Goal: Task Accomplishment & Management: Manage account settings

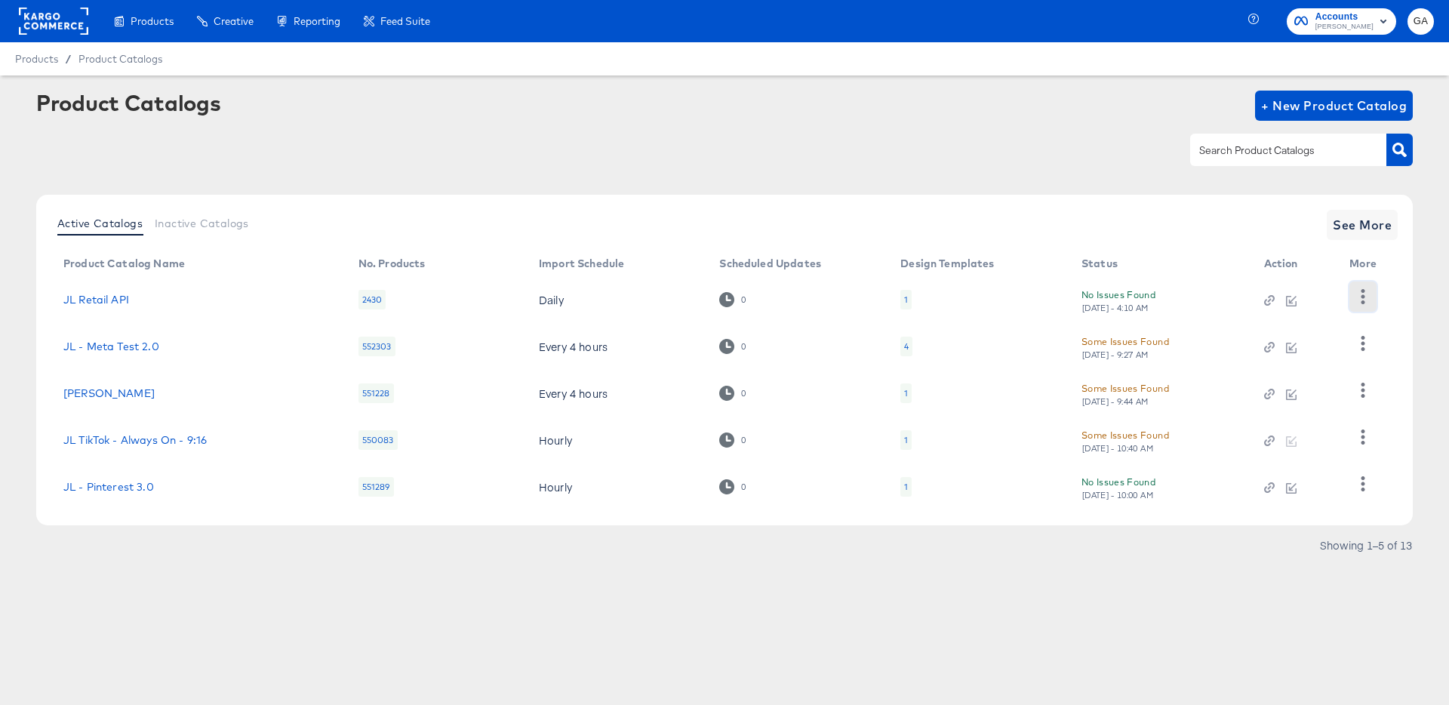
click at [1362, 295] on icon "button" at bounding box center [1364, 296] width 4 height 14
click at [1304, 354] on div "HUD Checks (Internal)" at bounding box center [1301, 352] width 151 height 24
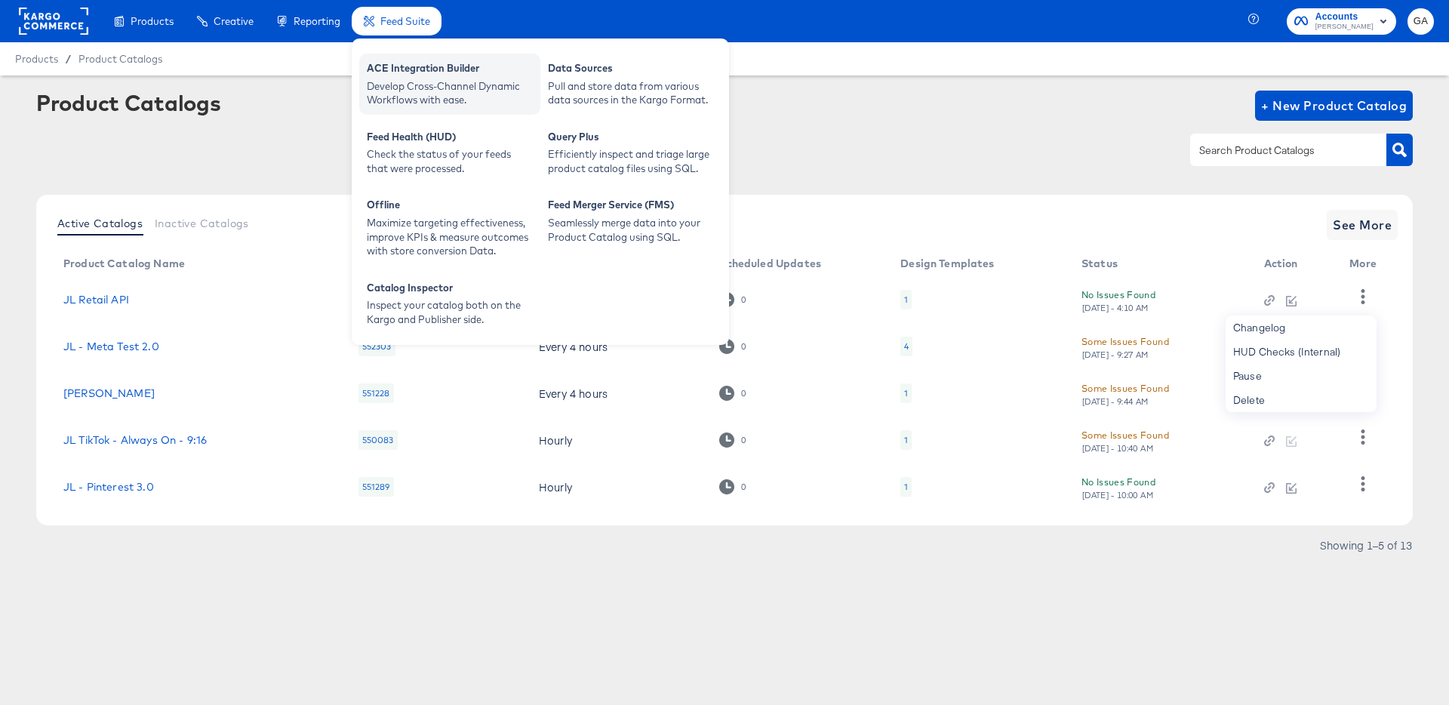
click at [413, 97] on div "Develop Cross-Channel Dynamic Workflows with ease." at bounding box center [450, 93] width 166 height 28
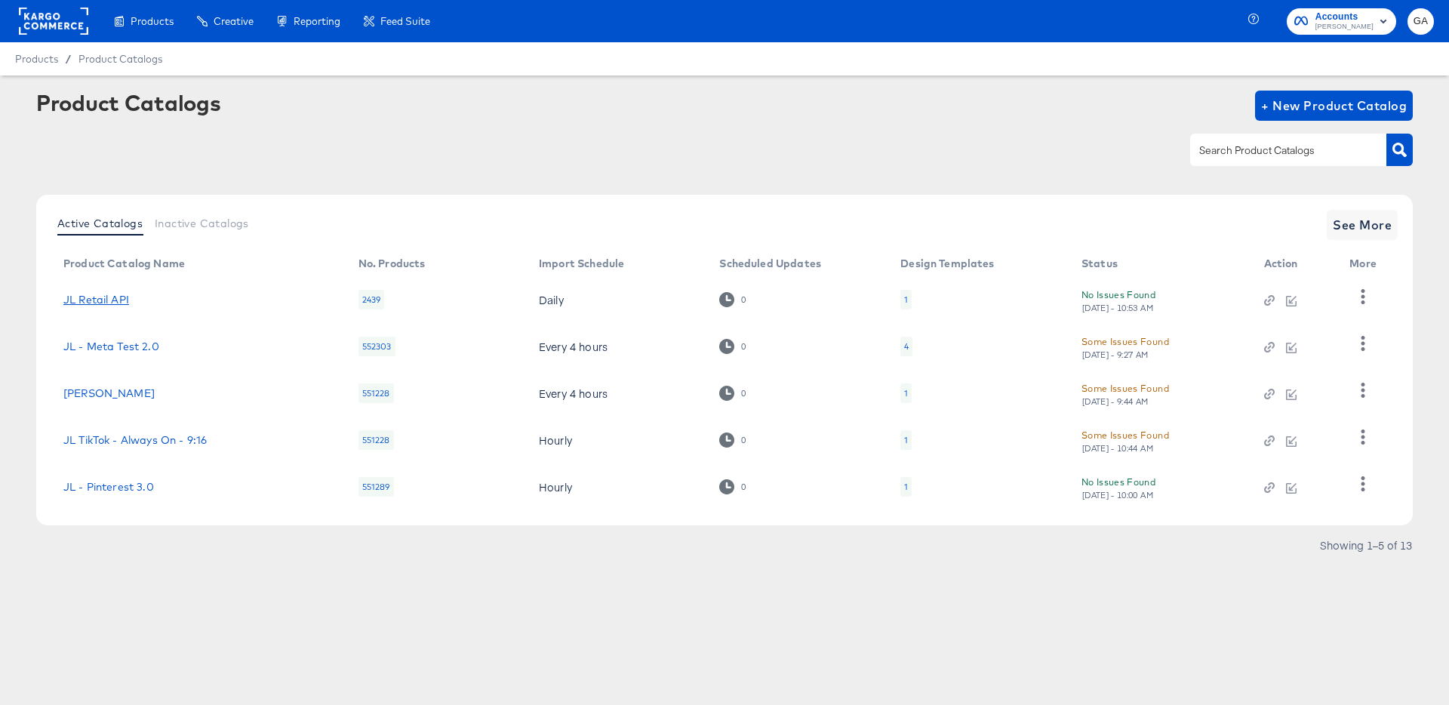
click at [112, 298] on link "JL Retail API" at bounding box center [96, 300] width 66 height 12
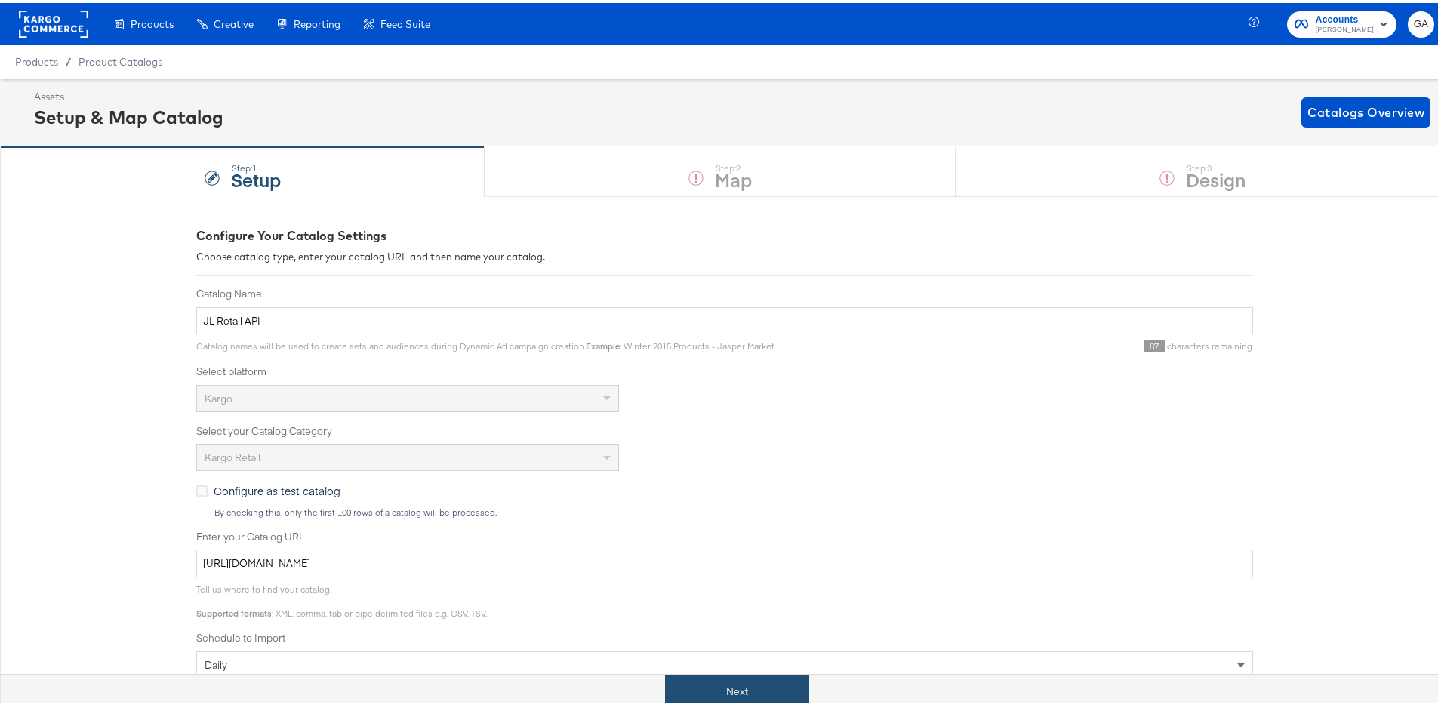
click at [719, 684] on button "Next" at bounding box center [737, 689] width 144 height 34
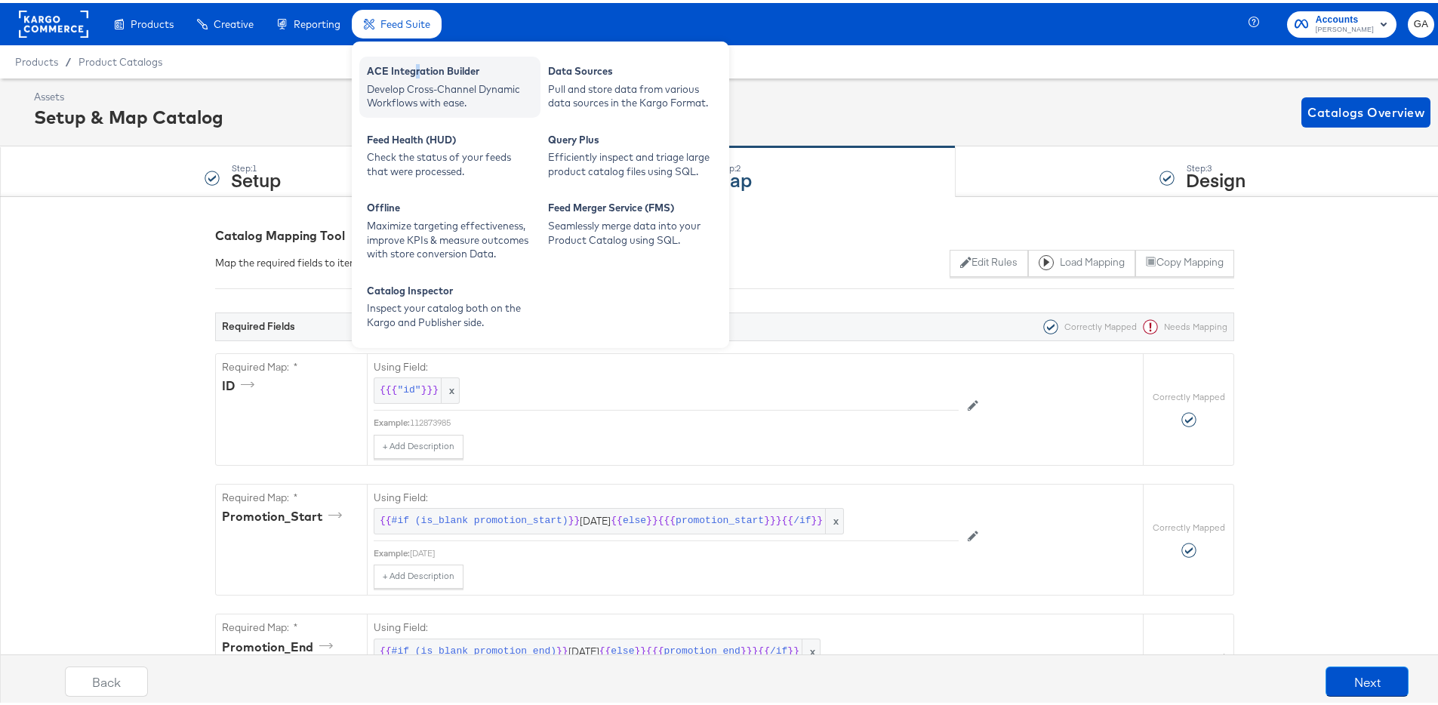
click at [415, 69] on div "ACE Integration Builder" at bounding box center [450, 70] width 166 height 18
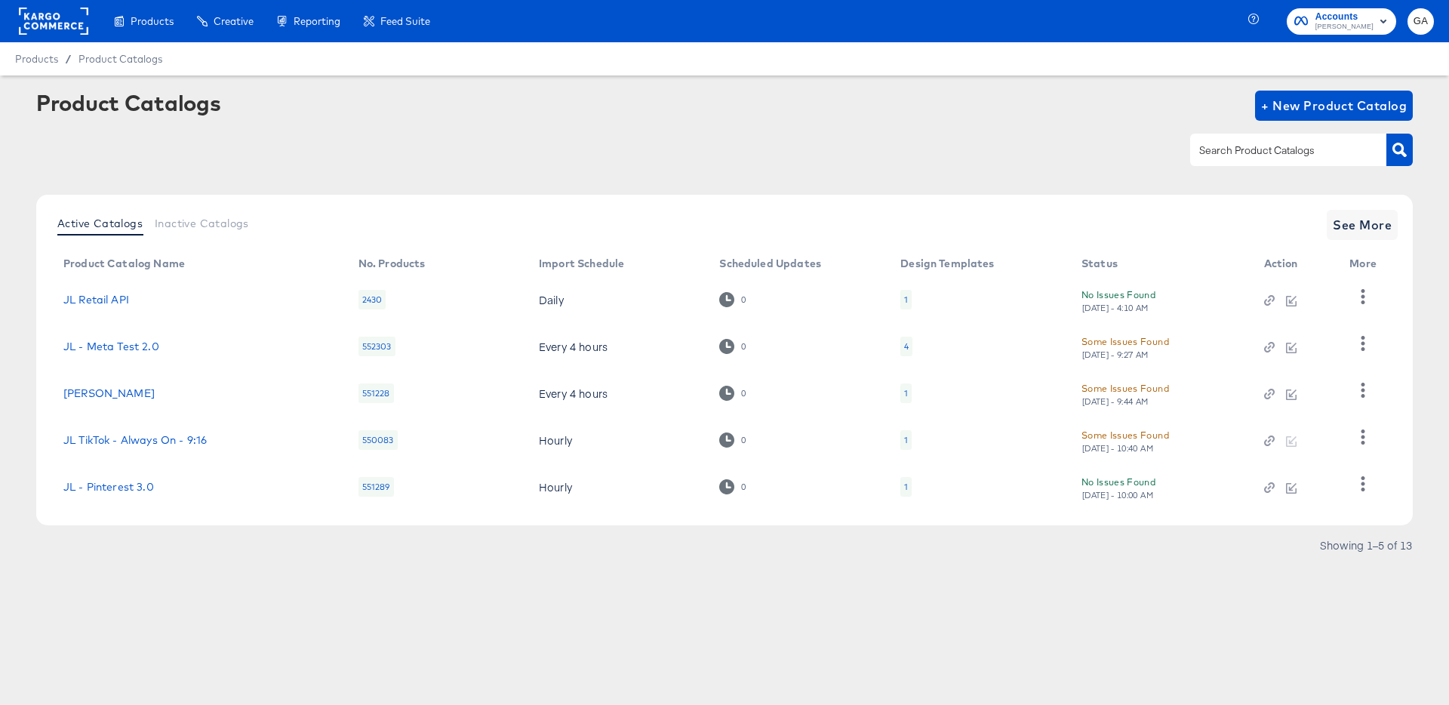
drag, startPoint x: 652, startPoint y: 138, endPoint x: 458, endPoint y: 62, distance: 208.4
click at [652, 138] on div at bounding box center [724, 150] width 1377 height 34
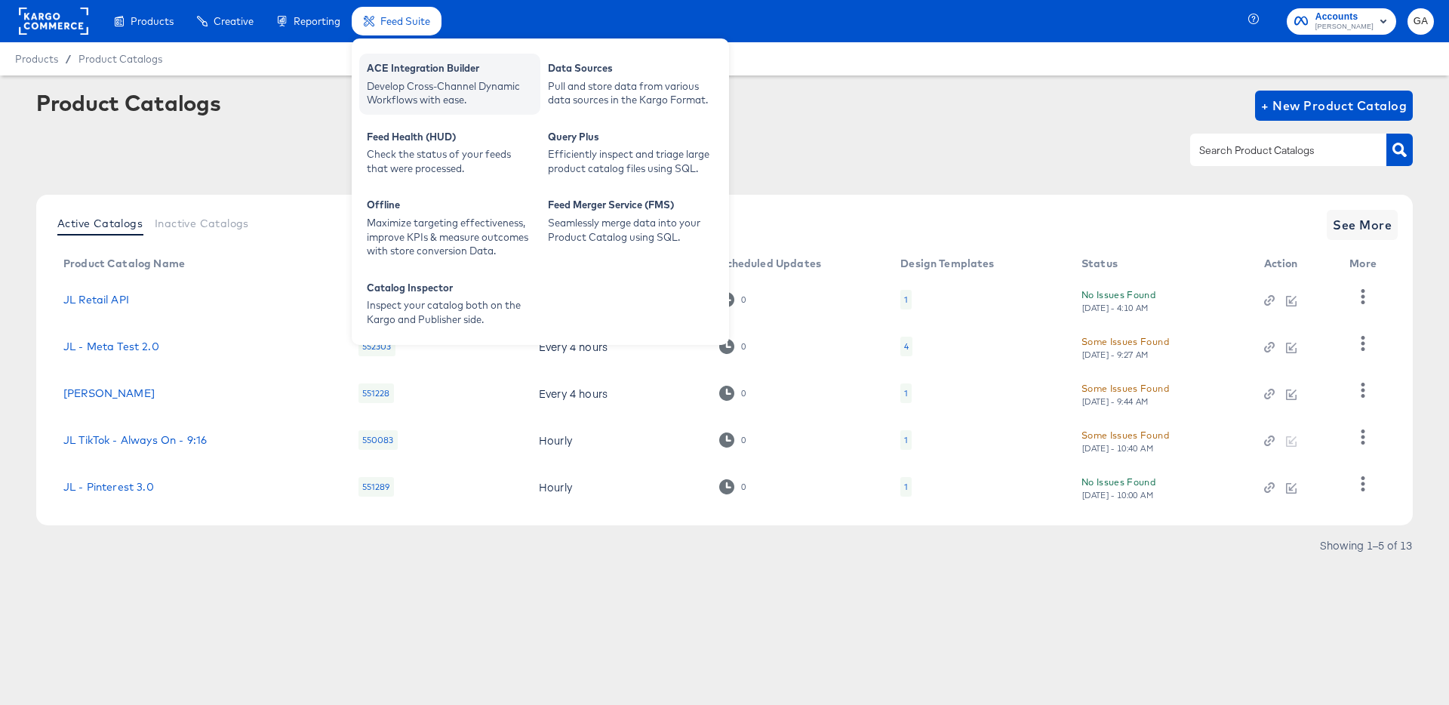
click at [416, 96] on div "Develop Cross-Channel Dynamic Workflows with ease." at bounding box center [450, 93] width 166 height 28
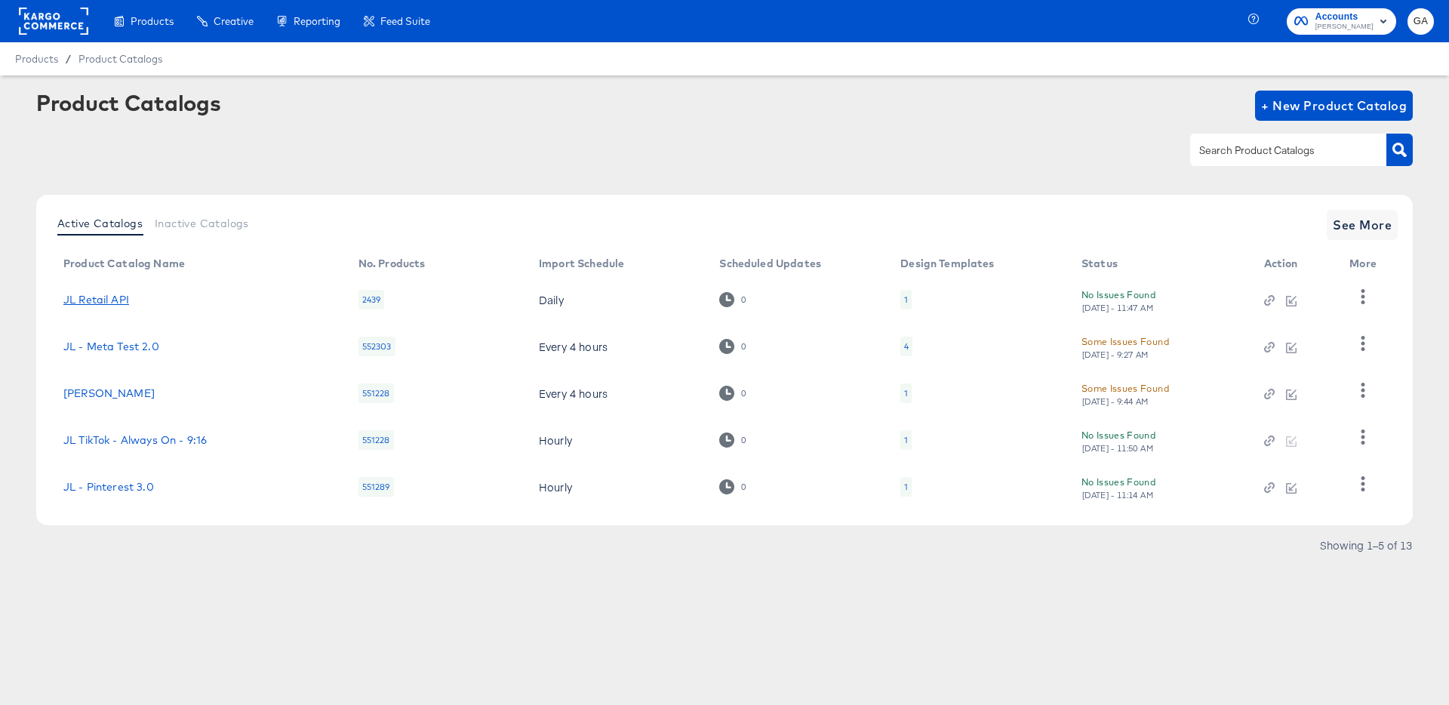
click at [120, 294] on link "JL Retail API" at bounding box center [96, 300] width 66 height 12
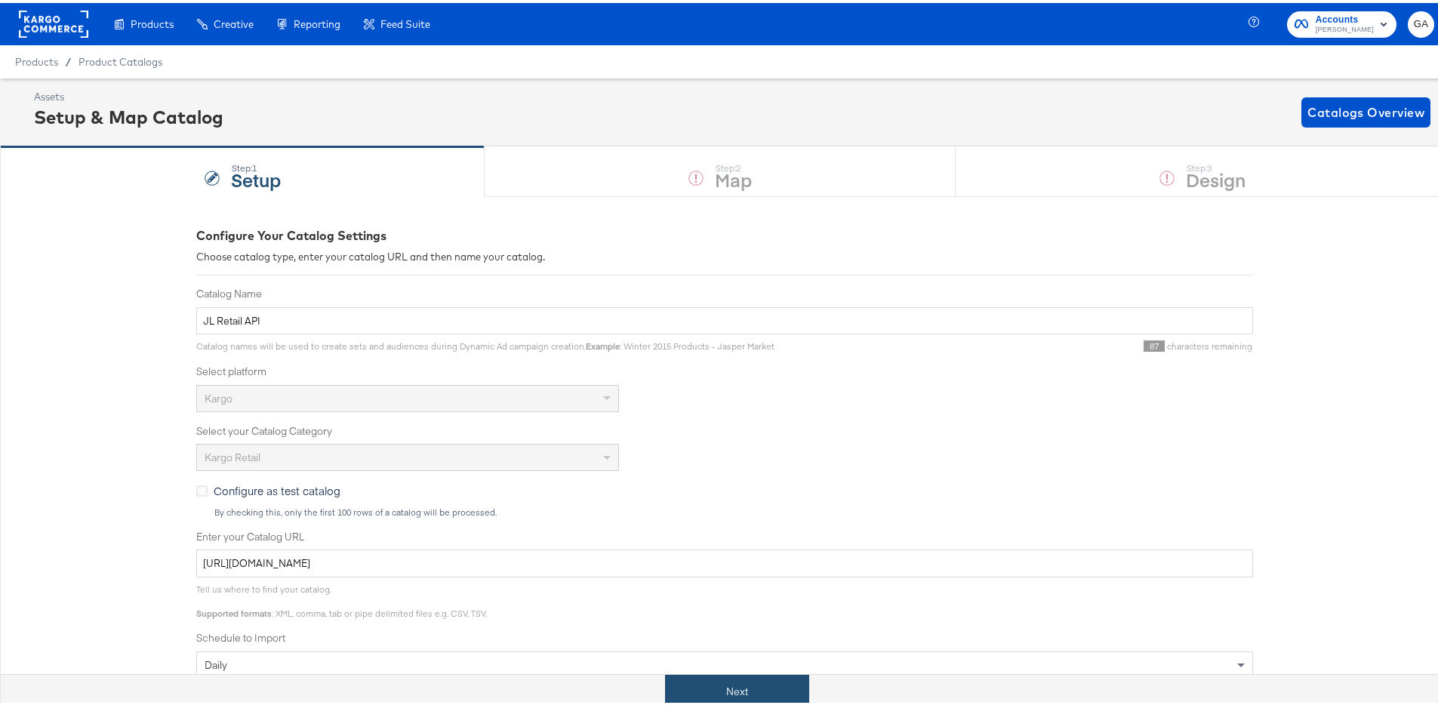
click at [708, 691] on button "Next" at bounding box center [737, 689] width 144 height 34
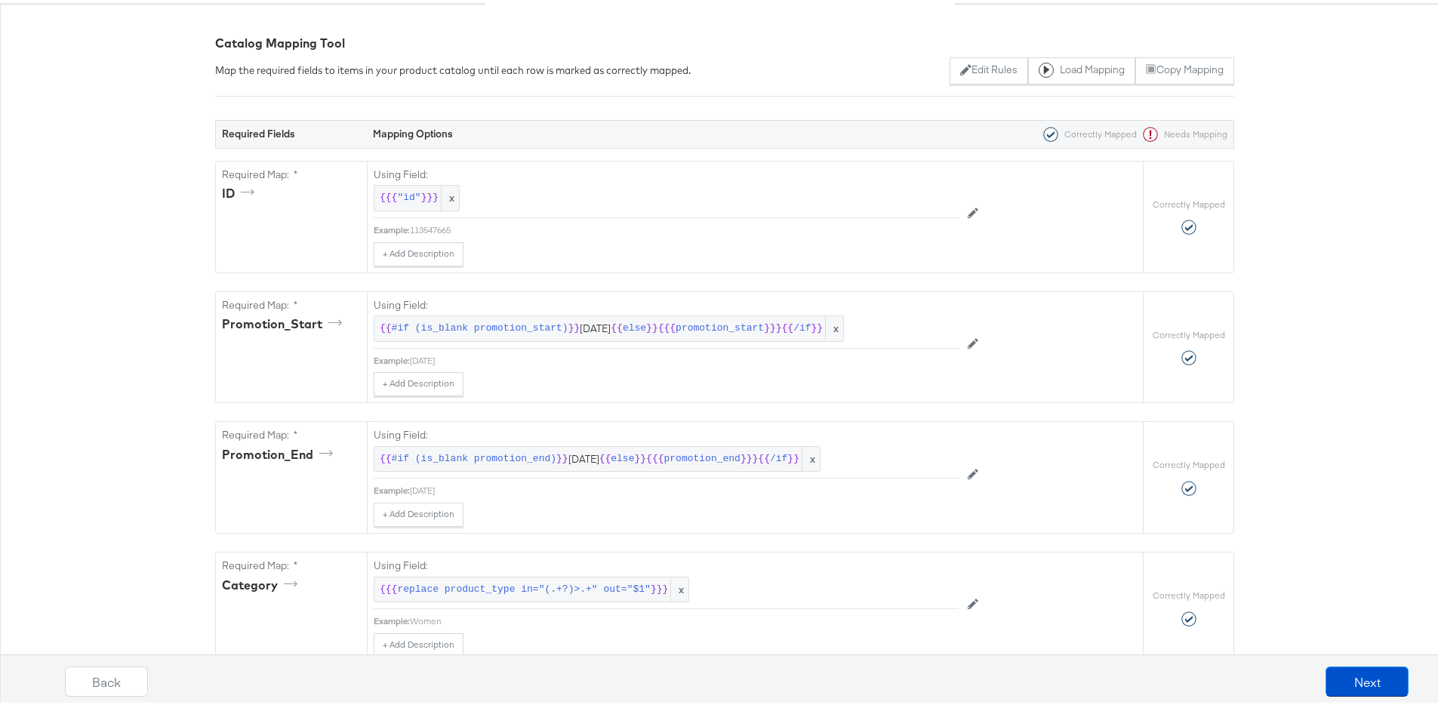
scroll to position [350, 0]
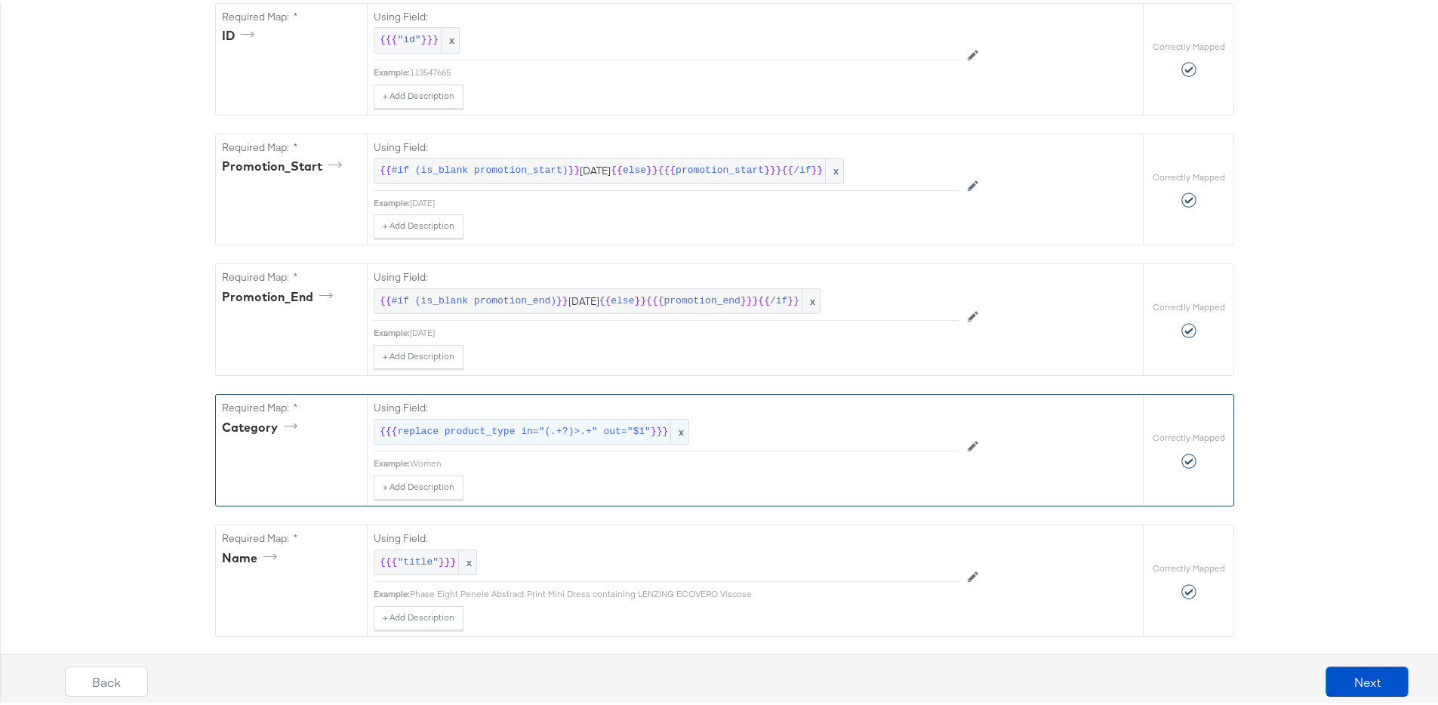
click at [578, 416] on div "{{{ replace product_type in="(.+?)>.+" out="$1" }}} x" at bounding box center [532, 429] width 316 height 26
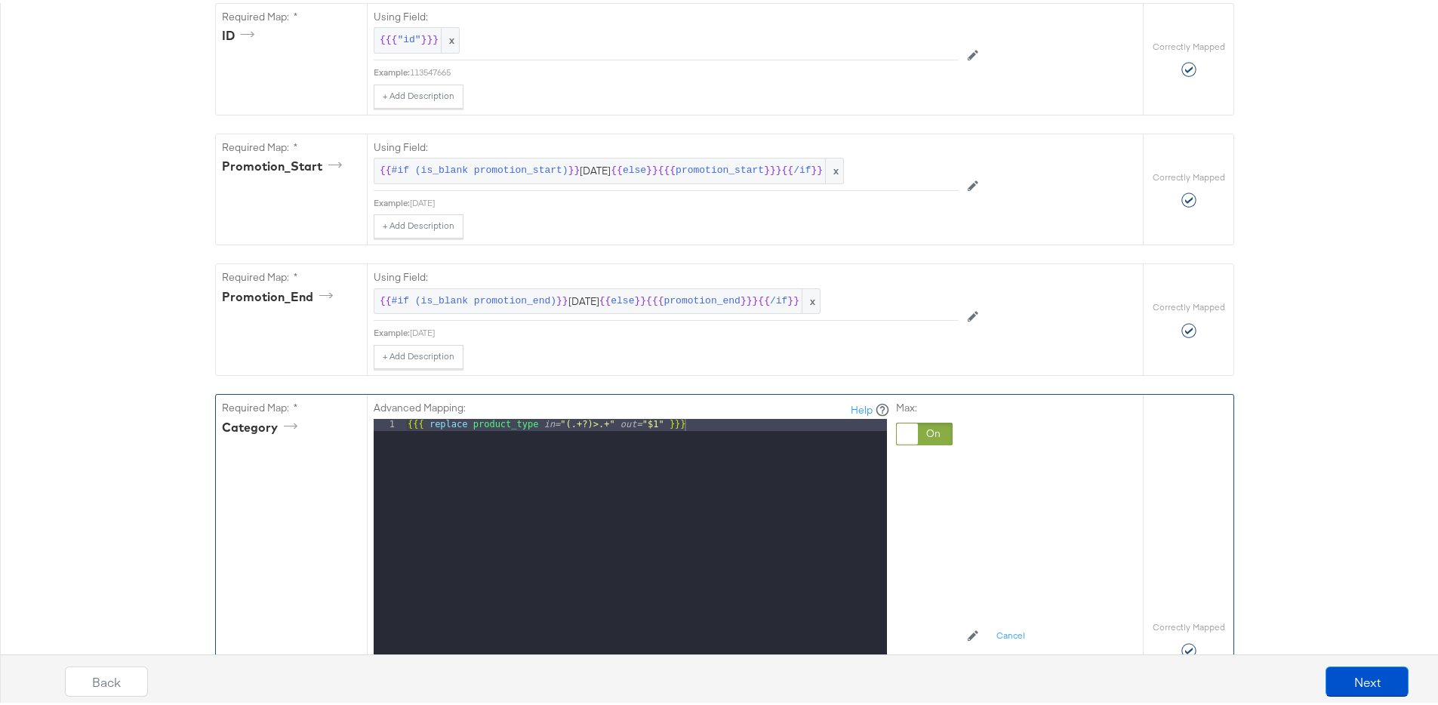
click at [897, 427] on div at bounding box center [907, 430] width 21 height 21
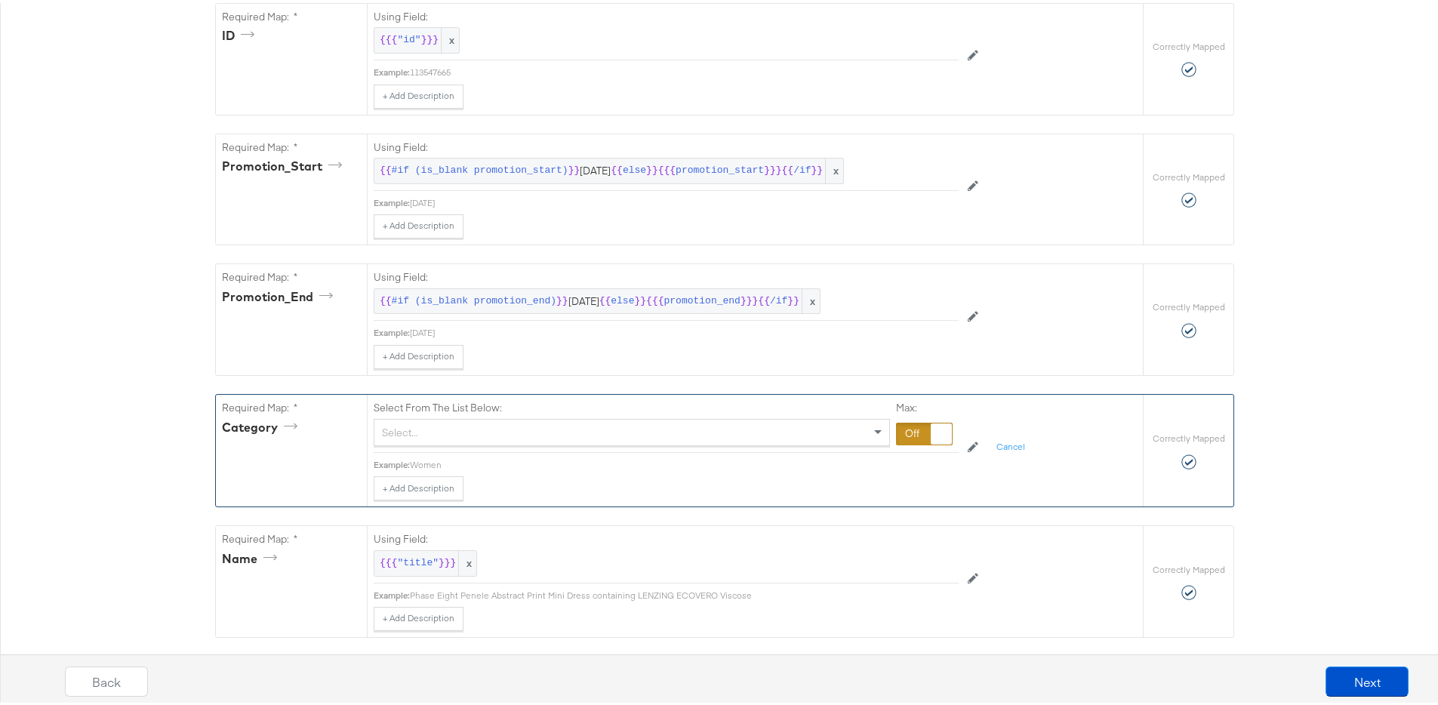
click at [716, 436] on div "Select..." at bounding box center [631, 430] width 515 height 26
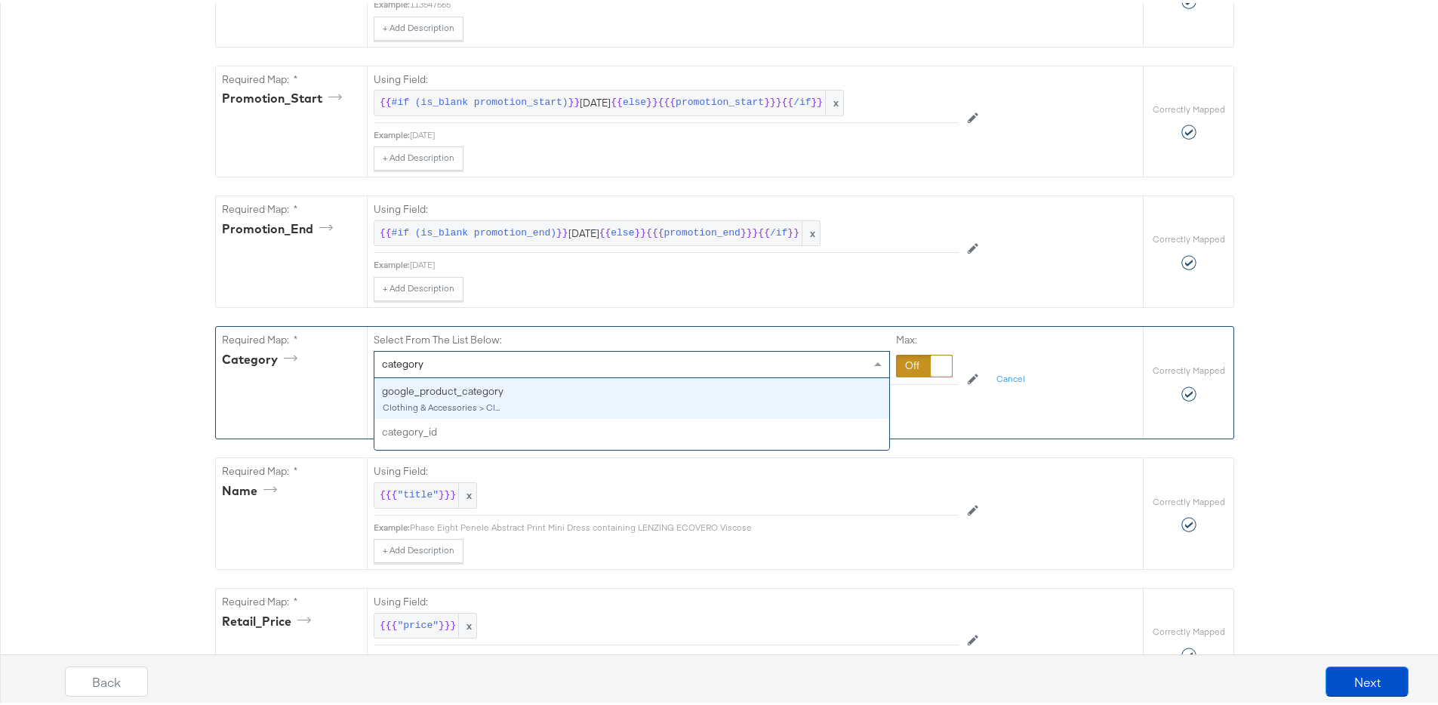
scroll to position [402, 0]
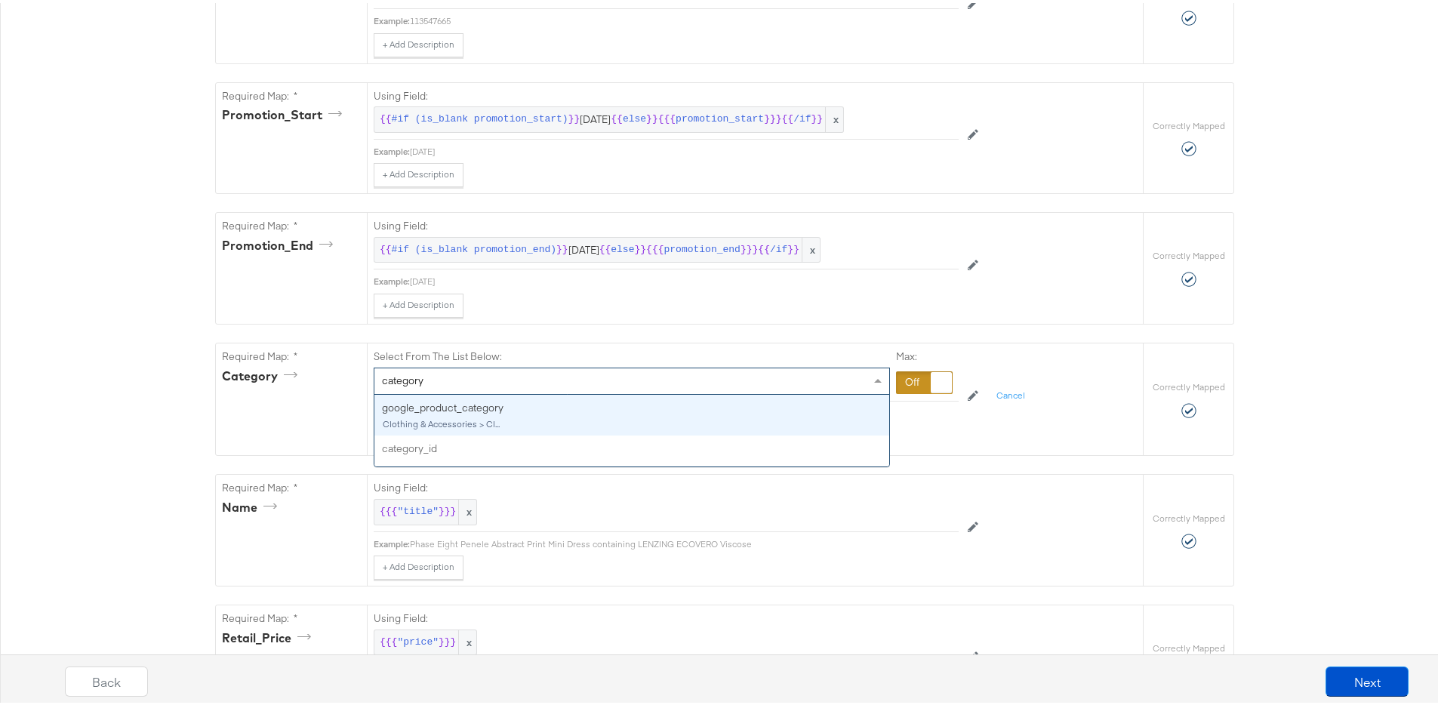
type input "category"
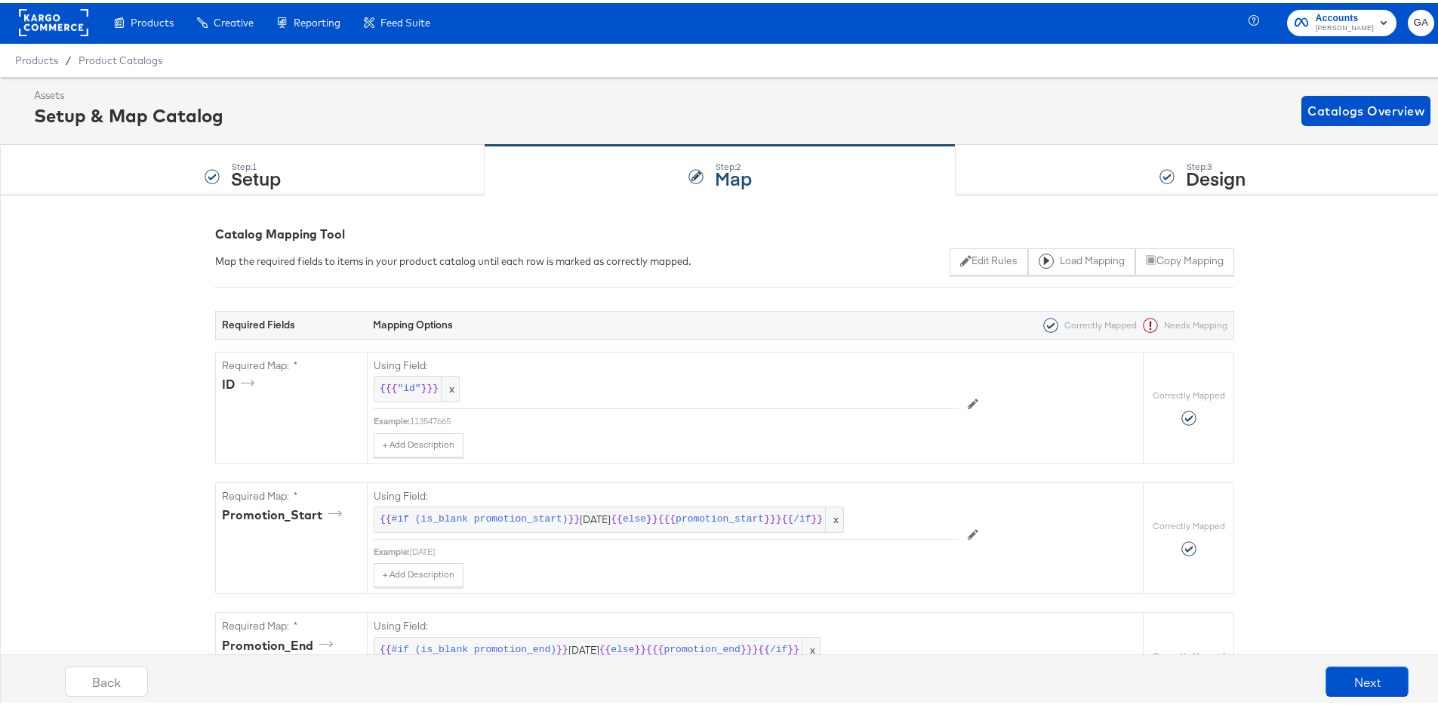
scroll to position [0, 0]
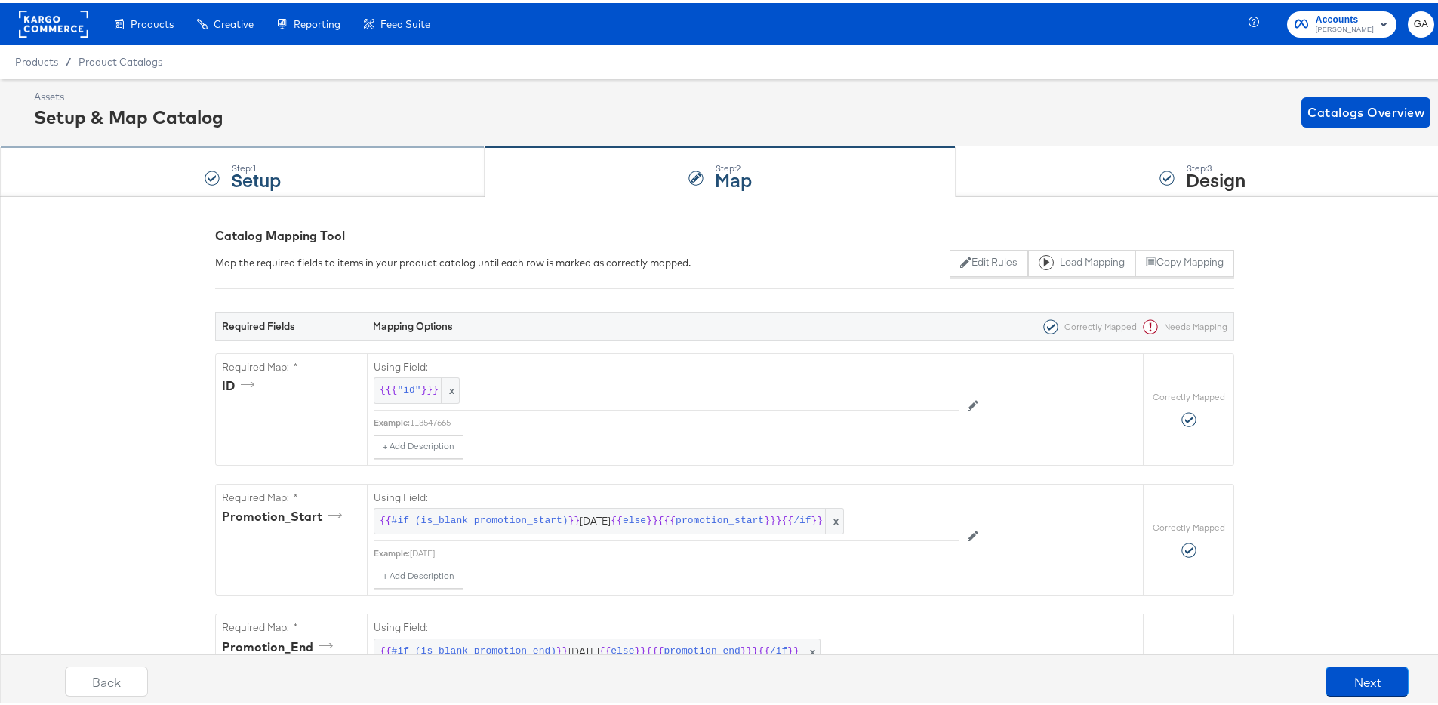
click at [253, 189] on div "Step: 1 Setup" at bounding box center [242, 169] width 485 height 50
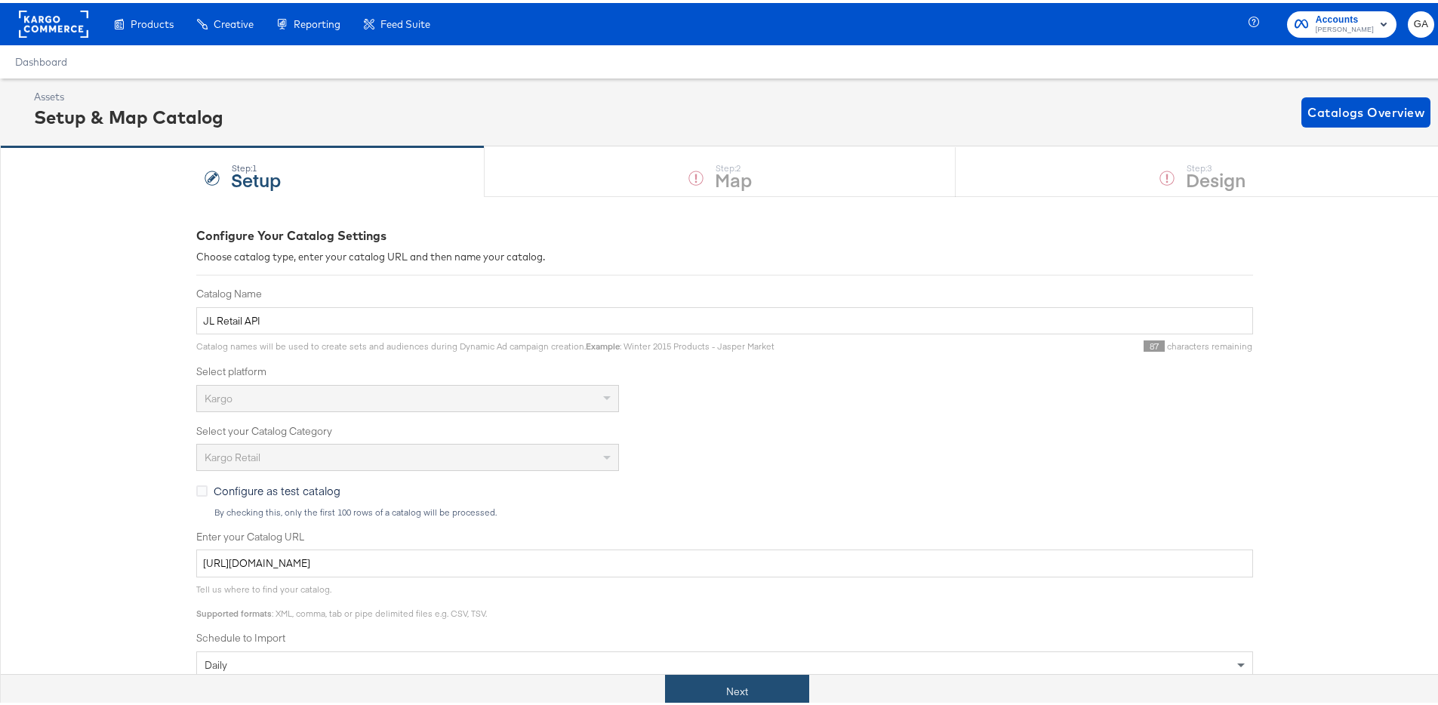
click at [750, 688] on button "Next" at bounding box center [737, 689] width 144 height 34
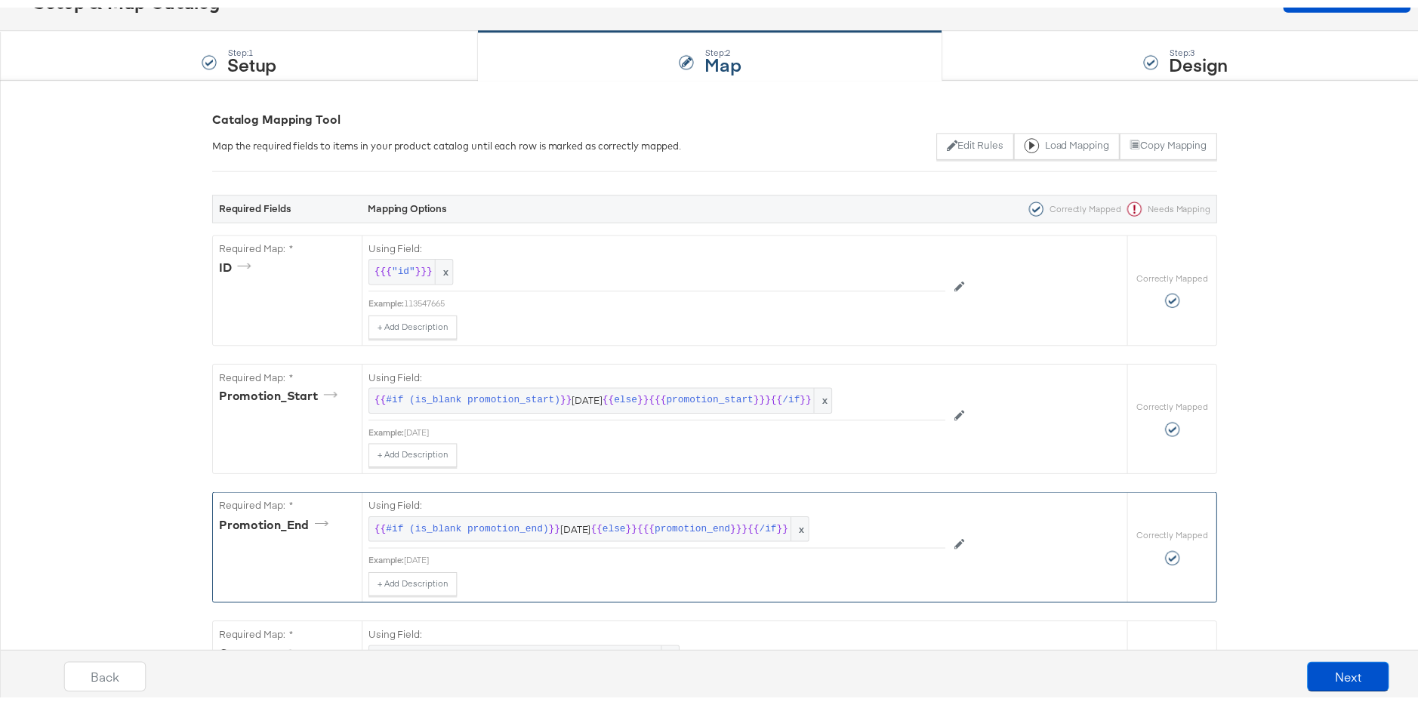
scroll to position [427, 0]
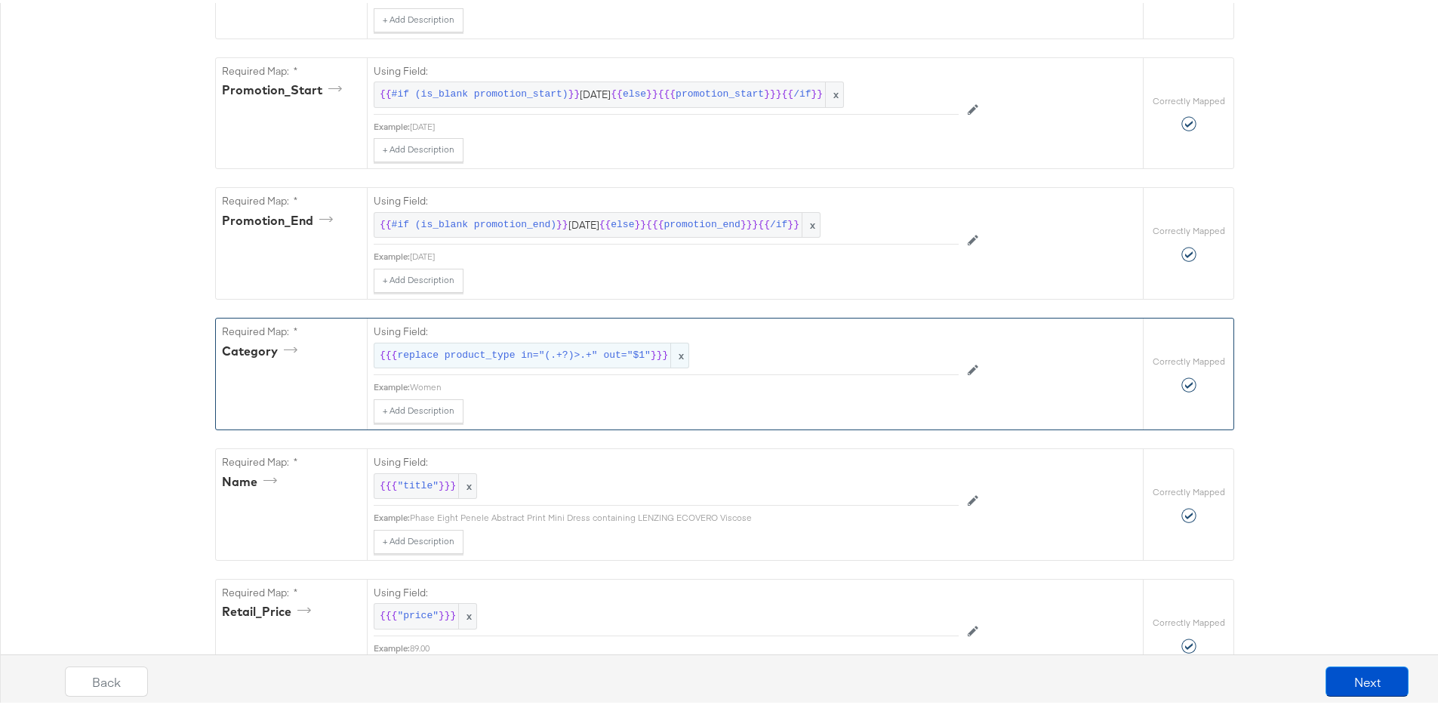
click at [679, 353] on span "x" at bounding box center [679, 352] width 18 height 25
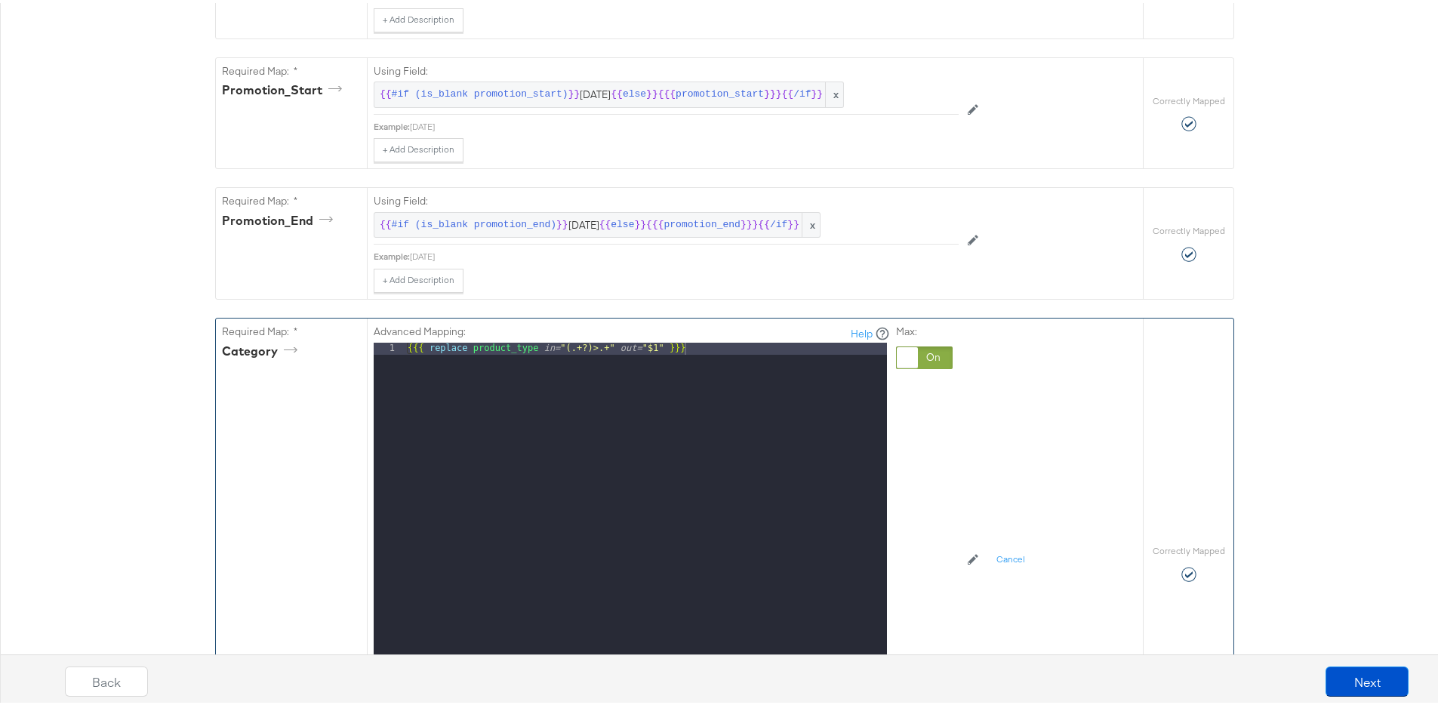
click at [897, 360] on div at bounding box center [907, 354] width 21 height 21
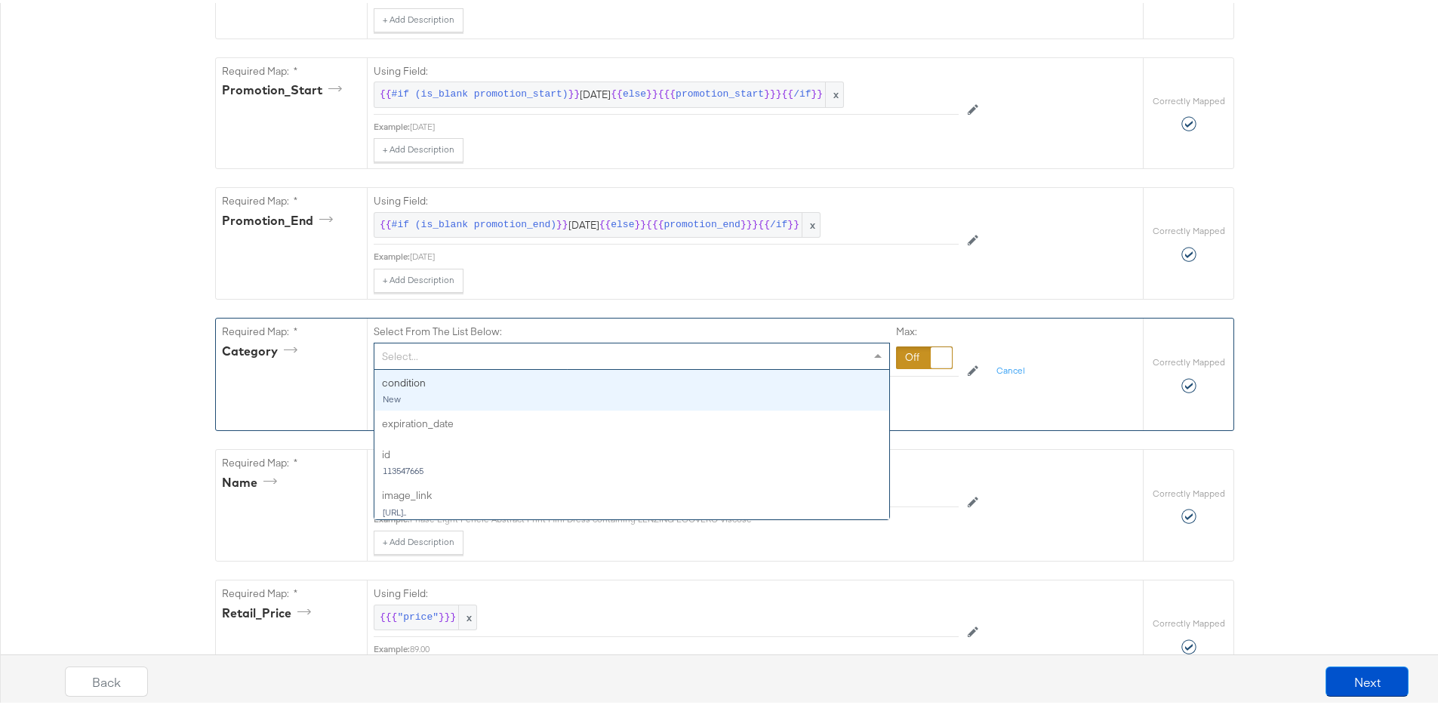
click at [617, 348] on div "Select..." at bounding box center [631, 353] width 515 height 26
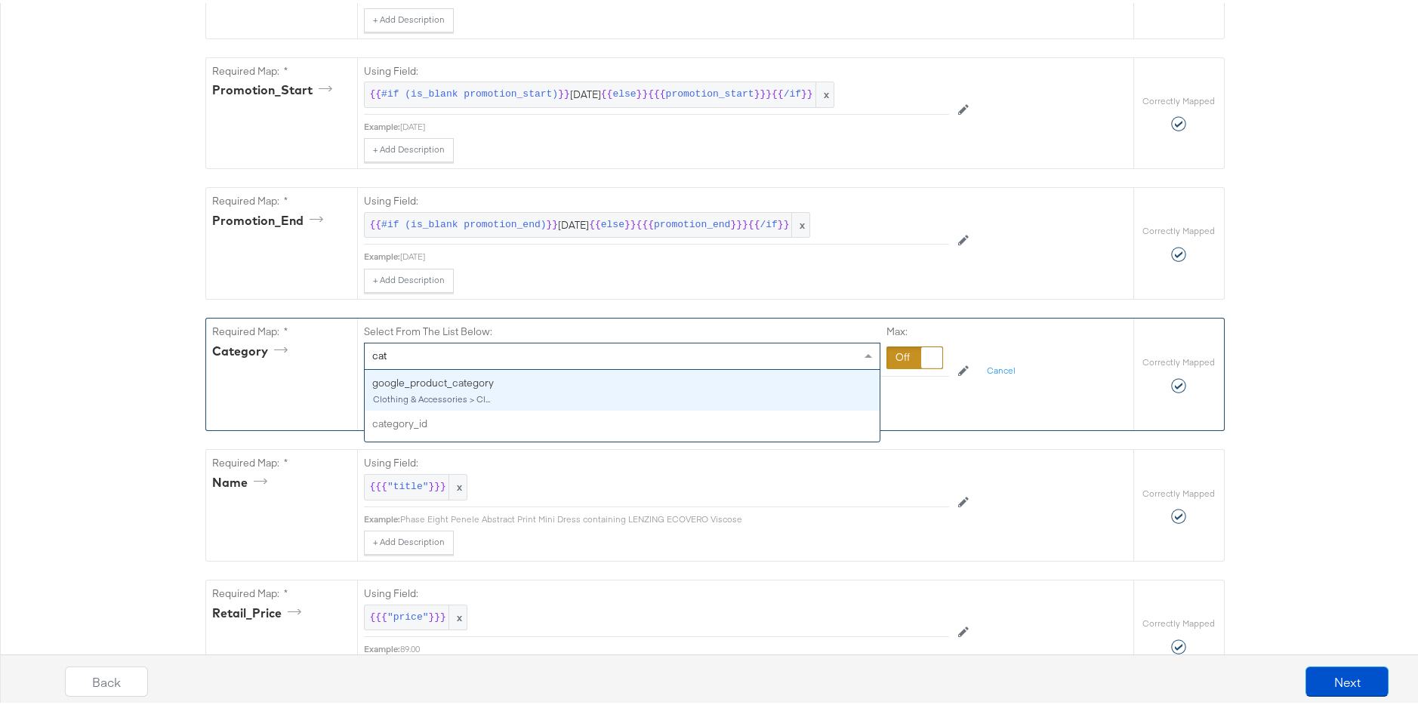
type input "cat"
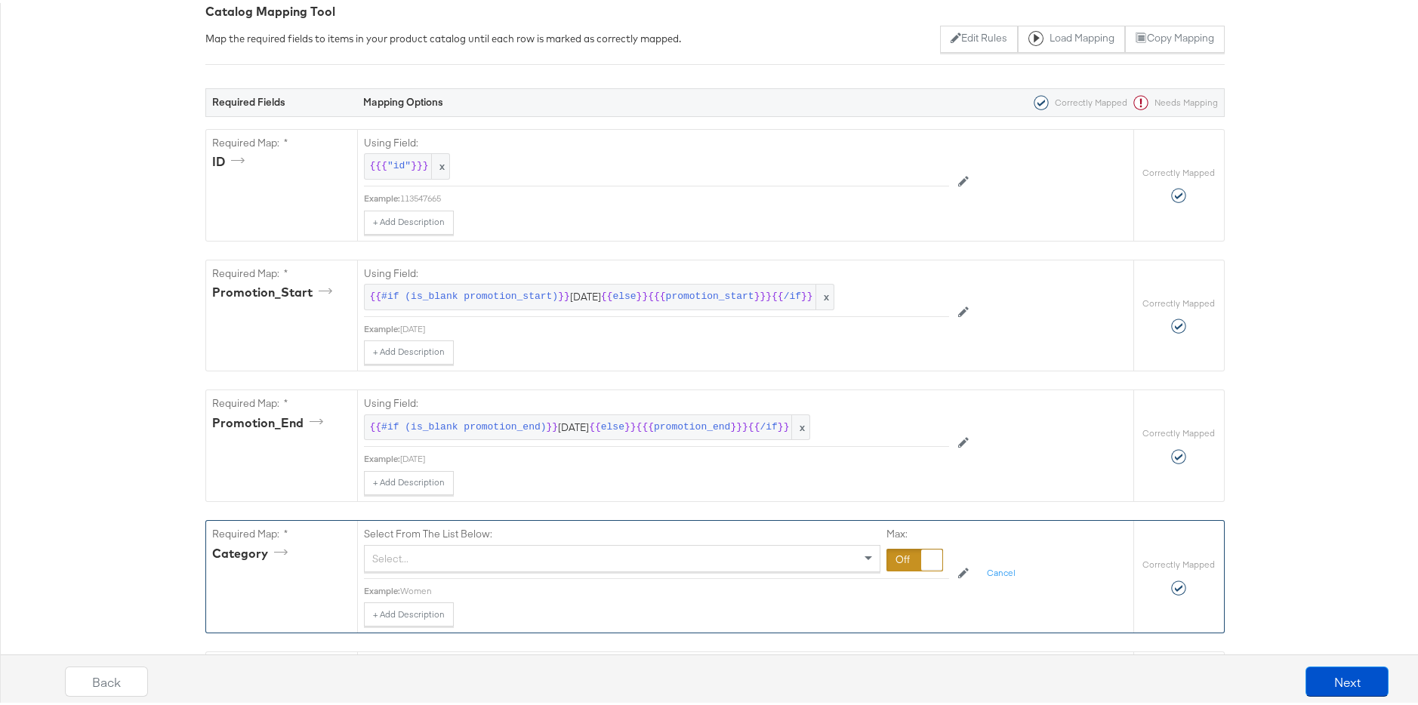
scroll to position [0, 0]
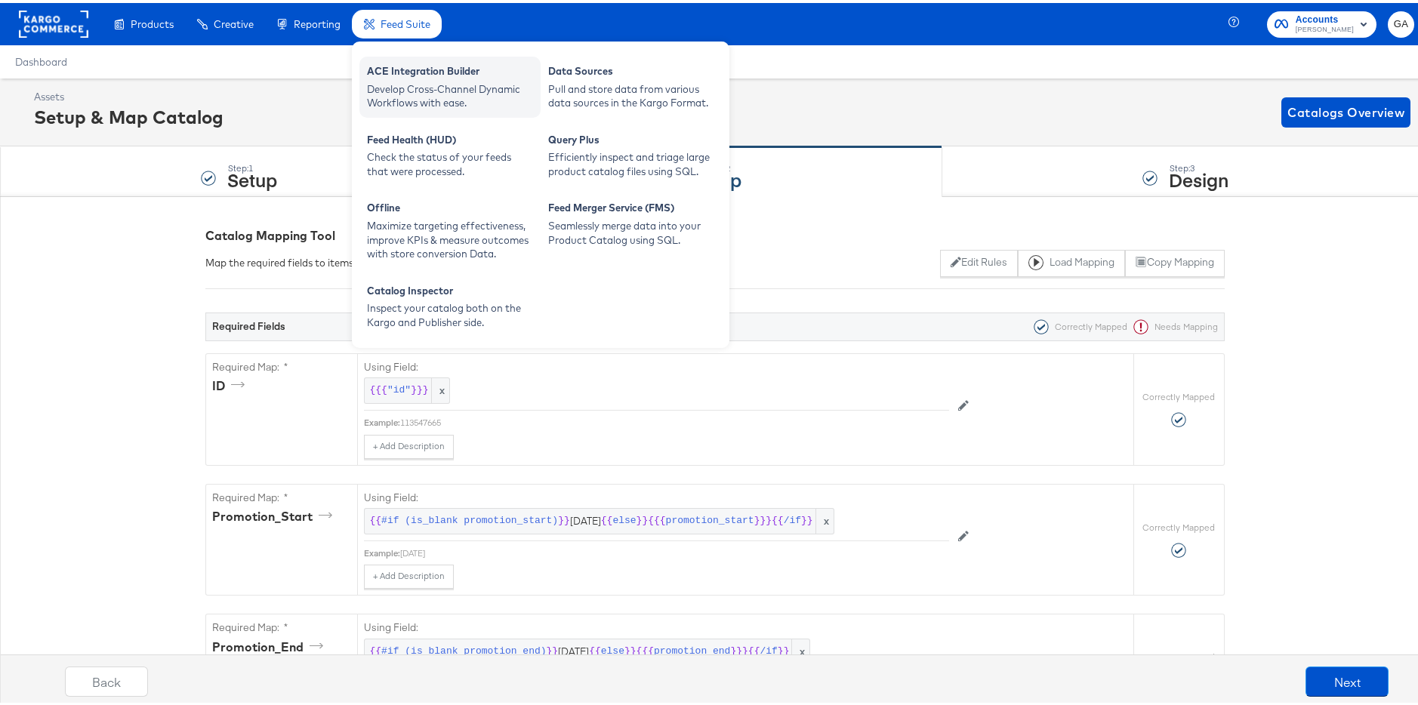
click at [420, 94] on div "Develop Cross-Channel Dynamic Workflows with ease." at bounding box center [450, 93] width 166 height 28
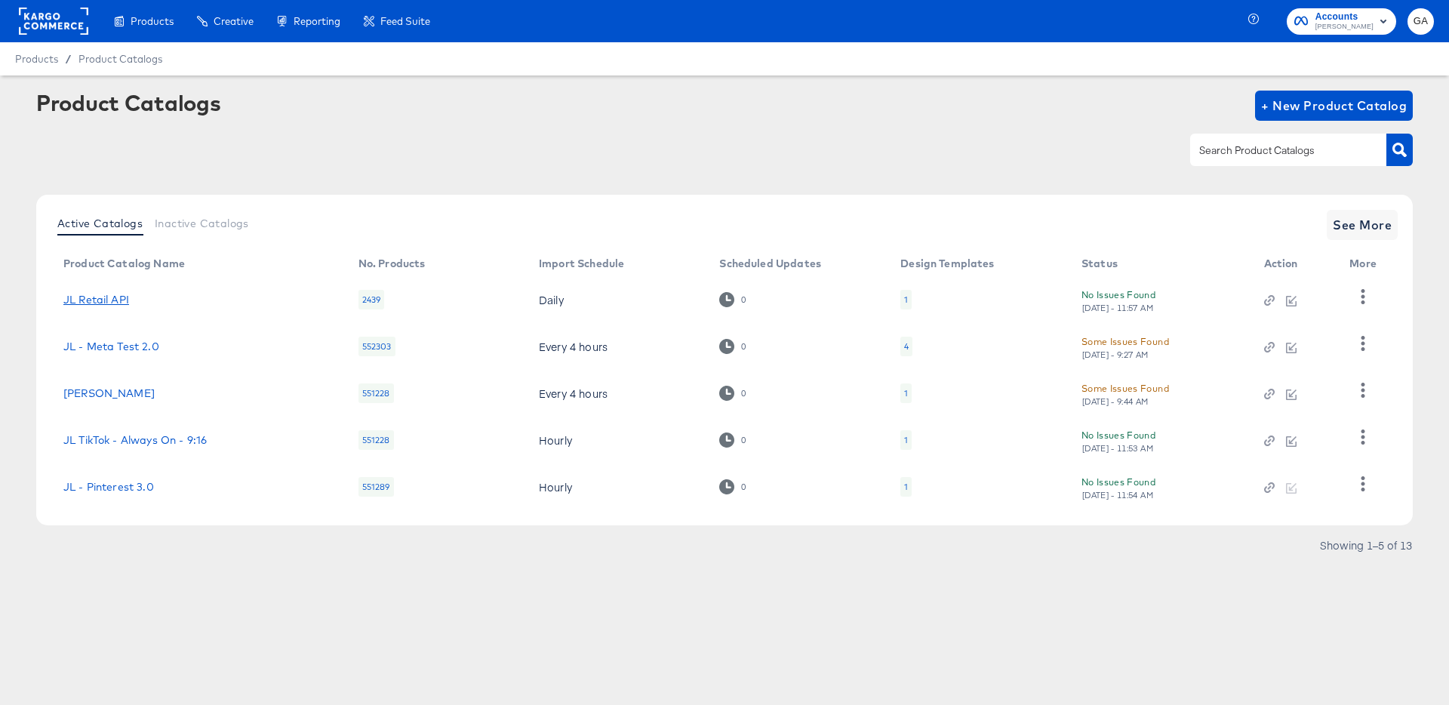
click at [107, 297] on link "JL Retail API" at bounding box center [96, 300] width 66 height 12
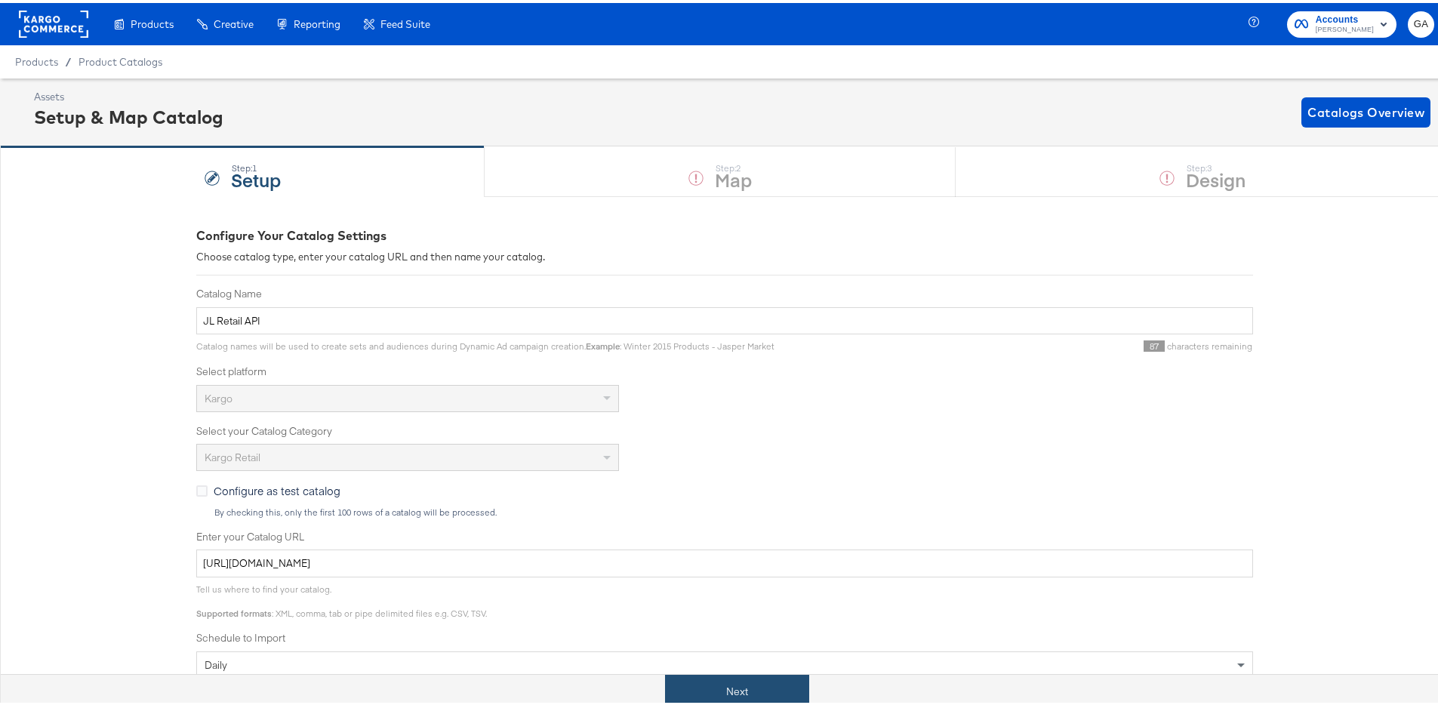
click at [735, 679] on button "Next" at bounding box center [737, 689] width 144 height 34
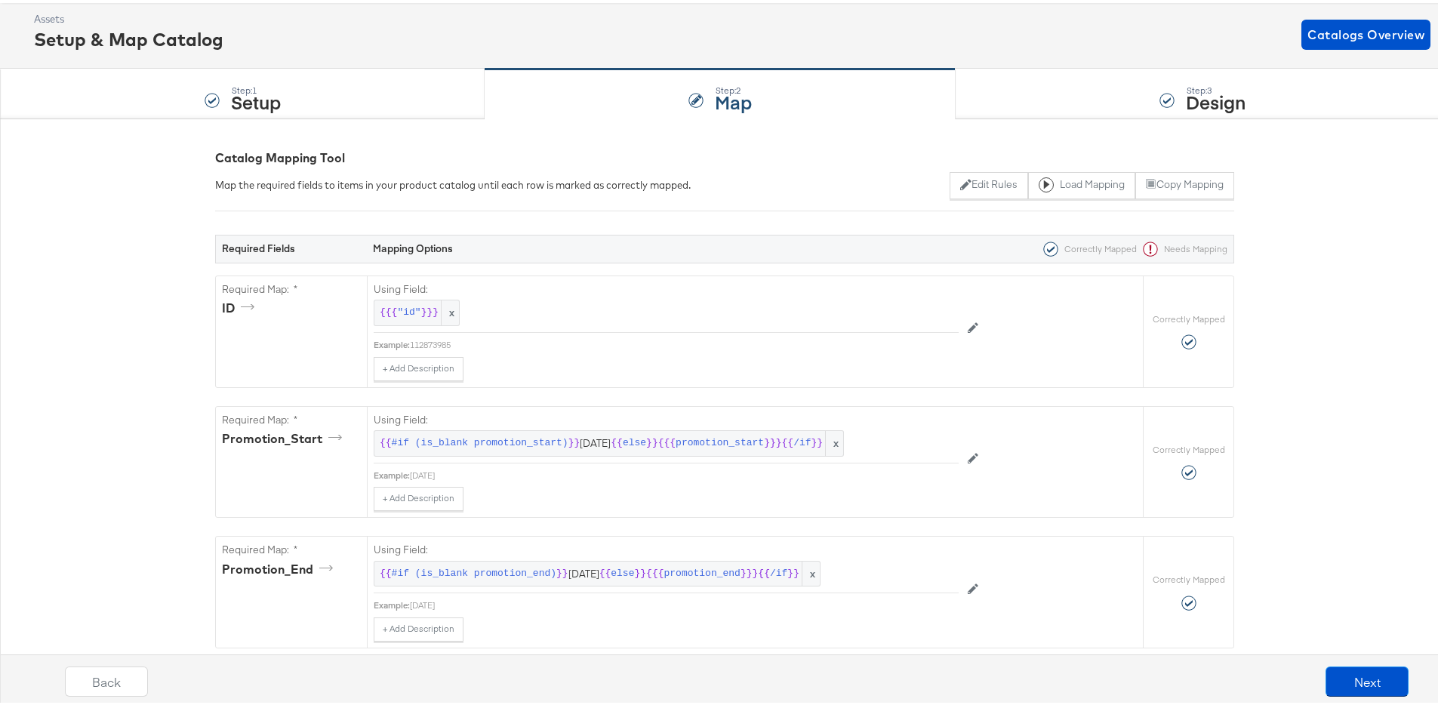
scroll to position [242, 0]
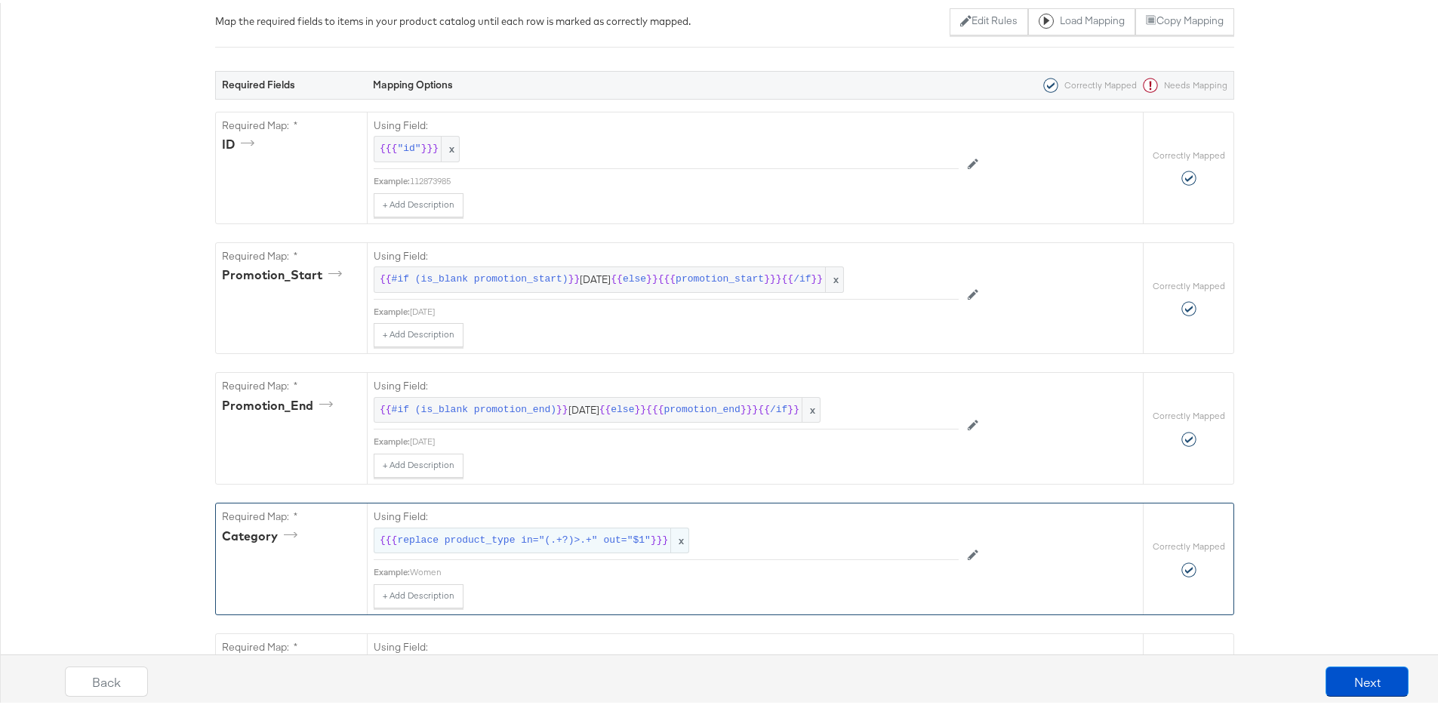
click at [551, 542] on span "replace product_type in="(.+?)>.+" out="$1"" at bounding box center [523, 538] width 253 height 14
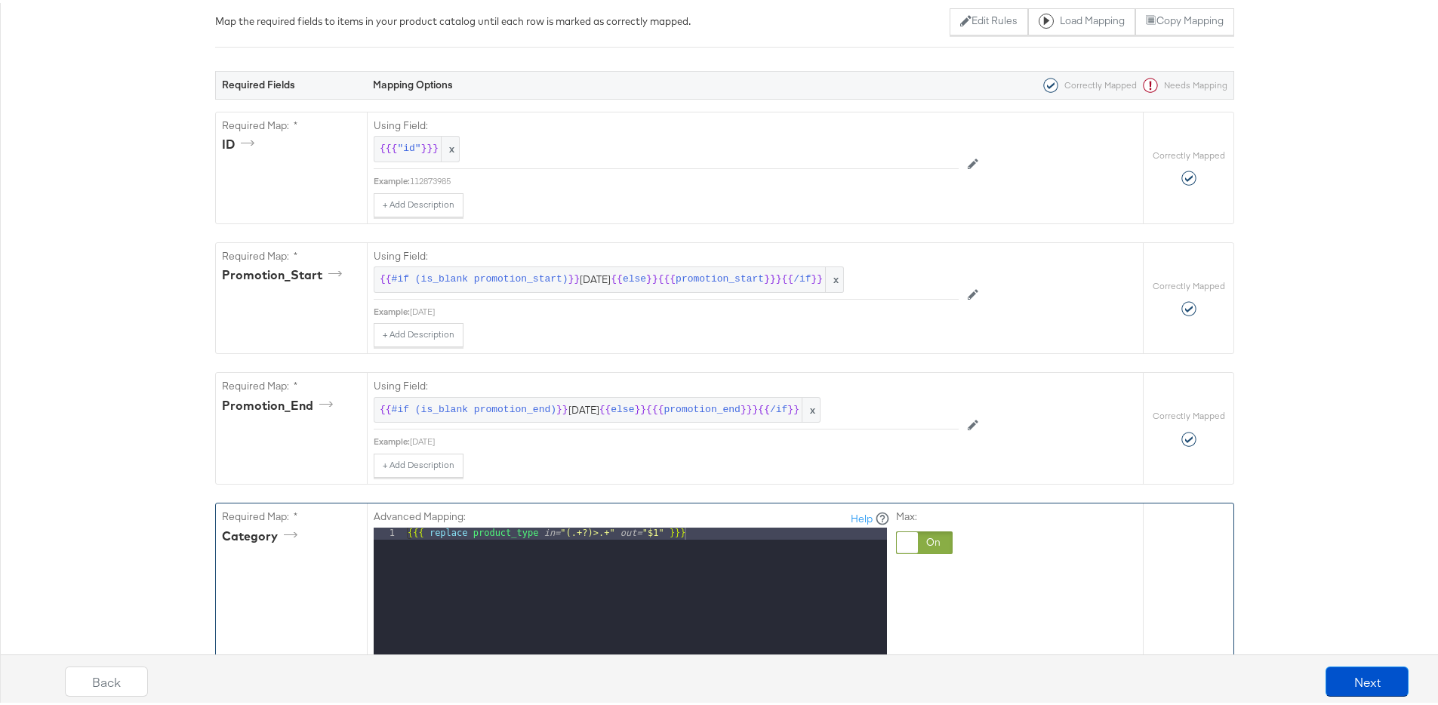
click at [907, 547] on div at bounding box center [907, 539] width 21 height 21
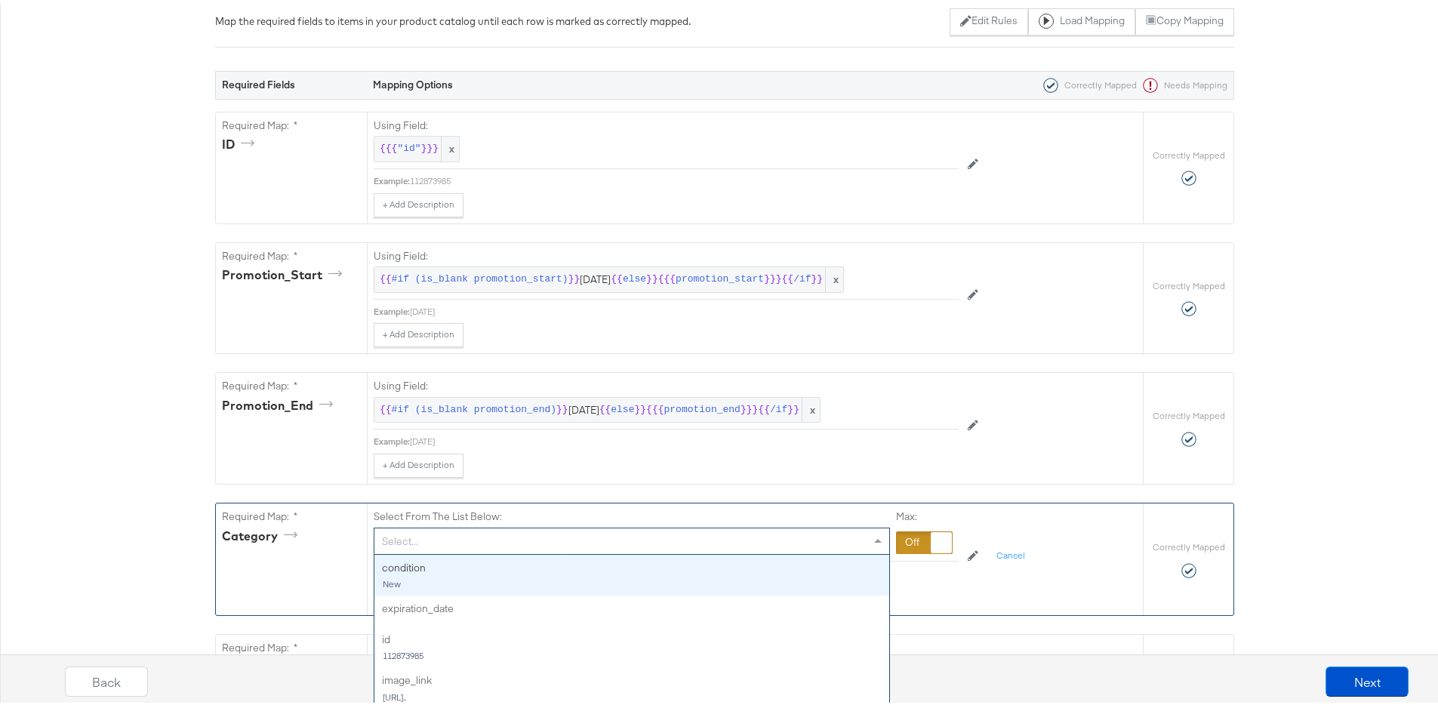
click at [714, 539] on div "Select..." at bounding box center [631, 538] width 515 height 26
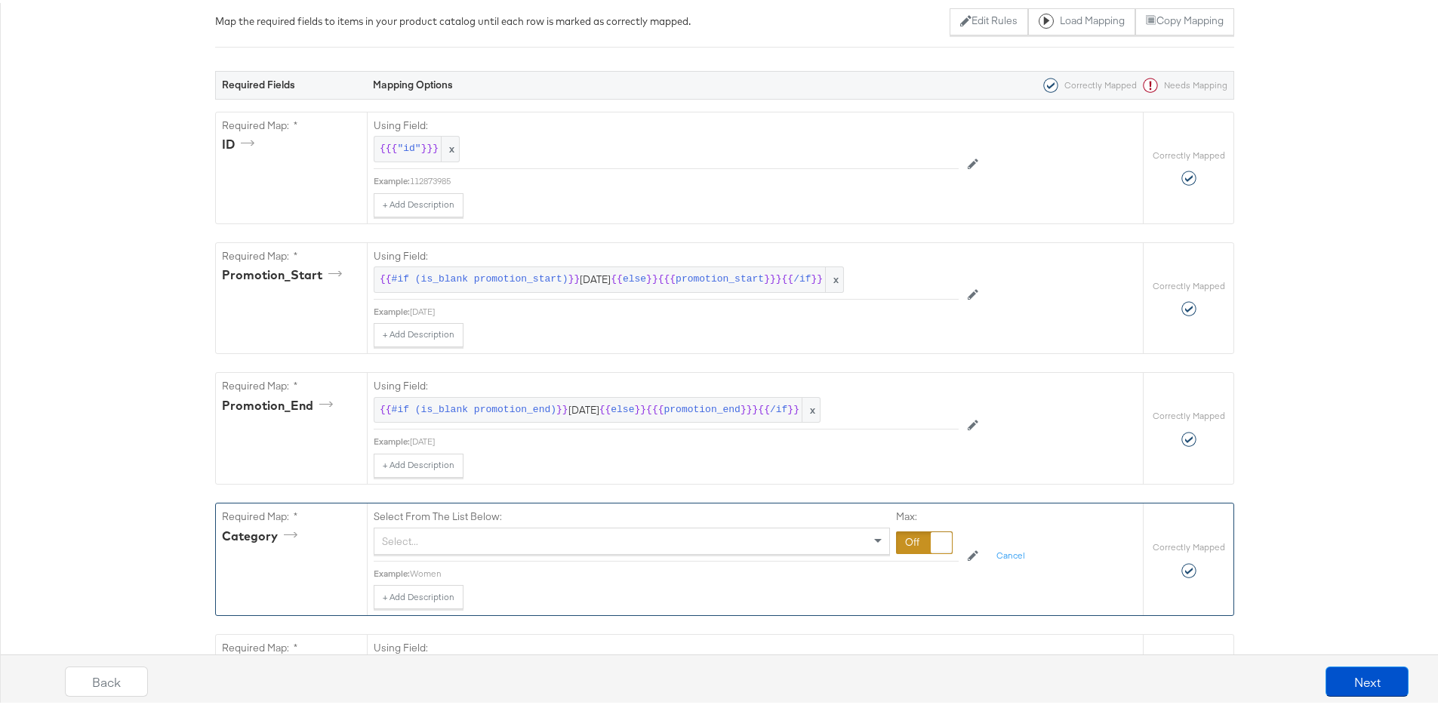
click at [932, 585] on div "+ Add Description Add Note" at bounding box center [666, 594] width 585 height 24
click at [906, 540] on div at bounding box center [924, 539] width 57 height 23
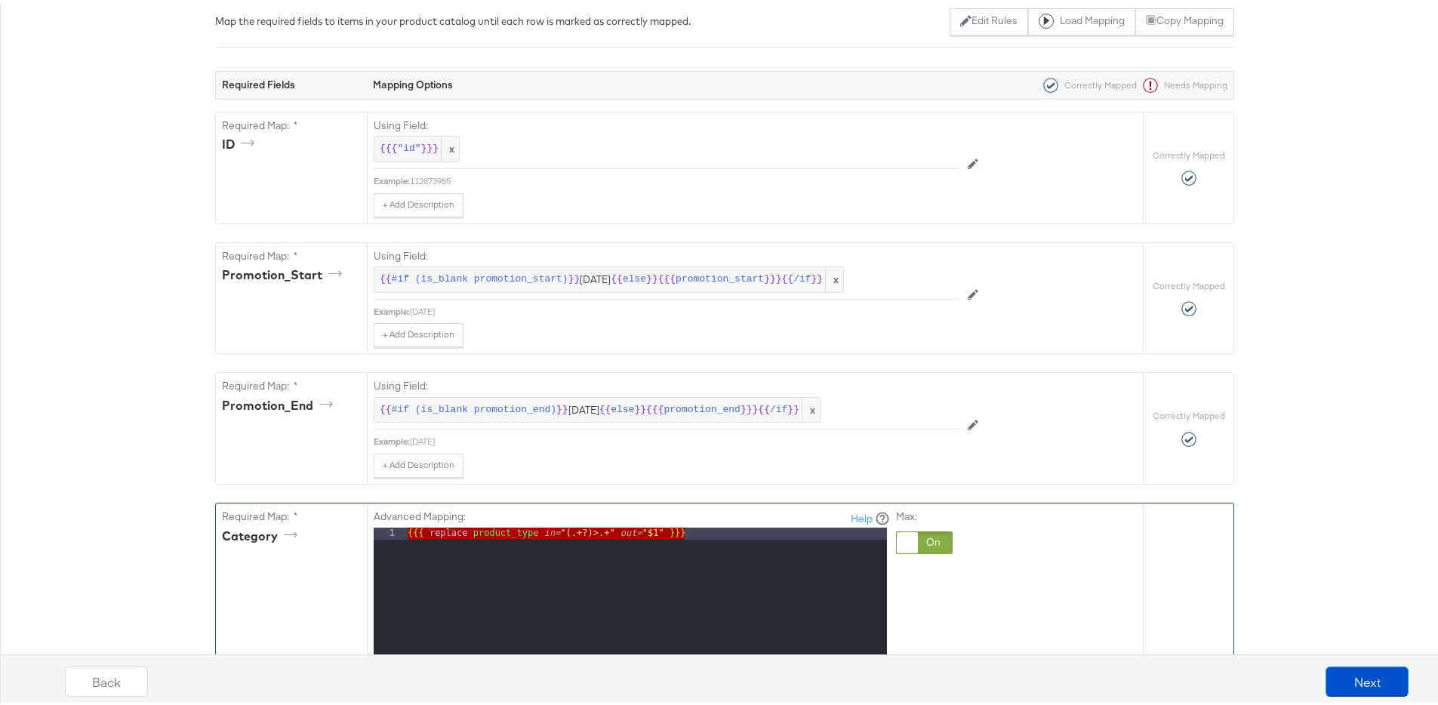
drag, startPoint x: 750, startPoint y: 538, endPoint x: 330, endPoint y: 518, distance: 420.2
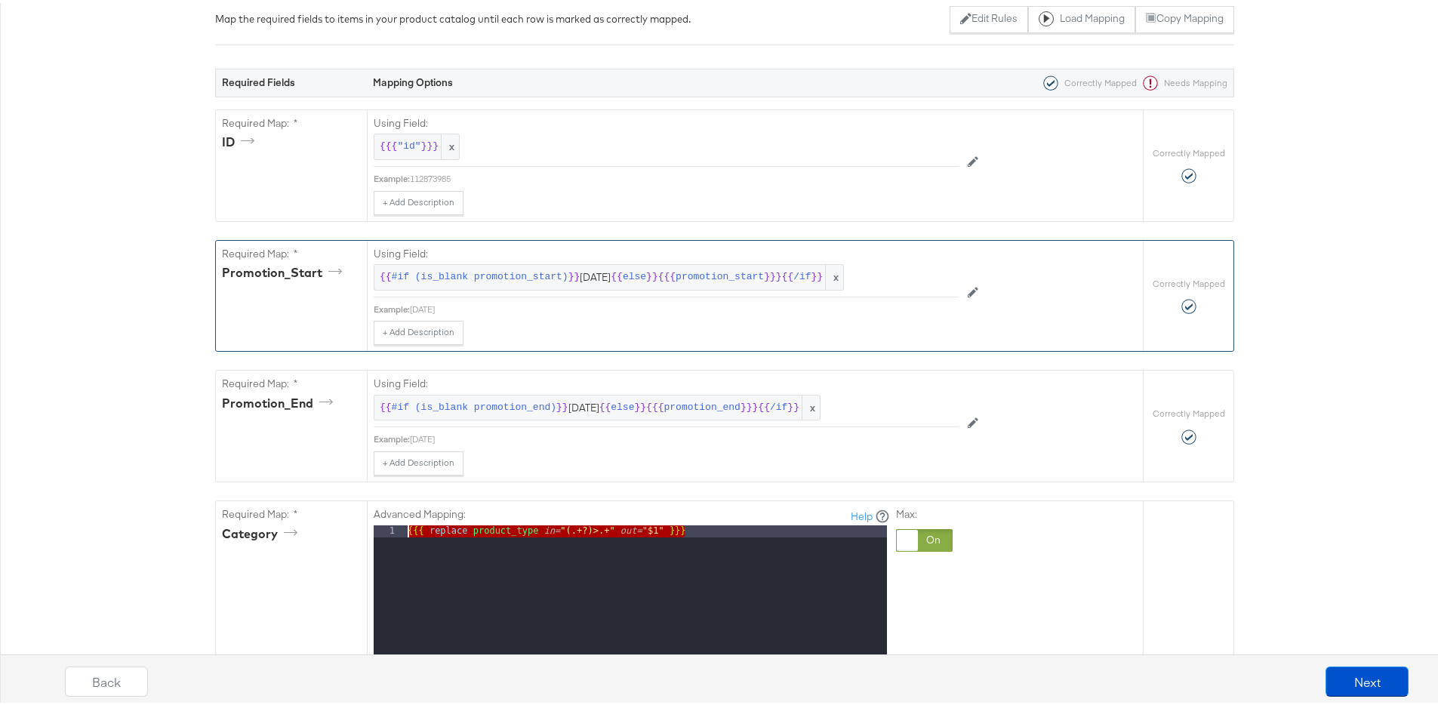
scroll to position [245, 0]
click at [910, 534] on div at bounding box center [907, 536] width 21 height 21
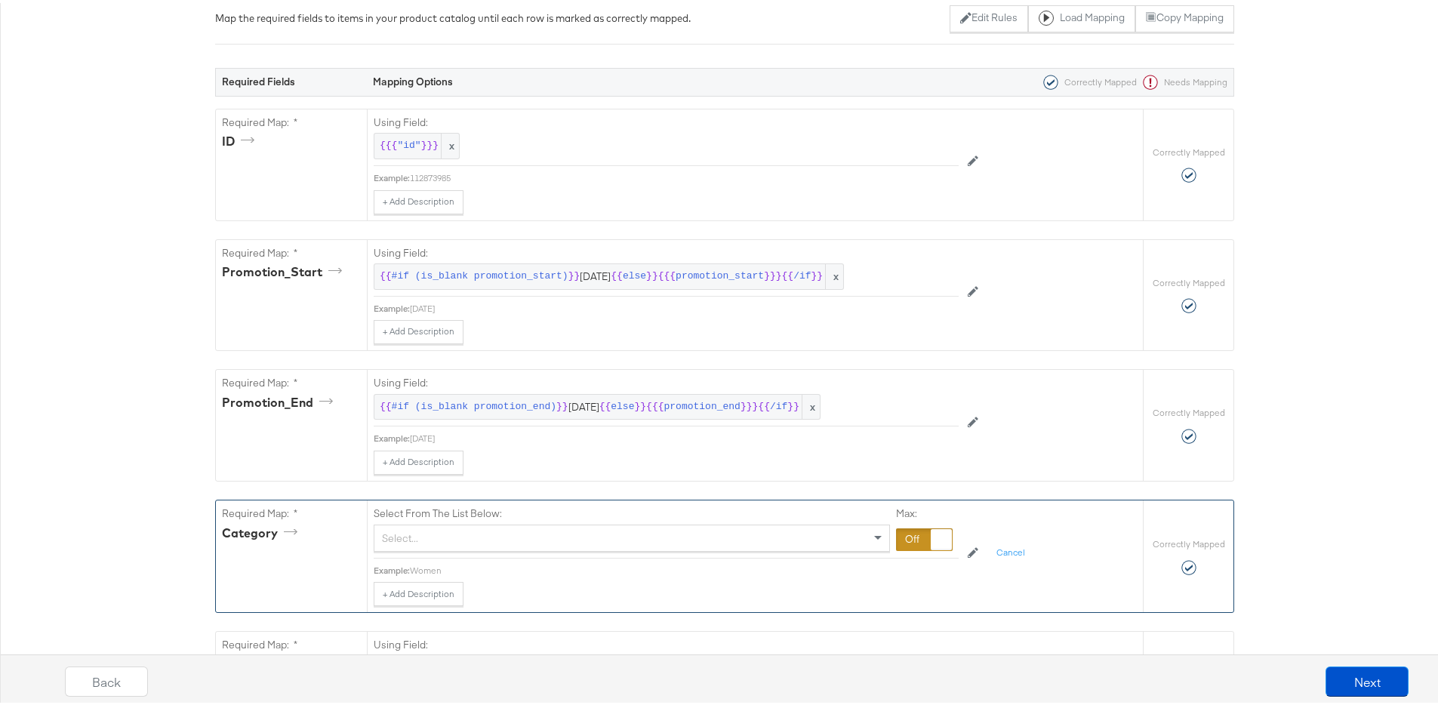
click at [568, 544] on div "Select..." at bounding box center [631, 535] width 515 height 26
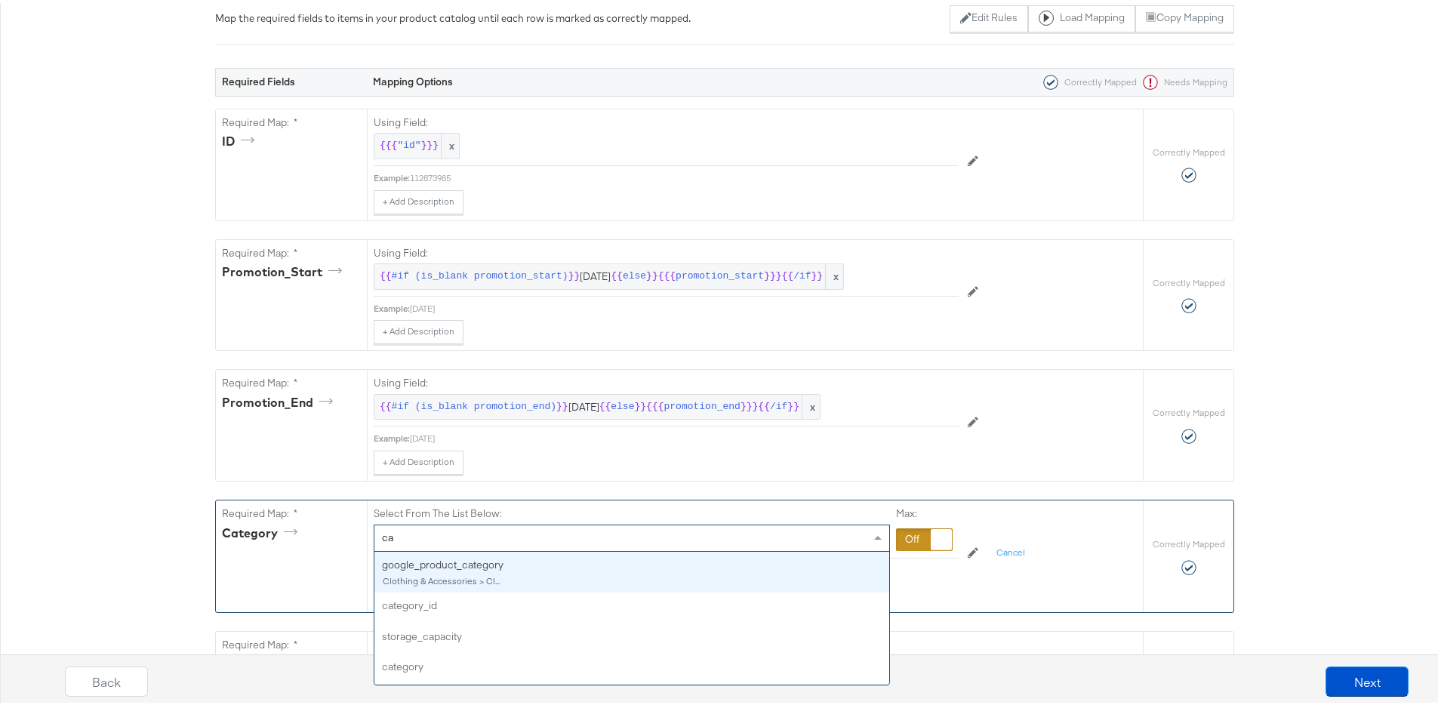
type input "cat"
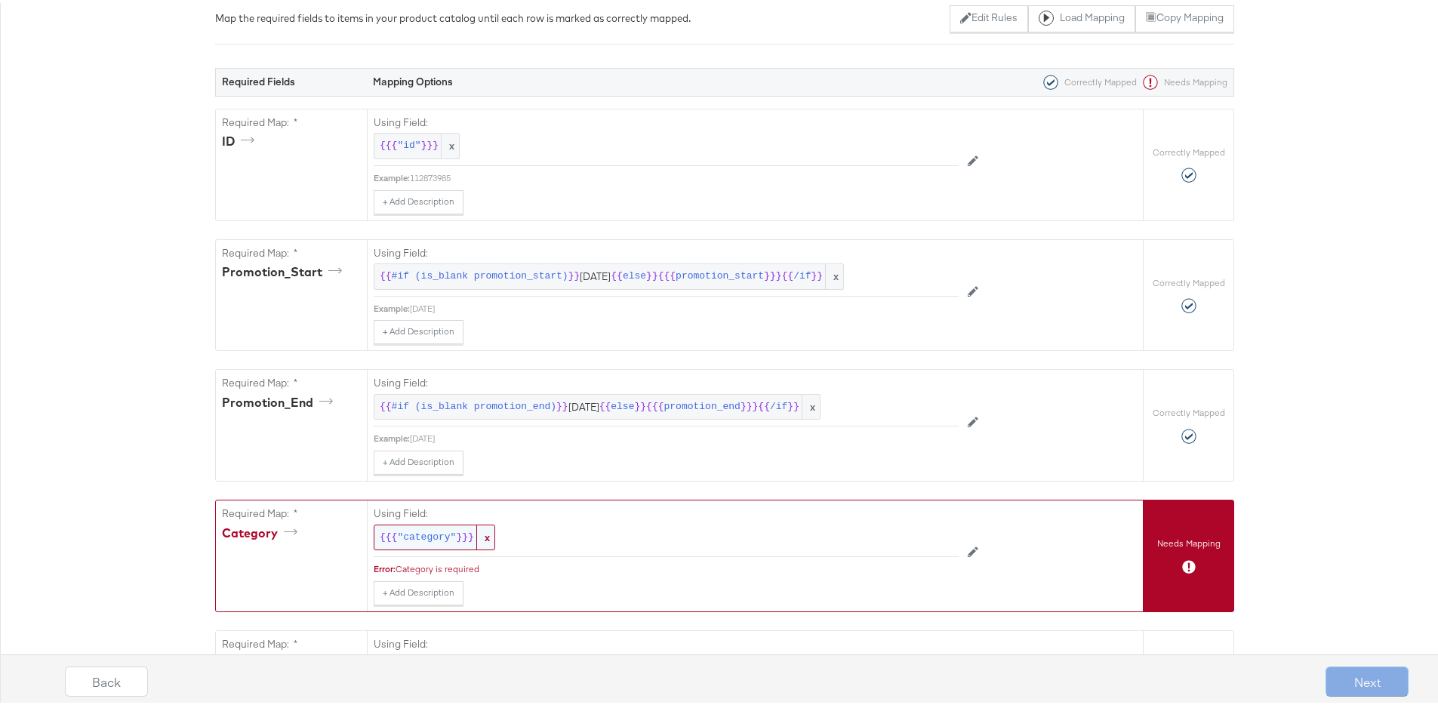
click at [458, 532] on span "}}}" at bounding box center [464, 535] width 17 height 14
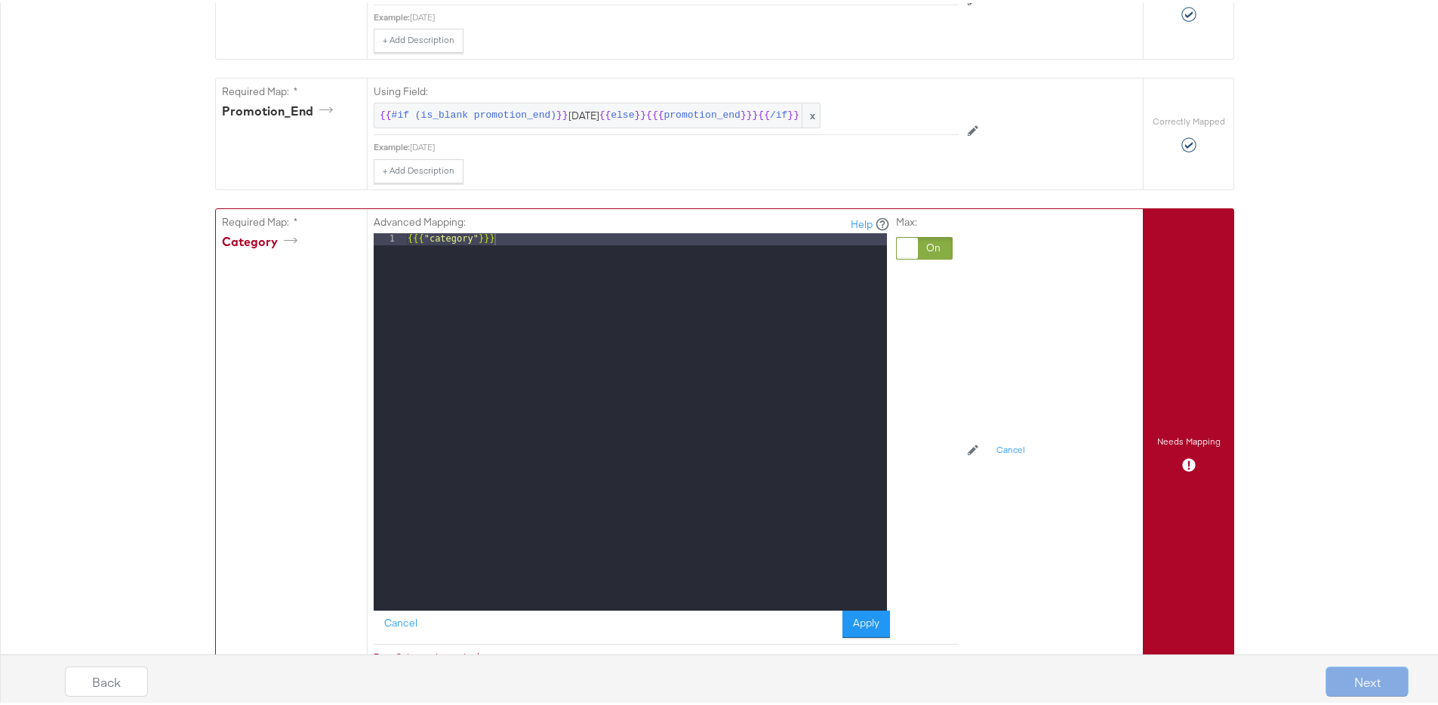
scroll to position [618, 0]
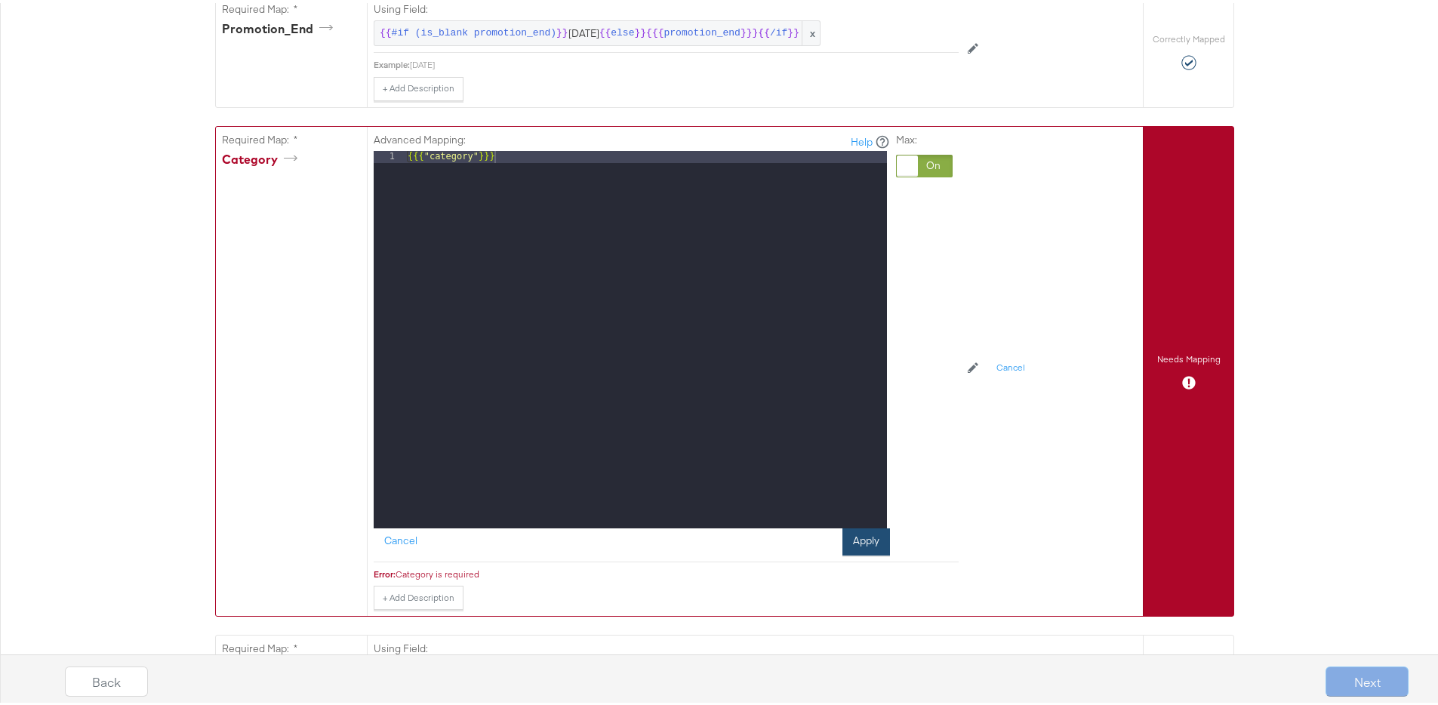
click at [855, 534] on button "Apply" at bounding box center [866, 538] width 48 height 27
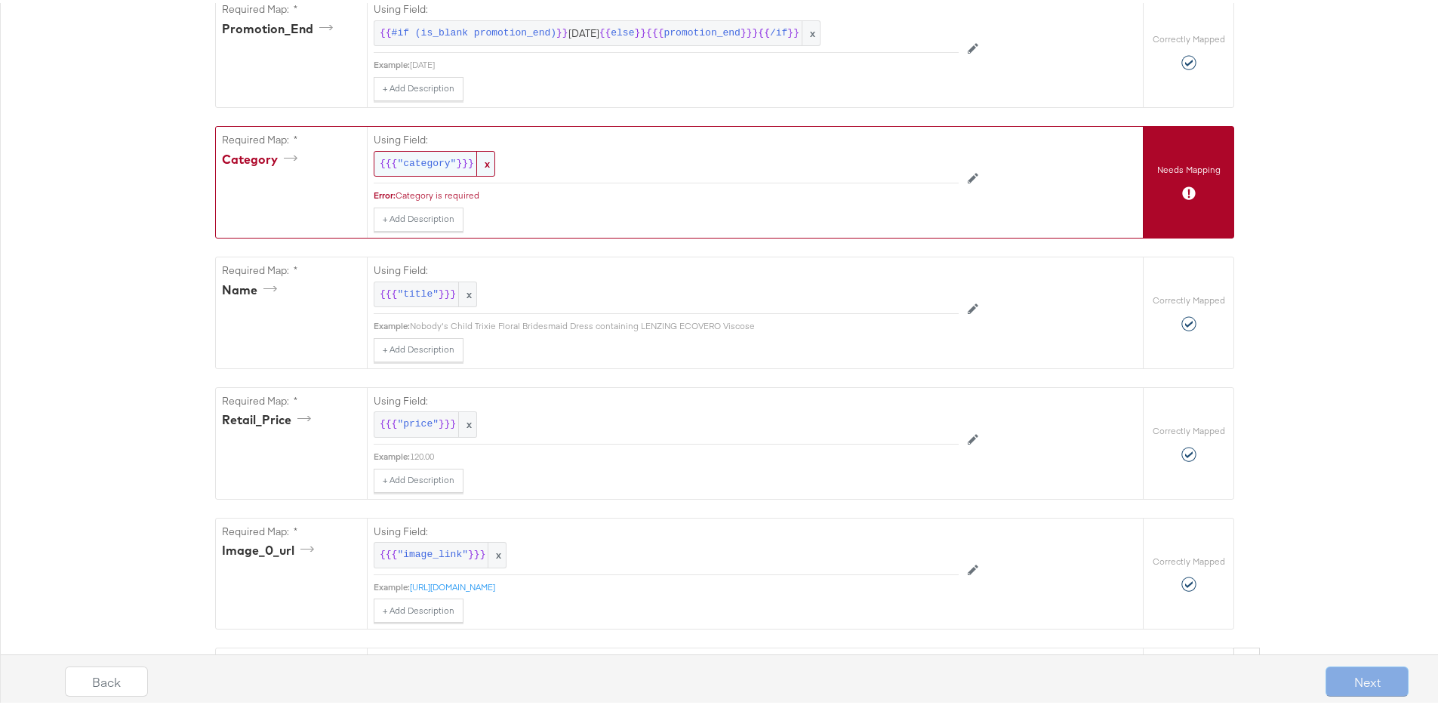
click at [427, 162] on span ""category"" at bounding box center [426, 161] width 59 height 14
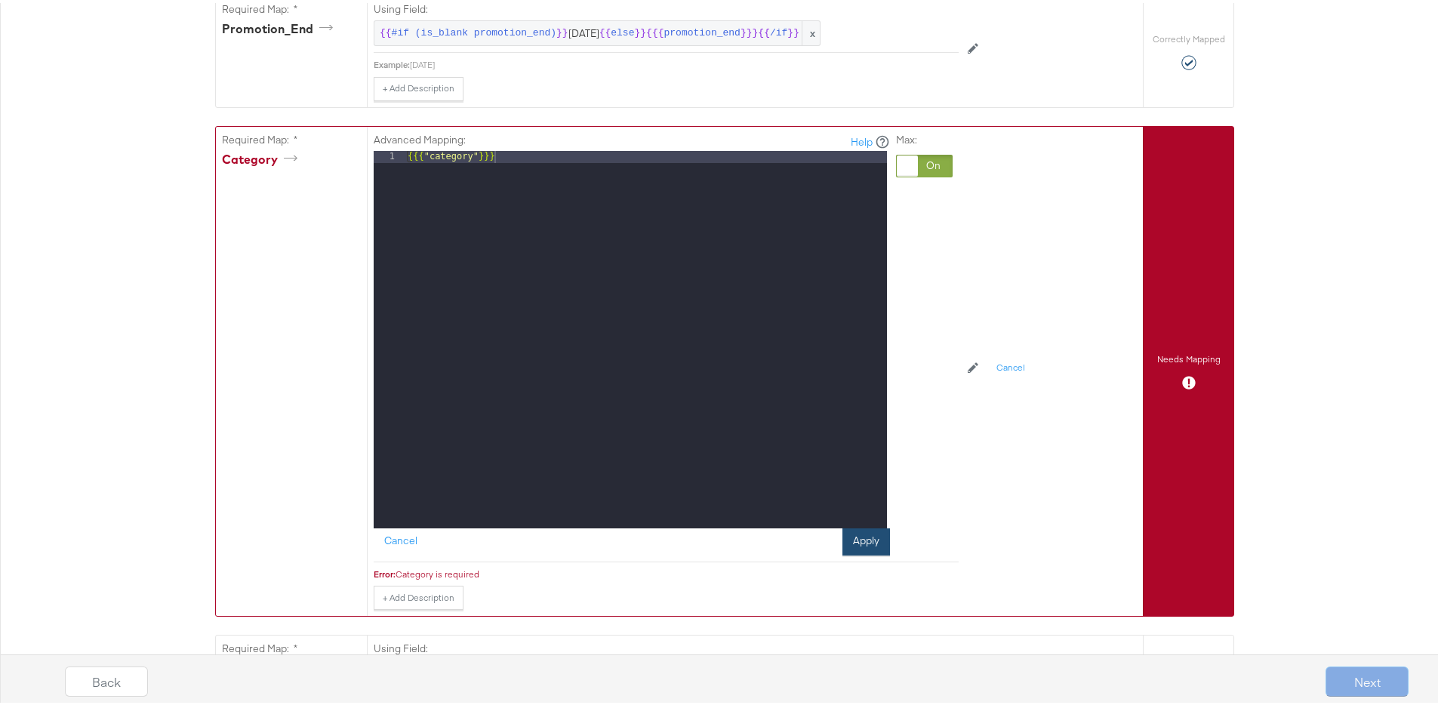
click at [871, 532] on button "Apply" at bounding box center [866, 538] width 48 height 27
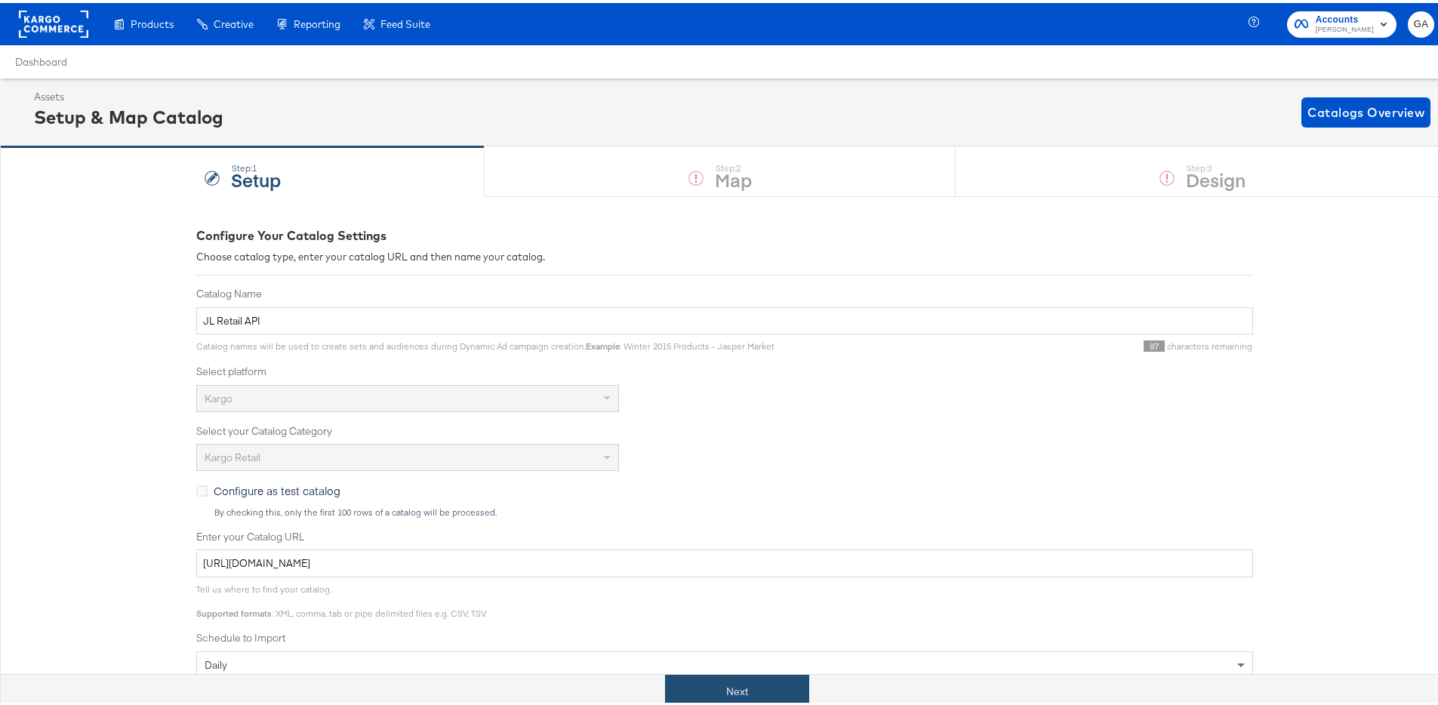
click at [715, 685] on button "Next" at bounding box center [737, 689] width 144 height 34
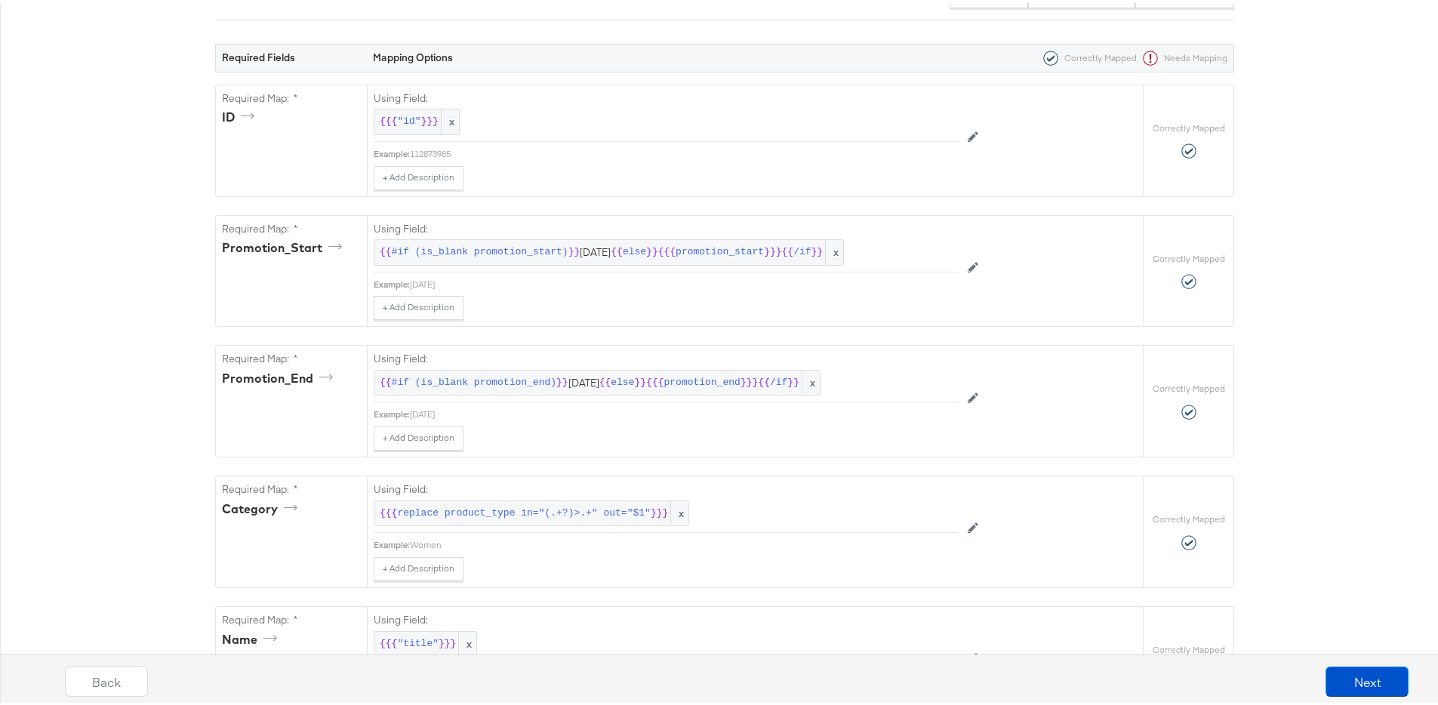
scroll to position [499, 0]
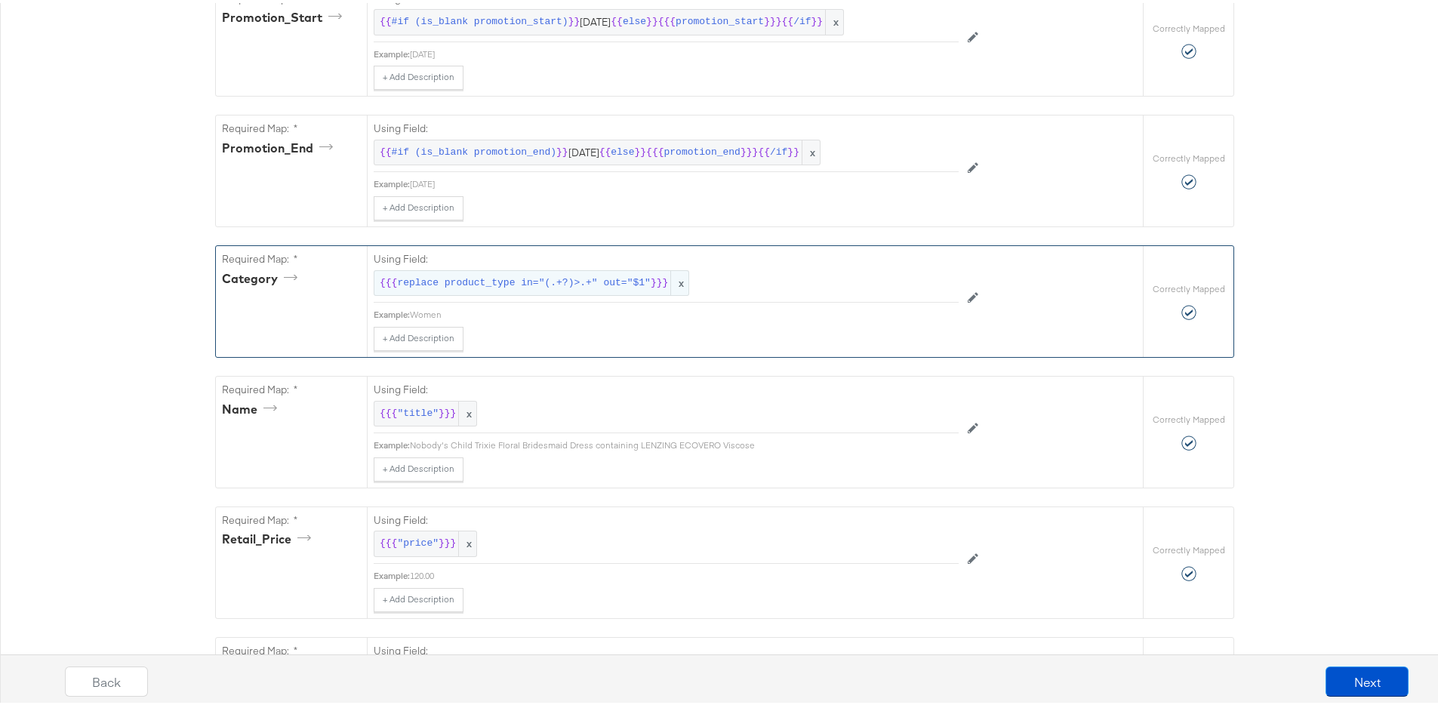
click at [674, 276] on span "x" at bounding box center [679, 280] width 18 height 25
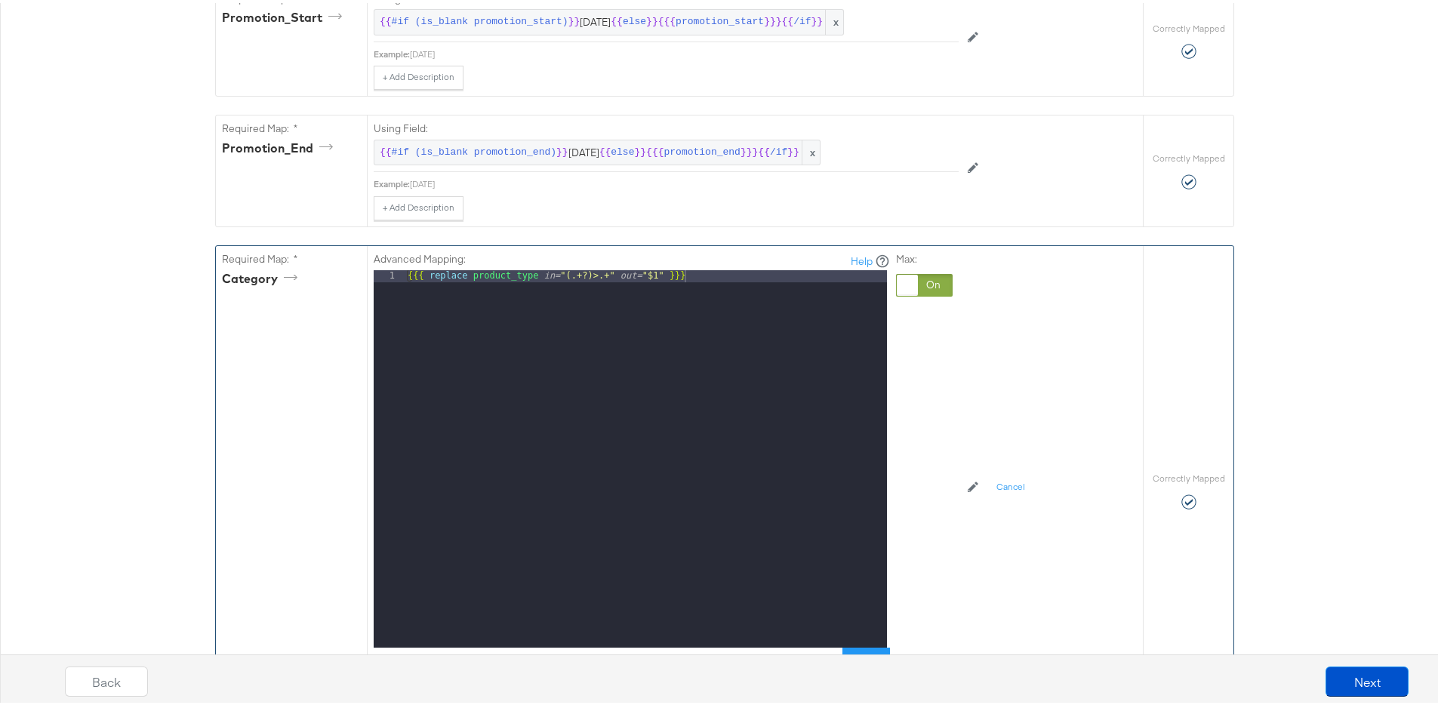
drag, startPoint x: 911, startPoint y: 287, endPoint x: 885, endPoint y: 286, distance: 25.7
click at [909, 287] on div at bounding box center [907, 282] width 21 height 21
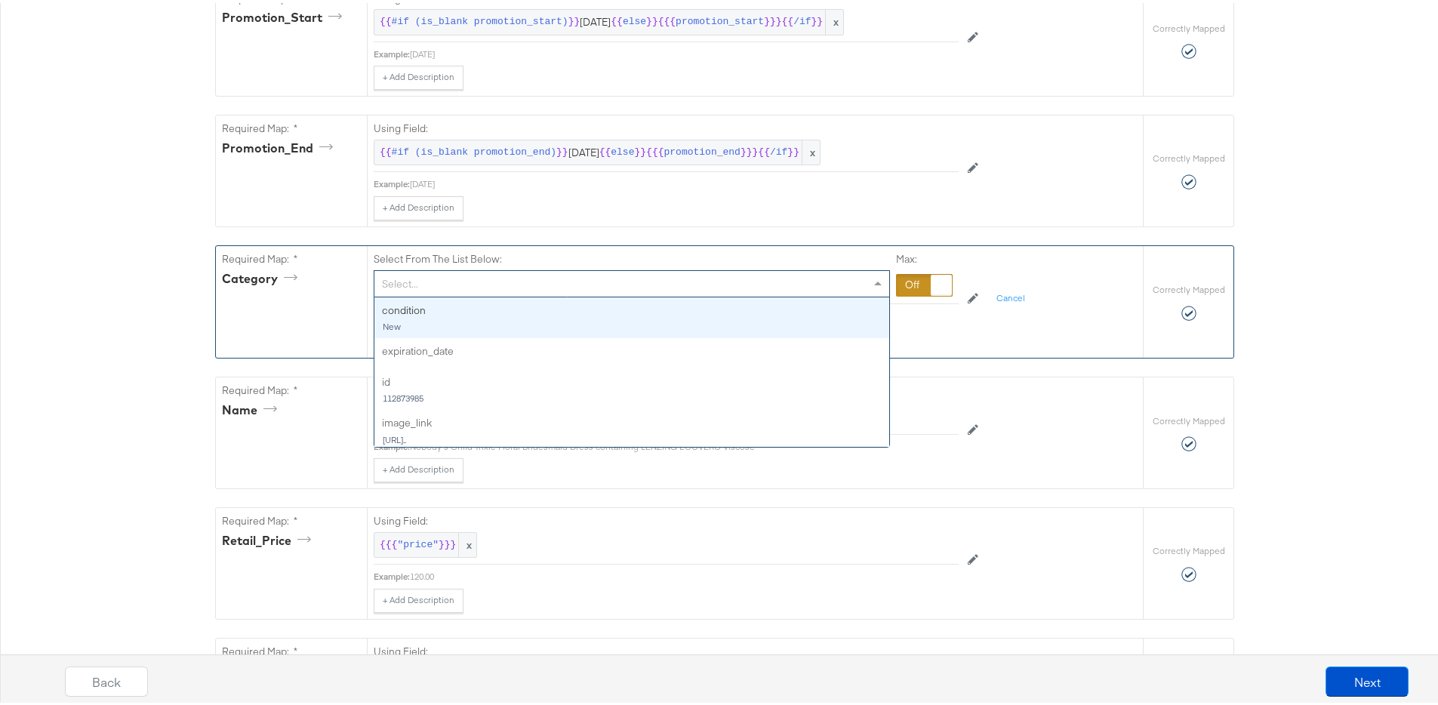
click at [621, 292] on div "Select..." at bounding box center [631, 281] width 515 height 26
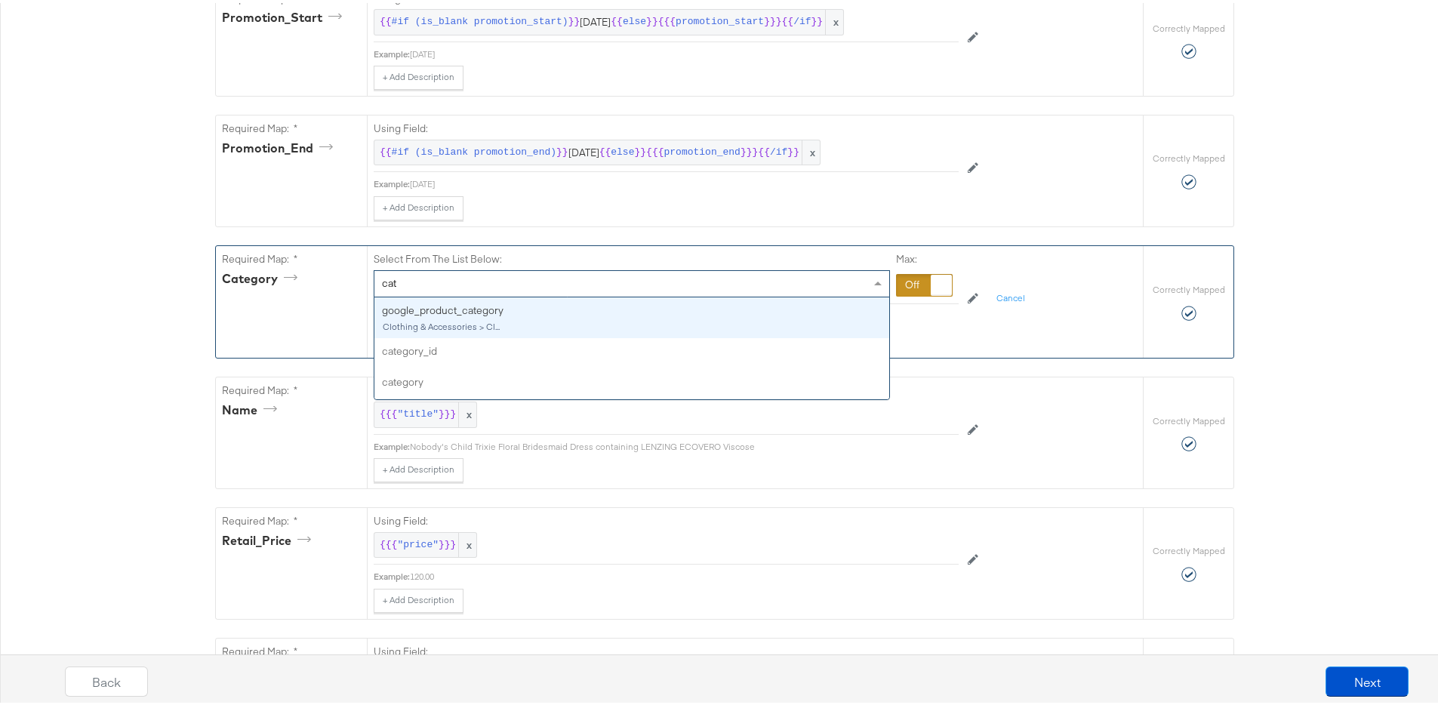
type input "cate"
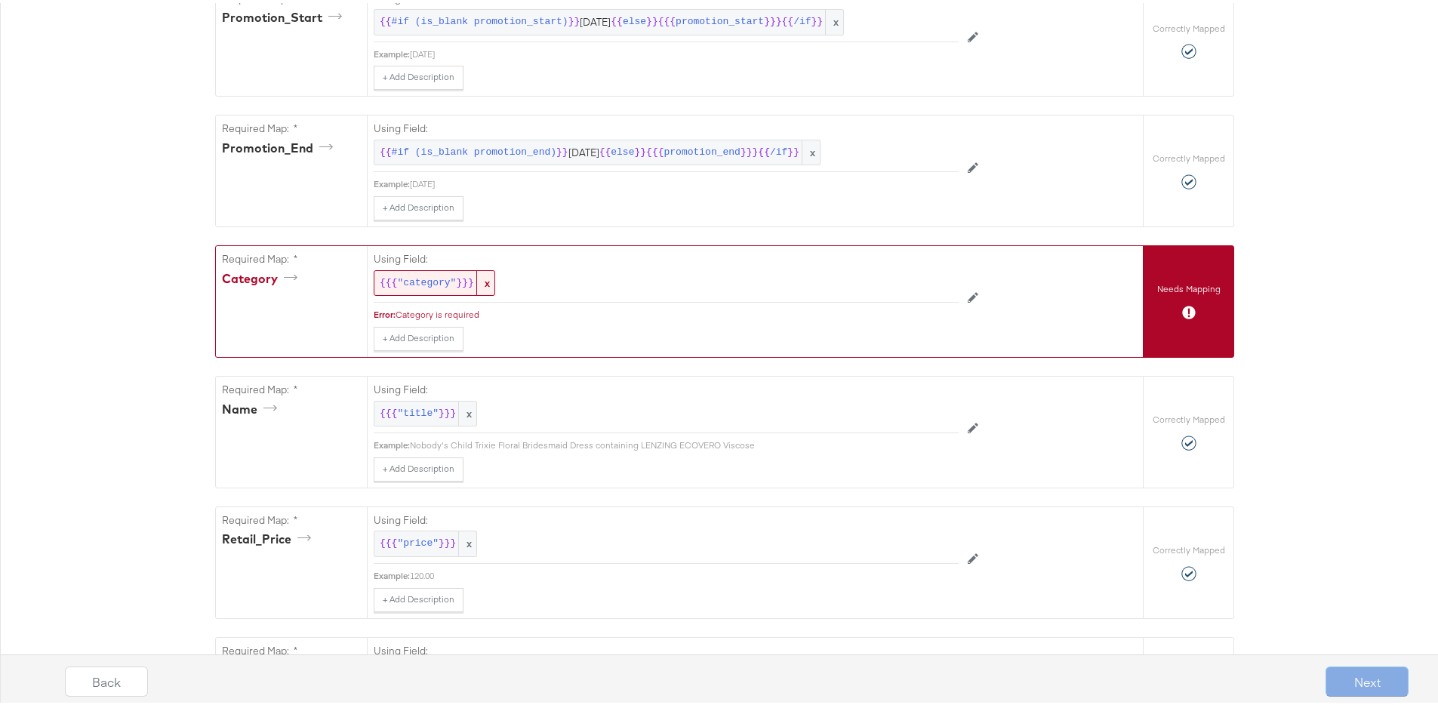
click at [439, 314] on div "Category is required" at bounding box center [677, 312] width 563 height 12
click at [539, 331] on div "+ Add Description Add Note" at bounding box center [666, 336] width 585 height 24
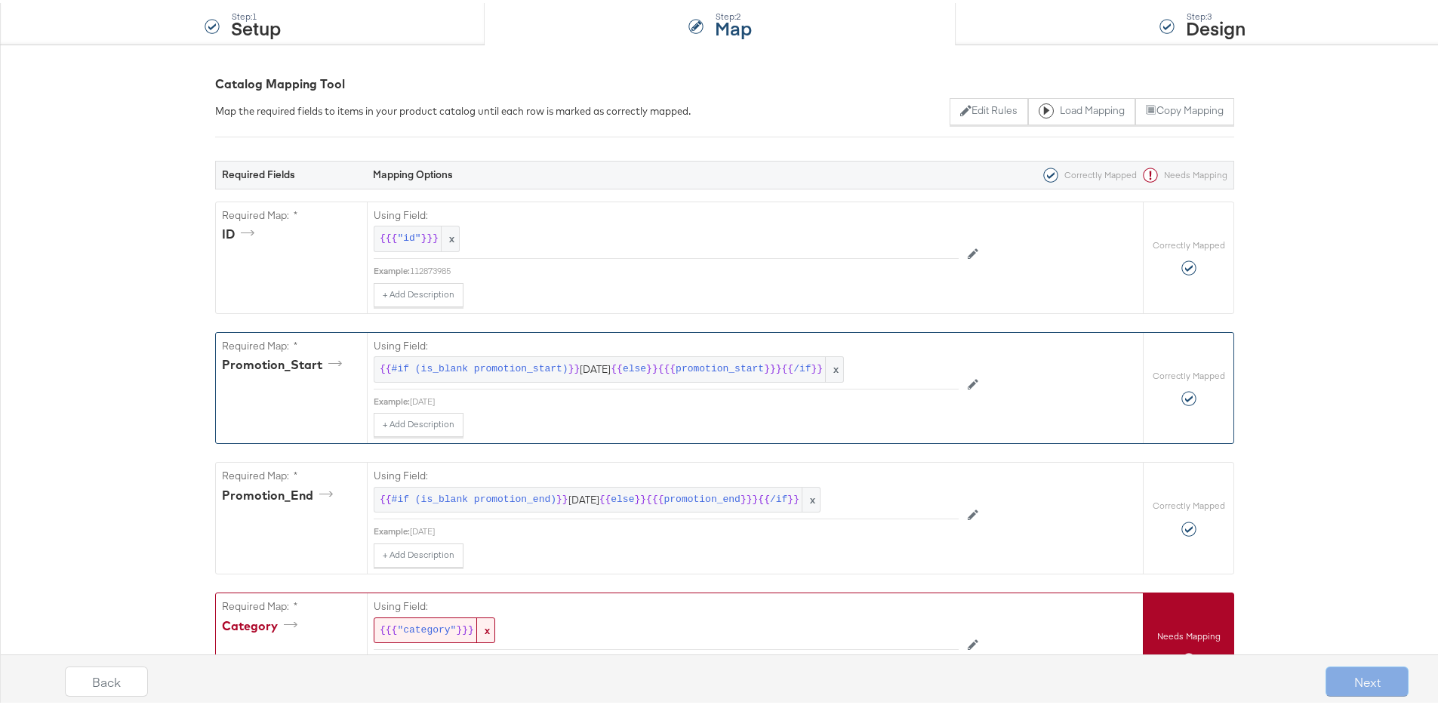
scroll to position [0, 0]
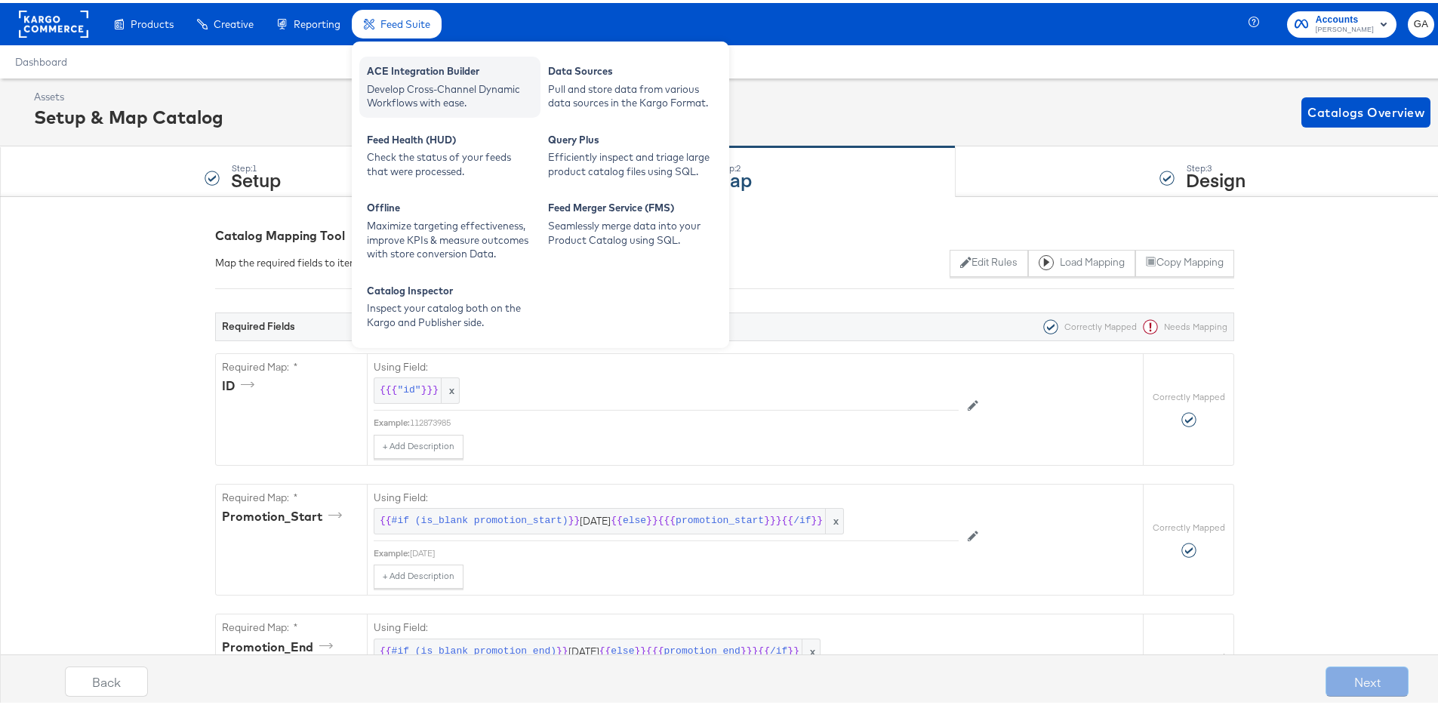
click at [432, 85] on div "Develop Cross-Channel Dynamic Workflows with ease." at bounding box center [450, 93] width 166 height 28
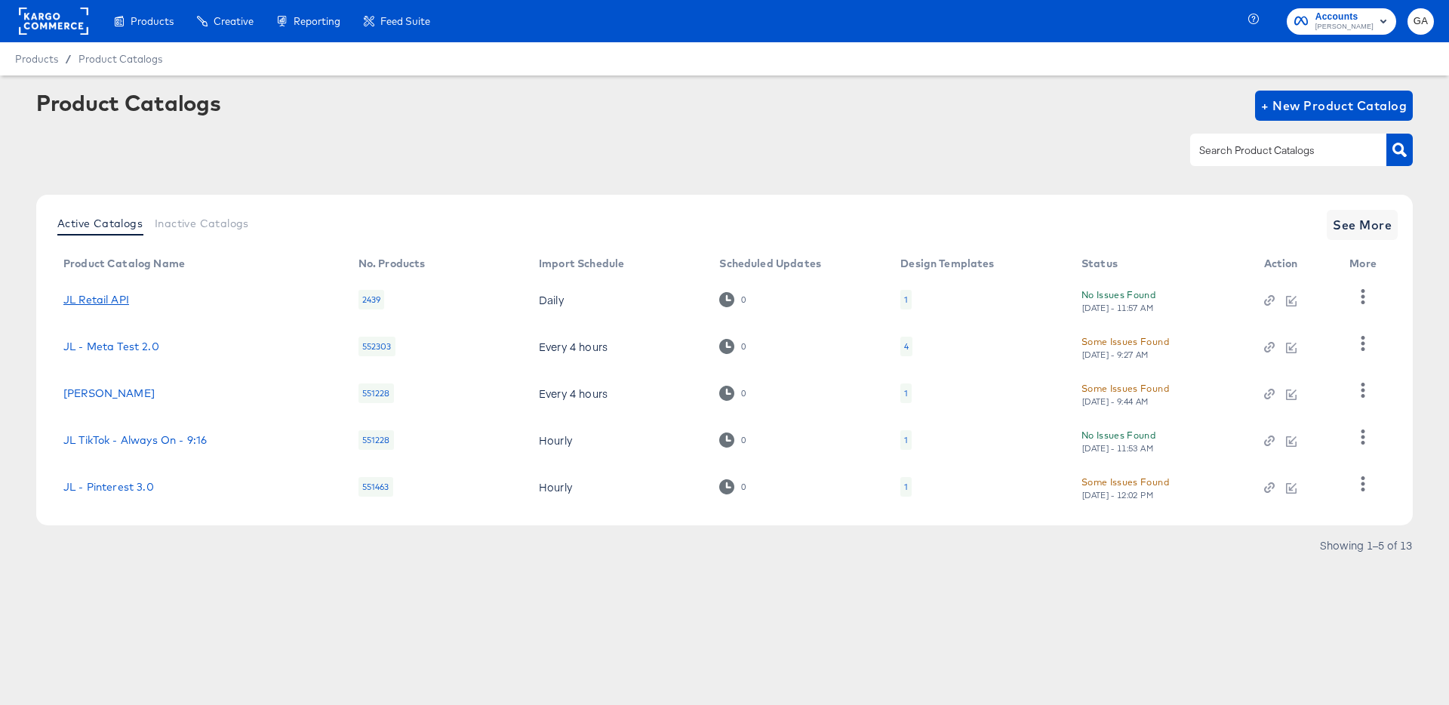
click at [97, 295] on link "JL Retail API" at bounding box center [96, 300] width 66 height 12
click at [1366, 293] on icon "button" at bounding box center [1363, 296] width 14 height 14
click at [1291, 348] on div "HUD Checks (Internal)" at bounding box center [1301, 352] width 151 height 24
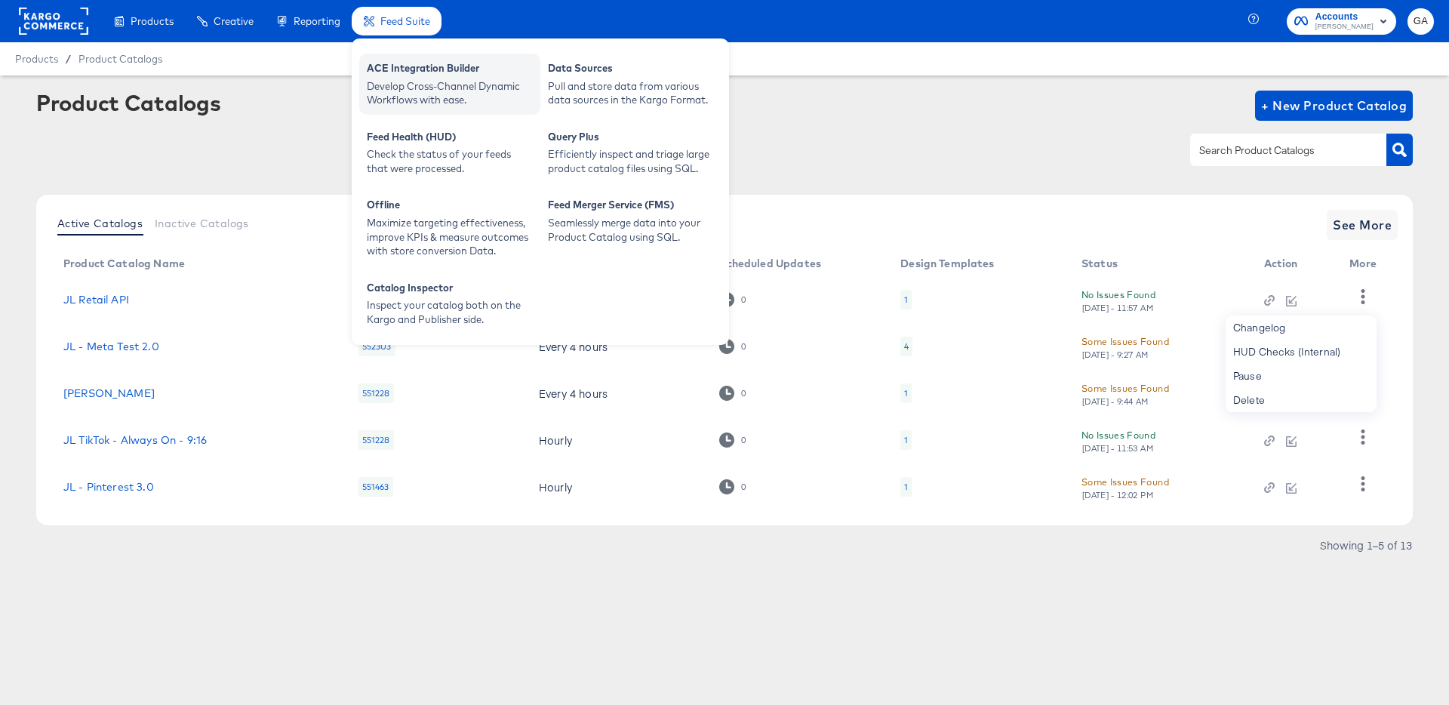
click at [414, 84] on div "Develop Cross-Channel Dynamic Workflows with ease." at bounding box center [450, 93] width 166 height 28
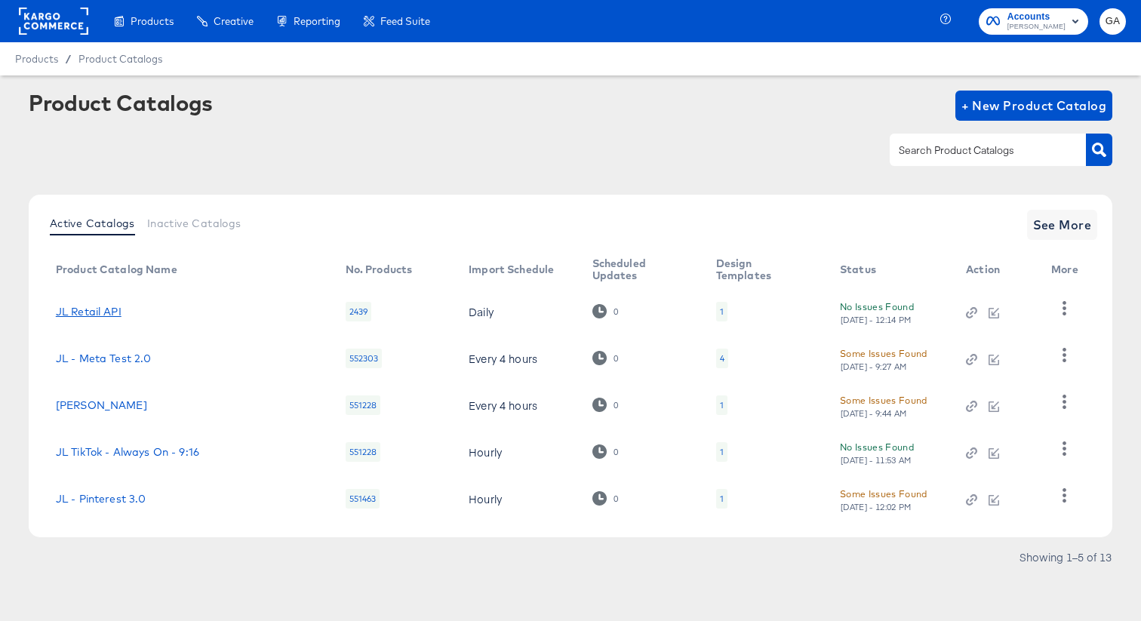
click at [89, 306] on link "JL Retail API" at bounding box center [89, 312] width 66 height 12
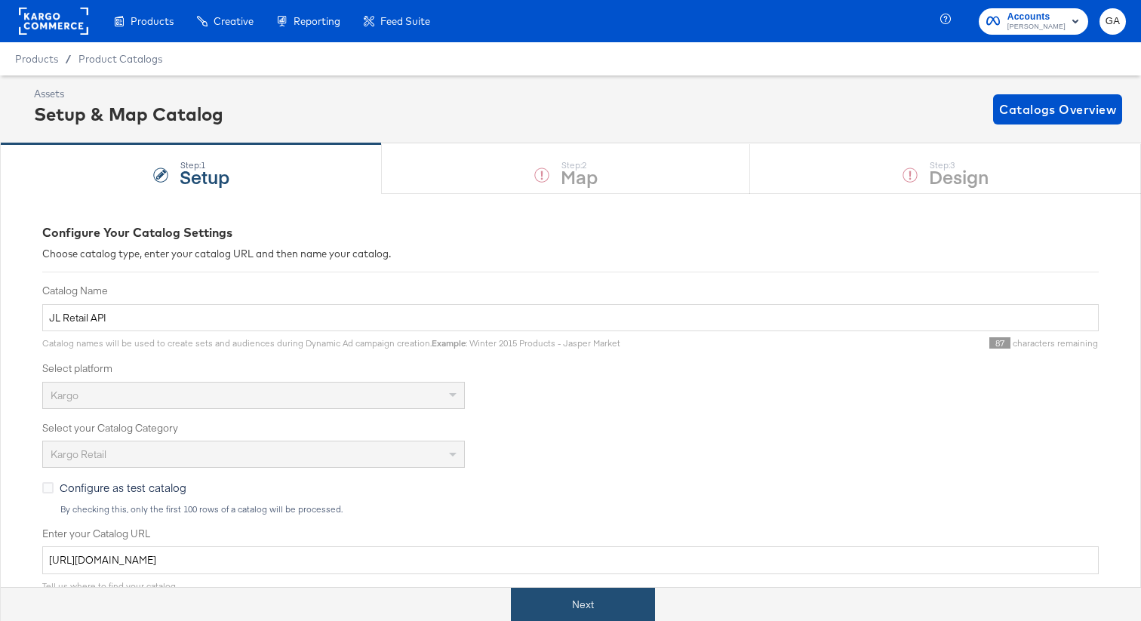
click at [577, 601] on button "Next" at bounding box center [583, 605] width 144 height 34
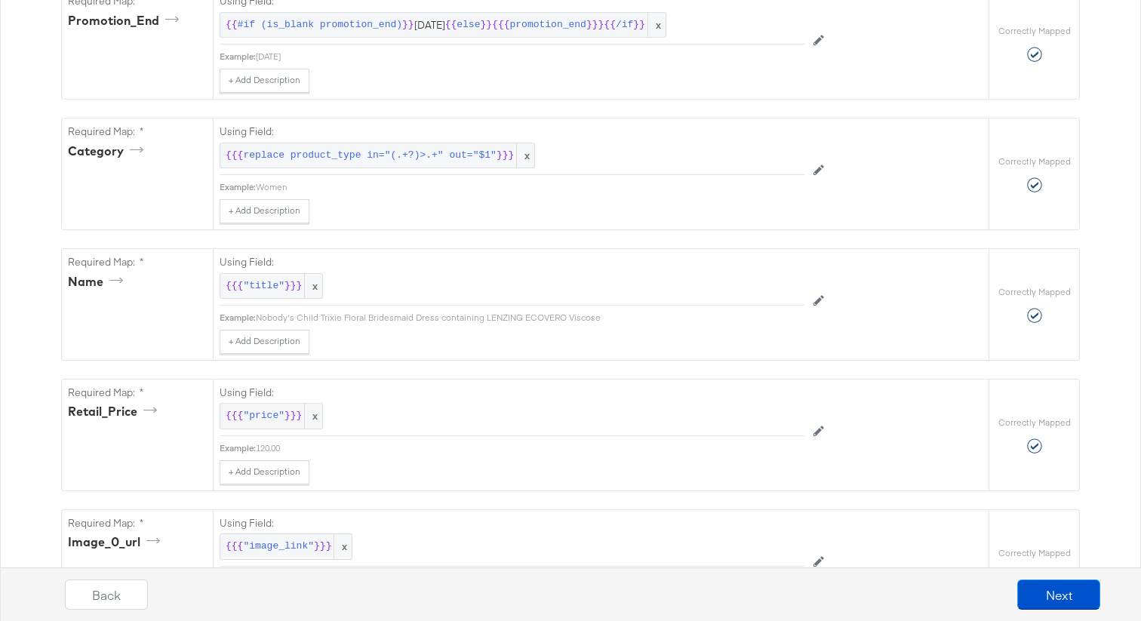
scroll to position [599, 0]
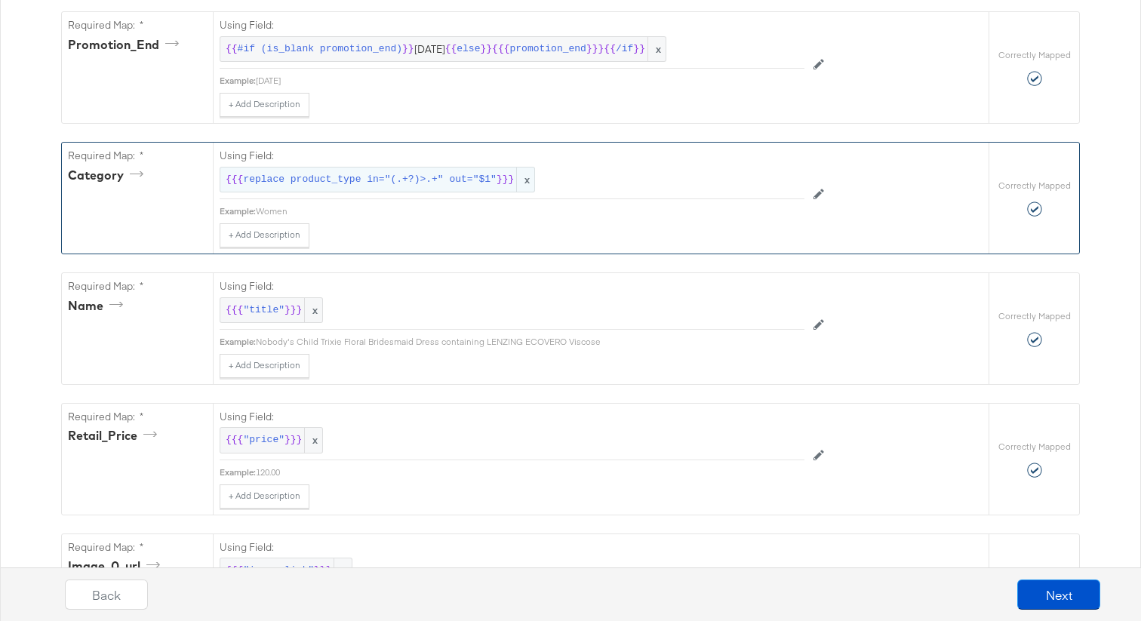
click at [528, 180] on span "x" at bounding box center [525, 180] width 18 height 25
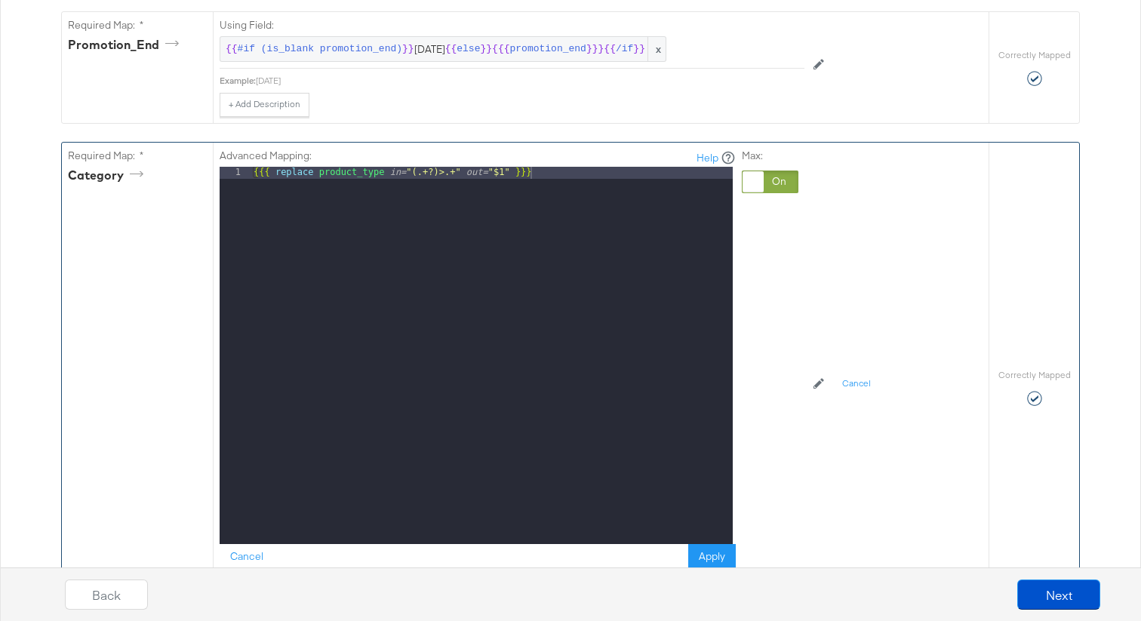
click at [753, 193] on div "Max:" at bounding box center [770, 360] width 57 height 423
click at [756, 186] on div at bounding box center [753, 181] width 21 height 21
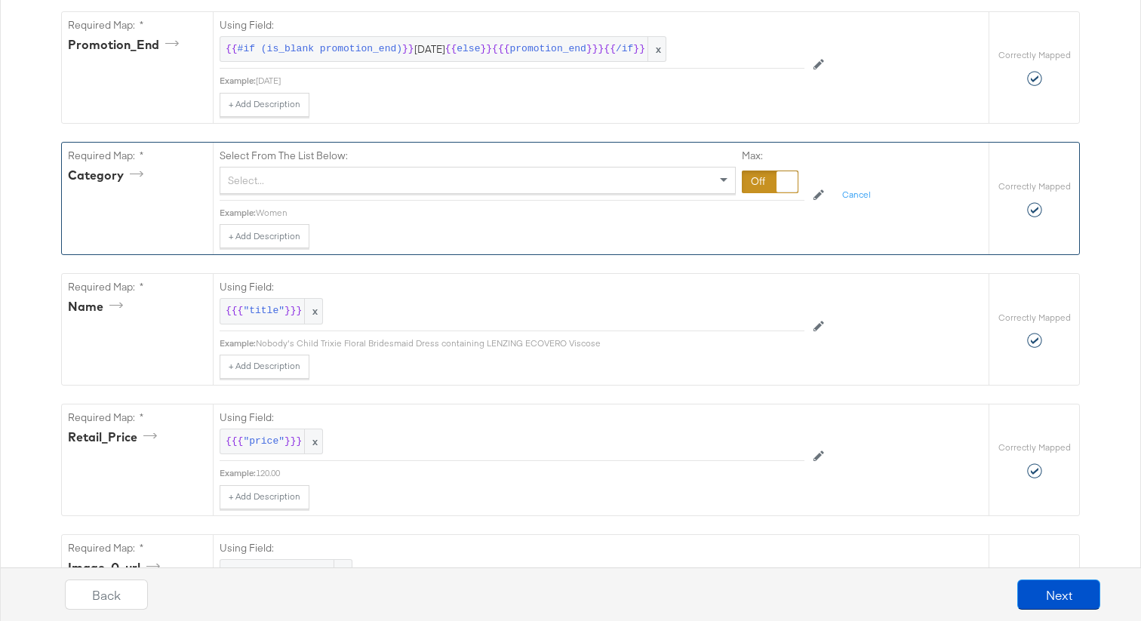
click at [553, 171] on div "Select..." at bounding box center [477, 181] width 515 height 26
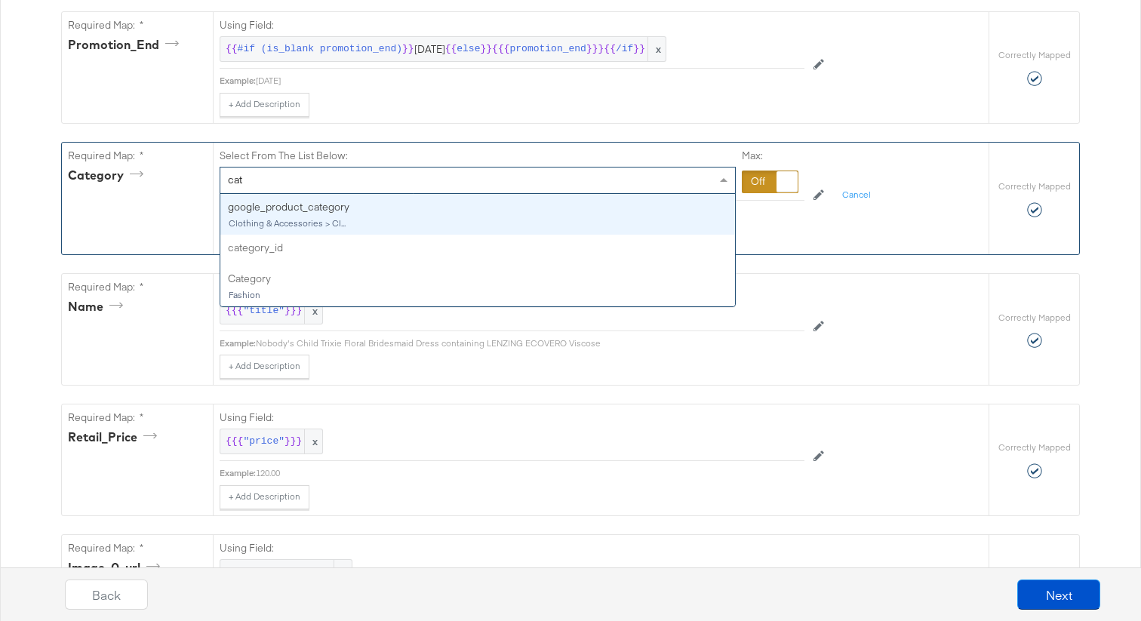
type input "cate"
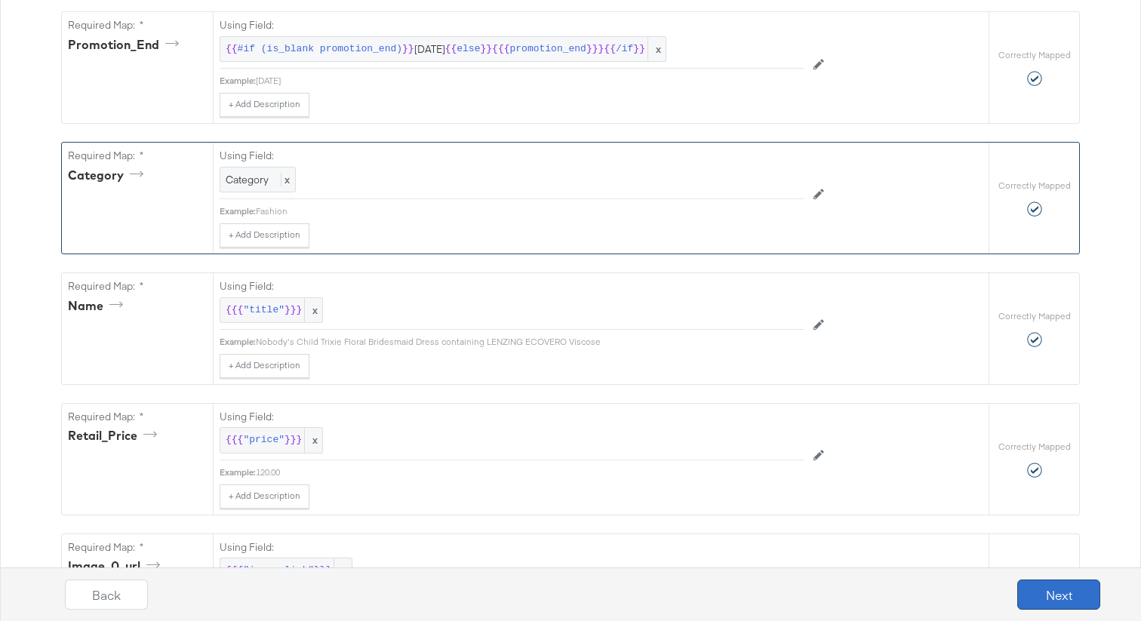
click at [1056, 594] on button "Next" at bounding box center [1059, 595] width 83 height 30
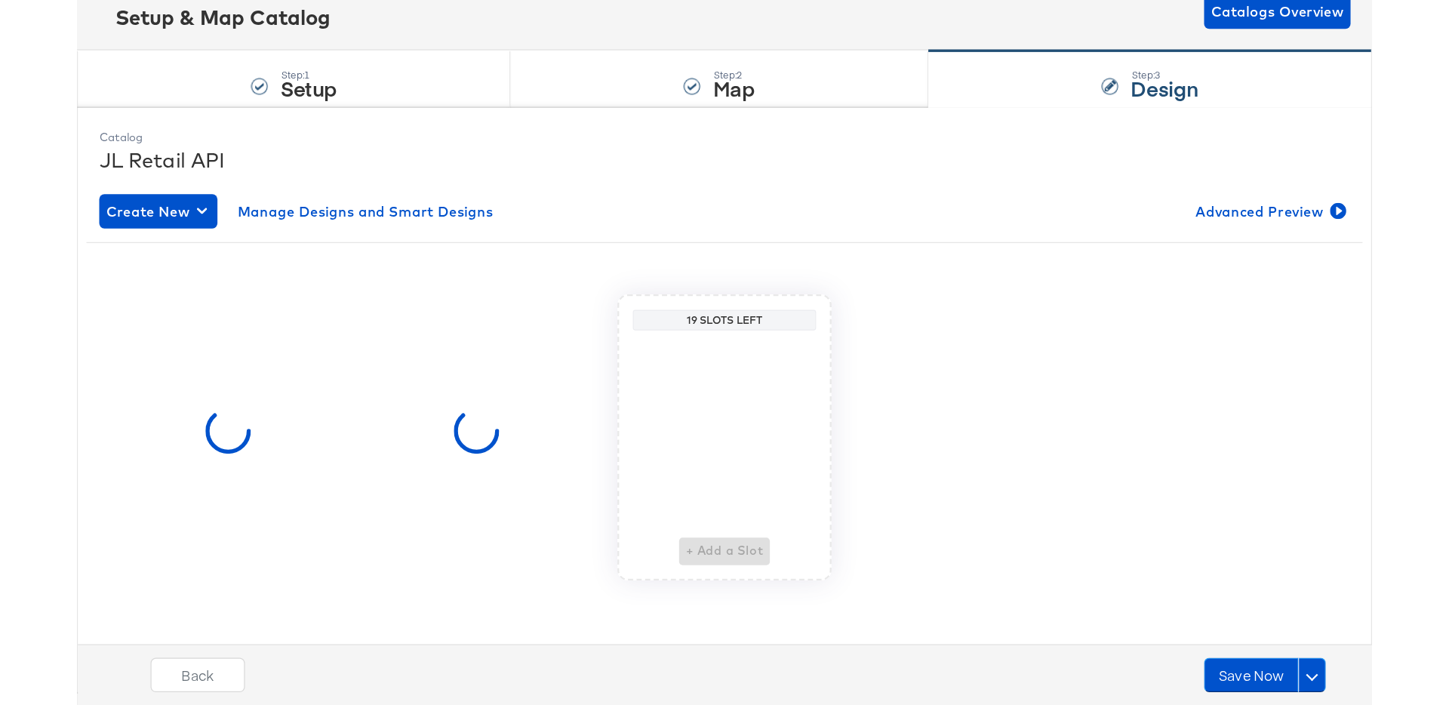
scroll to position [0, 0]
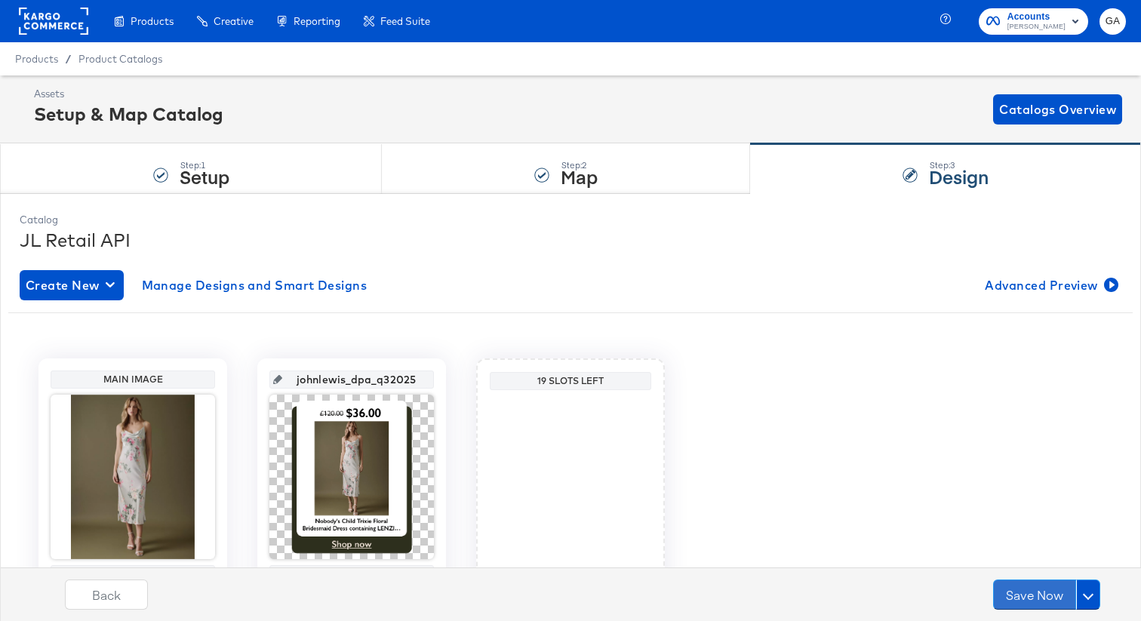
click at [1056, 594] on button "Save Now" at bounding box center [1034, 595] width 83 height 30
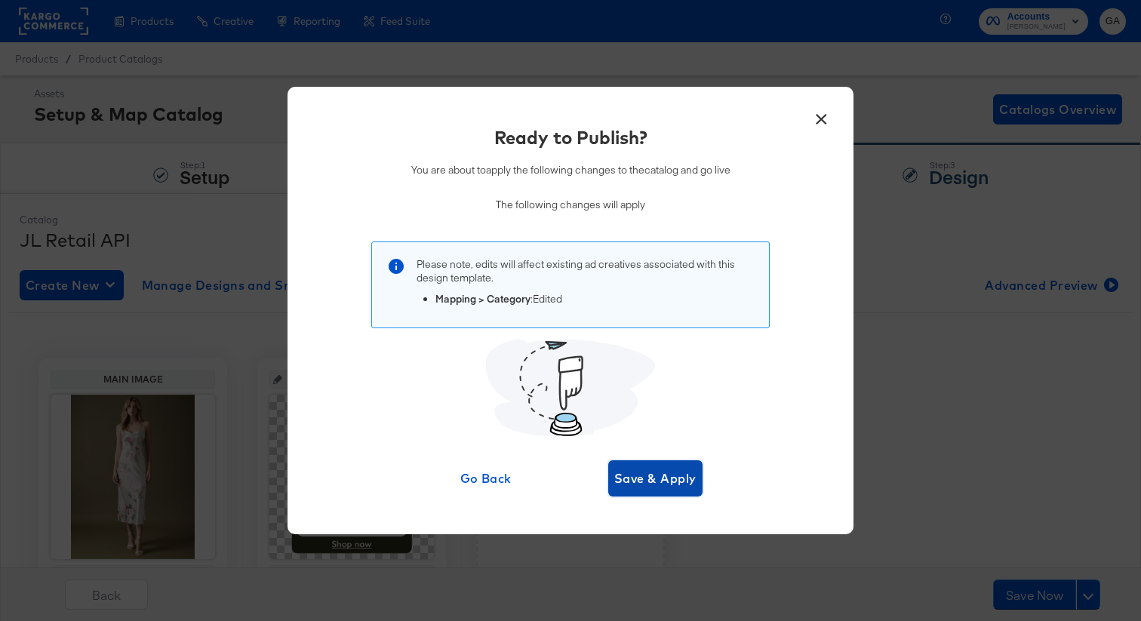
click at [664, 474] on span "Save & Apply" at bounding box center [655, 478] width 82 height 21
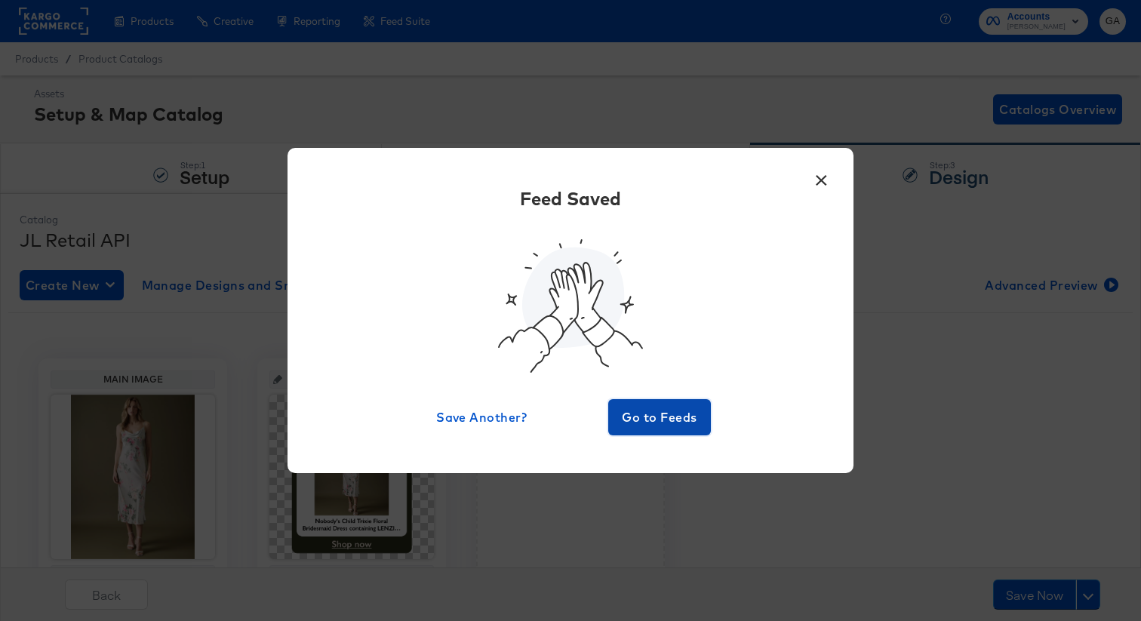
click at [661, 414] on span "Go to Feeds" at bounding box center [659, 417] width 91 height 21
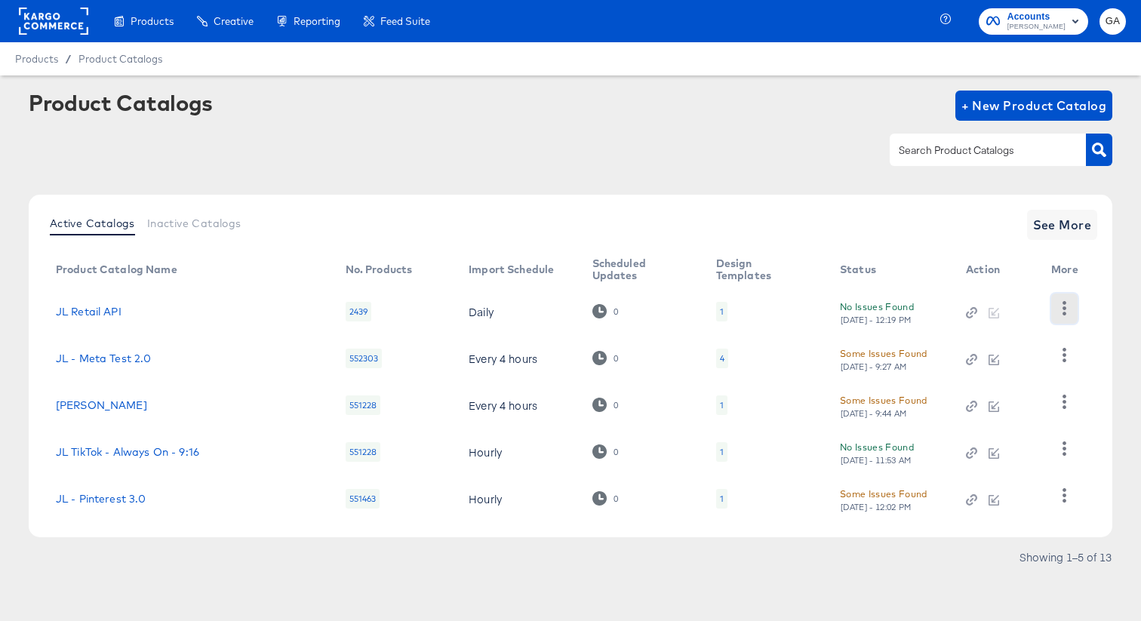
click at [1070, 306] on icon "button" at bounding box center [1065, 308] width 14 height 14
click at [993, 365] on div "HUD Checks (Internal)" at bounding box center [1002, 364] width 151 height 24
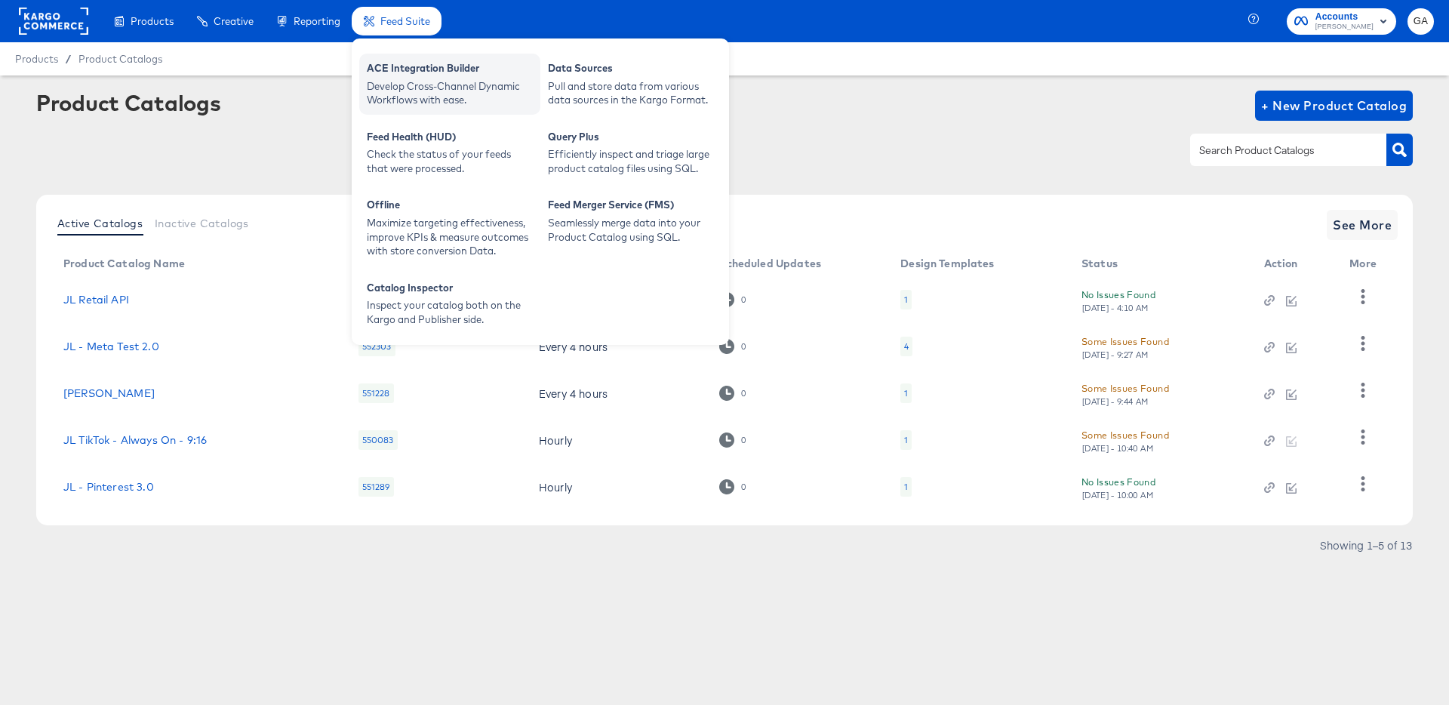
click at [437, 91] on div "Develop Cross-Channel Dynamic Workflows with ease." at bounding box center [450, 93] width 166 height 28
click at [391, 17] on span "Feed Suite" at bounding box center [405, 21] width 50 height 12
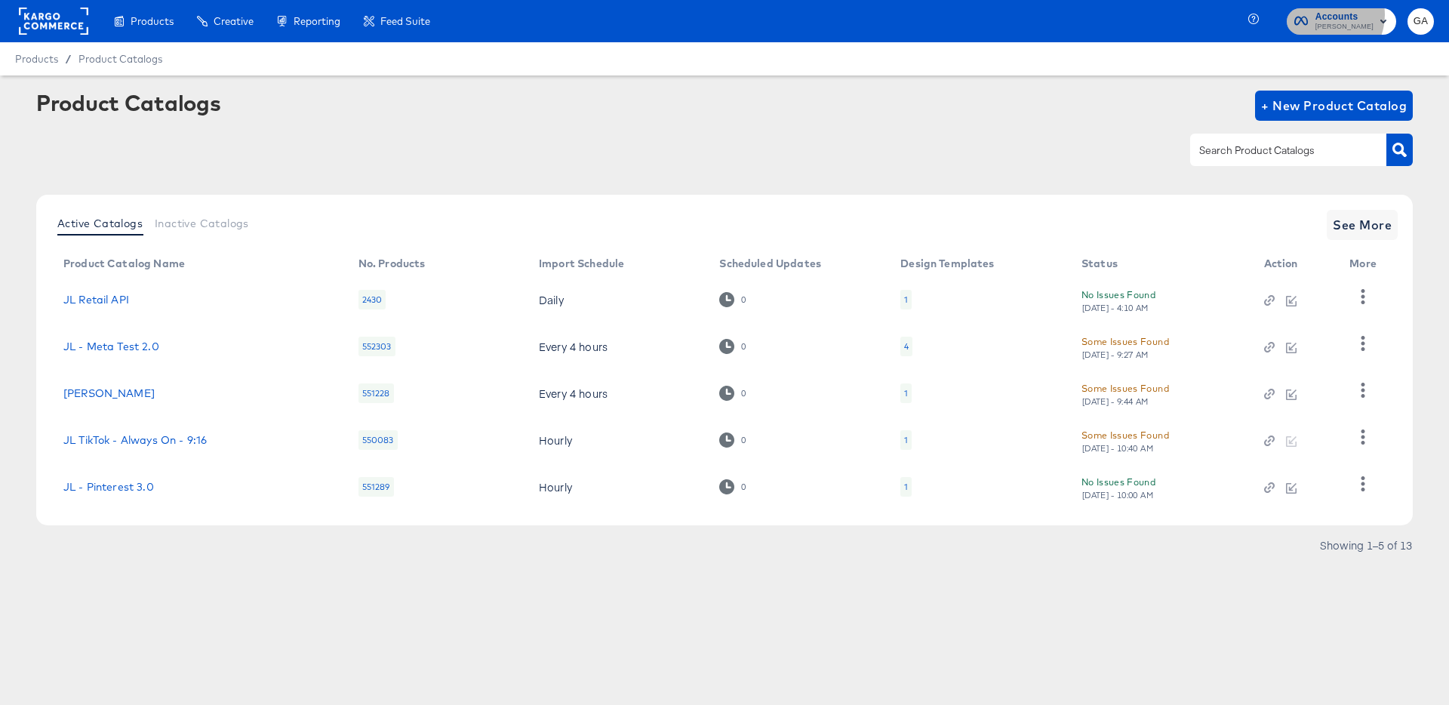
click at [1338, 14] on span "Accounts" at bounding box center [1345, 17] width 58 height 16
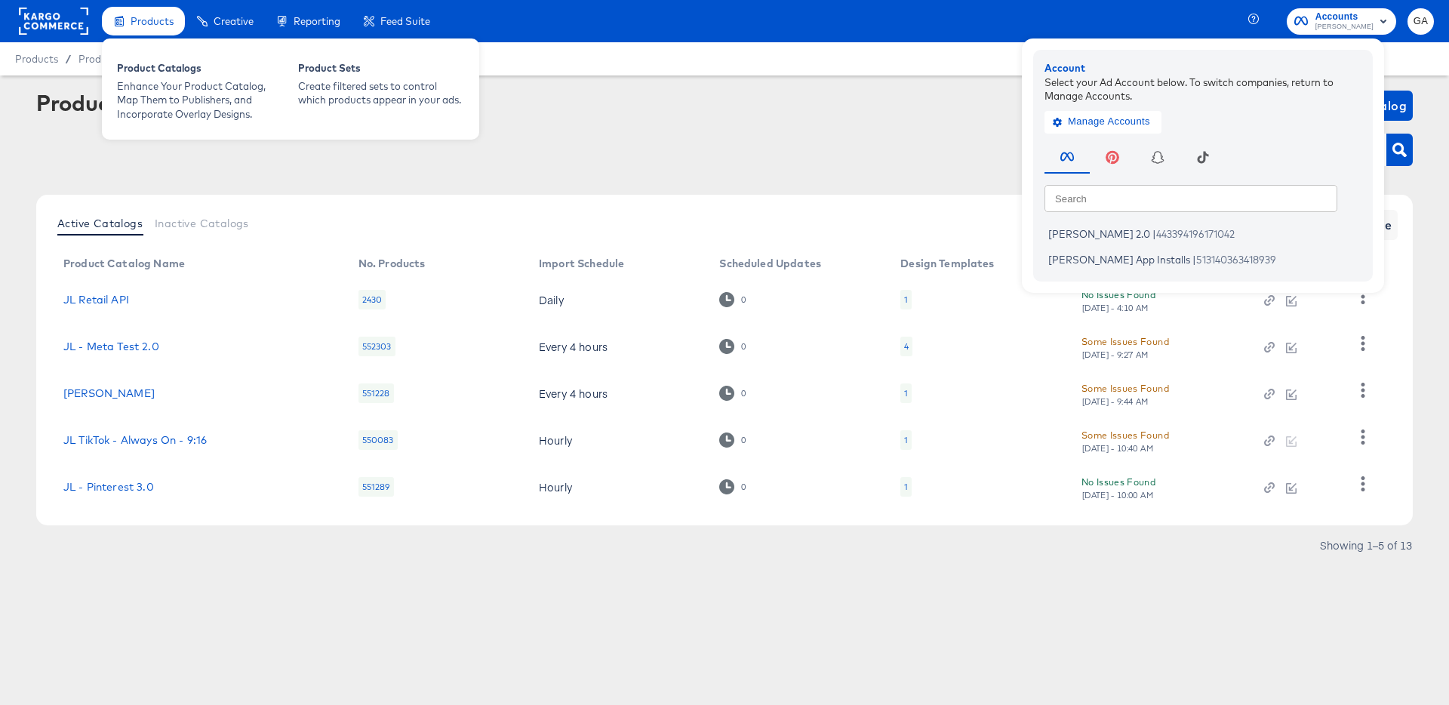
click at [149, 32] on div "Products" at bounding box center [143, 21] width 83 height 29
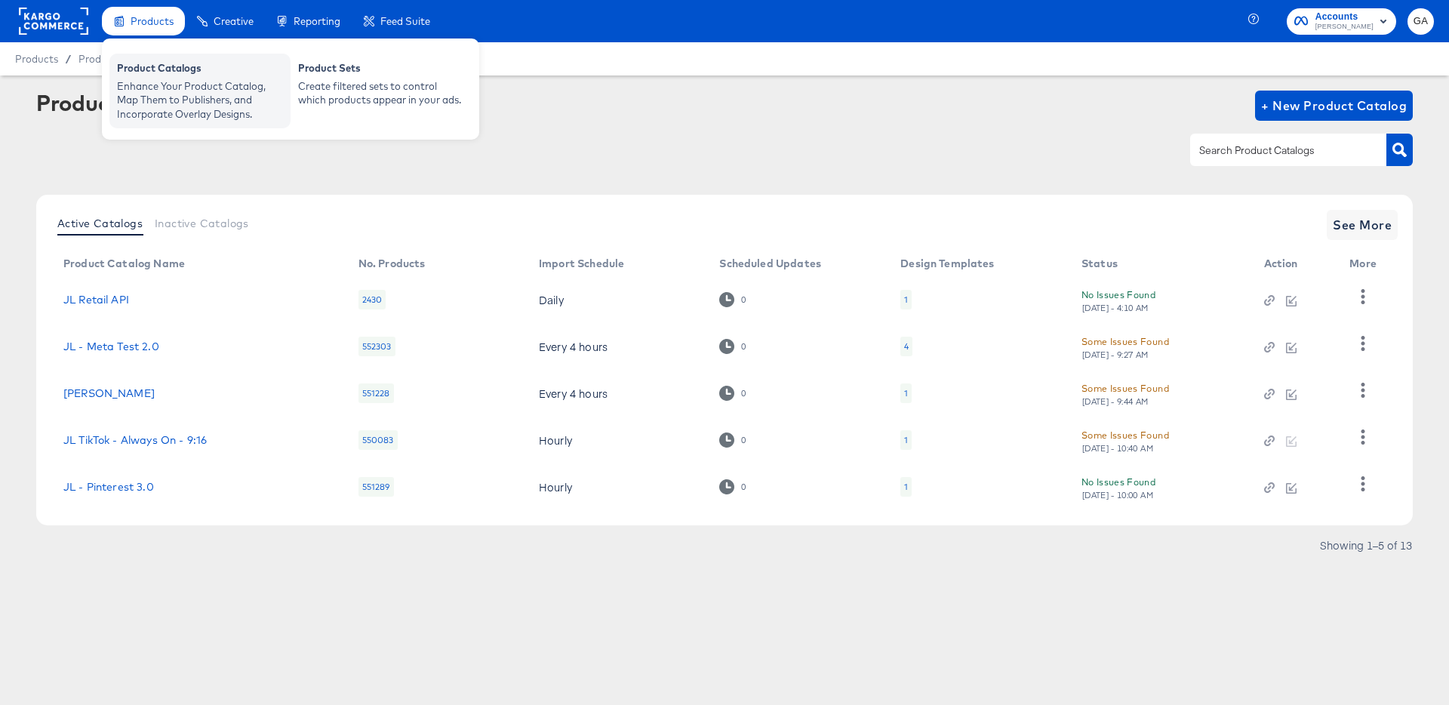
click at [155, 75] on div "Product Catalogs" at bounding box center [200, 70] width 166 height 18
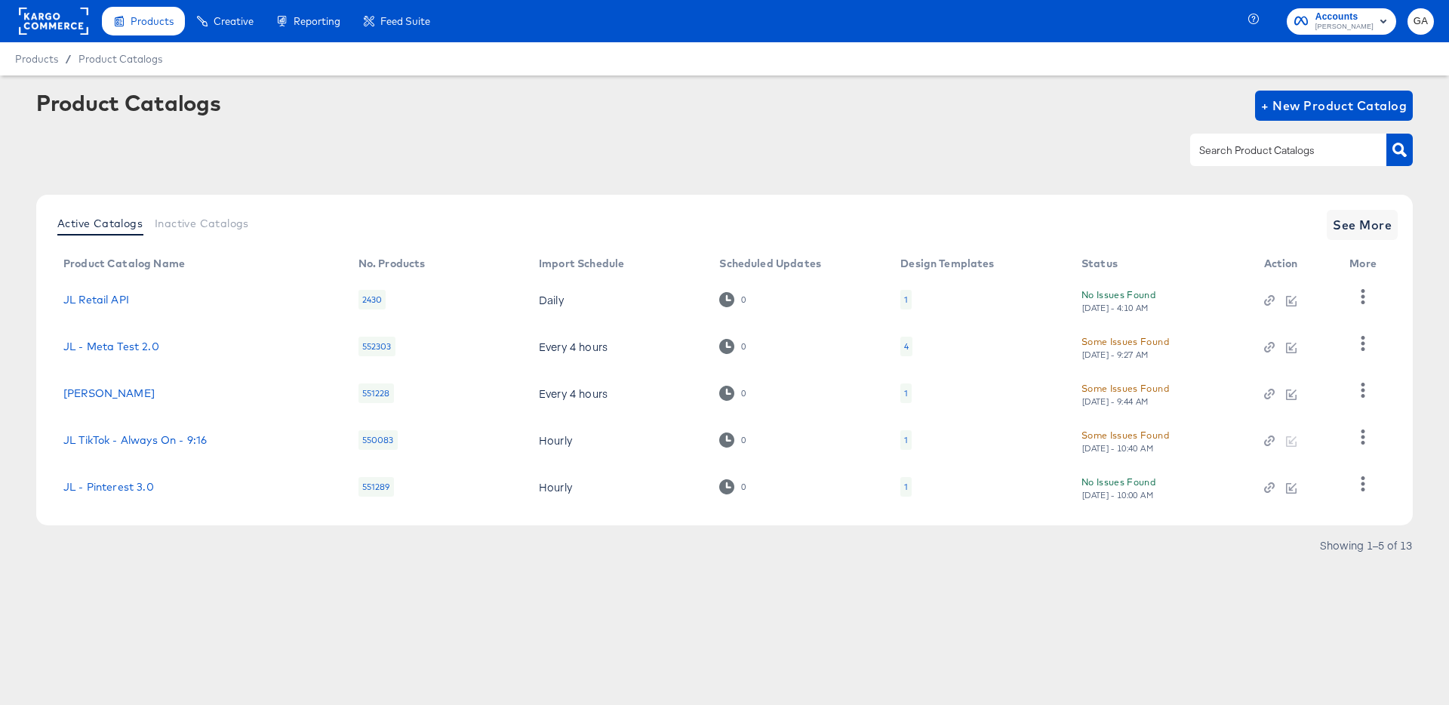
click at [57, 18] on rect at bounding box center [53, 21] width 69 height 27
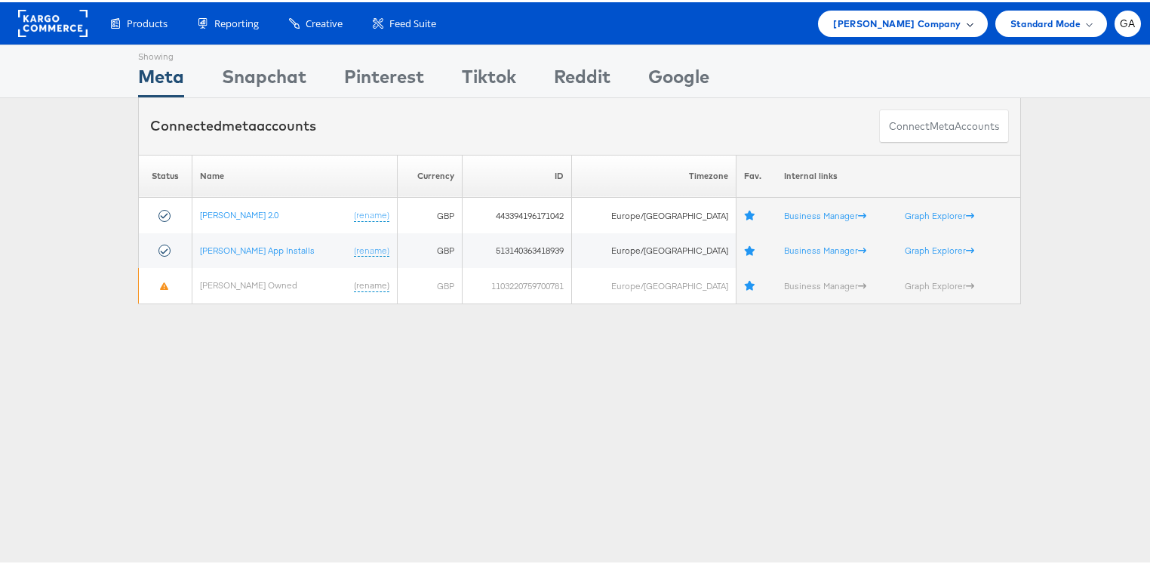
click at [923, 26] on span "[PERSON_NAME] Company" at bounding box center [897, 22] width 128 height 16
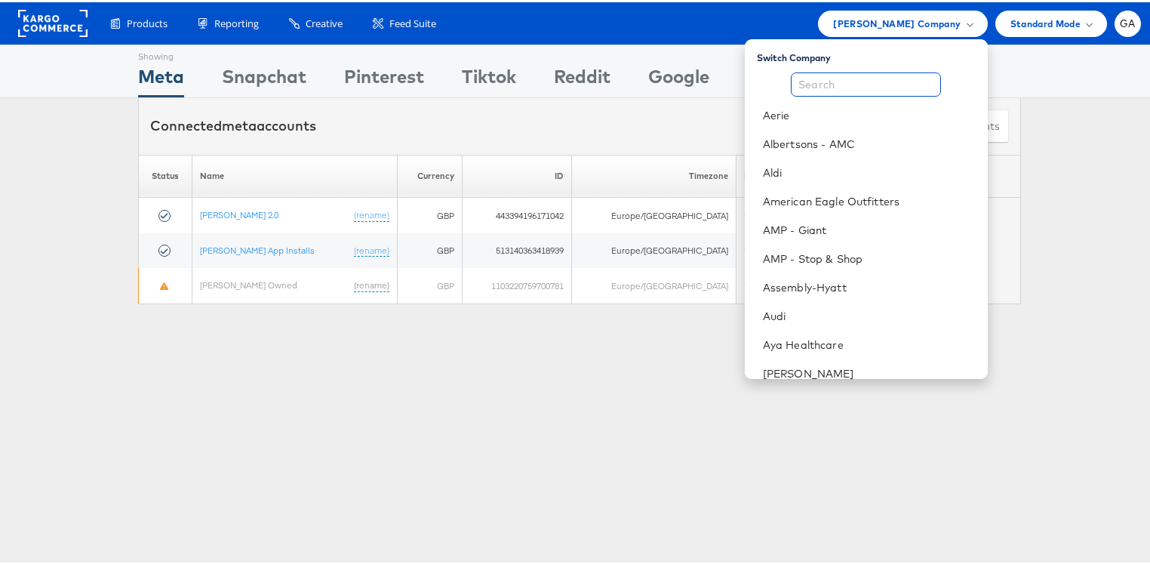
click at [855, 88] on input "text" at bounding box center [866, 82] width 150 height 24
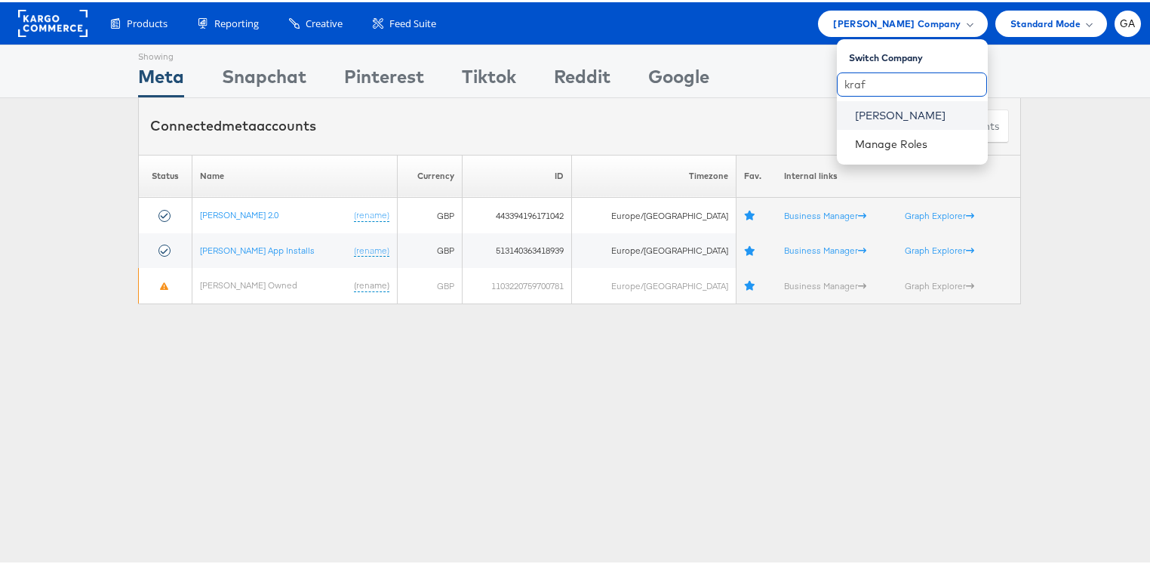
type input "kraf"
click at [900, 108] on link "[PERSON_NAME]" at bounding box center [915, 113] width 121 height 15
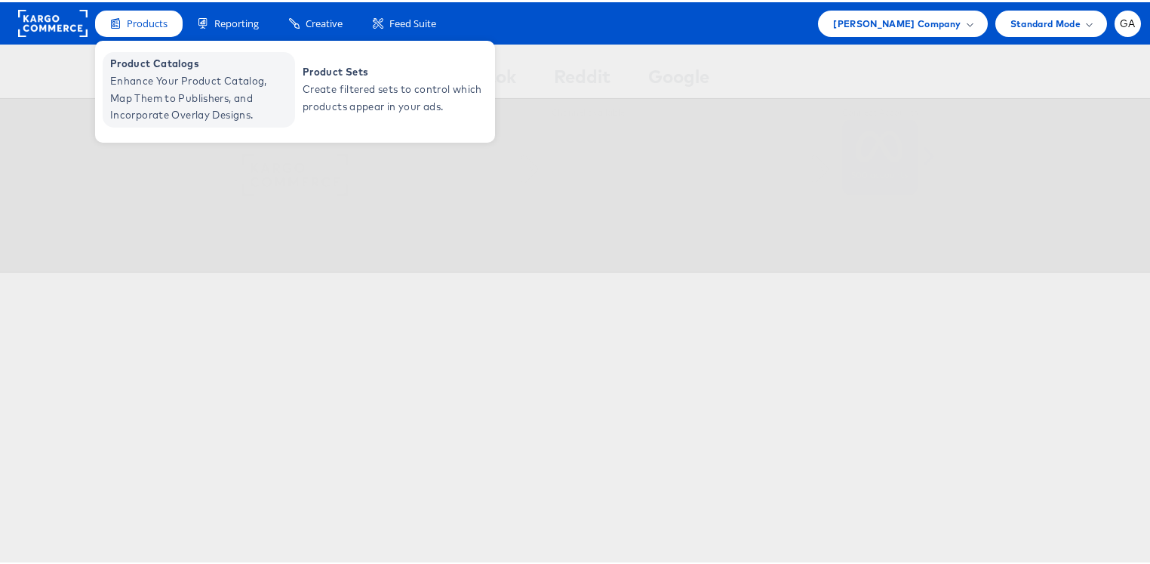
click at [180, 80] on span "Enhance Your Product Catalog, Map Them to Publishers, and Incorporate Overlay D…" at bounding box center [200, 95] width 181 height 51
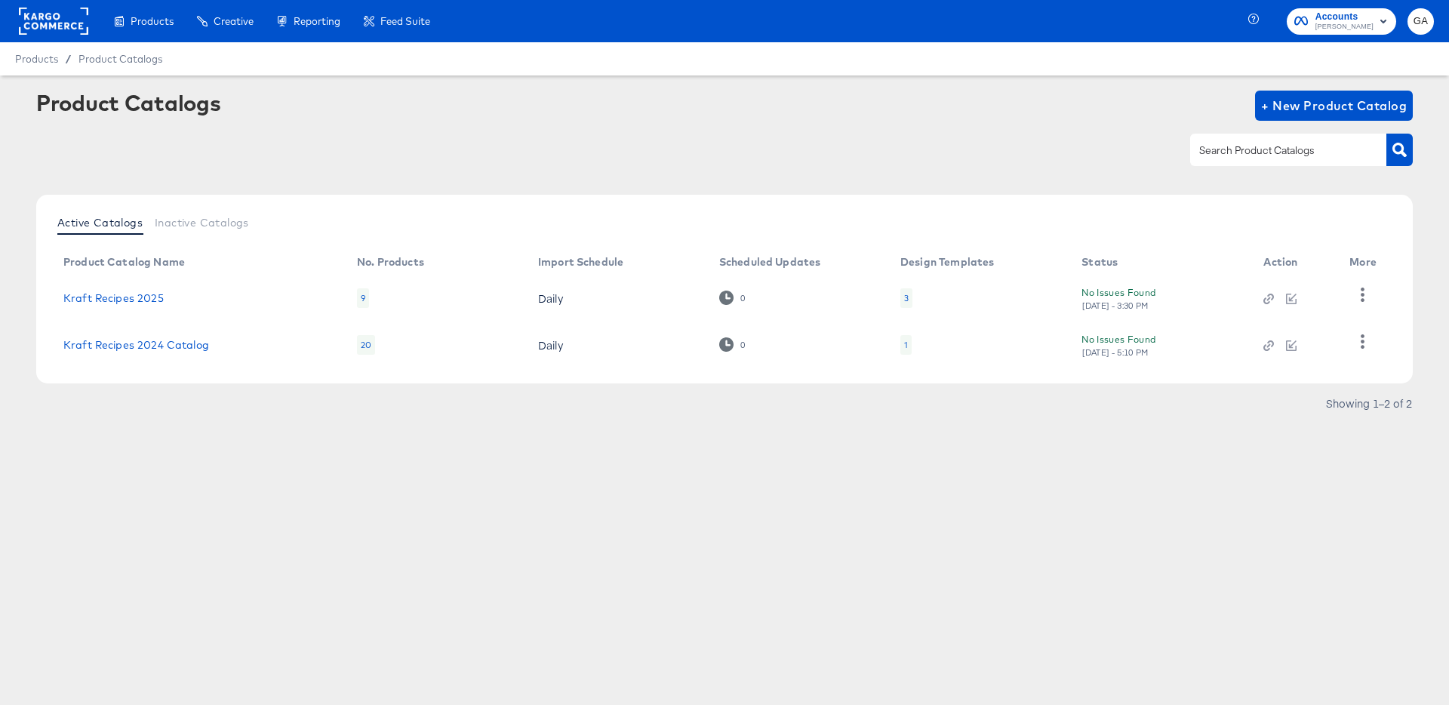
click at [60, 23] on rect at bounding box center [53, 21] width 69 height 27
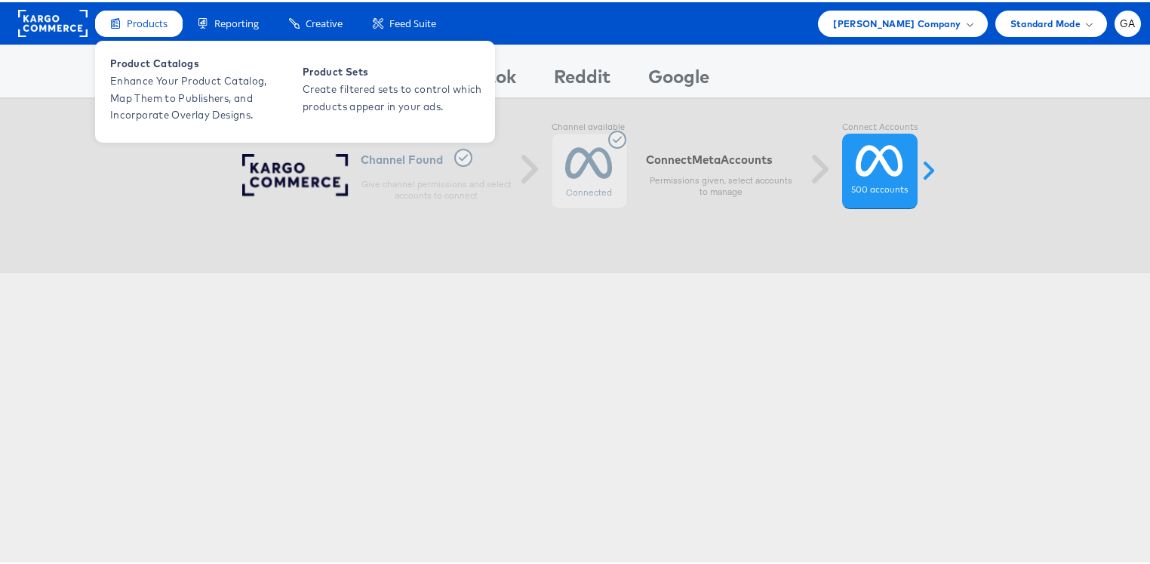
click at [106, 26] on div "Products" at bounding box center [139, 21] width 88 height 26
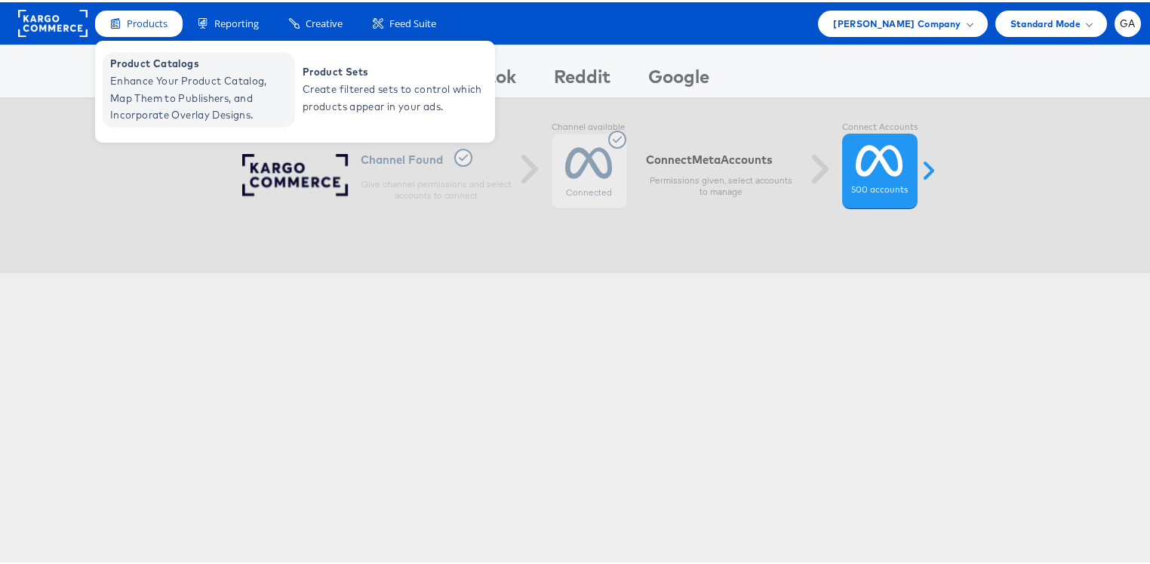
click at [154, 97] on span "Enhance Your Product Catalog, Map Them to Publishers, and Incorporate Overlay D…" at bounding box center [200, 95] width 181 height 51
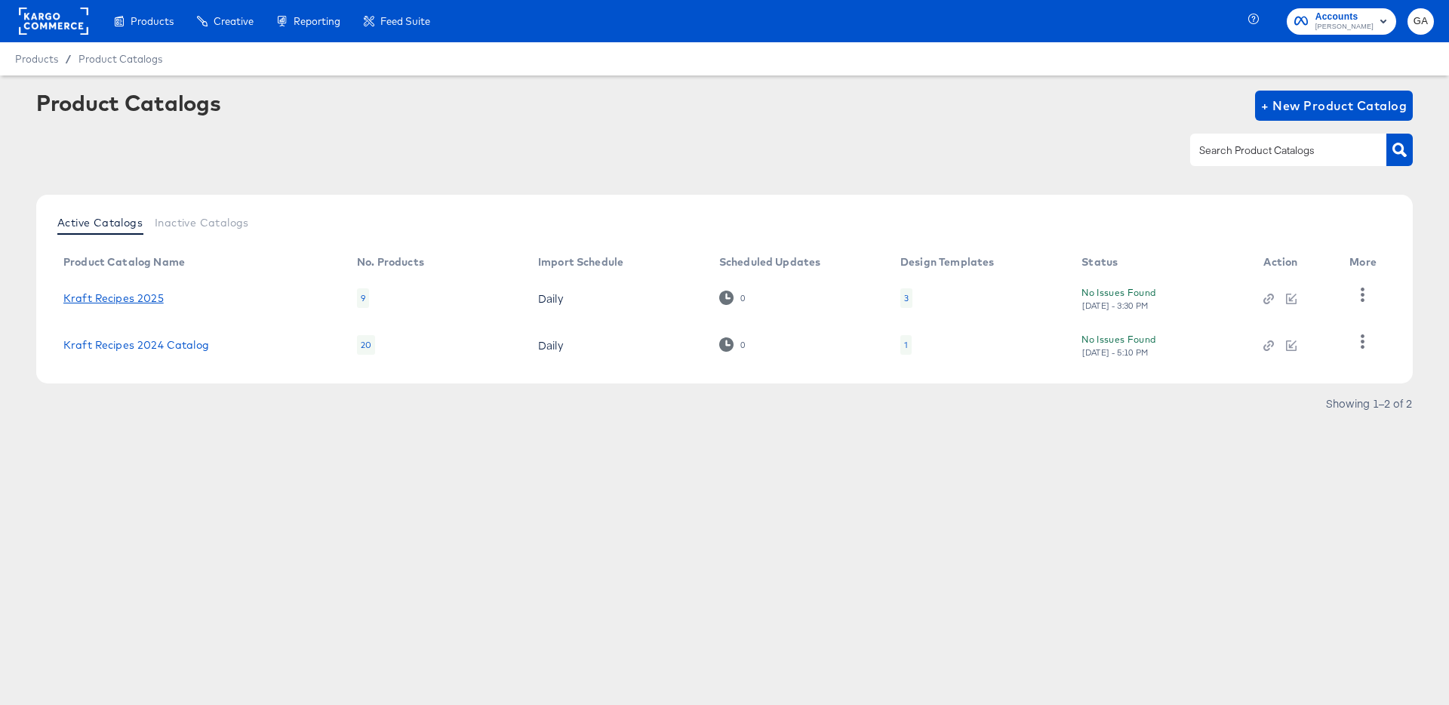
click at [131, 298] on link "Kraft Recipes 2025" at bounding box center [113, 298] width 100 height 12
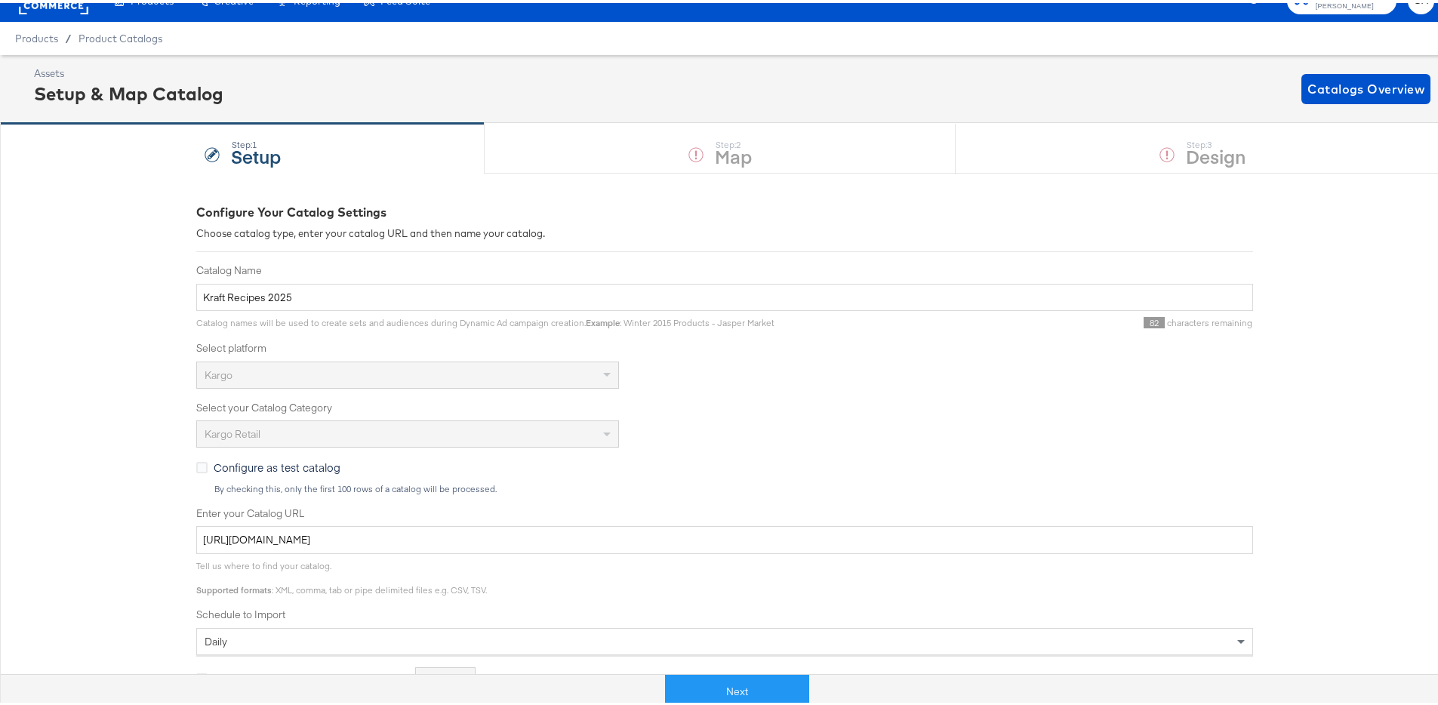
scroll to position [66, 0]
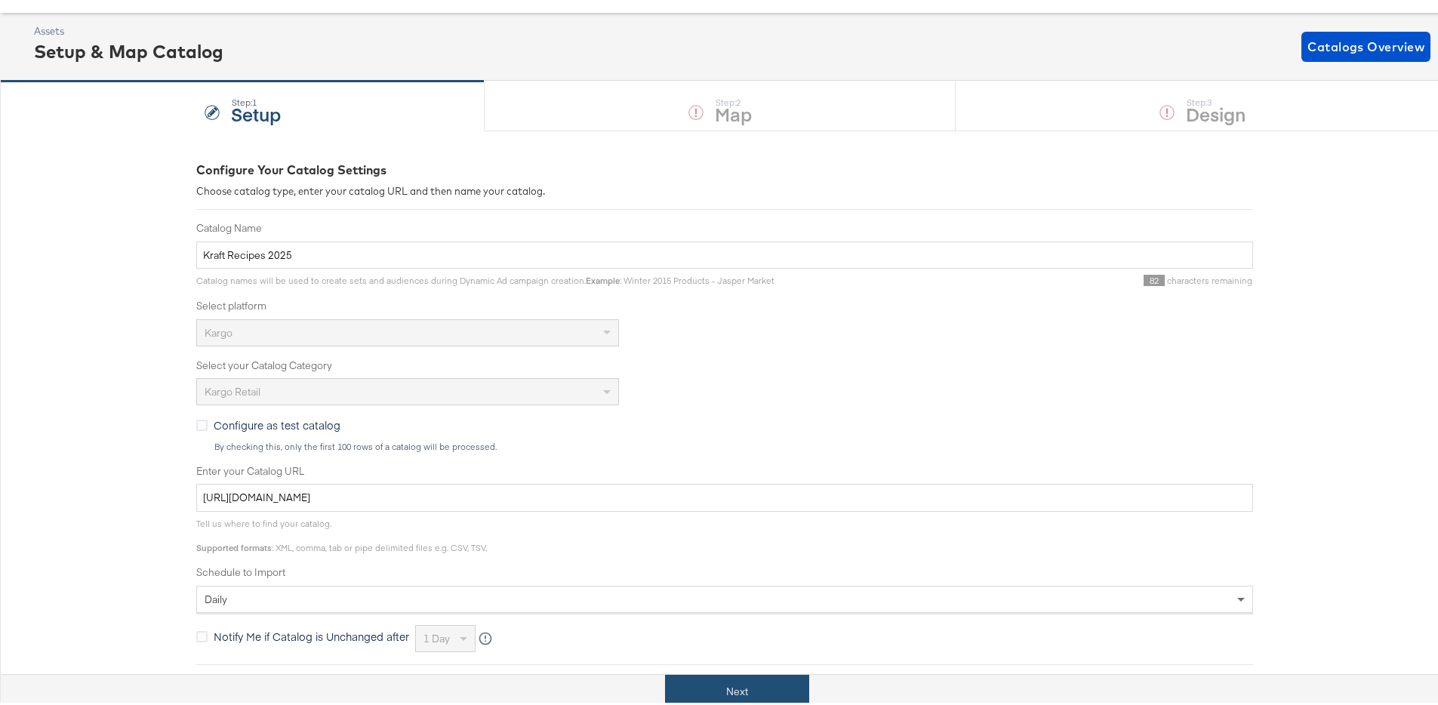
click at [733, 684] on button "Next" at bounding box center [737, 689] width 144 height 34
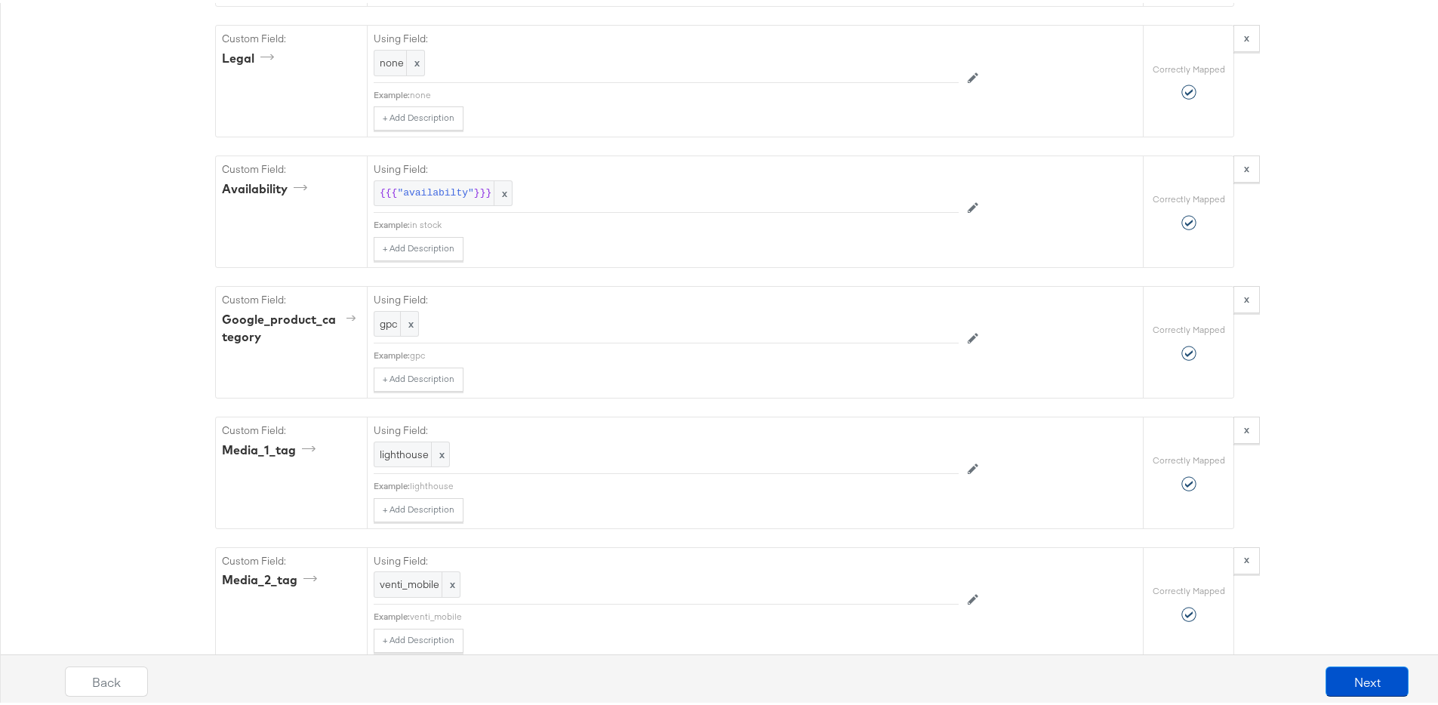
scroll to position [2852, 0]
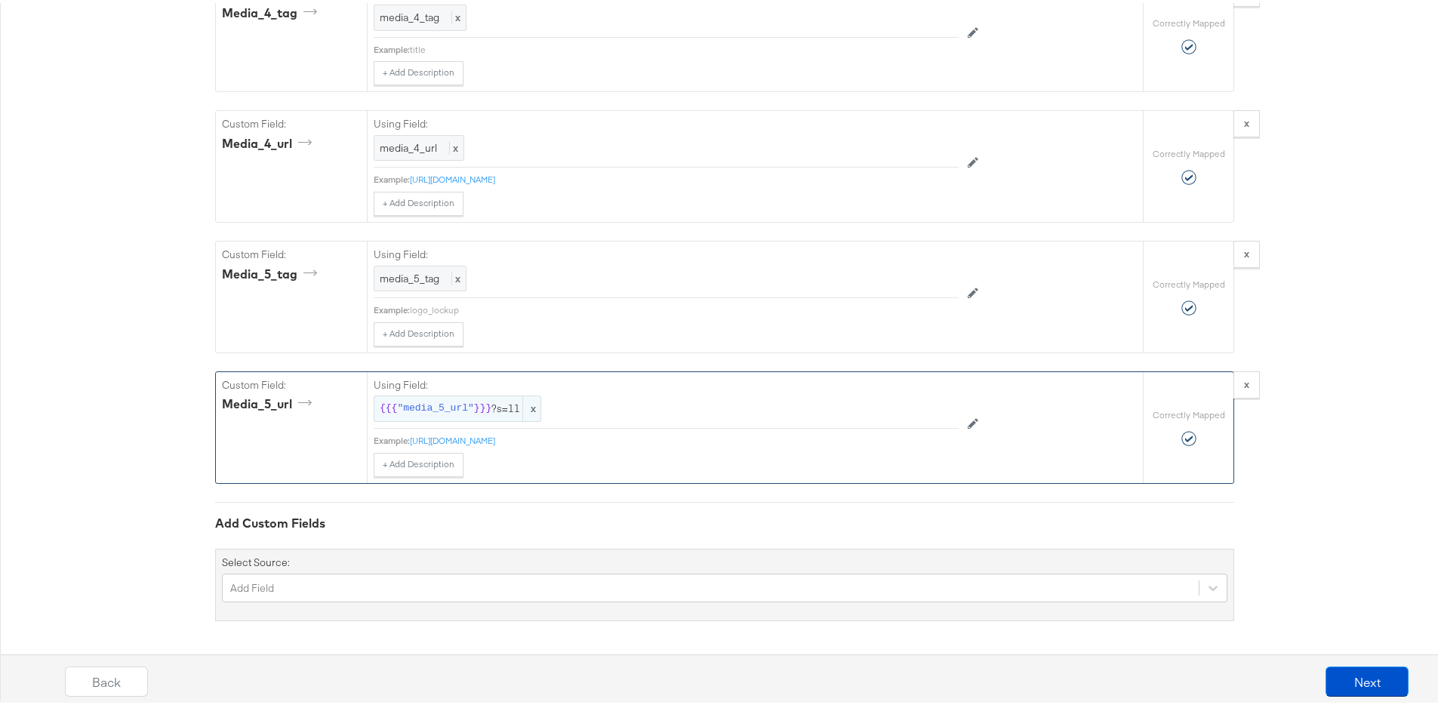
click at [481, 408] on span "}}}" at bounding box center [482, 406] width 17 height 14
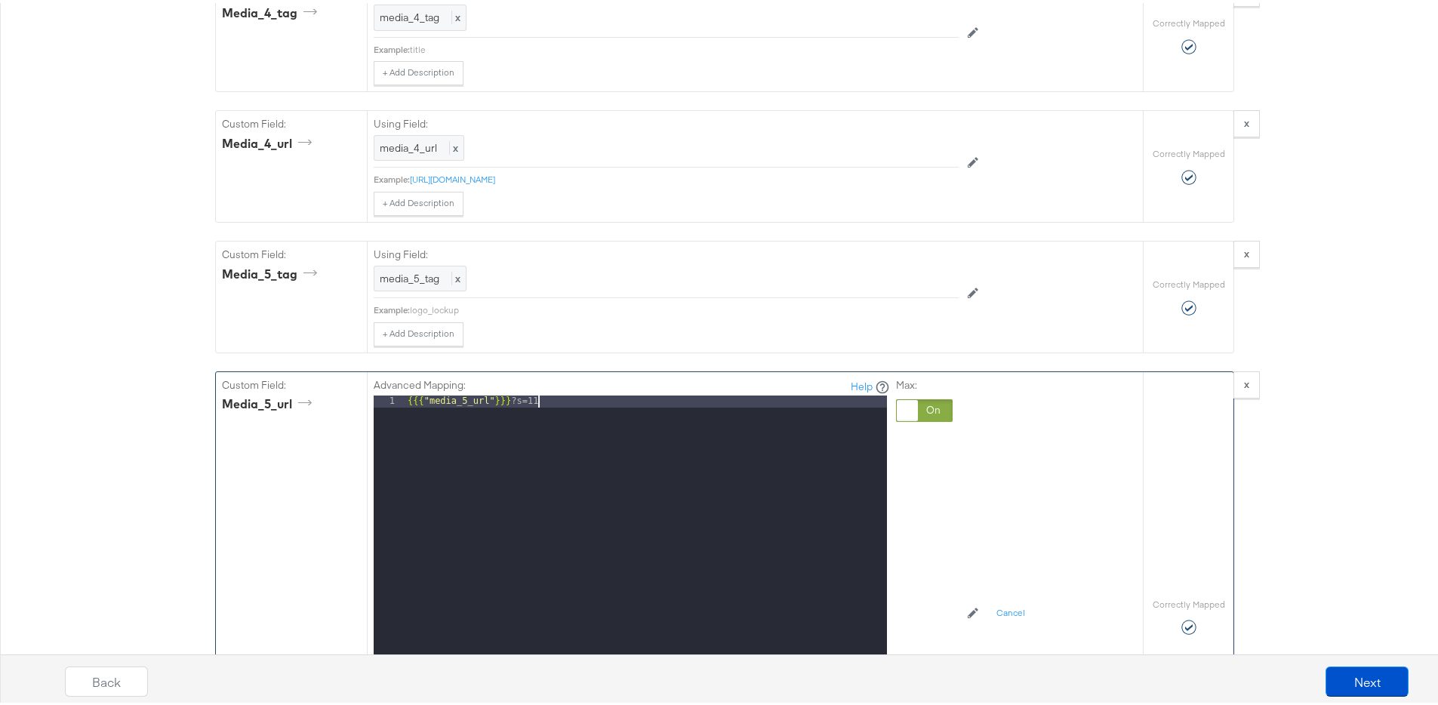
click at [546, 401] on div "{{{ "media_5_url" }}} ?s=11" at bounding box center [646, 594] width 482 height 402
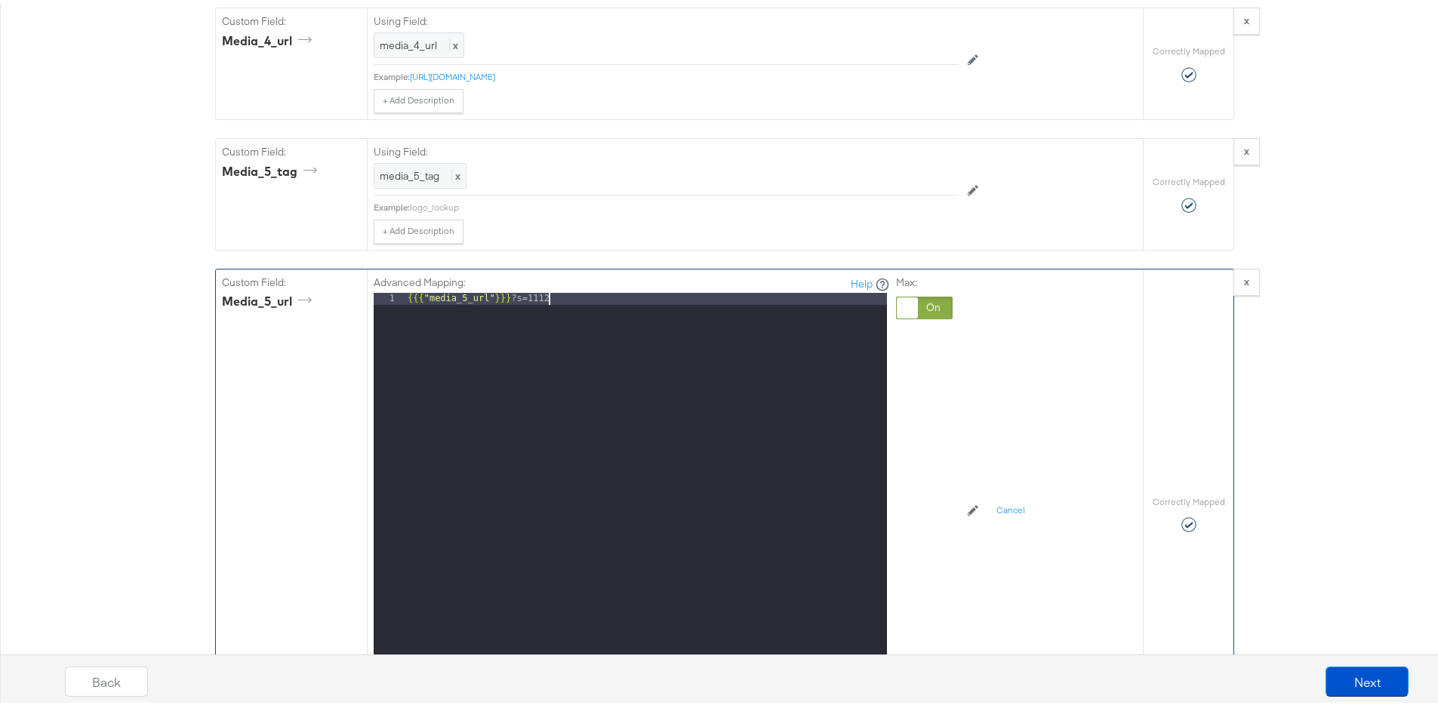
scroll to position [3230, 0]
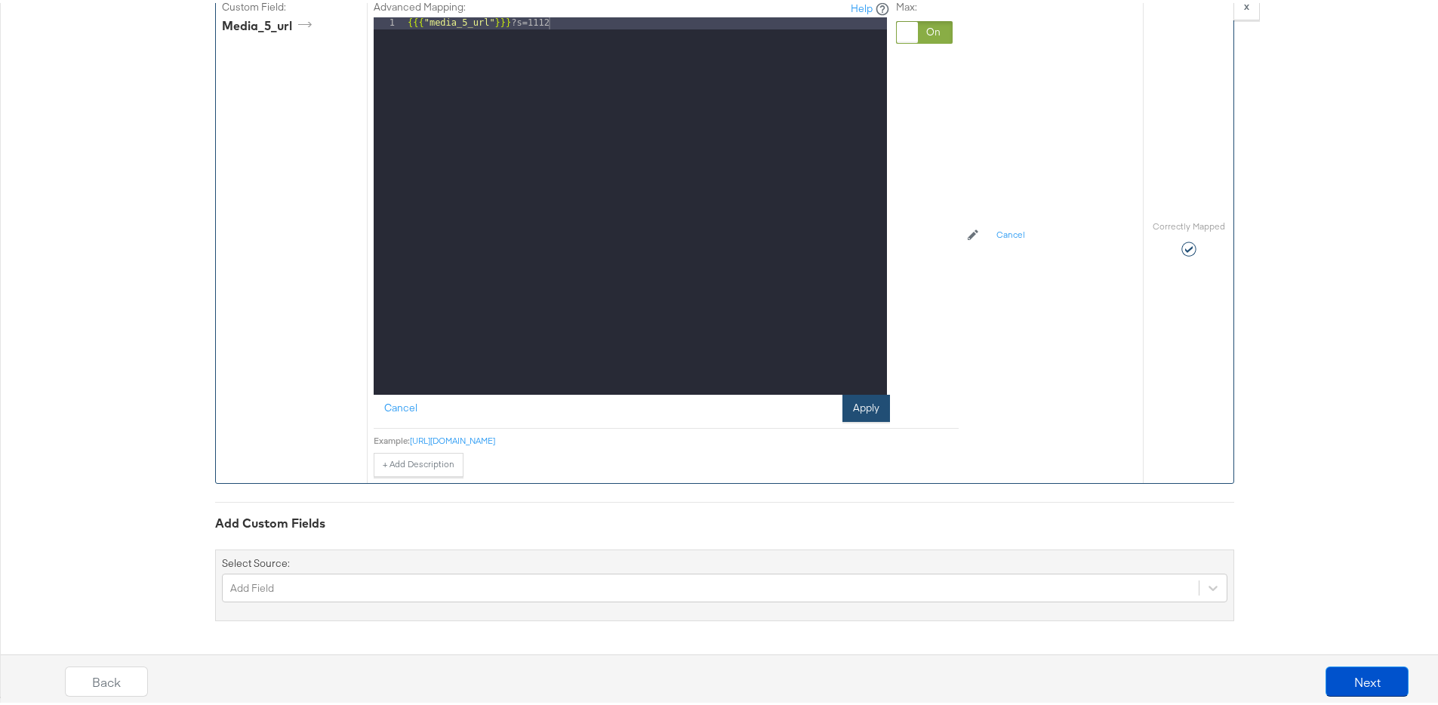
click at [851, 398] on button "Apply" at bounding box center [866, 405] width 48 height 27
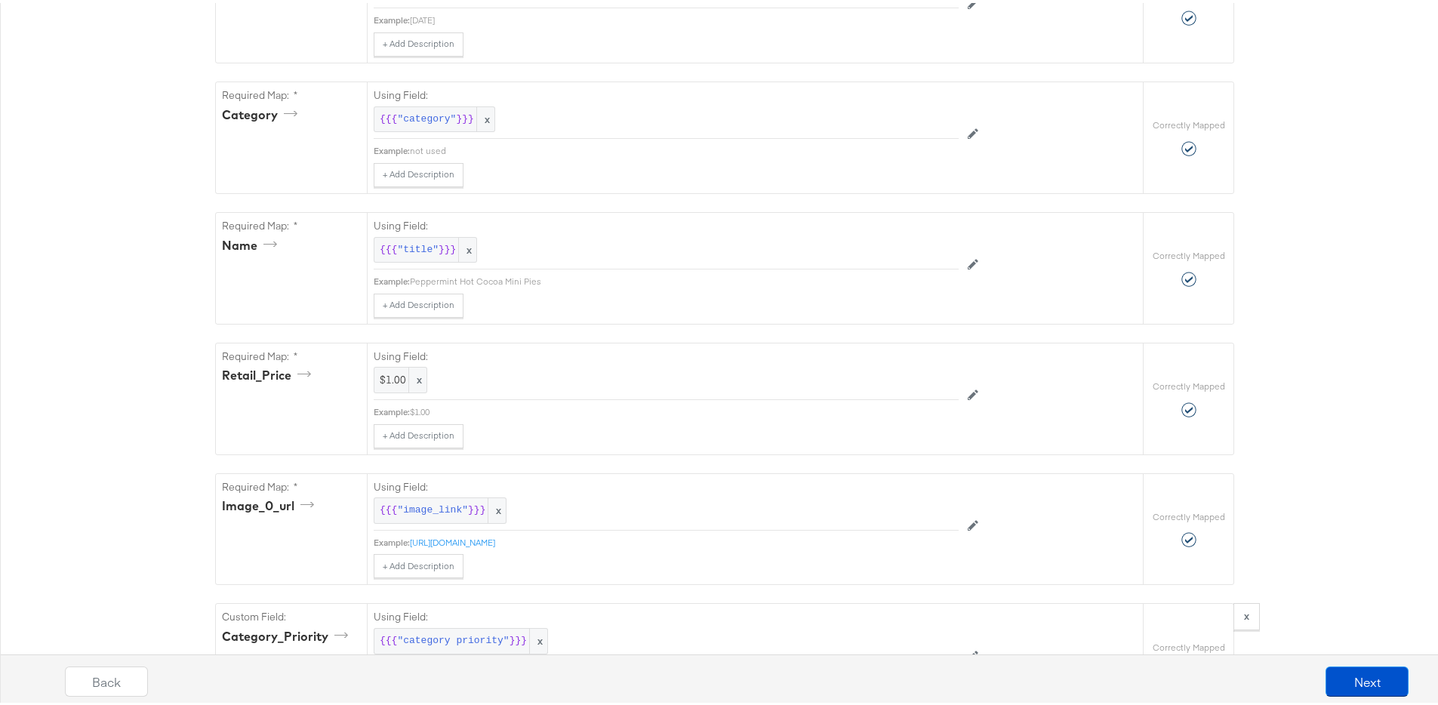
scroll to position [0, 0]
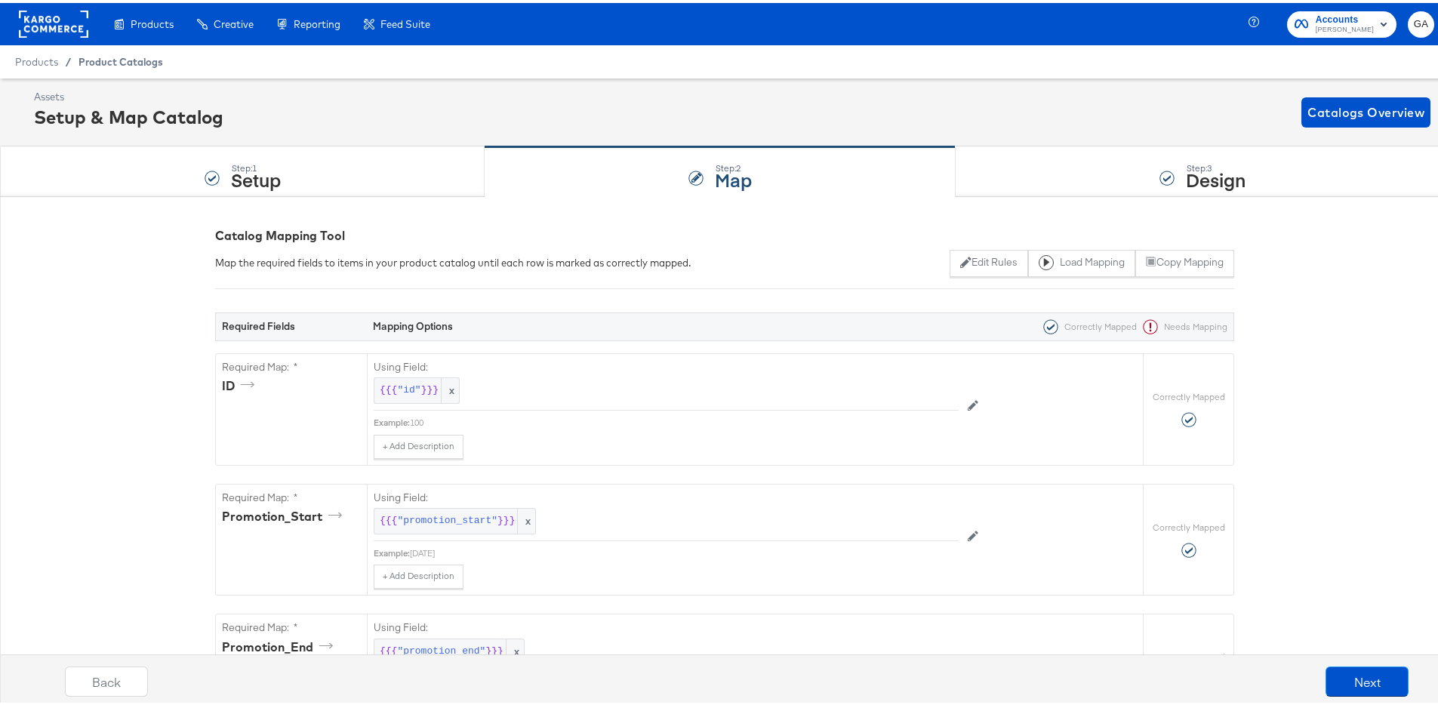
click at [115, 63] on span "Product Catalogs" at bounding box center [121, 59] width 85 height 12
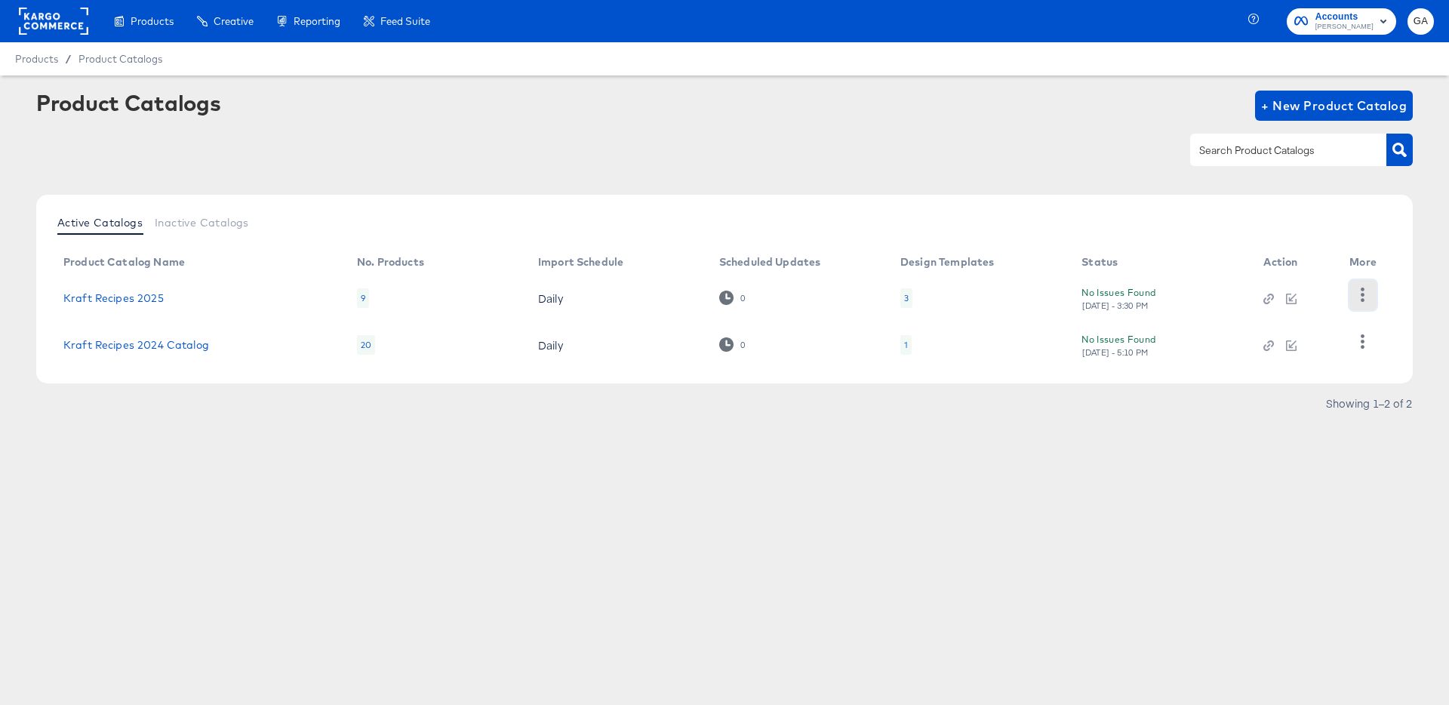
click at [1360, 296] on icon "button" at bounding box center [1363, 295] width 14 height 14
click at [1358, 294] on div "HUD Checks (Internal)" at bounding box center [1301, 294] width 151 height 24
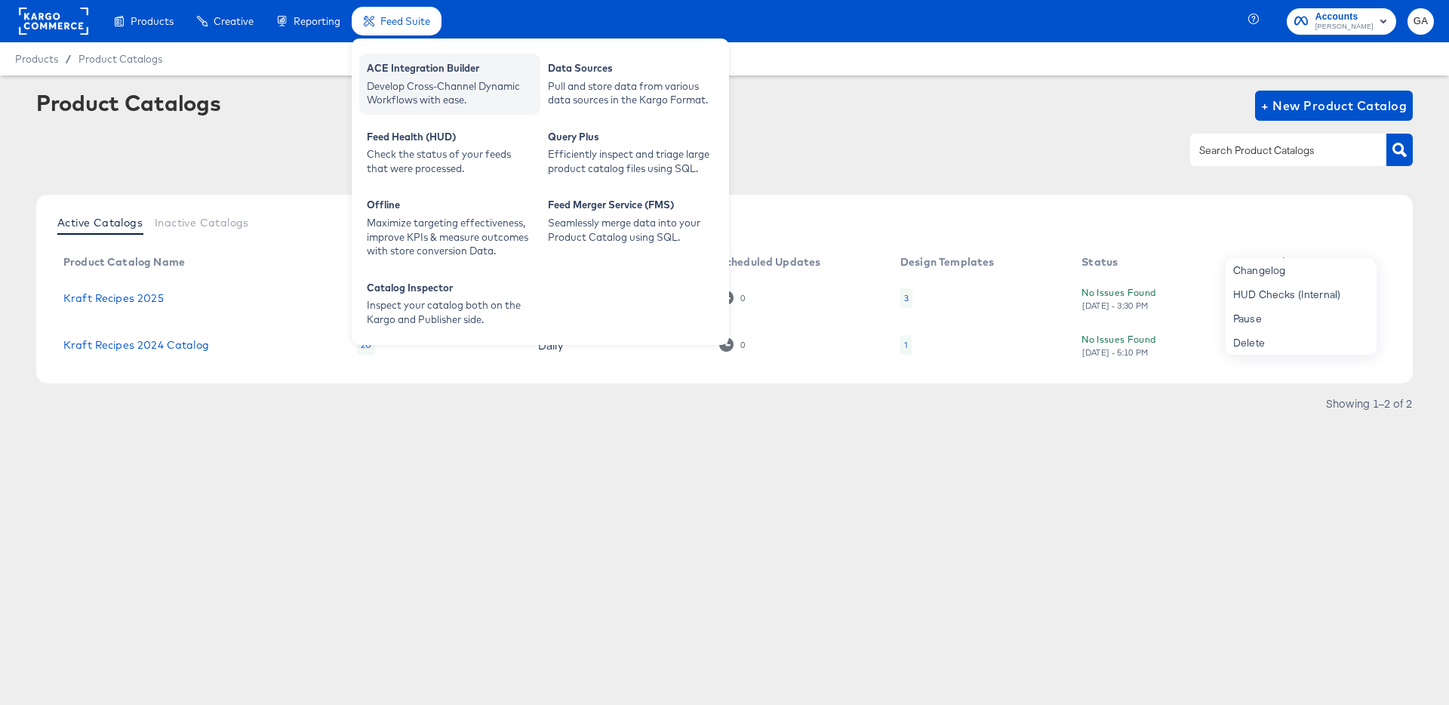
click at [417, 98] on div "Develop Cross-Channel Dynamic Workflows with ease." at bounding box center [450, 93] width 166 height 28
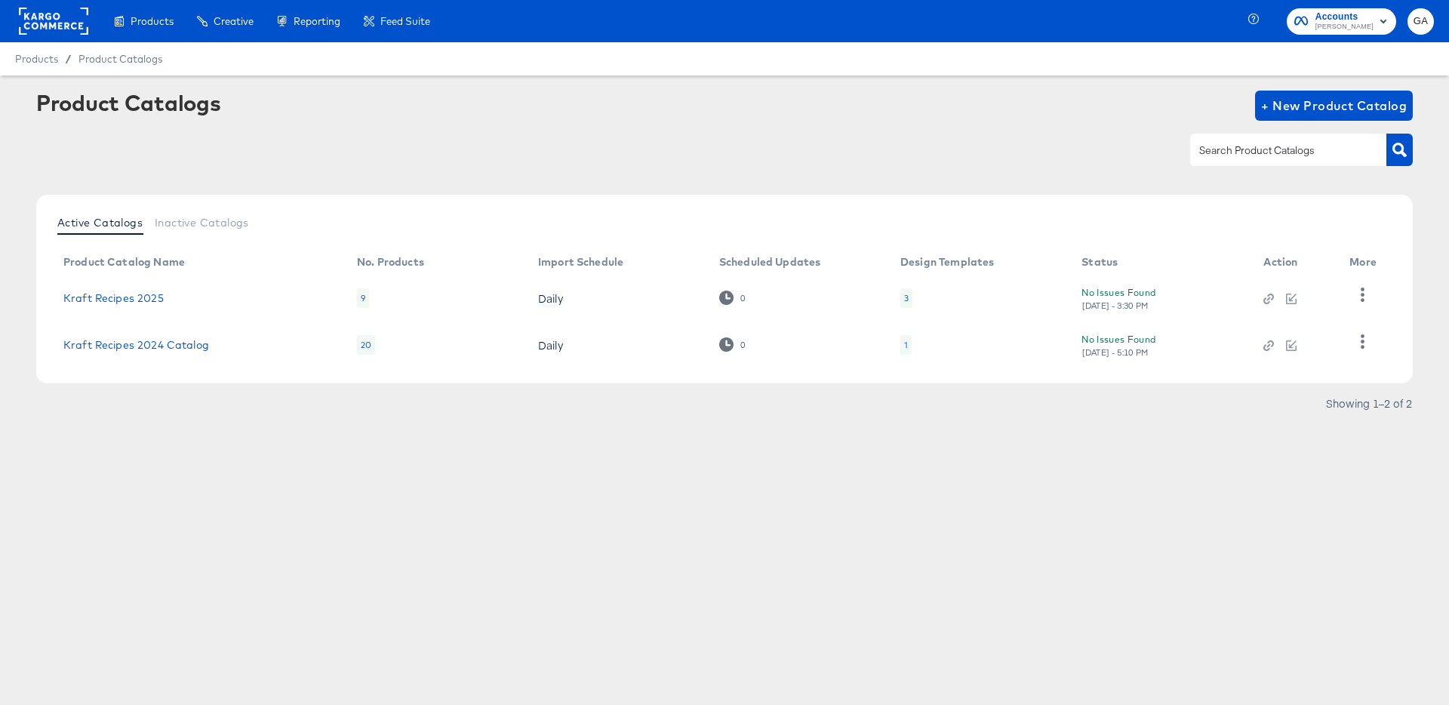
click at [121, 277] on td "Kraft Recipes 2025" at bounding box center [198, 298] width 294 height 47
click at [112, 298] on link "Kraft Recipes 2025" at bounding box center [113, 298] width 100 height 12
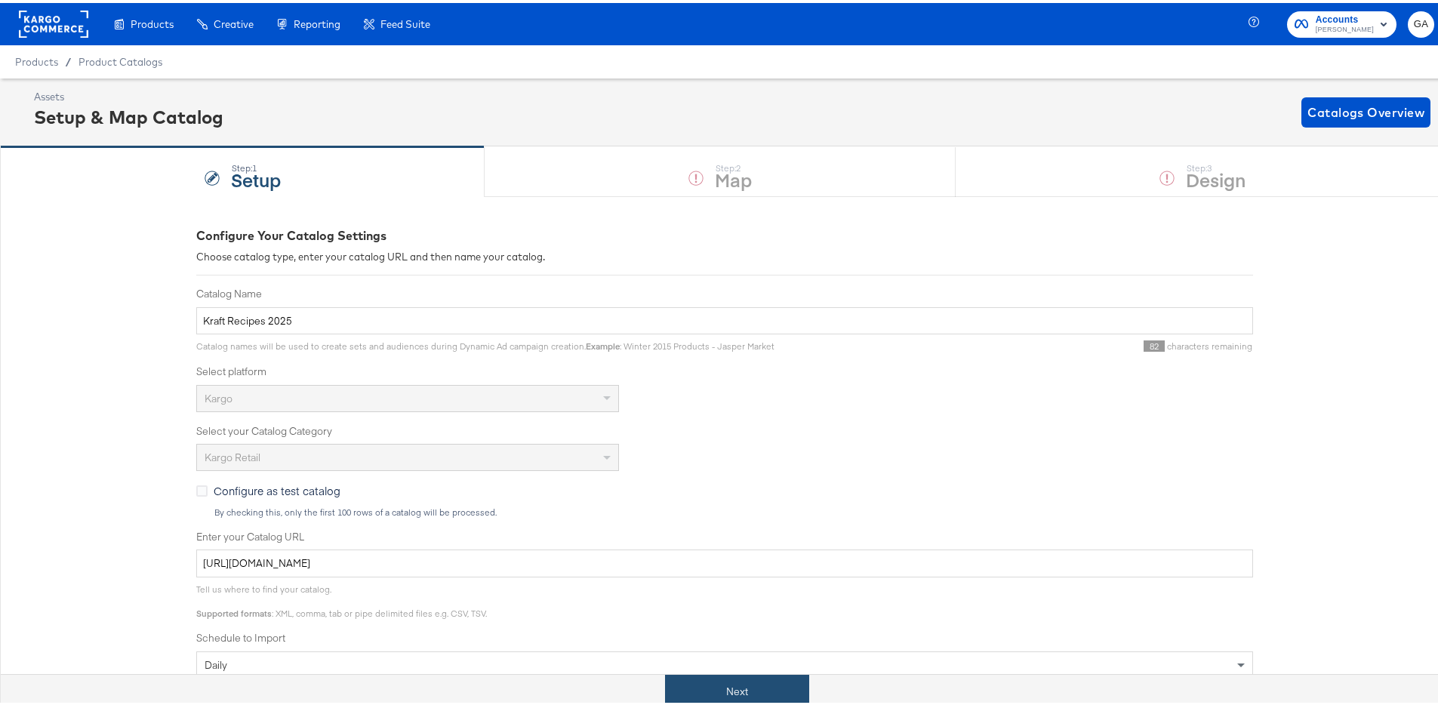
click at [725, 694] on button "Next" at bounding box center [737, 689] width 144 height 34
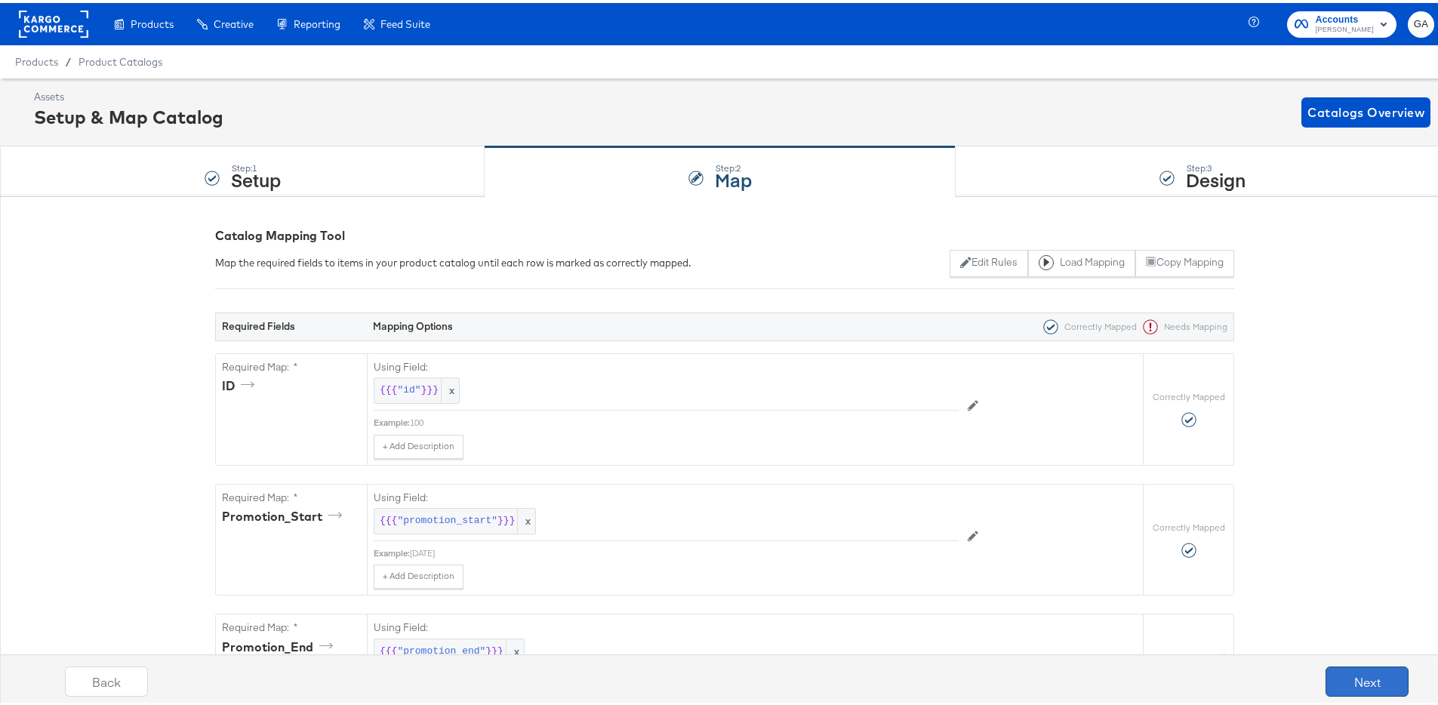
click at [1345, 670] on button "Next" at bounding box center [1367, 679] width 83 height 30
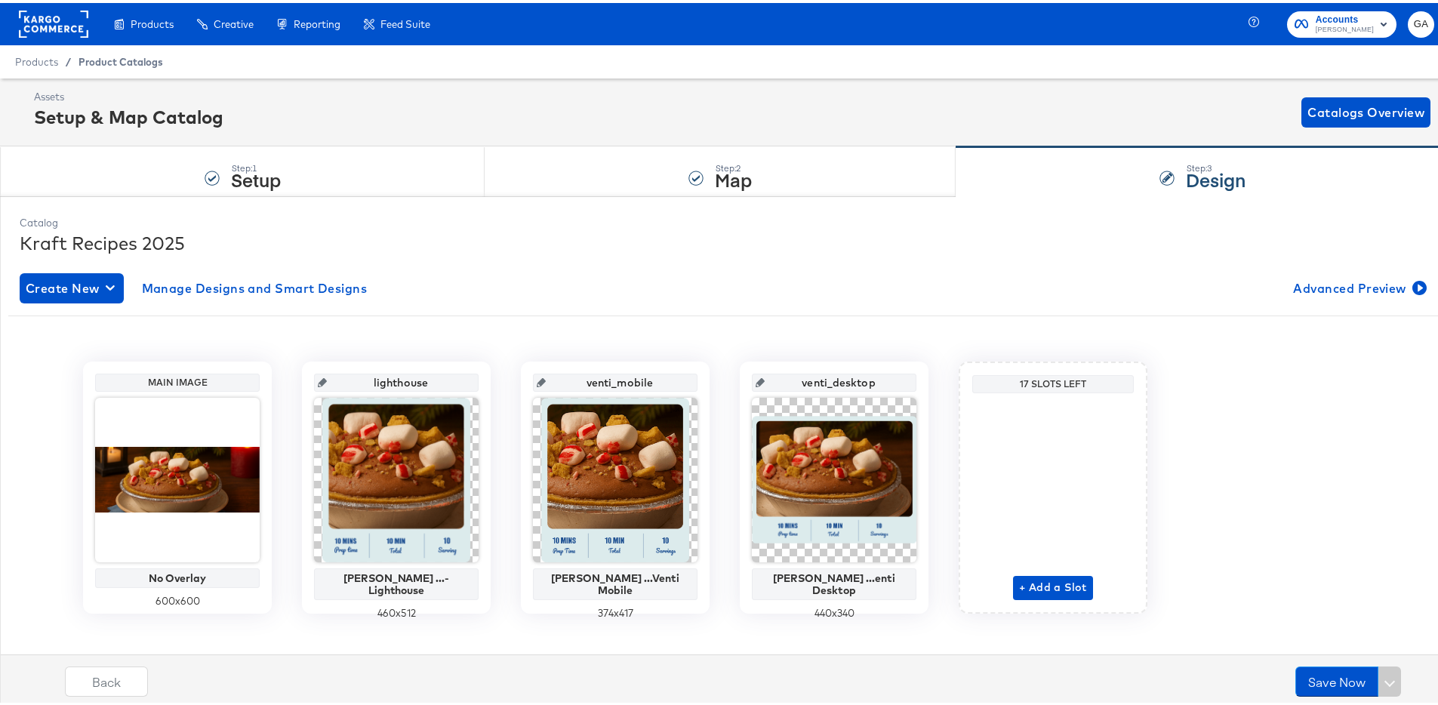
click at [100, 60] on span "Product Catalogs" at bounding box center [121, 59] width 85 height 12
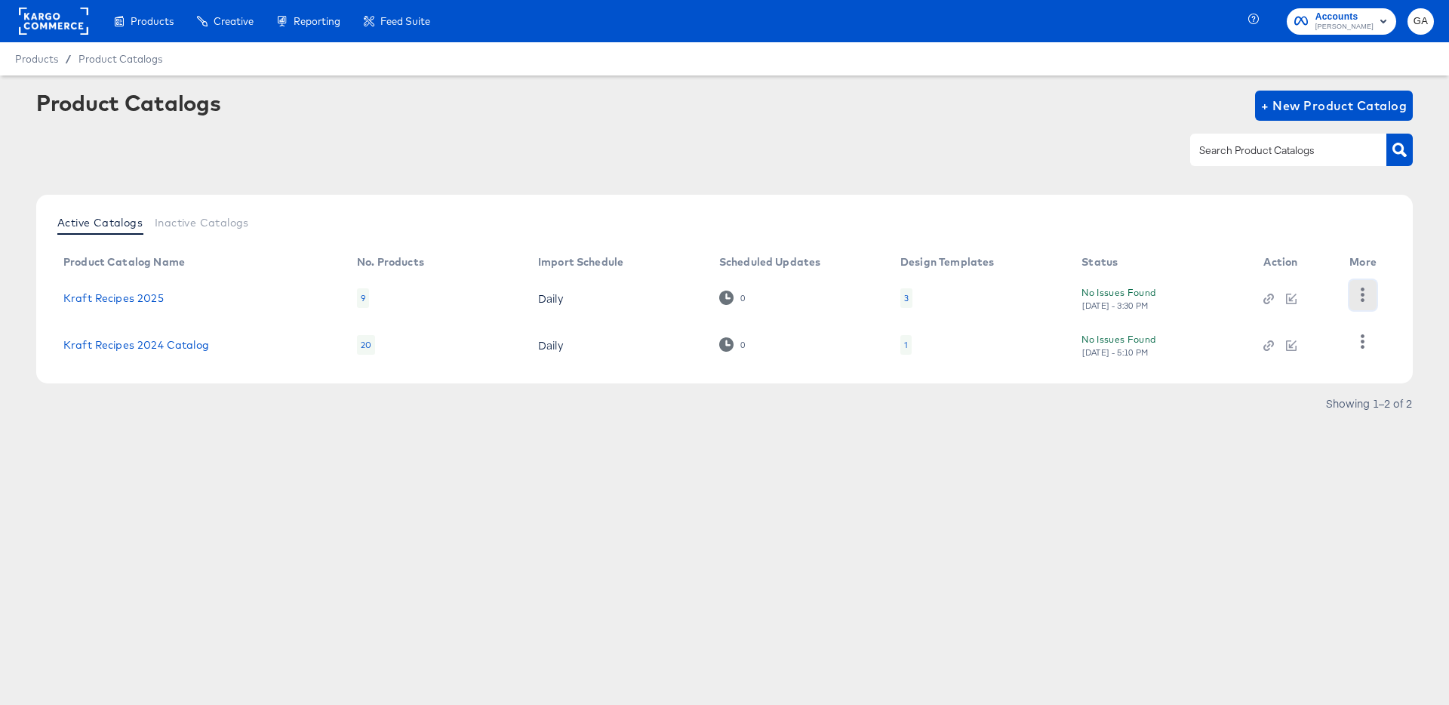
click at [1363, 294] on icon "button" at bounding box center [1364, 295] width 4 height 14
click at [1335, 294] on div "HUD Checks (Internal)" at bounding box center [1301, 294] width 151 height 24
click at [123, 294] on link "Kraft Recipes 2025" at bounding box center [113, 298] width 100 height 12
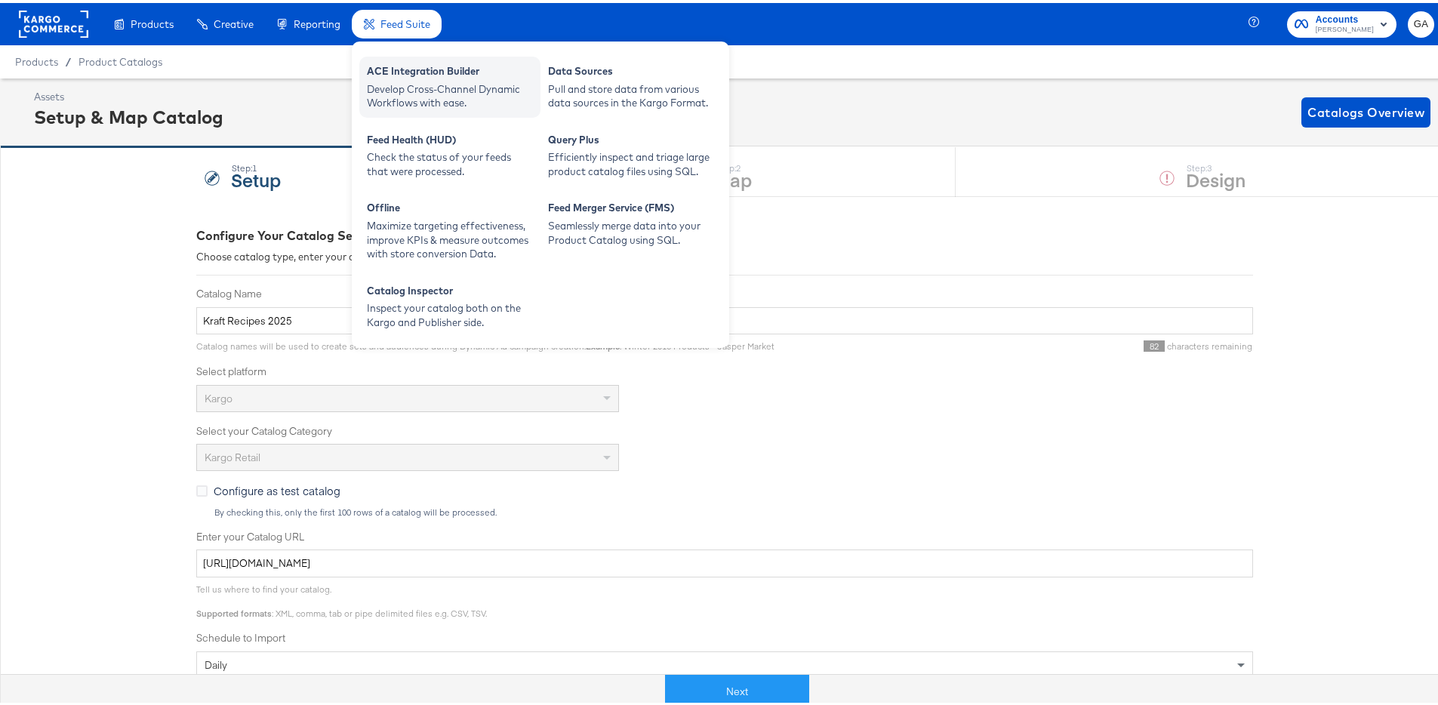
click at [399, 91] on div "Develop Cross-Channel Dynamic Workflows with ease." at bounding box center [450, 93] width 166 height 28
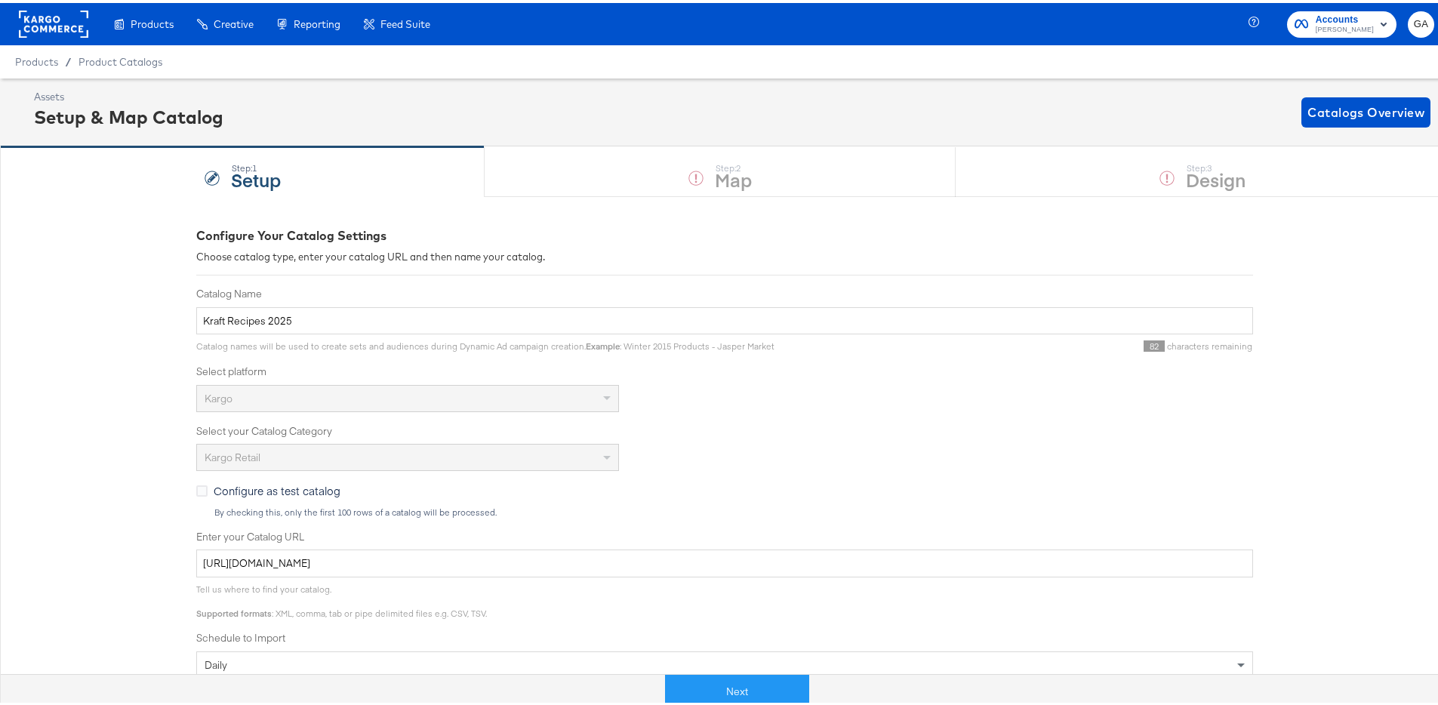
click at [975, 134] on div "Assets Setup & Map Catalog Catalogs Overview" at bounding box center [724, 109] width 1449 height 68
click at [37, 19] on rect at bounding box center [53, 21] width 69 height 27
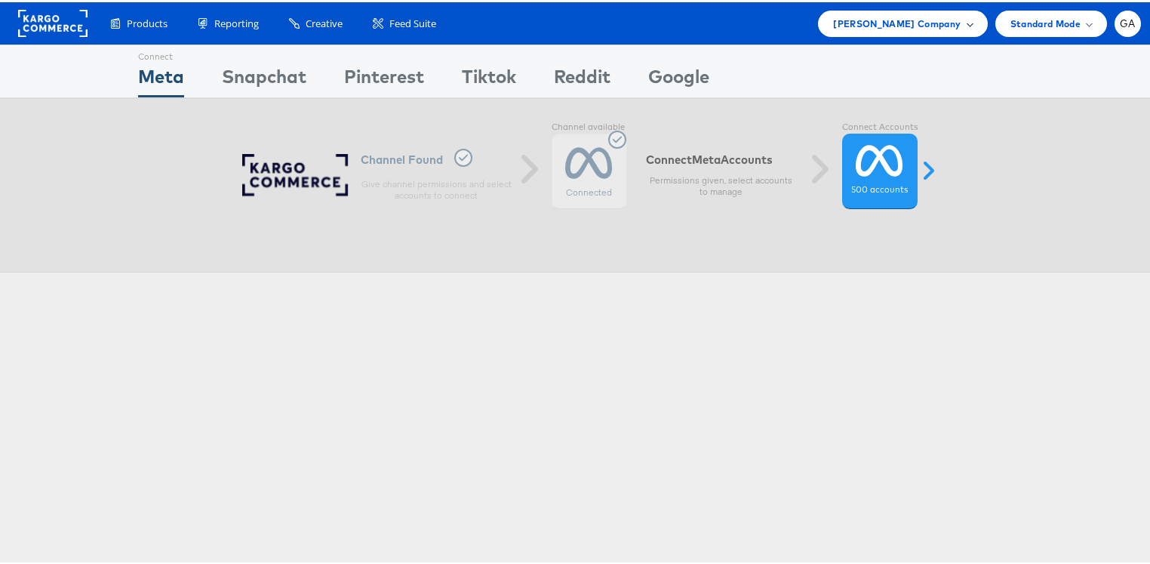
click at [929, 17] on span "Kraft Heinz Company" at bounding box center [897, 22] width 128 height 16
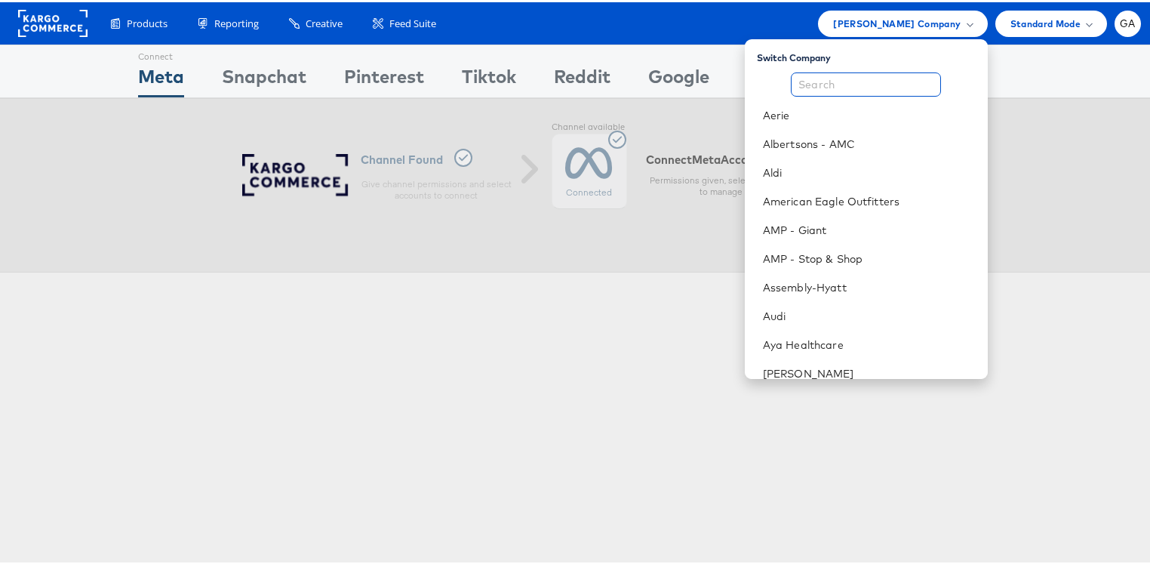
click at [833, 83] on input "text" at bounding box center [866, 82] width 150 height 24
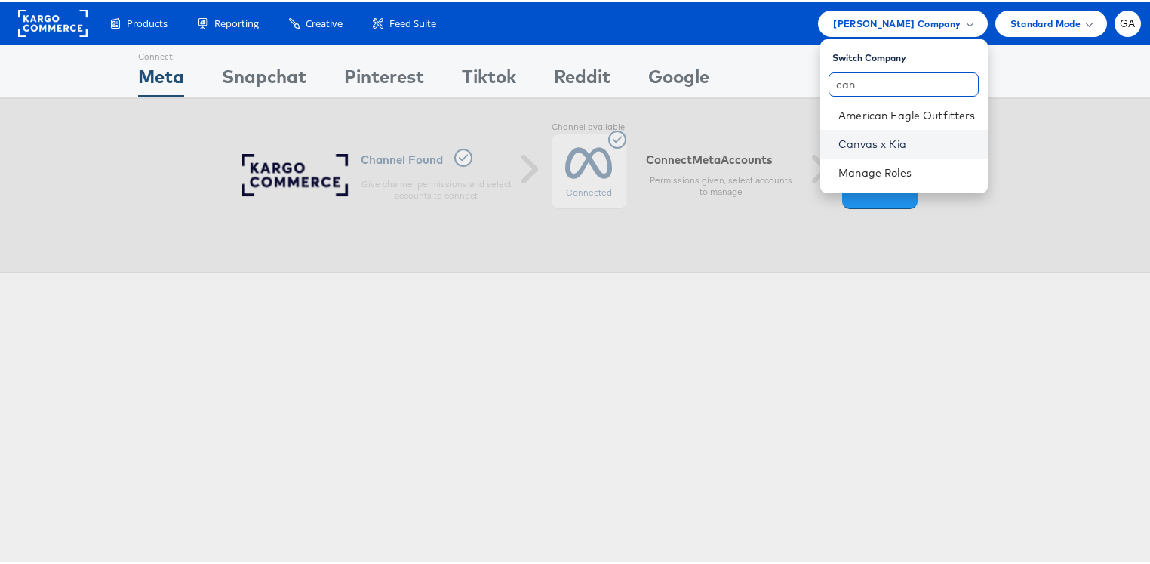
type input "can"
click at [863, 143] on link "Canvas x Kia" at bounding box center [907, 141] width 137 height 15
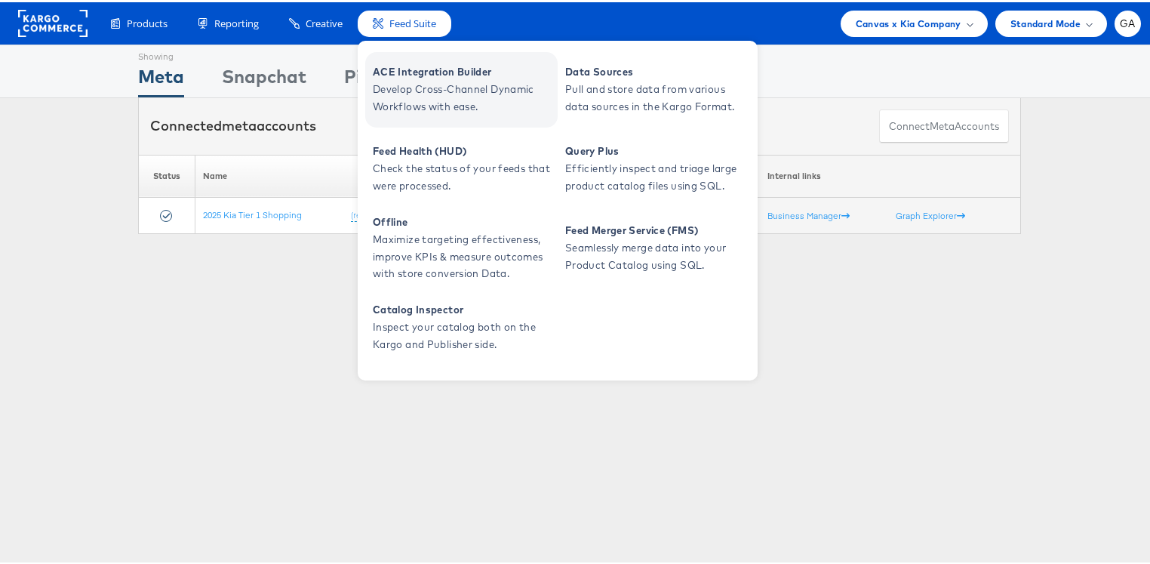
click at [427, 81] on span "Develop Cross-Channel Dynamic Workflows with ease." at bounding box center [463, 96] width 181 height 35
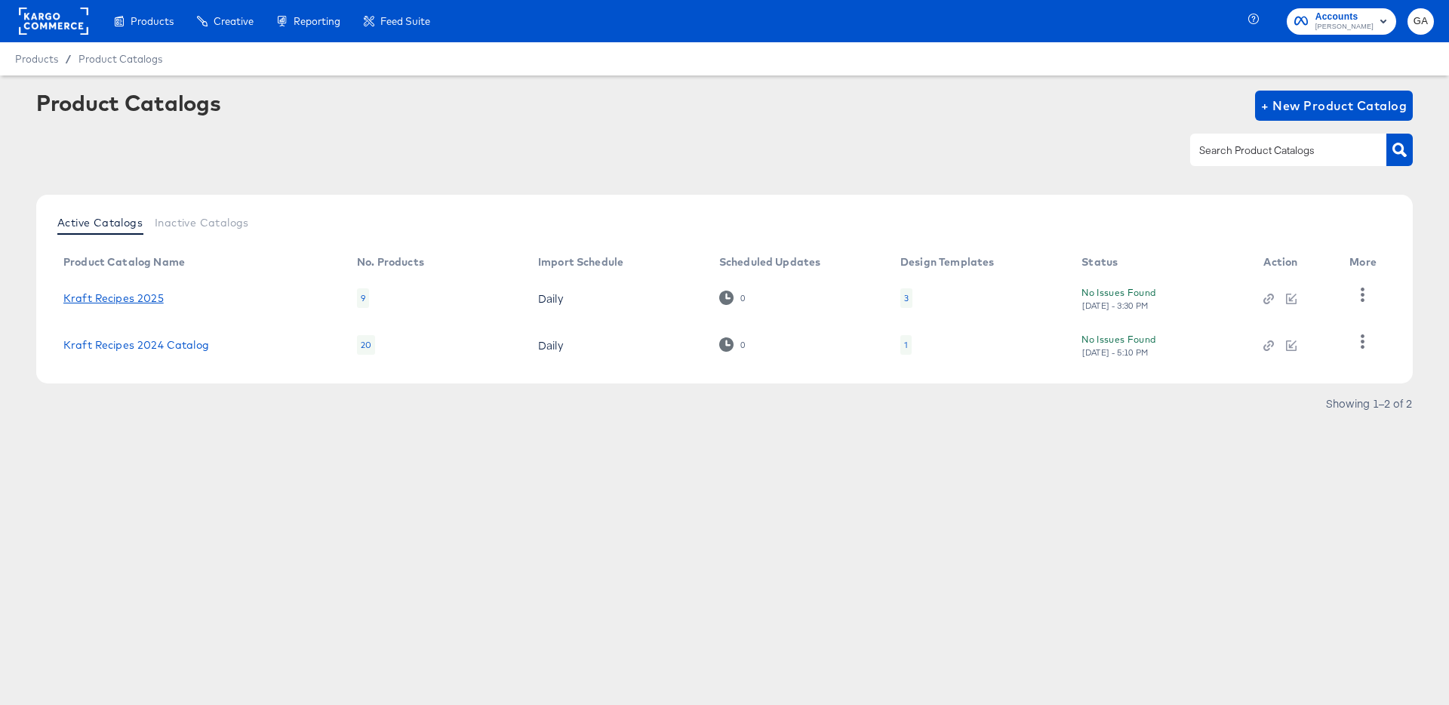
click at [136, 295] on link "Kraft Recipes 2025" at bounding box center [113, 298] width 100 height 12
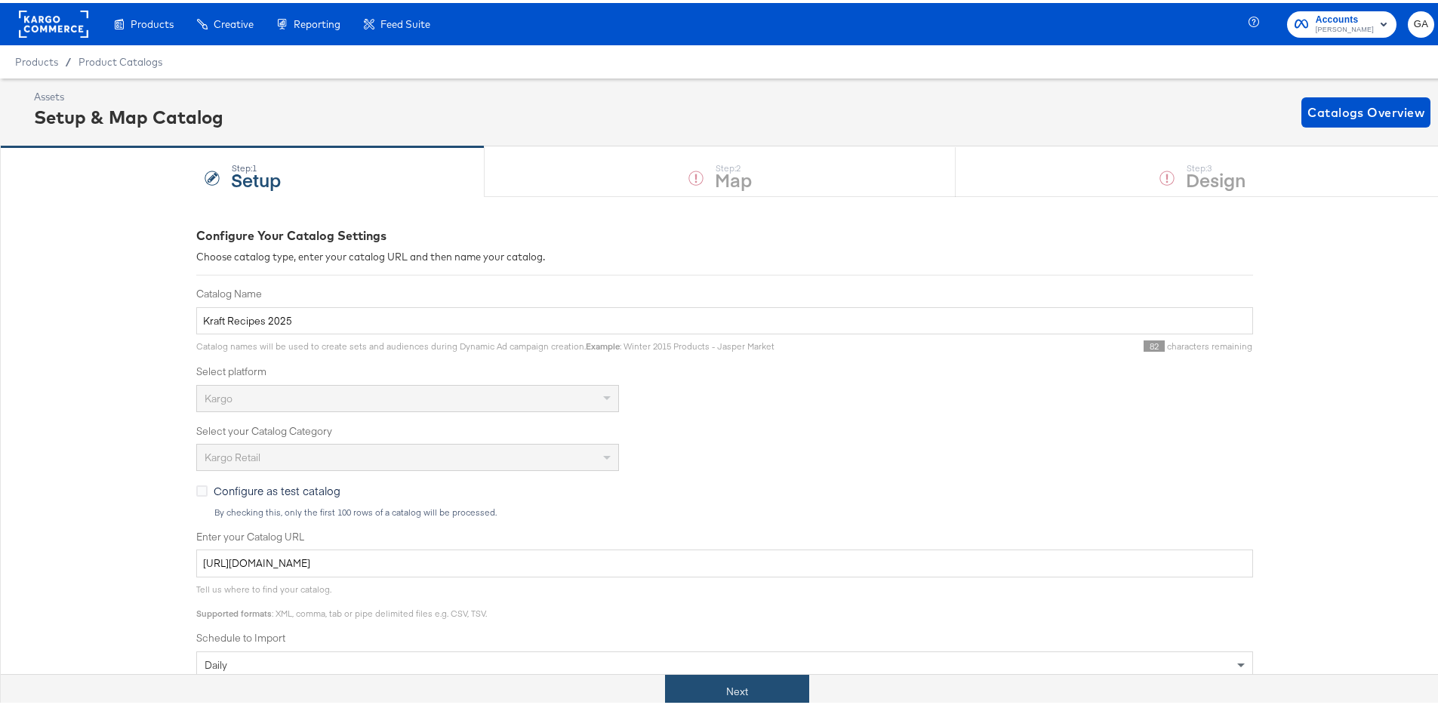
click at [731, 682] on button "Next" at bounding box center [737, 689] width 144 height 34
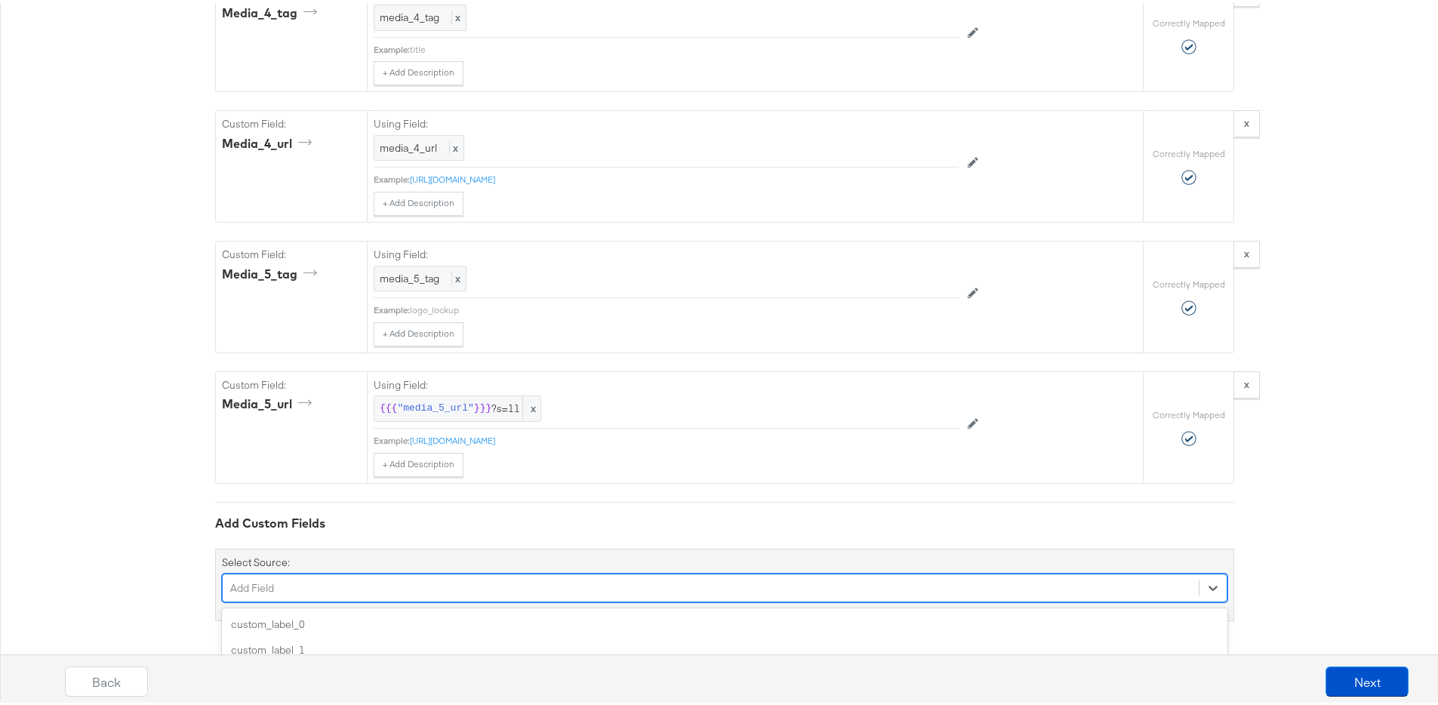
scroll to position [2979, 0]
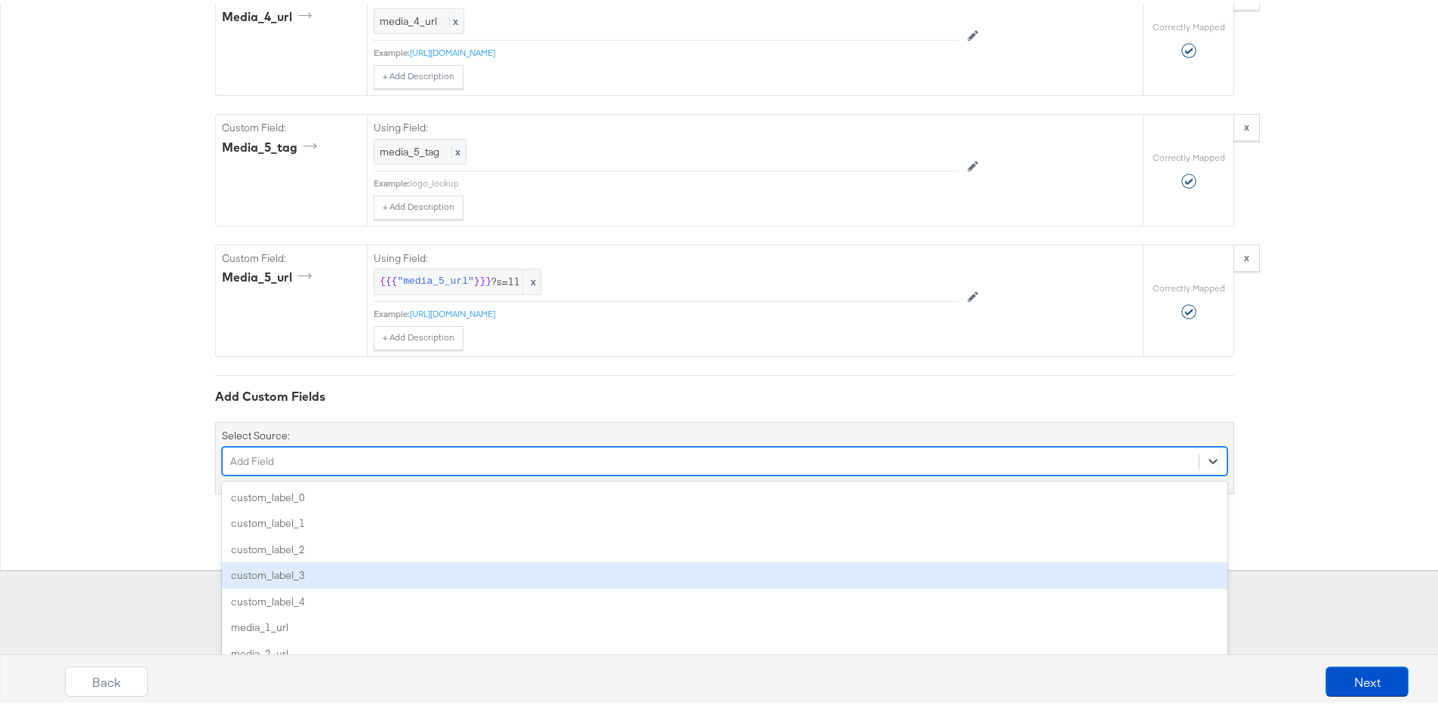
click at [448, 473] on div "option custom_label_3 focused, 4 of 79. 79 results available. Use Up and Down t…" at bounding box center [725, 458] width 1006 height 29
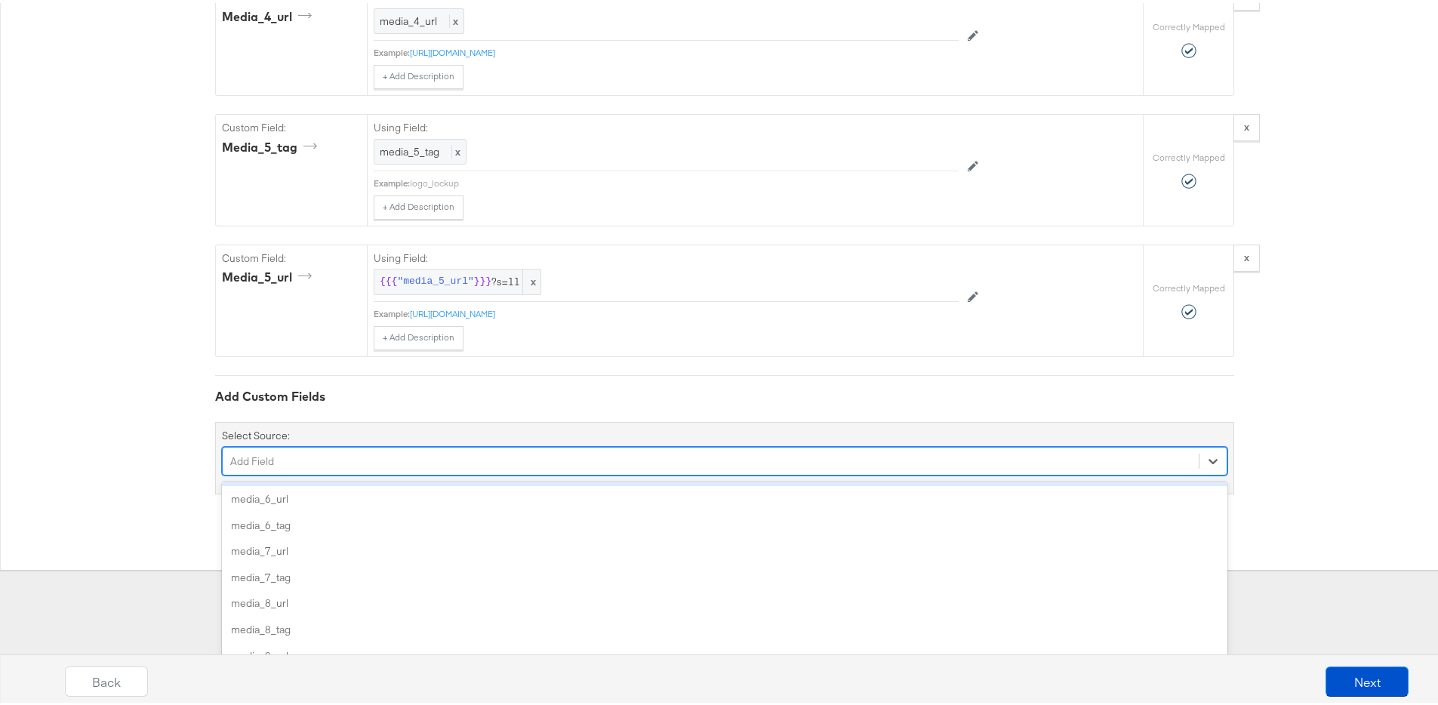
scroll to position [2852, 0]
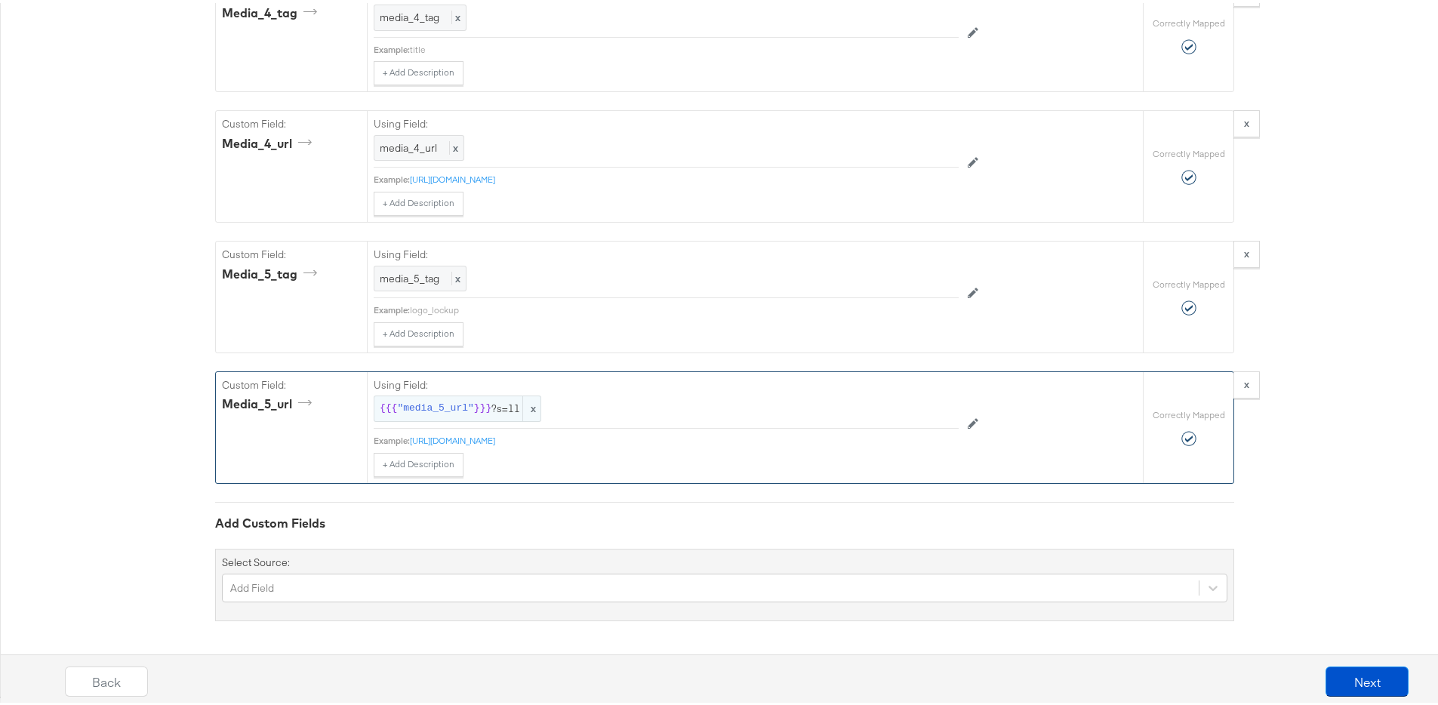
click at [492, 402] on span "{{{ "media_5_url" }}} ?s=11" at bounding box center [458, 406] width 156 height 14
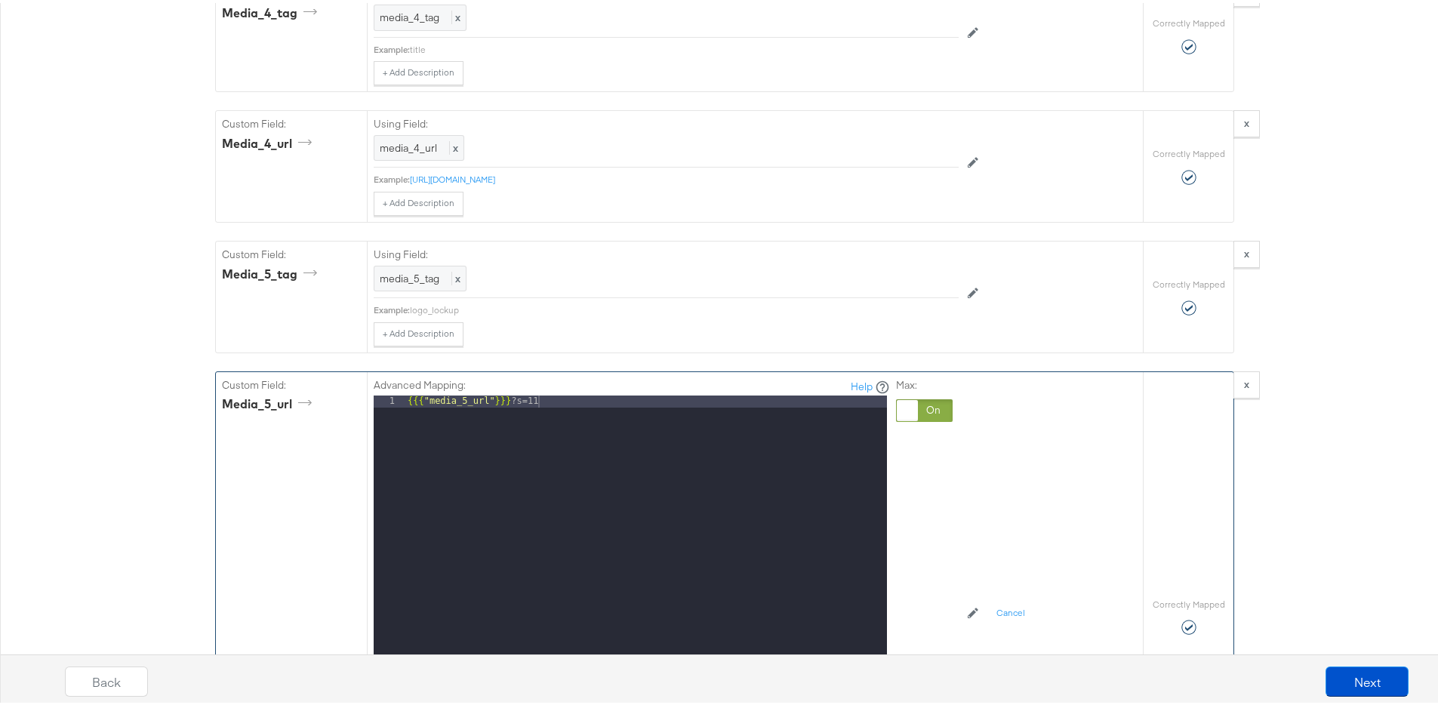
click at [576, 406] on div "{{{ "media_5_url" }}} ?s=11" at bounding box center [646, 594] width 482 height 402
click at [575, 405] on div "{{{ "media_5_url" }}} ?s=11" at bounding box center [646, 594] width 482 height 402
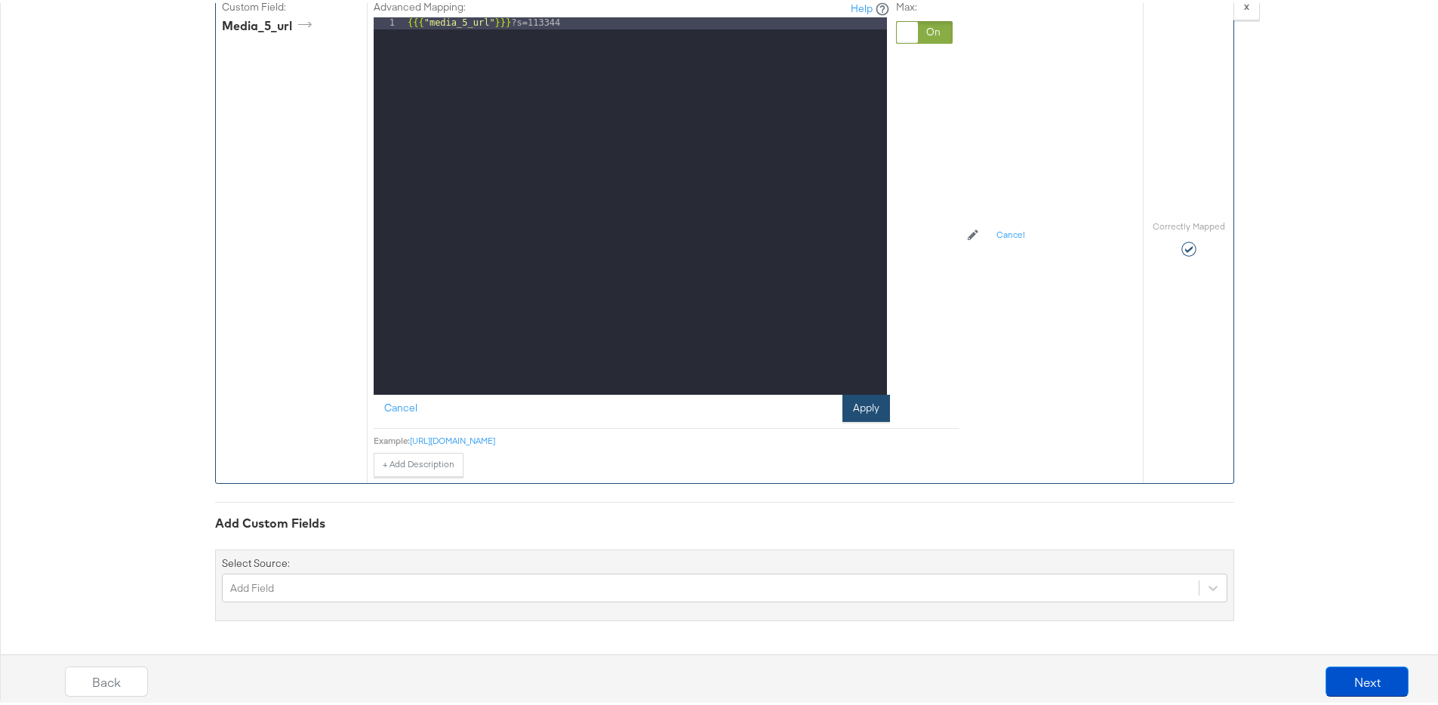
click at [861, 402] on button "Apply" at bounding box center [866, 405] width 48 height 27
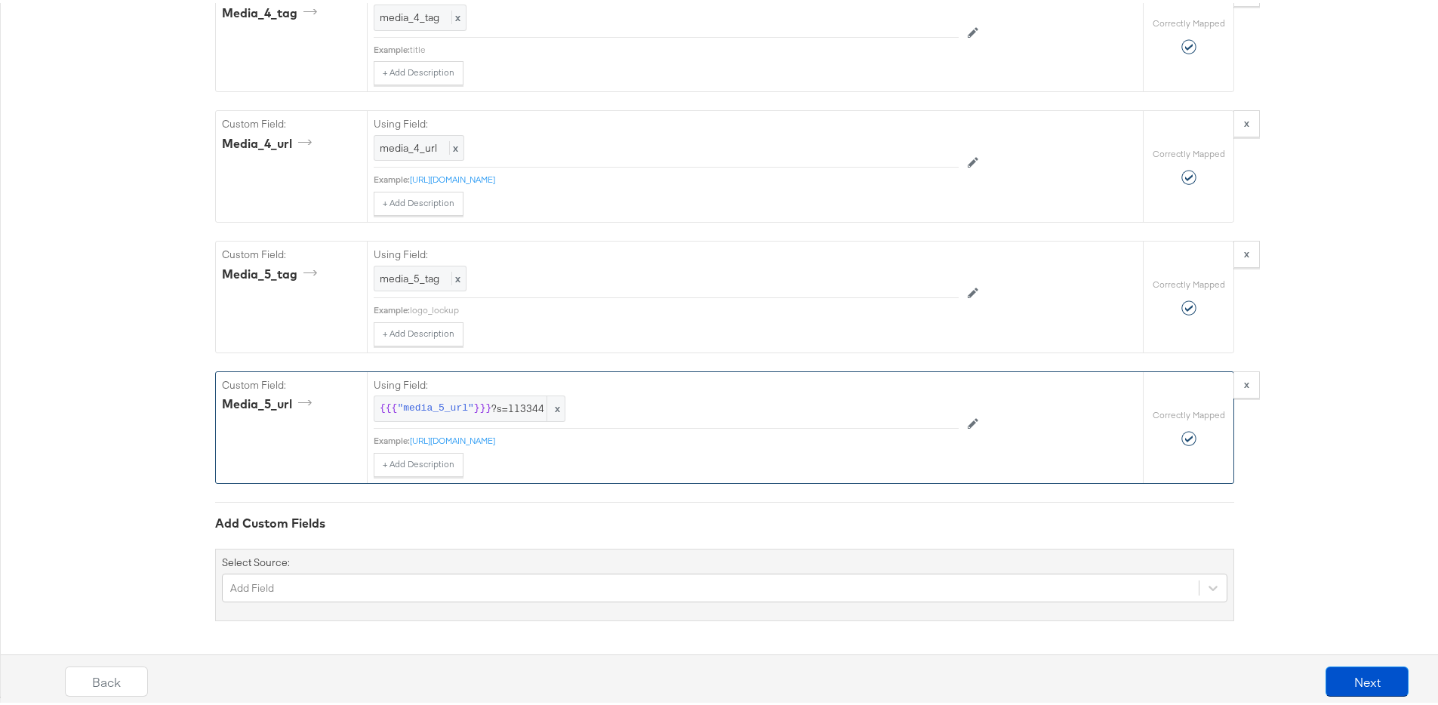
scroll to position [2852, 0]
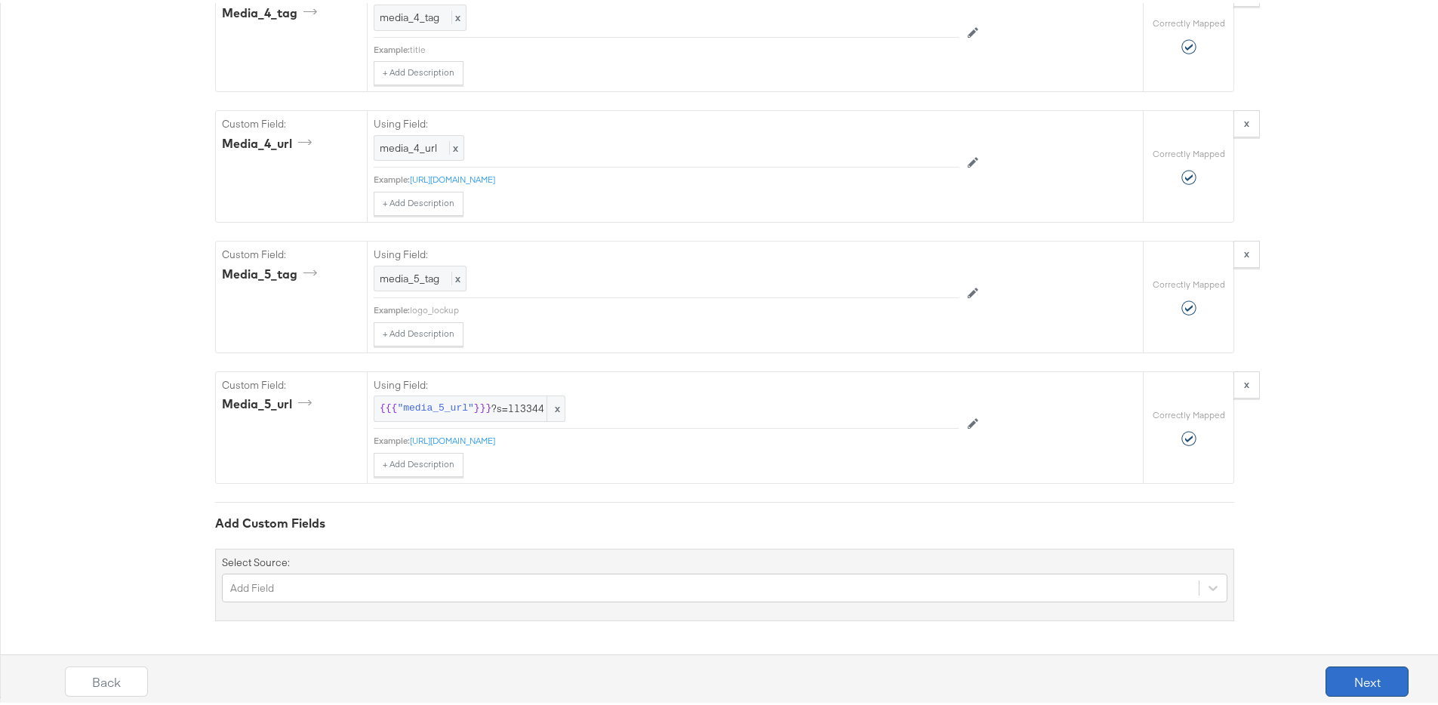
click at [1347, 682] on button "Next" at bounding box center [1367, 679] width 83 height 30
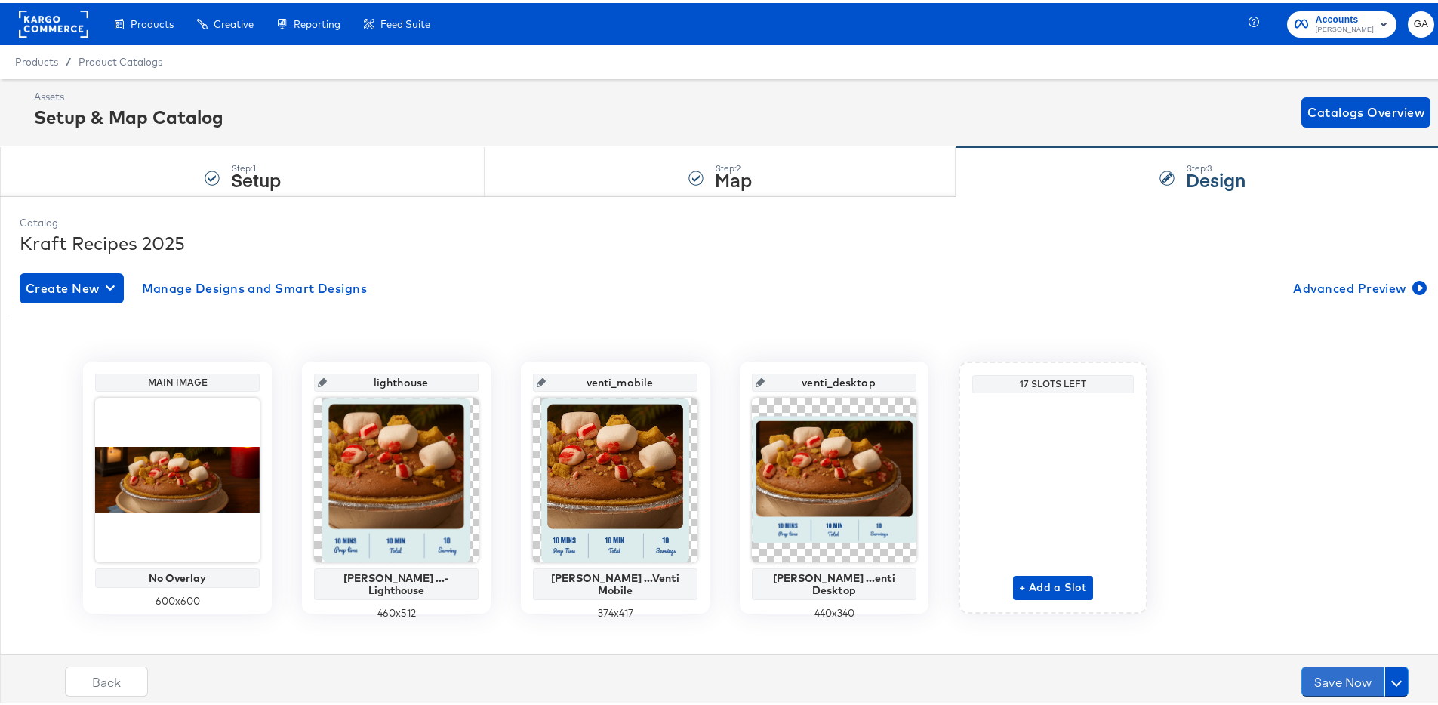
click at [1347, 682] on button "Save Now" at bounding box center [1342, 679] width 83 height 30
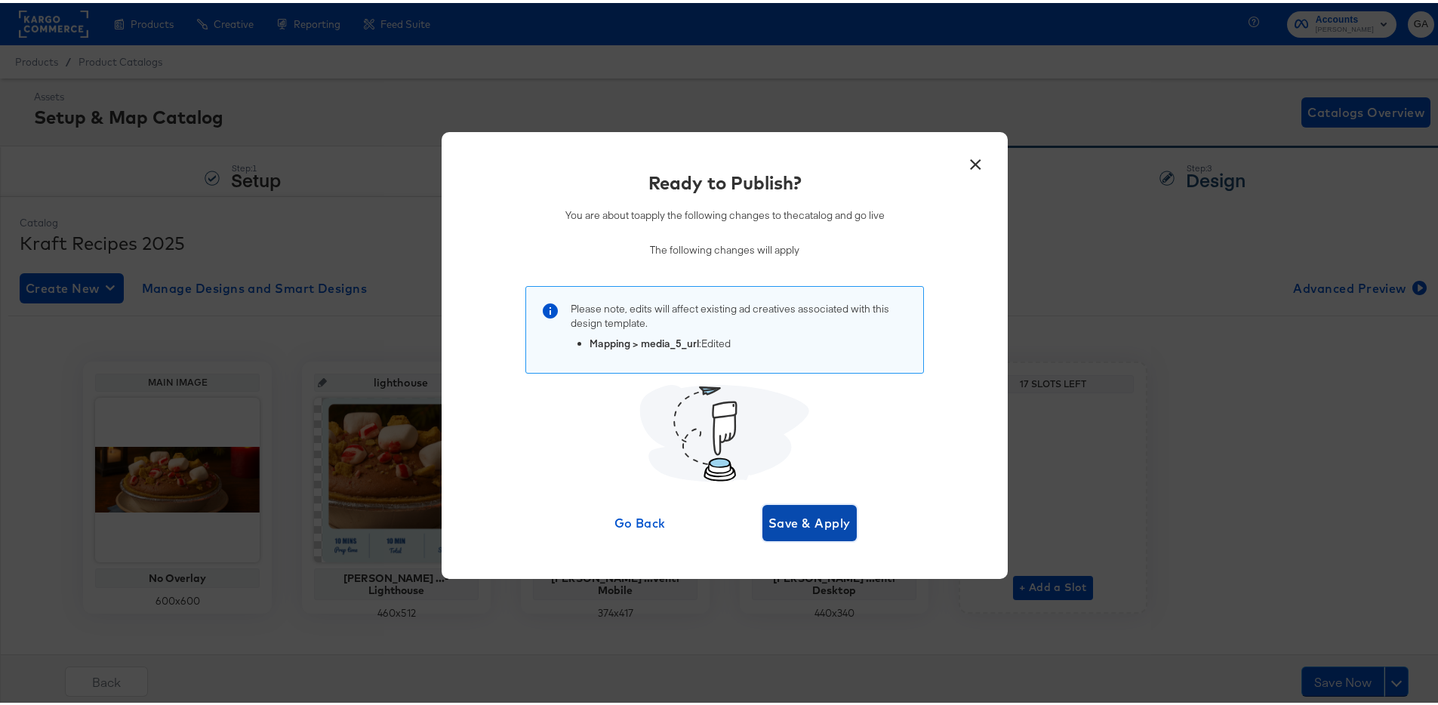
click at [811, 522] on span "Save & Apply" at bounding box center [809, 520] width 82 height 21
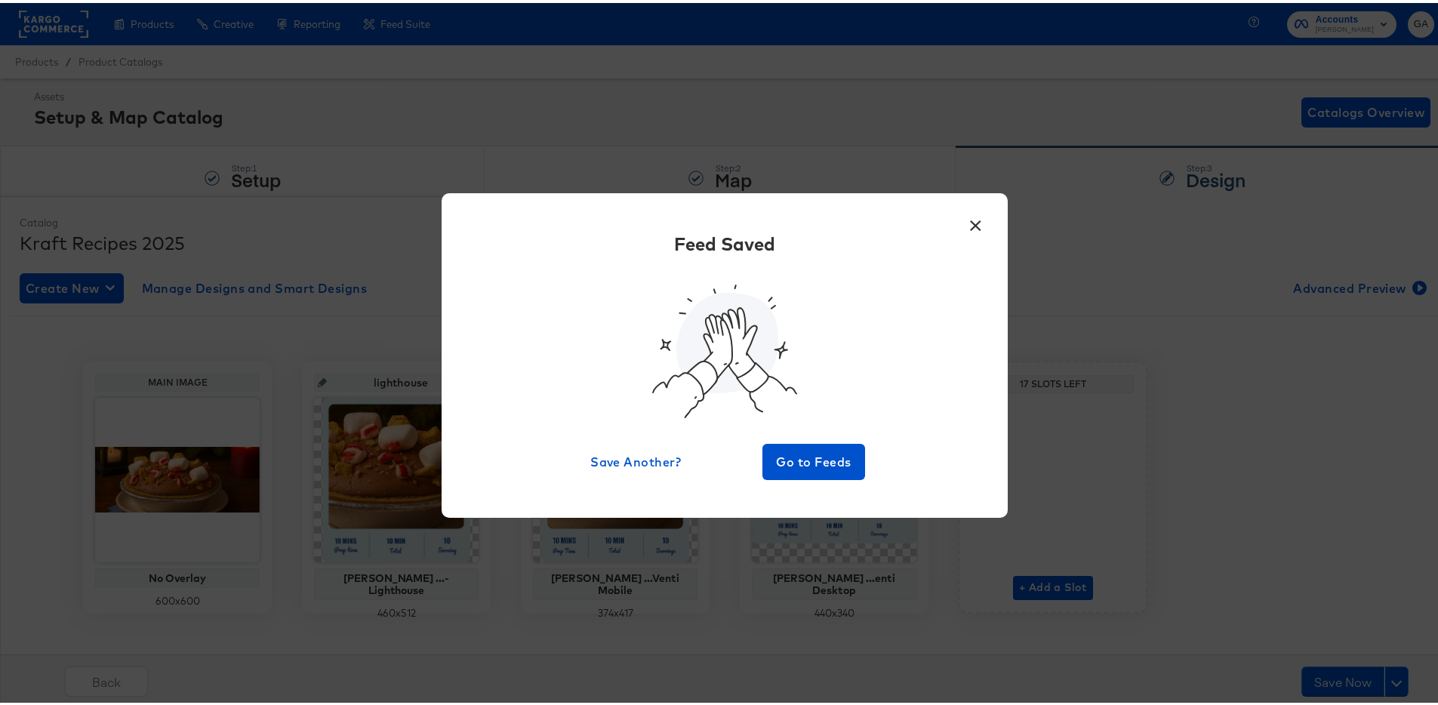
click at [965, 221] on button "×" at bounding box center [975, 218] width 27 height 27
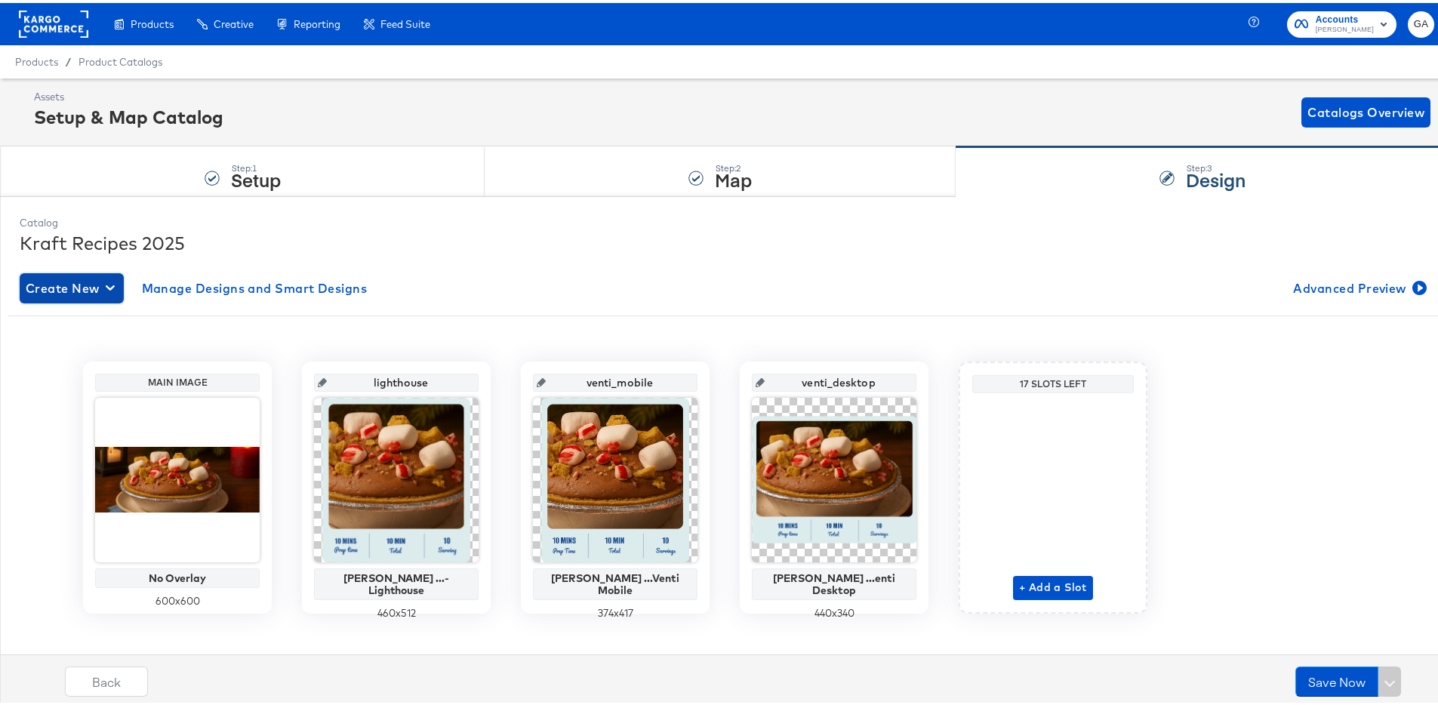
click at [93, 281] on span "Create New" at bounding box center [72, 285] width 92 height 21
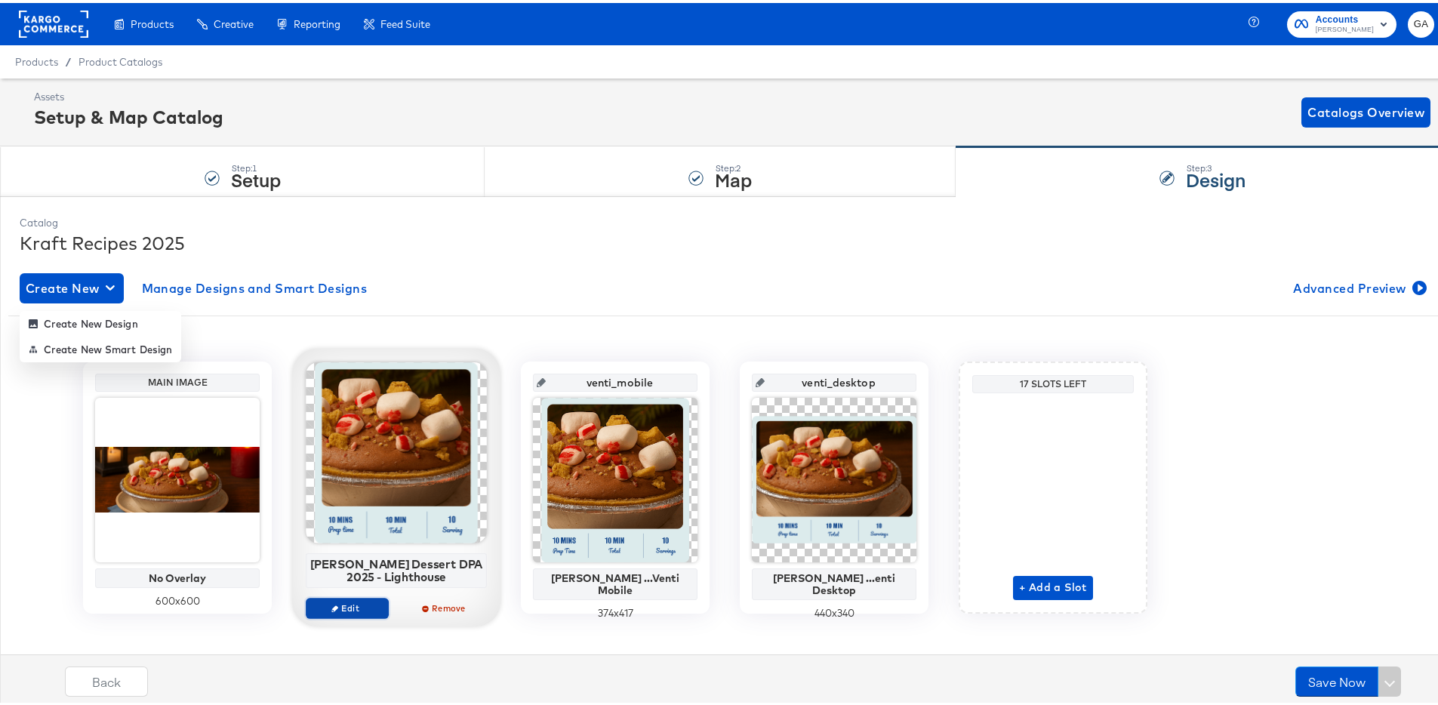
click at [334, 608] on span "Edit" at bounding box center [347, 604] width 69 height 11
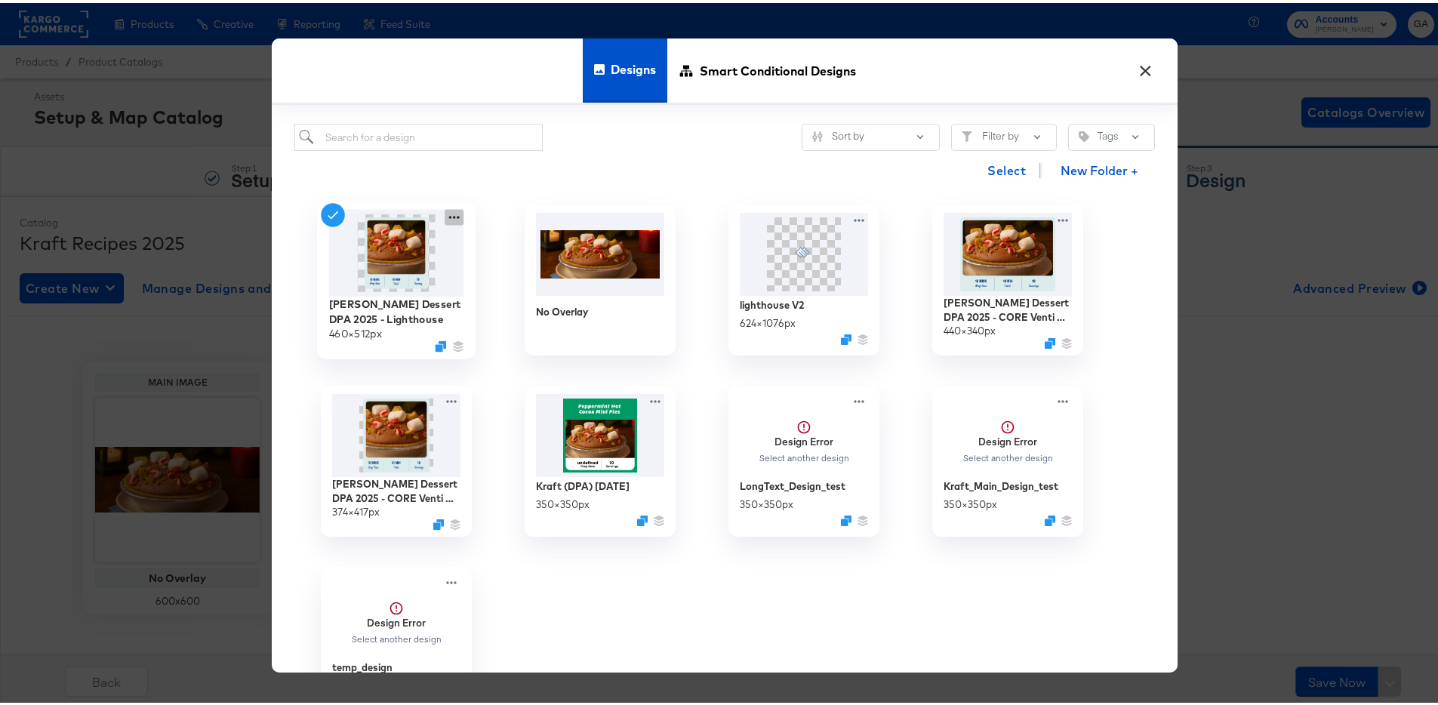
click at [445, 215] on icon at bounding box center [454, 215] width 19 height 16
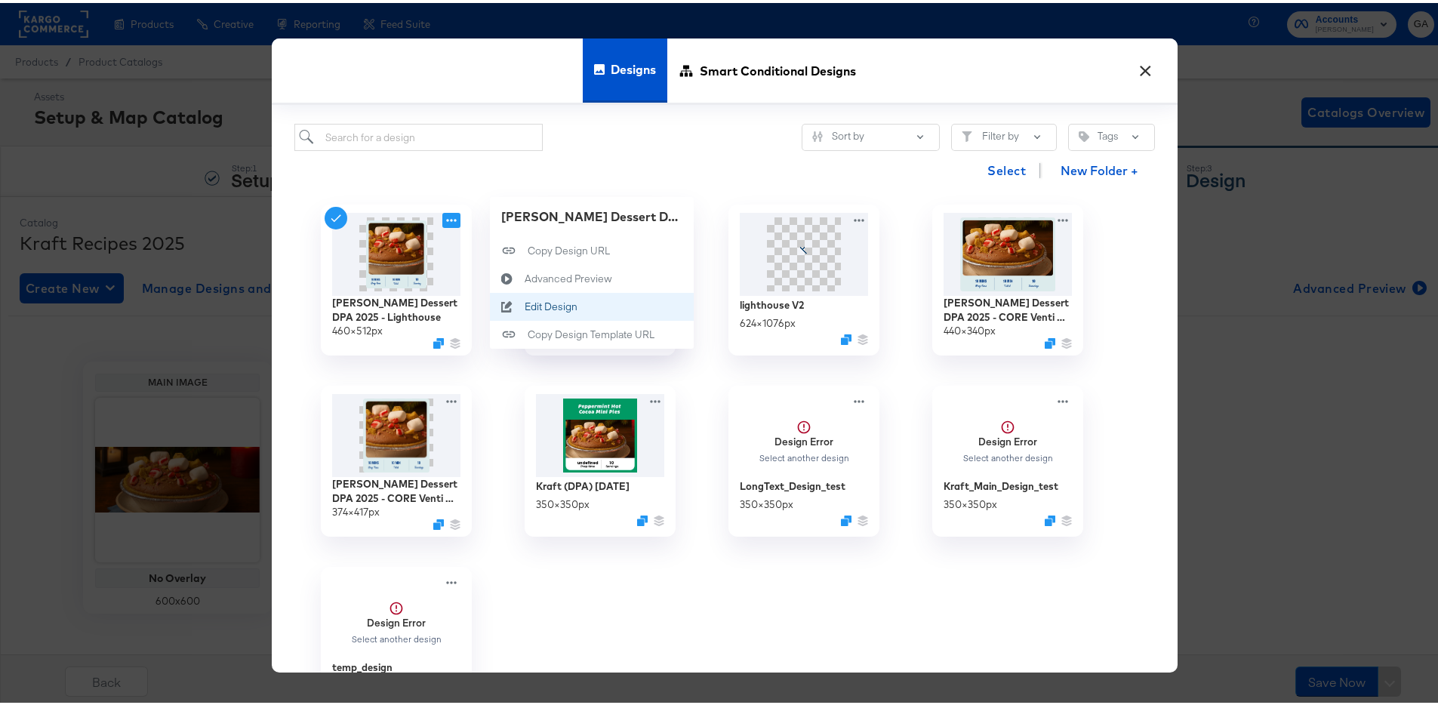
click at [525, 303] on div "Edit Design Edit Design" at bounding box center [525, 303] width 0 height 0
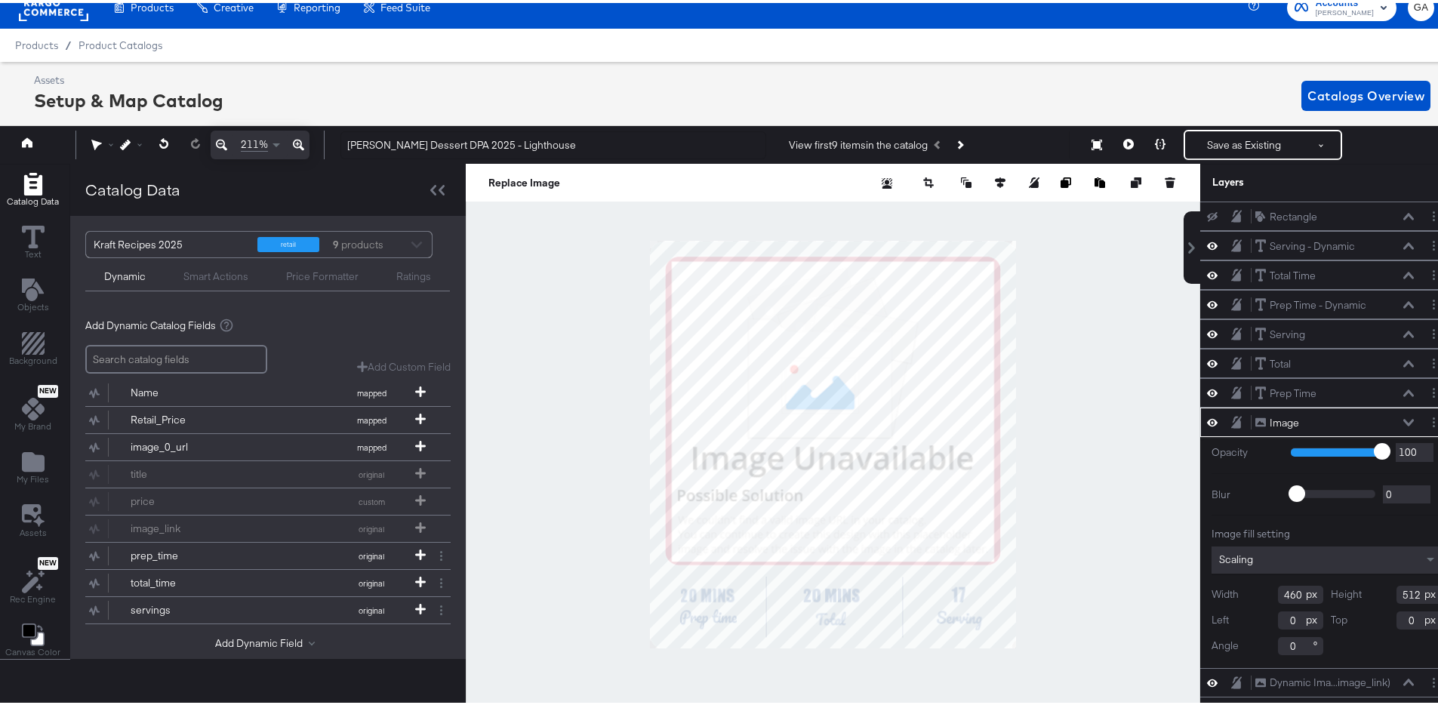
scroll to position [34, 0]
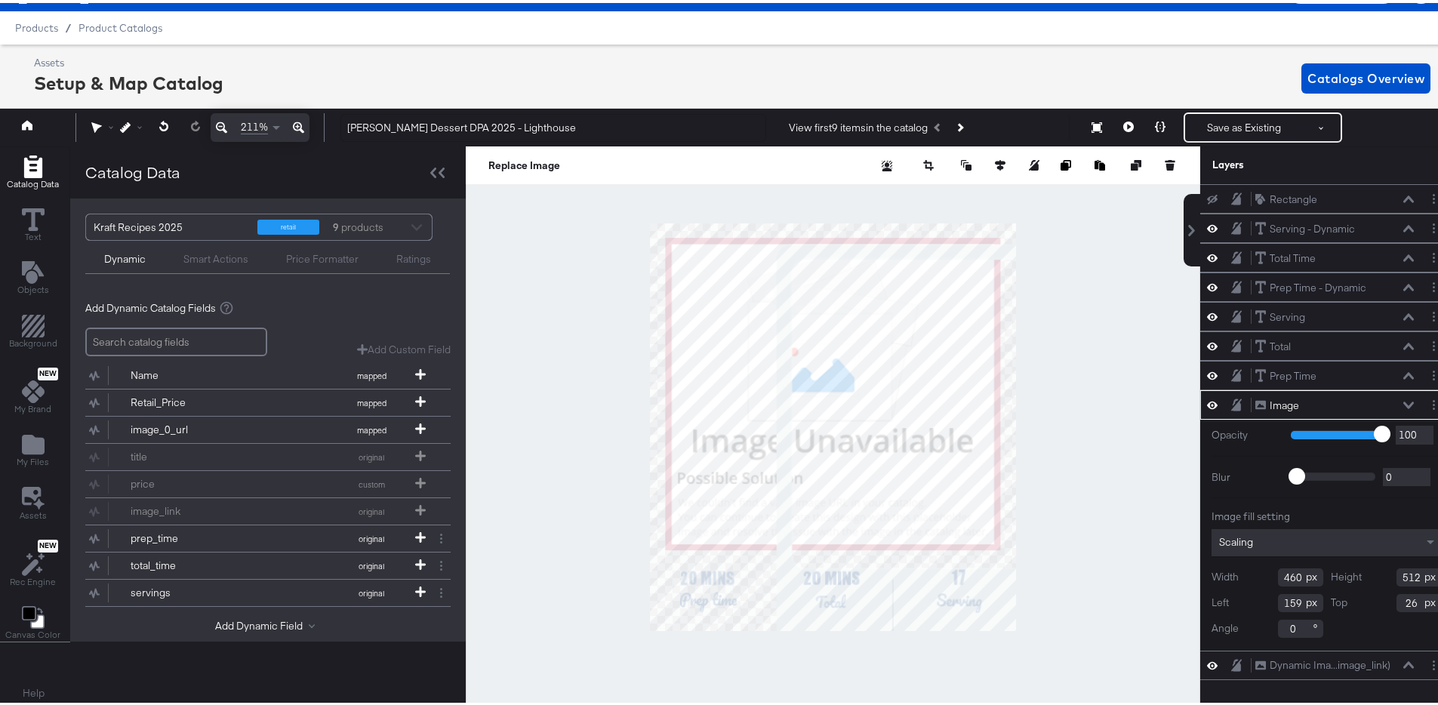
type input "159"
type input "26"
type input "-4"
type input "21"
click at [34, 122] on button at bounding box center [41, 124] width 60 height 27
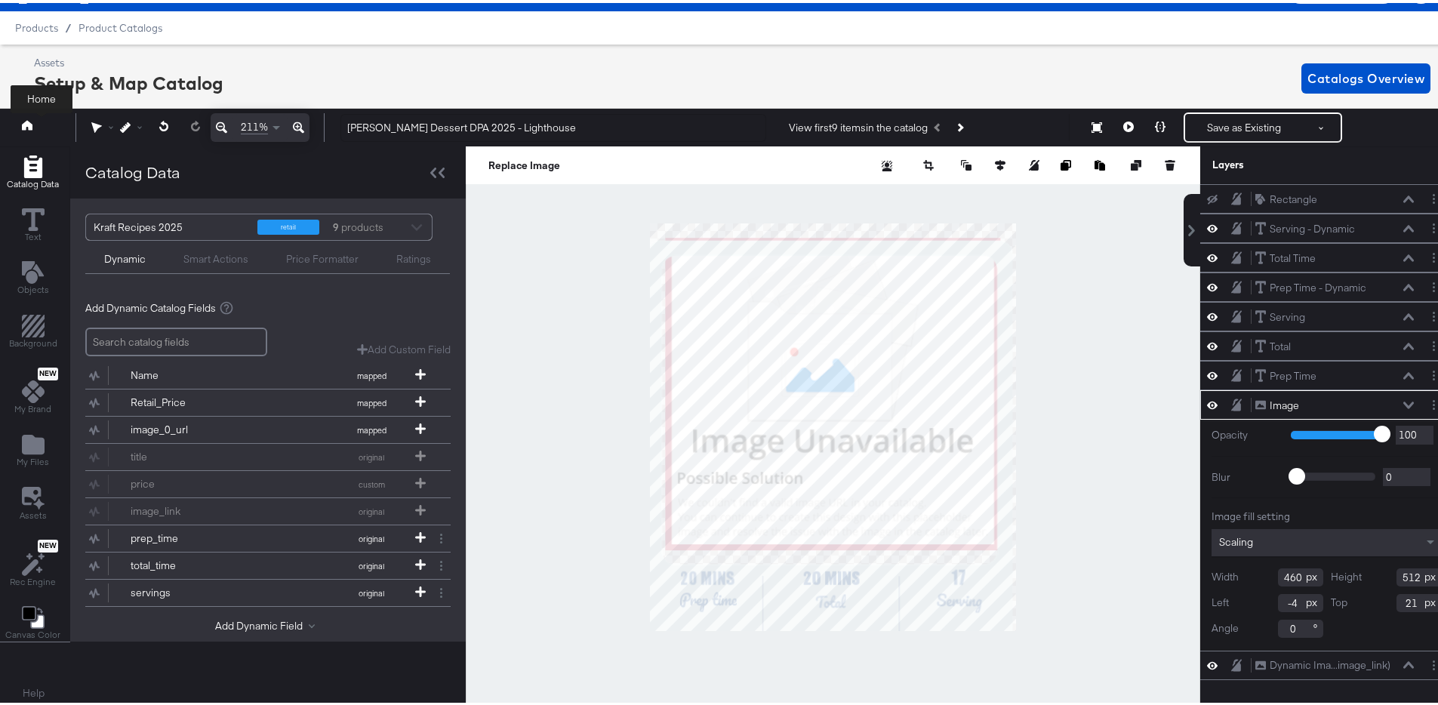
click at [20, 125] on button at bounding box center [41, 124] width 60 height 27
click at [24, 121] on icon at bounding box center [27, 123] width 11 height 10
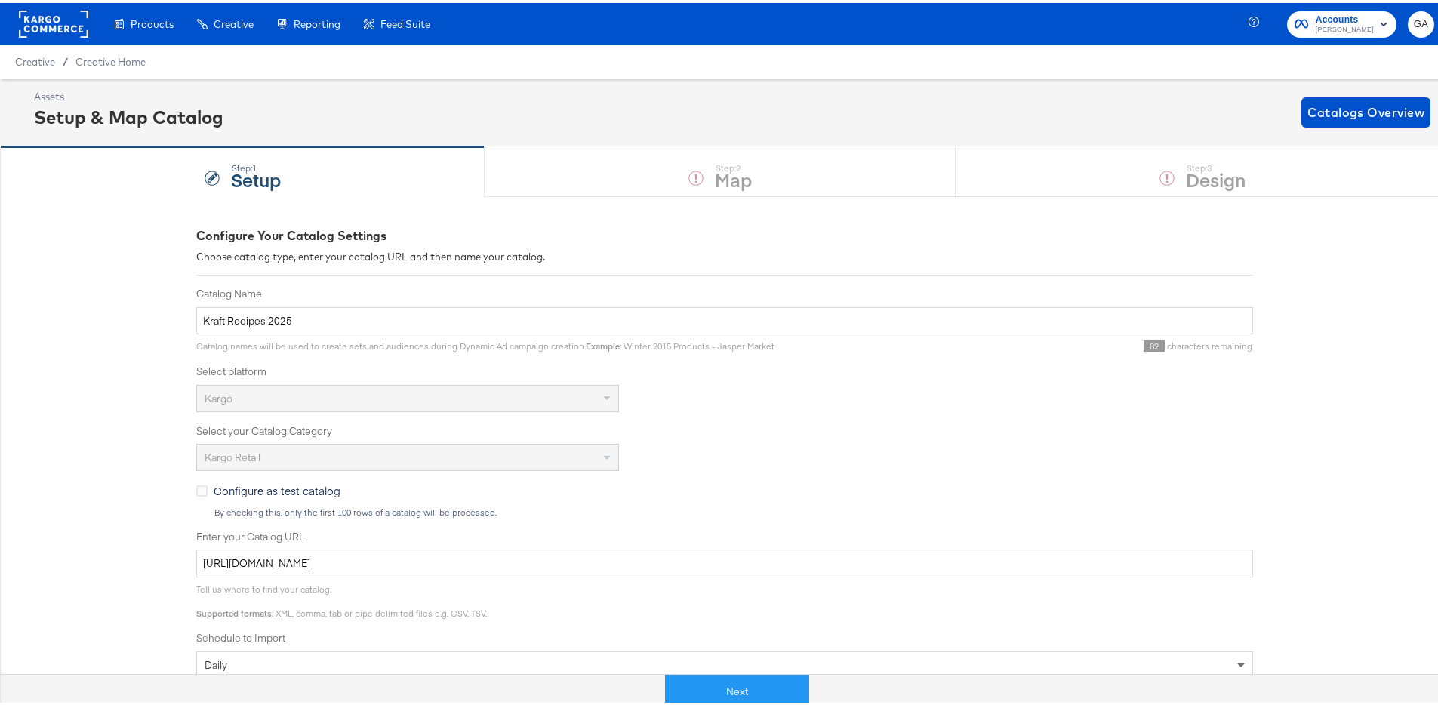
drag, startPoint x: 1201, startPoint y: 165, endPoint x: 1184, endPoint y: 189, distance: 29.7
click at [1201, 165] on div "Step: 1 Setup Step: 2 Map Step: 3 Design" at bounding box center [724, 168] width 1449 height 50
click at [759, 689] on button "Next" at bounding box center [737, 689] width 144 height 34
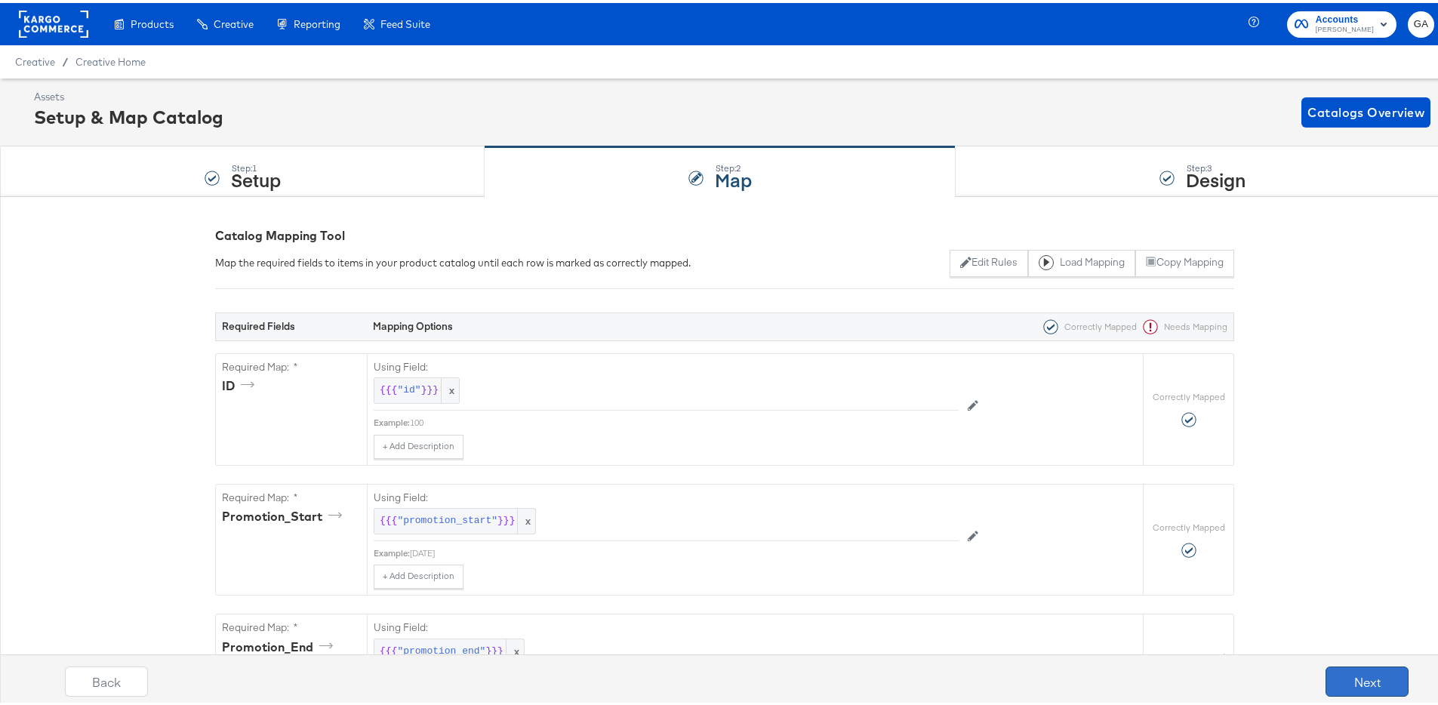
click at [1332, 681] on button "Next" at bounding box center [1367, 679] width 83 height 30
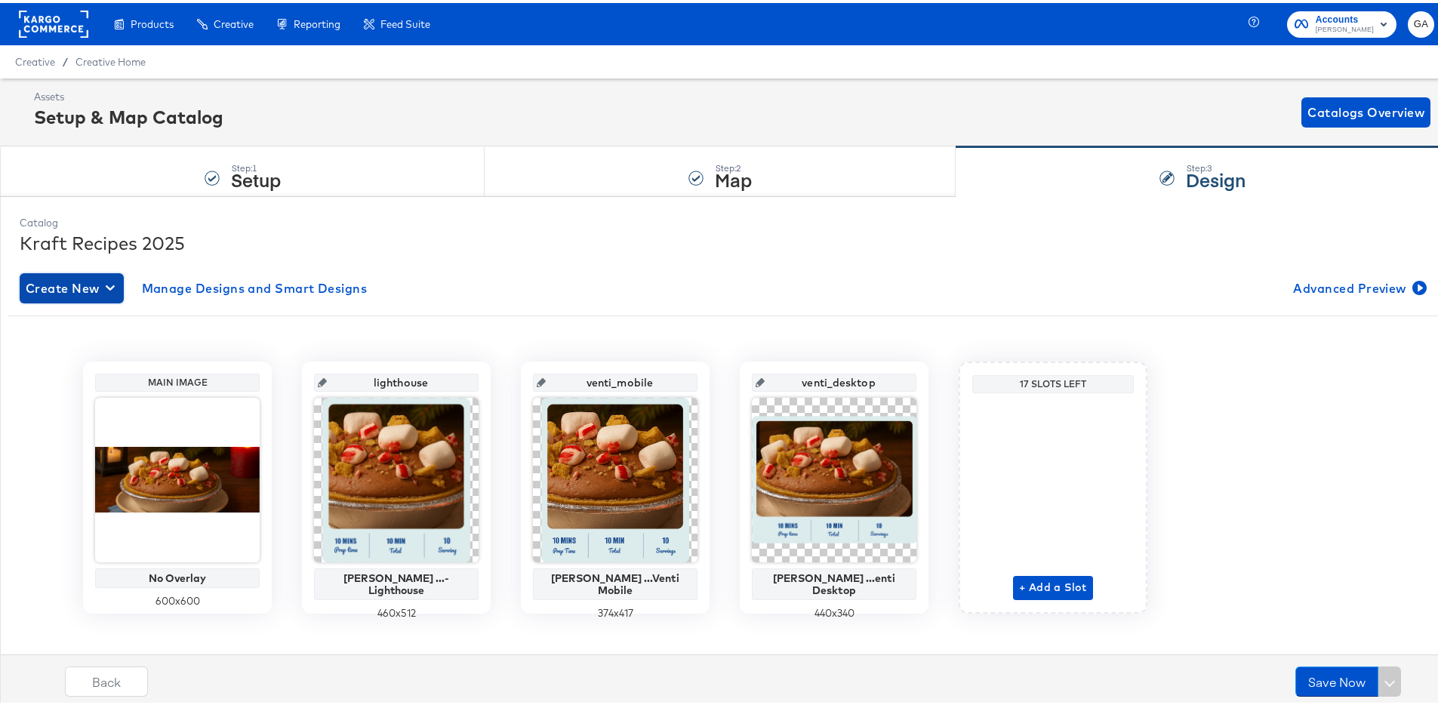
click at [119, 290] on div "button" at bounding box center [113, 285] width 15 height 14
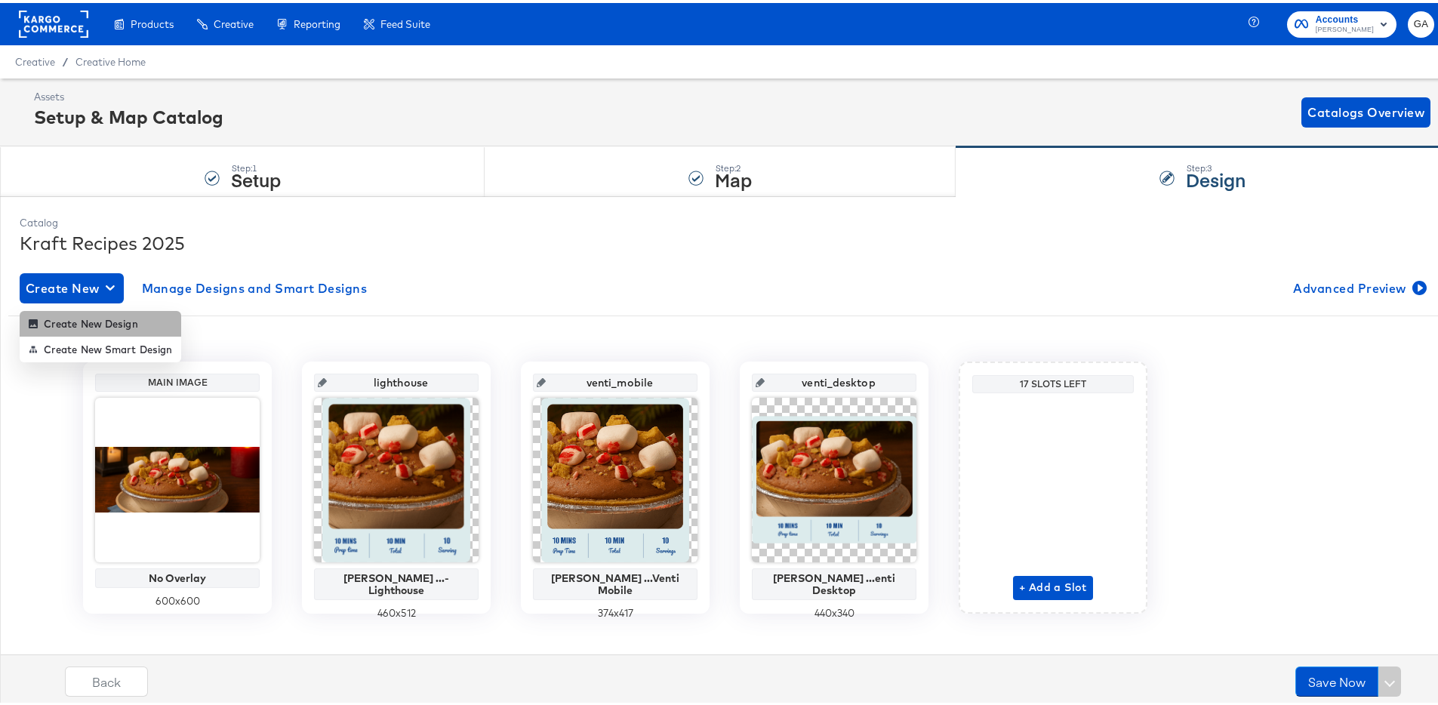
click at [101, 319] on div "Create New Design" at bounding box center [83, 321] width 109 height 12
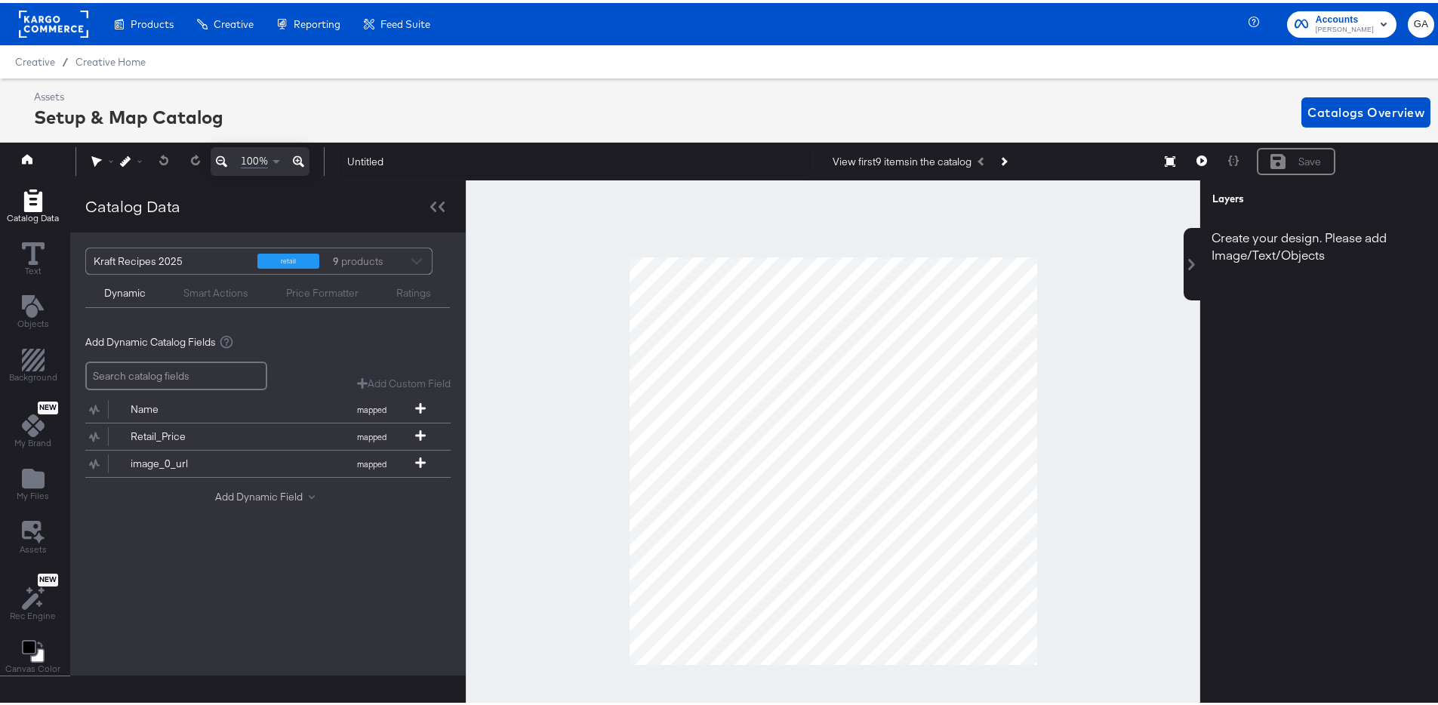
click at [233, 497] on button "Add Dynamic Field" at bounding box center [268, 494] width 106 height 14
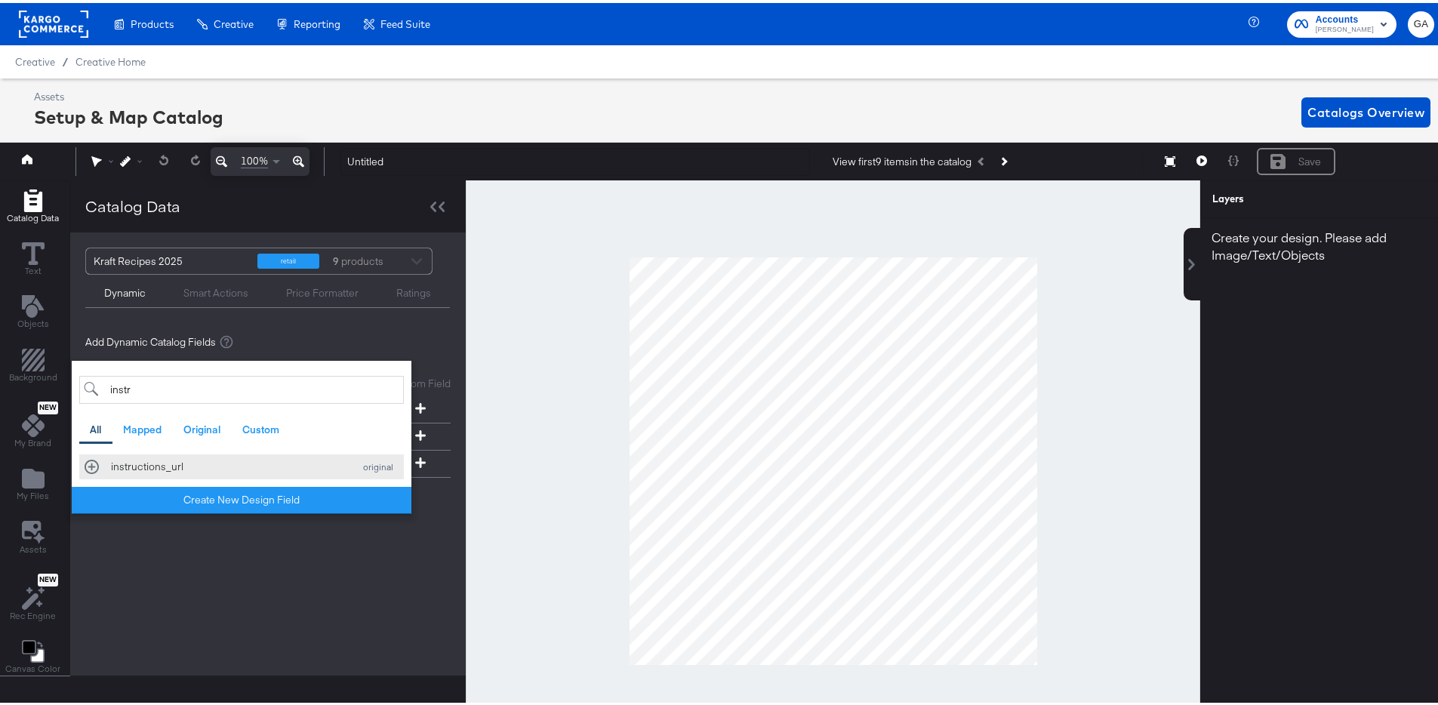
type input "instr"
click at [172, 456] on button "instructions_url original" at bounding box center [241, 463] width 325 height 25
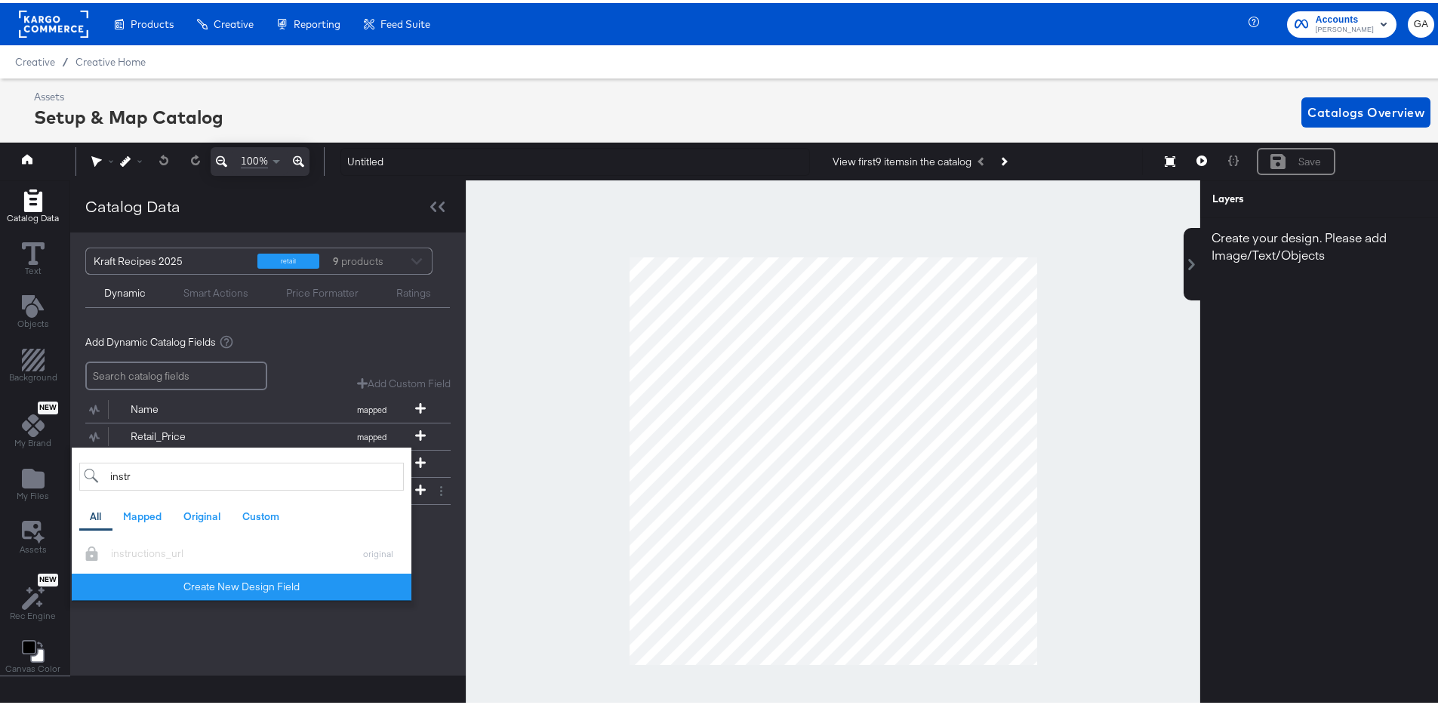
click at [433, 544] on div "Add Dynamic Catalog Fields Add Custom Field Create a custom field based on an e…" at bounding box center [267, 433] width 365 height 226
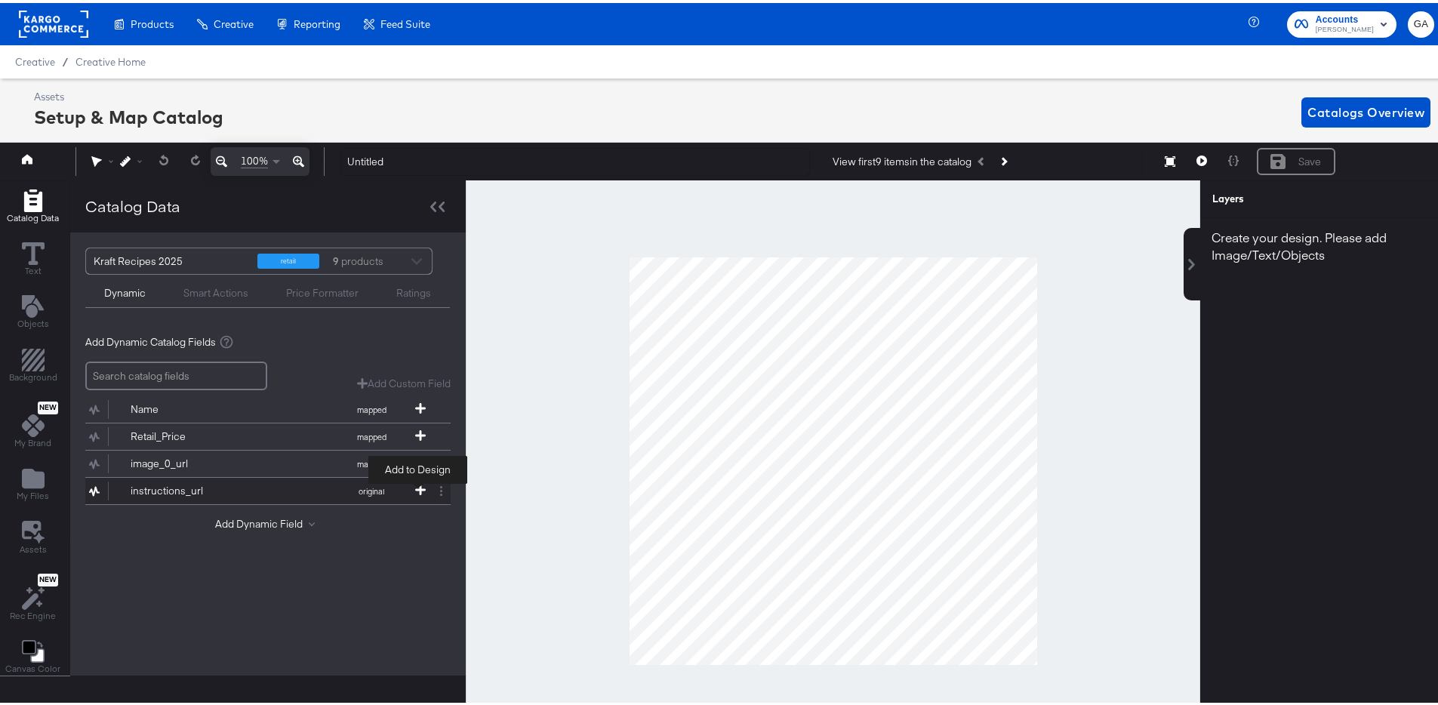
click at [415, 488] on icon at bounding box center [420, 487] width 11 height 11
click at [434, 488] on button at bounding box center [441, 488] width 19 height 19
click at [377, 461] on button "Remove" at bounding box center [381, 457] width 39 height 14
click at [276, 491] on button "Add Dynamic Field" at bounding box center [268, 494] width 106 height 14
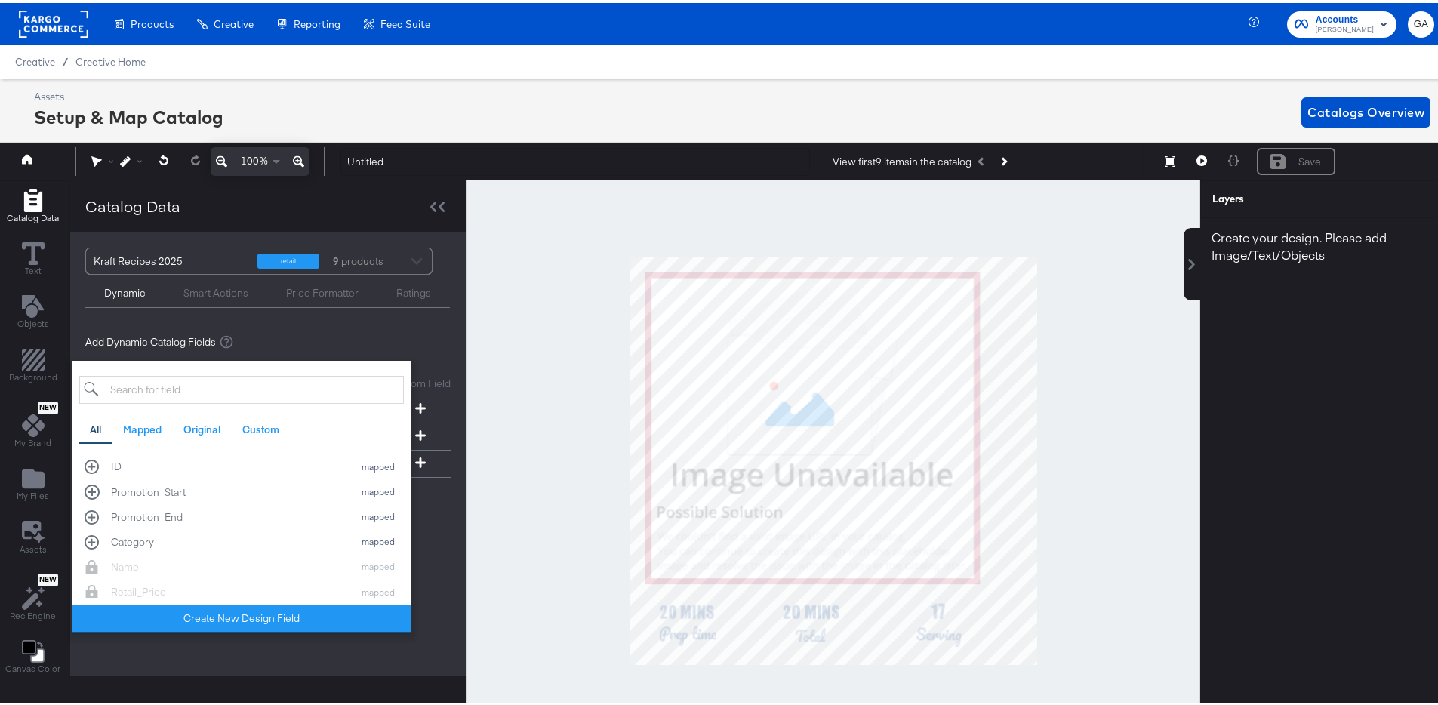
drag, startPoint x: 448, startPoint y: 340, endPoint x: 314, endPoint y: 340, distance: 134.4
click at [448, 340] on div "Add Dynamic Catalog Fields" at bounding box center [267, 339] width 365 height 14
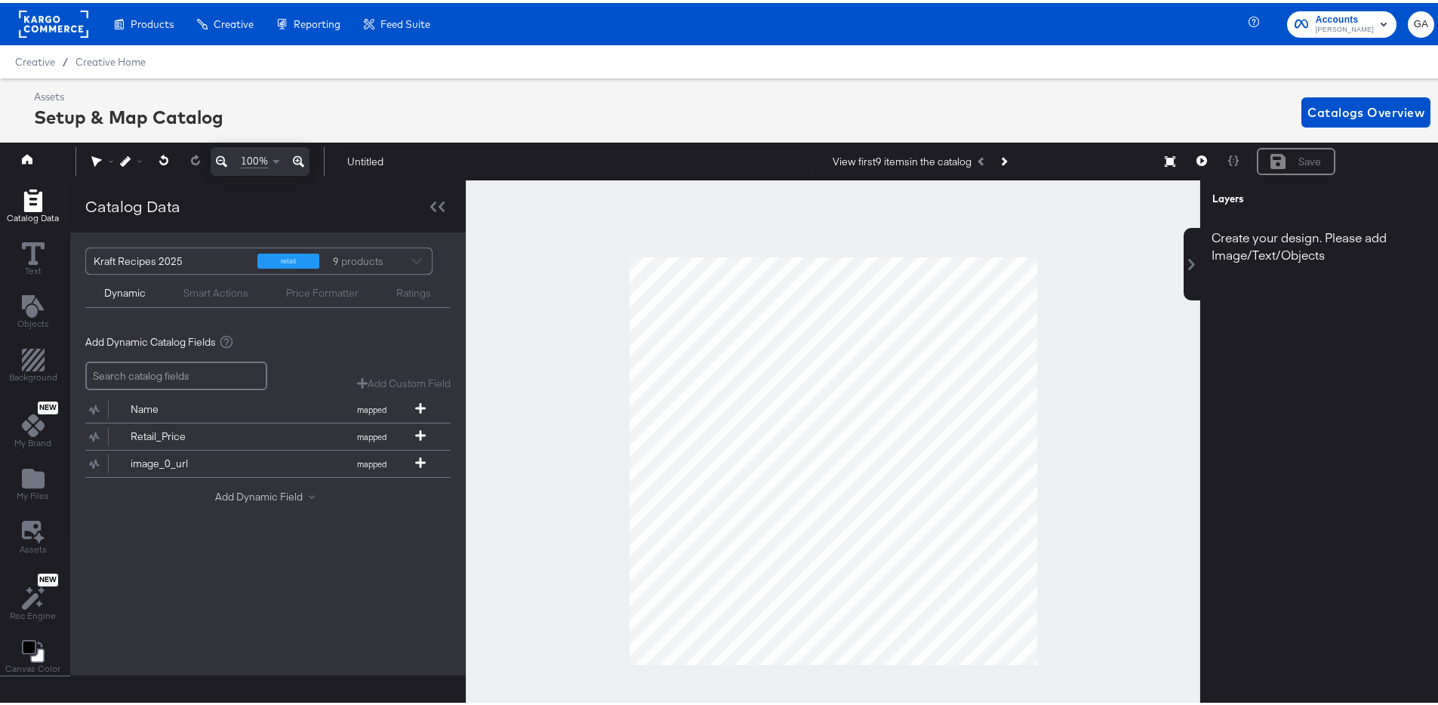
click at [266, 492] on button "Add Dynamic Field" at bounding box center [268, 494] width 106 height 14
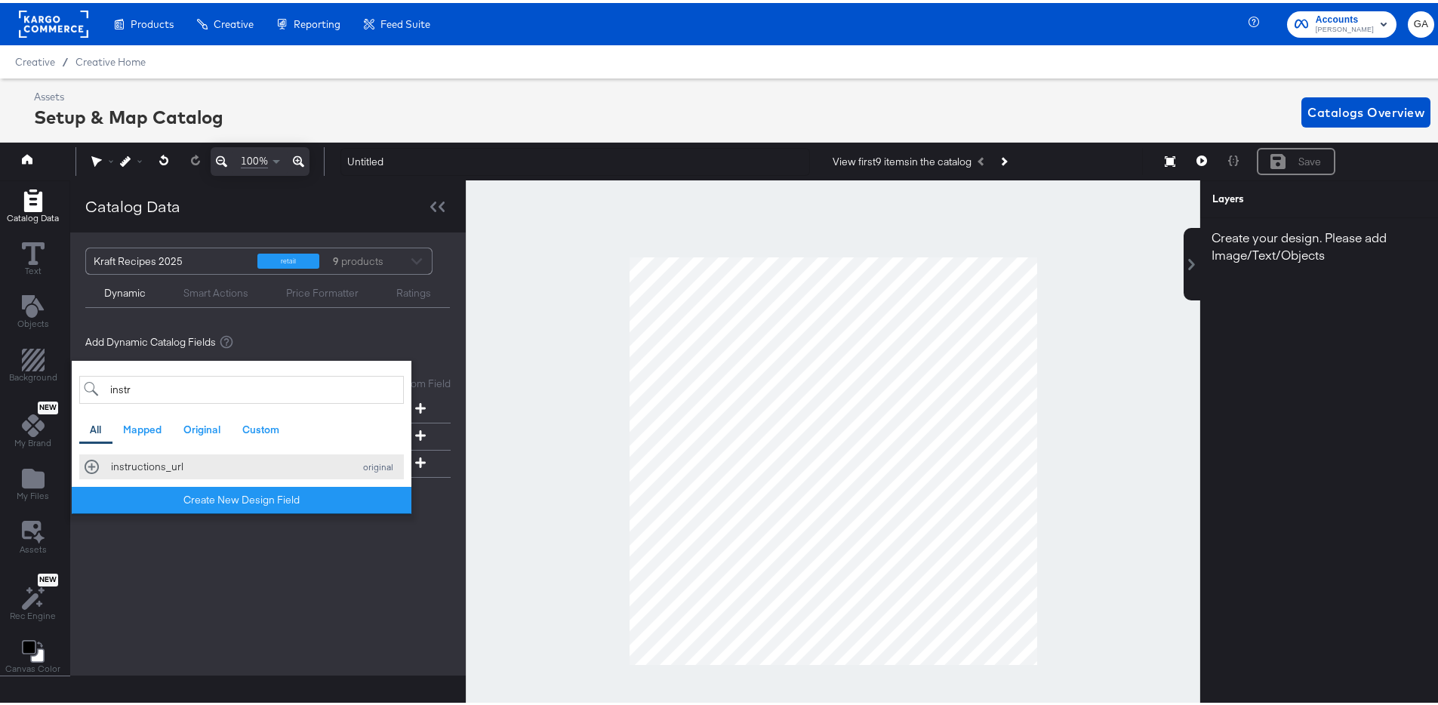
type input "instr"
click at [88, 463] on div "instructions_url original" at bounding box center [242, 464] width 314 height 14
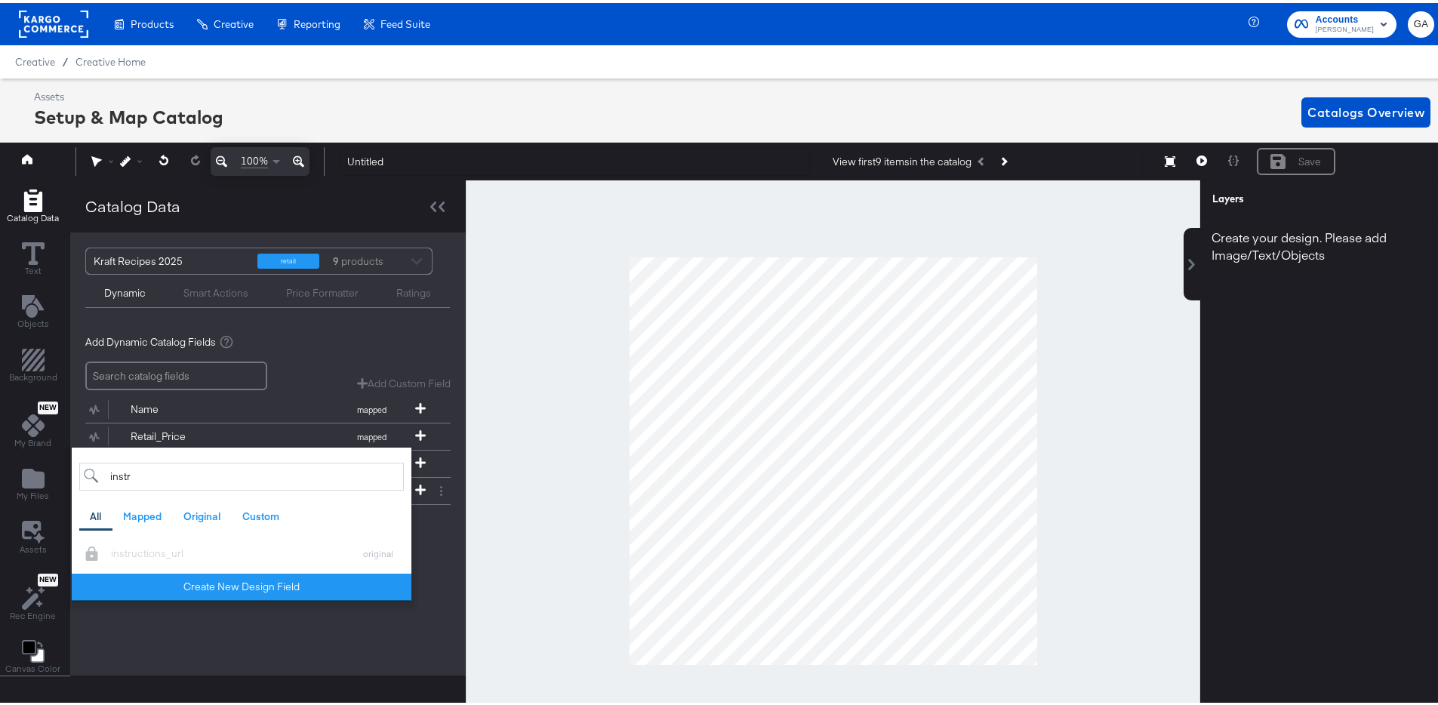
click at [448, 524] on div "Add Dynamic Field instr All Mapped Original Custom Add a field from your catalo…" at bounding box center [267, 524] width 365 height 20
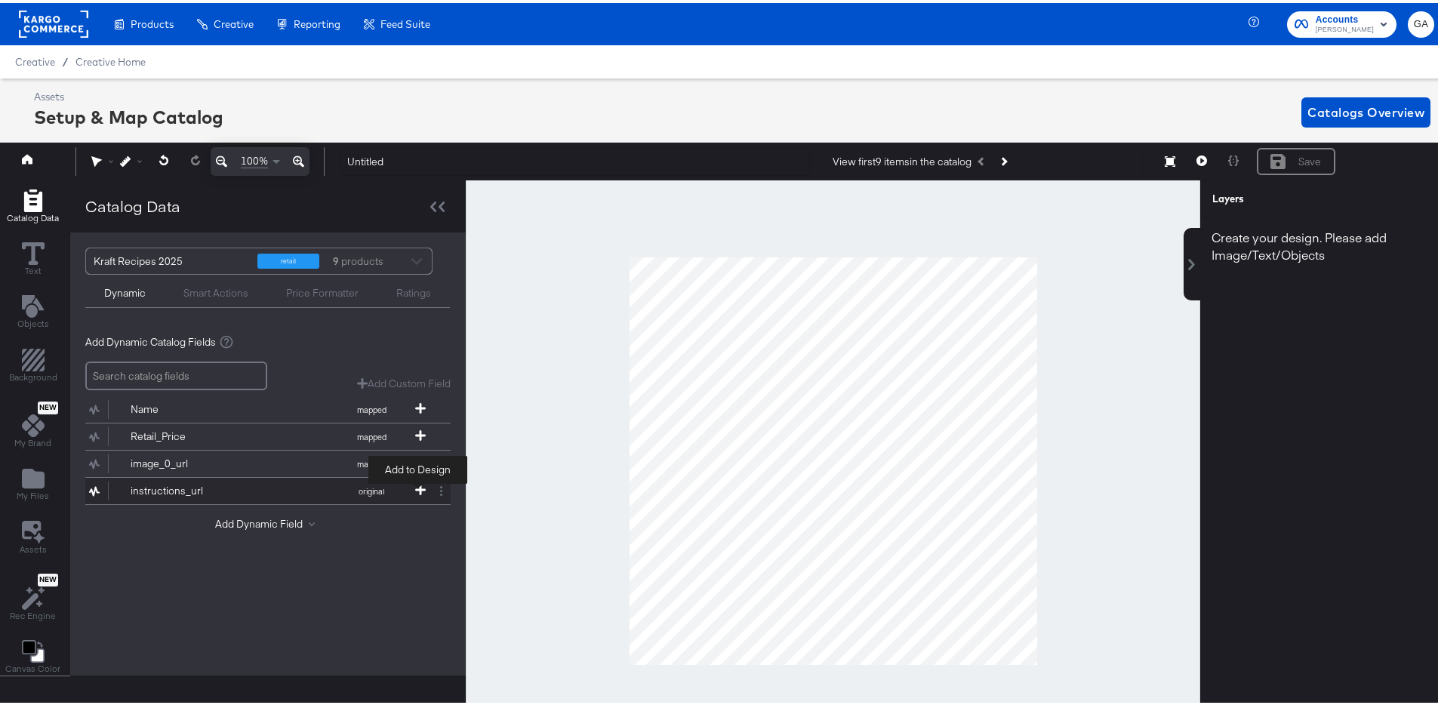
click at [415, 485] on icon at bounding box center [420, 487] width 11 height 11
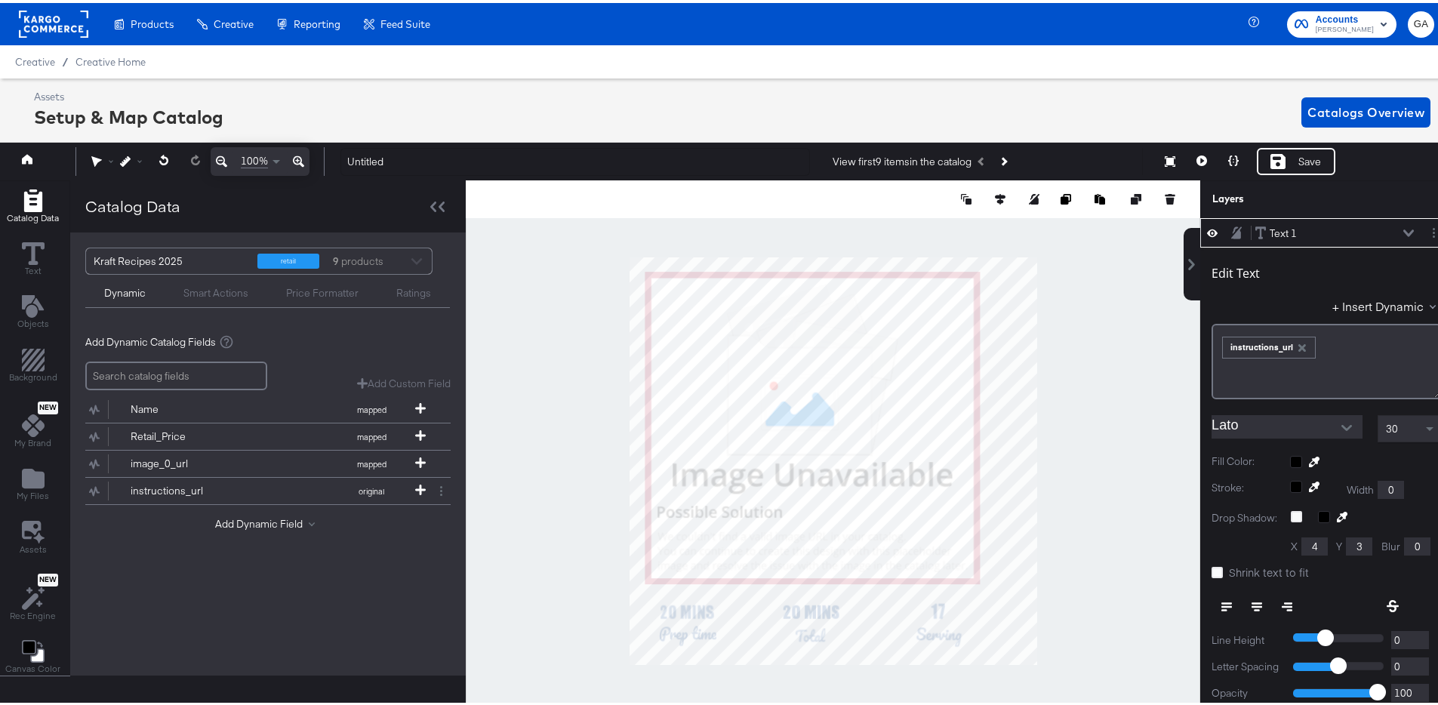
click at [1231, 269] on div "Edit Text" at bounding box center [1236, 270] width 48 height 15
click at [1426, 229] on button "Layer Options" at bounding box center [1434, 230] width 16 height 16
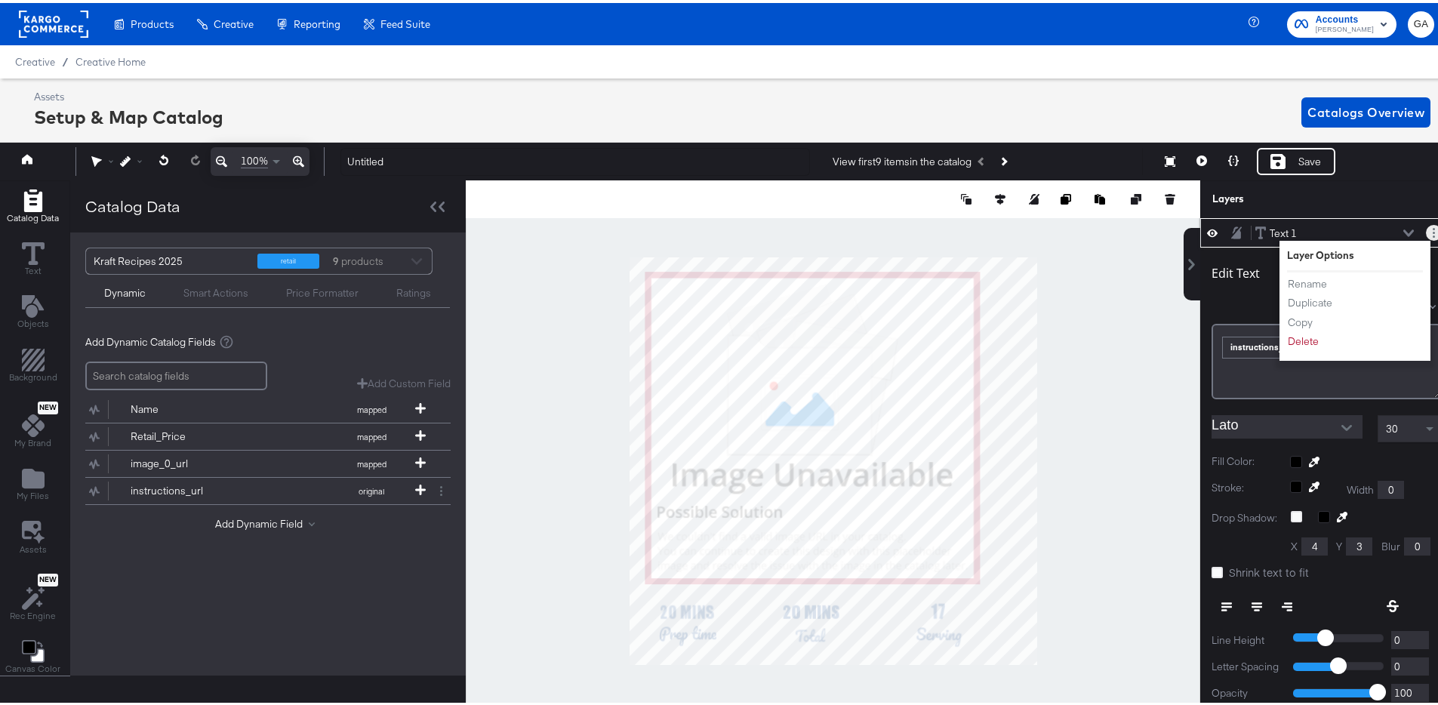
click at [1426, 228] on button "Layer Options" at bounding box center [1434, 230] width 16 height 16
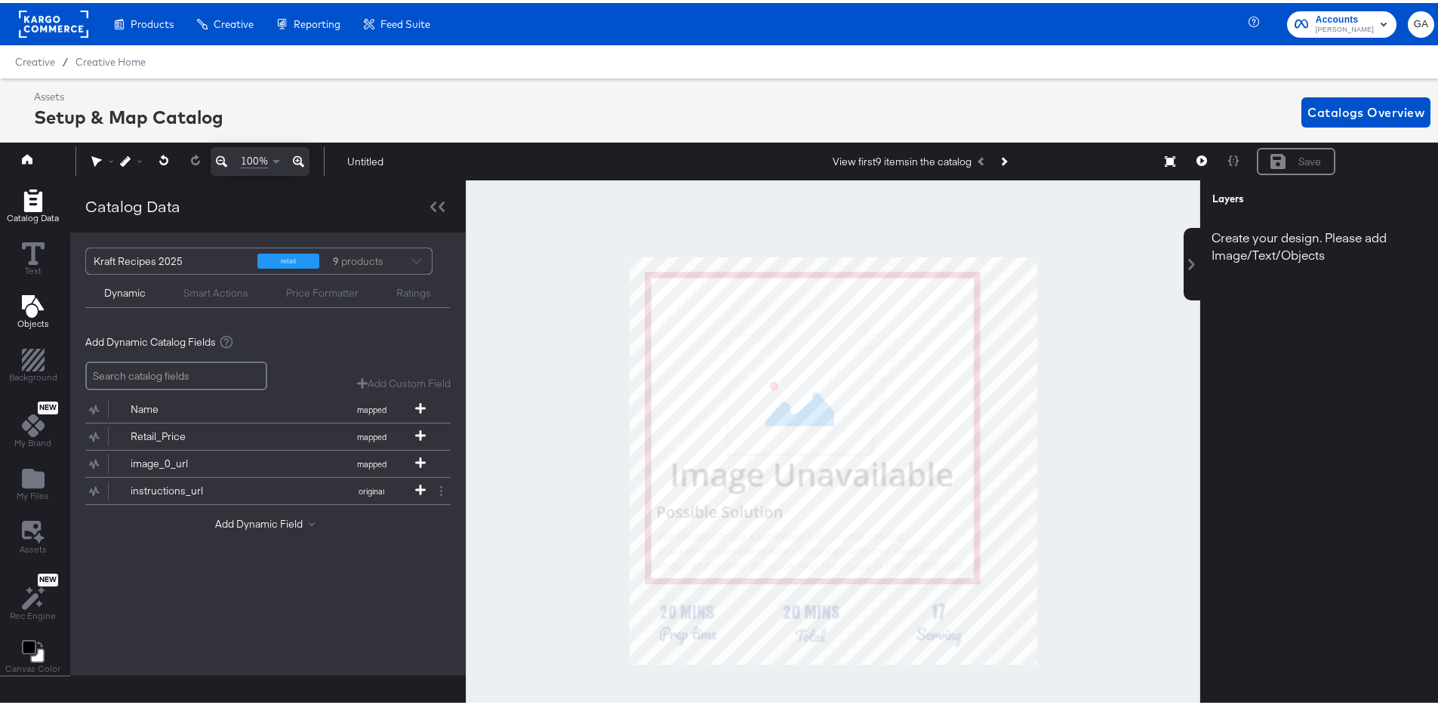
click at [12, 297] on button "Objects" at bounding box center [33, 310] width 50 height 43
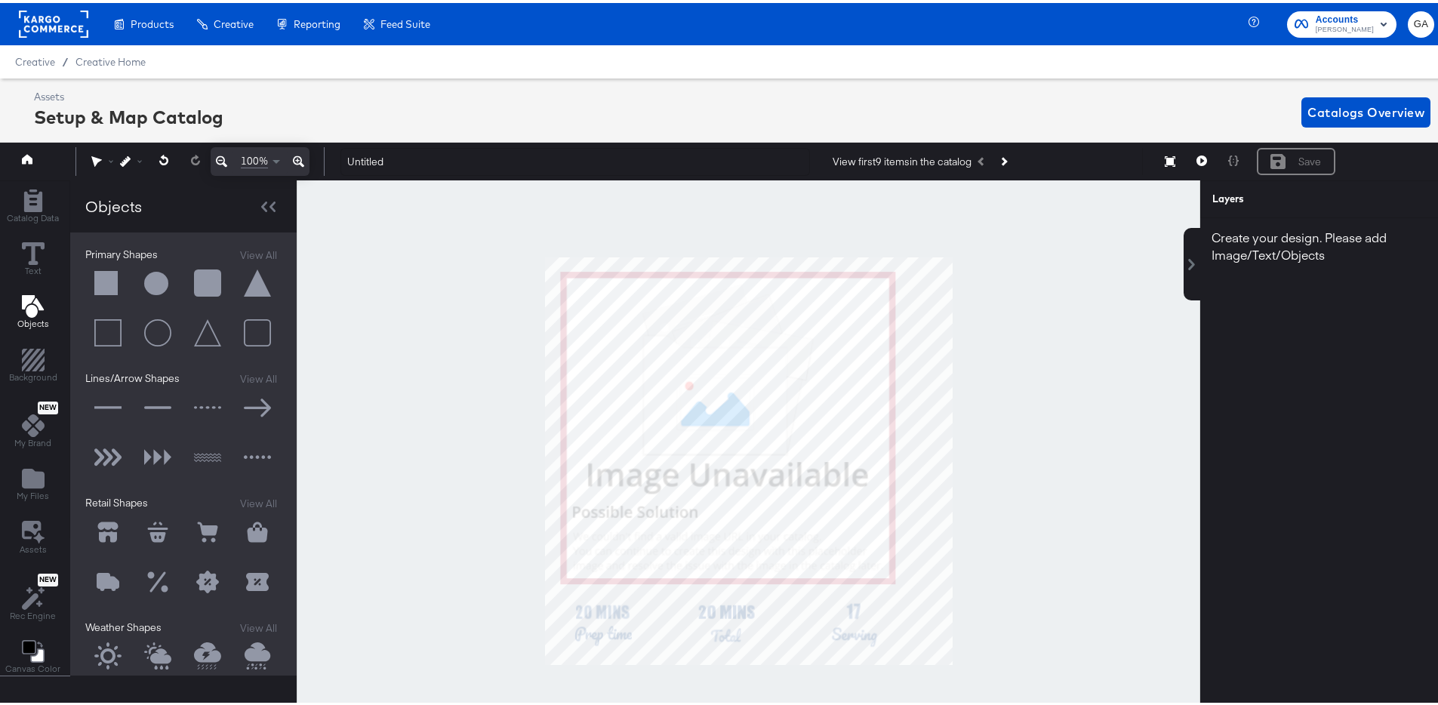
click at [14, 296] on button "Objects" at bounding box center [33, 310] width 50 height 43
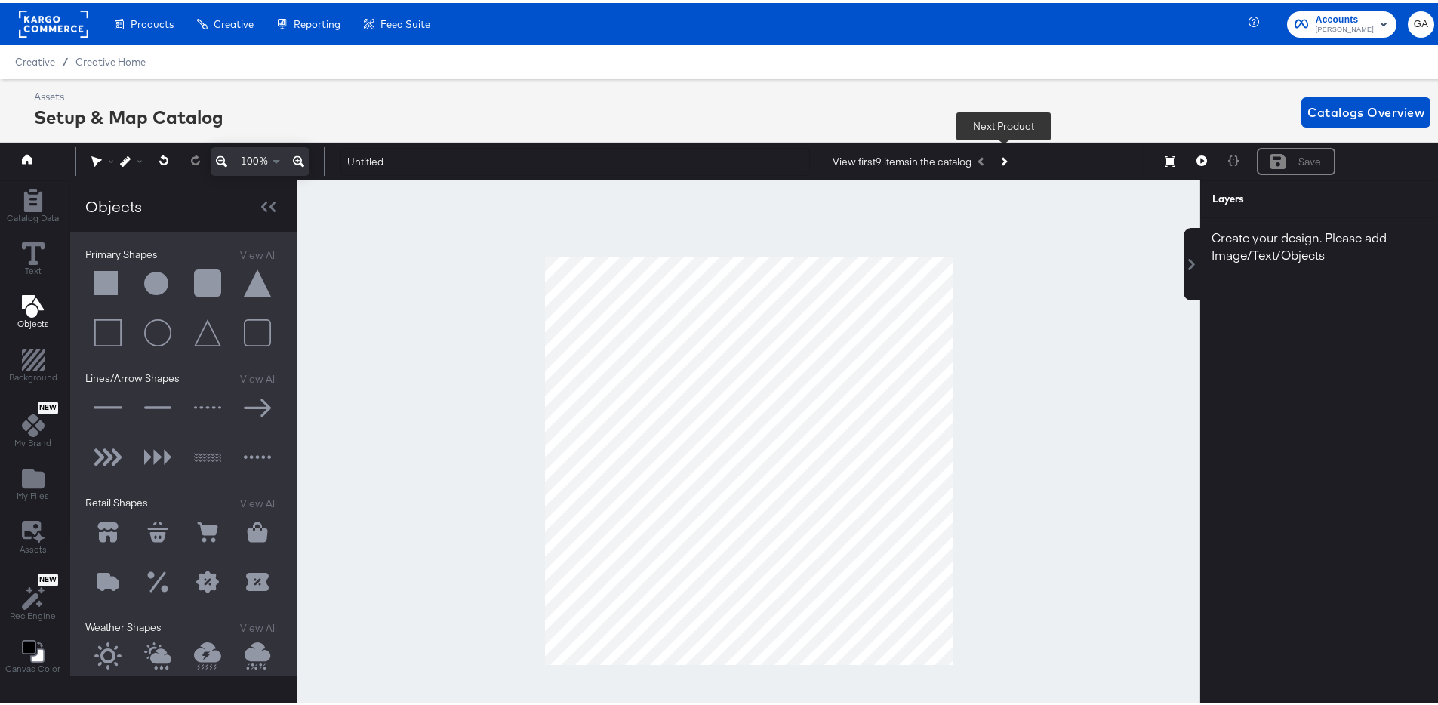
click at [1006, 159] on icon "Next Product" at bounding box center [1003, 159] width 8 height 8
click at [263, 202] on icon at bounding box center [268, 204] width 14 height 11
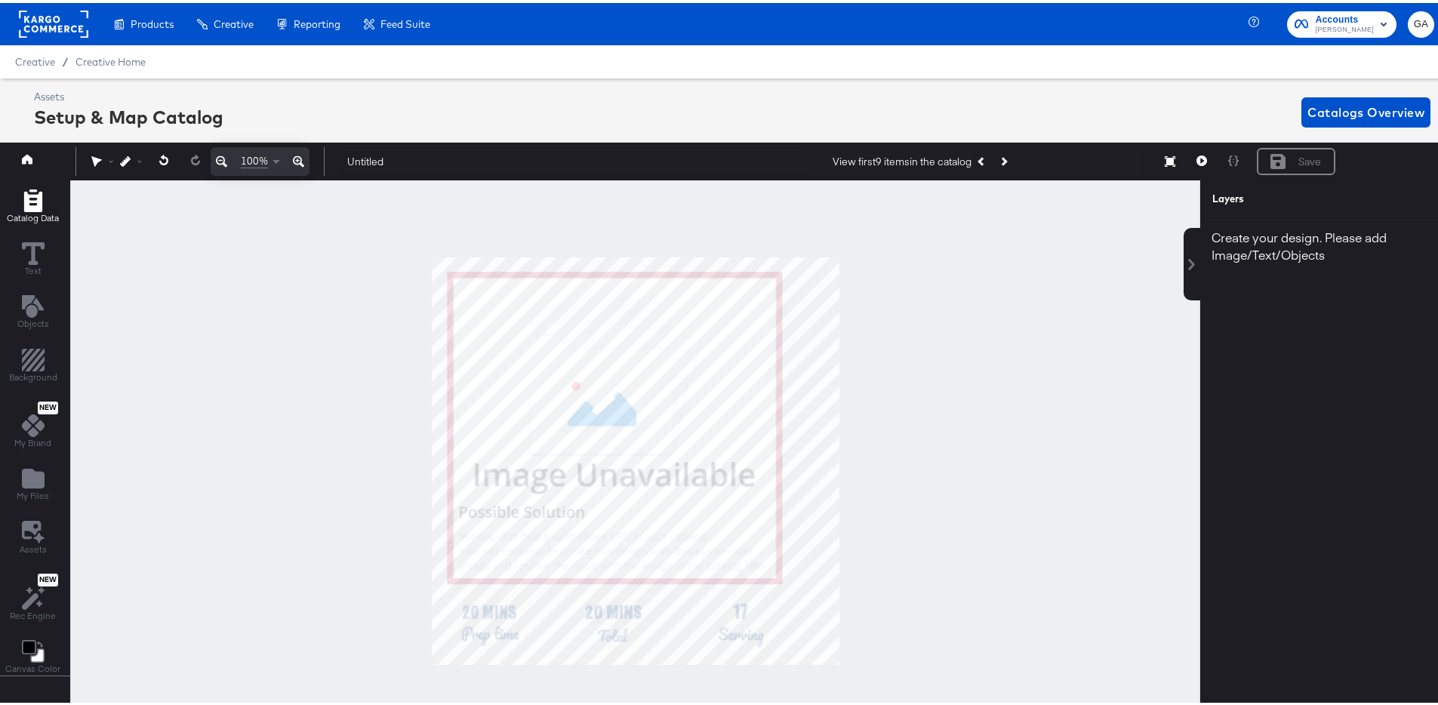
click at [29, 209] on span "Catalog Data" at bounding box center [33, 215] width 52 height 12
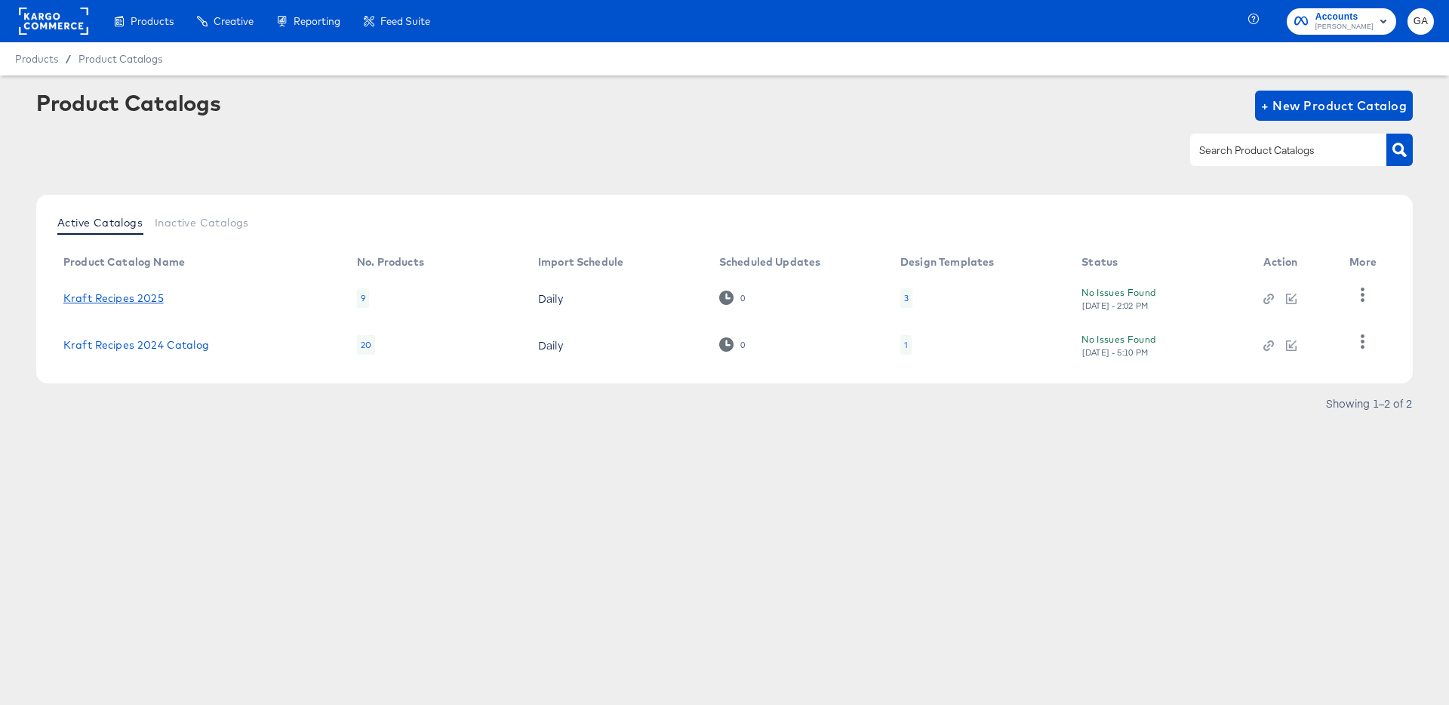
click at [109, 297] on link "Kraft Recipes 2025" at bounding box center [113, 298] width 100 height 12
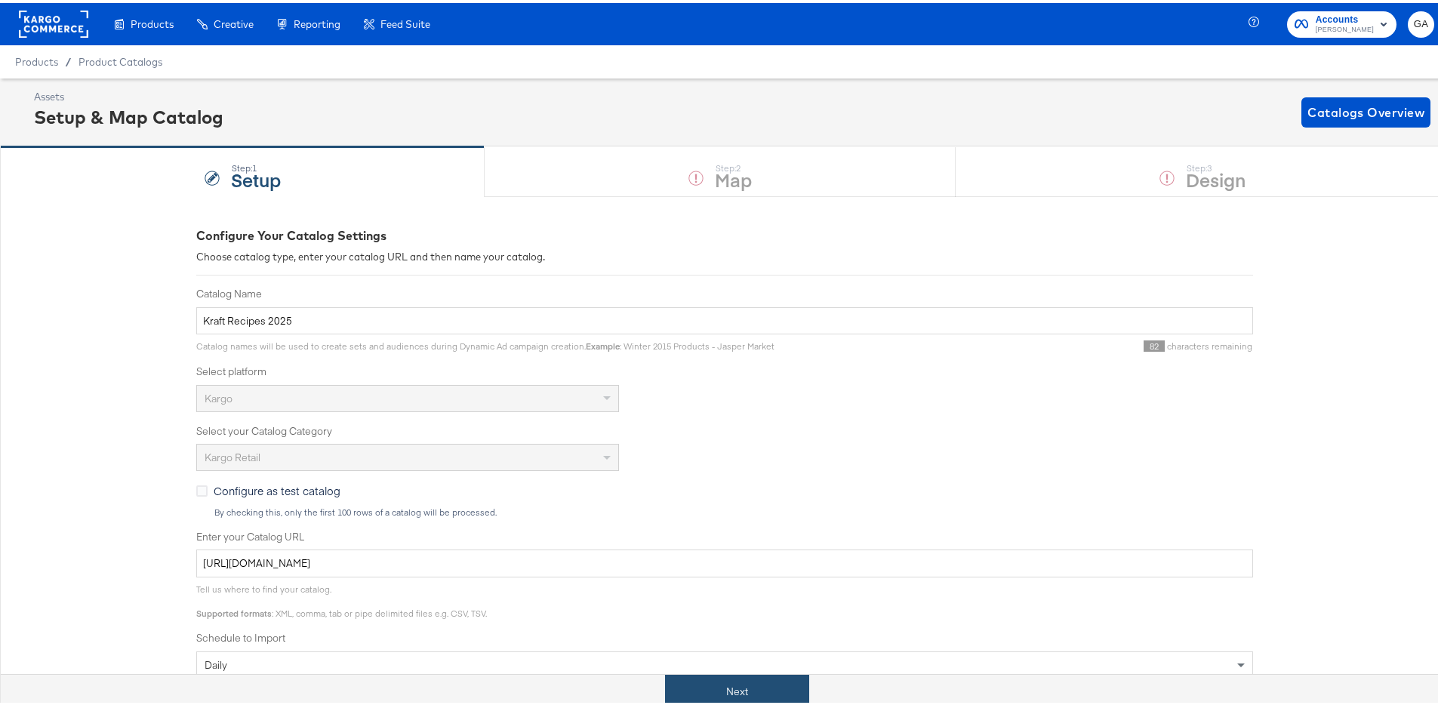
click at [727, 691] on button "Next" at bounding box center [737, 689] width 144 height 34
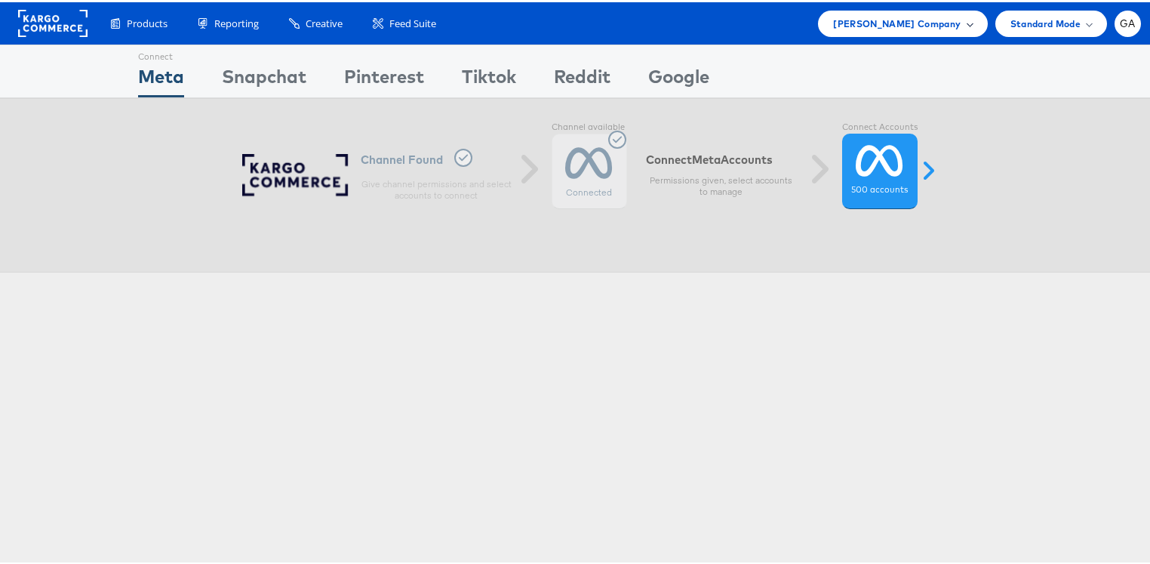
click at [901, 23] on span "Kraft Heinz Company" at bounding box center [897, 22] width 128 height 16
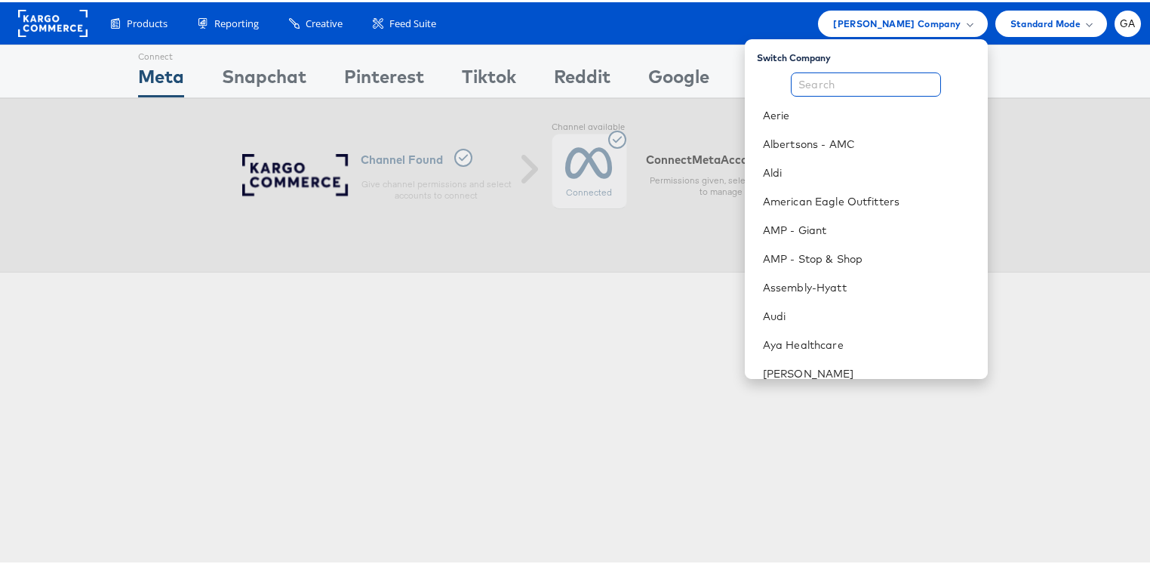
click at [870, 89] on input "text" at bounding box center [866, 82] width 150 height 24
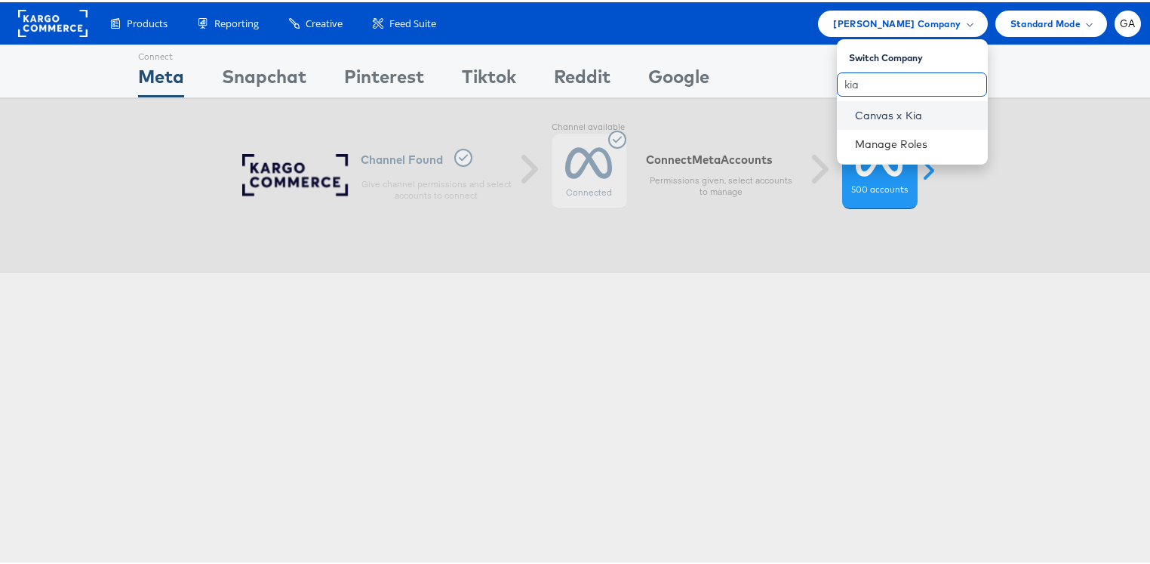
type input "kia"
click at [889, 114] on link "Canvas x Kia" at bounding box center [915, 113] width 121 height 15
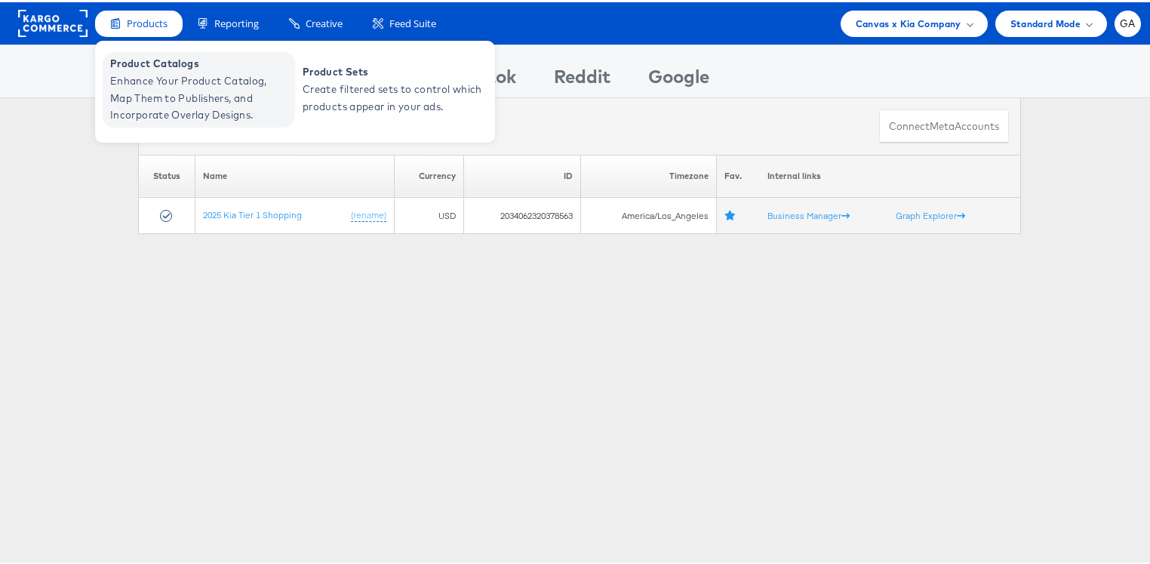
click at [145, 69] on span "Product Catalogs" at bounding box center [200, 61] width 181 height 17
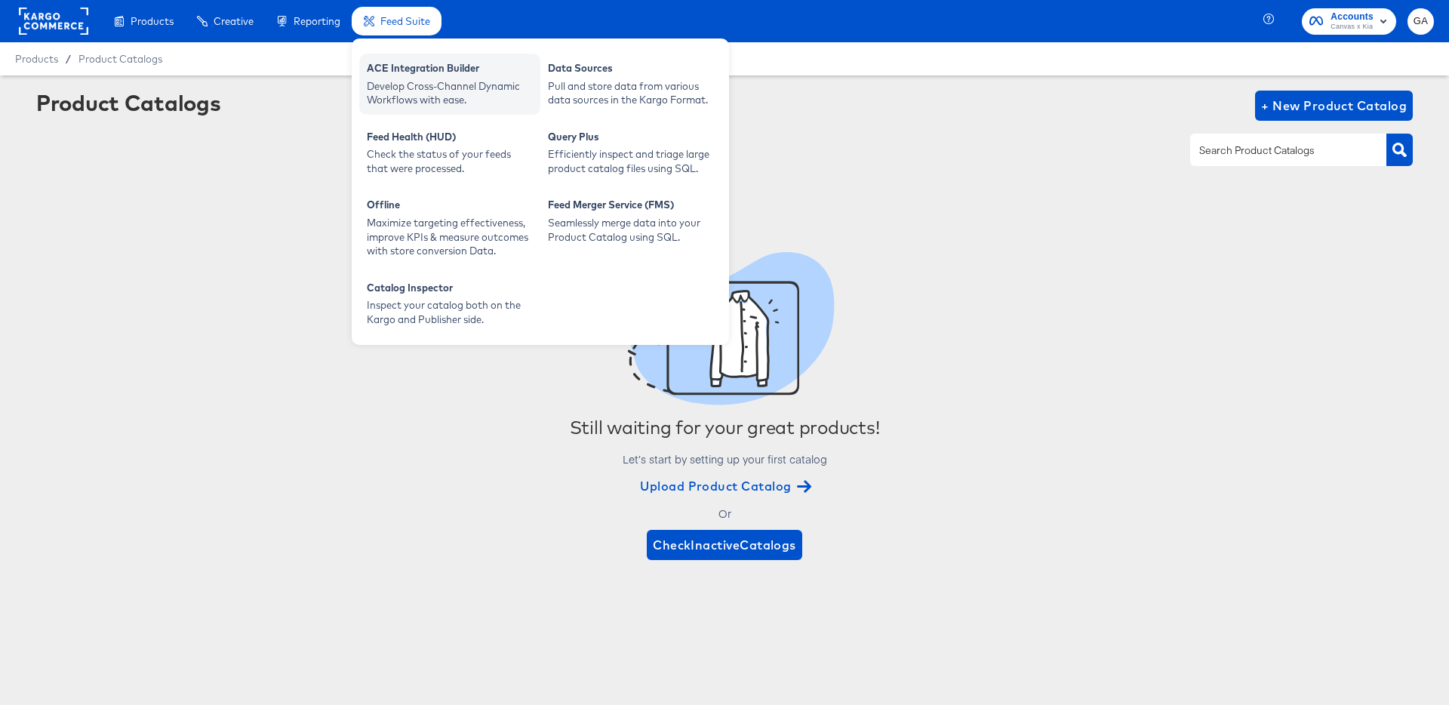
click at [405, 93] on div "Develop Cross-Channel Dynamic Workflows with ease." at bounding box center [450, 93] width 166 height 28
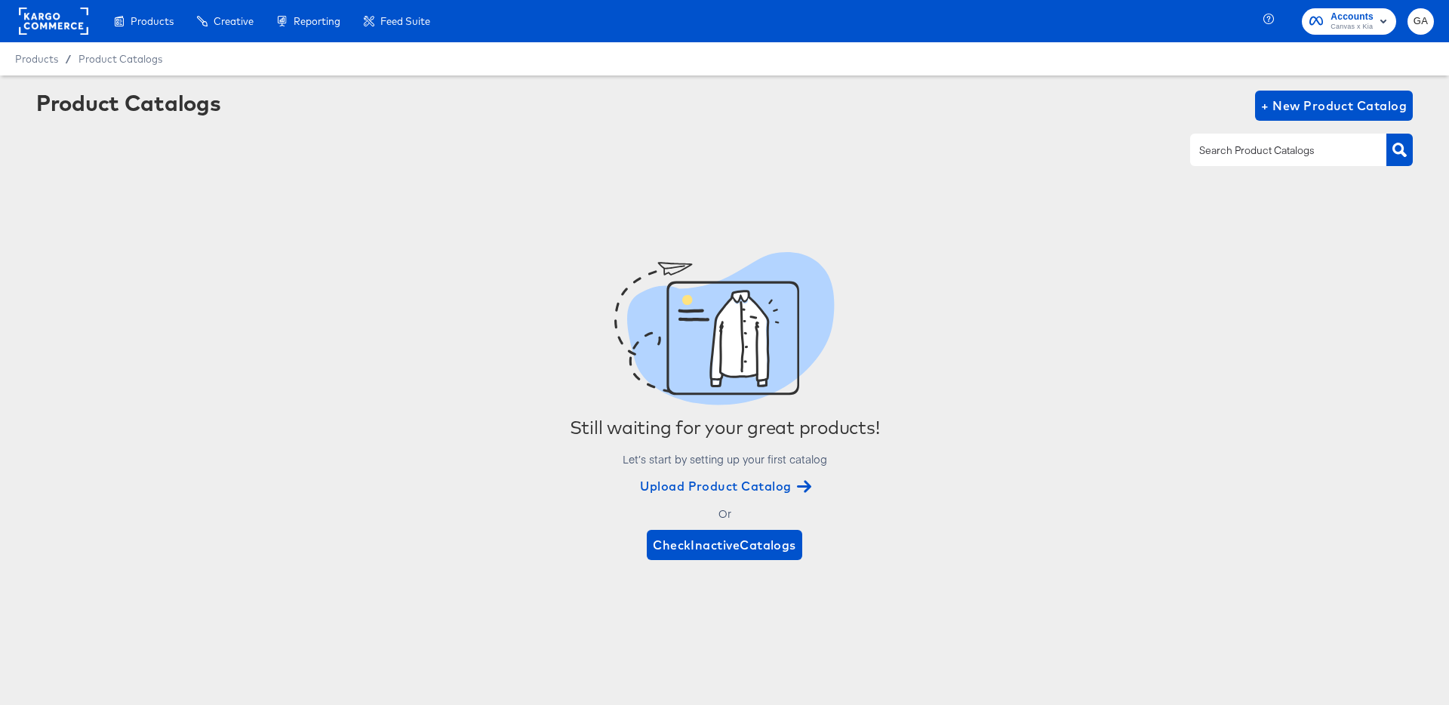
click at [453, 233] on div "Still waiting for your great products! Let’s start by setting up your first cat…" at bounding box center [724, 406] width 1377 height 423
click at [34, 22] on rect at bounding box center [53, 21] width 69 height 27
click at [1303, 92] on button "+ New Product Catalog" at bounding box center [1334, 106] width 158 height 30
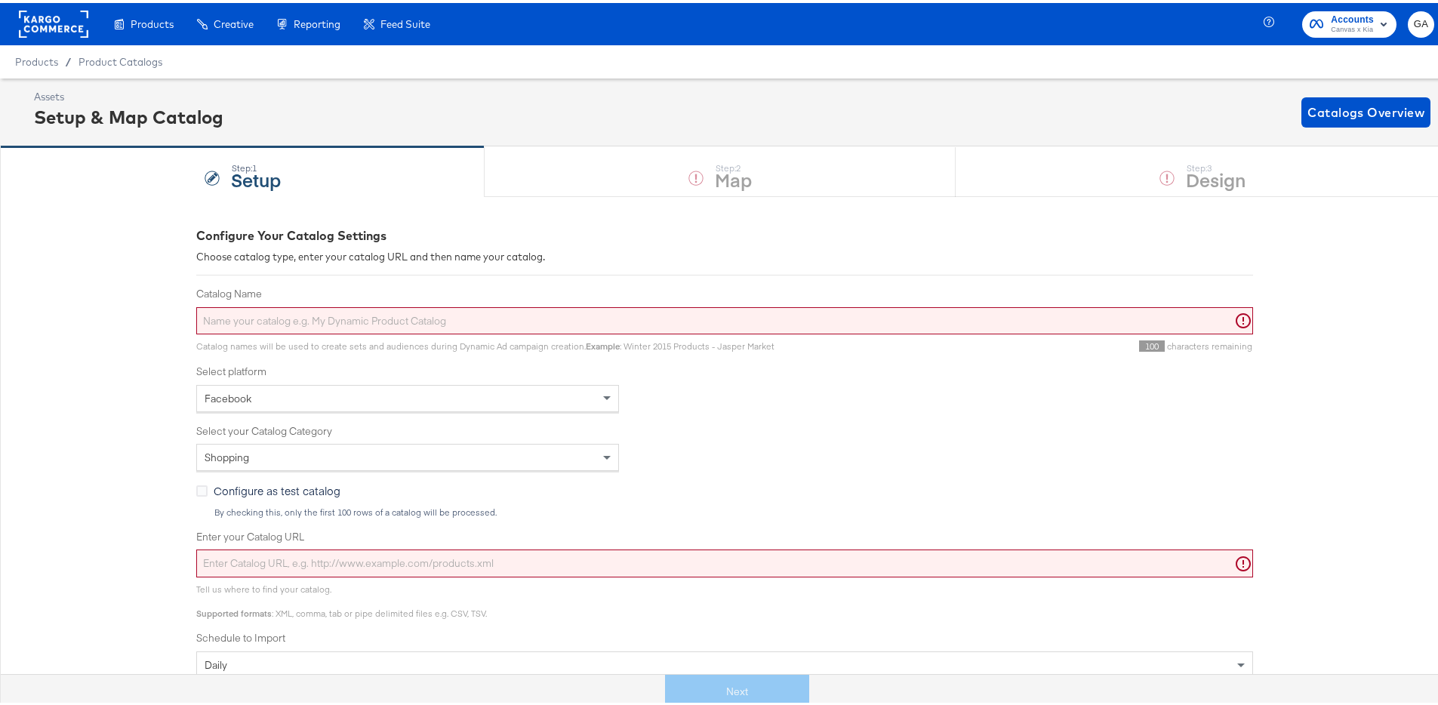
click at [266, 316] on input "Catalog Name" at bounding box center [724, 318] width 1057 height 28
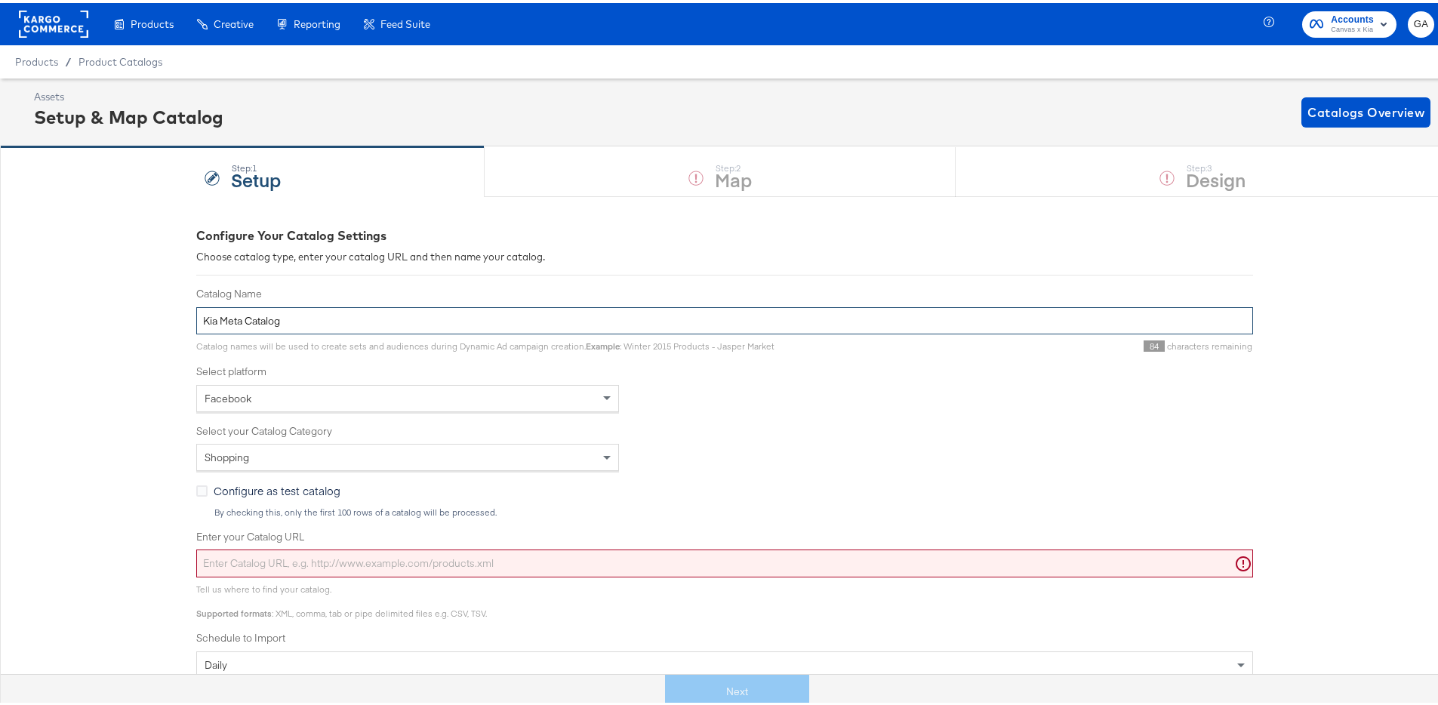
type input "Kia Meta Catalog"
click at [297, 453] on div "Shopping" at bounding box center [407, 455] width 421 height 26
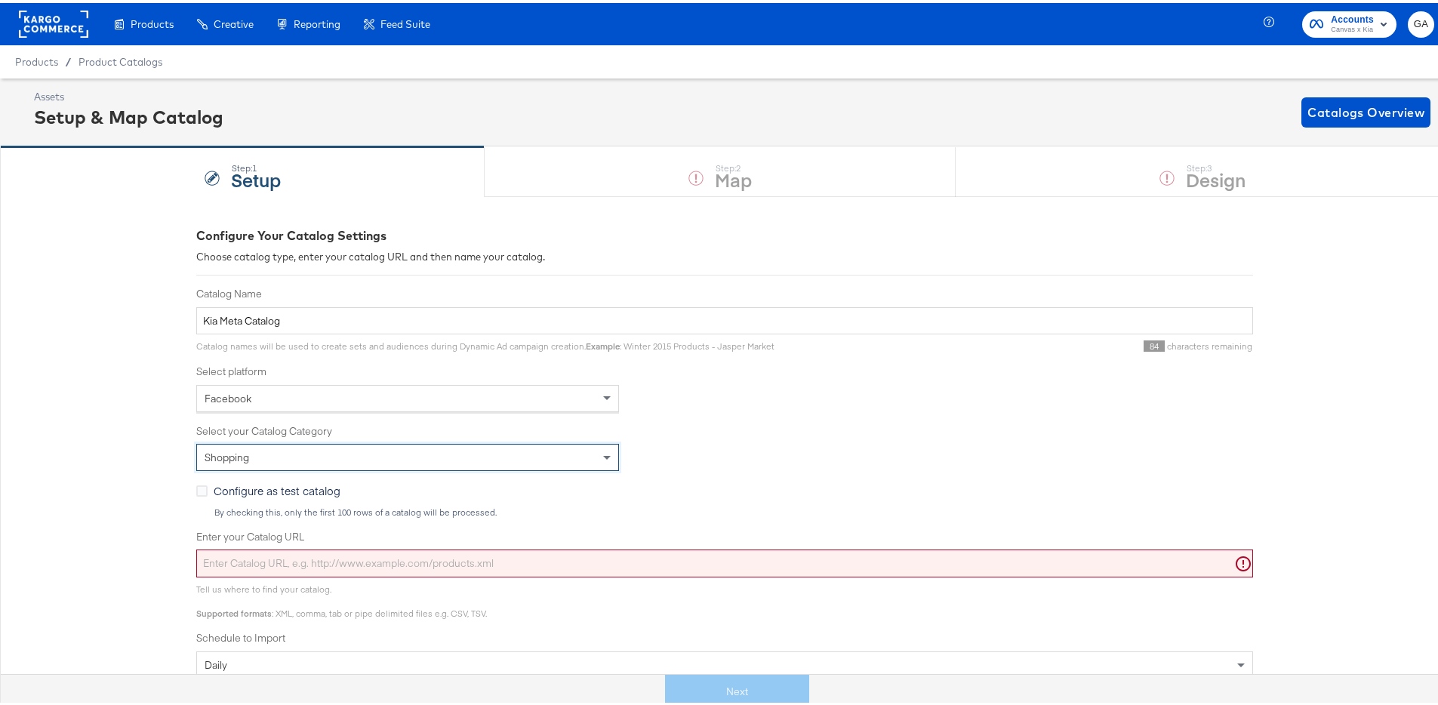
click at [70, 12] on rect at bounding box center [53, 21] width 69 height 27
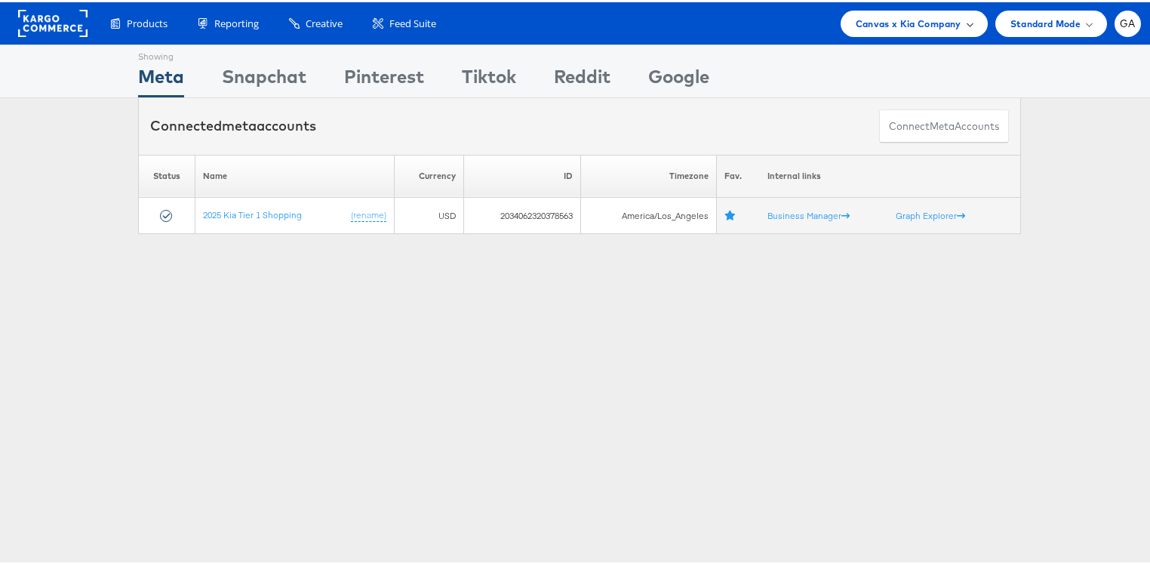
click at [898, 20] on span "Canvas x Kia Company" at bounding box center [909, 22] width 106 height 16
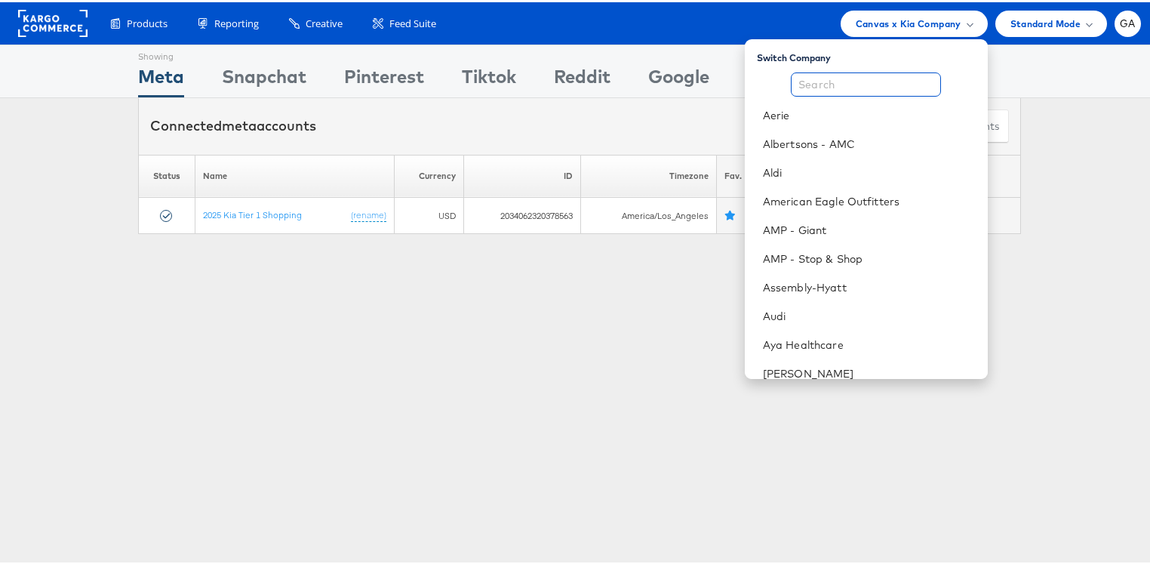
click at [850, 84] on input "text" at bounding box center [866, 82] width 150 height 24
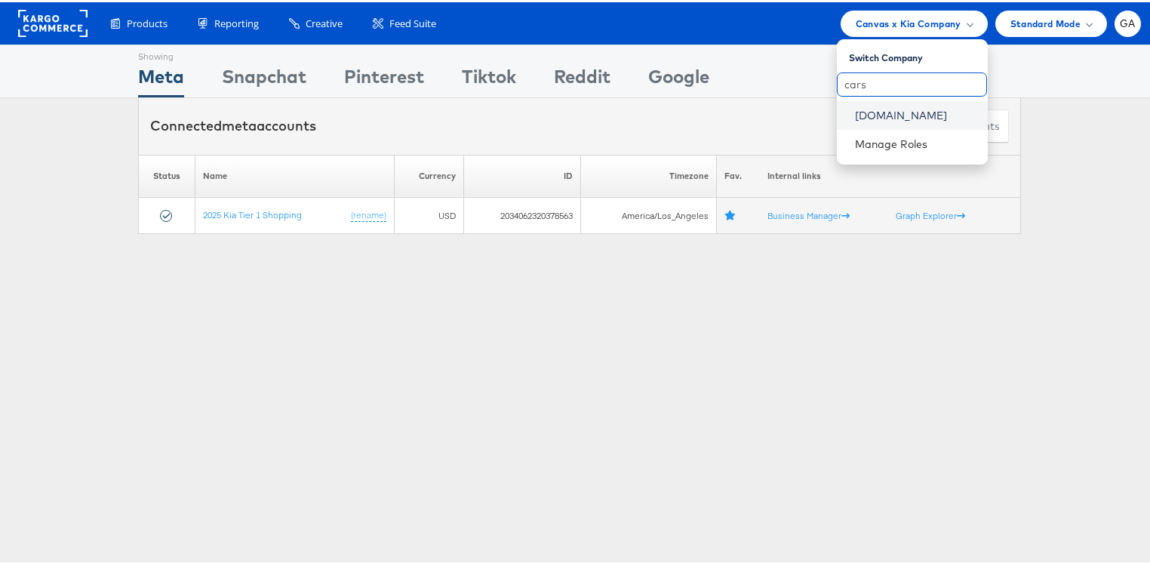
type input "cars"
click at [873, 109] on link "[DOMAIN_NAME]" at bounding box center [915, 113] width 121 height 15
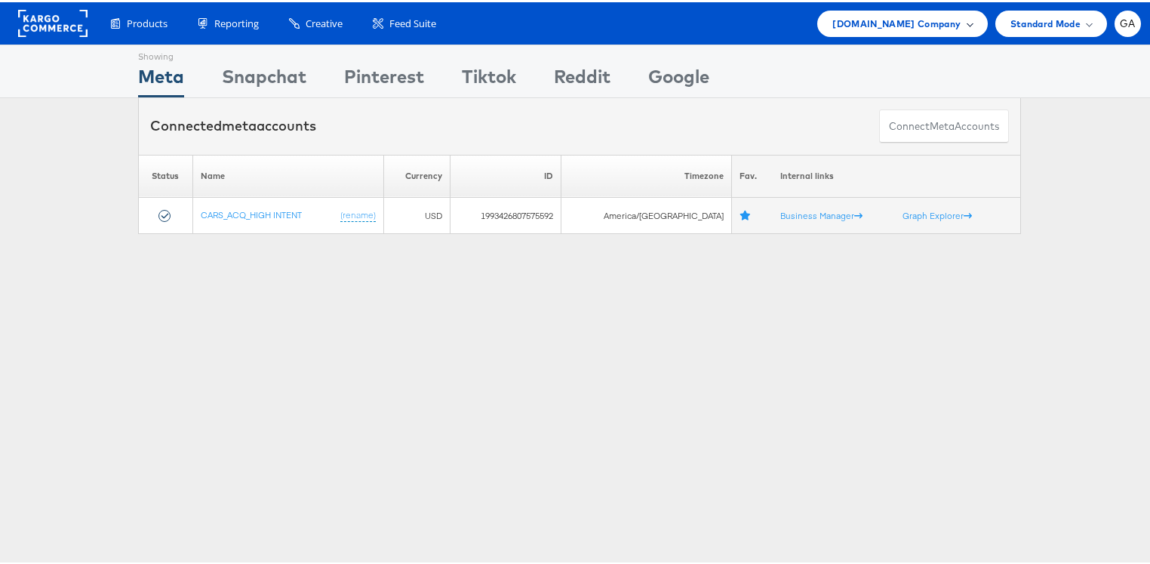
click at [920, 19] on span "Cars.com Company" at bounding box center [897, 22] width 128 height 16
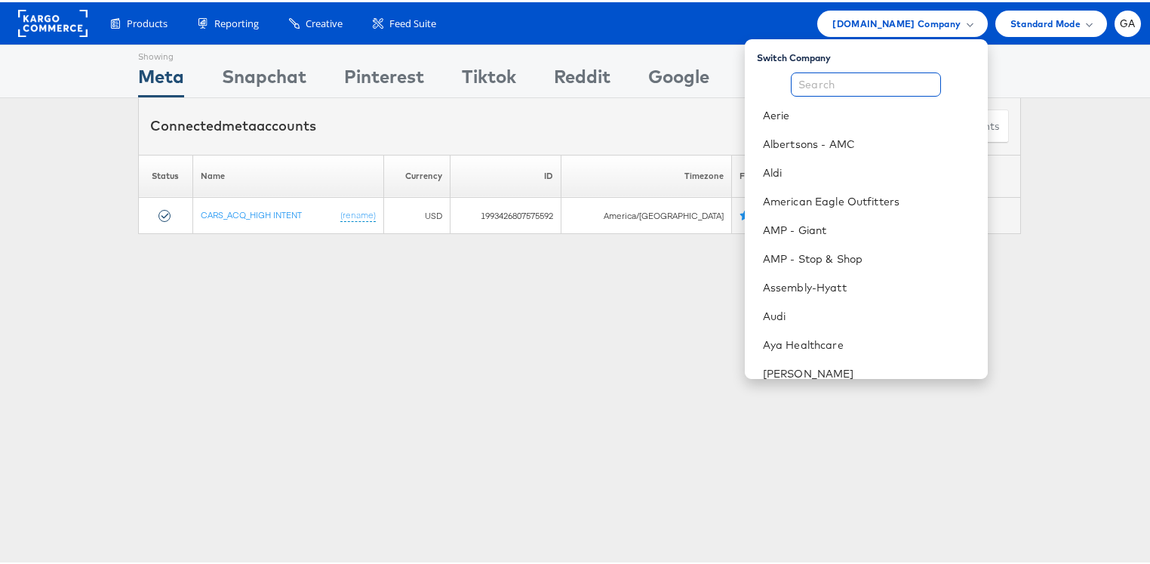
click at [853, 78] on input "text" at bounding box center [866, 82] width 150 height 24
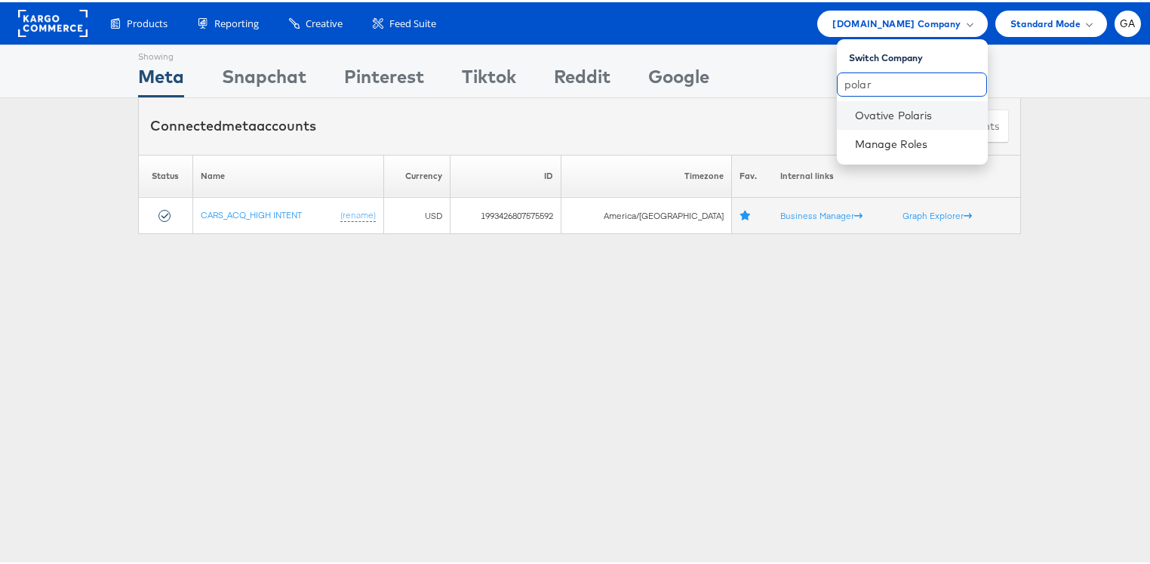
type input "polar"
click at [855, 121] on li "Ovative Polaris" at bounding box center [912, 113] width 151 height 29
click at [863, 114] on link "Ovative Polaris" at bounding box center [915, 113] width 121 height 15
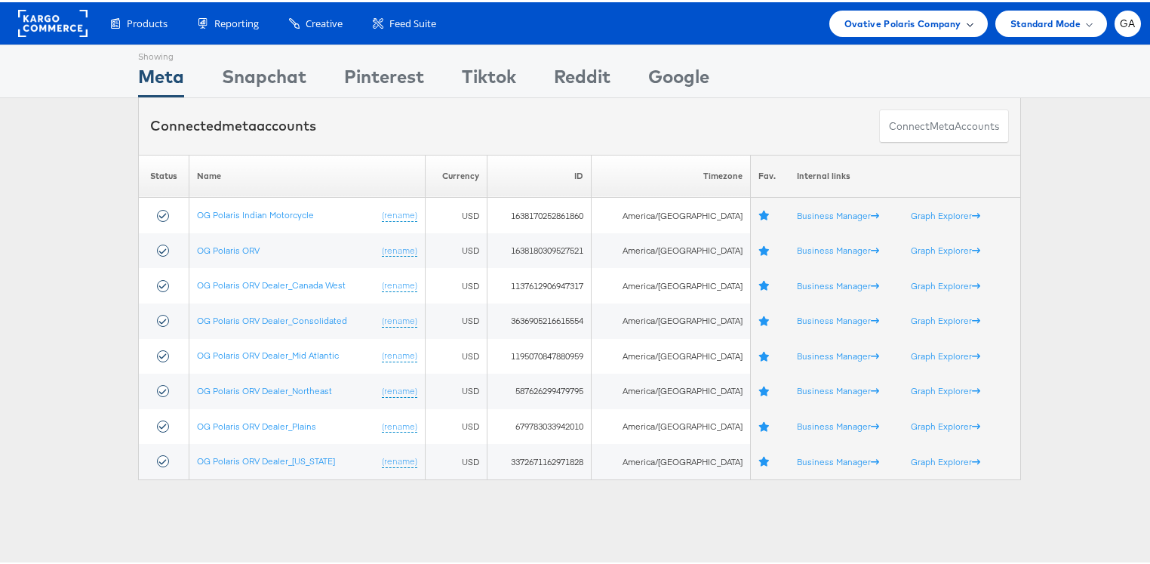
click at [886, 26] on span "Ovative Polaris Company" at bounding box center [903, 22] width 117 height 16
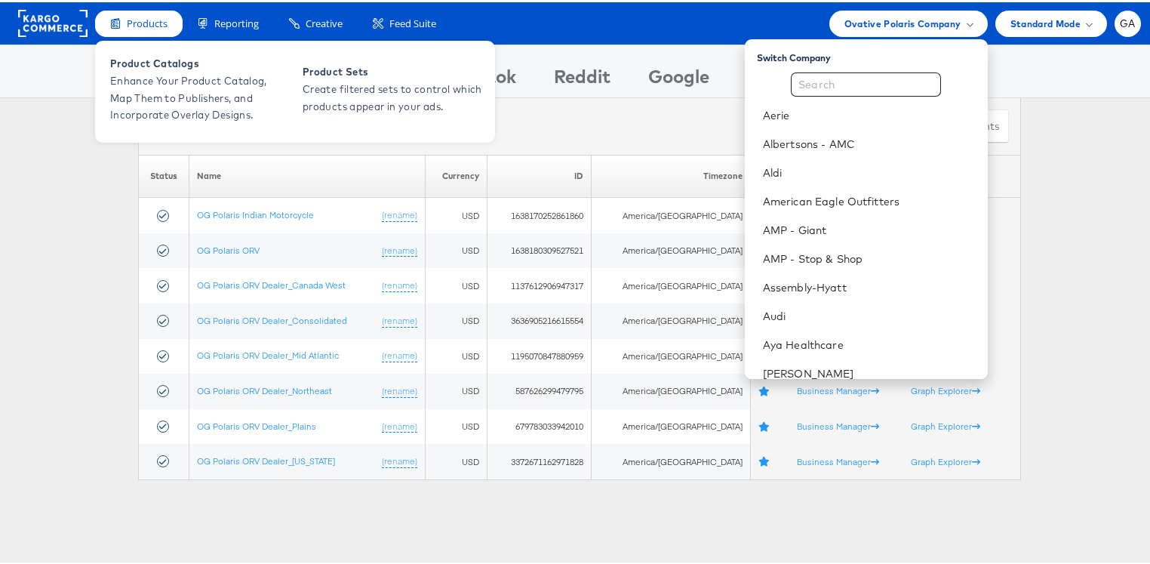
click at [139, 13] on div "Products" at bounding box center [139, 21] width 88 height 26
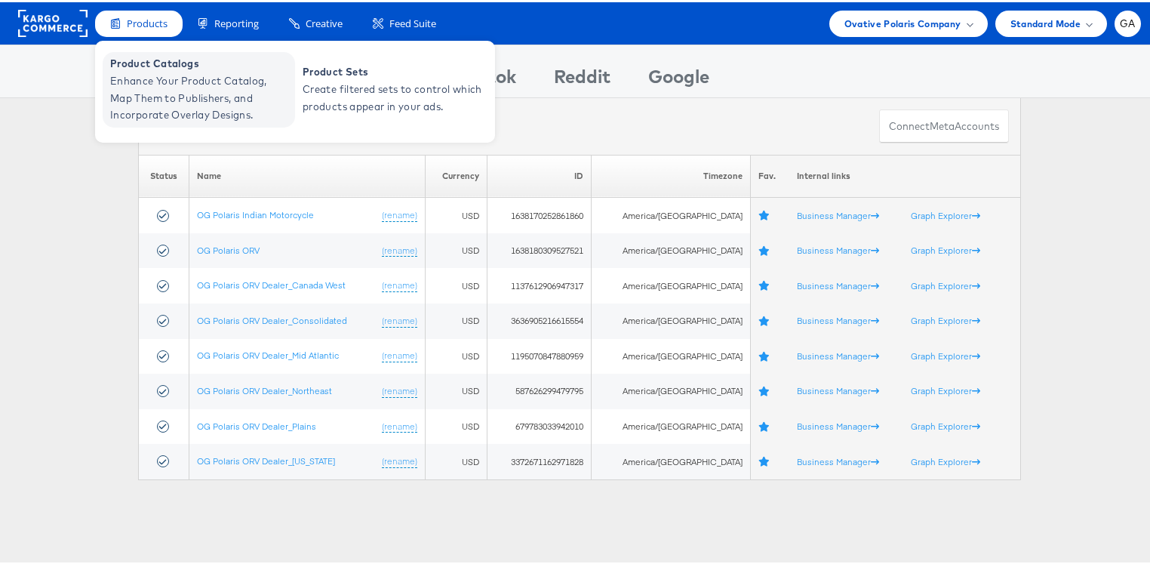
click at [146, 70] on span "Enhance Your Product Catalog, Map Them to Publishers, and Incorporate Overlay D…" at bounding box center [200, 95] width 181 height 51
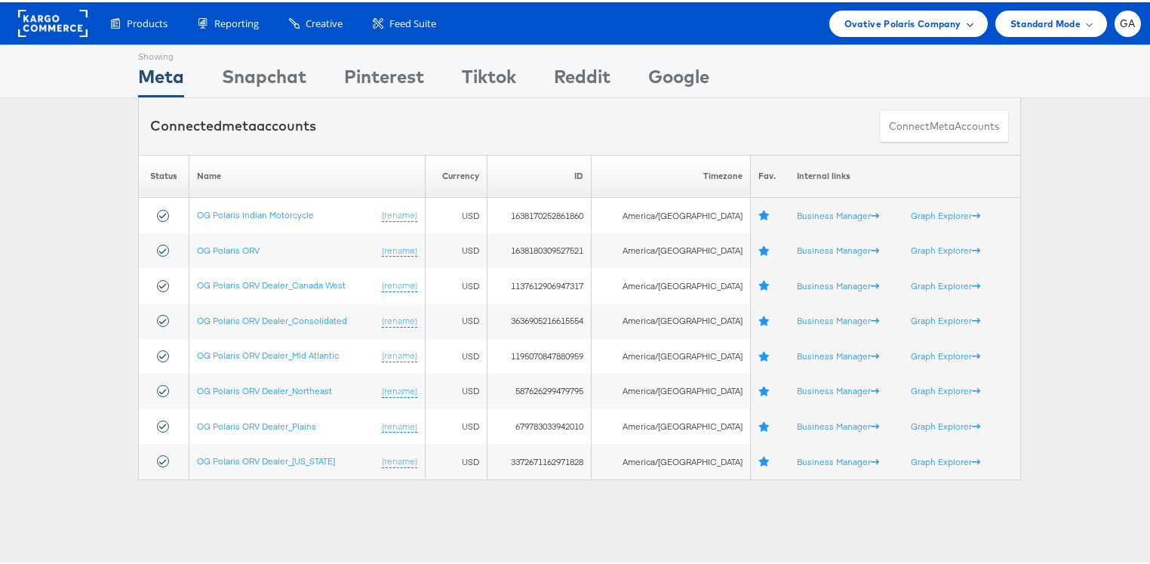
click at [869, 19] on span "Ovative Polaris Company" at bounding box center [903, 22] width 117 height 16
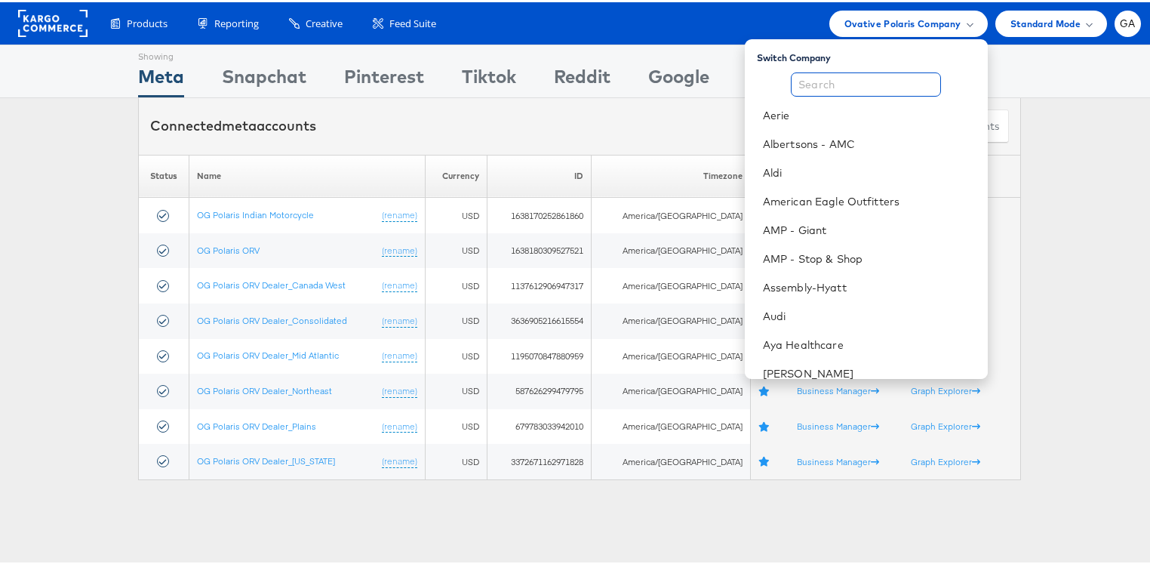
click at [861, 76] on input "text" at bounding box center [866, 82] width 150 height 24
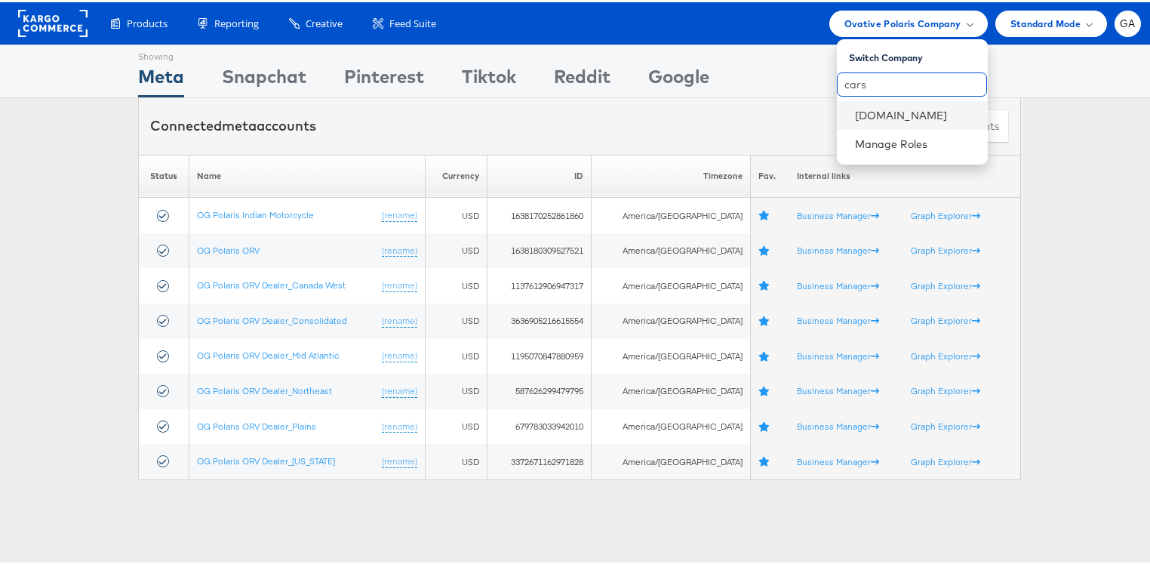
type input "cars"
click at [876, 121] on li "Cars.com" at bounding box center [912, 113] width 151 height 29
click at [869, 117] on link "[DOMAIN_NAME]" at bounding box center [915, 113] width 121 height 15
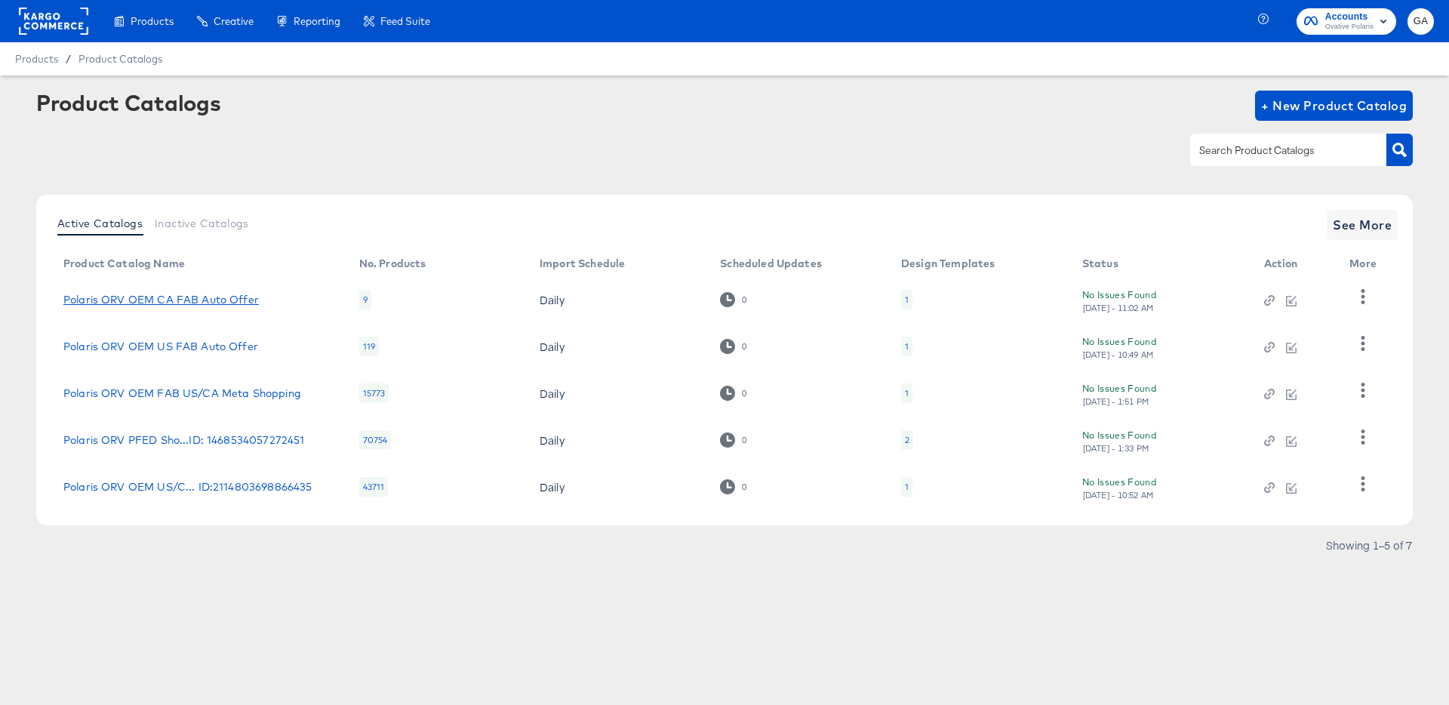
click at [168, 296] on link "Polaris ORV OEM CA FAB Auto Offer" at bounding box center [161, 300] width 196 height 12
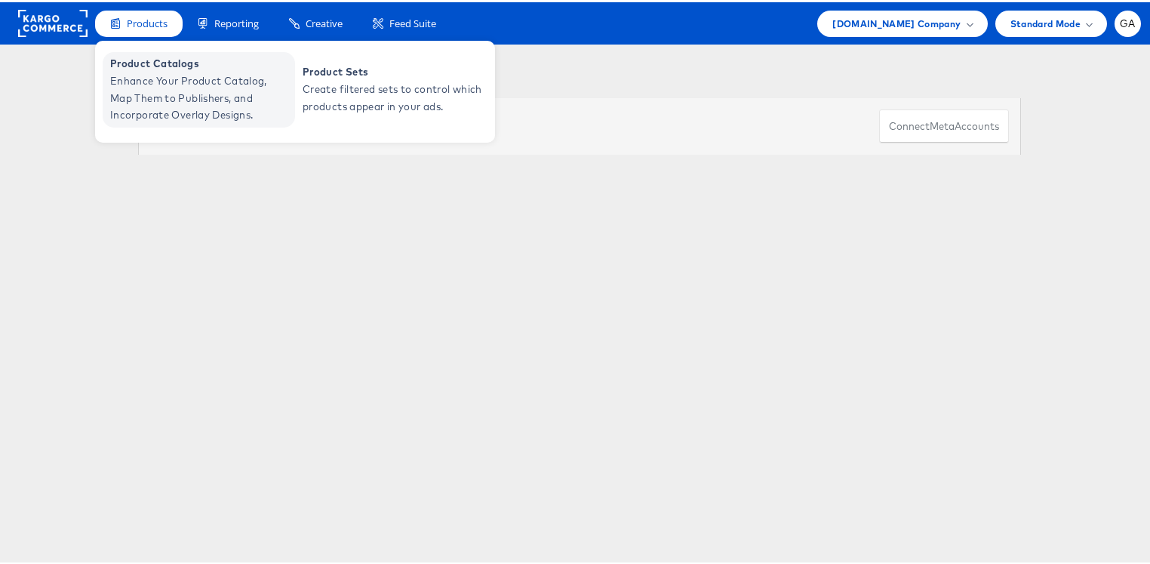
click at [146, 97] on span "Enhance Your Product Catalog, Map Them to Publishers, and Incorporate Overlay D…" at bounding box center [200, 95] width 181 height 51
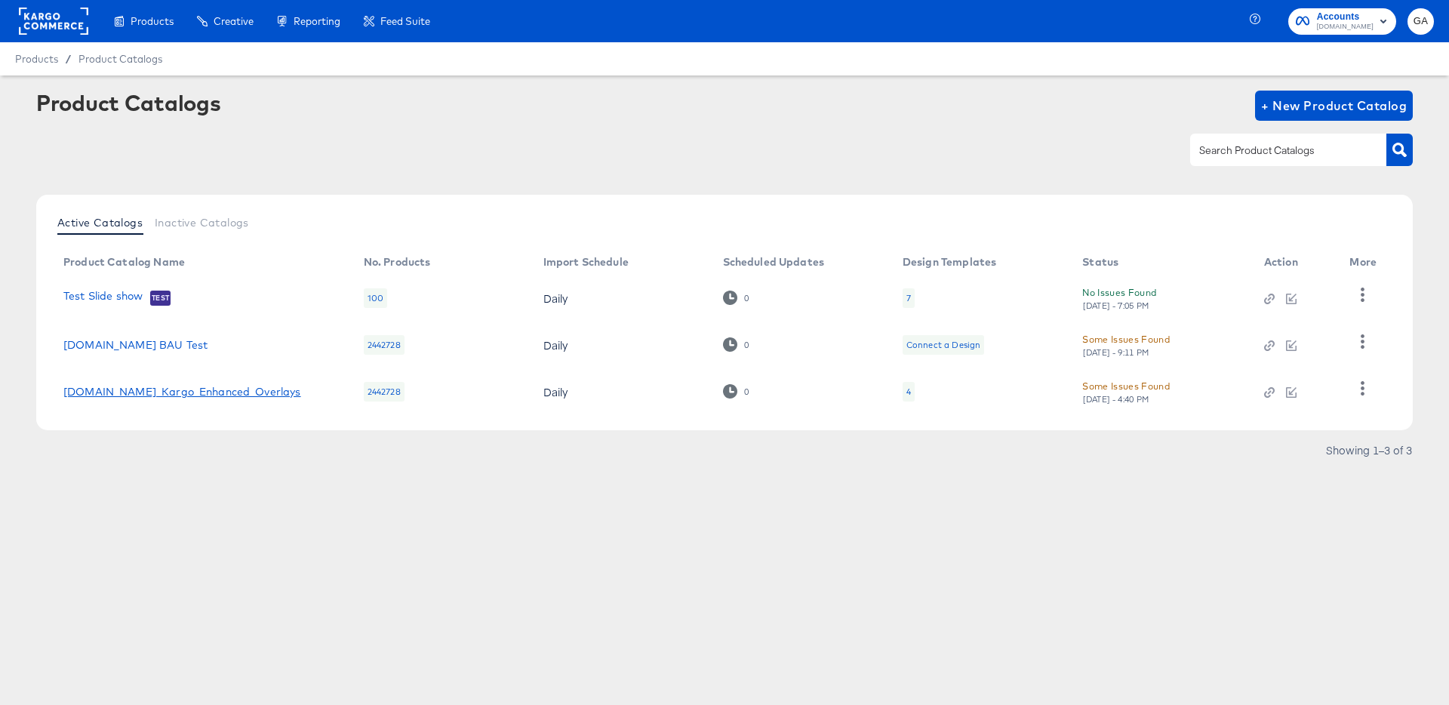
click at [119, 387] on link "[DOMAIN_NAME]_Kargo_Enhanced_Overlays" at bounding box center [182, 392] width 238 height 12
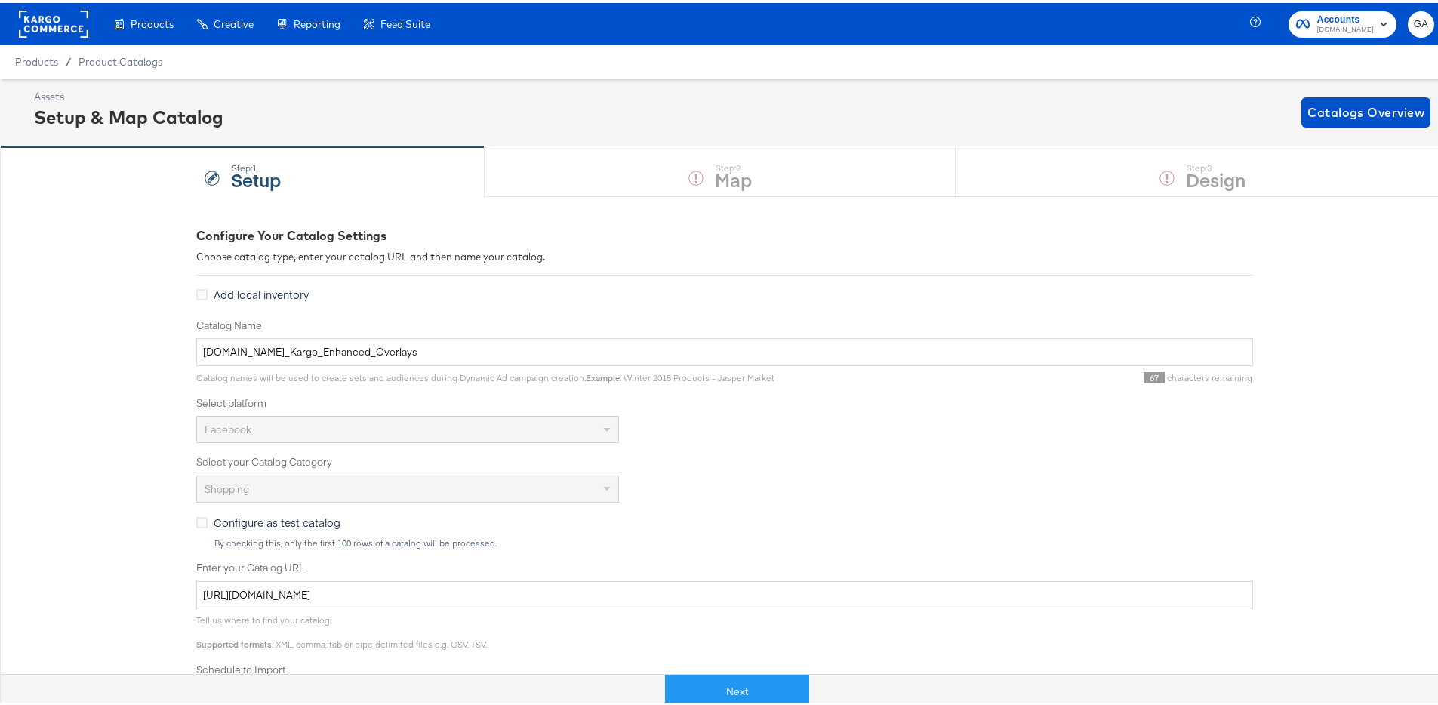
click at [56, 24] on rect at bounding box center [53, 21] width 69 height 27
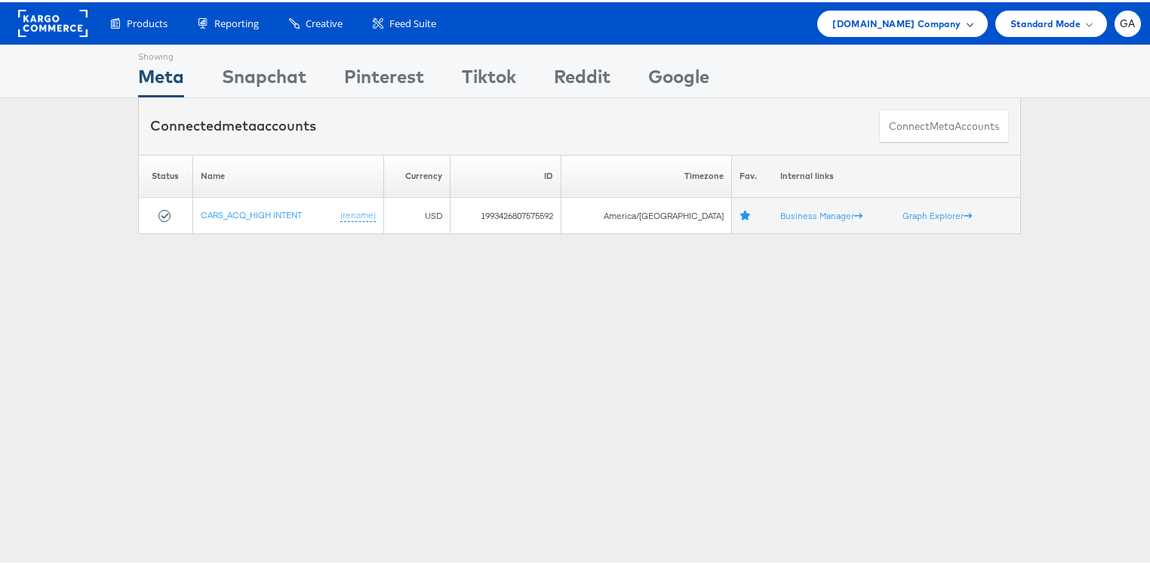
click at [941, 22] on span "[DOMAIN_NAME] Company" at bounding box center [897, 22] width 128 height 16
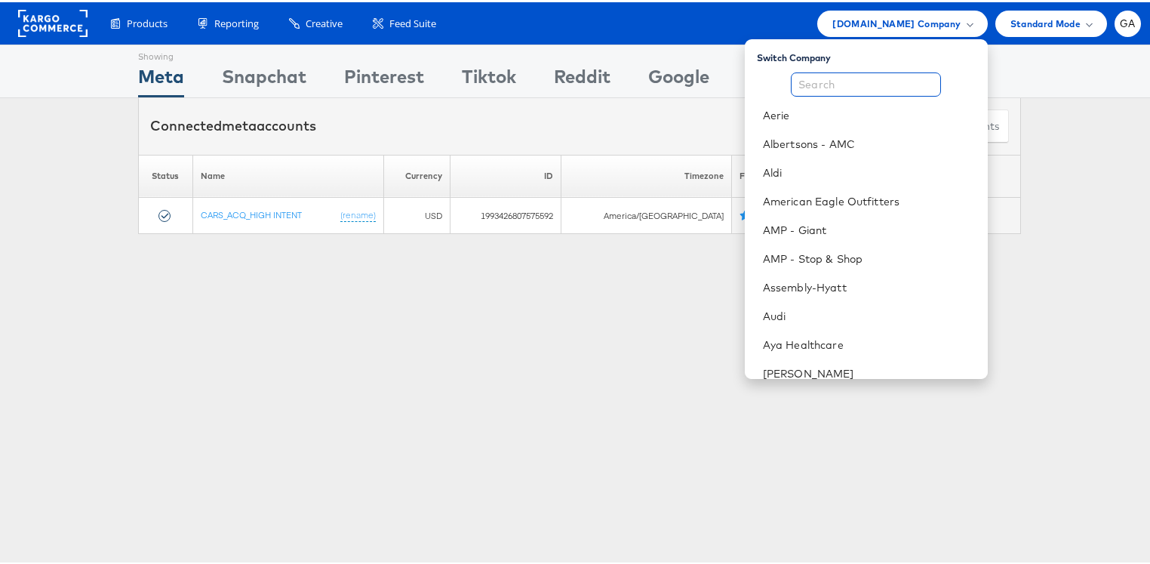
click at [880, 89] on input "text" at bounding box center [866, 82] width 150 height 24
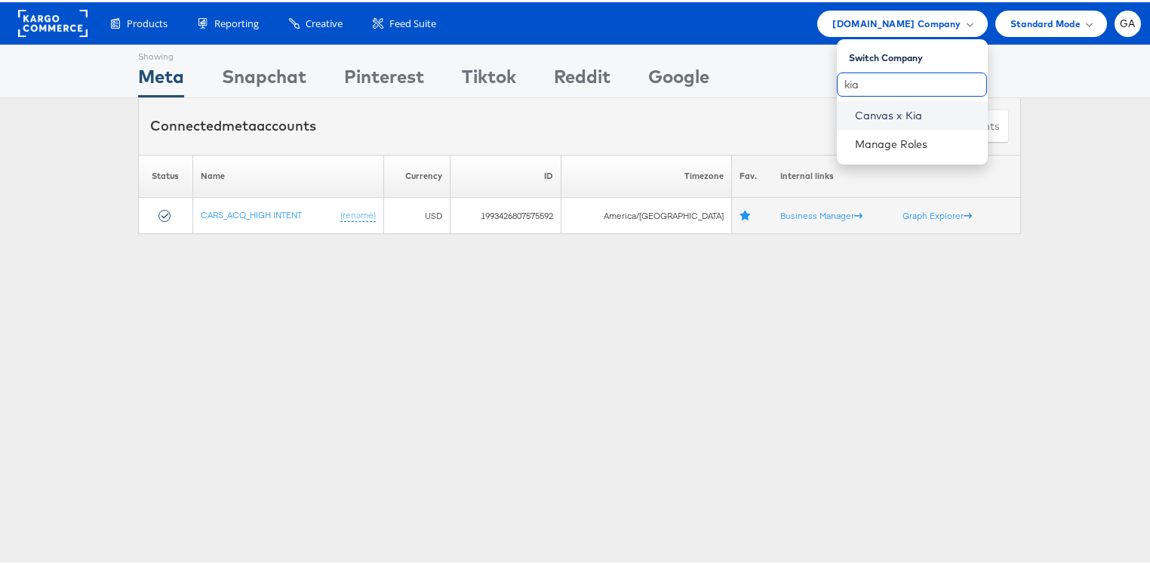
type input "kia"
click at [899, 108] on link "Canvas x Kia" at bounding box center [915, 113] width 121 height 15
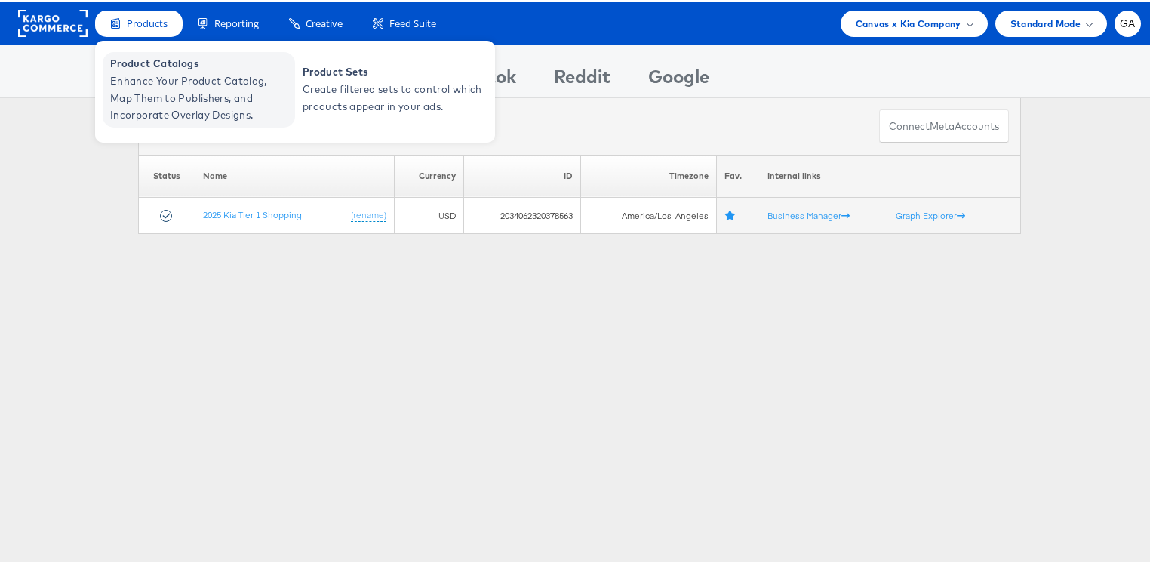
click at [143, 65] on span "Product Catalogs" at bounding box center [200, 61] width 181 height 17
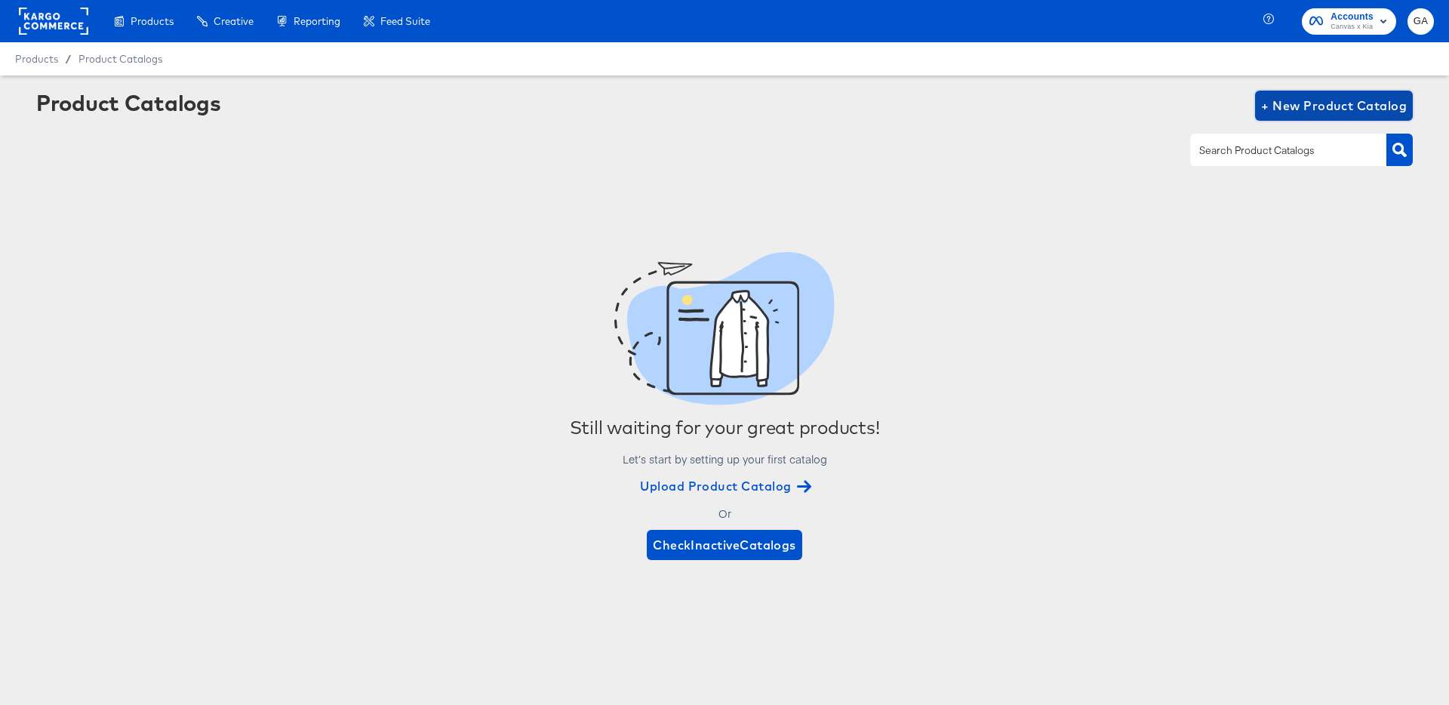
click at [1327, 95] on span "+ New Product Catalog" at bounding box center [1334, 105] width 146 height 21
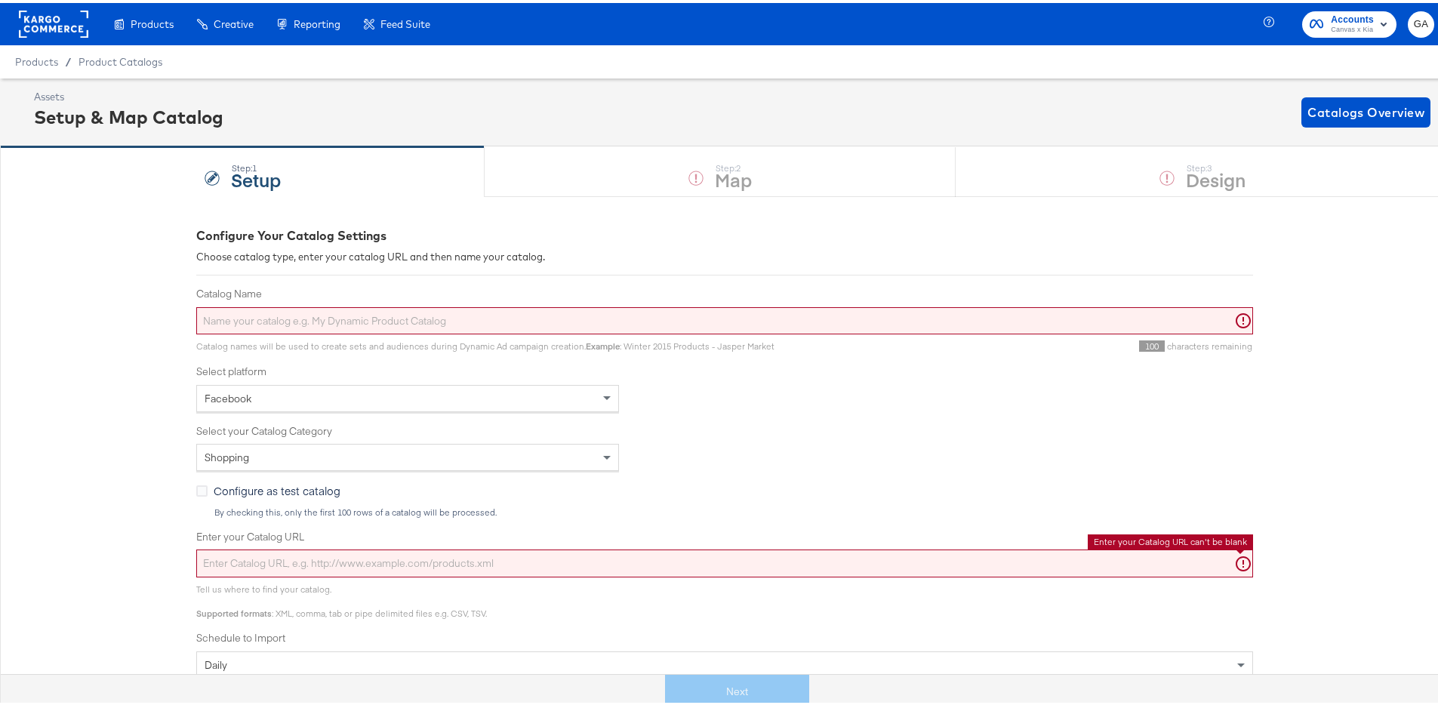
click at [239, 555] on input "Enter your Catalog URL" at bounding box center [724, 561] width 1057 height 28
paste input "https://ace.stitcherads.com/exports/1534/universal/none/universal/export.tsv.gz"
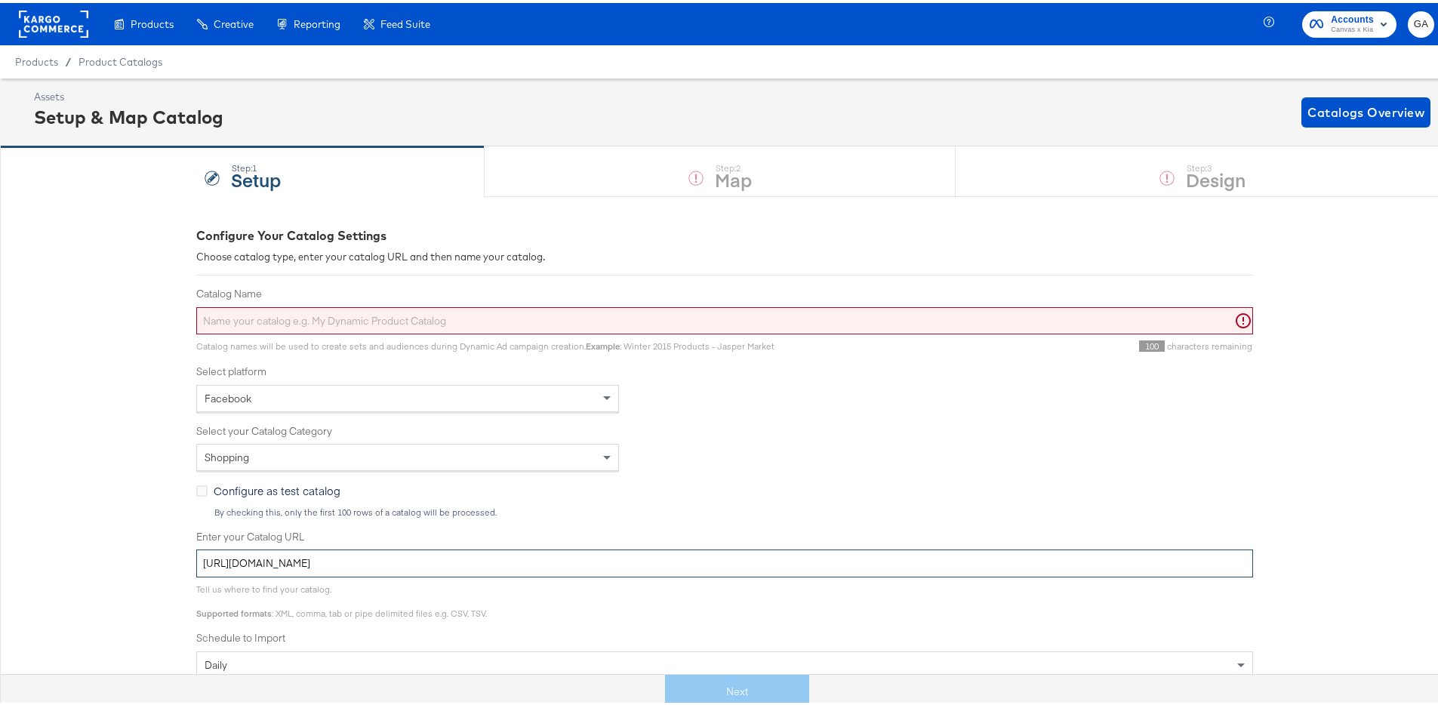
type input "https://ace.stitcherads.com/exports/1534/universal/none/universal/export.tsv.gz"
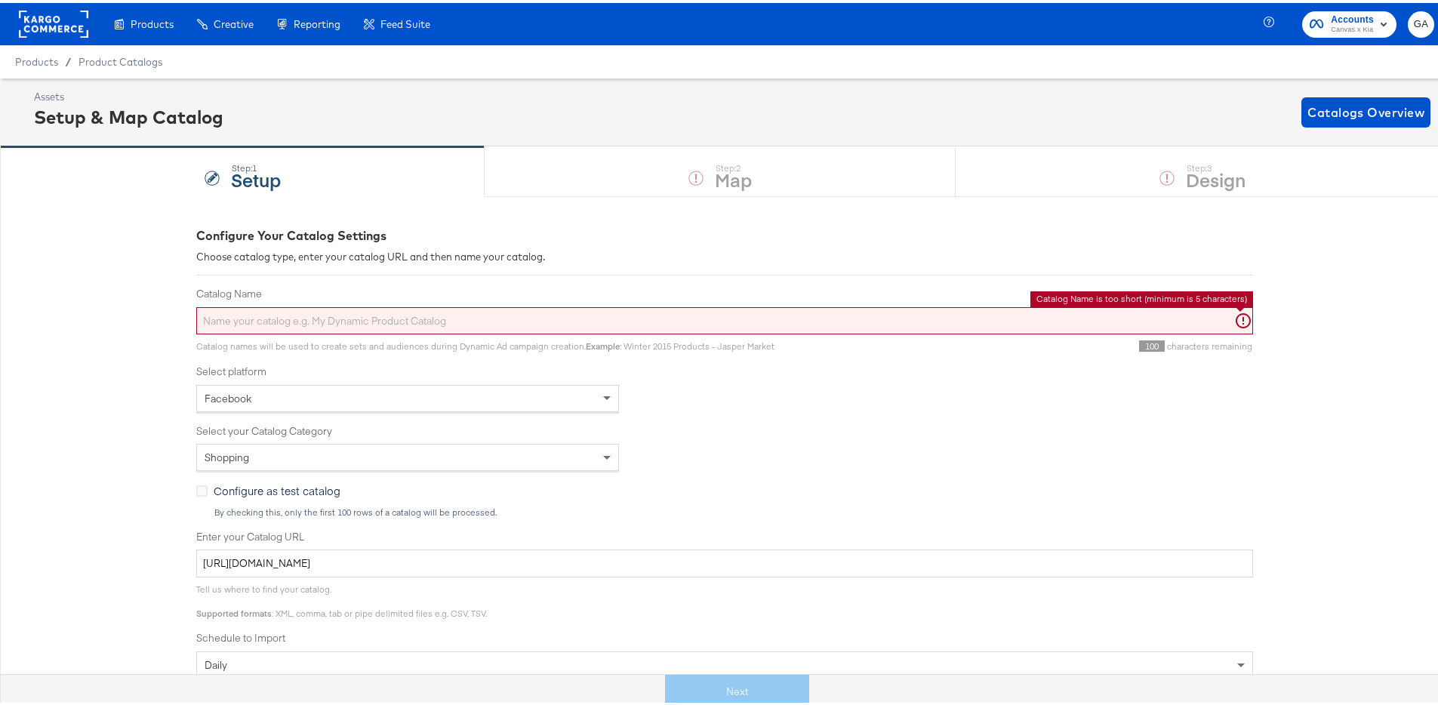
click at [225, 325] on input "Catalog Name" at bounding box center [724, 318] width 1057 height 28
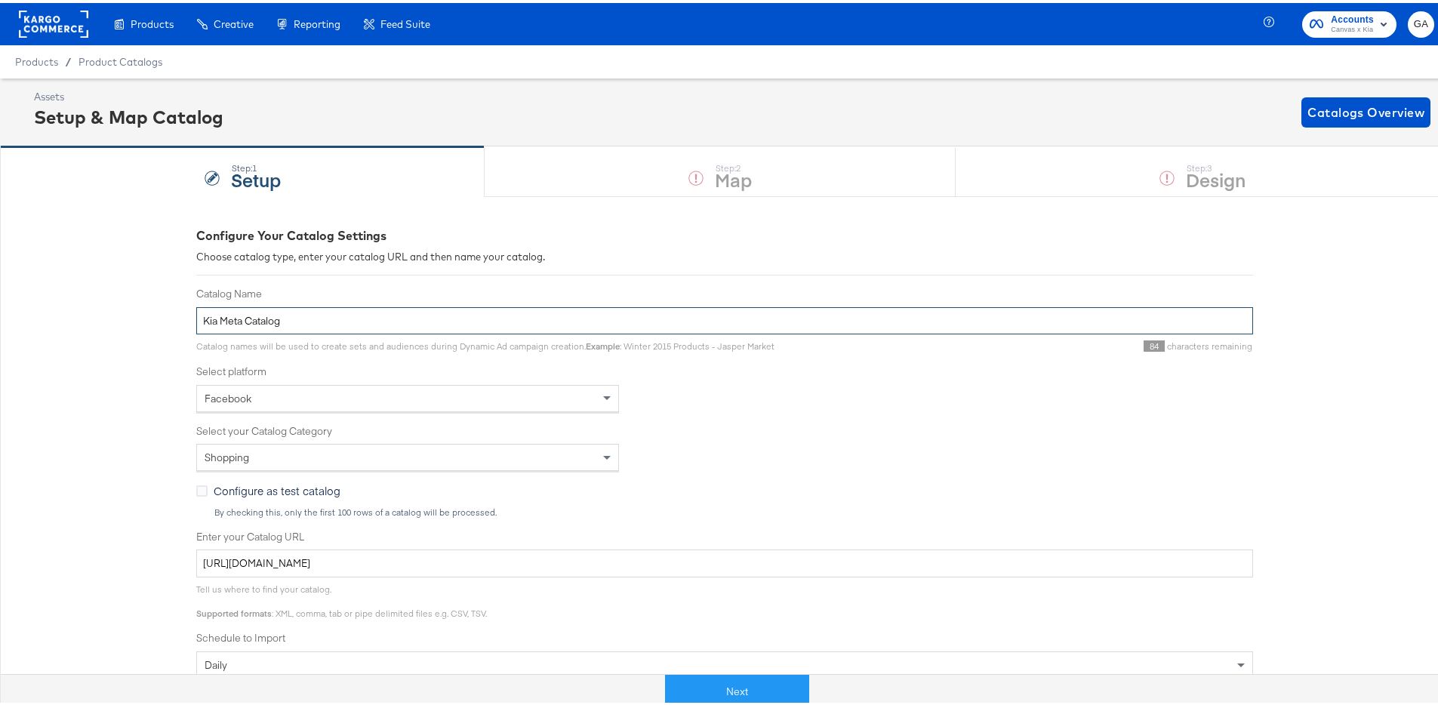
scroll to position [256, 0]
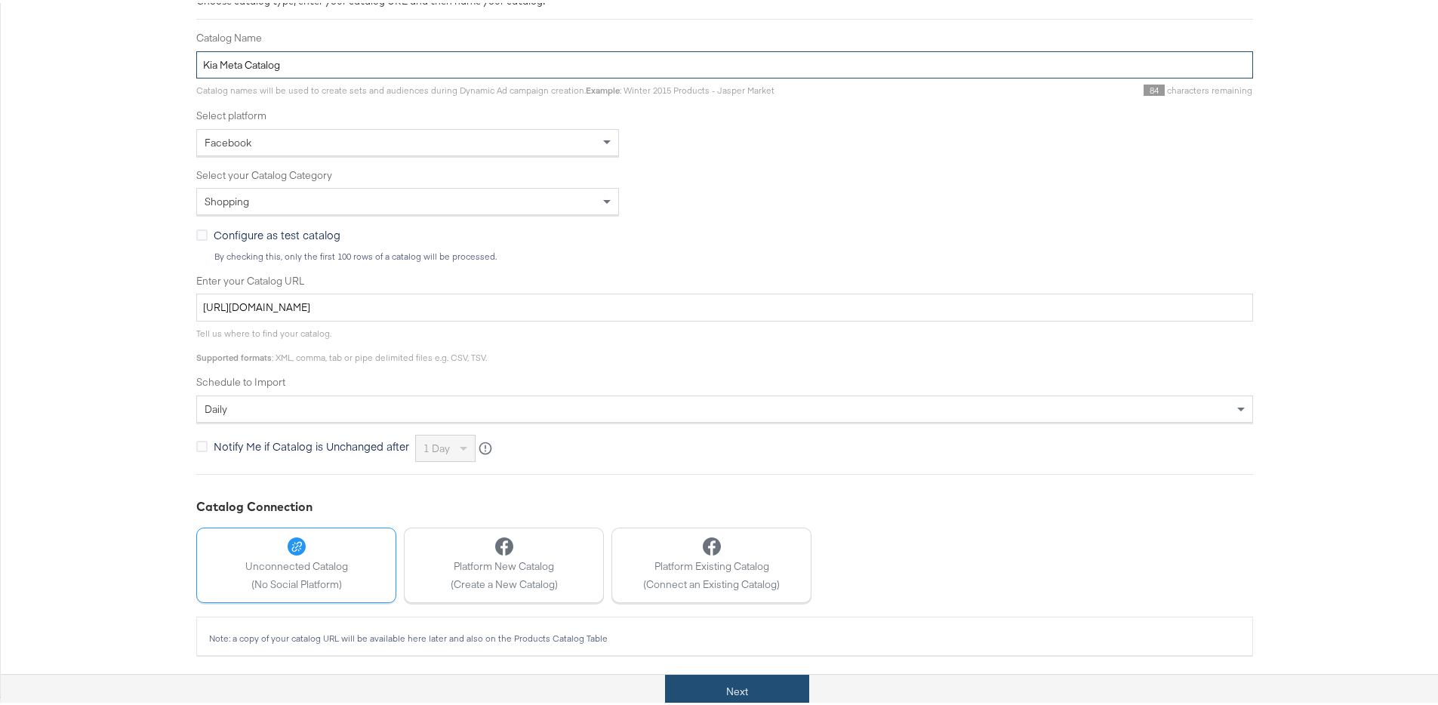
type input "Kia Meta Catalog"
click at [732, 689] on button "Next" at bounding box center [737, 689] width 144 height 34
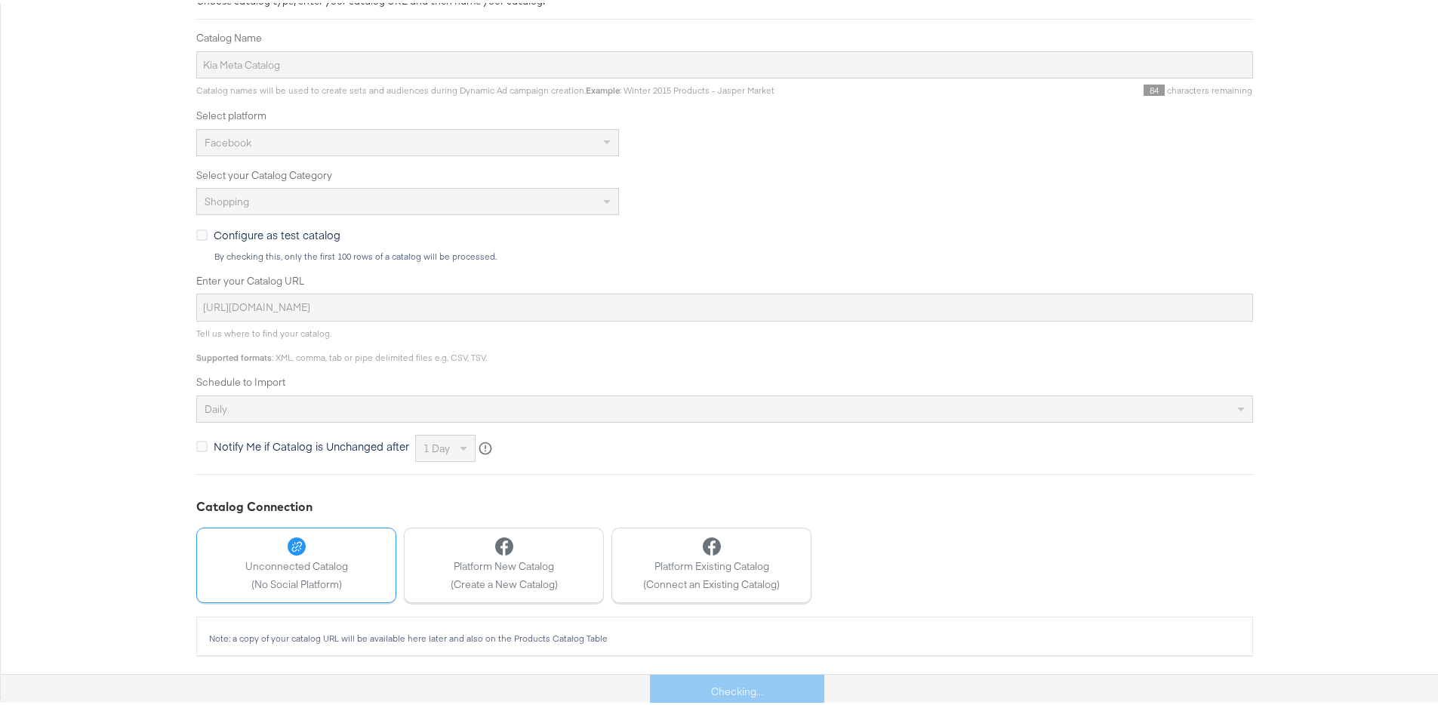
scroll to position [0, 0]
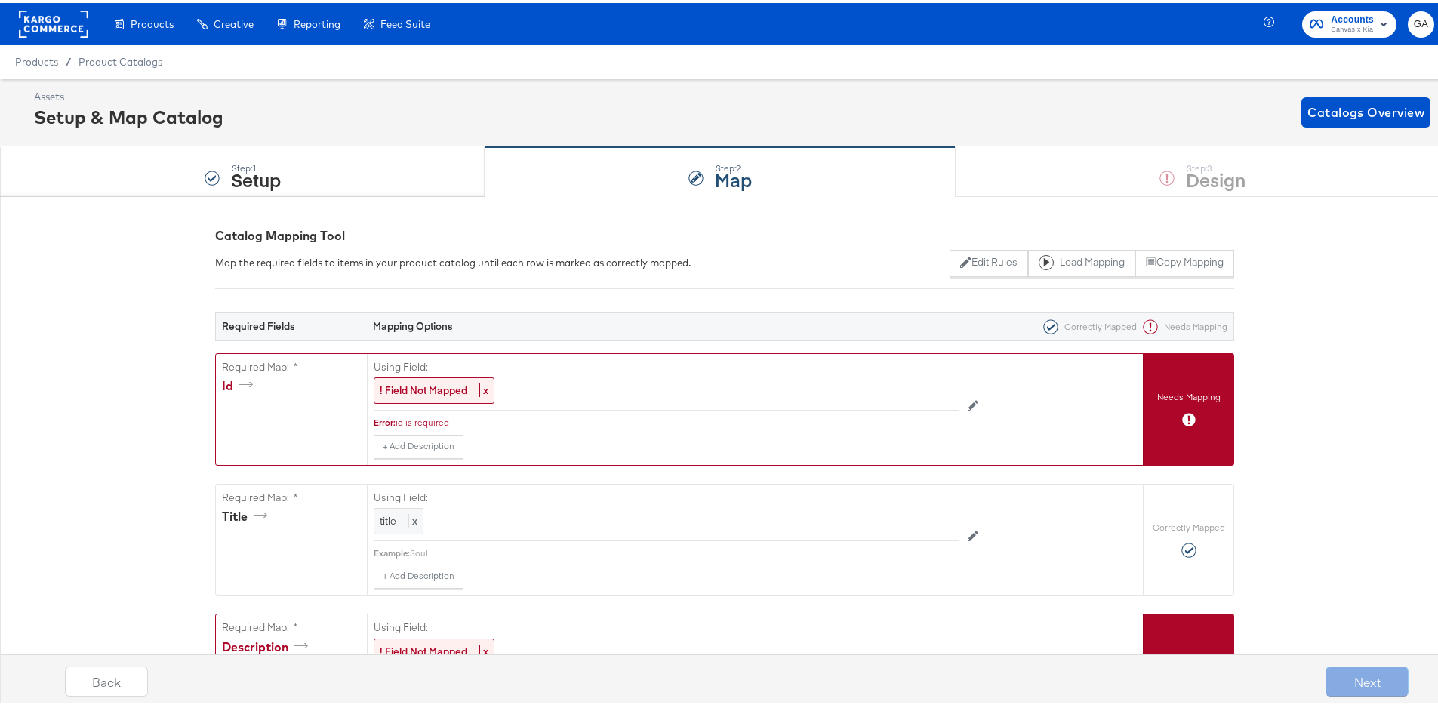
click at [427, 371] on div "Using Field: ! Field Not Mapped x" at bounding box center [666, 379] width 585 height 57
click at [424, 382] on strong "! Field Not Mapped" at bounding box center [424, 387] width 88 height 14
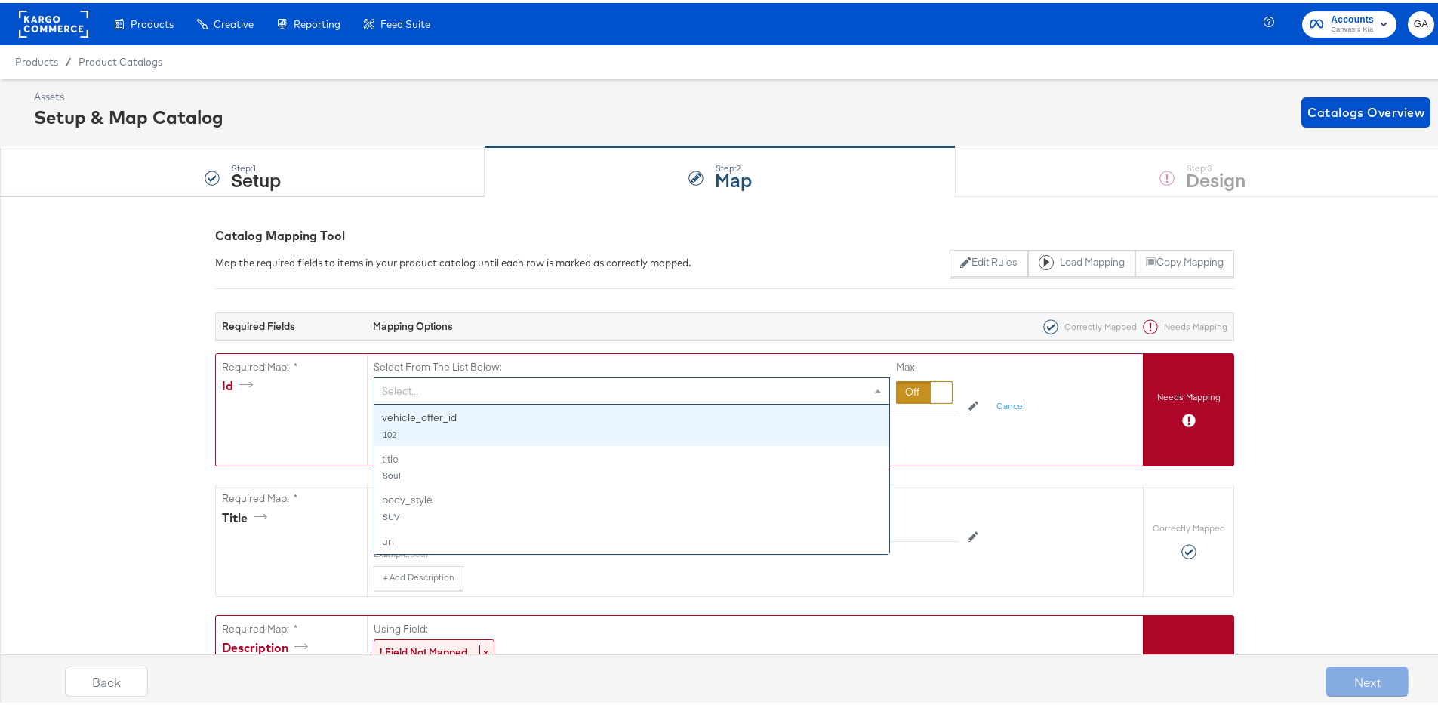
click at [424, 388] on div "Select..." at bounding box center [631, 388] width 515 height 26
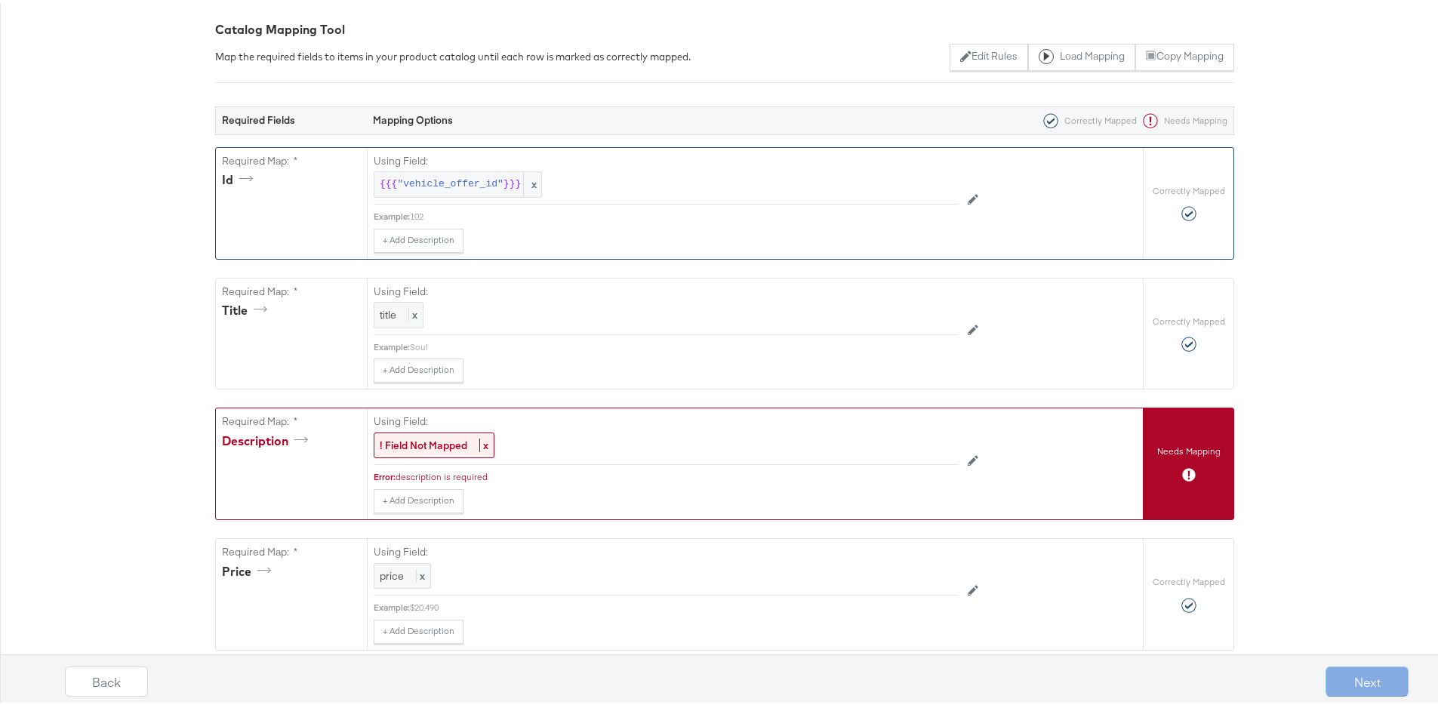
scroll to position [411, 0]
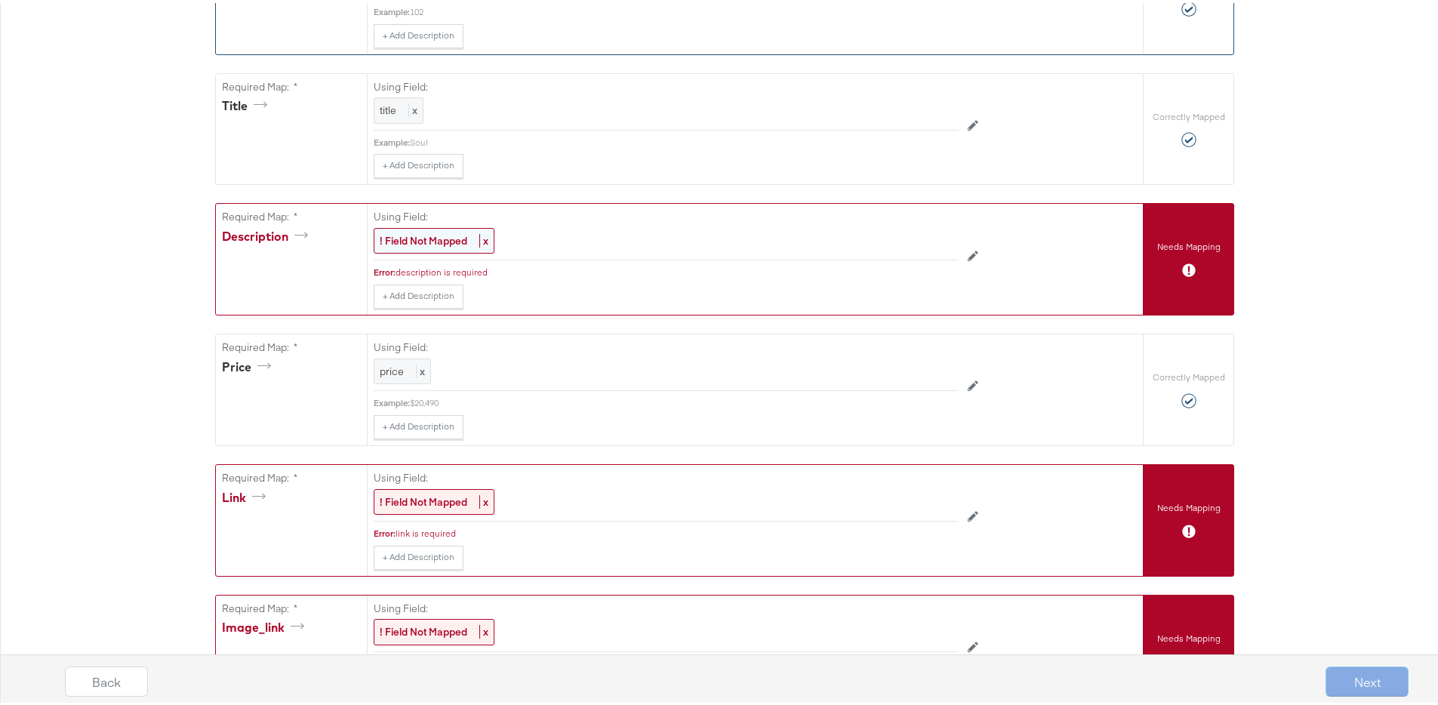
click at [441, 234] on strong "! Field Not Mapped" at bounding box center [424, 238] width 88 height 14
click at [441, 236] on div "Select..." at bounding box center [631, 239] width 515 height 26
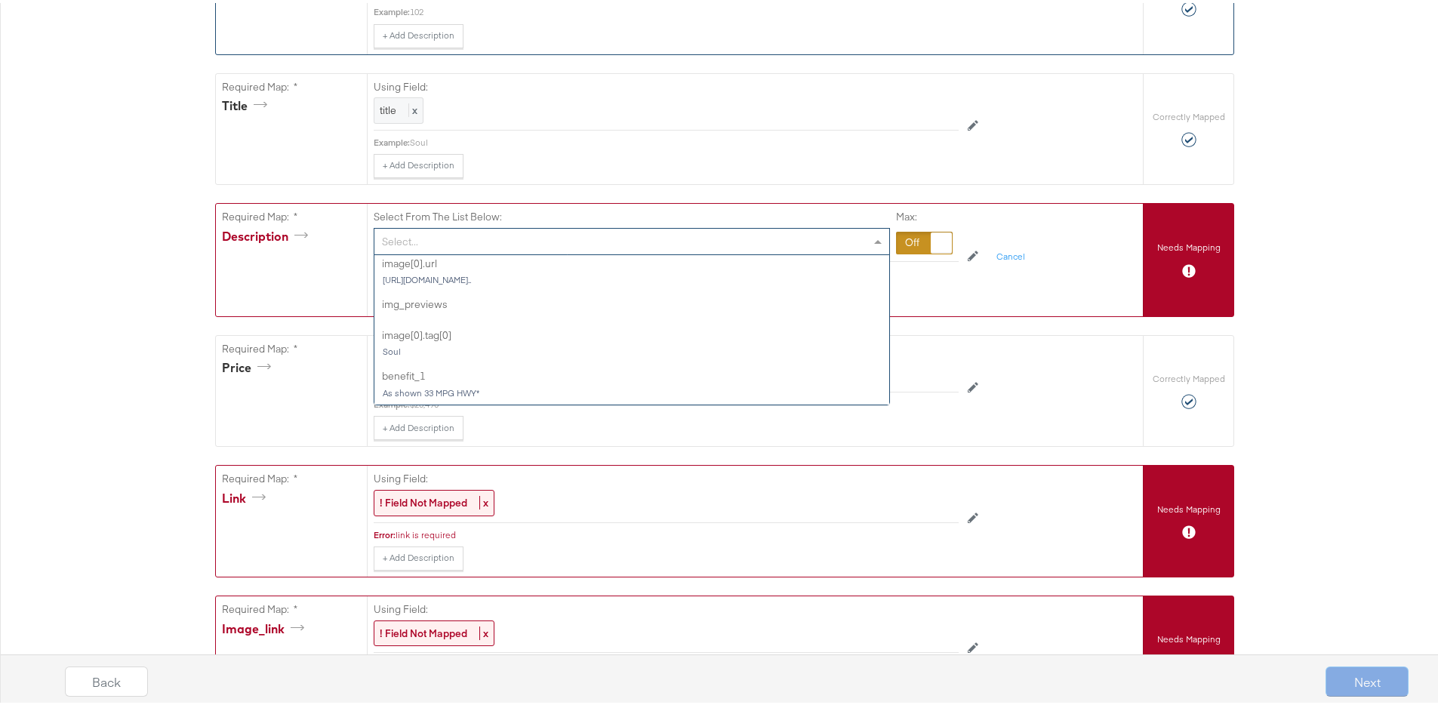
scroll to position [396, 0]
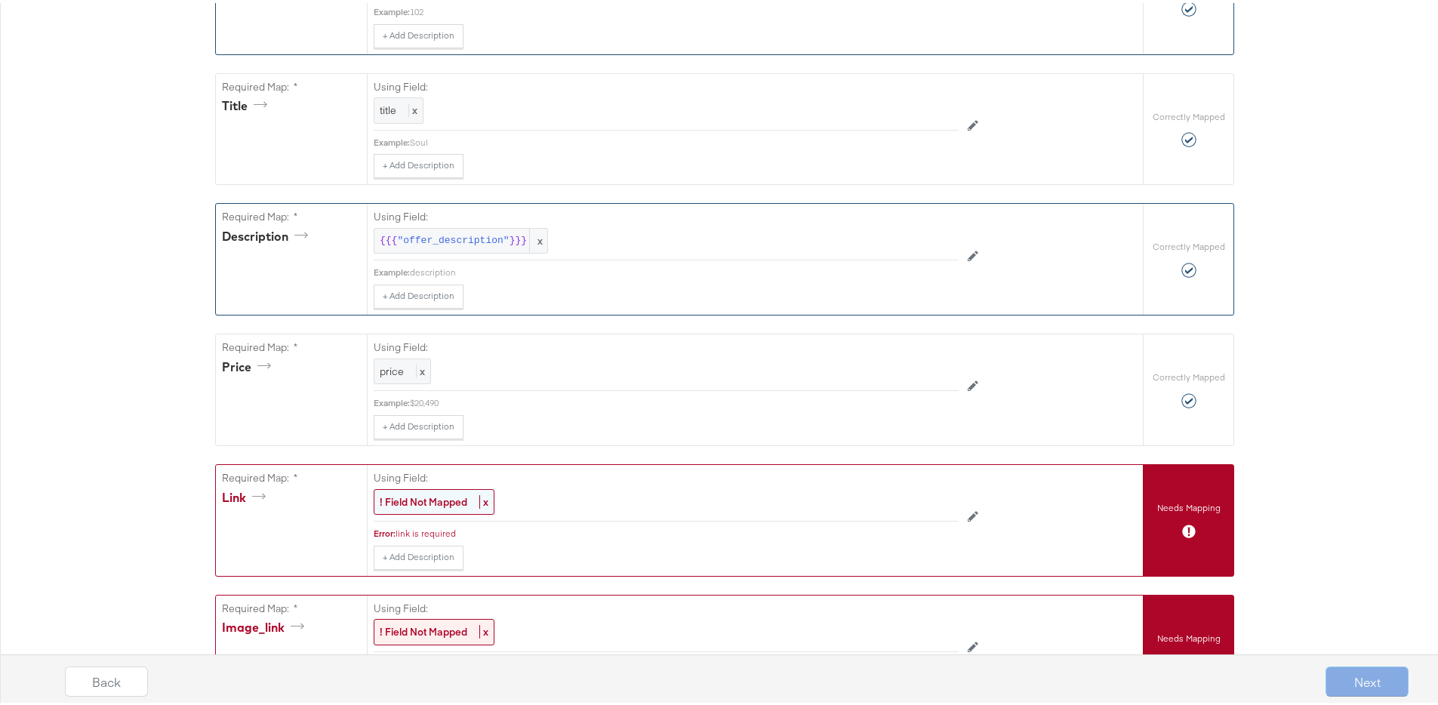
click at [408, 492] on strong "! Field Not Mapped" at bounding box center [424, 499] width 88 height 14
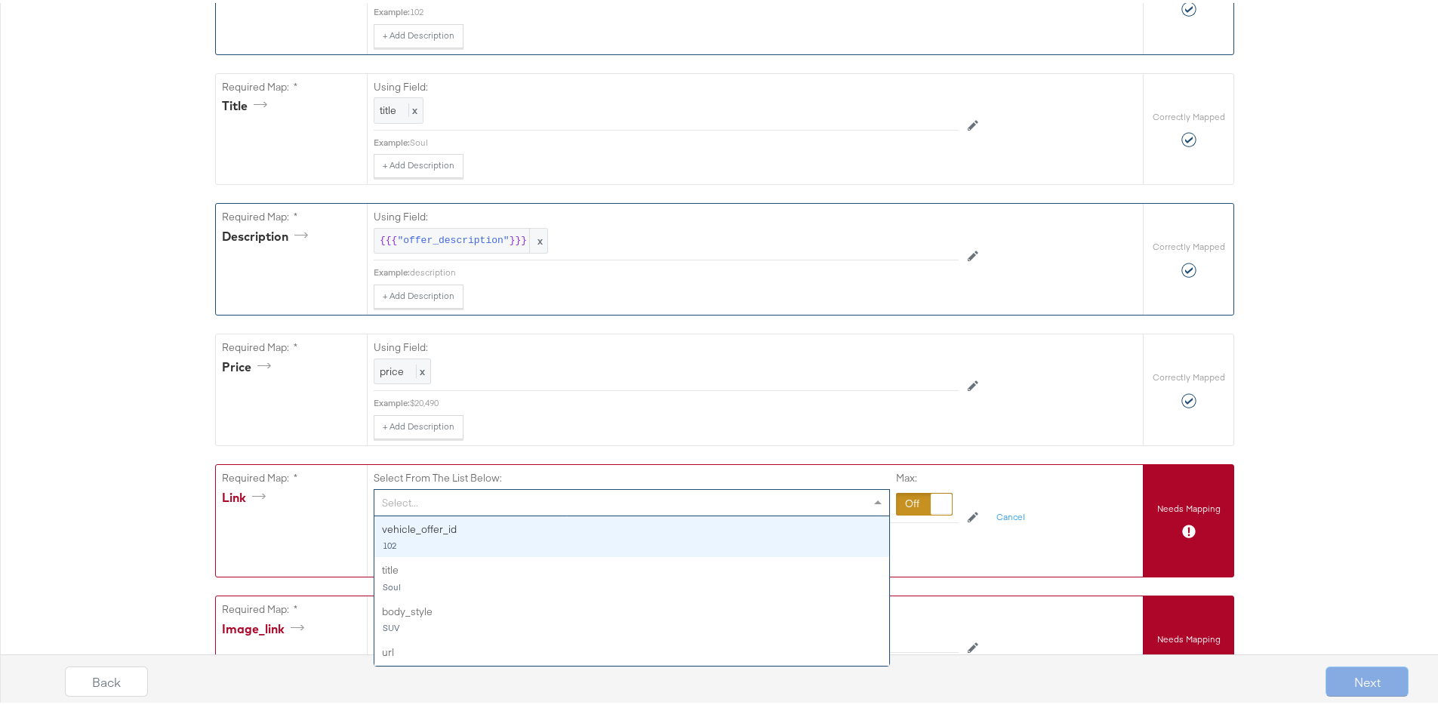
click at [416, 497] on div "Select..." at bounding box center [631, 500] width 515 height 26
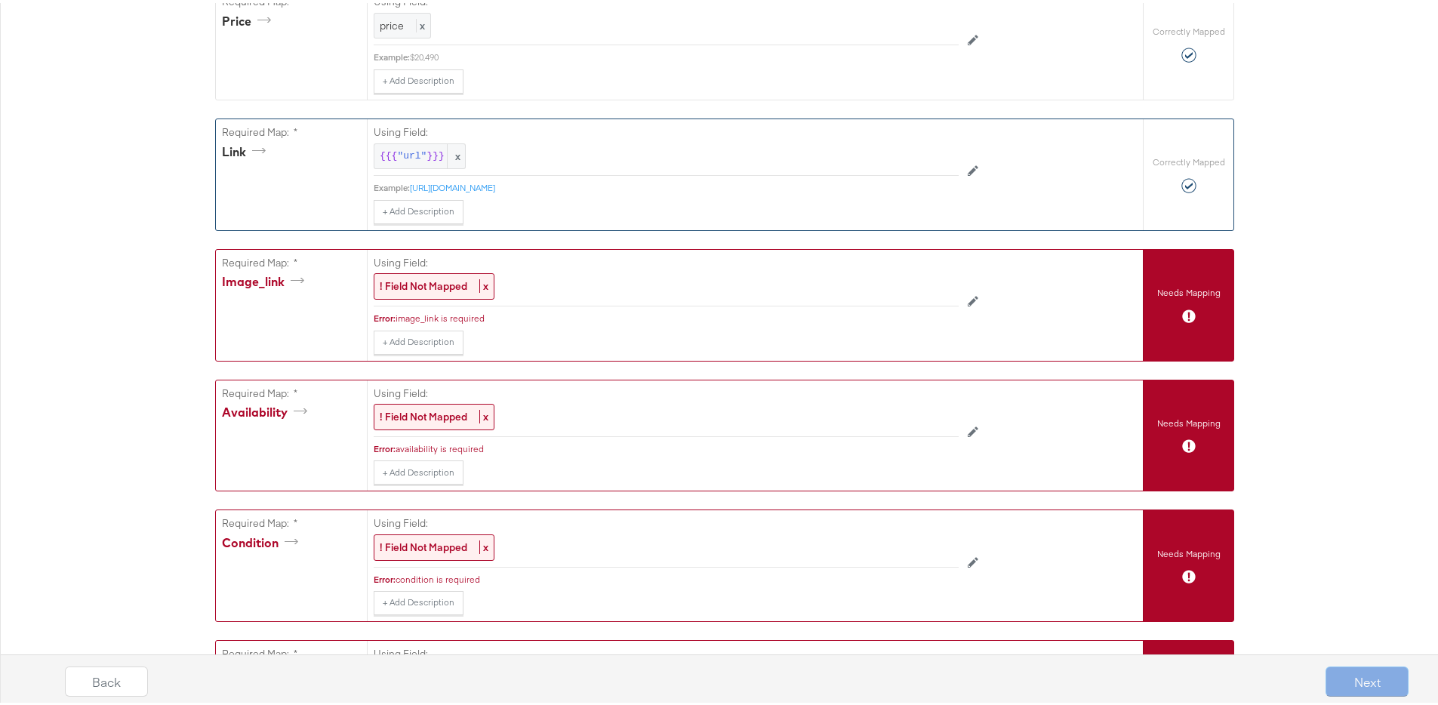
scroll to position [781, 0]
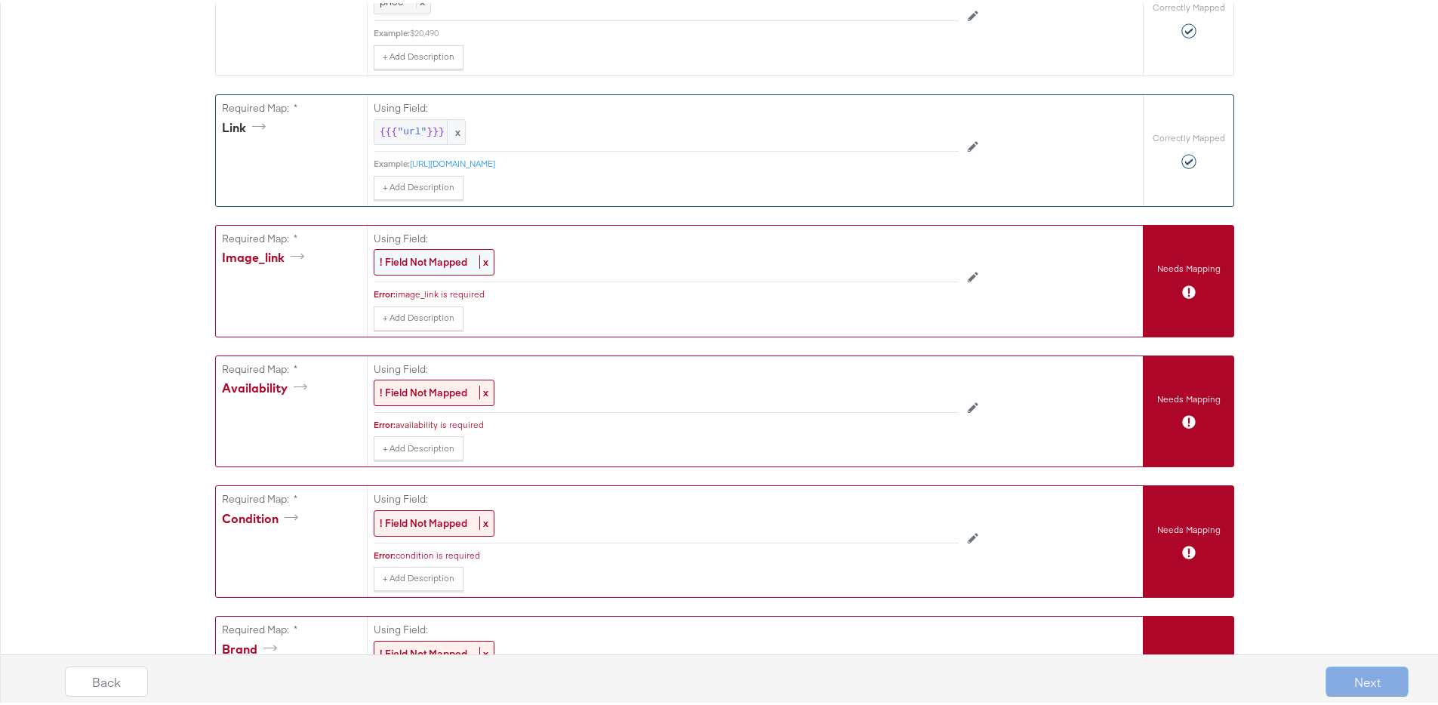
click at [417, 255] on strong "! Field Not Mapped" at bounding box center [424, 259] width 88 height 14
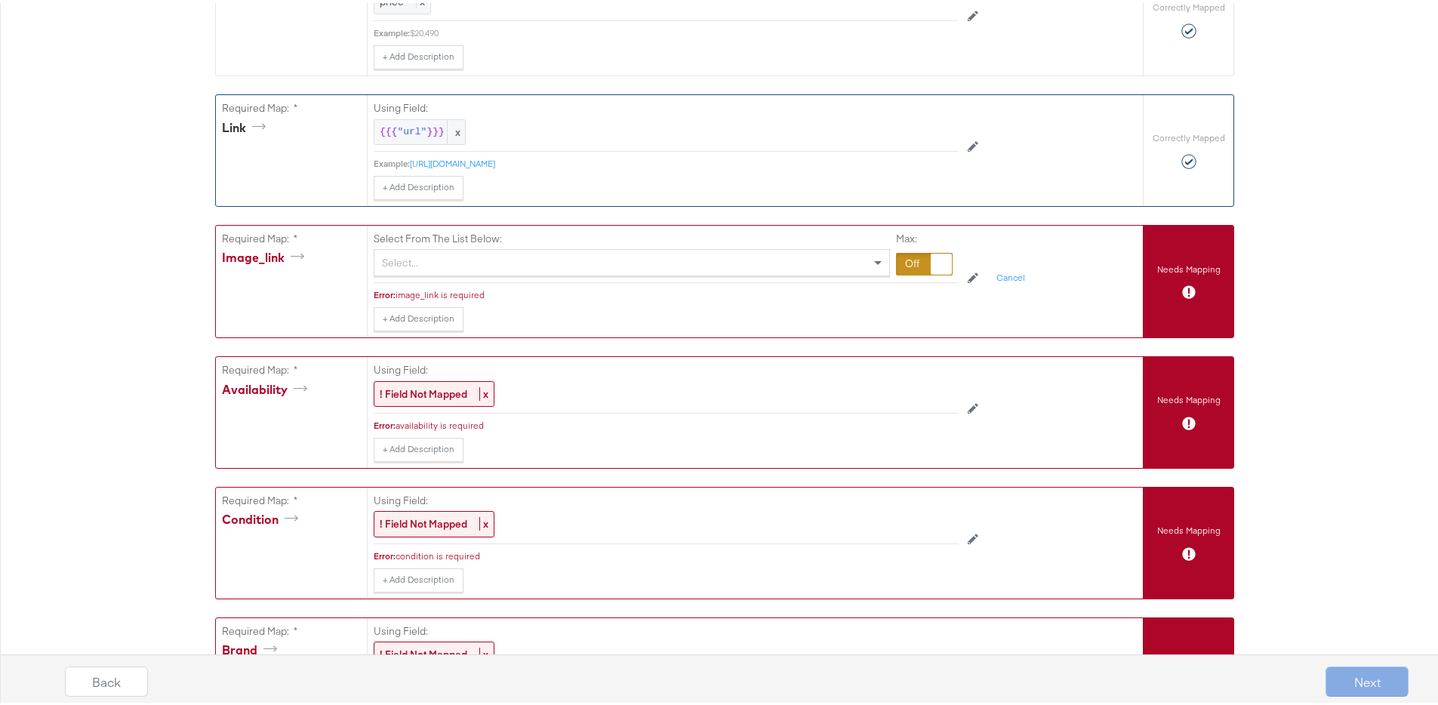
click at [417, 257] on div "Select..." at bounding box center [631, 260] width 515 height 26
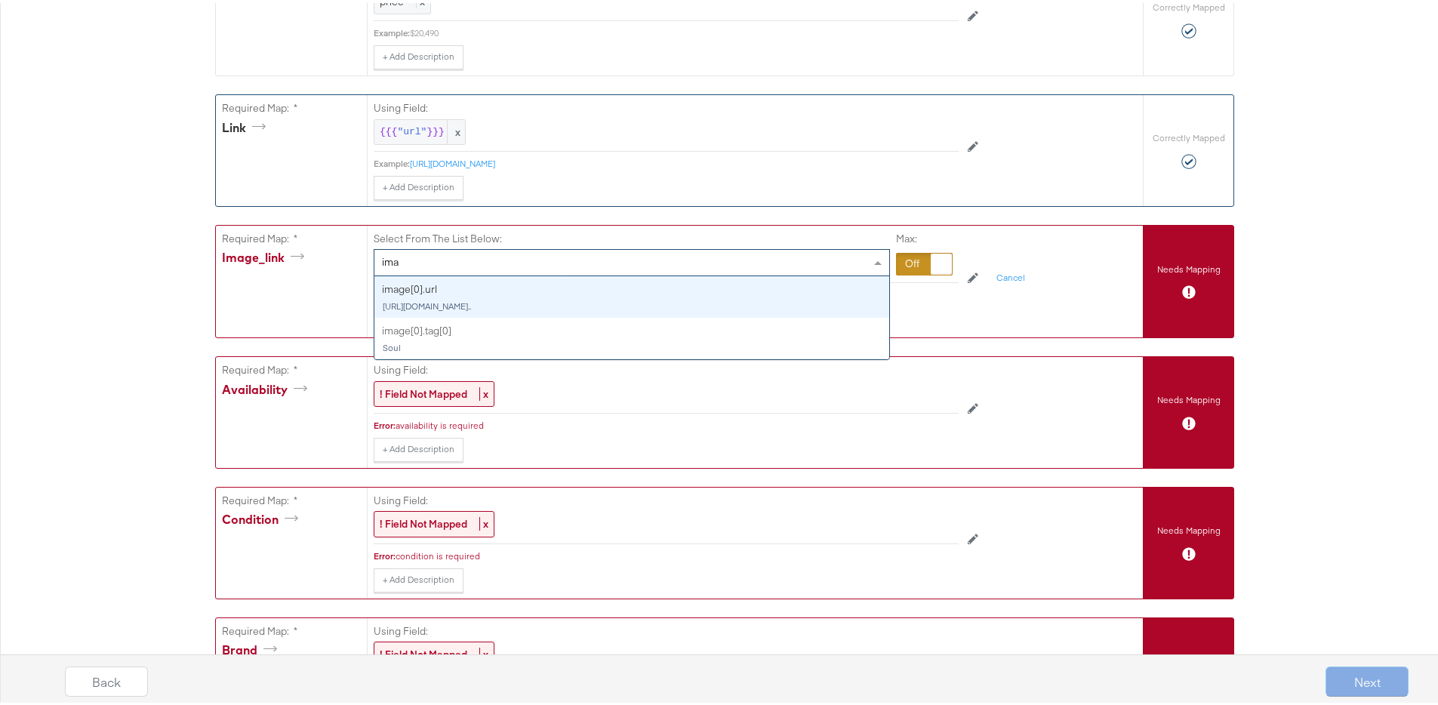
type input "imag"
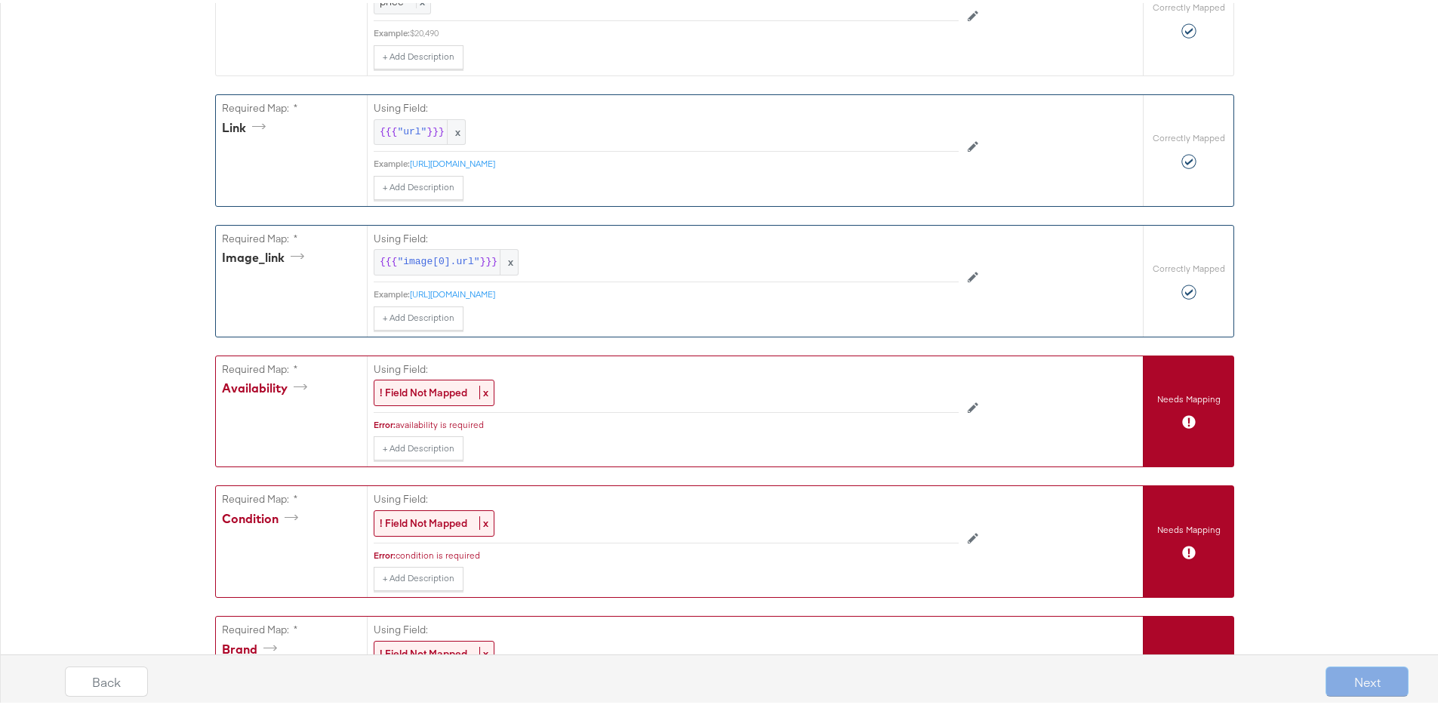
click at [433, 386] on div "Using Field: ! Field Not Mapped x" at bounding box center [666, 381] width 585 height 57
click at [432, 396] on strong "! Field Not Mapped" at bounding box center [424, 390] width 88 height 14
click at [432, 398] on div "Select..." at bounding box center [631, 390] width 515 height 26
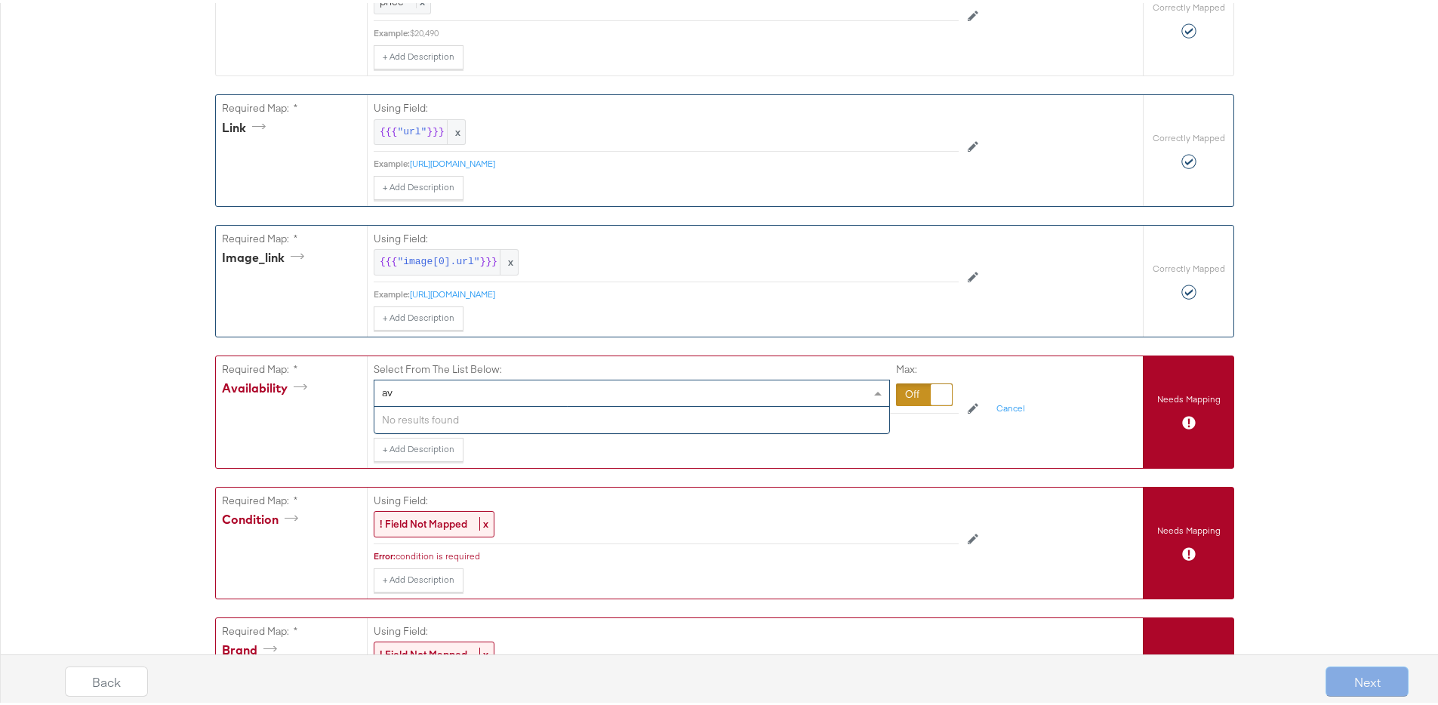
type input "a"
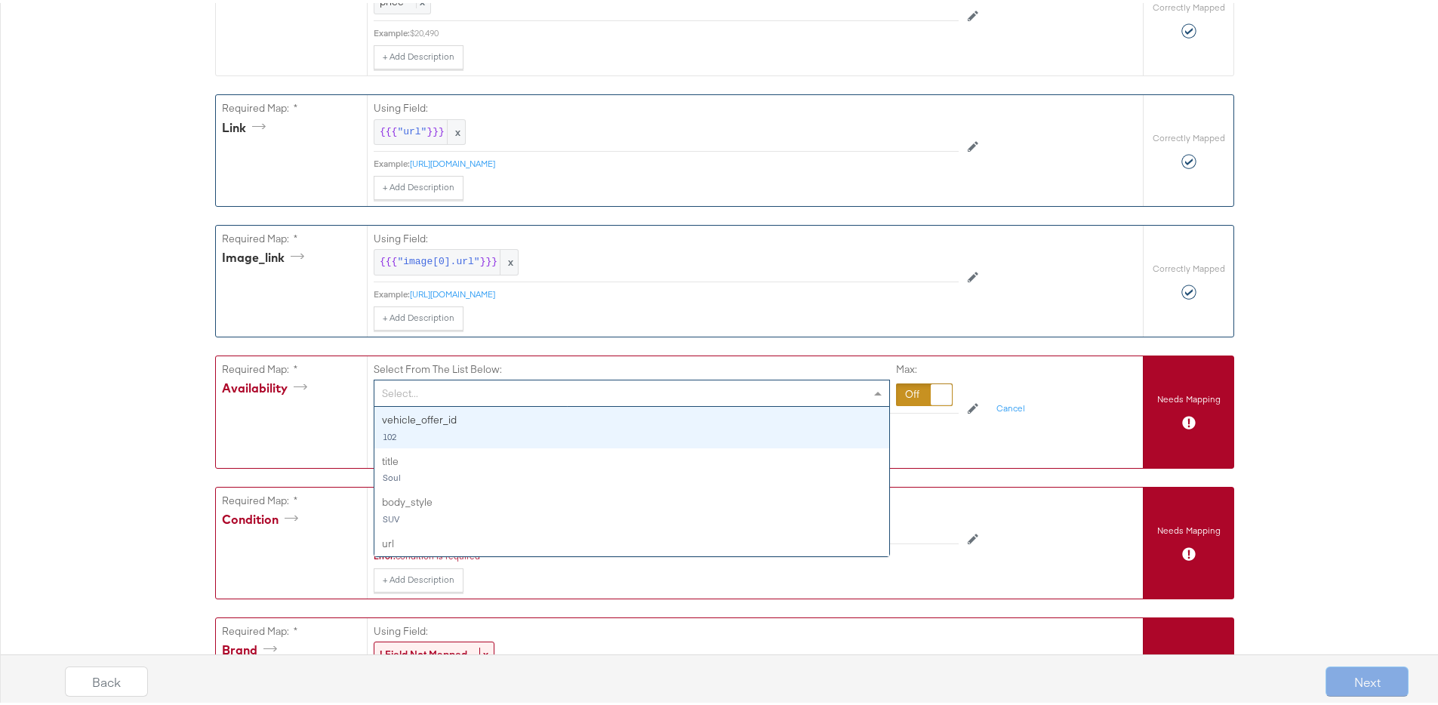
click at [913, 399] on div at bounding box center [924, 391] width 57 height 23
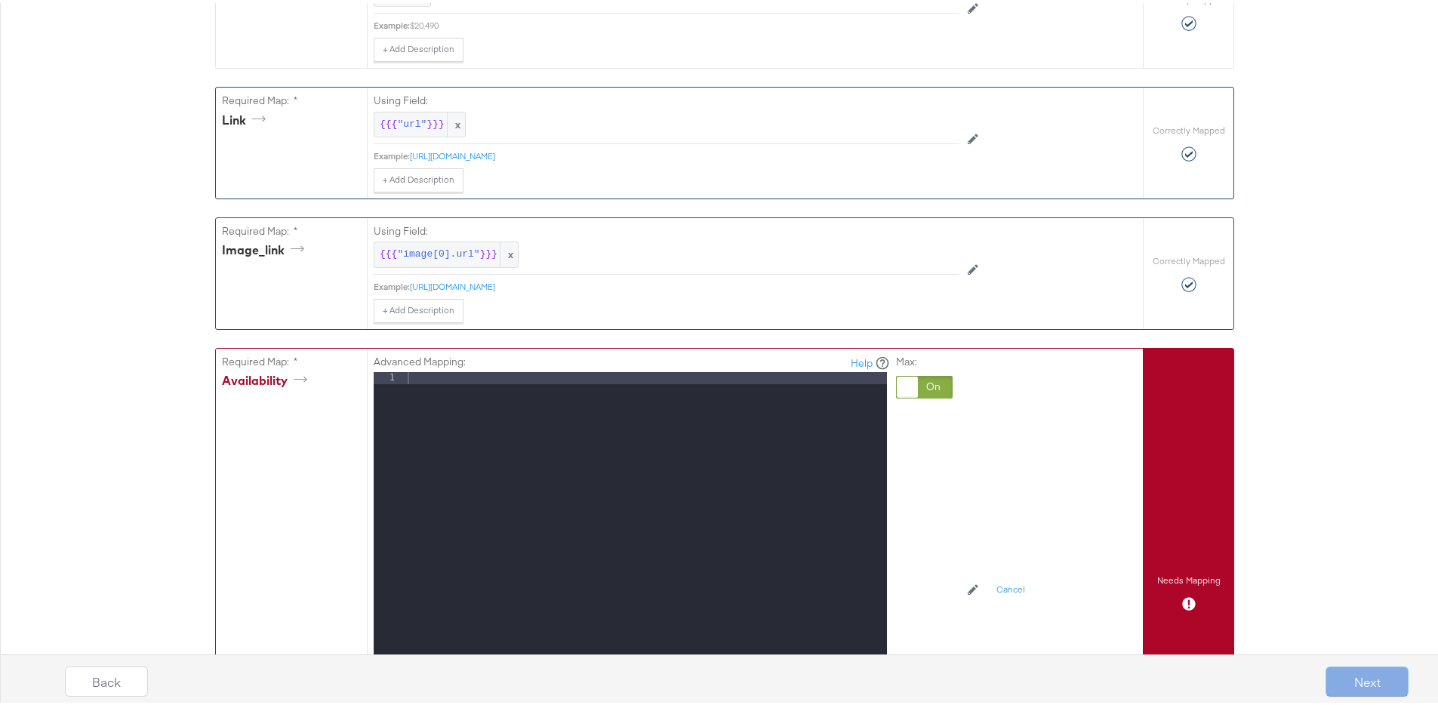
scroll to position [766, 0]
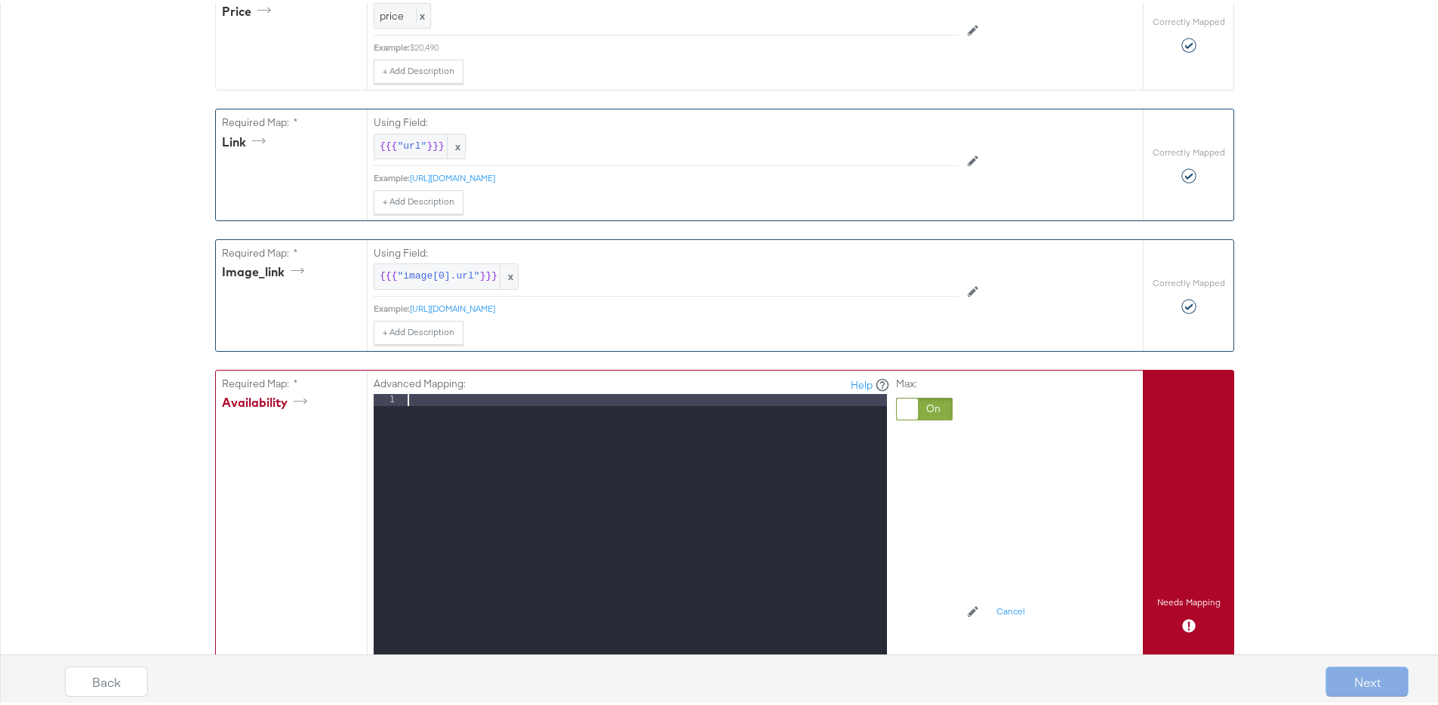
click at [547, 411] on div at bounding box center [646, 592] width 482 height 402
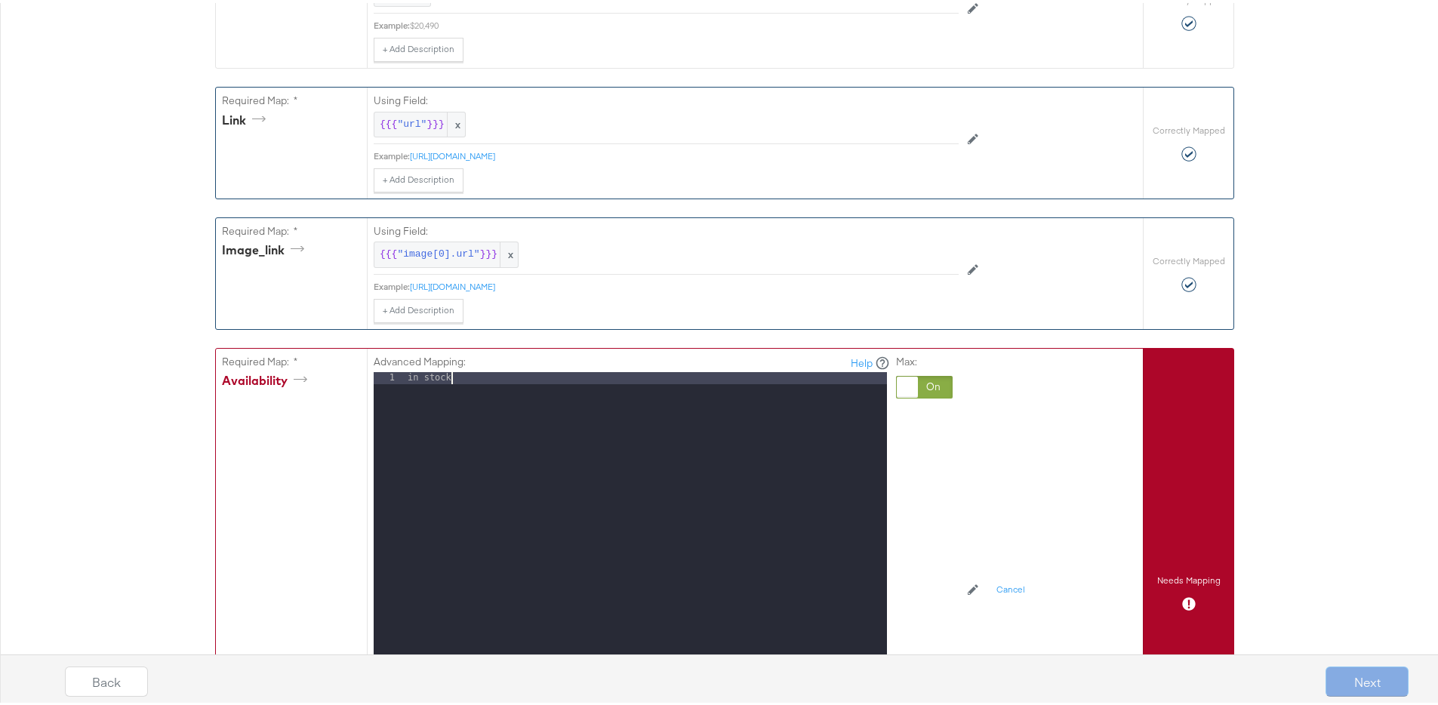
scroll to position [919, 0]
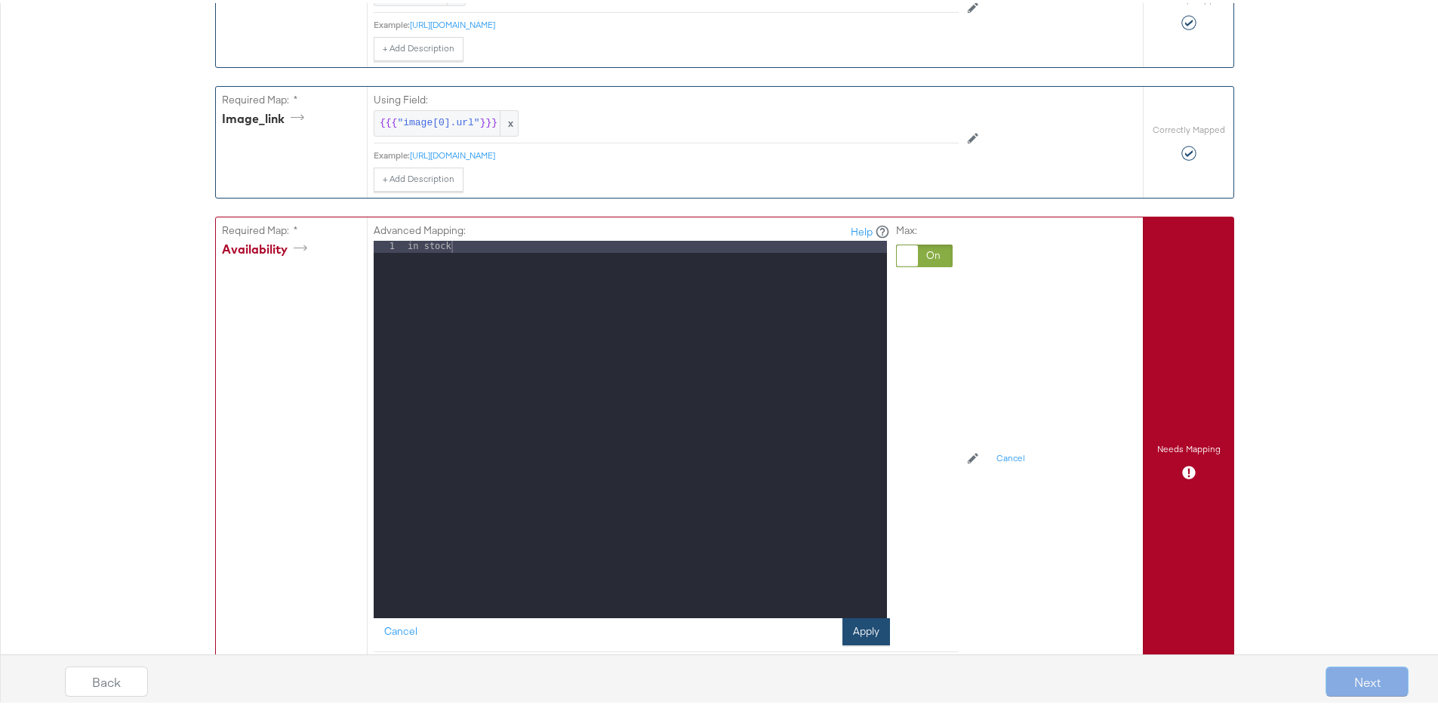
click at [873, 638] on button "Apply" at bounding box center [866, 628] width 48 height 27
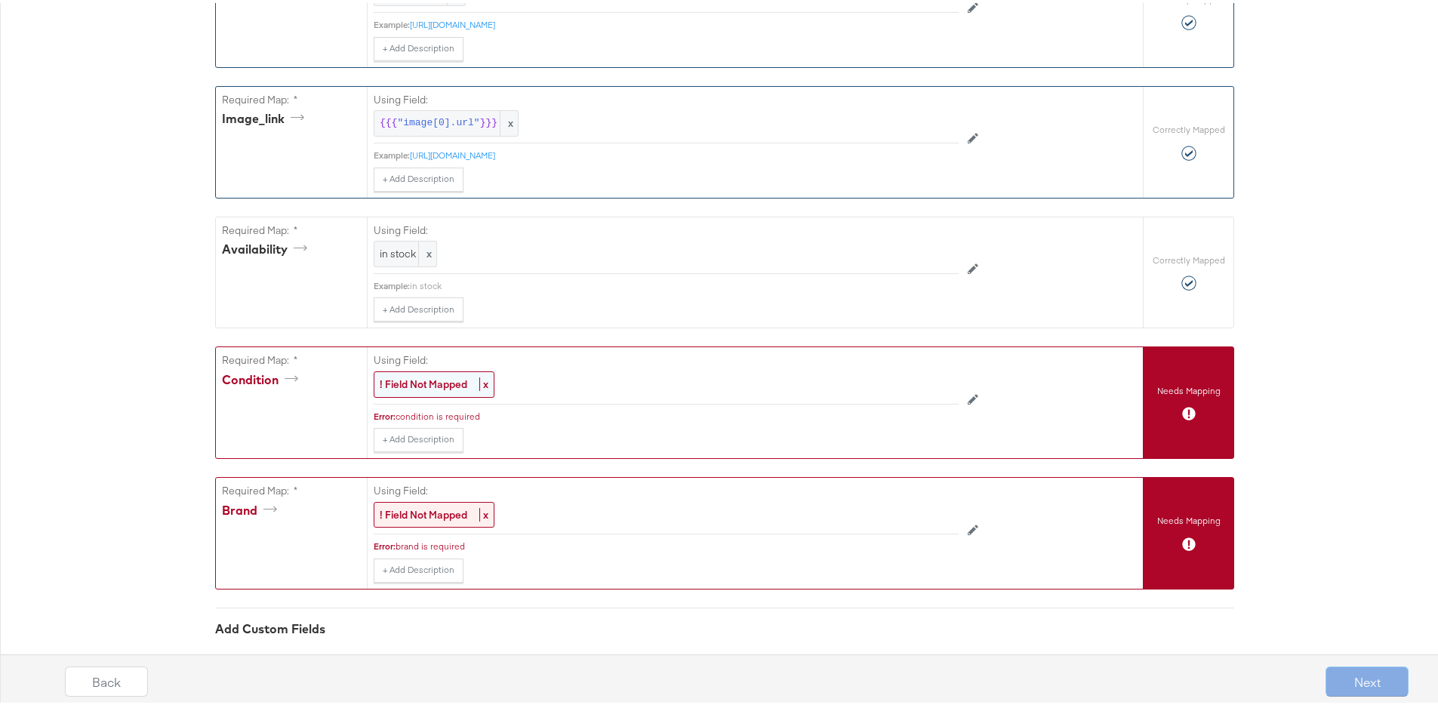
click at [425, 388] on strong "! Field Not Mapped" at bounding box center [424, 381] width 88 height 14
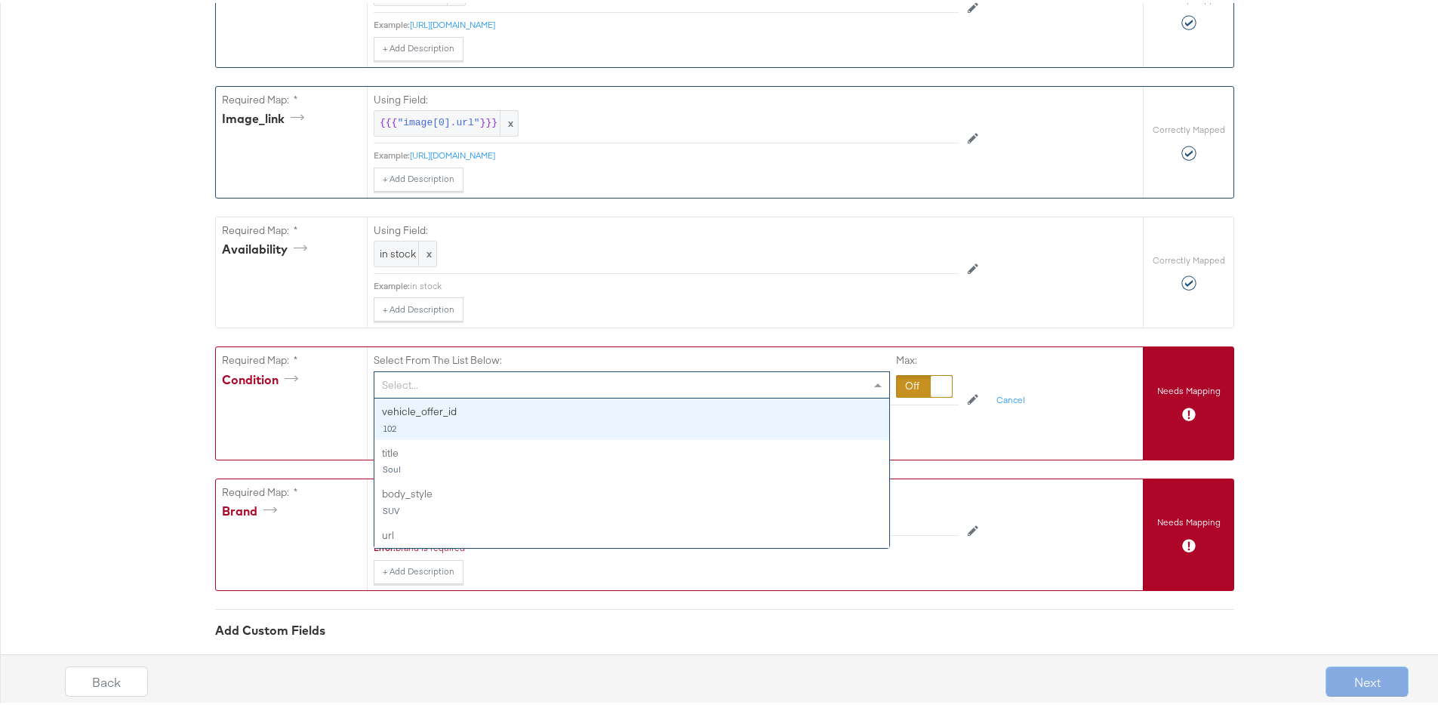
click at [426, 394] on div "Select..." at bounding box center [631, 382] width 515 height 26
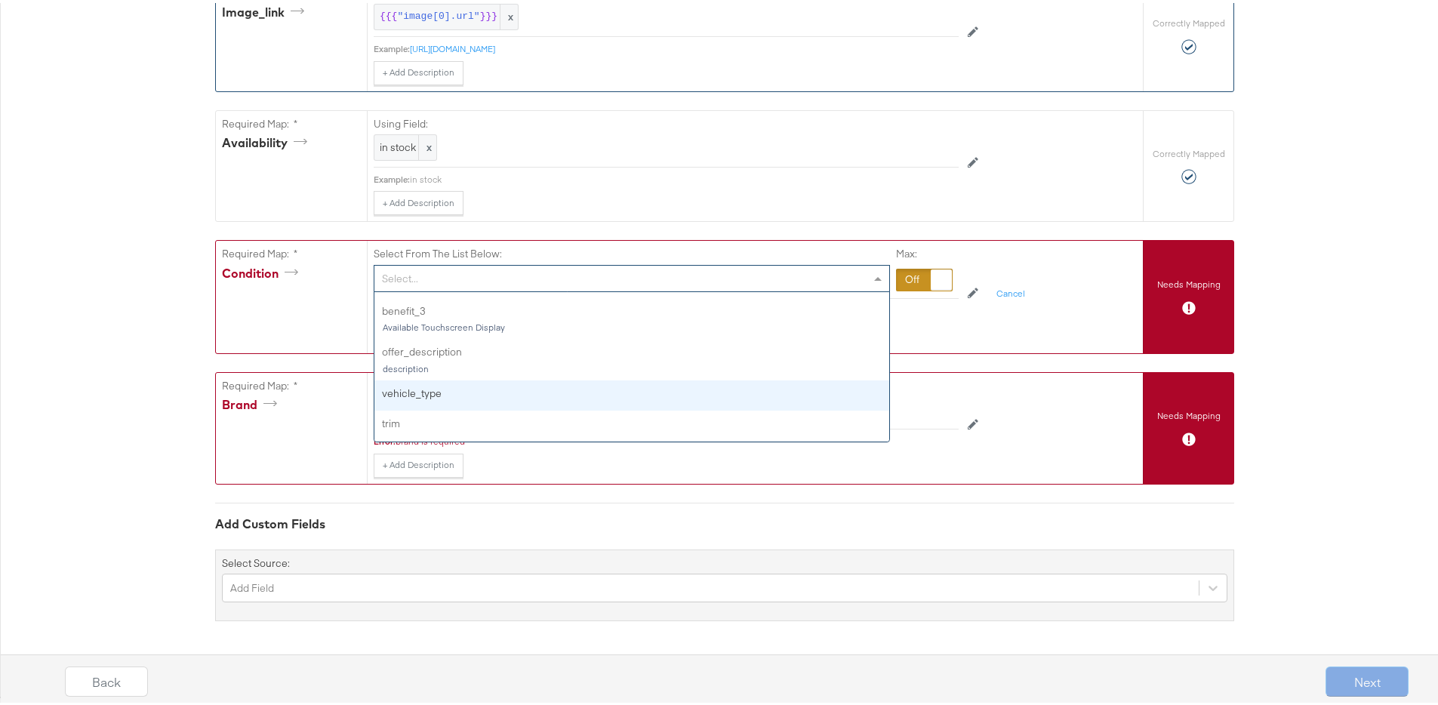
scroll to position [0, 0]
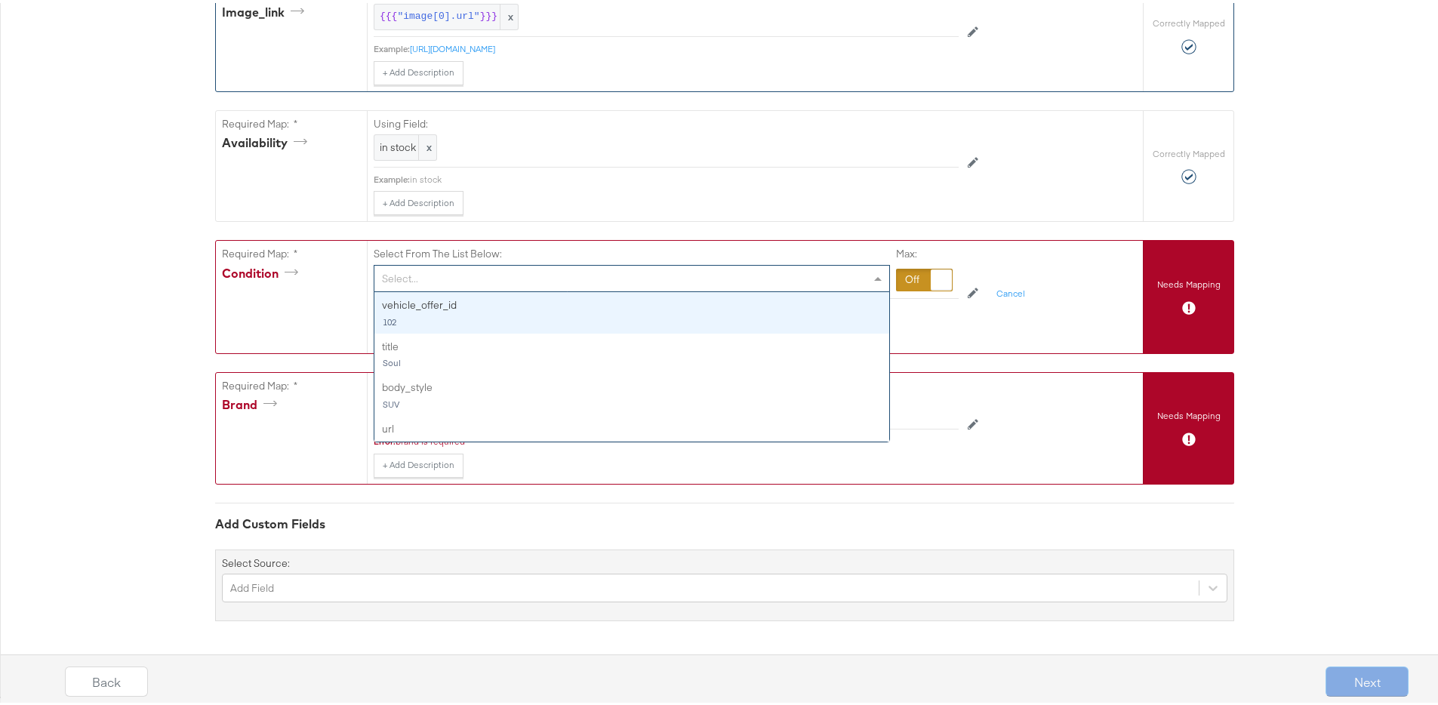
click at [912, 286] on div at bounding box center [924, 277] width 57 height 23
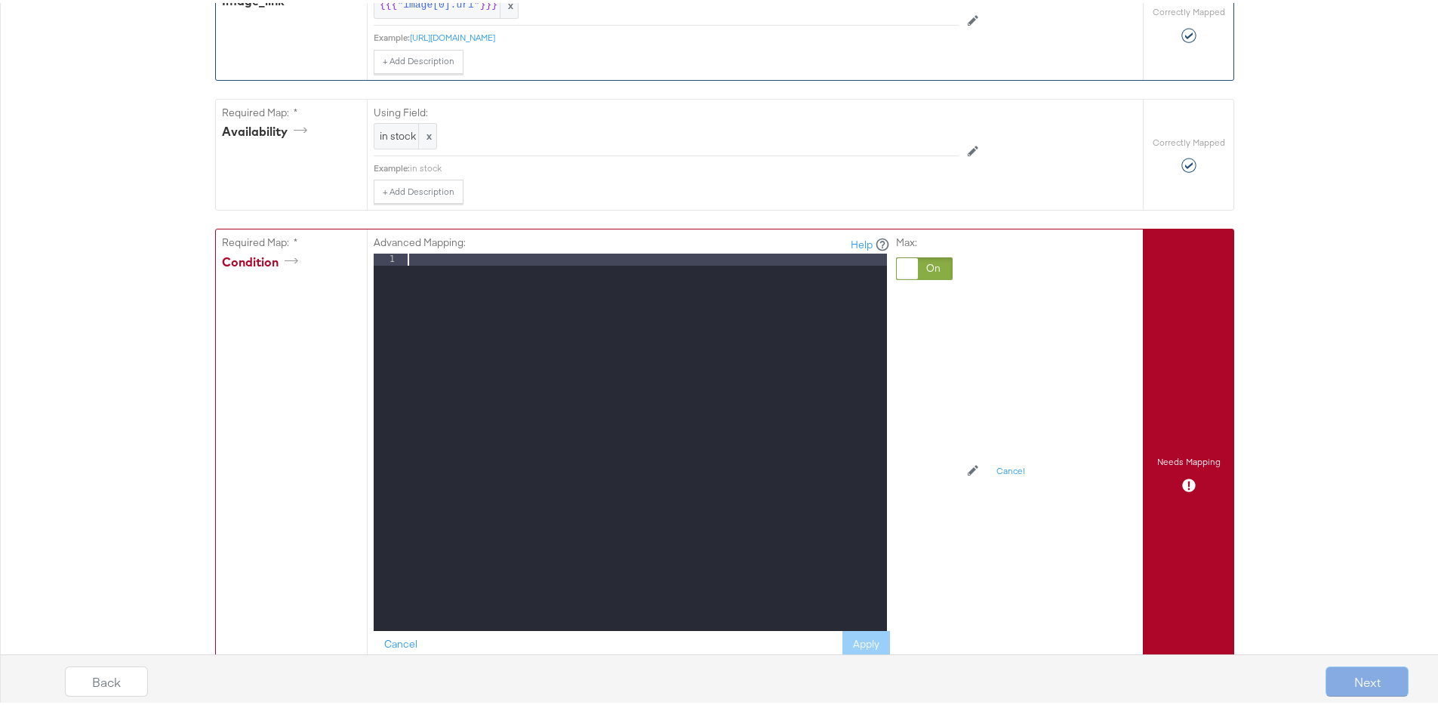
click at [648, 273] on div at bounding box center [646, 452] width 482 height 402
click at [297, 333] on div "Required Map: * condition" at bounding box center [291, 470] width 151 height 489
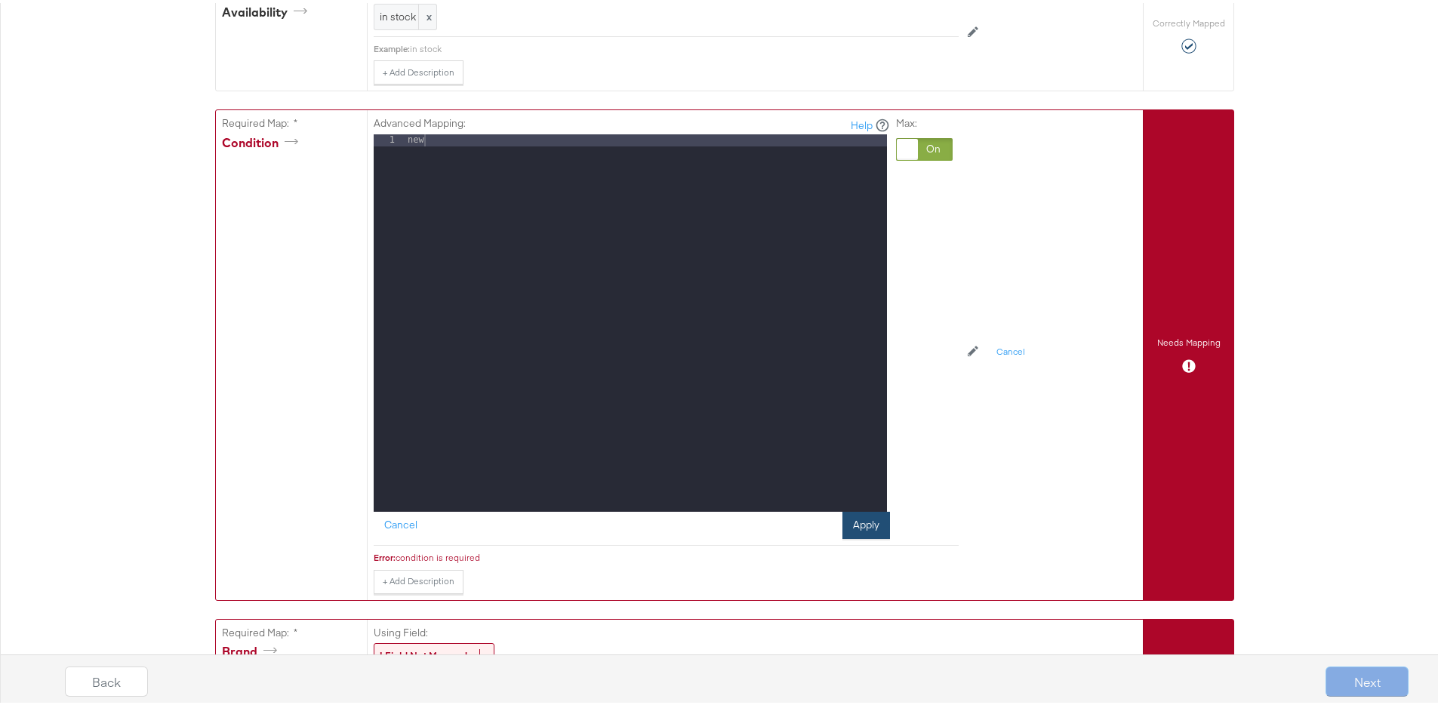
click at [842, 527] on button "Apply" at bounding box center [866, 522] width 48 height 27
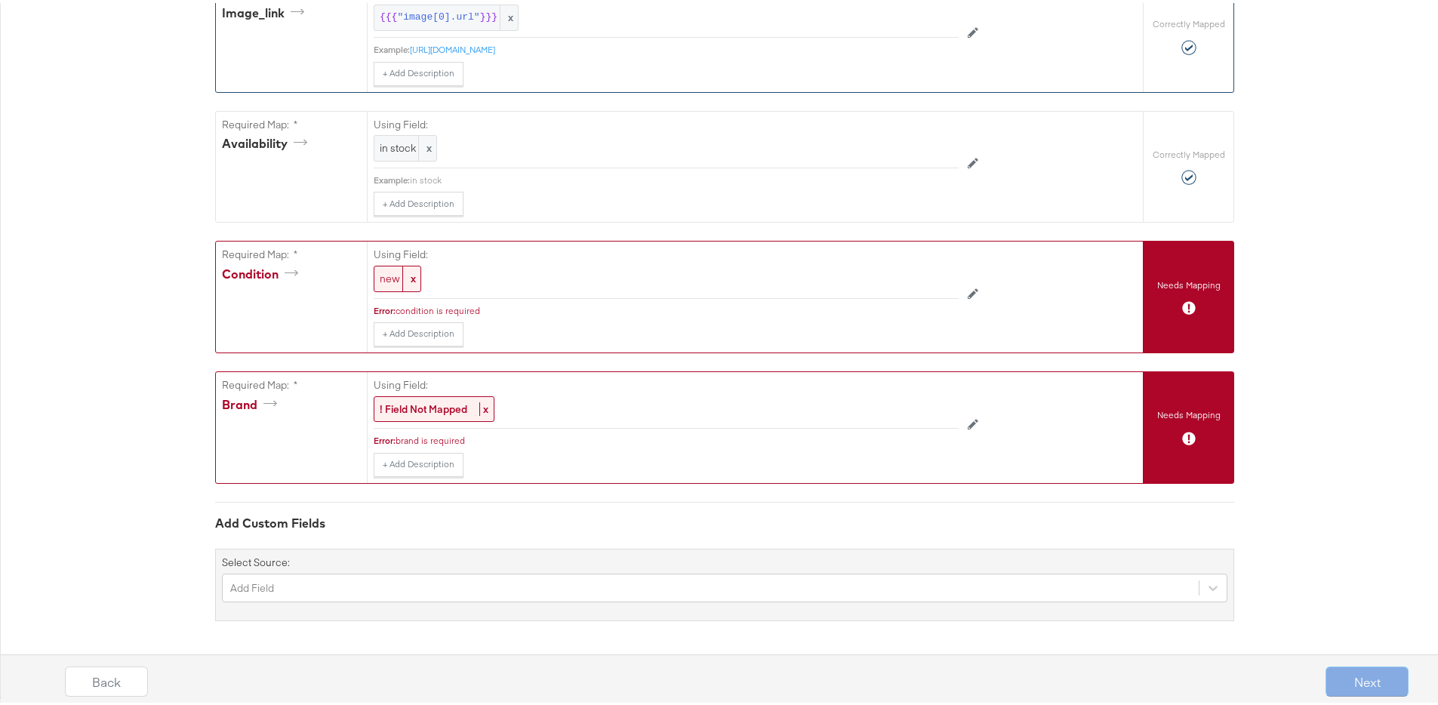
scroll to position [1036, 0]
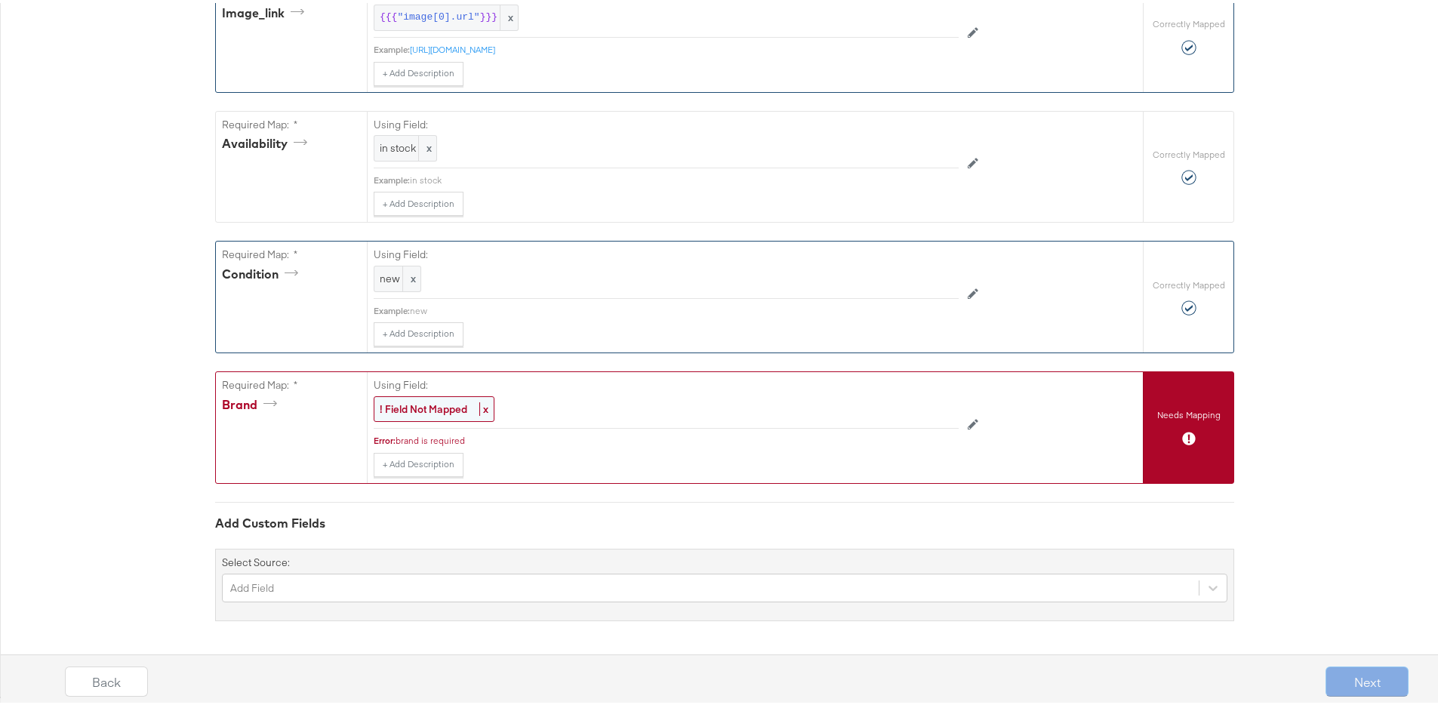
click at [417, 405] on strong "! Field Not Mapped" at bounding box center [424, 406] width 88 height 14
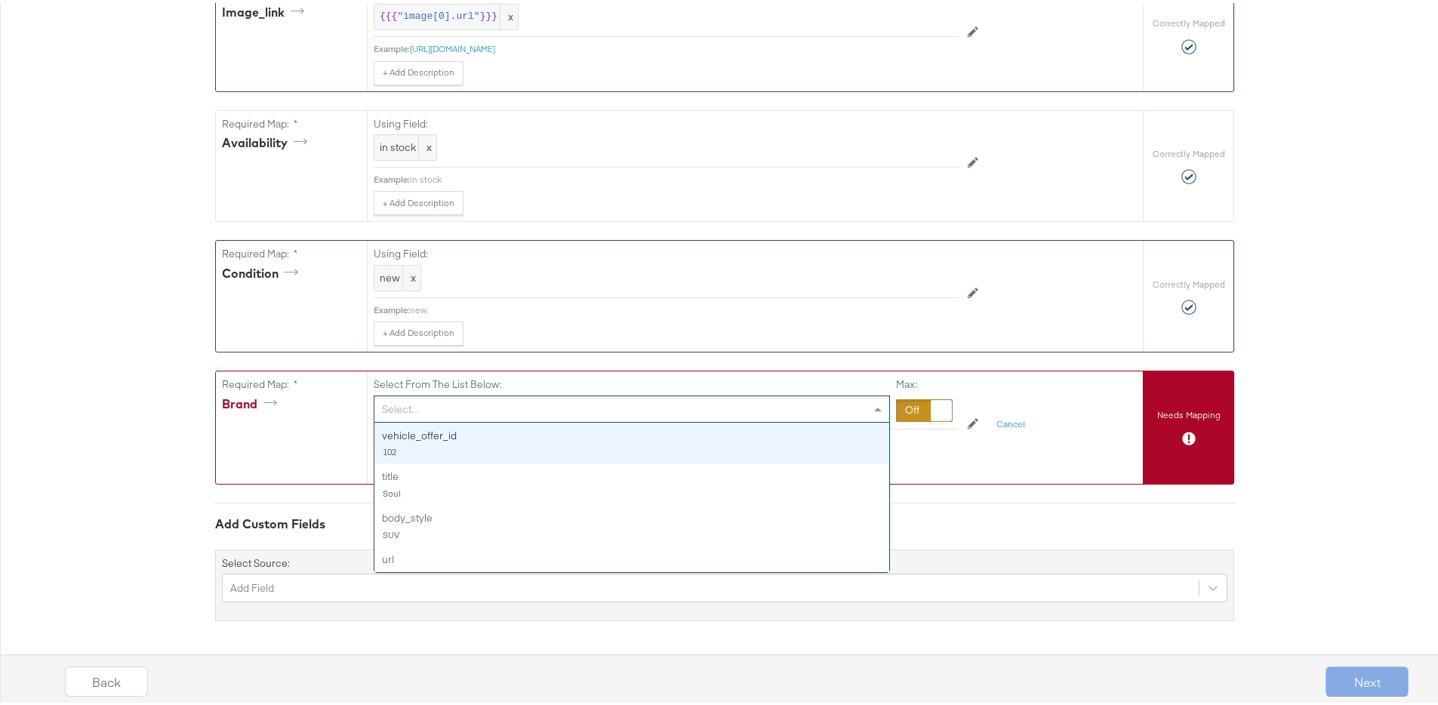
click at [417, 405] on div "Select..." at bounding box center [631, 406] width 515 height 26
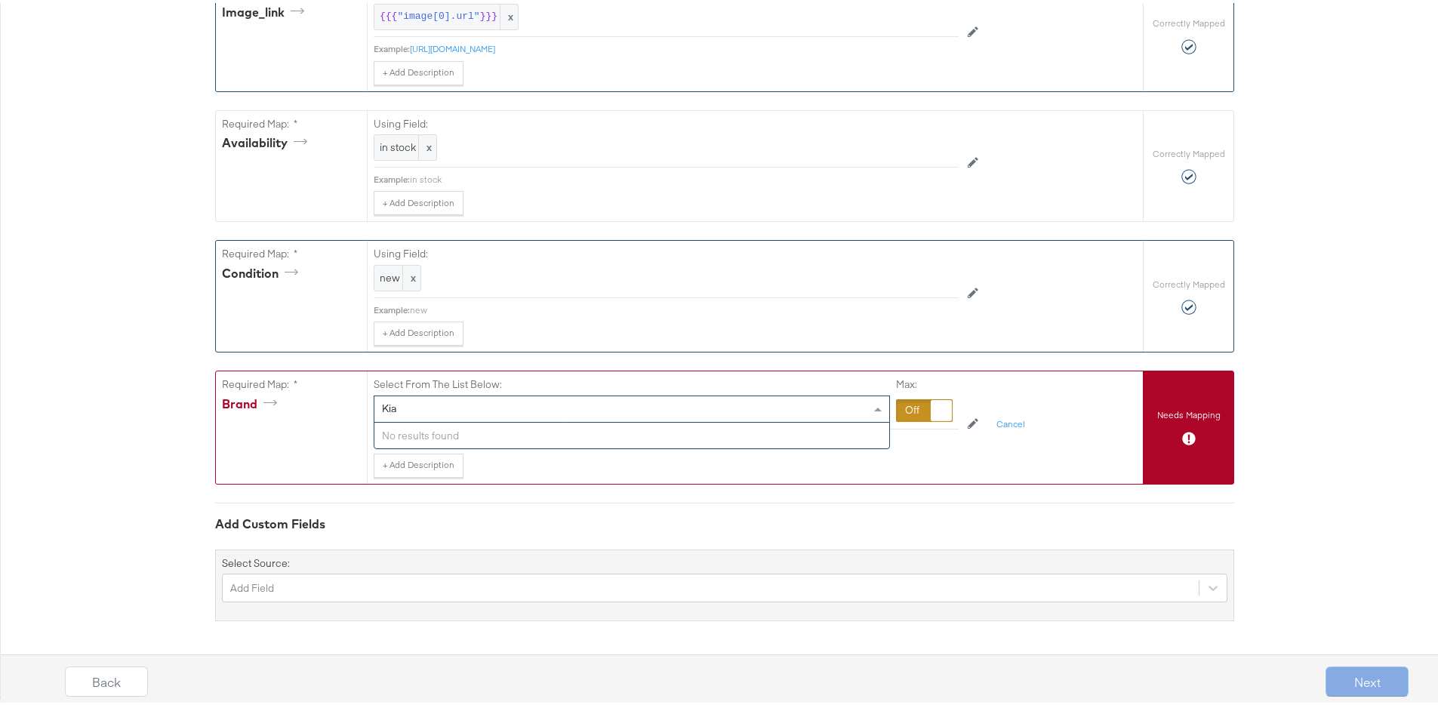
type input "Kia"
click at [524, 467] on div "+ Add Description Add Note" at bounding box center [666, 463] width 585 height 24
click at [467, 408] on div "Select..." at bounding box center [631, 406] width 515 height 26
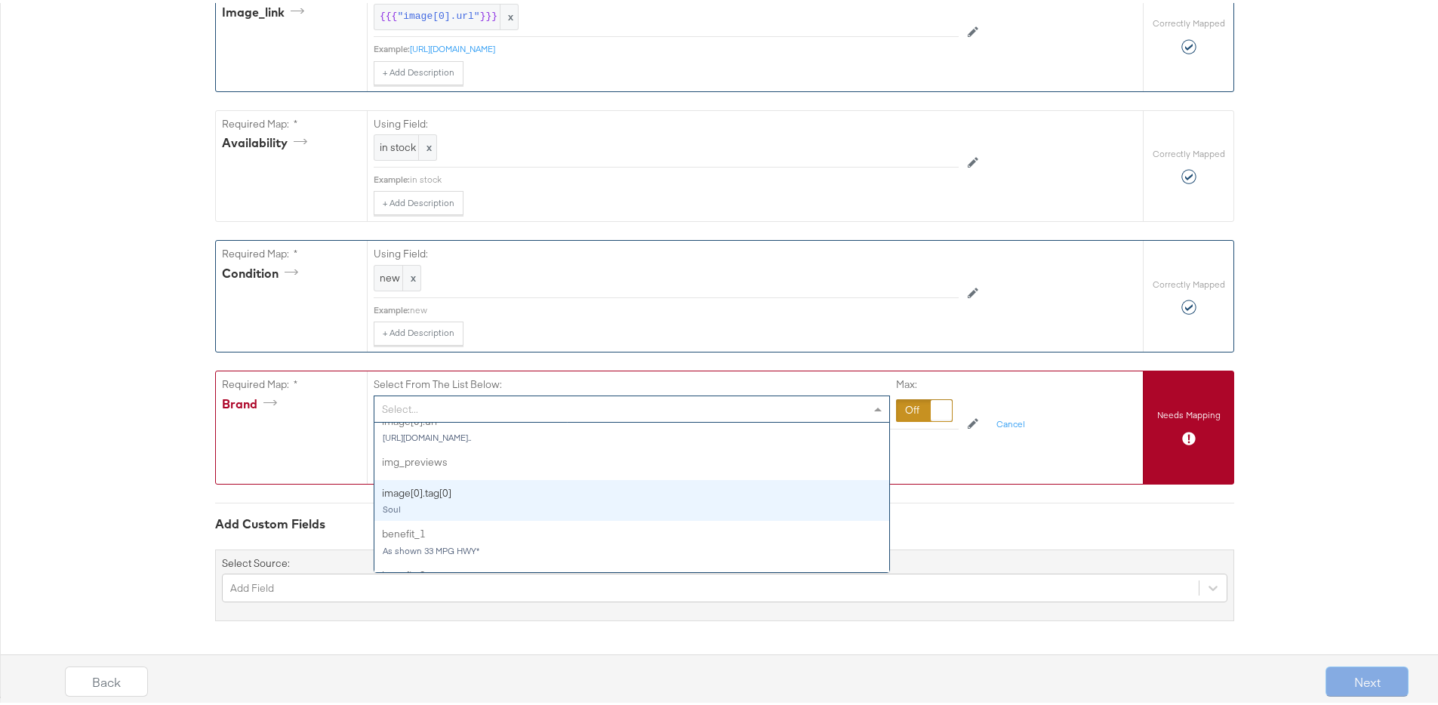
scroll to position [396, 0]
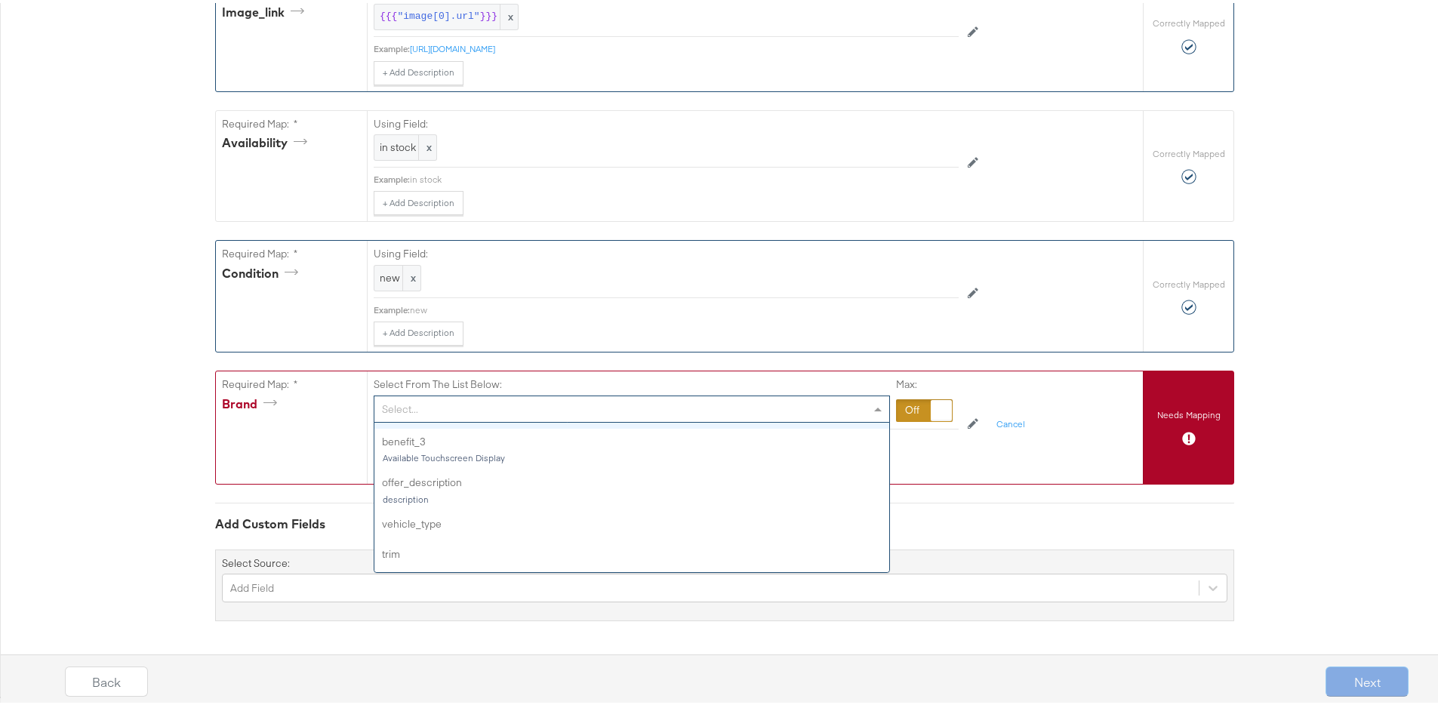
click at [904, 401] on div at bounding box center [924, 407] width 57 height 23
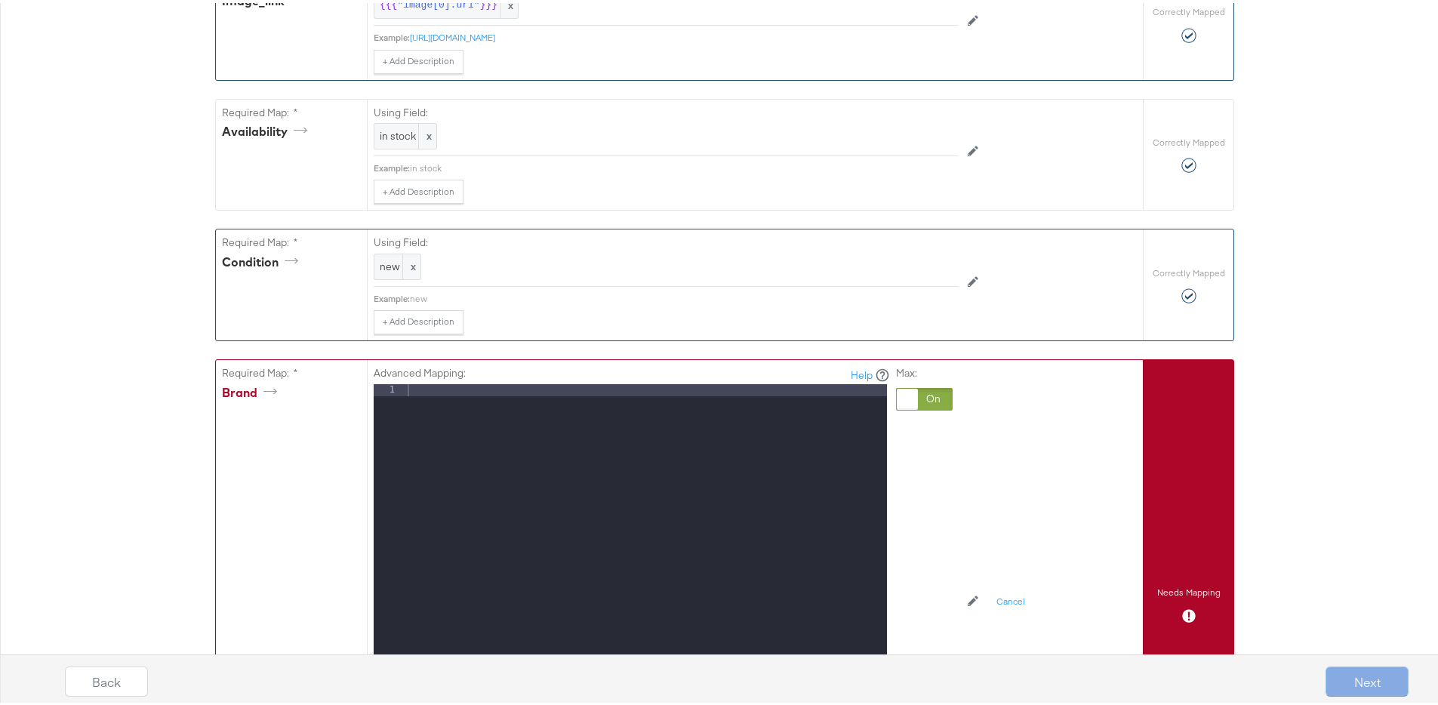
click at [531, 405] on div at bounding box center [646, 582] width 482 height 402
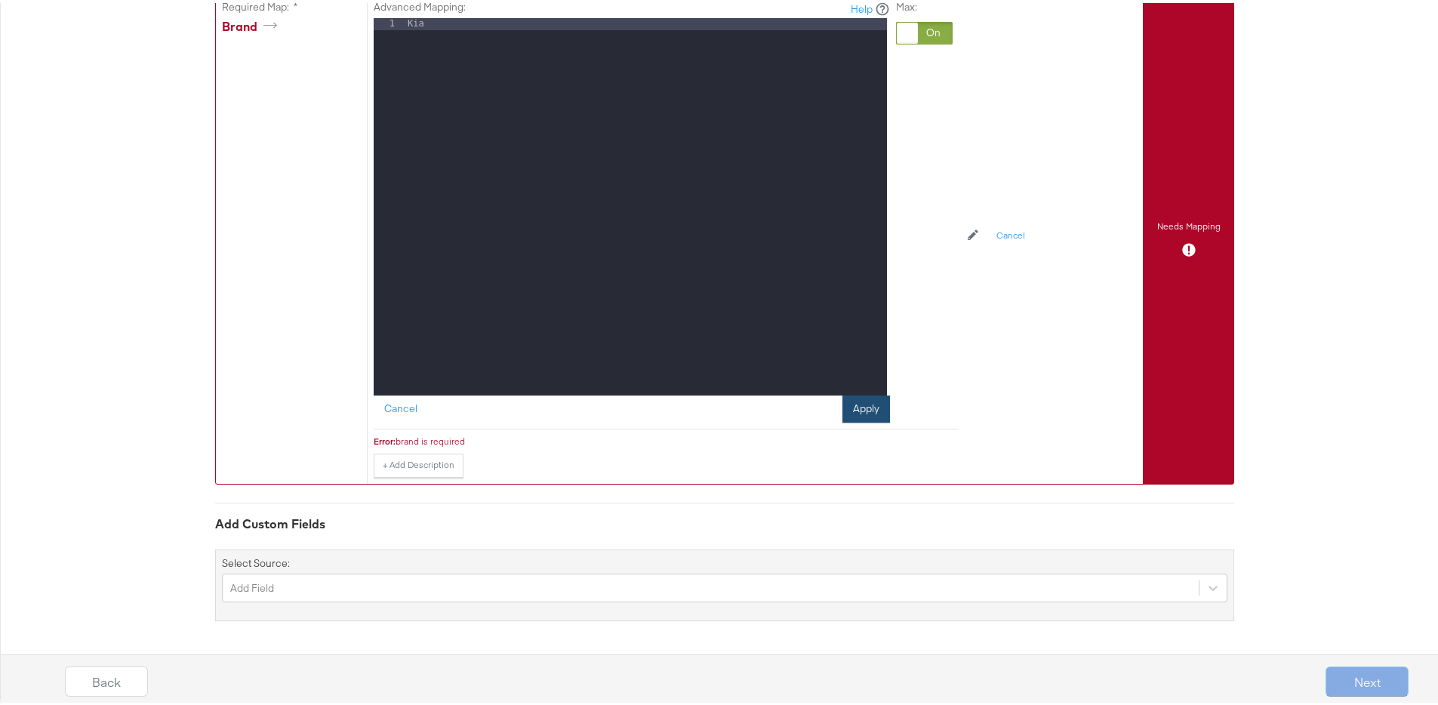
click at [867, 414] on button "Apply" at bounding box center [866, 406] width 48 height 27
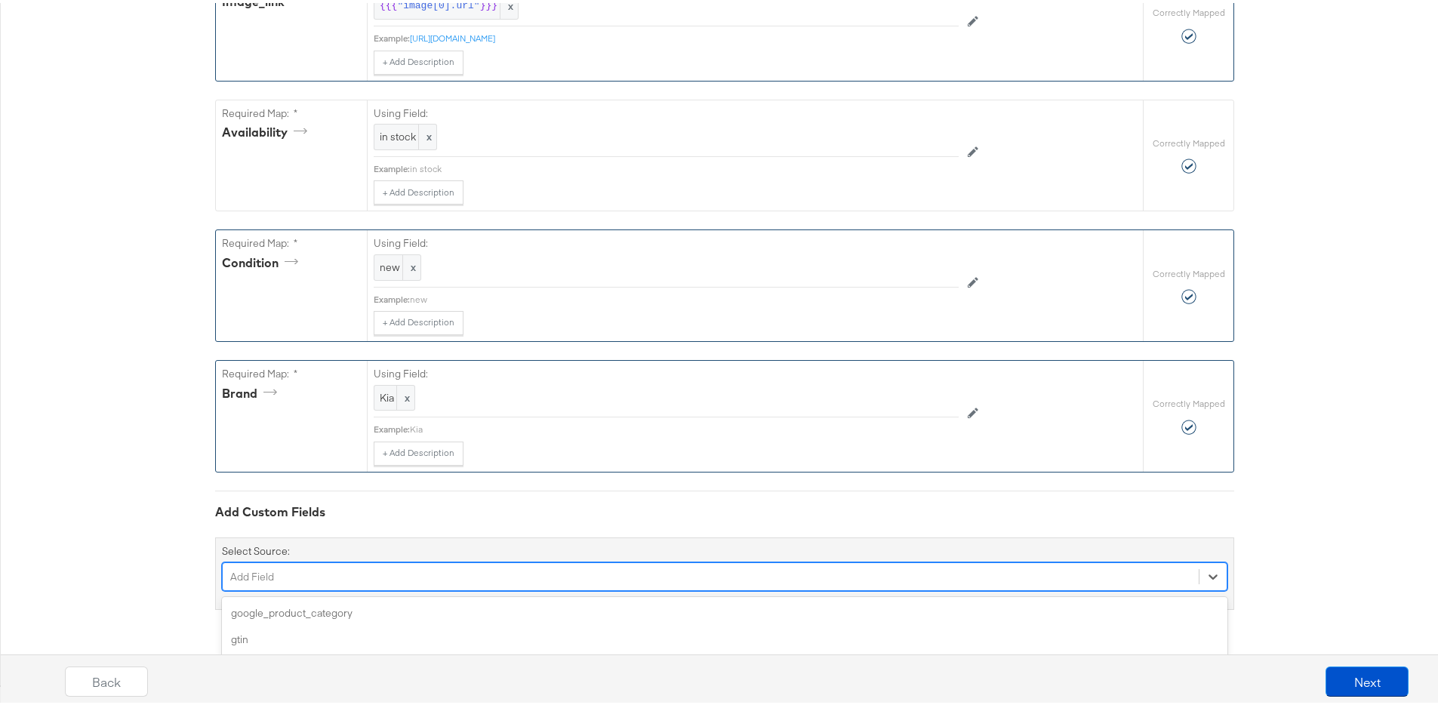
scroll to position [1163, 0]
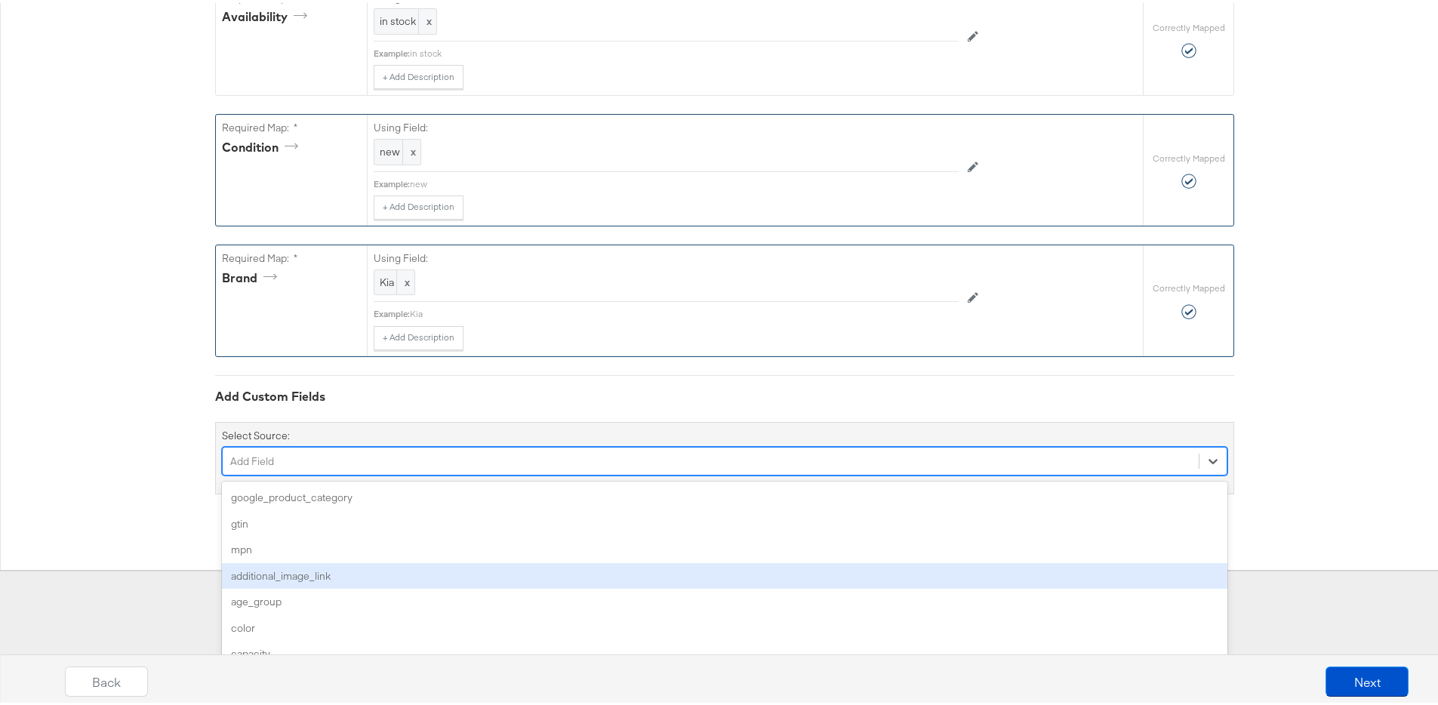
click at [384, 473] on div "option additional_image_link focused, 4 of 172. 172 results available. Use Up a…" at bounding box center [725, 458] width 1006 height 29
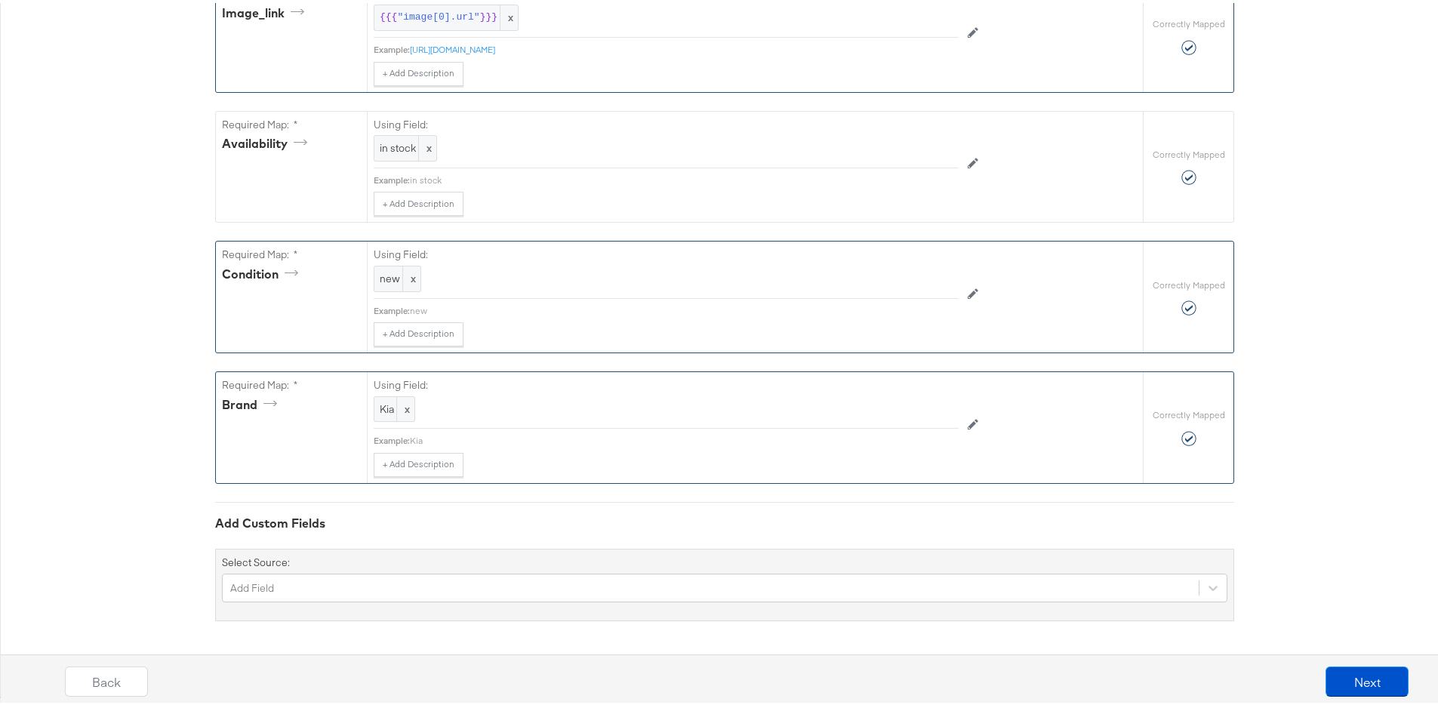
scroll to position [1036, 0]
click at [1338, 683] on button "Next" at bounding box center [1367, 679] width 83 height 30
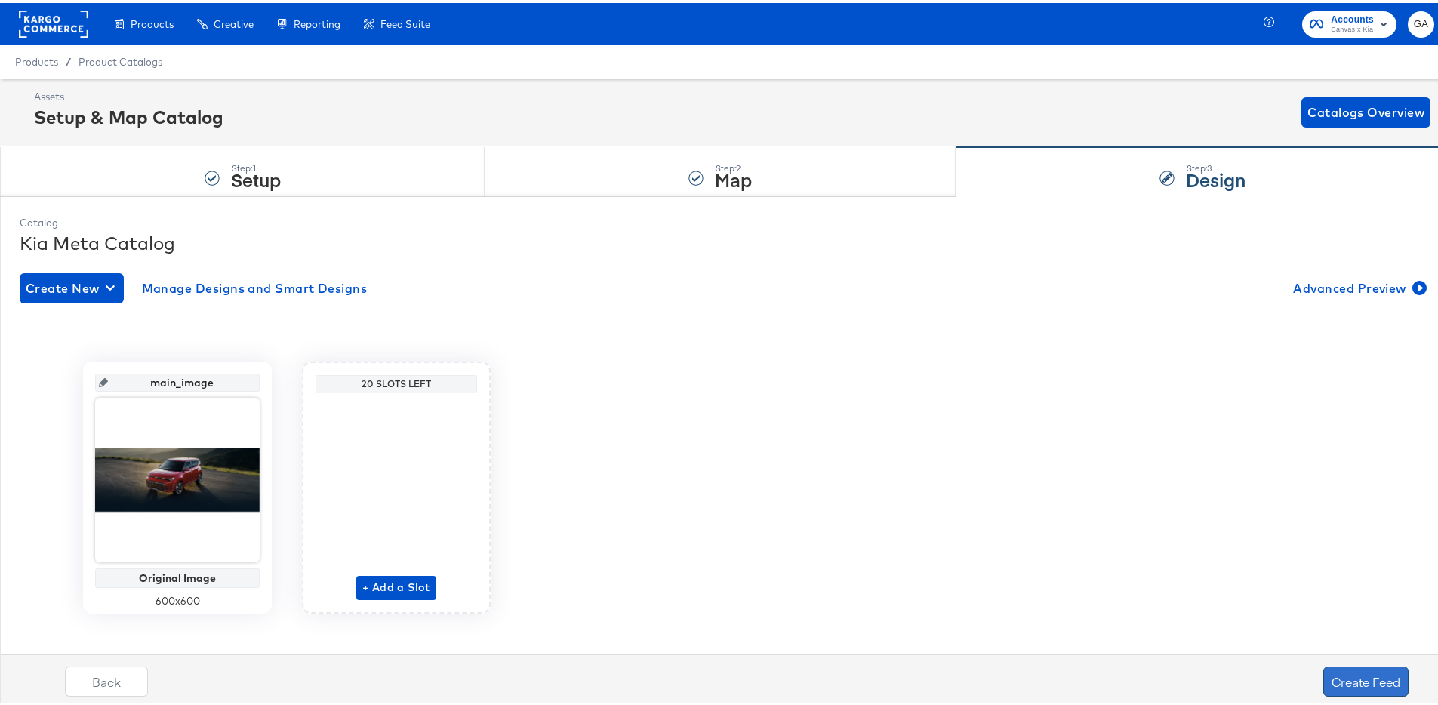
click at [1351, 676] on button "Create Feed" at bounding box center [1365, 679] width 85 height 30
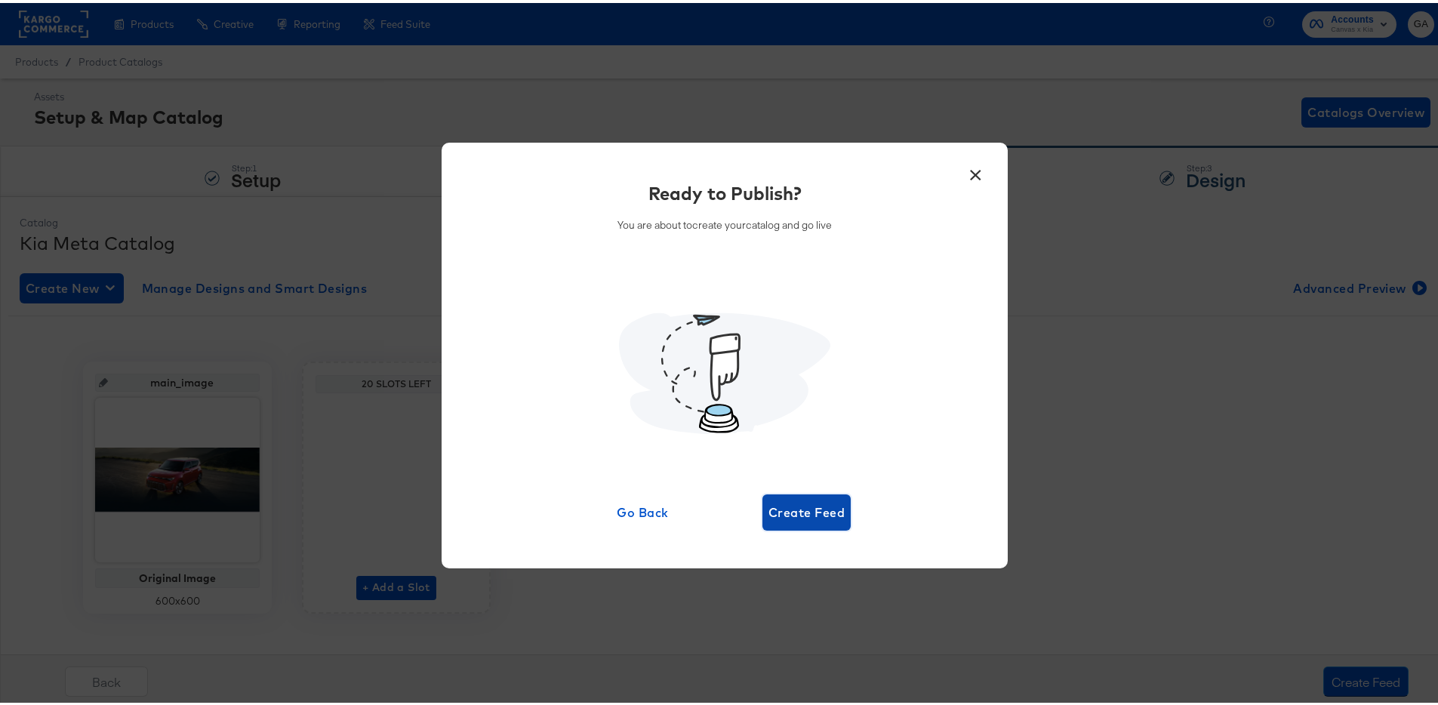
click at [803, 507] on span "Create Feed" at bounding box center [806, 509] width 76 height 21
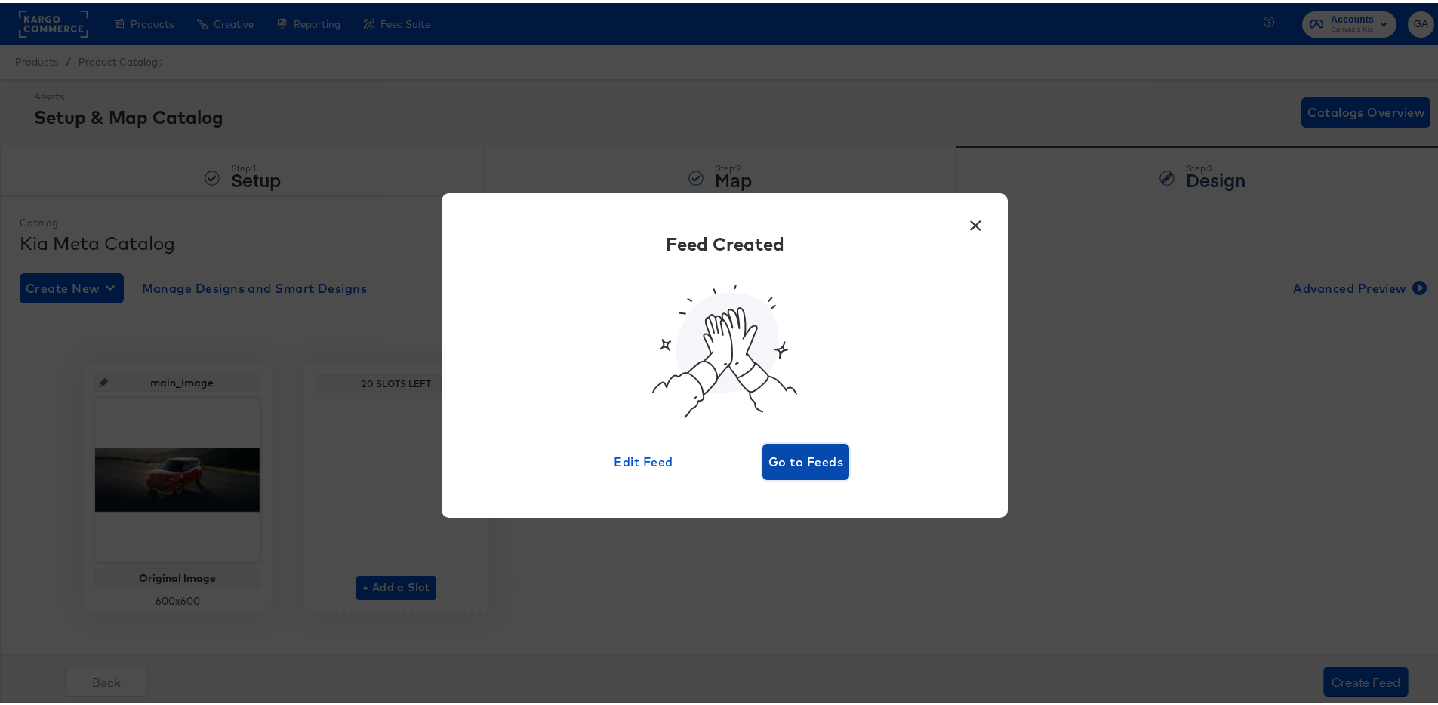
click at [808, 463] on span "Go to Feeds" at bounding box center [805, 458] width 75 height 21
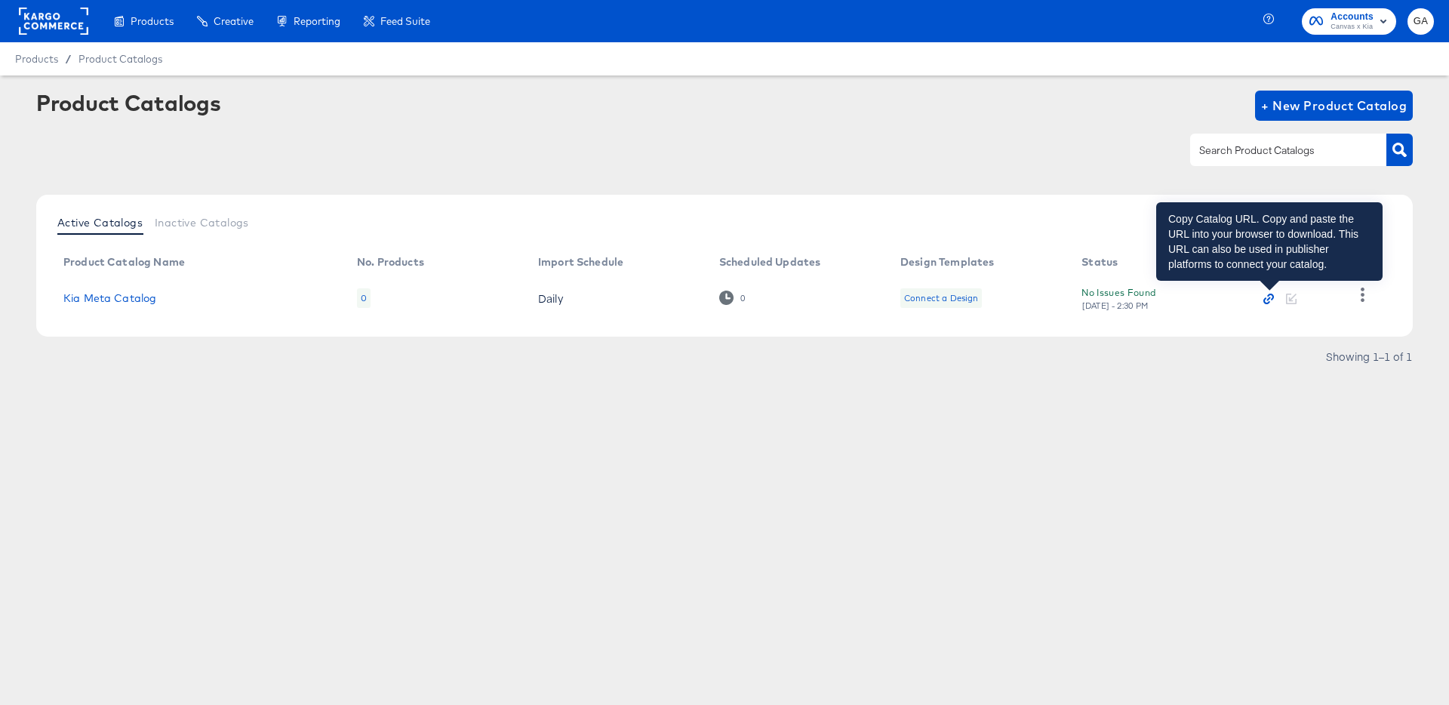
click at [1267, 297] on icon "button" at bounding box center [1269, 299] width 11 height 11
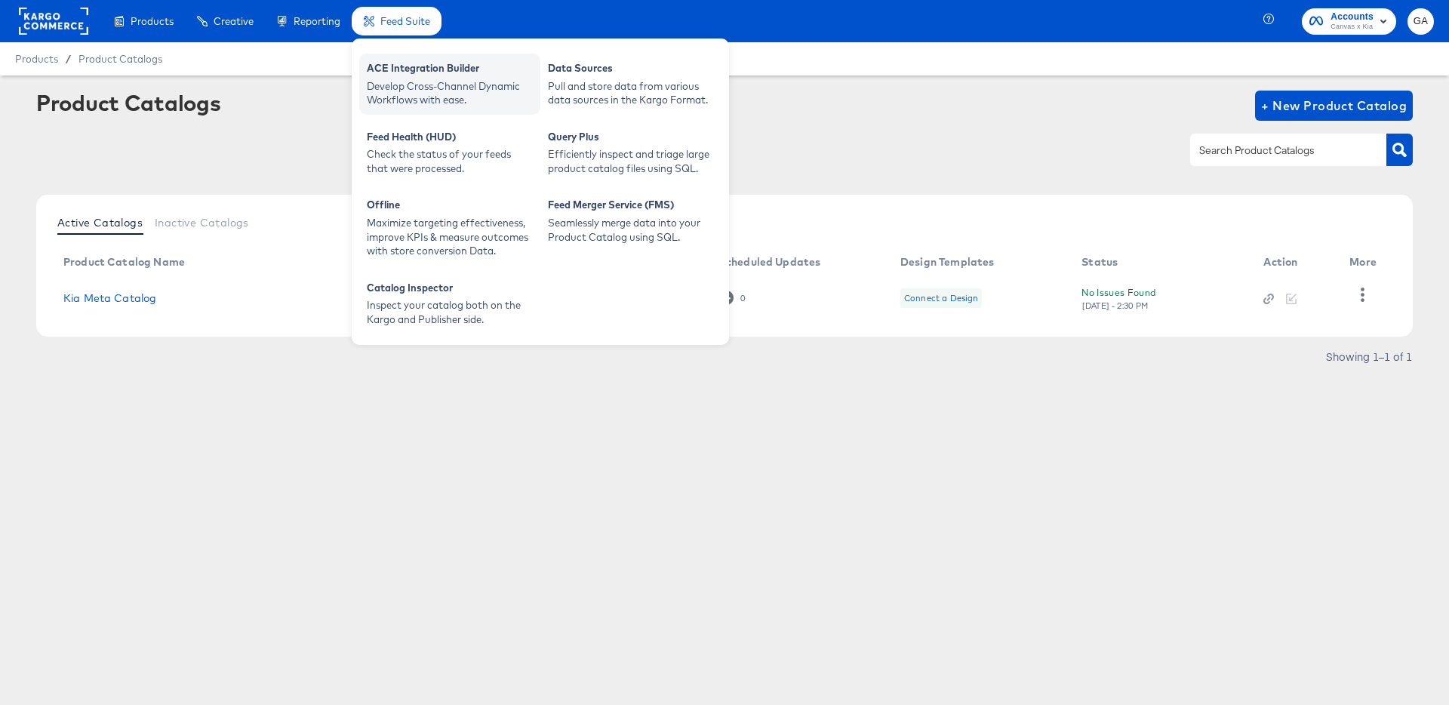
click at [424, 87] on div "Develop Cross-Channel Dynamic Workflows with ease." at bounding box center [450, 93] width 166 height 28
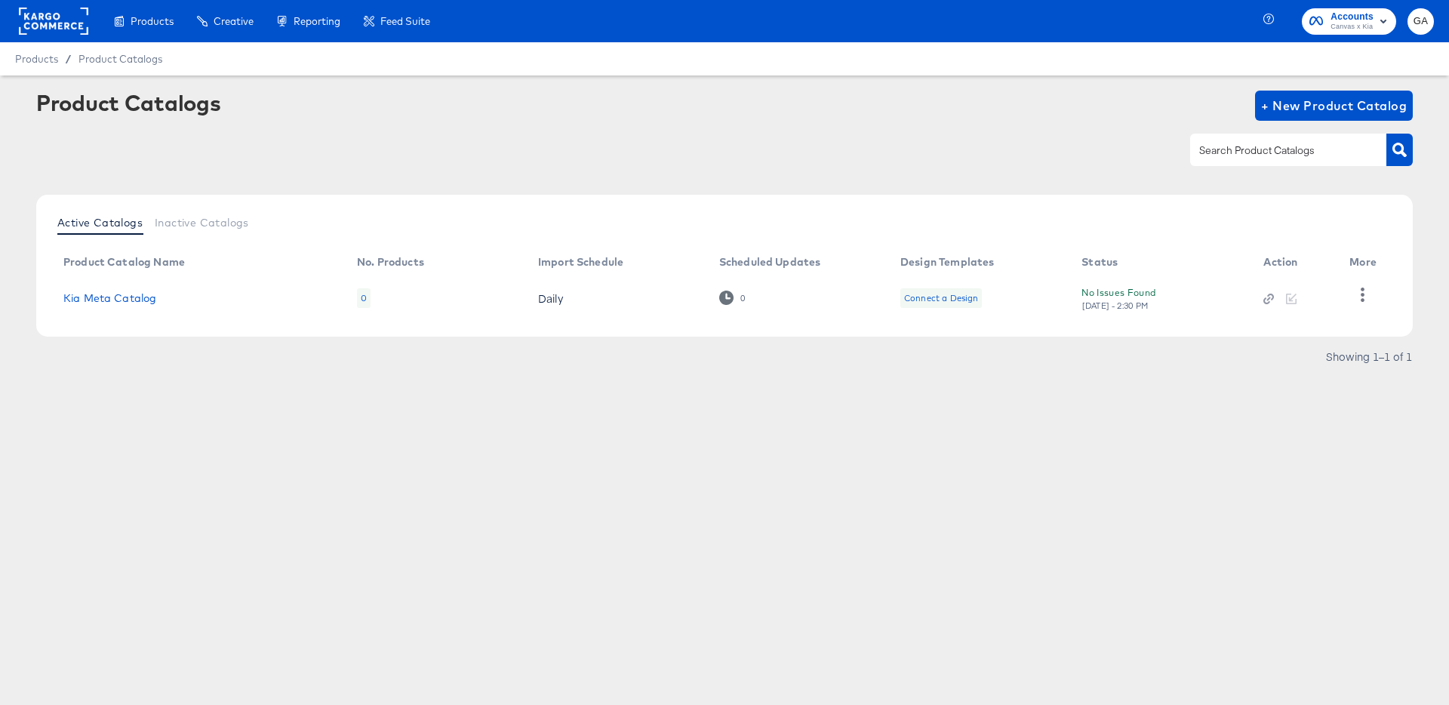
click at [52, 12] on rect at bounding box center [53, 21] width 69 height 27
click at [54, 13] on rect at bounding box center [53, 21] width 69 height 27
click at [1351, 26] on span "Canvas x Kia" at bounding box center [1352, 27] width 43 height 12
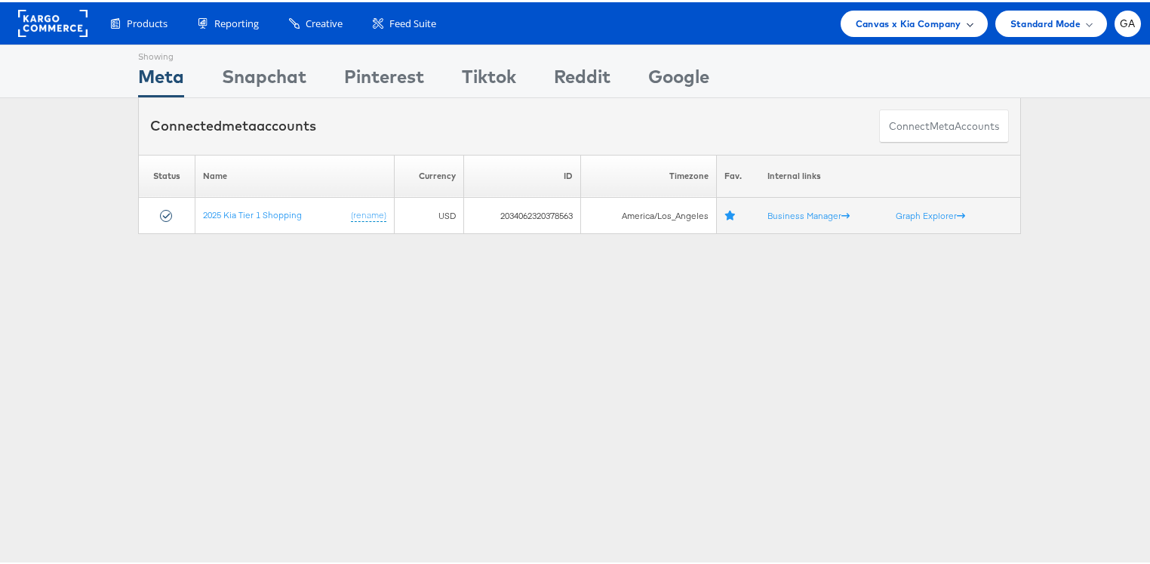
click at [856, 23] on span "Canvas x Kia Company" at bounding box center [909, 22] width 106 height 16
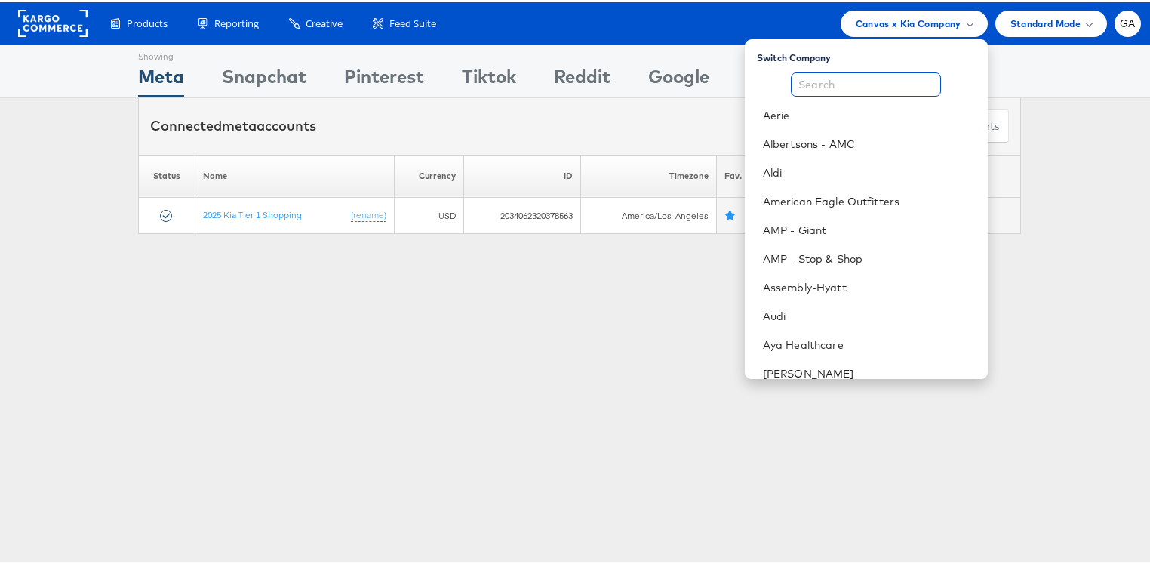
click at [839, 82] on input "text" at bounding box center [866, 82] width 150 height 24
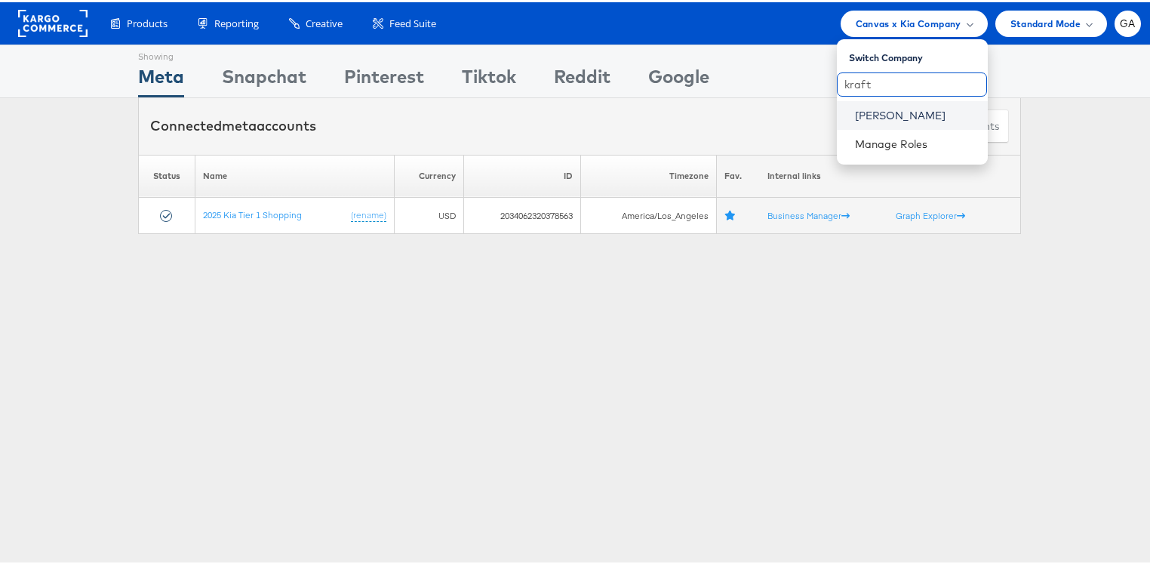
type input "kraft"
click at [855, 106] on link "Kraft Heinz" at bounding box center [915, 113] width 121 height 15
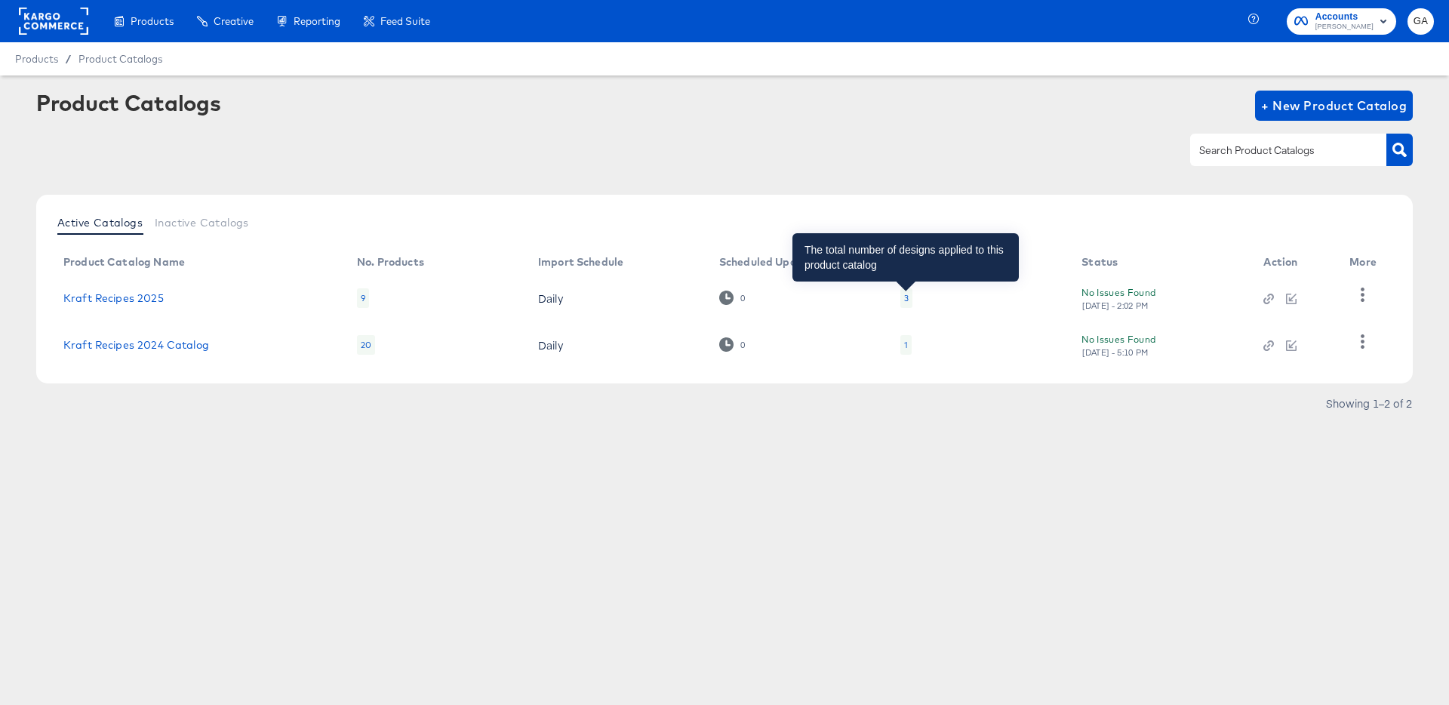
click at [904, 299] on div "3" at bounding box center [906, 298] width 5 height 12
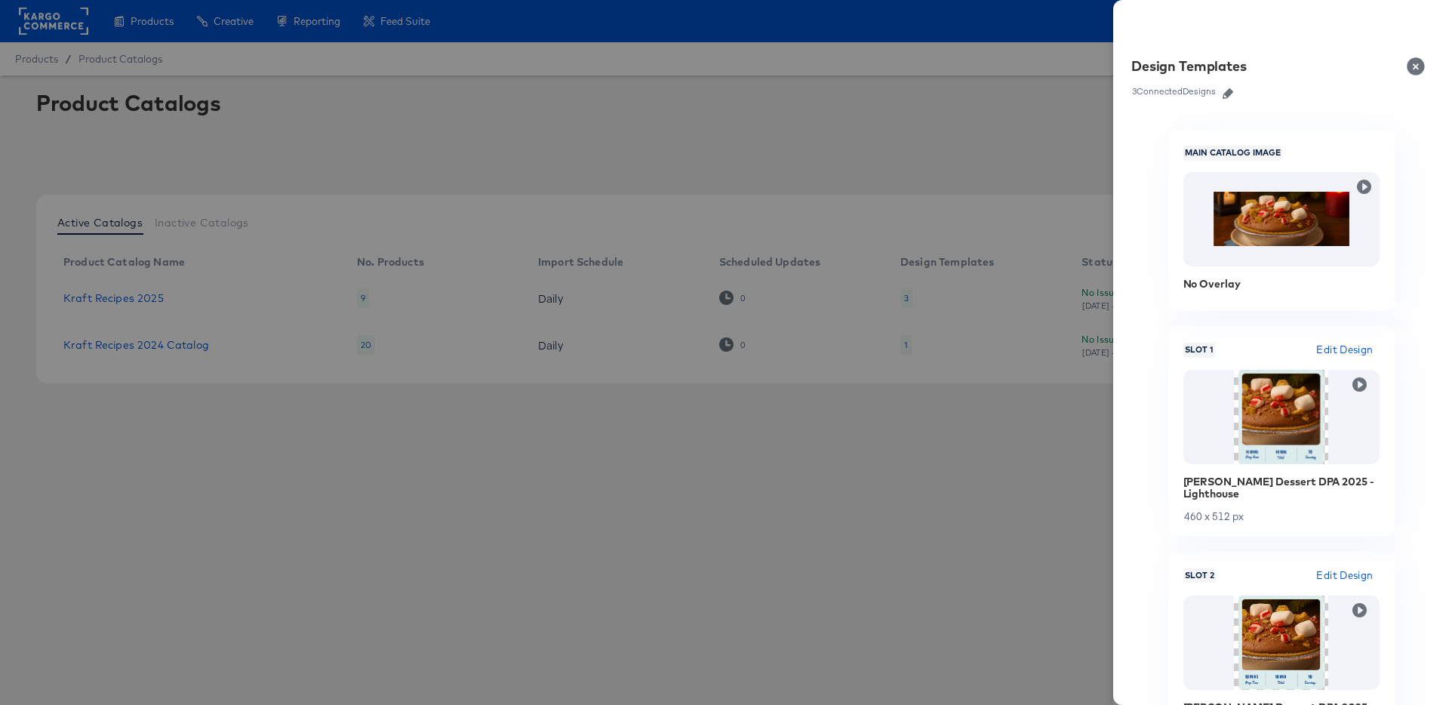
click at [1337, 349] on span "Edit Design" at bounding box center [1345, 349] width 57 height 17
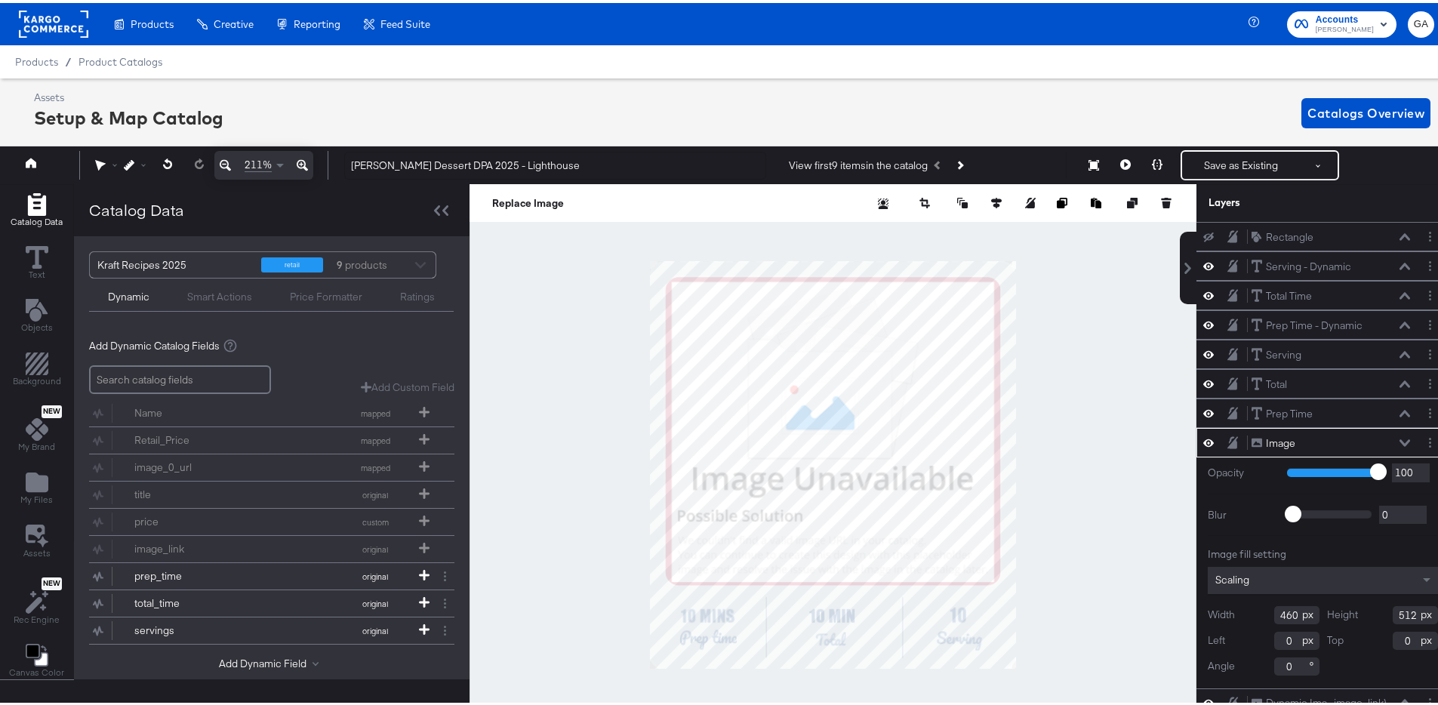
type input "125"
type input "80"
click at [180, 383] on input "search" at bounding box center [180, 376] width 182 height 29
click at [350, 493] on div "title original" at bounding box center [271, 492] width 365 height 26
click at [422, 494] on div "title original" at bounding box center [271, 492] width 365 height 26
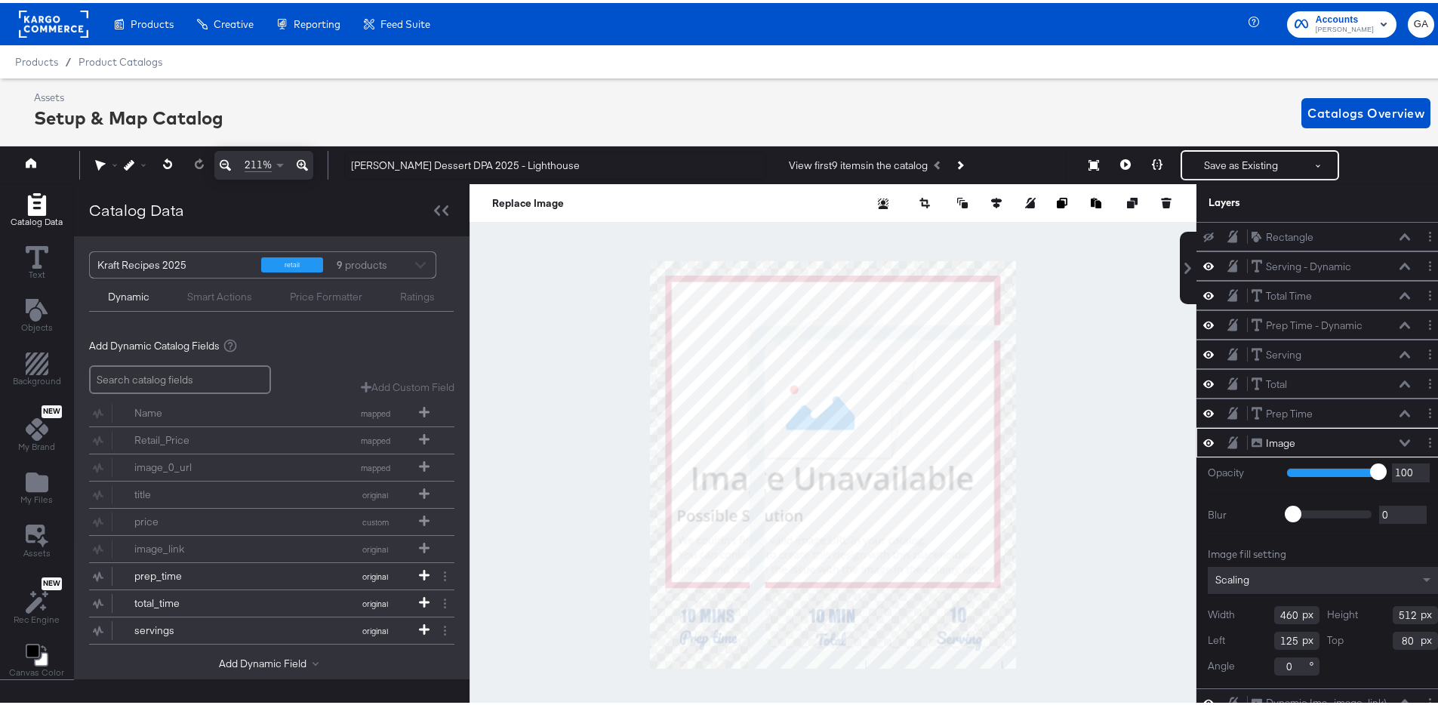
click at [300, 336] on div "Add Dynamic Catalog Fields" at bounding box center [271, 343] width 365 height 14
click at [422, 493] on div "title original" at bounding box center [271, 492] width 365 height 26
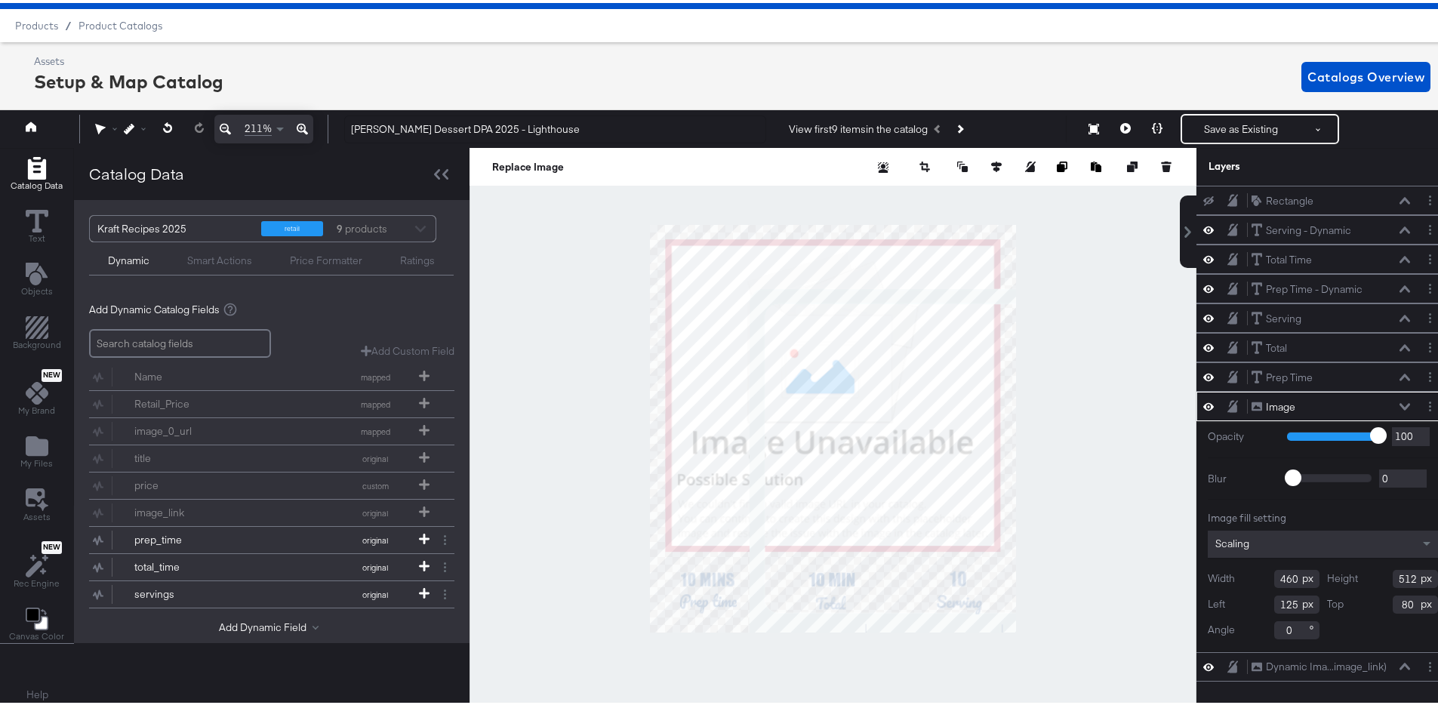
scroll to position [38, 0]
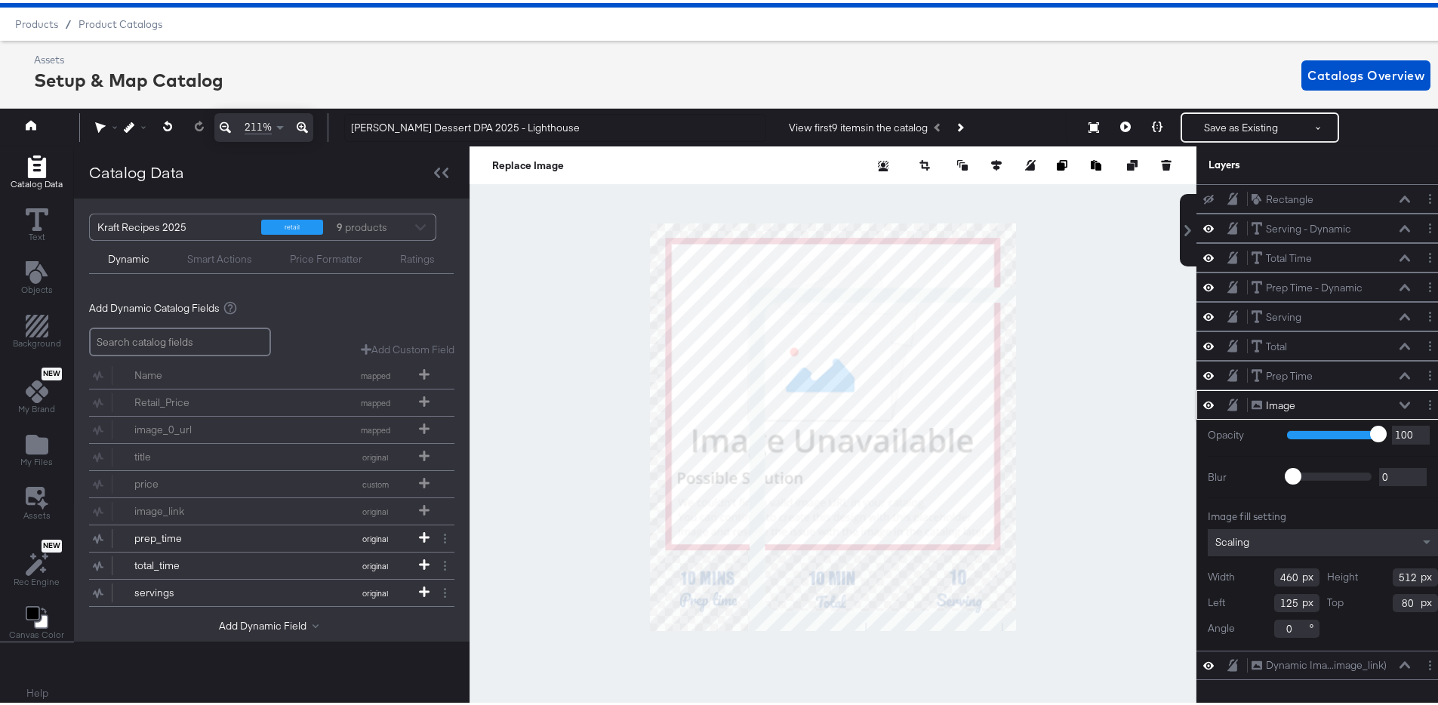
click at [1400, 399] on icon at bounding box center [1405, 403] width 11 height 8
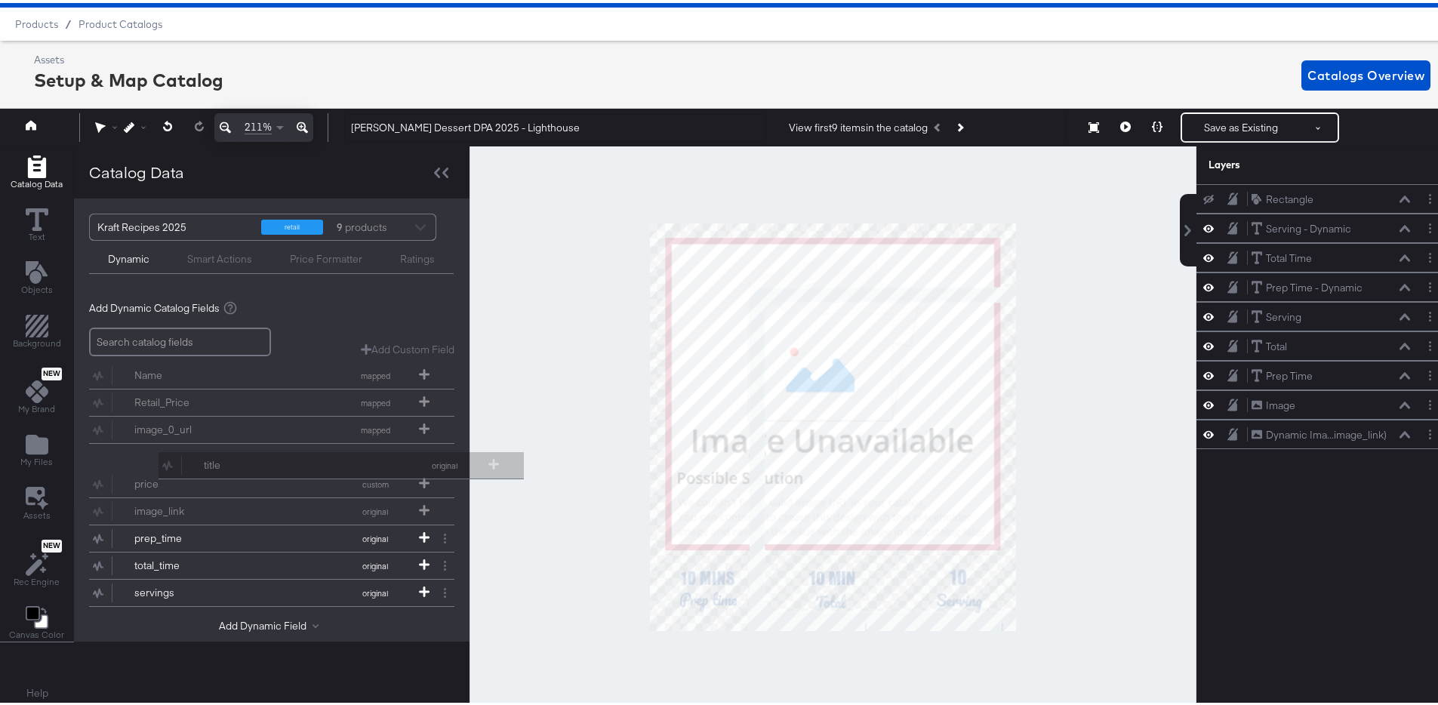
drag, startPoint x: 181, startPoint y: 454, endPoint x: 270, endPoint y: 463, distance: 89.6
click at [270, 463] on div "Name mapped Catalog Value Loading Retail_Price mapped Catalog Value Loading ima…" at bounding box center [271, 481] width 365 height 245
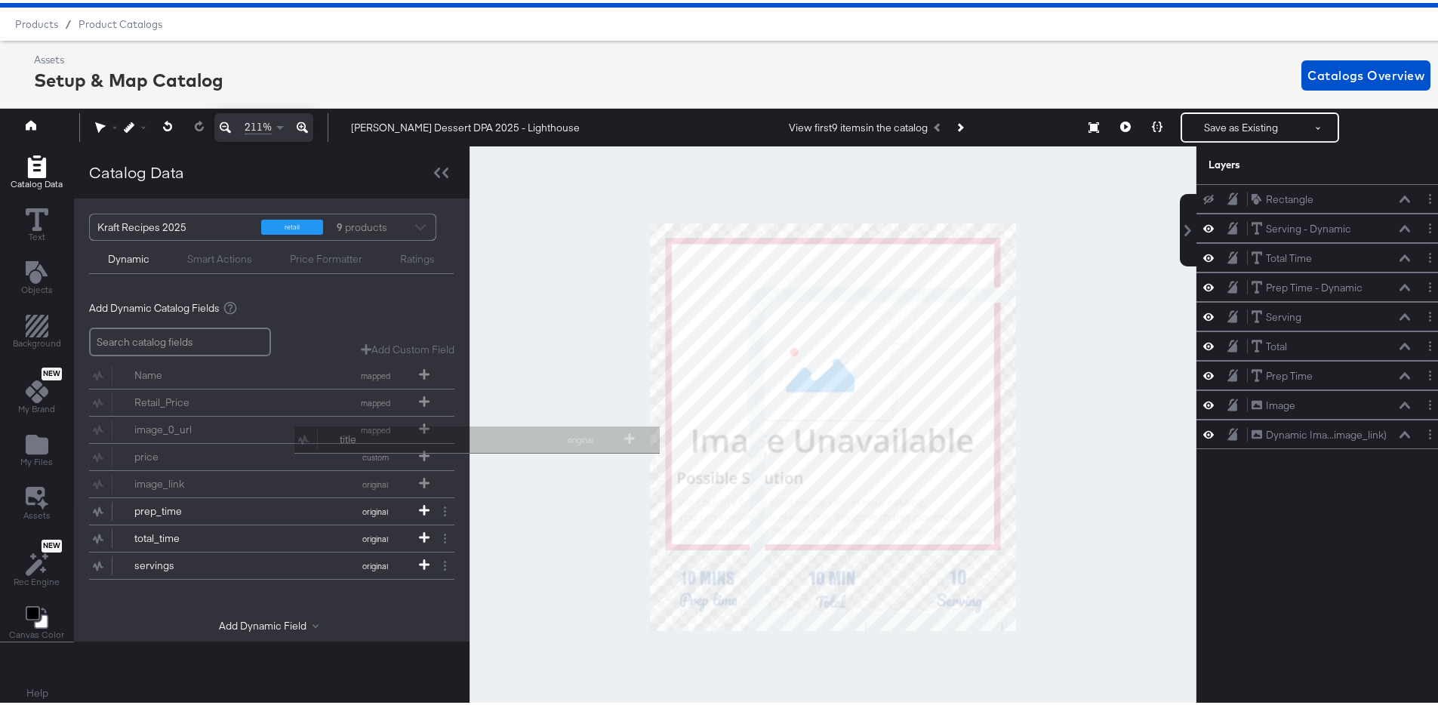
click at [643, 181] on div "Catalog Data Text Objects Background New My Brand My Files Assets New Rec Engin…" at bounding box center [724, 162] width 1449 height 38
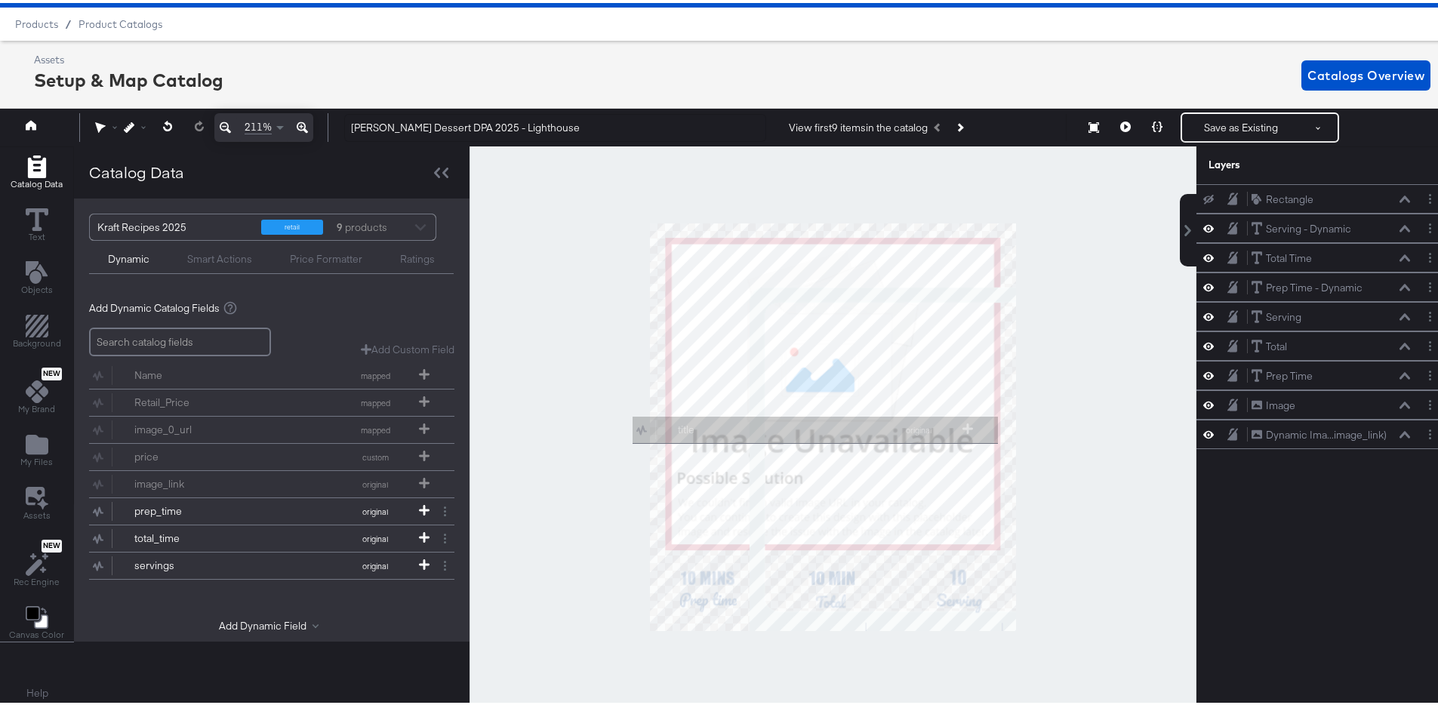
click at [692, 181] on div "Catalog Data Text Objects Background New My Brand My Files Assets New Rec Engin…" at bounding box center [724, 162] width 1449 height 38
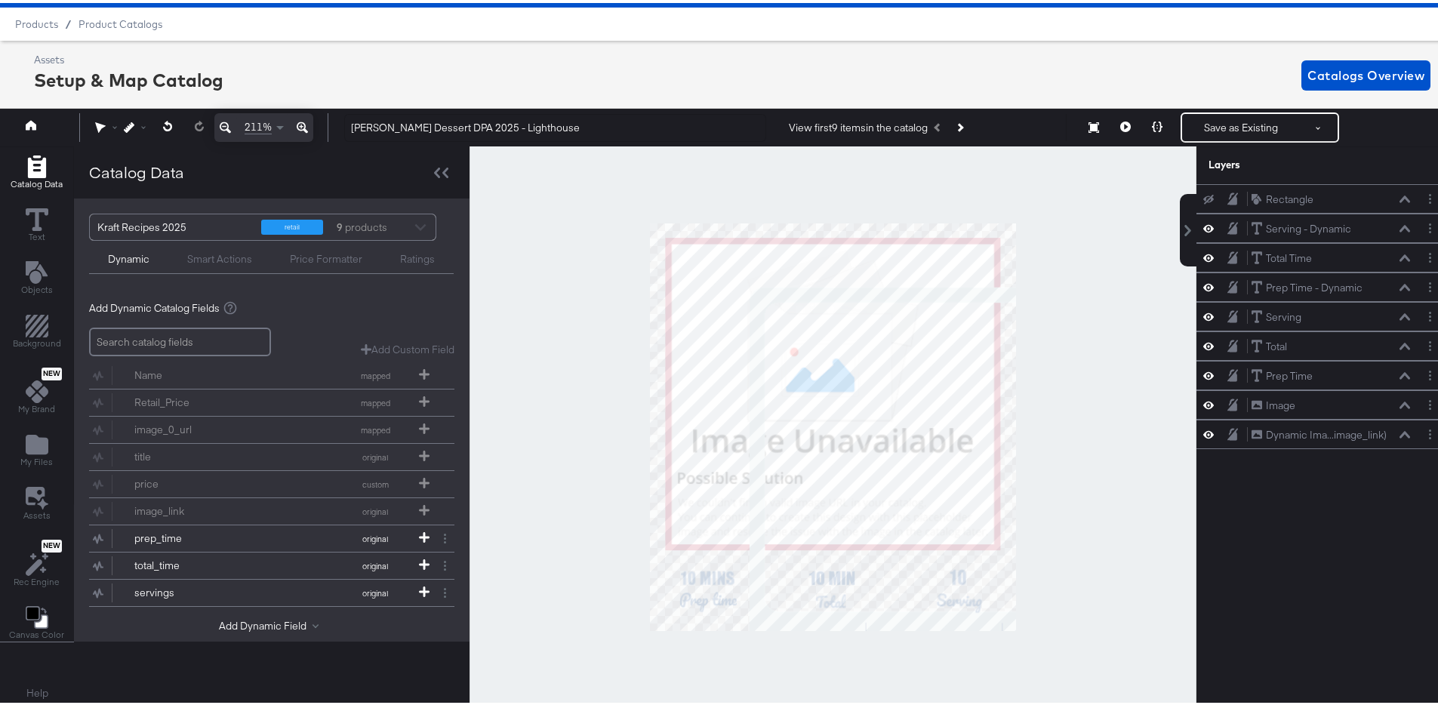
click at [171, 344] on input "search" at bounding box center [180, 339] width 182 height 29
click at [236, 621] on button "Add Dynamic Field" at bounding box center [272, 623] width 106 height 14
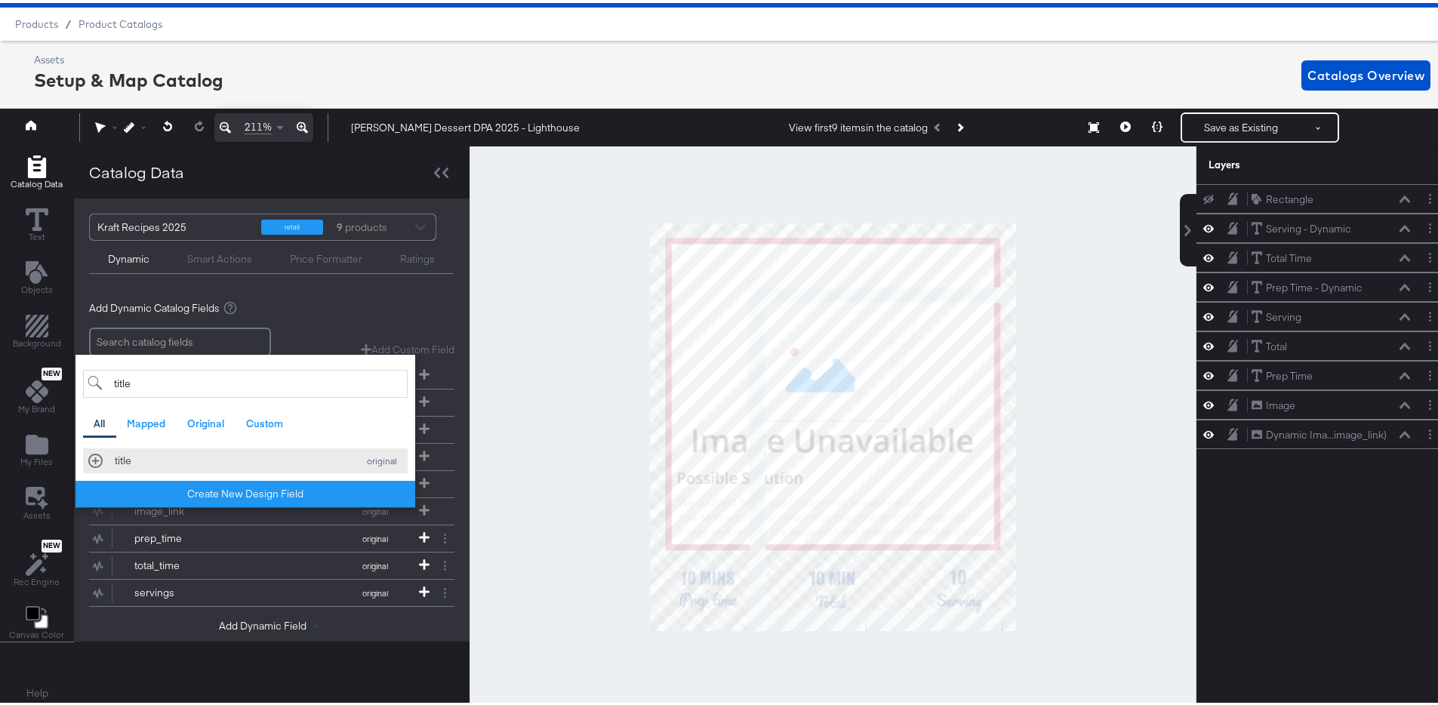
type input "title"
click at [96, 458] on div "title original" at bounding box center [245, 458] width 314 height 14
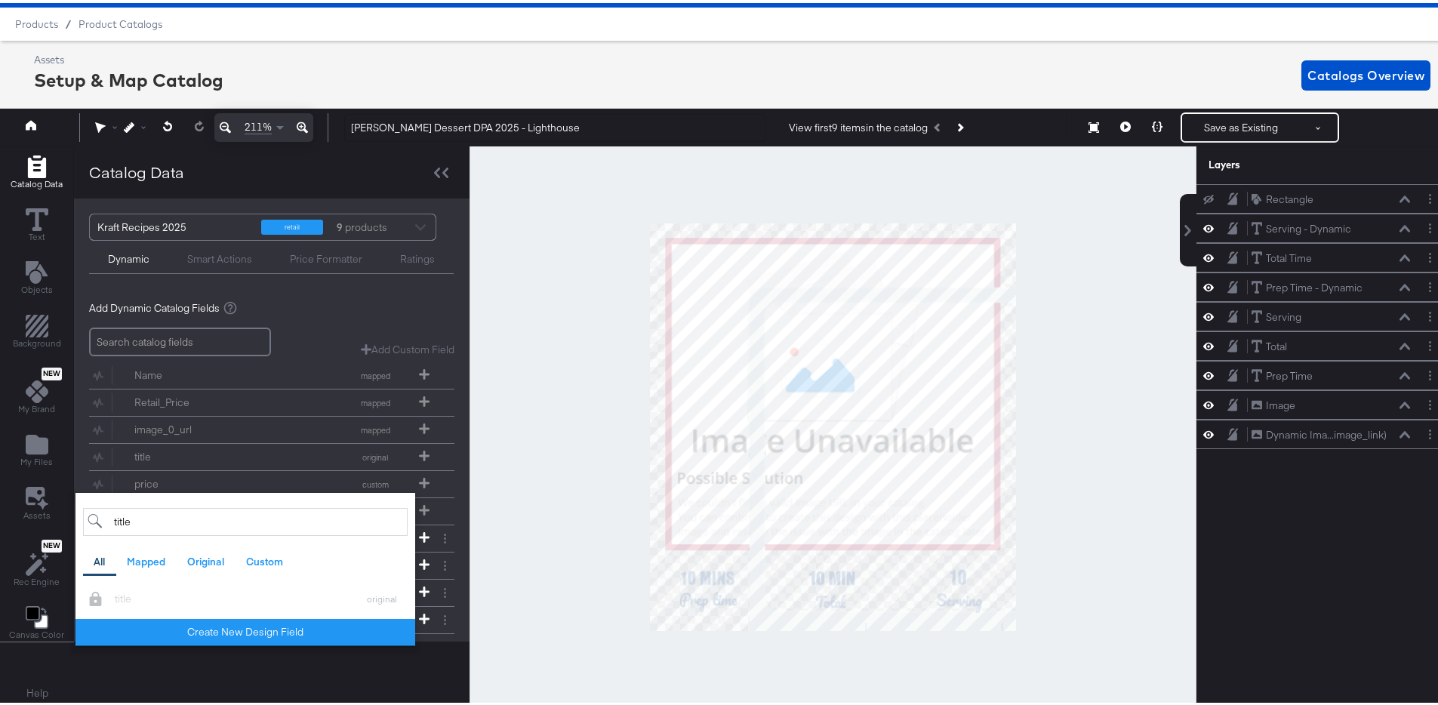
click at [317, 315] on div "Add Dynamic Catalog Fields Add Custom Field Create a custom field based on an e…" at bounding box center [271, 481] width 365 height 390
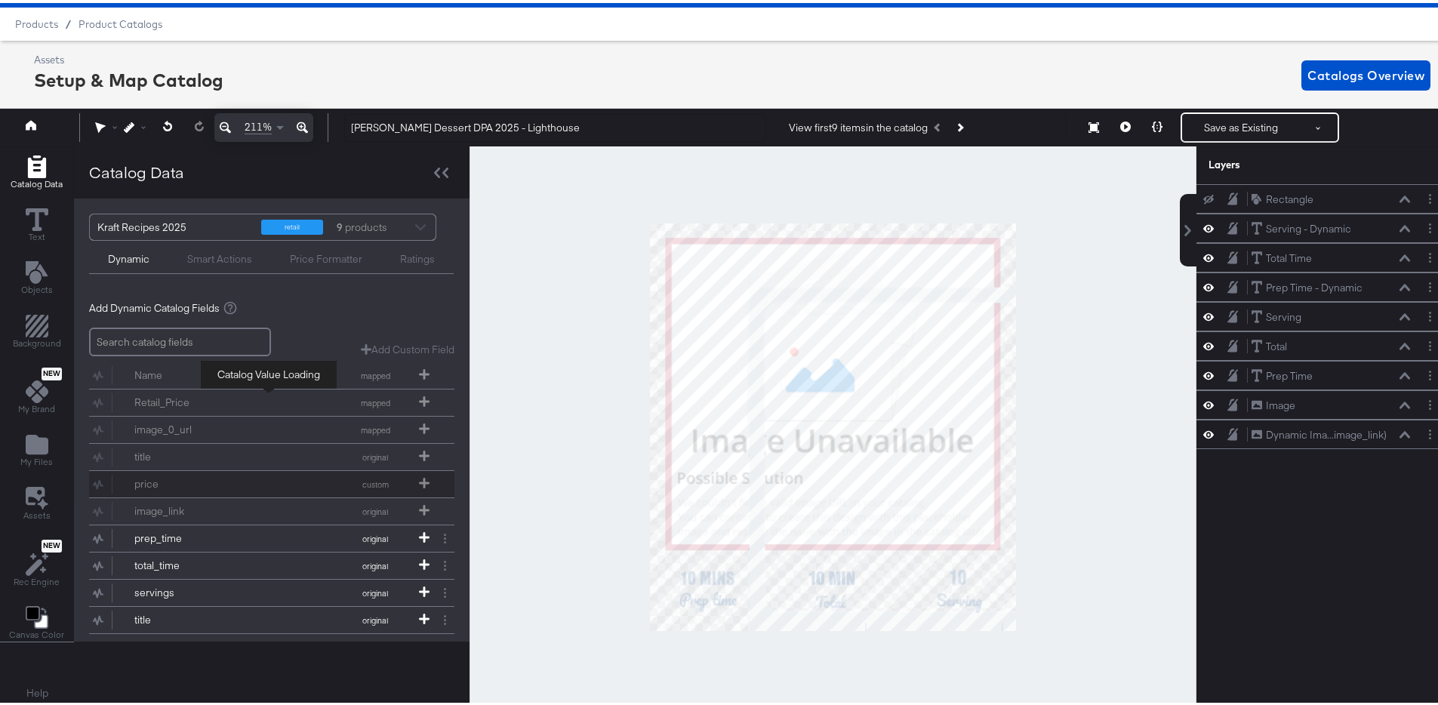
scroll to position [63, 0]
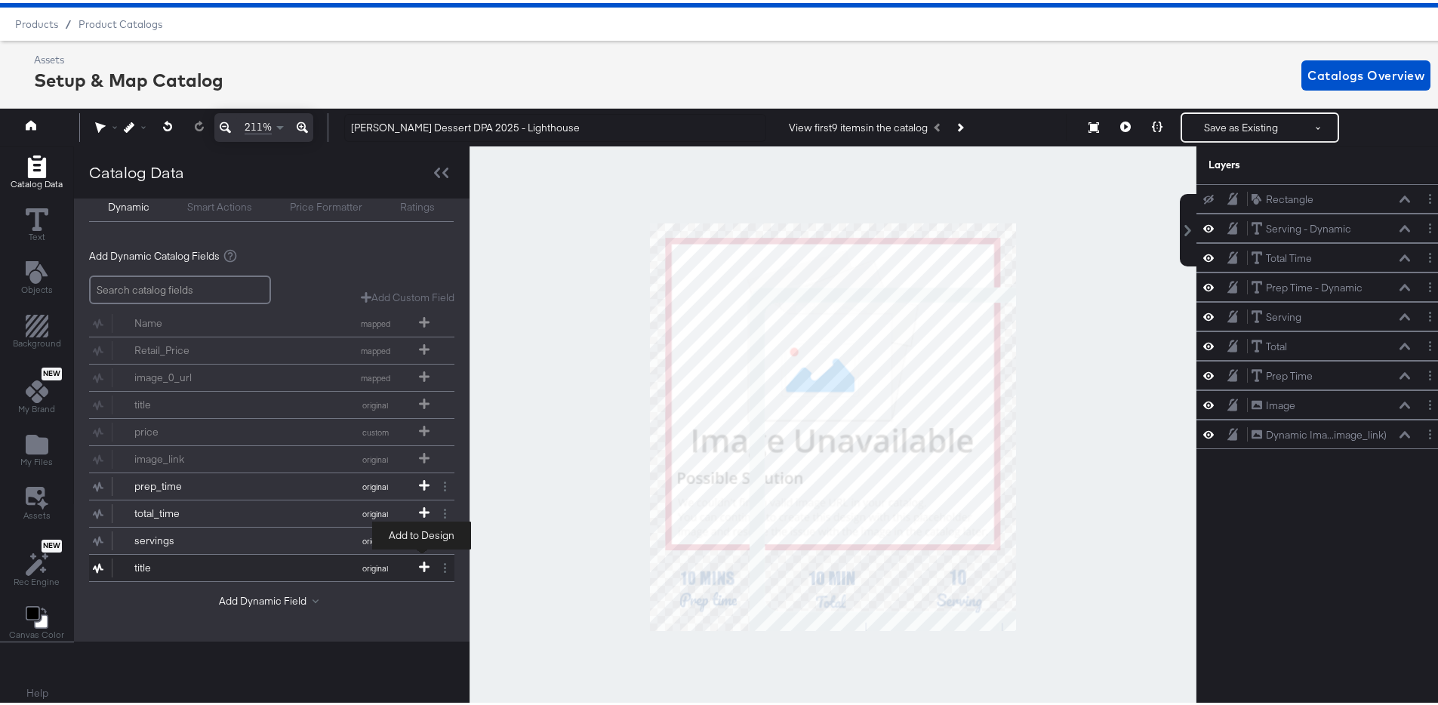
click at [422, 559] on icon at bounding box center [424, 564] width 11 height 11
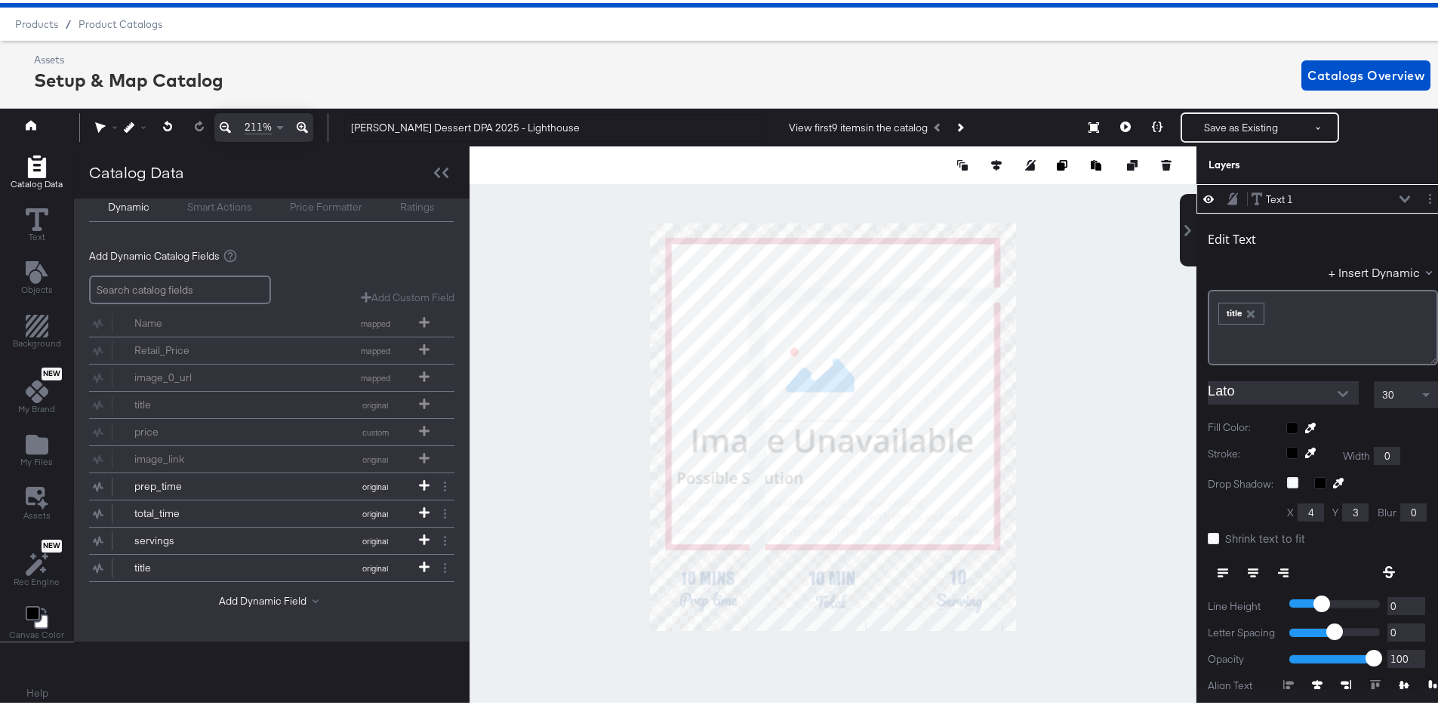
scroll to position [0, 0]
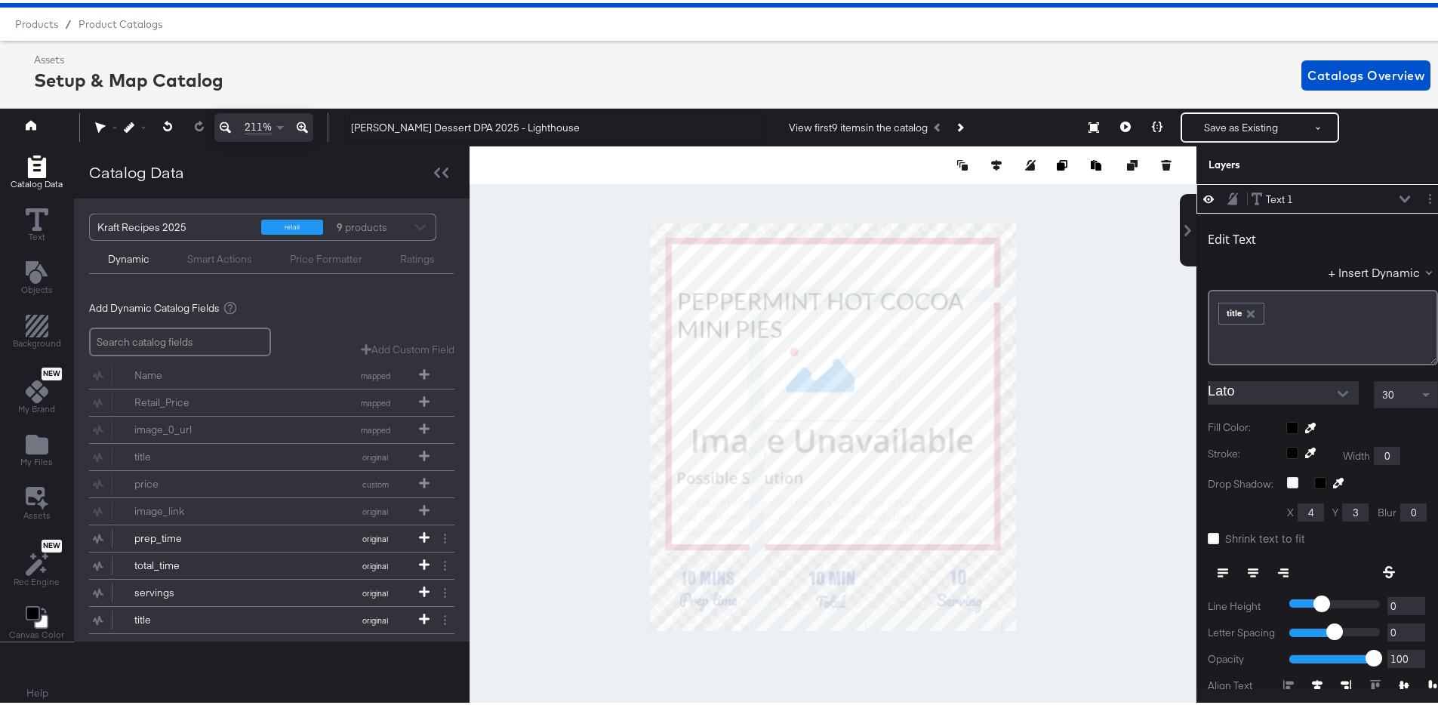
type input "36"
type input "88"
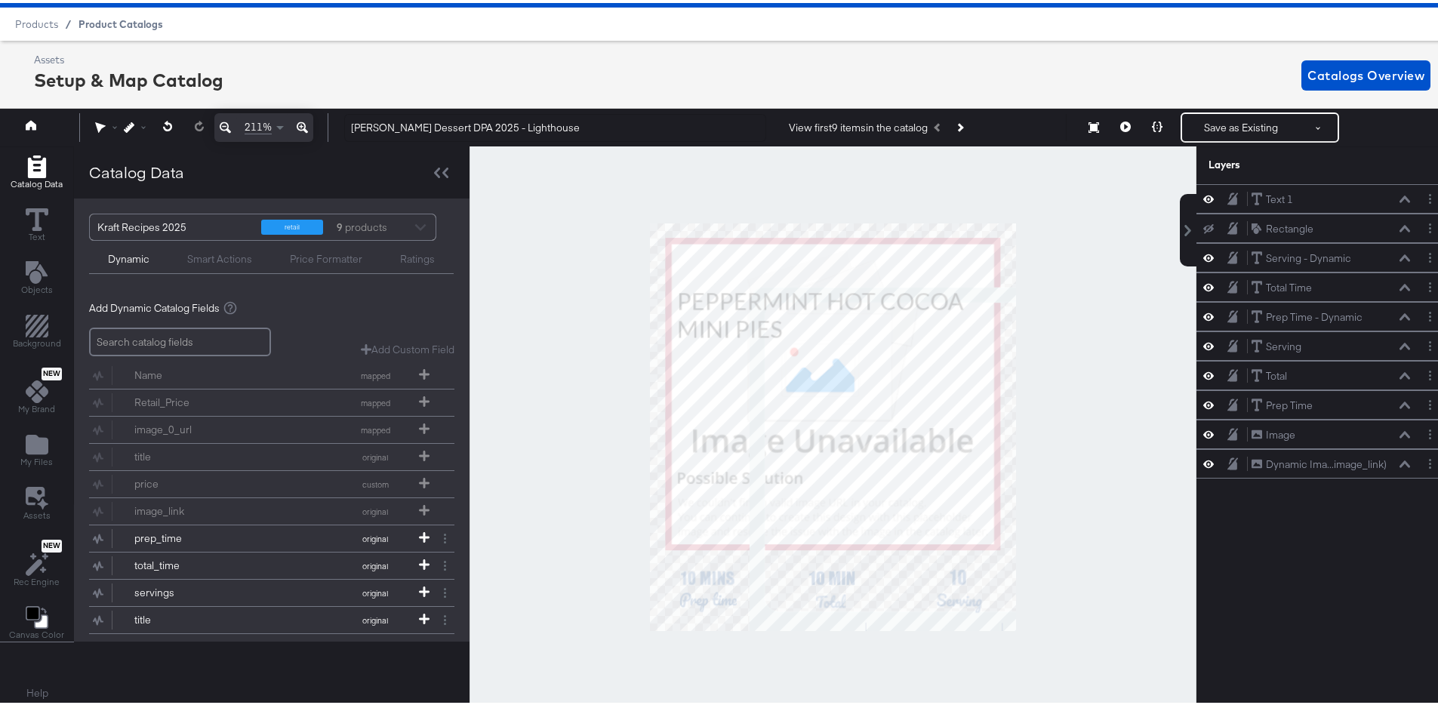
click at [116, 17] on span "Product Catalogs" at bounding box center [121, 21] width 85 height 12
click at [123, 20] on span "Product Catalogs" at bounding box center [121, 21] width 85 height 12
click at [27, 125] on icon at bounding box center [31, 123] width 11 height 10
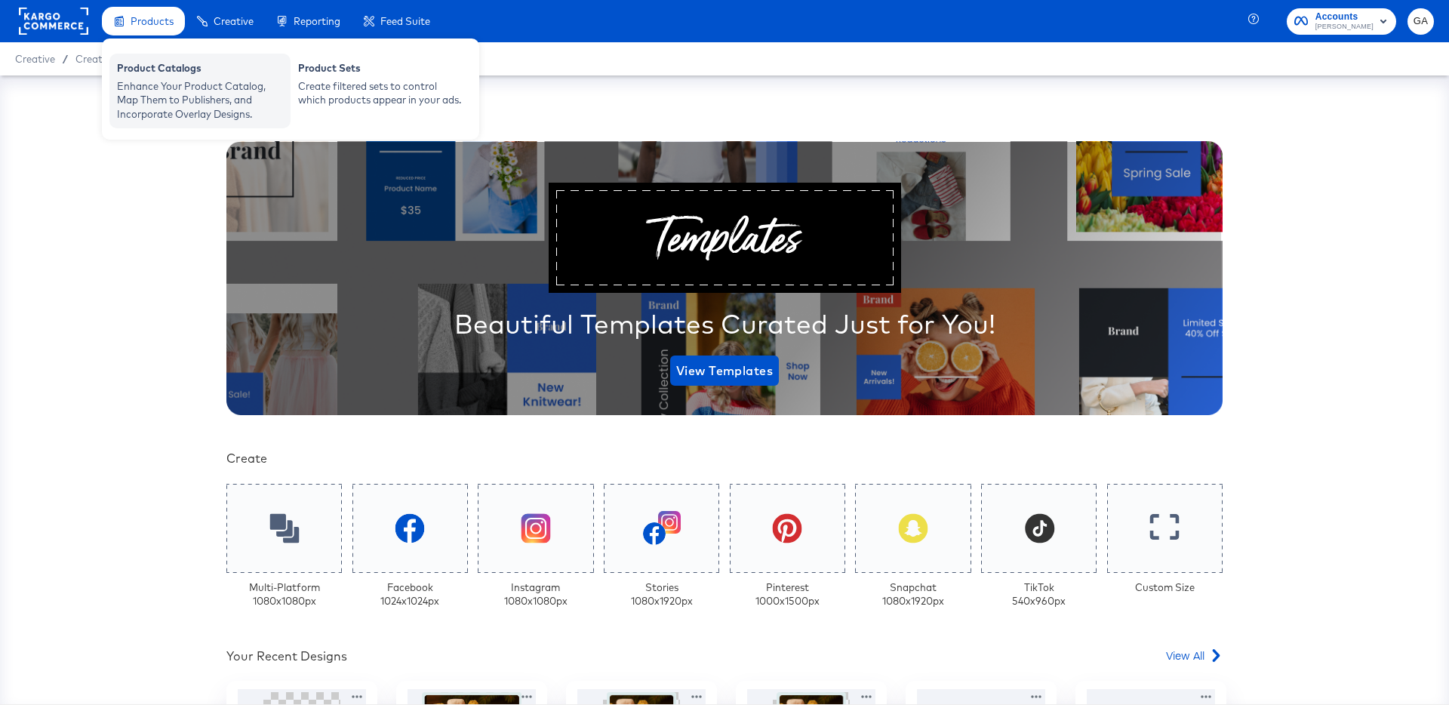
click at [155, 80] on div "Enhance Your Product Catalog, Map Them to Publishers, and Incorporate Overlay D…" at bounding box center [200, 100] width 166 height 42
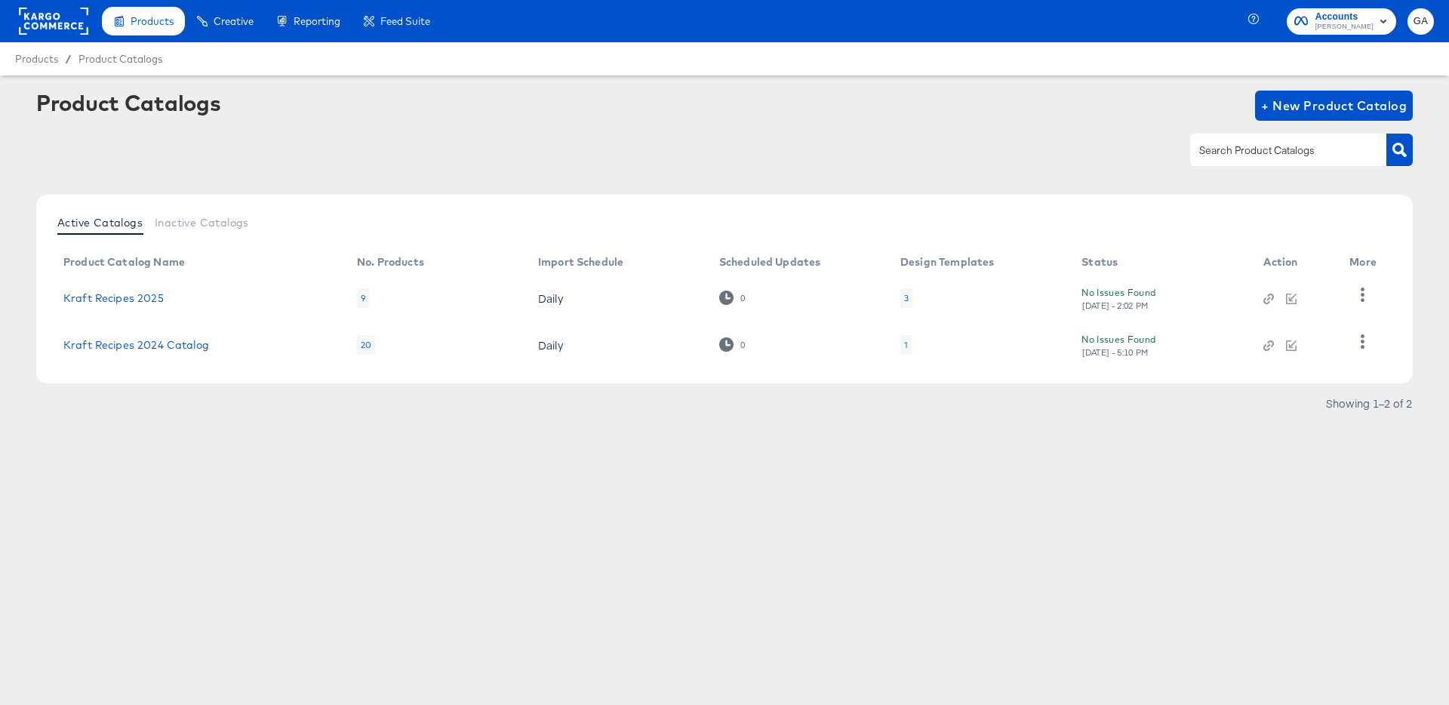
click at [908, 298] on div "3" at bounding box center [907, 298] width 12 height 20
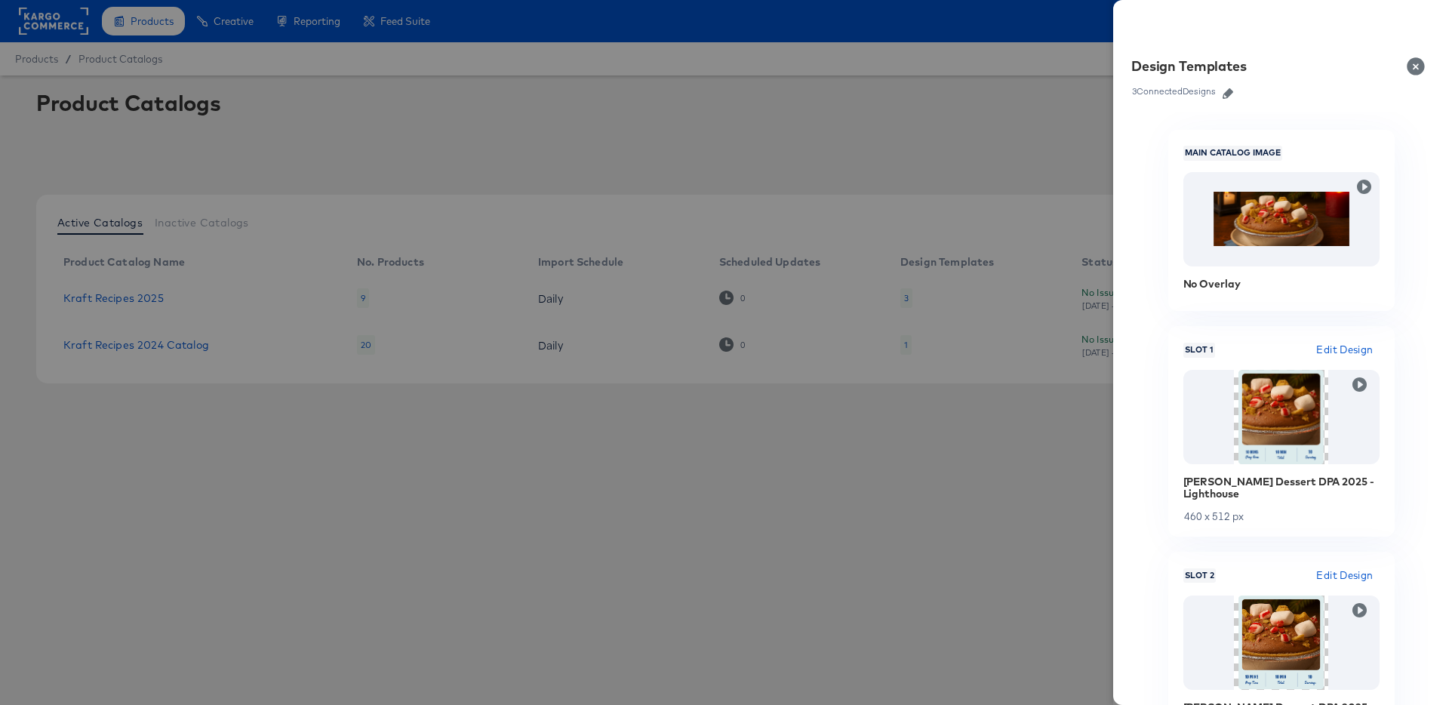
click at [1233, 98] on icon "button" at bounding box center [1228, 93] width 11 height 11
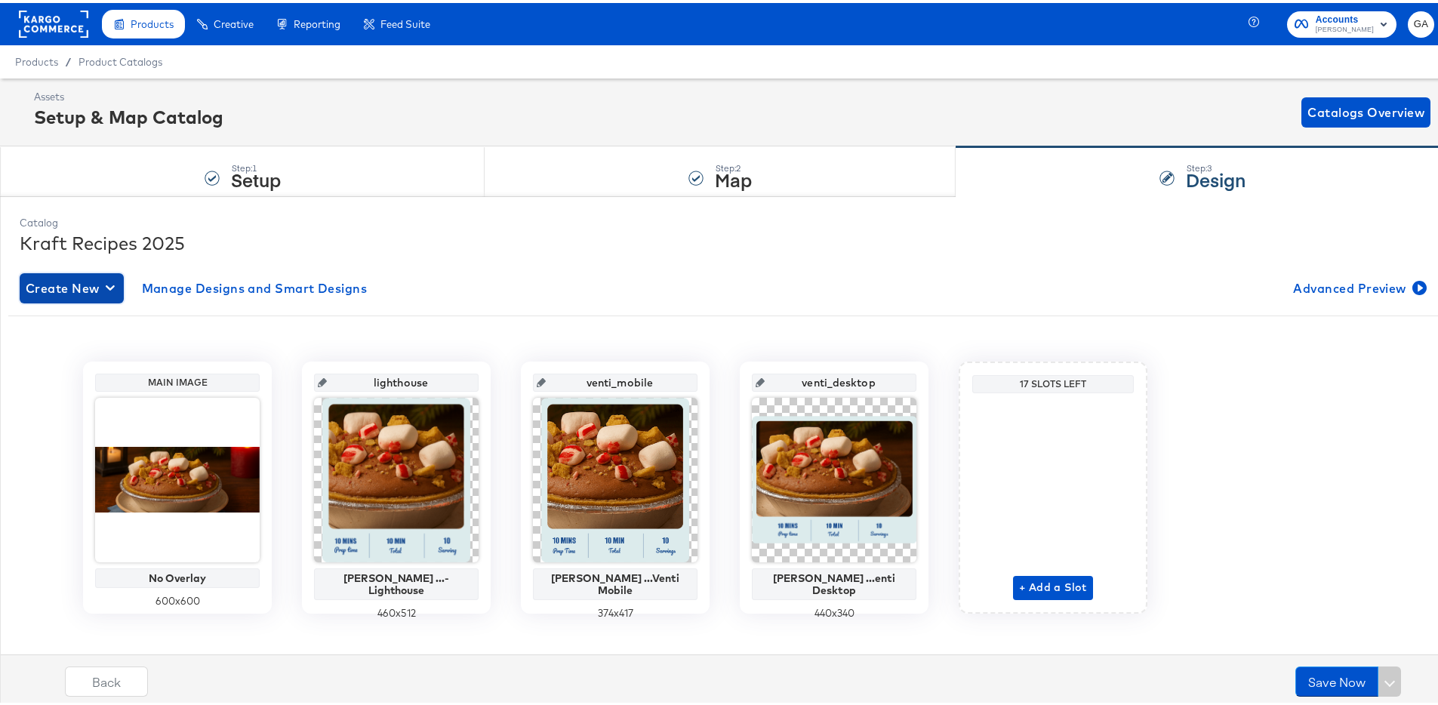
click at [97, 289] on span "Create New" at bounding box center [72, 285] width 92 height 21
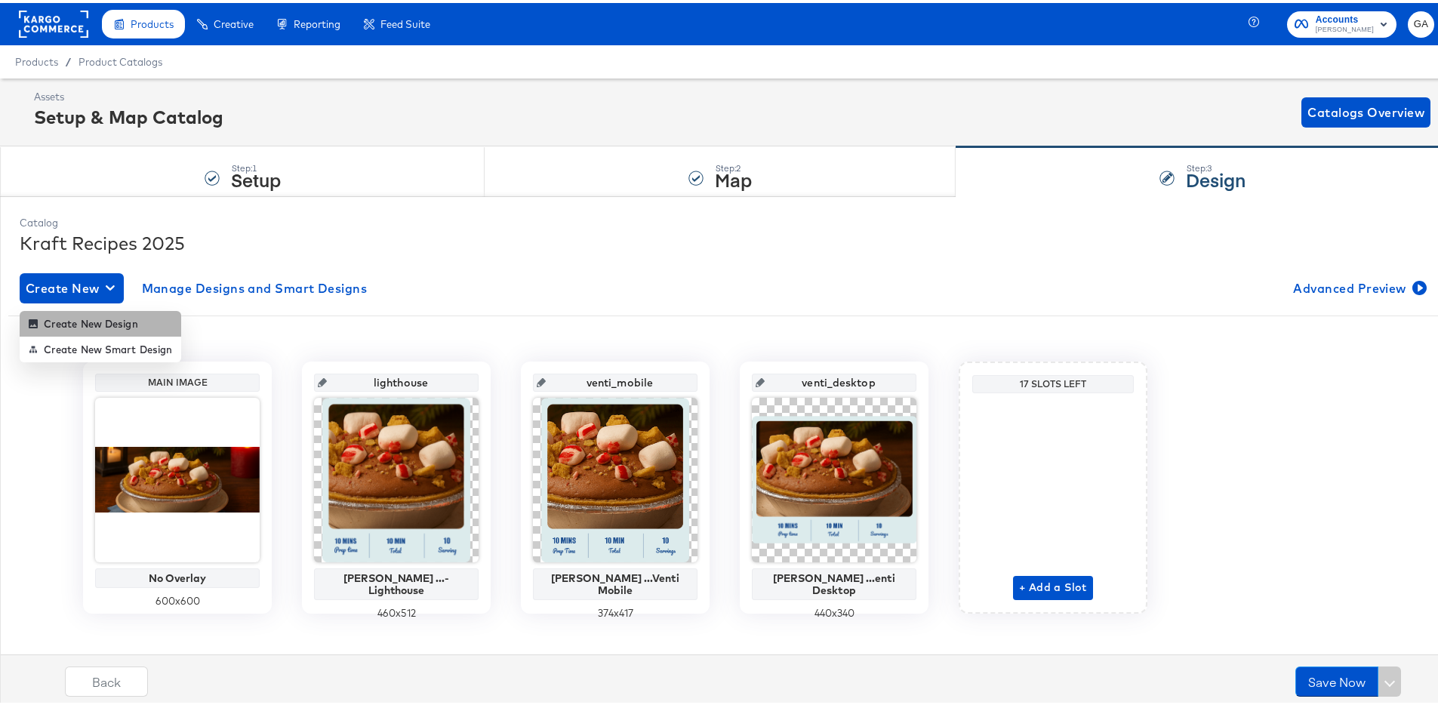
click at [105, 317] on div "Create New Design" at bounding box center [83, 321] width 109 height 12
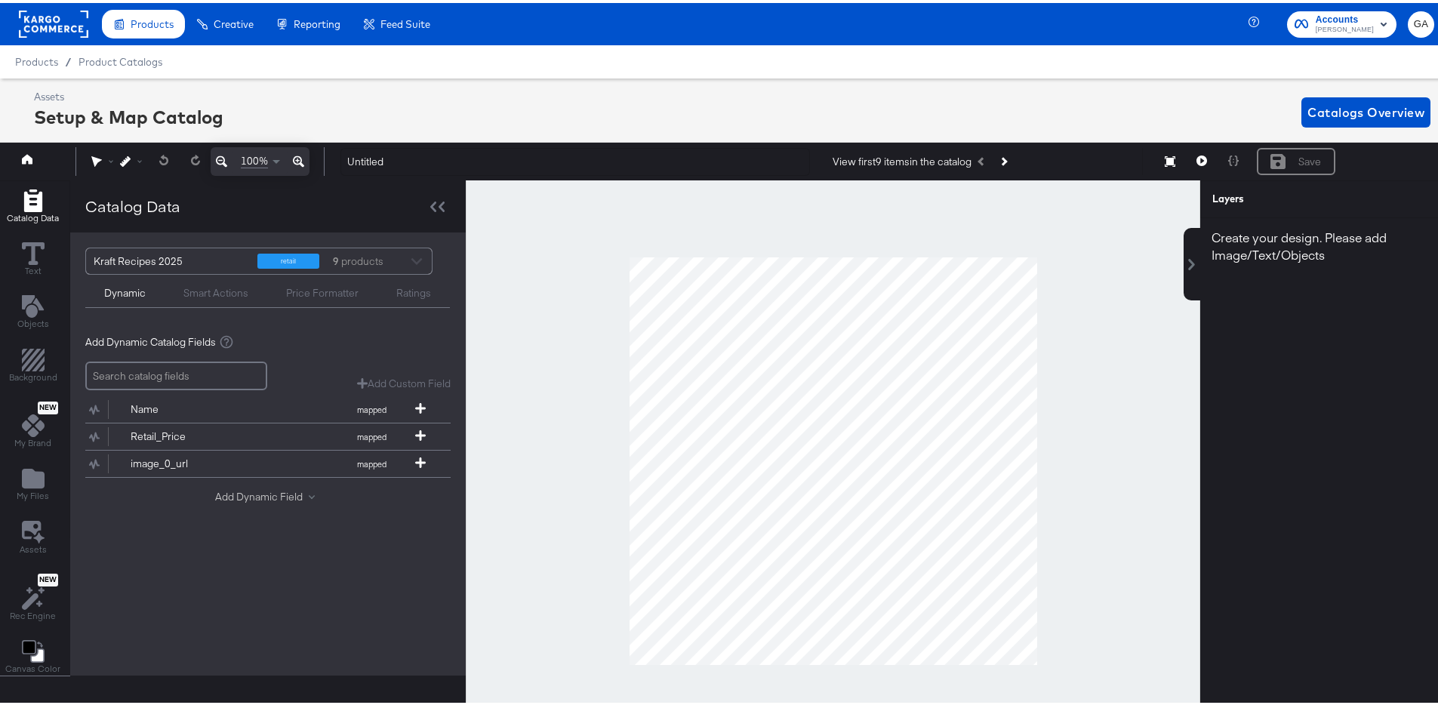
click at [263, 496] on button "Add Dynamic Field" at bounding box center [268, 494] width 106 height 14
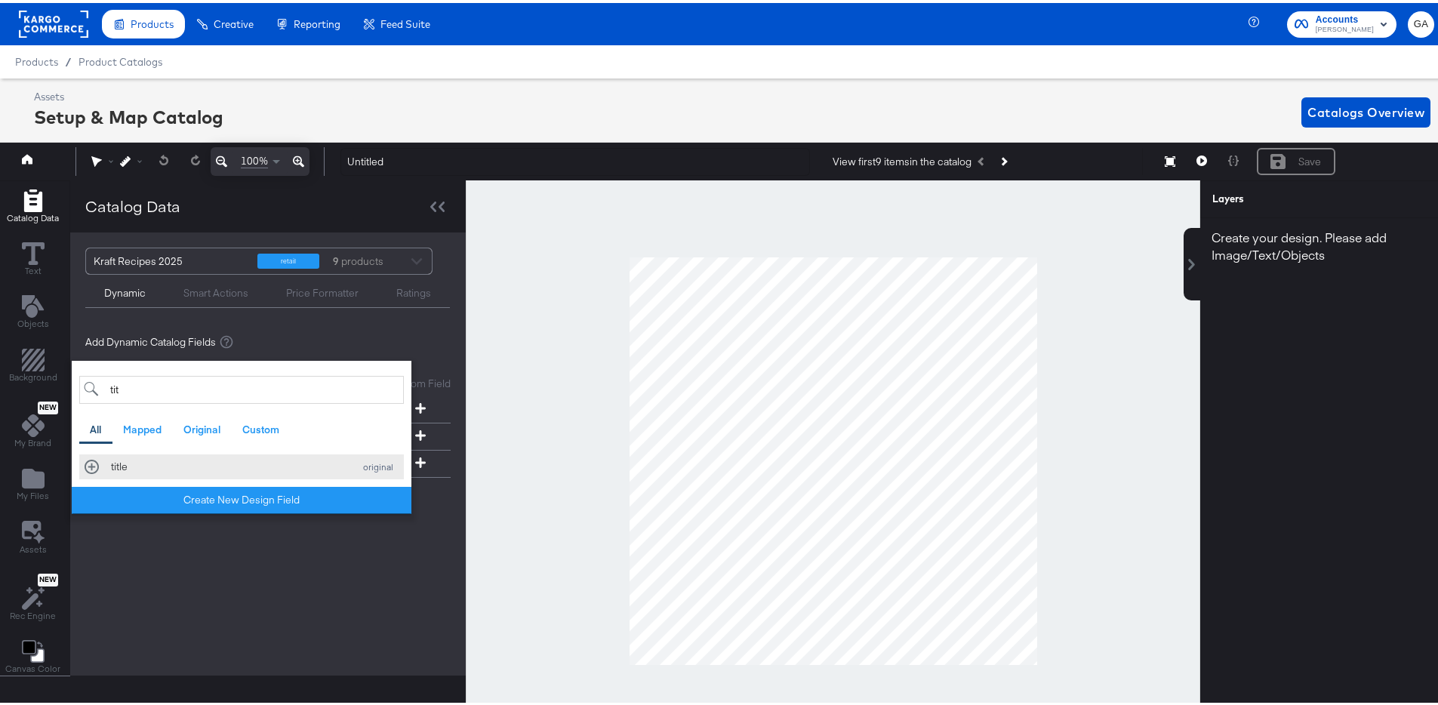
type input "tit"
click at [202, 466] on div "title" at bounding box center [228, 464] width 235 height 14
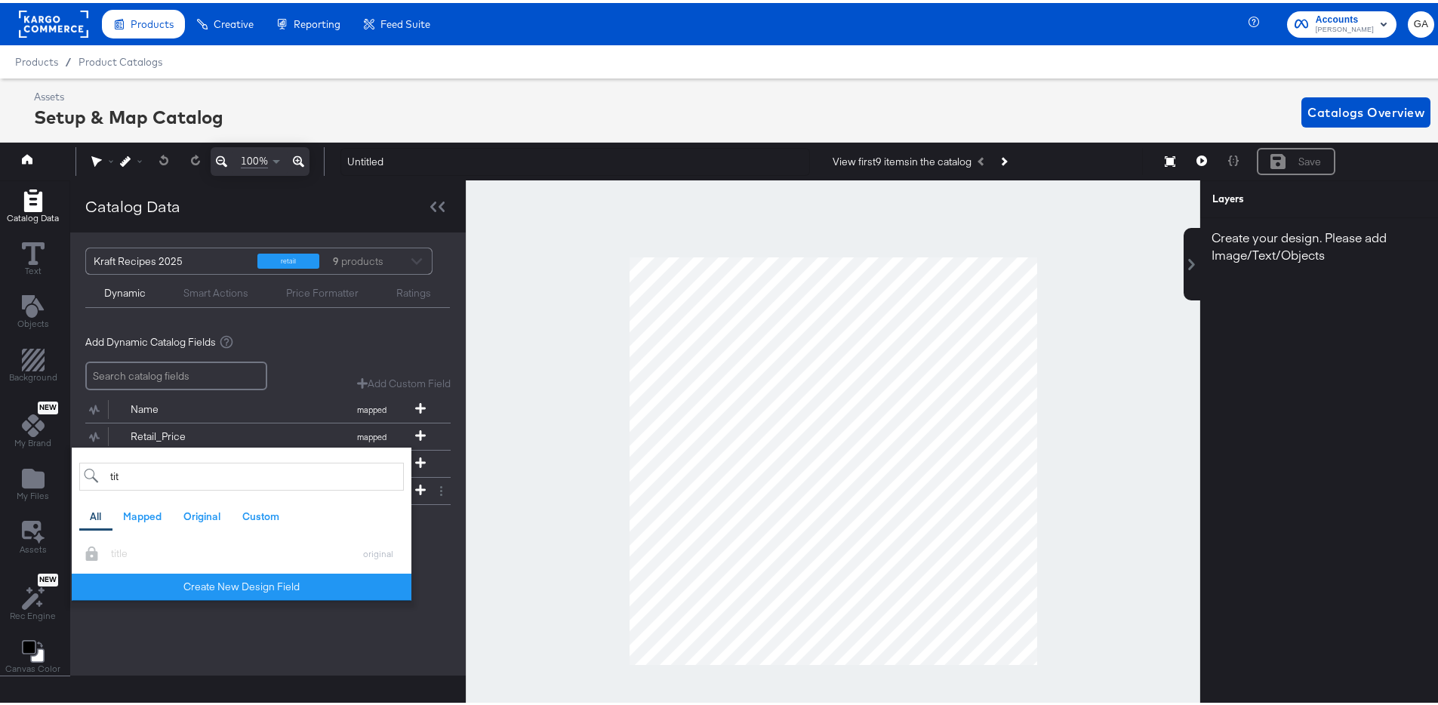
click at [454, 551] on div "Add Dynamic Catalog Fields Add Custom Field Create a custom field based on an e…" at bounding box center [268, 441] width 396 height 242
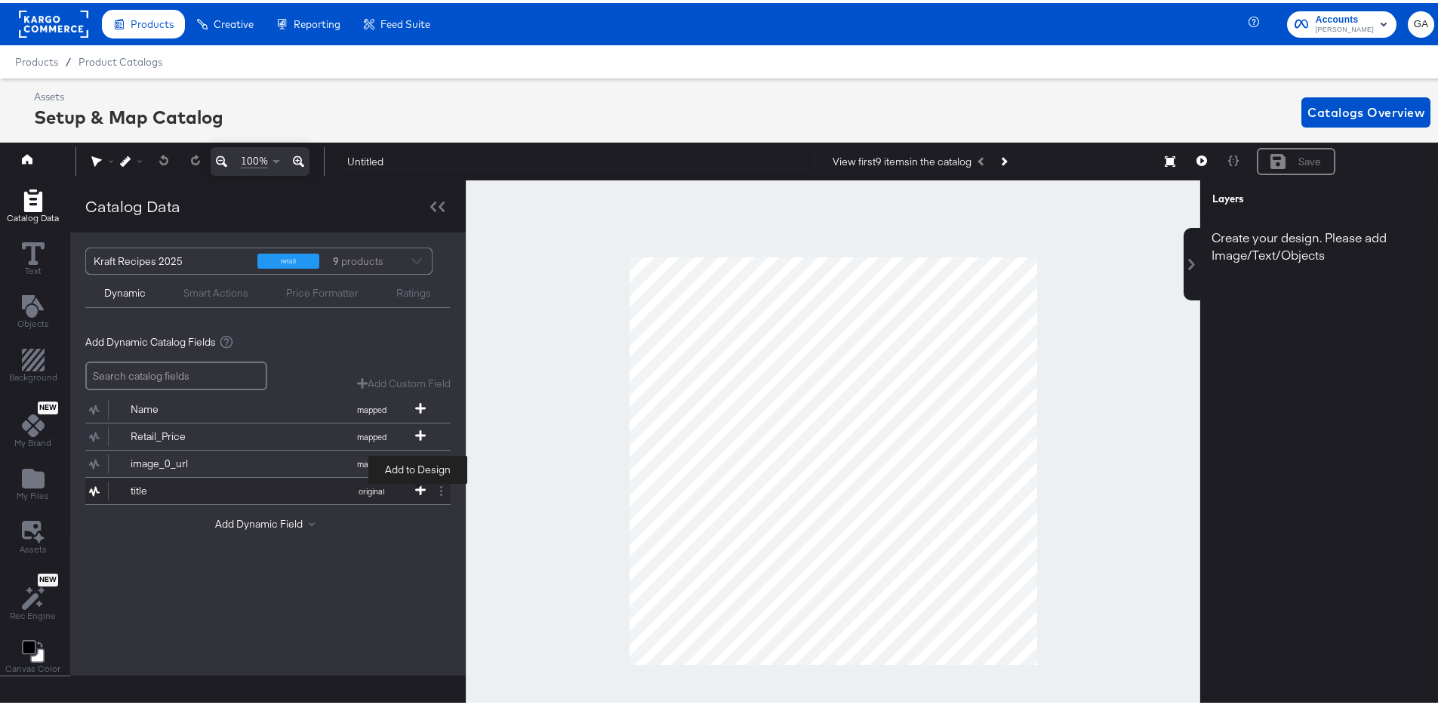
click at [418, 490] on icon at bounding box center [420, 487] width 11 height 11
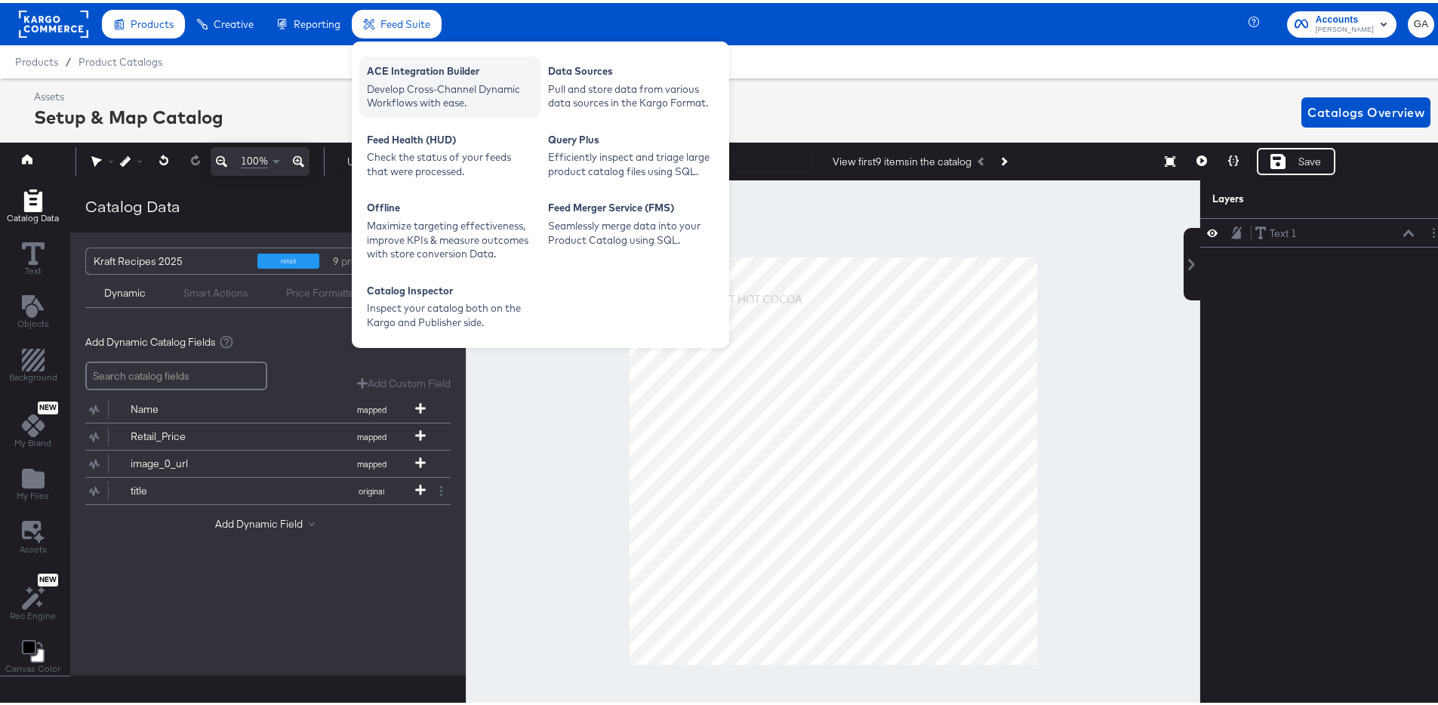
click at [415, 79] on div "Develop Cross-Channel Dynamic Workflows with ease." at bounding box center [450, 93] width 166 height 28
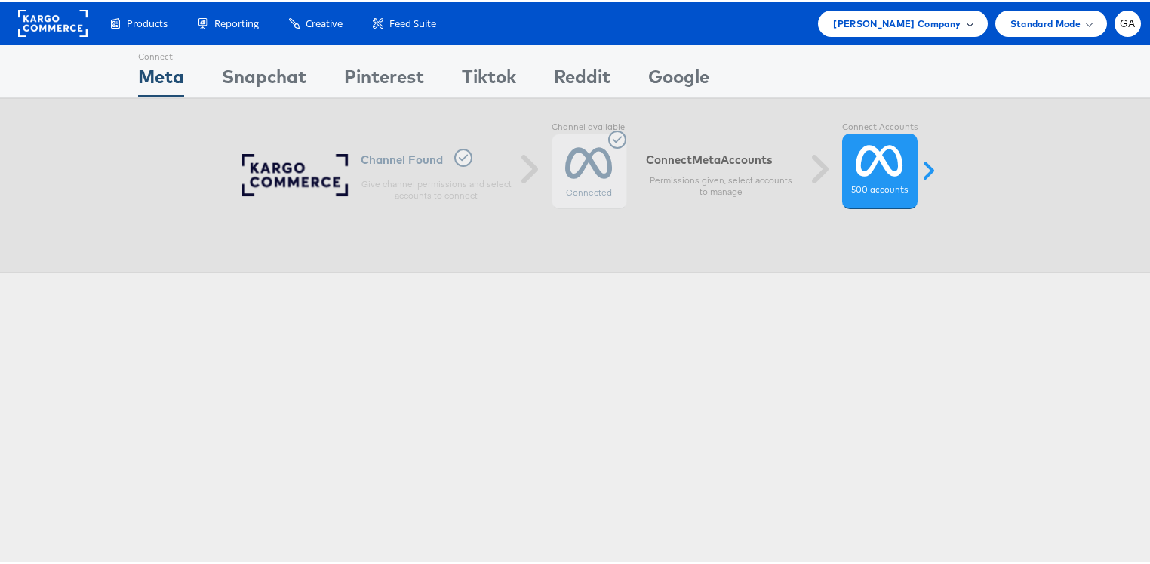
click at [937, 26] on span "[PERSON_NAME] Company" at bounding box center [897, 22] width 128 height 16
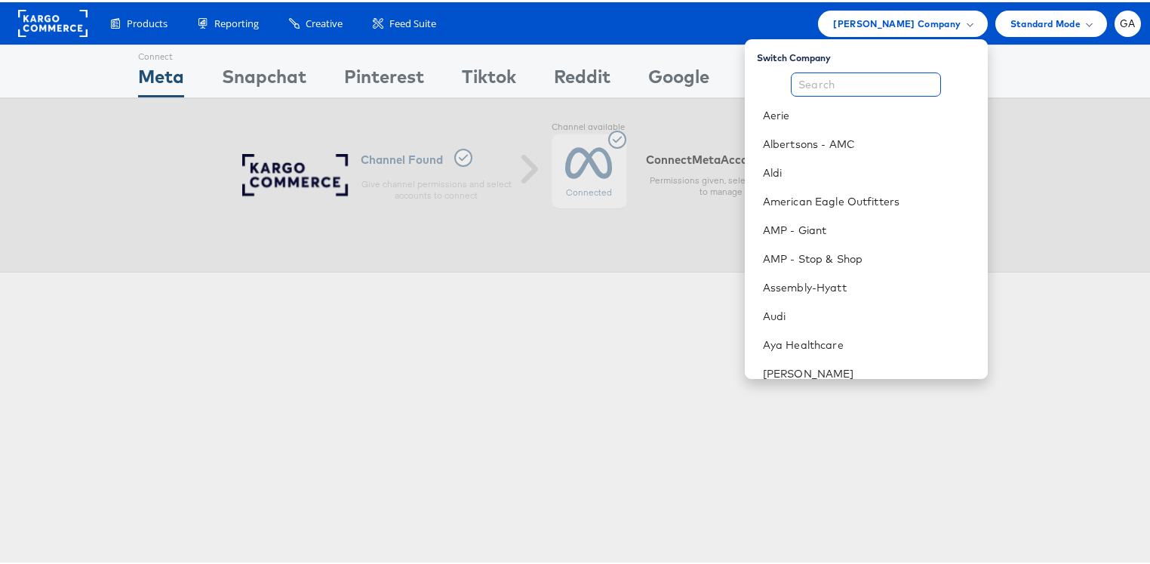
click at [860, 79] on input "text" at bounding box center [866, 82] width 150 height 24
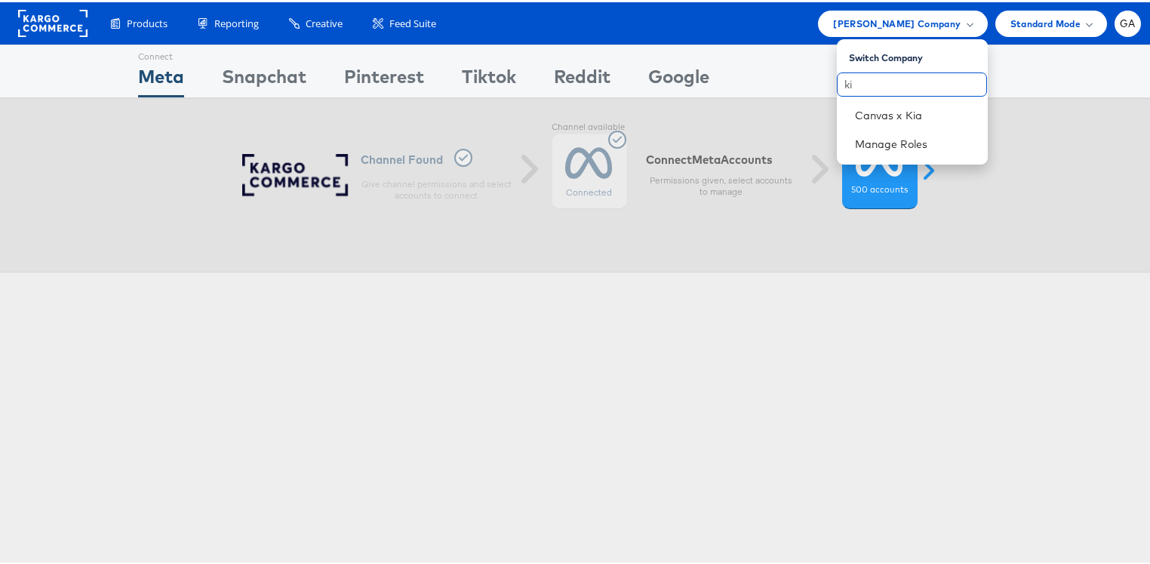
type input "k"
type input "cars"
click at [885, 116] on link "[DOMAIN_NAME]" at bounding box center [915, 113] width 121 height 15
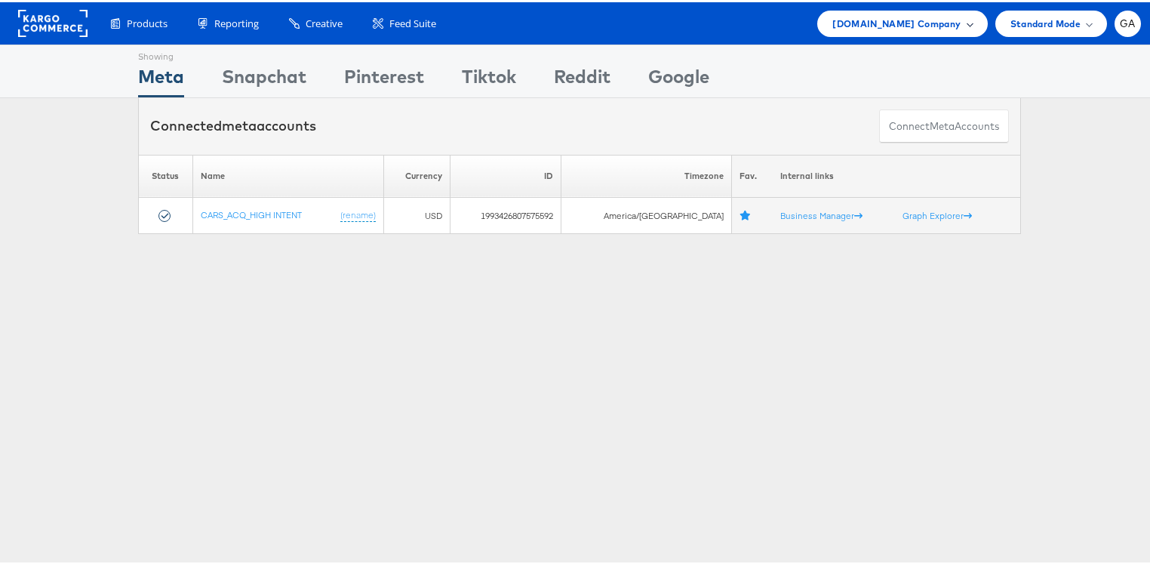
click at [897, 23] on span "[DOMAIN_NAME] Company" at bounding box center [897, 22] width 128 height 16
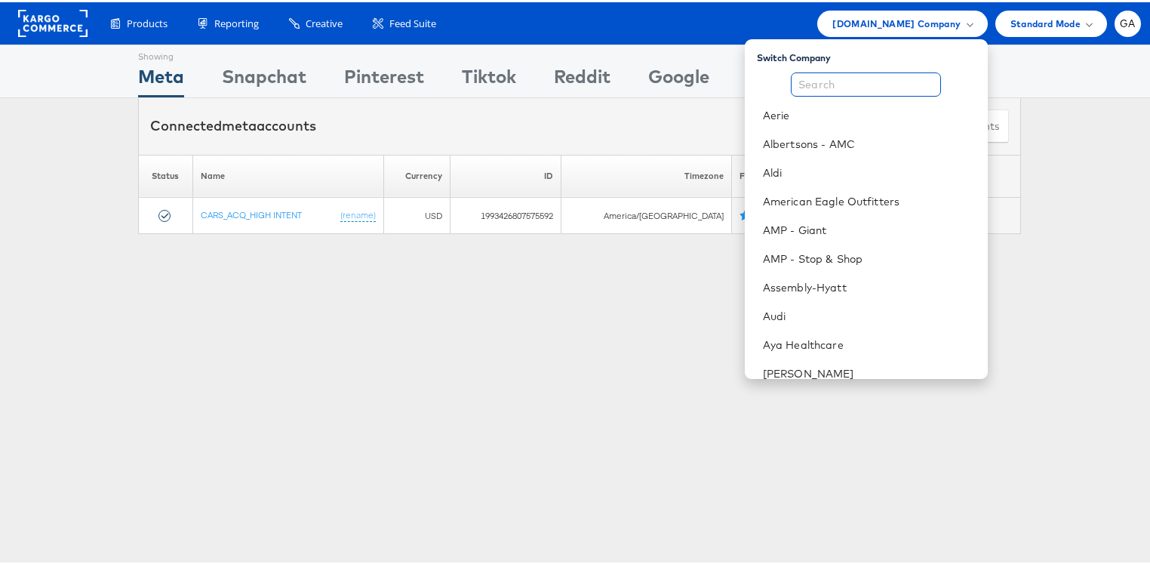
drag, startPoint x: 865, startPoint y: 82, endPoint x: 875, endPoint y: 82, distance: 9.8
click at [865, 83] on input "text" at bounding box center [866, 82] width 150 height 24
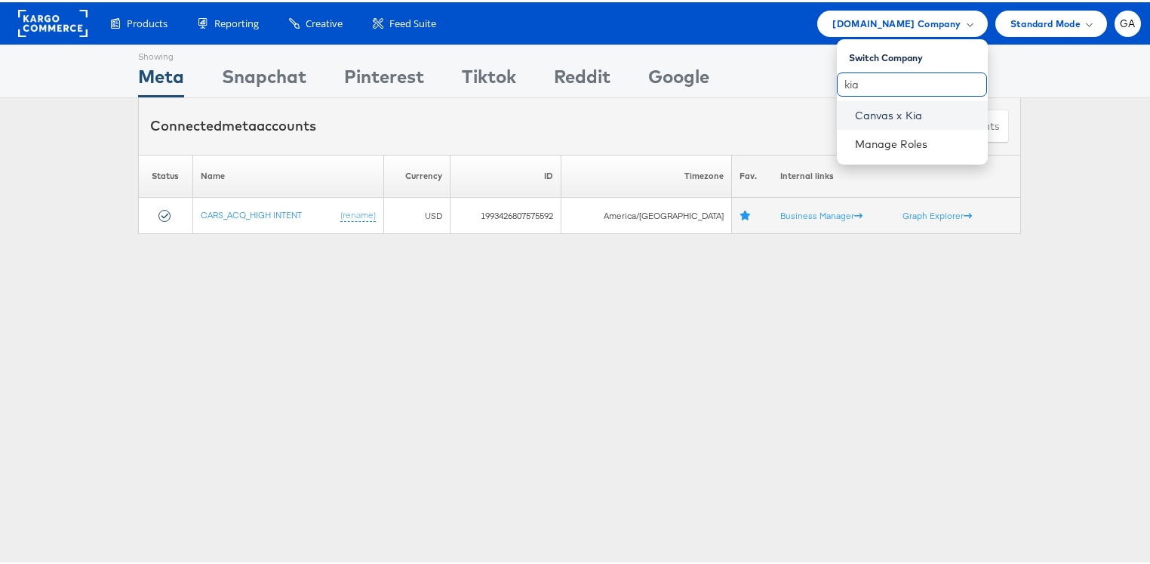
type input "kia"
click at [870, 114] on link "Canvas x Kia" at bounding box center [915, 113] width 121 height 15
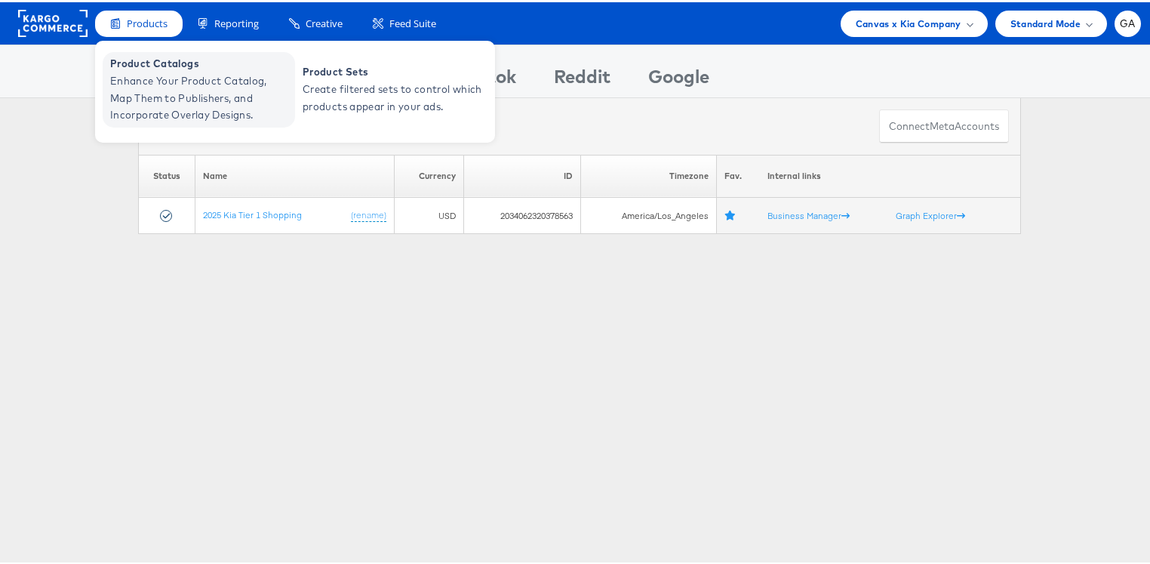
click at [134, 71] on span "Enhance Your Product Catalog, Map Them to Publishers, and Incorporate Overlay D…" at bounding box center [200, 95] width 181 height 51
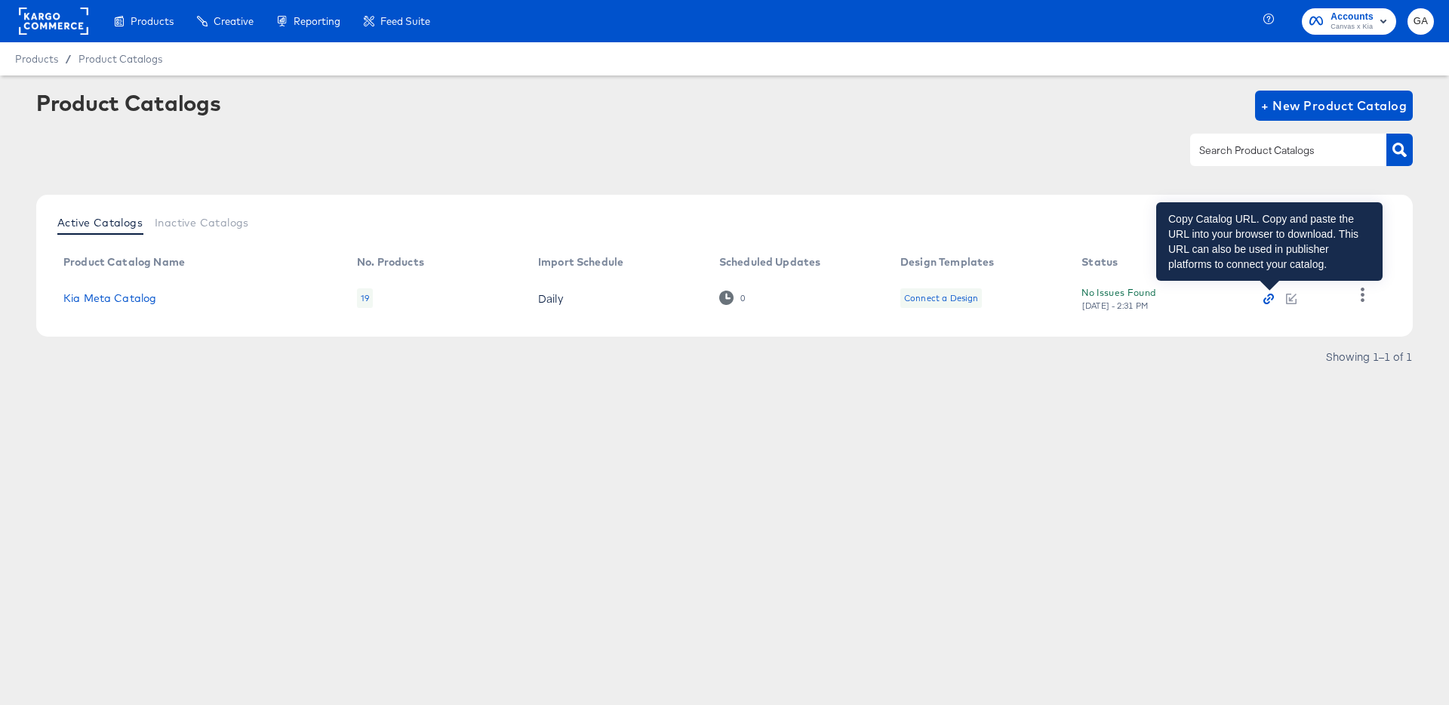
click at [1268, 303] on icon "button" at bounding box center [1267, 300] width 7 height 7
click at [1267, 296] on icon "button" at bounding box center [1269, 299] width 11 height 11
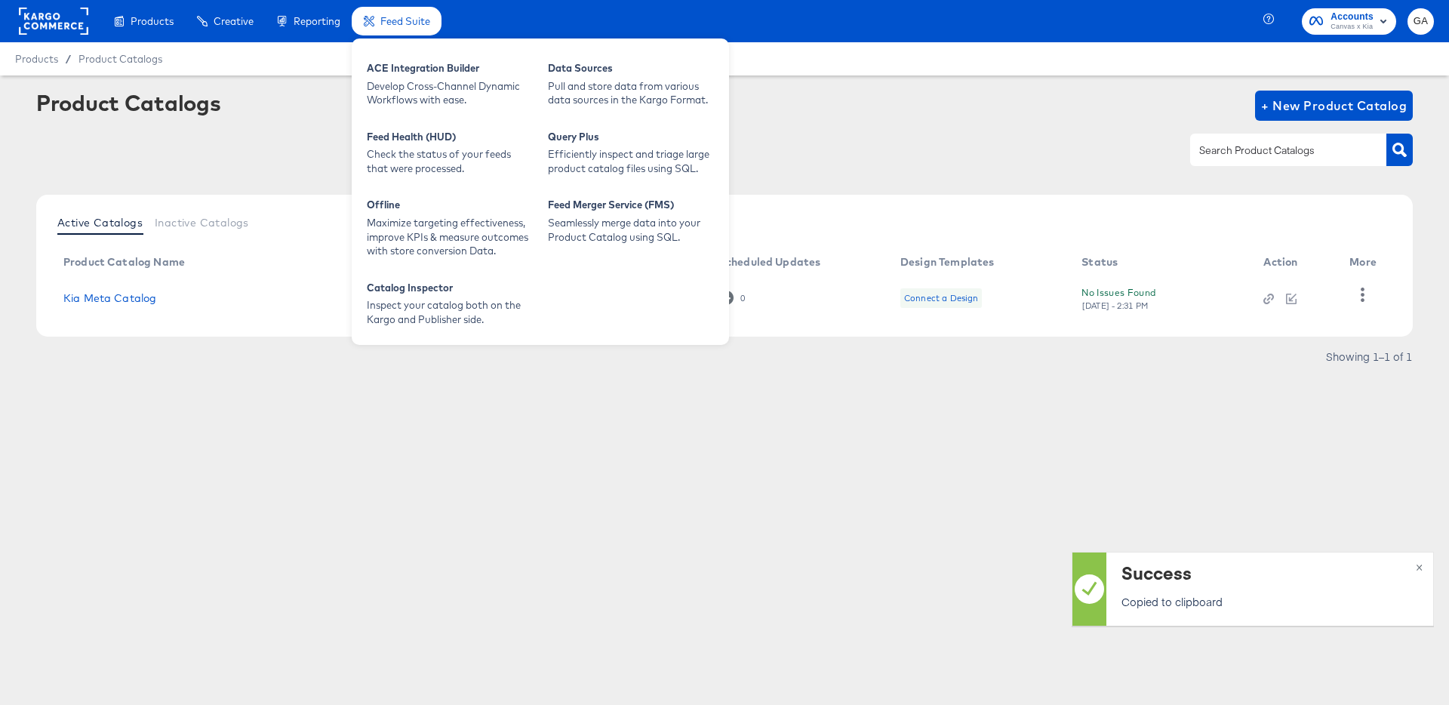
click at [404, 18] on span "Feed Suite" at bounding box center [405, 21] width 50 height 12
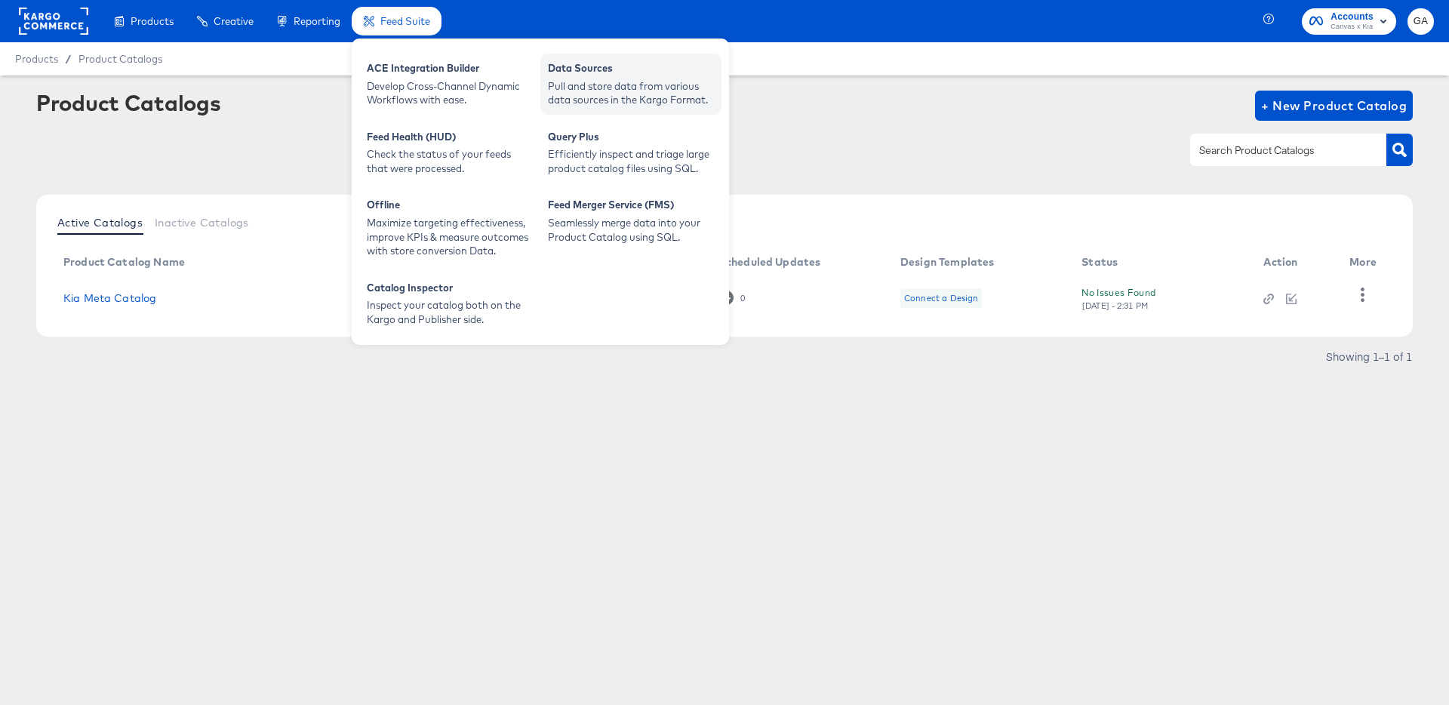
click at [589, 72] on div "Data Sources" at bounding box center [631, 70] width 166 height 18
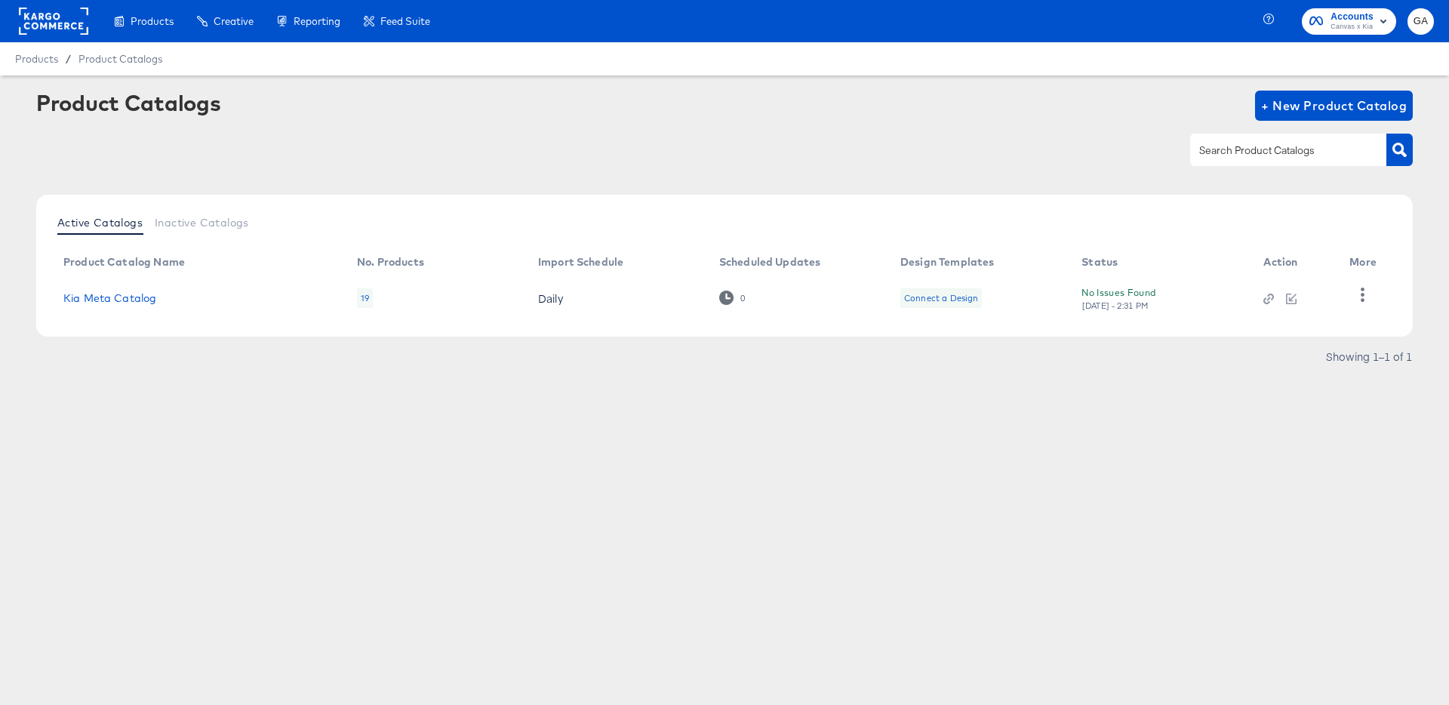
click at [755, 106] on div "Product Catalogs + New Product Catalog" at bounding box center [724, 106] width 1377 height 30
click at [115, 301] on link "Kia Meta Catalog" at bounding box center [109, 298] width 93 height 12
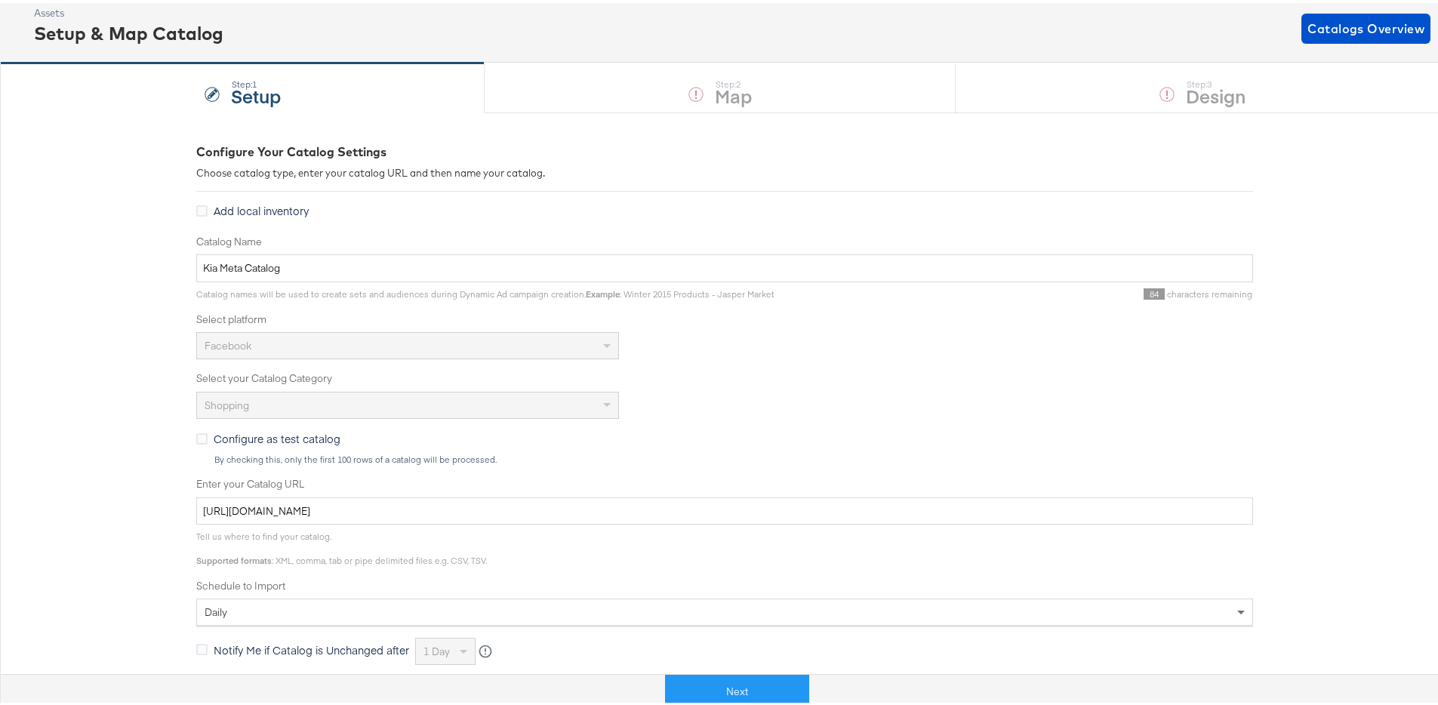
scroll to position [86, 0]
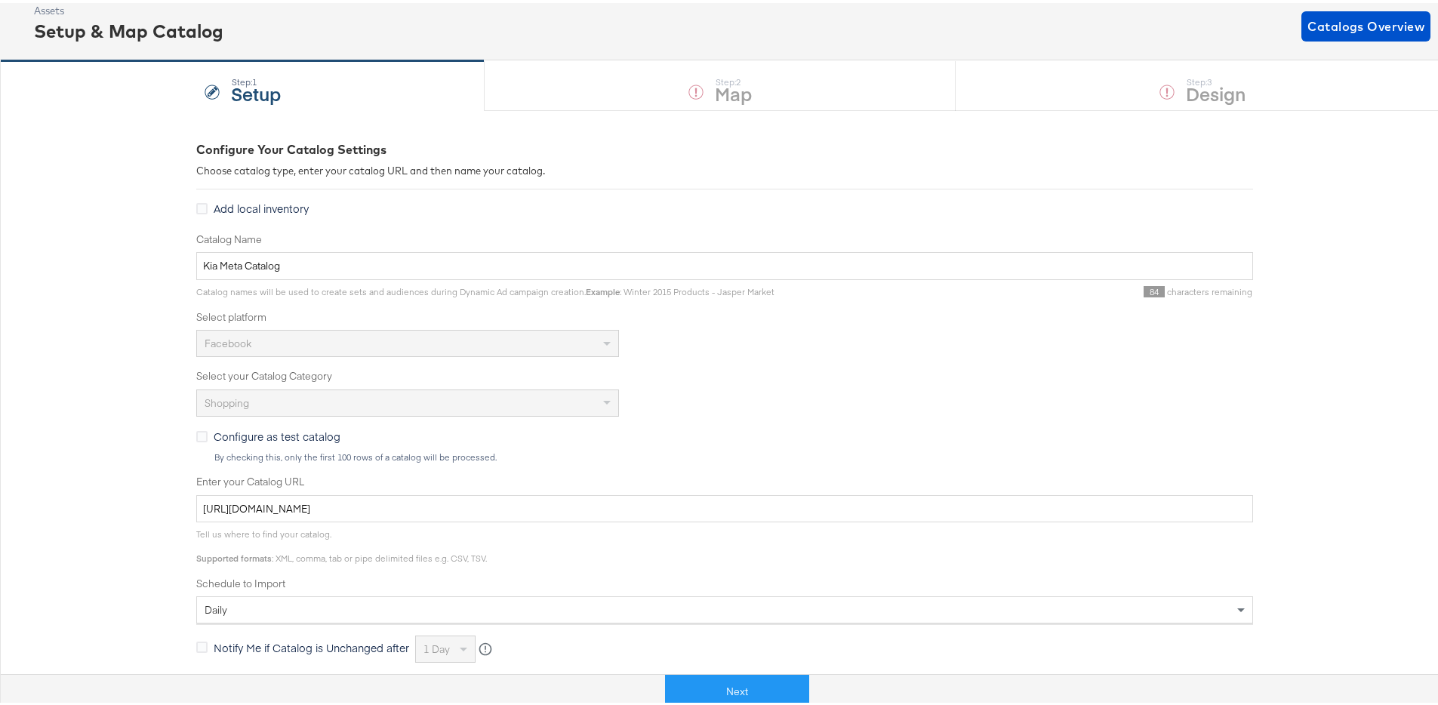
click at [563, 405] on div "Shopping" at bounding box center [407, 400] width 421 height 26
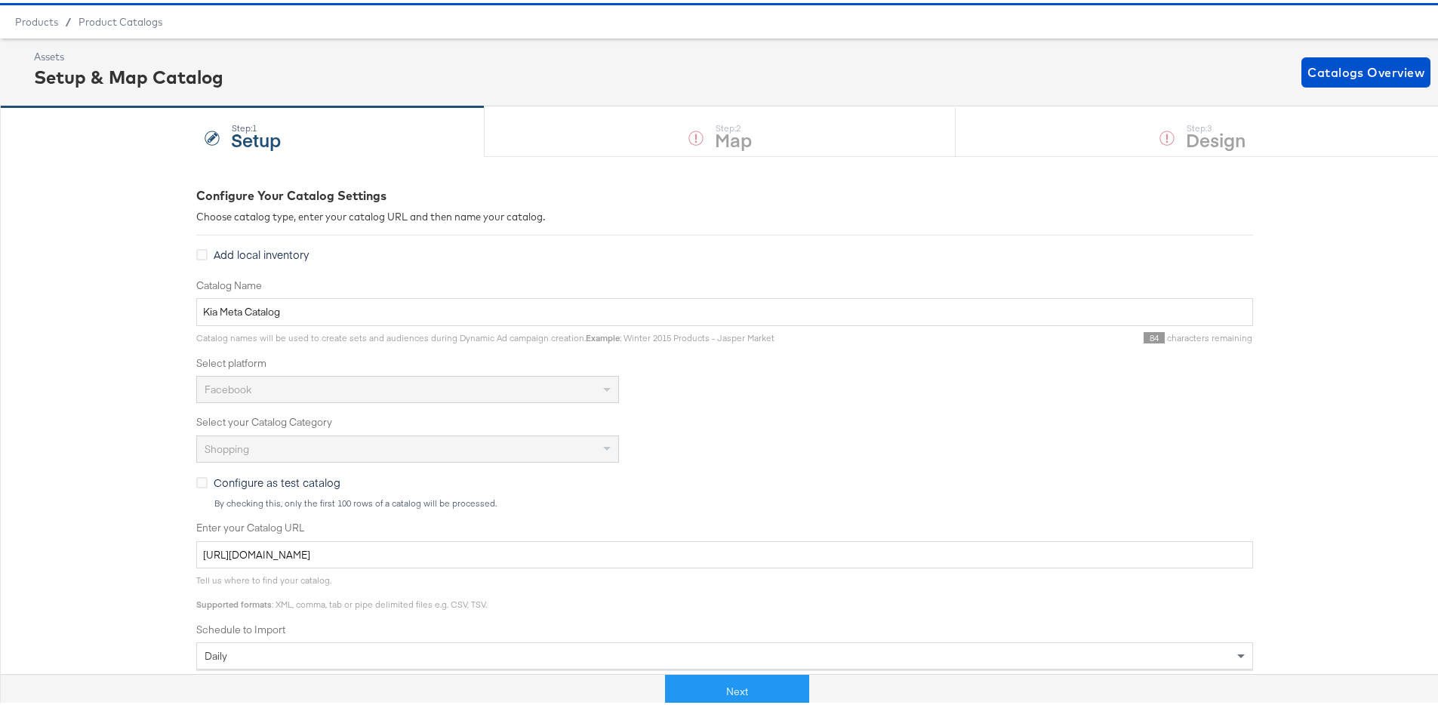
scroll to position [106, 0]
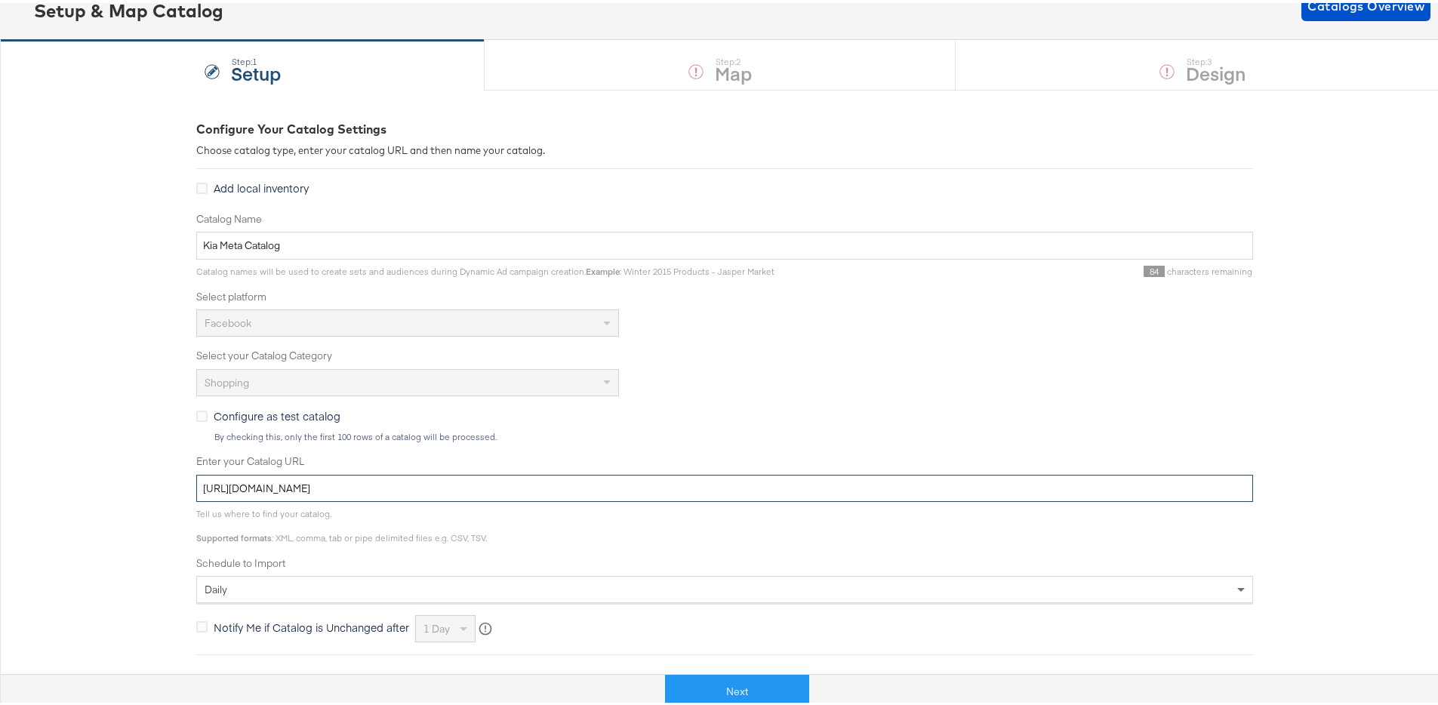
drag, startPoint x: 610, startPoint y: 485, endPoint x: 195, endPoint y: 490, distance: 415.2
click at [86, 488] on div "Configure Your Catalog Settings Choose catalog type, enter your catalog URL and…" at bounding box center [724, 491] width 1449 height 808
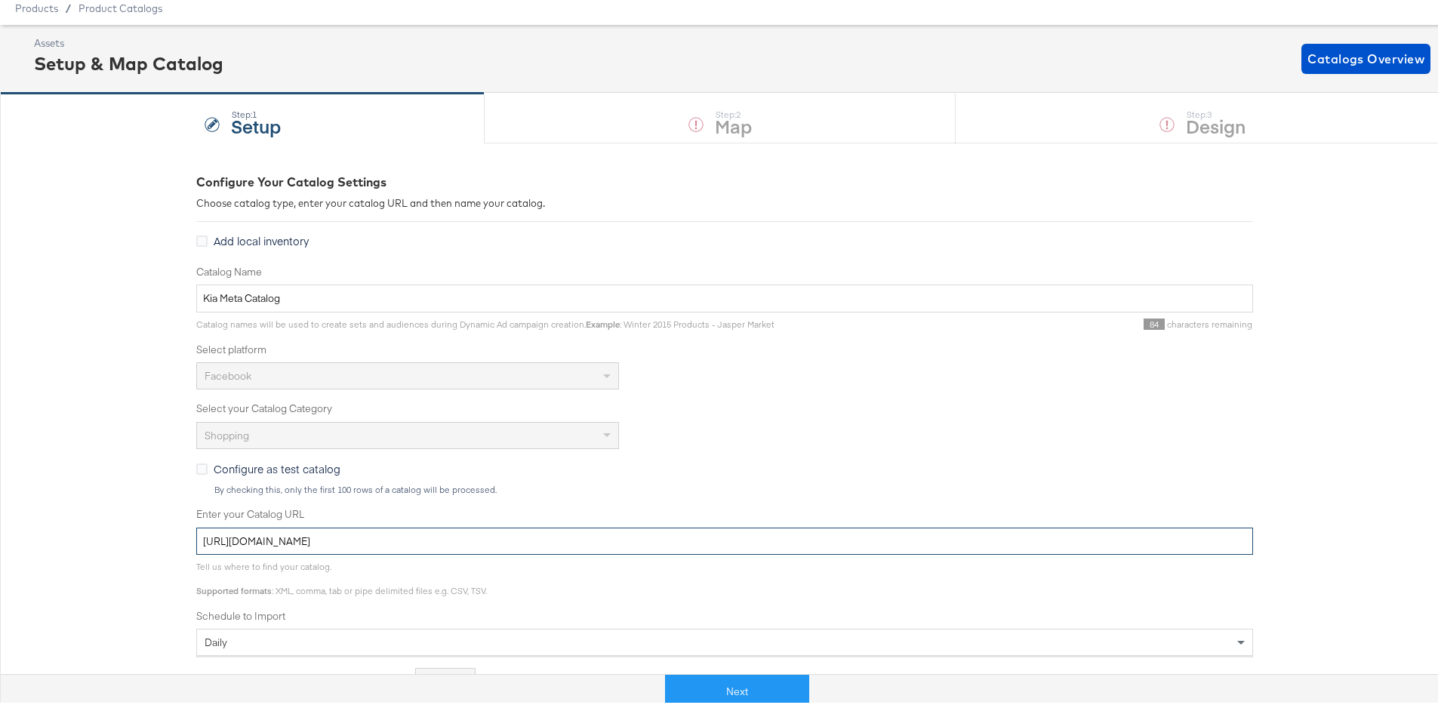
scroll to position [0, 0]
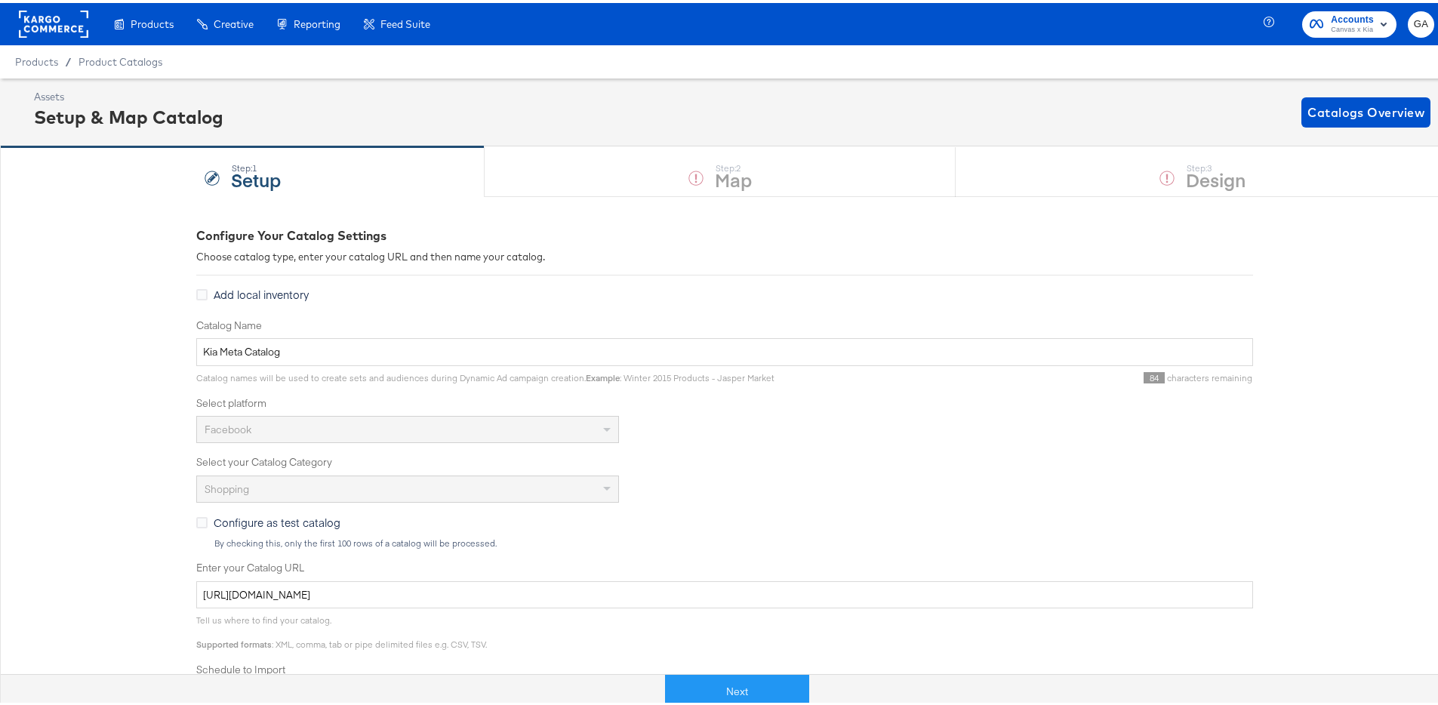
click at [146, 49] on div "Products / Product Catalogs" at bounding box center [724, 58] width 1449 height 33
click at [143, 55] on span "Product Catalogs" at bounding box center [121, 59] width 85 height 12
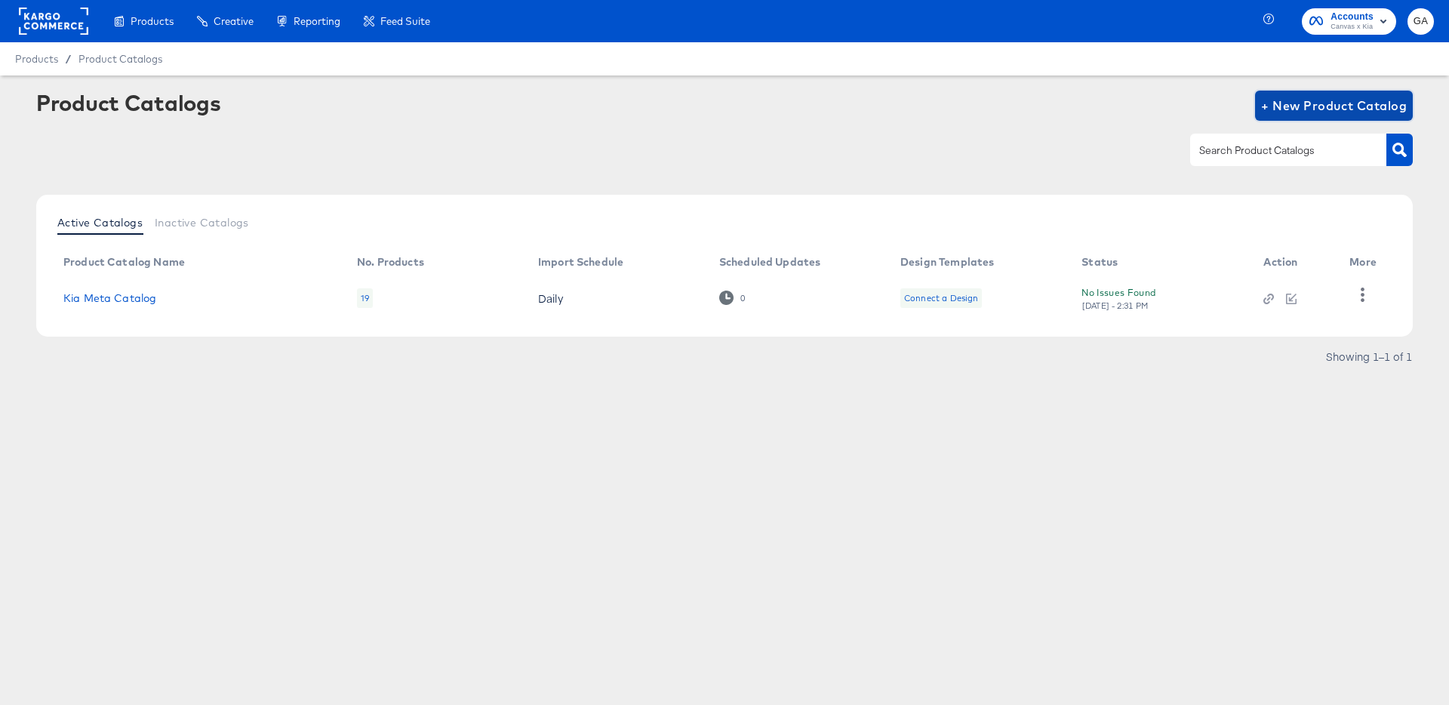
click at [1323, 101] on span "+ New Product Catalog" at bounding box center [1334, 105] width 146 height 21
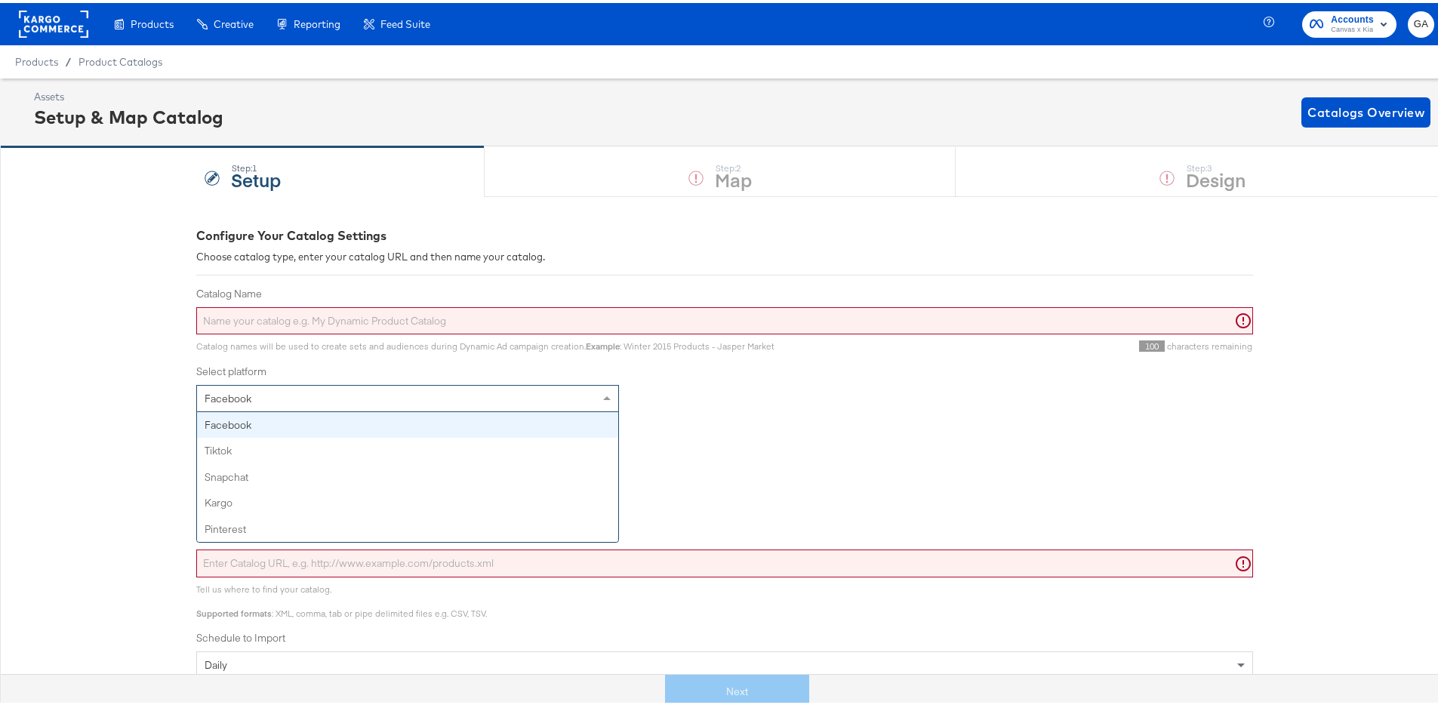
click at [278, 390] on div "Facebook" at bounding box center [407, 396] width 421 height 26
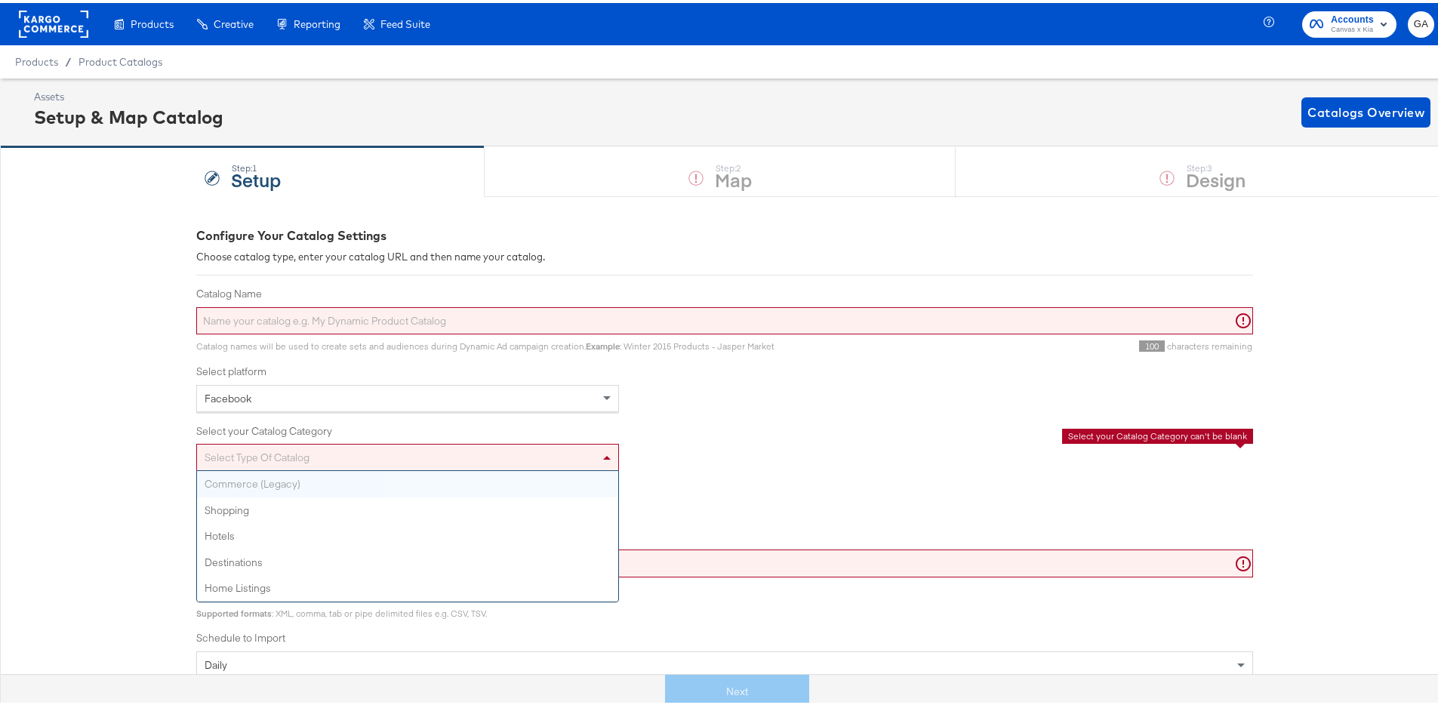
click at [257, 463] on div "Select type of catalog" at bounding box center [407, 455] width 421 height 26
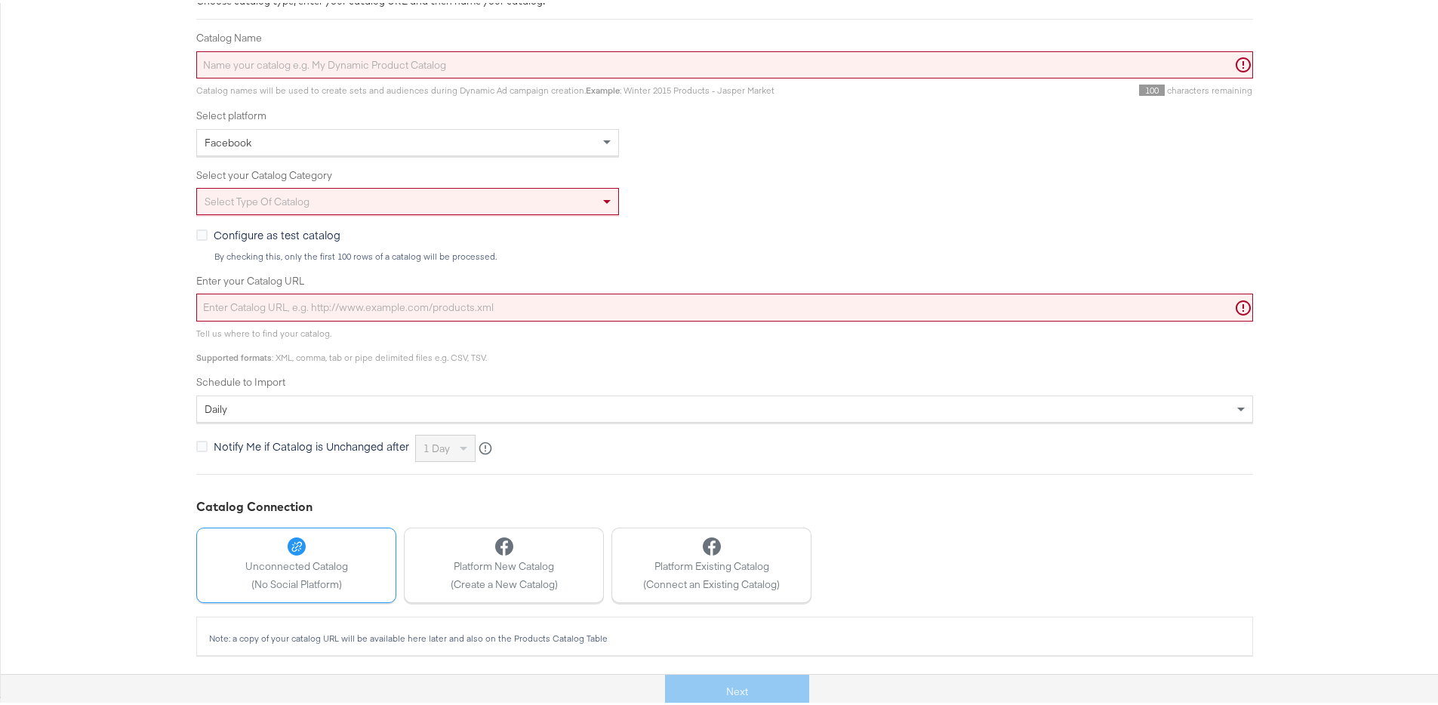
click at [796, 229] on div "Configure as test catalog By checking this, only the first 100 rows of a catalo…" at bounding box center [724, 241] width 1057 height 35
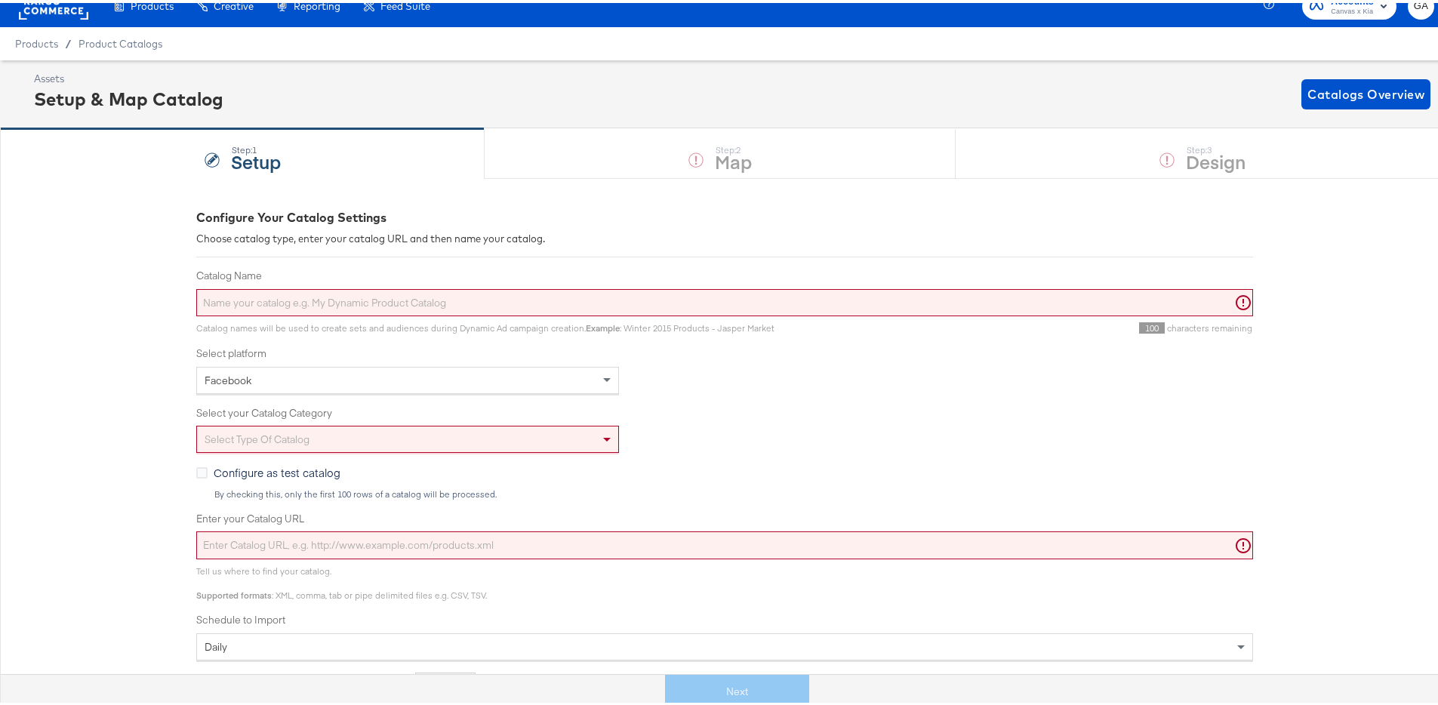
scroll to position [0, 0]
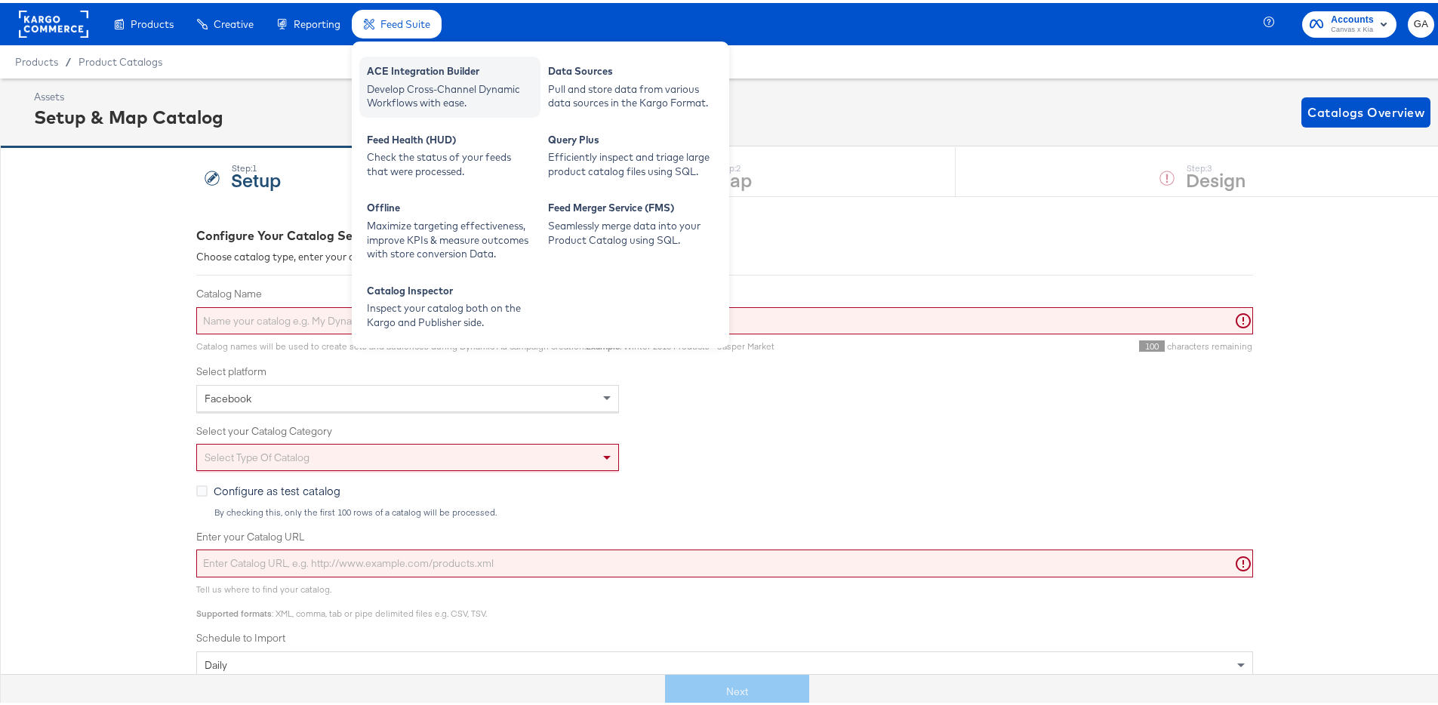
click at [423, 67] on div "ACE Integration Builder" at bounding box center [450, 70] width 166 height 18
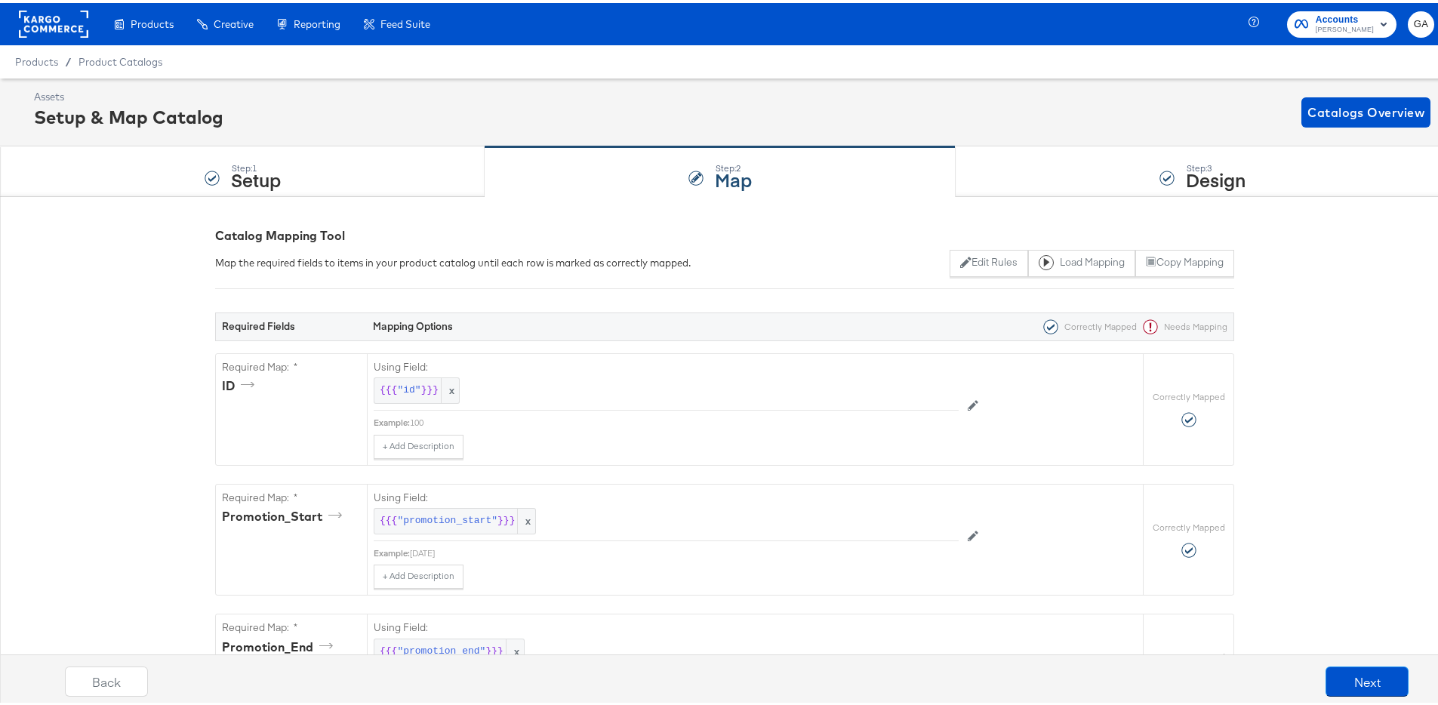
click at [53, 22] on rect at bounding box center [53, 21] width 69 height 27
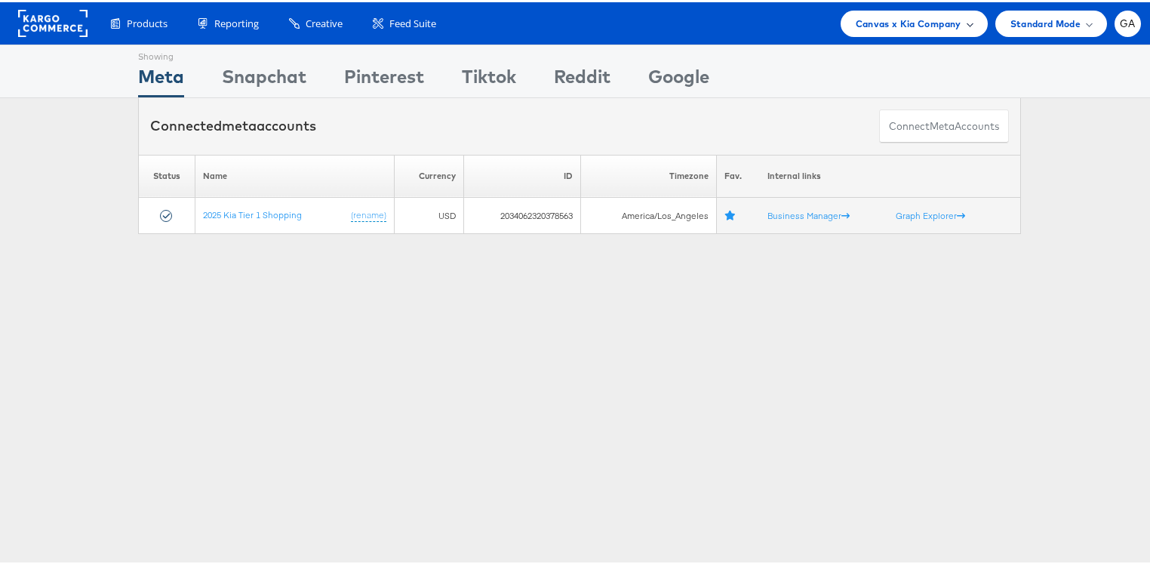
click at [918, 21] on span "Canvas x Kia Company" at bounding box center [909, 22] width 106 height 16
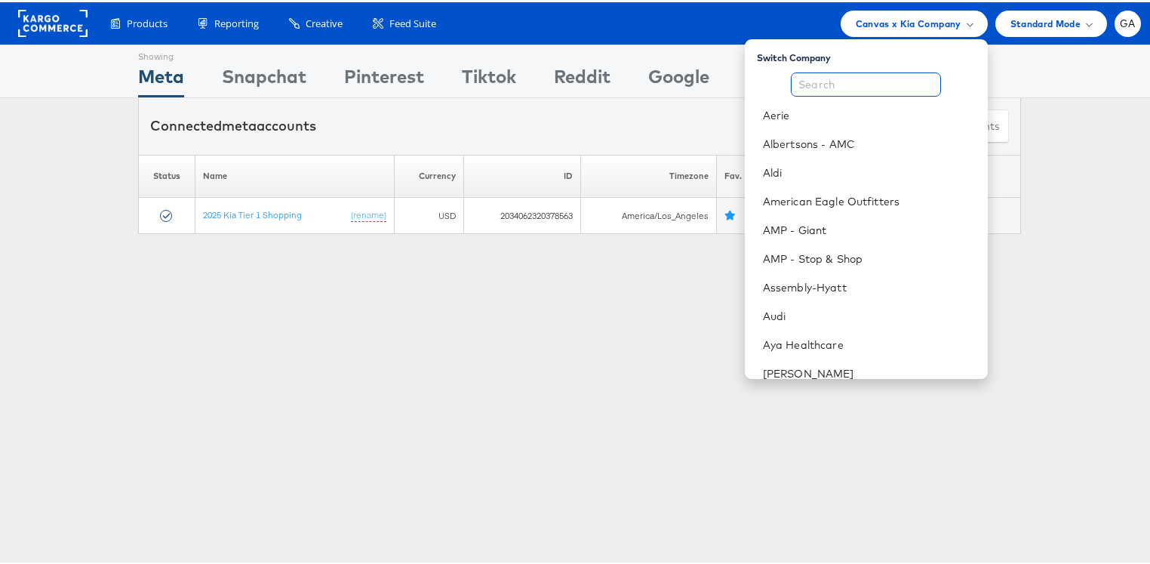
click at [839, 84] on input "text" at bounding box center [866, 82] width 150 height 24
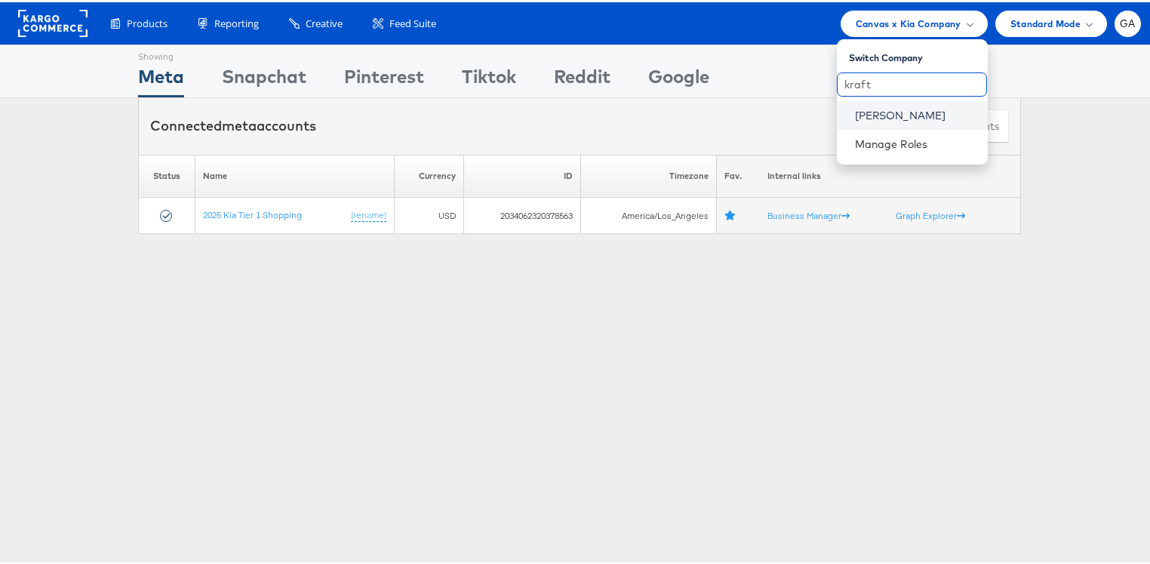
type input "kraft"
click at [872, 109] on link "[PERSON_NAME]" at bounding box center [915, 113] width 121 height 15
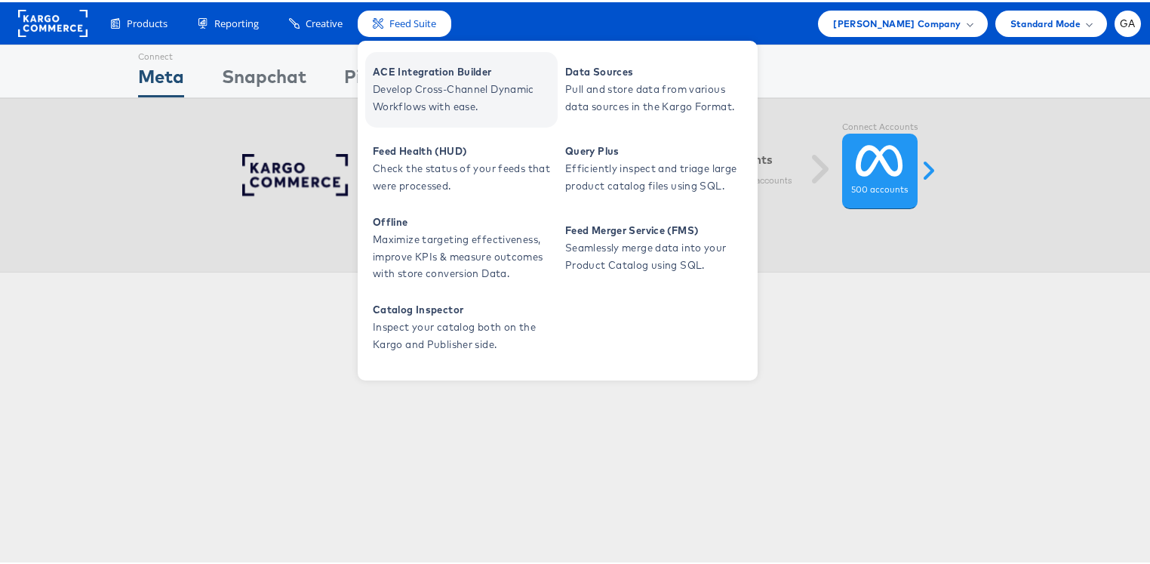
click at [398, 82] on span "Develop Cross-Channel Dynamic Workflows with ease." at bounding box center [463, 96] width 181 height 35
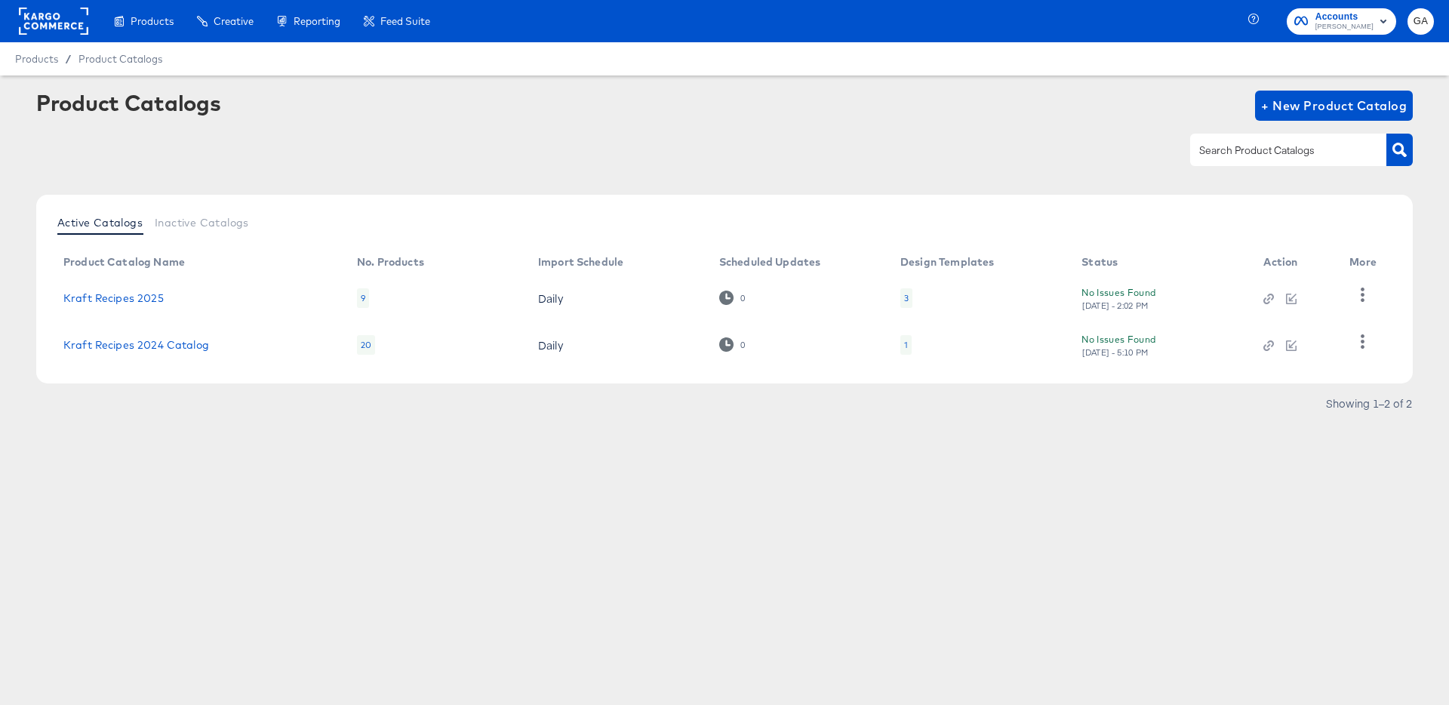
click at [46, 15] on rect at bounding box center [53, 21] width 69 height 27
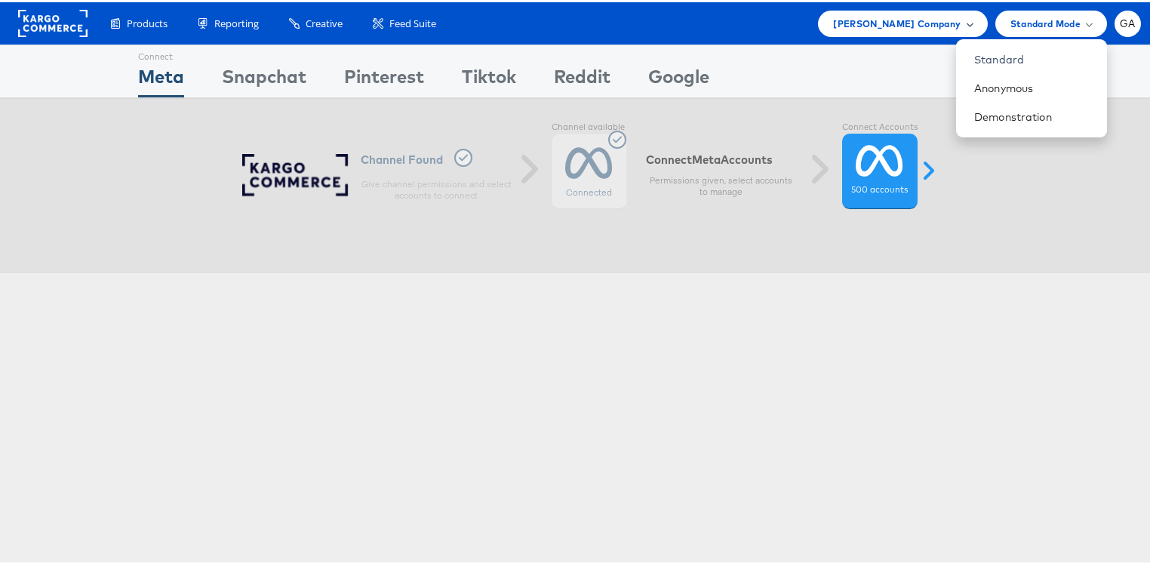
click at [951, 26] on div "[PERSON_NAME] Company" at bounding box center [902, 22] width 139 height 16
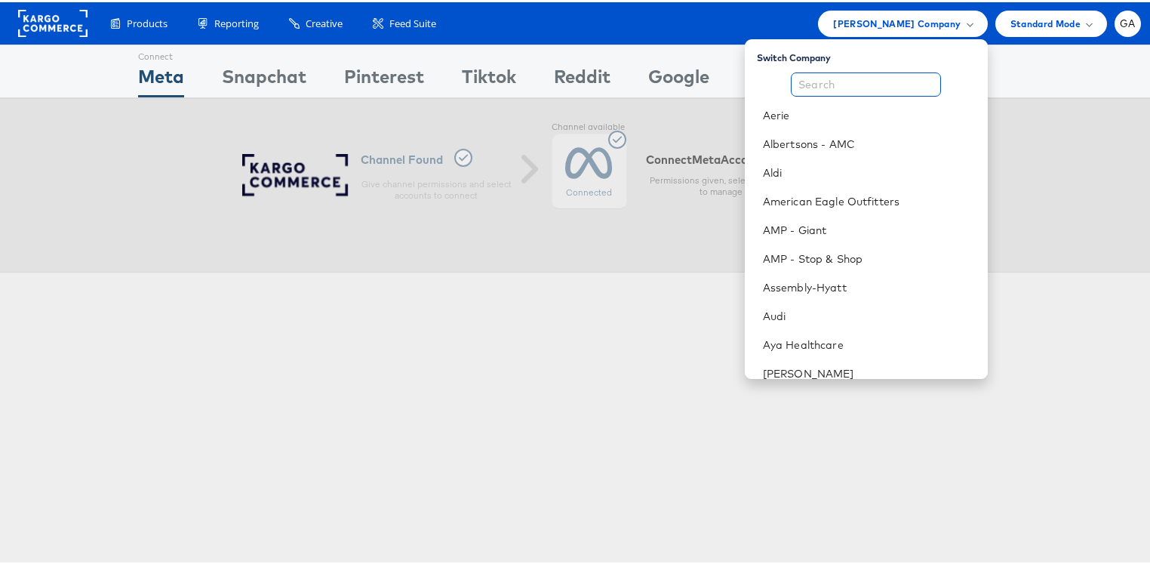
click at [867, 84] on input "text" at bounding box center [866, 82] width 150 height 24
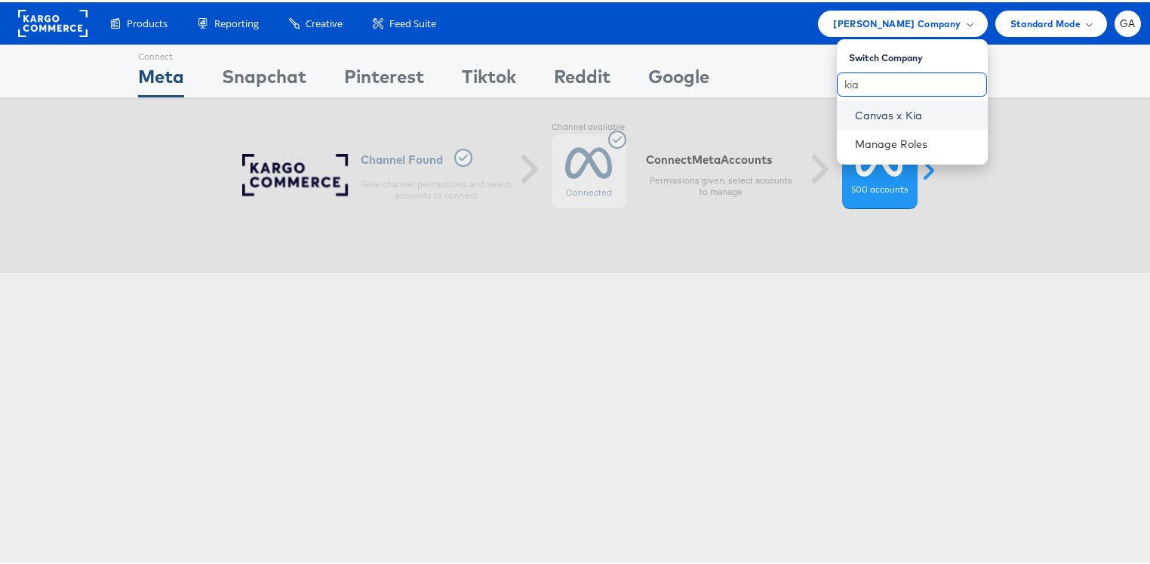
type input "kia"
click at [882, 106] on link "Canvas x Kia" at bounding box center [915, 113] width 121 height 15
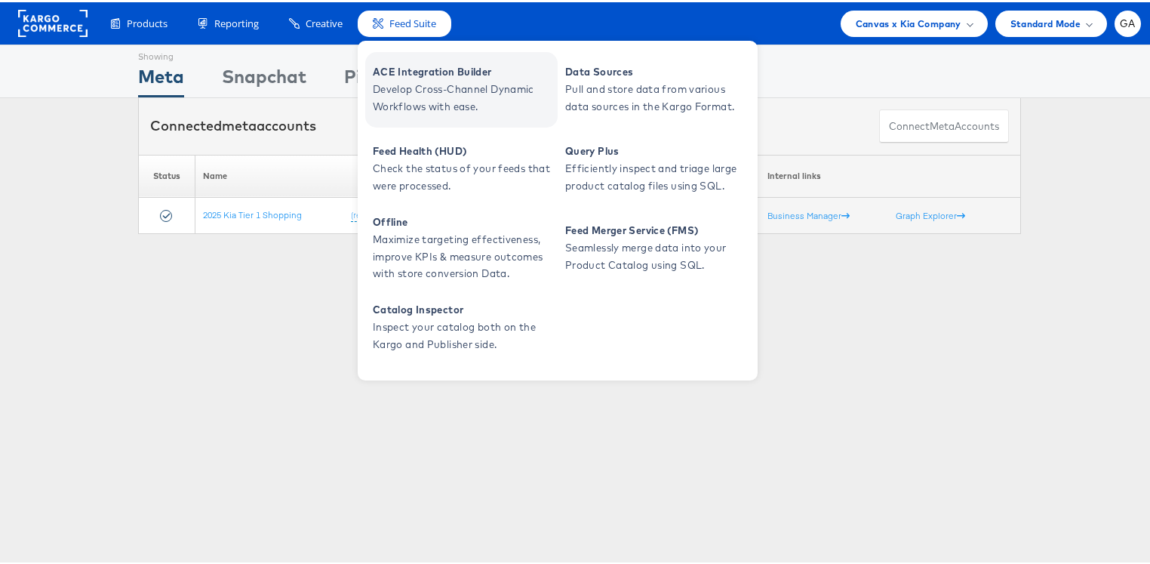
click at [416, 91] on span "Develop Cross-Channel Dynamic Workflows with ease." at bounding box center [463, 96] width 181 height 35
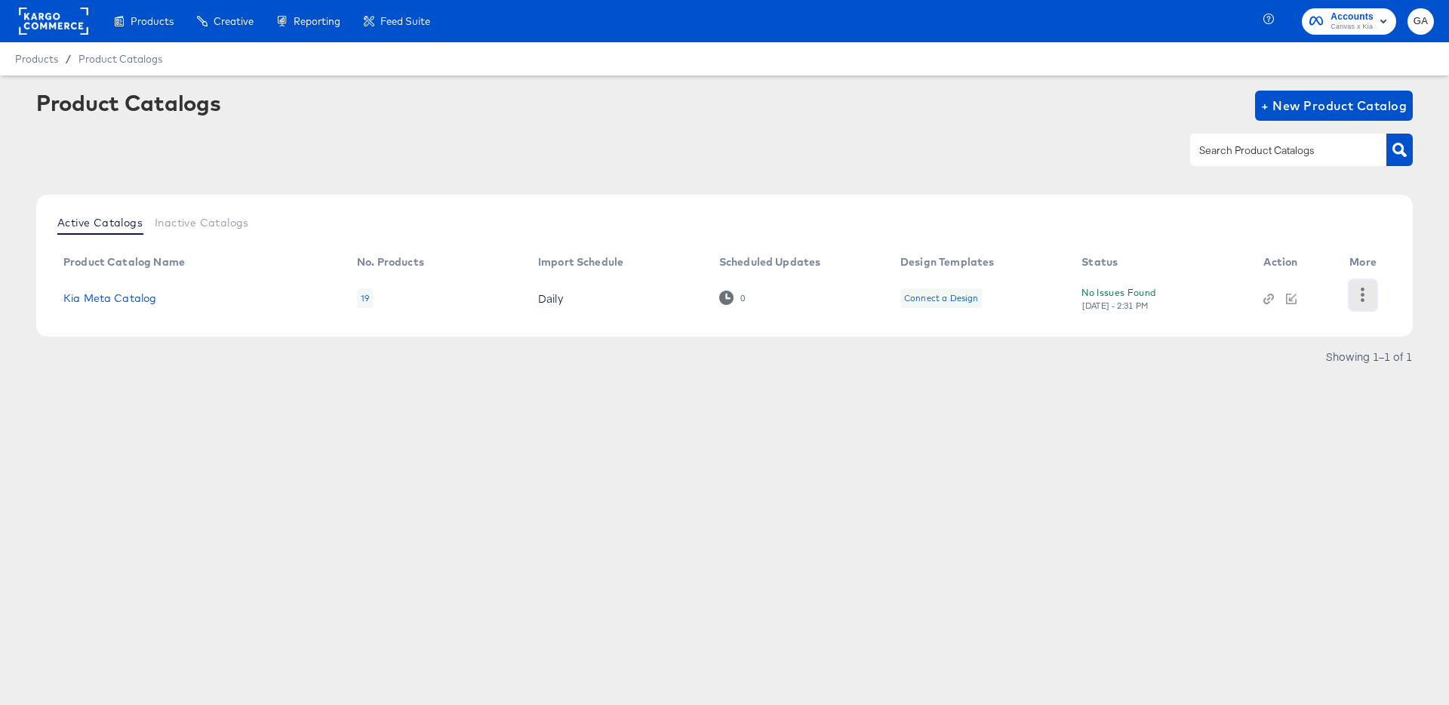
click at [1361, 293] on icon "button" at bounding box center [1363, 295] width 14 height 14
click at [1298, 293] on div "HUD Checks (Internal)" at bounding box center [1301, 294] width 151 height 24
click at [1121, 416] on article "Product Catalogs + New Product Catalog Active Catalogs Inactive Catalogs Produc…" at bounding box center [724, 248] width 1449 height 346
click at [1267, 302] on icon "button" at bounding box center [1269, 299] width 11 height 11
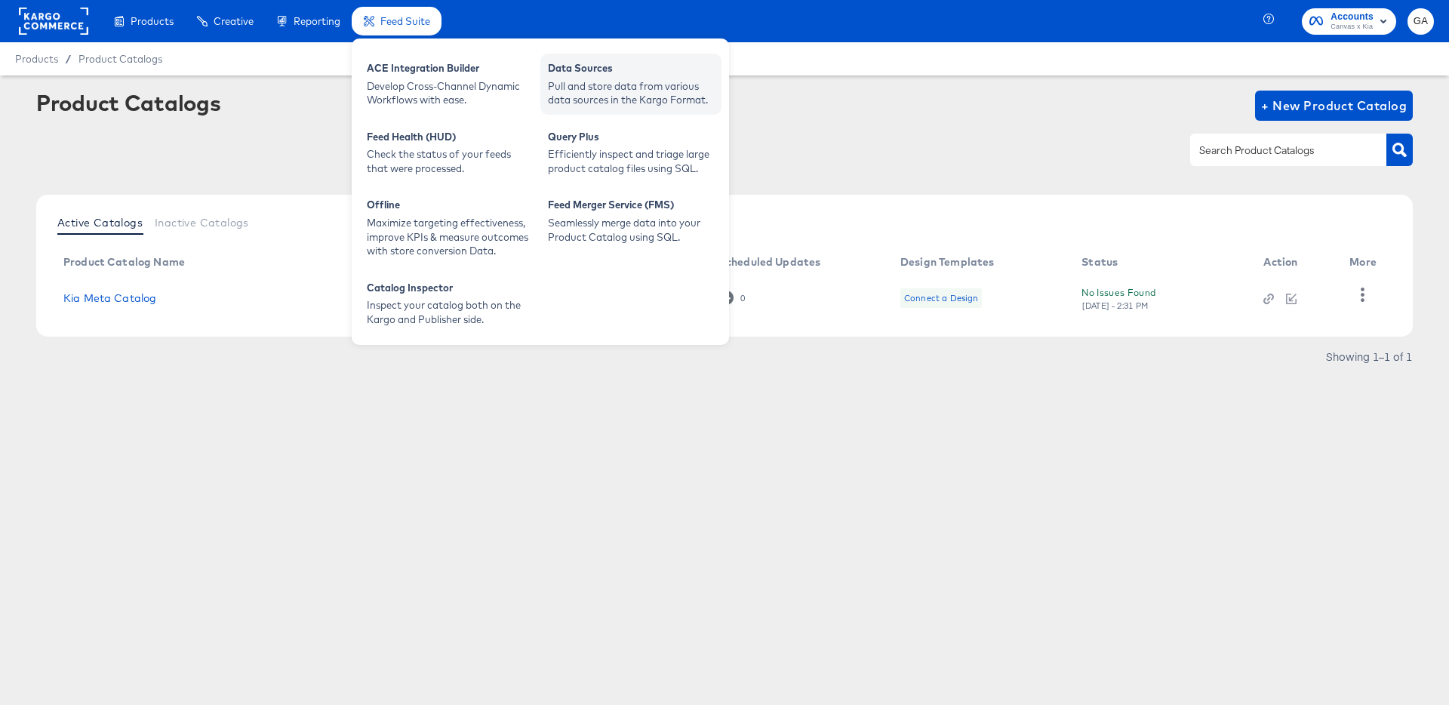
click at [565, 74] on div "Data Sources" at bounding box center [631, 70] width 166 height 18
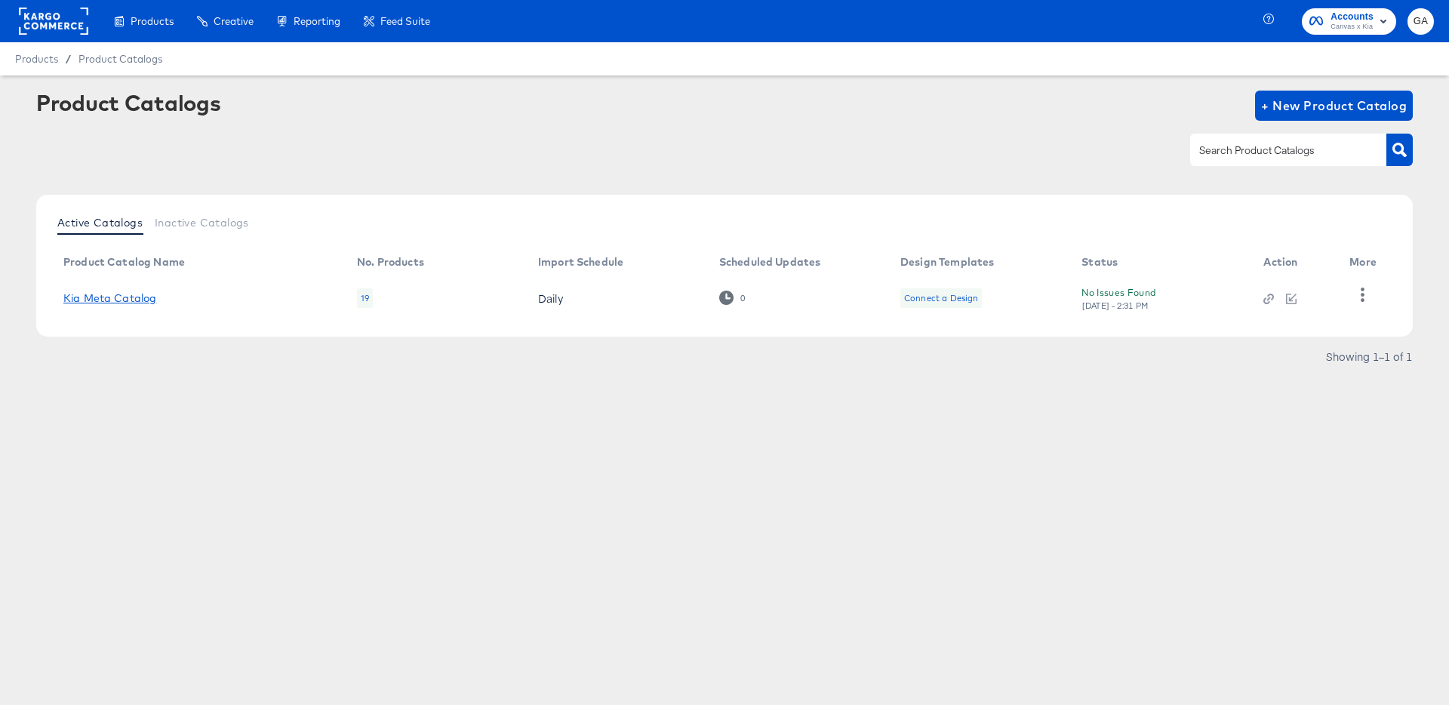
click at [134, 302] on link "Kia Meta Catalog" at bounding box center [109, 298] width 93 height 12
click at [1366, 297] on icon "button" at bounding box center [1363, 295] width 14 height 14
click at [1326, 290] on div "HUD Checks (Internal)" at bounding box center [1301, 294] width 151 height 24
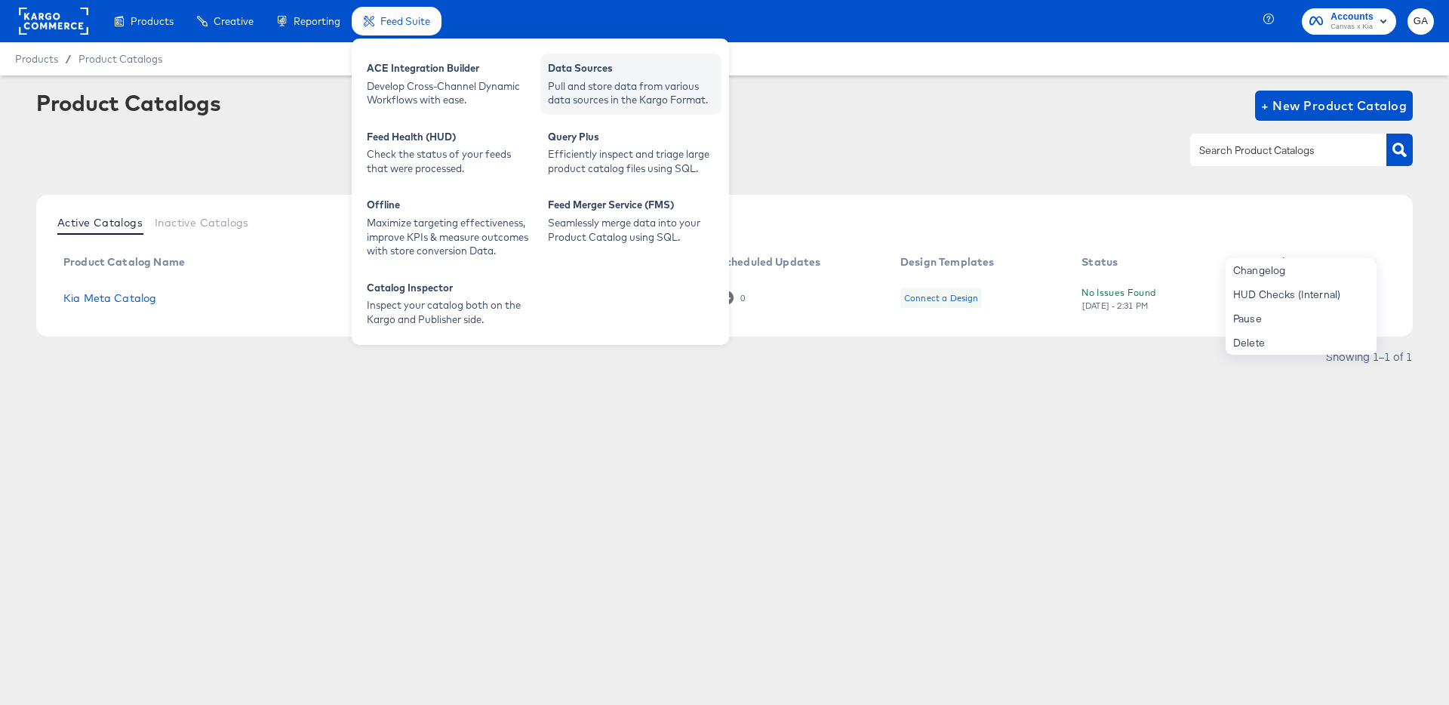
click at [607, 75] on div "Data Sources" at bounding box center [631, 70] width 166 height 18
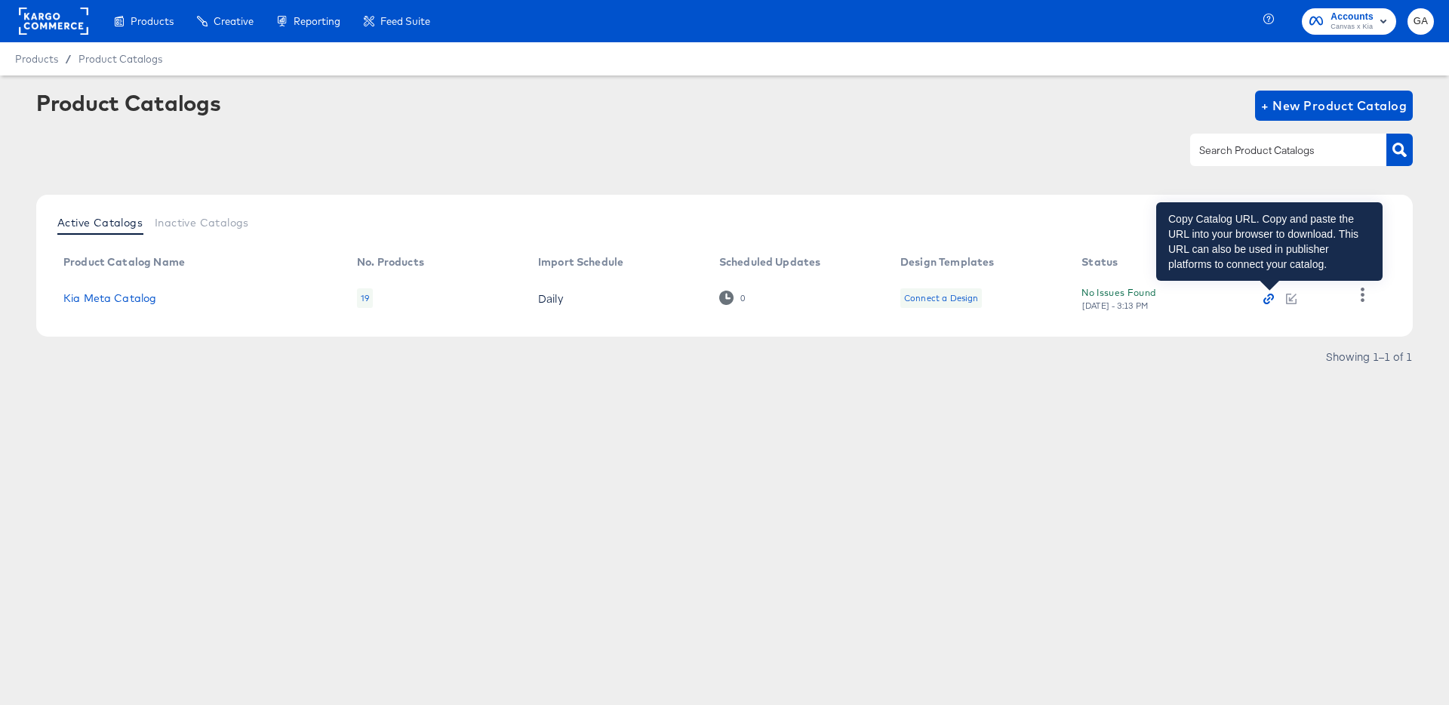
click at [1272, 299] on icon "button" at bounding box center [1271, 297] width 7 height 7
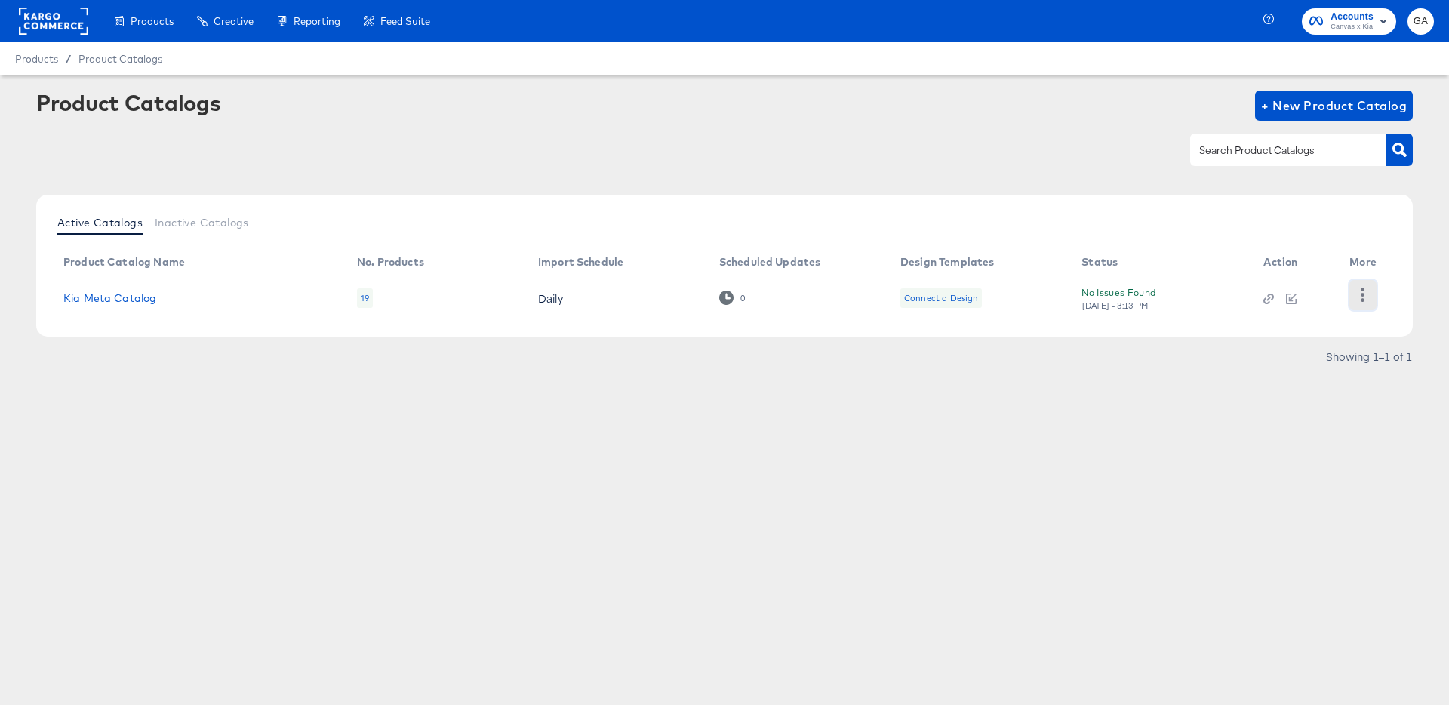
click at [1366, 297] on icon "button" at bounding box center [1363, 295] width 14 height 14
click at [1327, 297] on div "HUD Checks (Internal)" at bounding box center [1301, 294] width 151 height 24
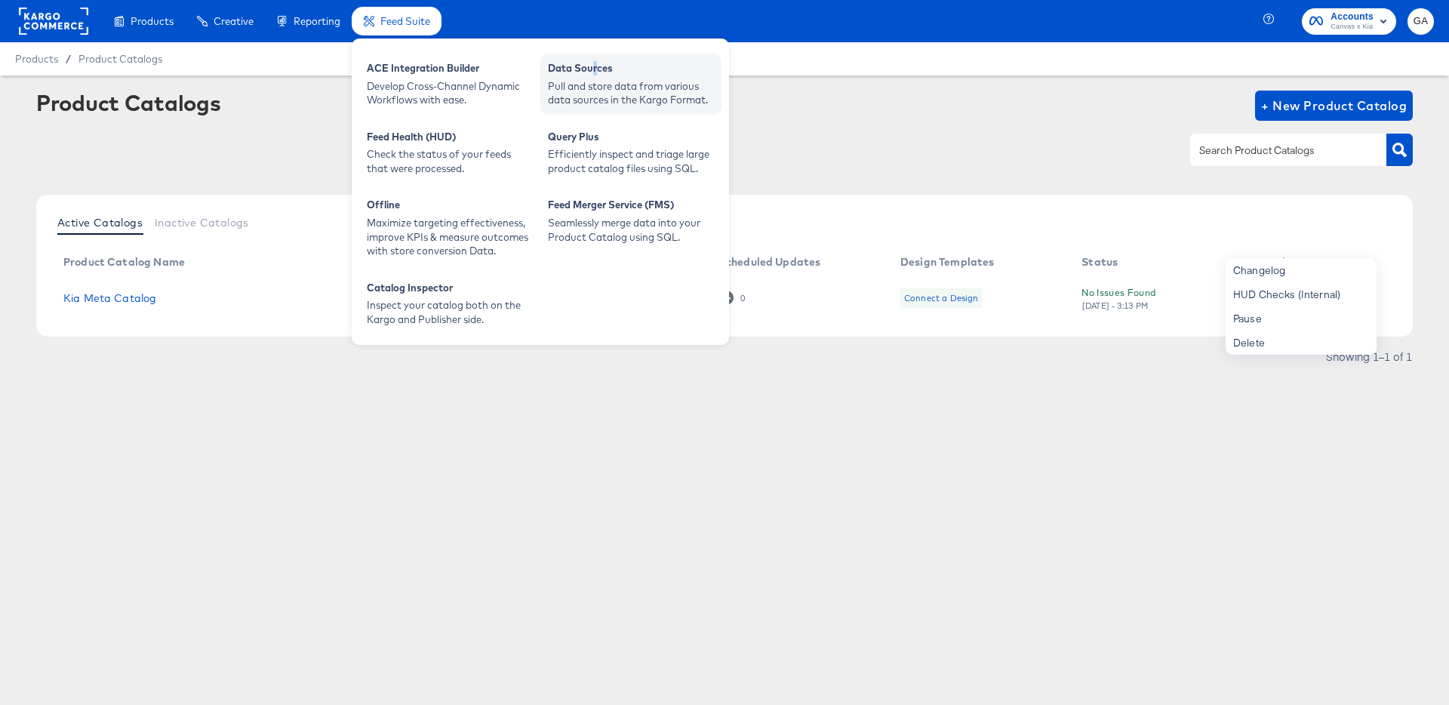
click at [593, 74] on div "Data Sources" at bounding box center [631, 70] width 166 height 18
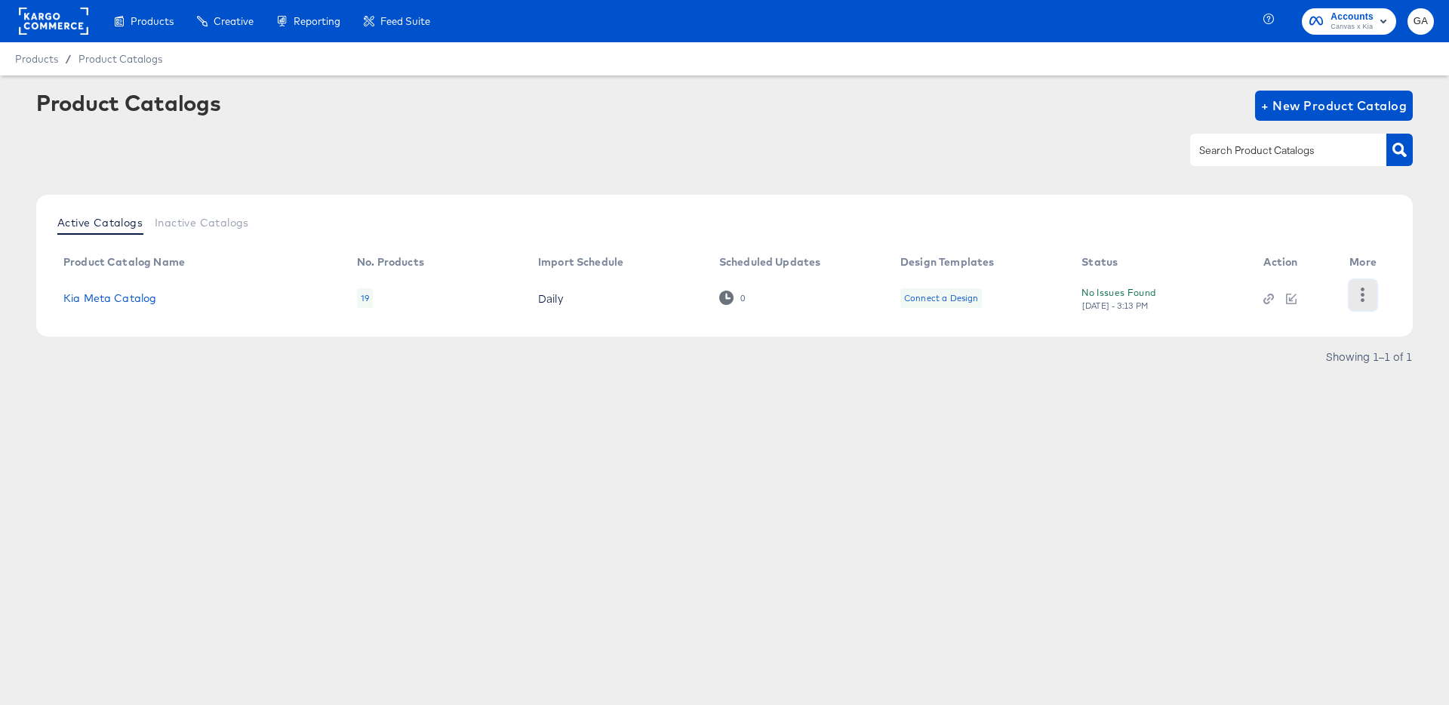
click at [1360, 294] on icon "button" at bounding box center [1363, 295] width 14 height 14
click at [1314, 300] on div "HUD Checks (Internal)" at bounding box center [1301, 294] width 151 height 24
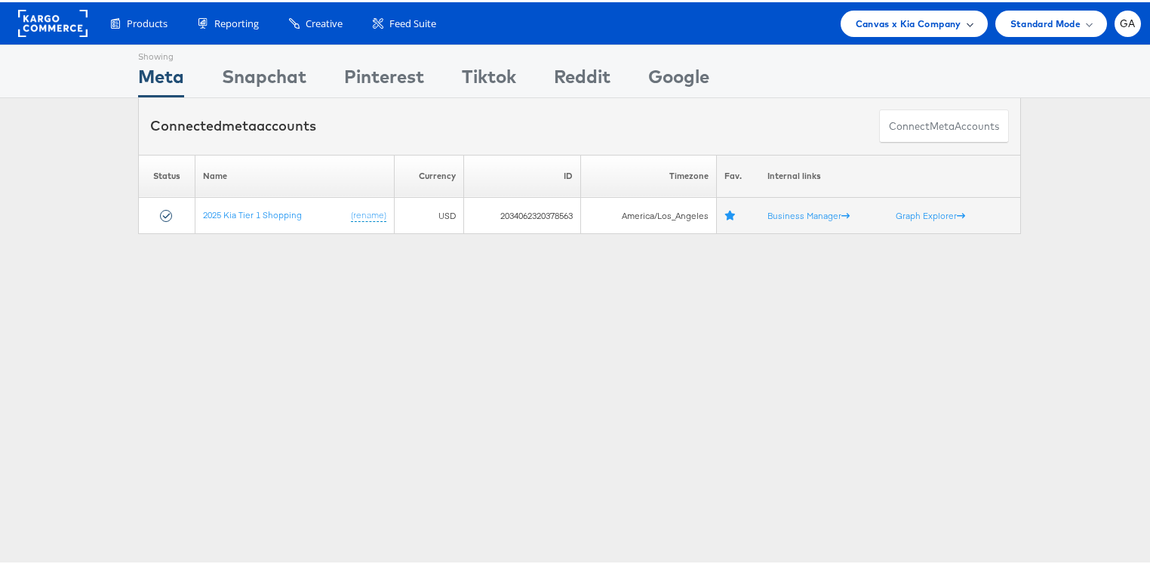
click at [904, 14] on span "Canvas x Kia Company" at bounding box center [909, 22] width 106 height 16
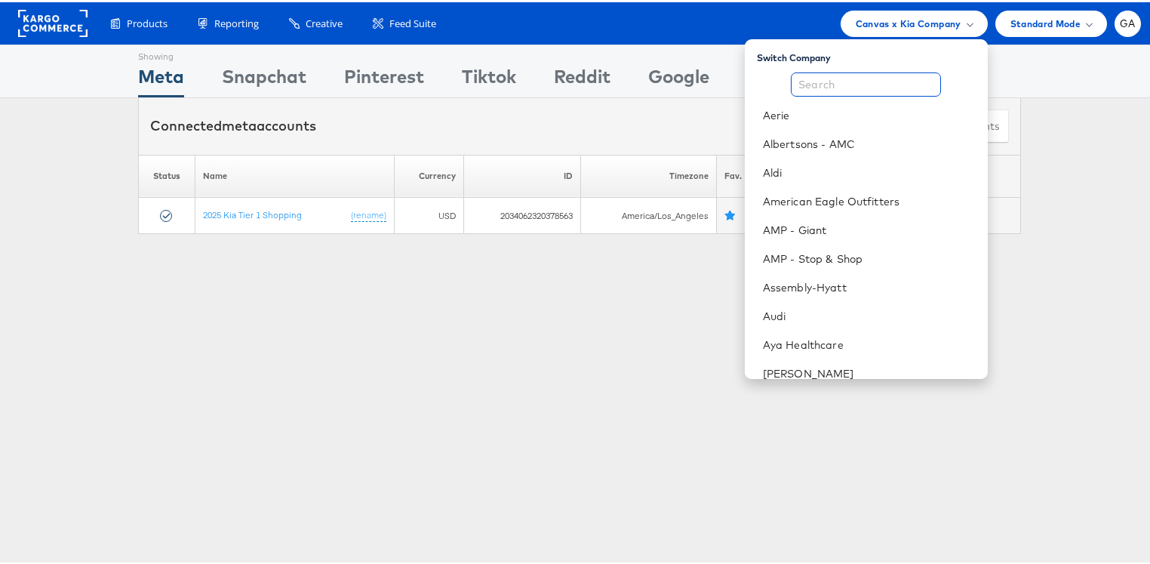
click at [842, 79] on input "text" at bounding box center [866, 82] width 150 height 24
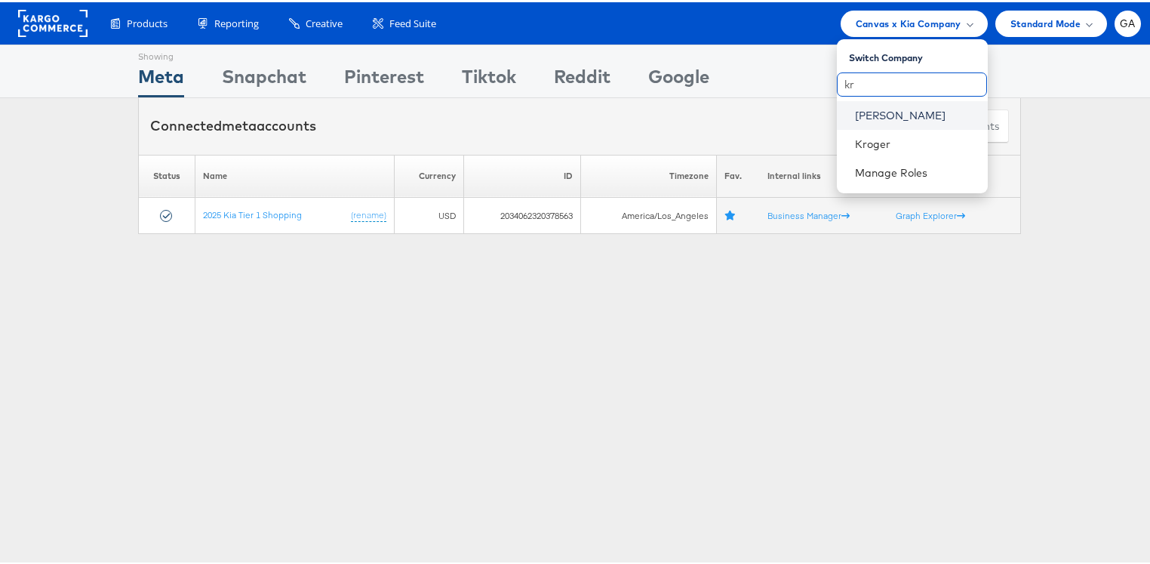
type input "kr"
click at [855, 114] on link "Kraft Heinz" at bounding box center [915, 113] width 121 height 15
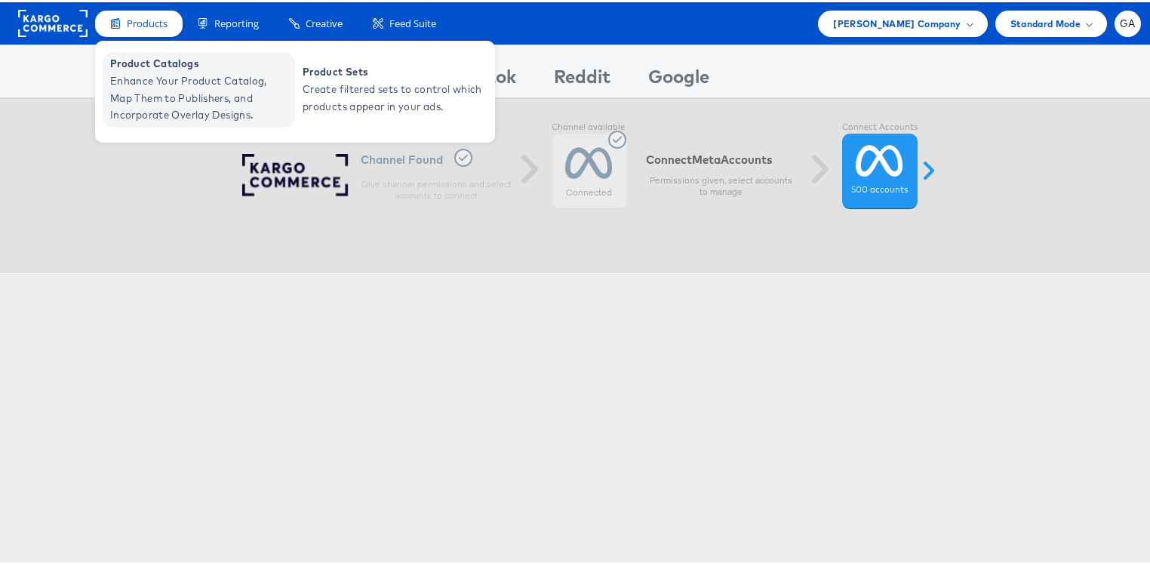
click at [146, 70] on span "Enhance Your Product Catalog, Map Them to Publishers, and Incorporate Overlay D…" at bounding box center [200, 95] width 181 height 51
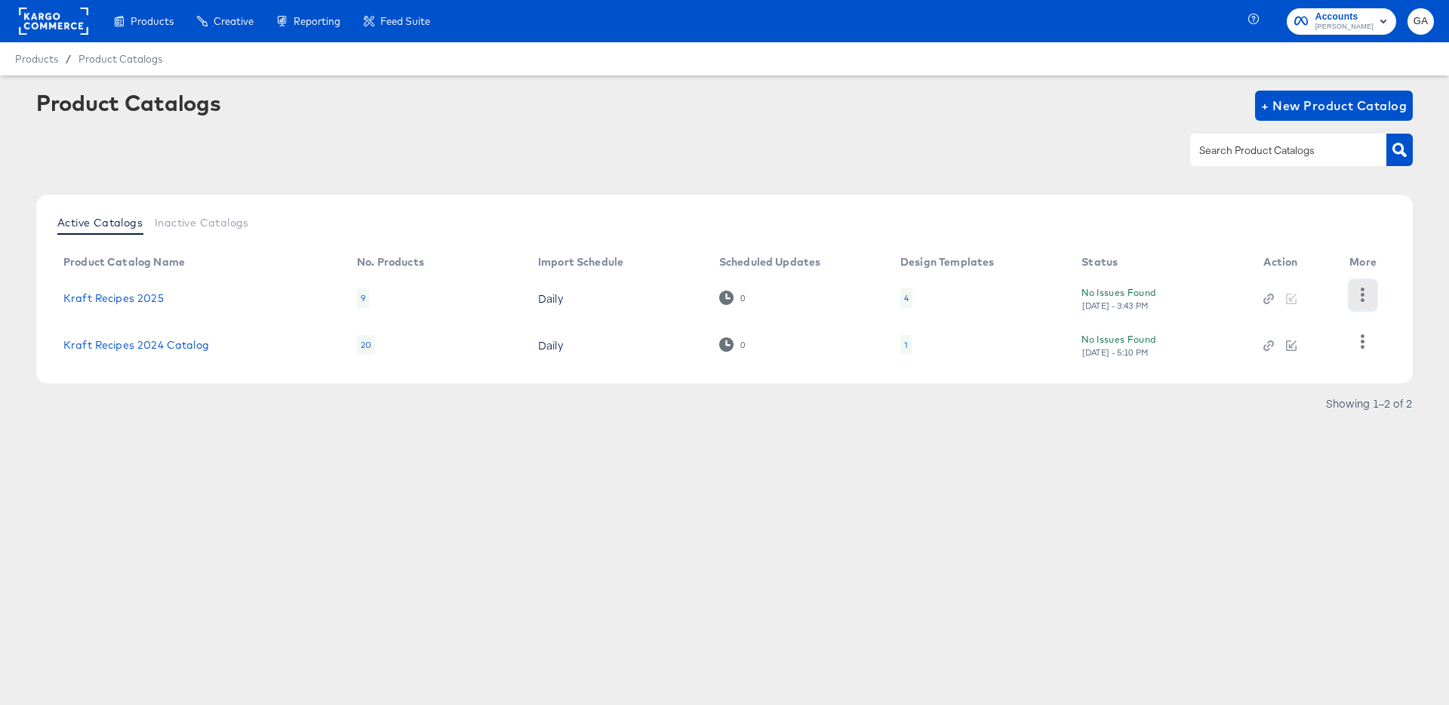
click at [1352, 292] on button "button" at bounding box center [1363, 295] width 26 height 30
click at [1254, 297] on div "HUD Checks (Internal)" at bounding box center [1301, 294] width 151 height 24
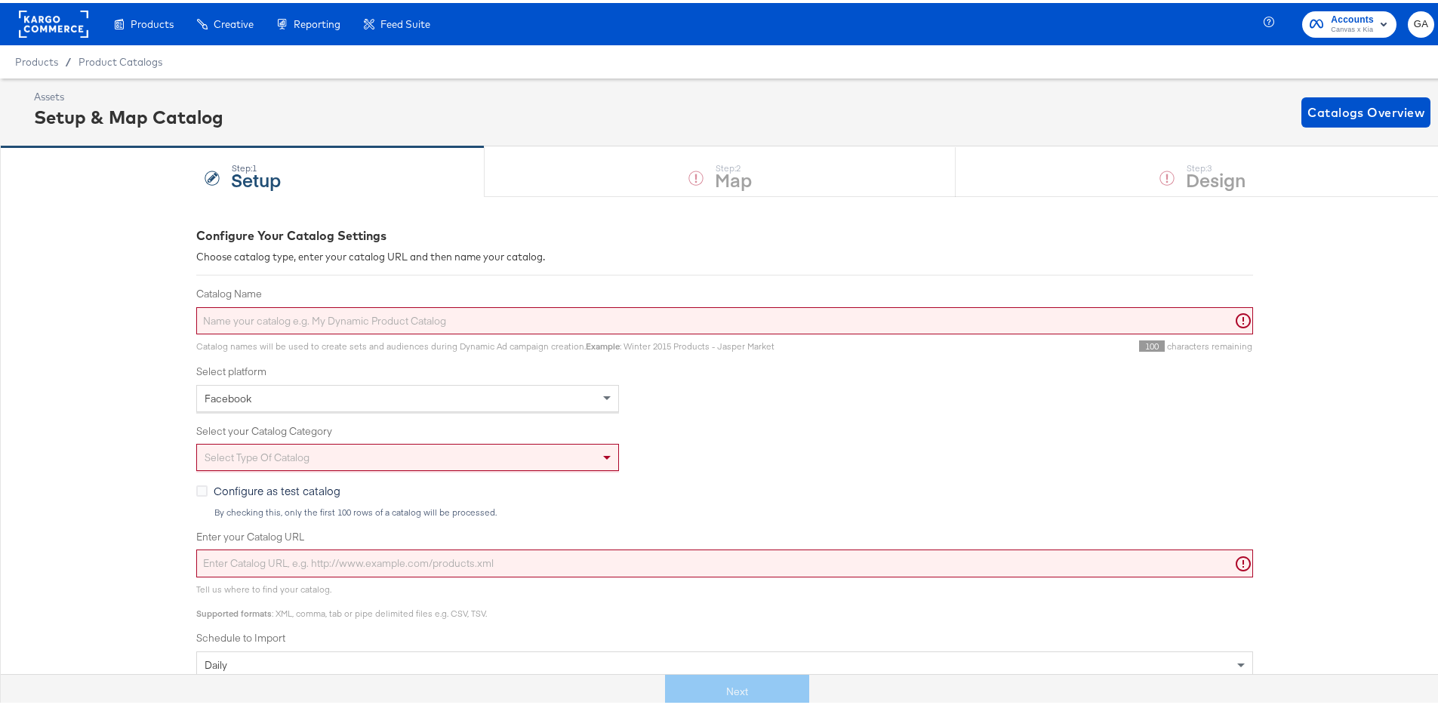
click at [58, 20] on rect at bounding box center [53, 21] width 69 height 27
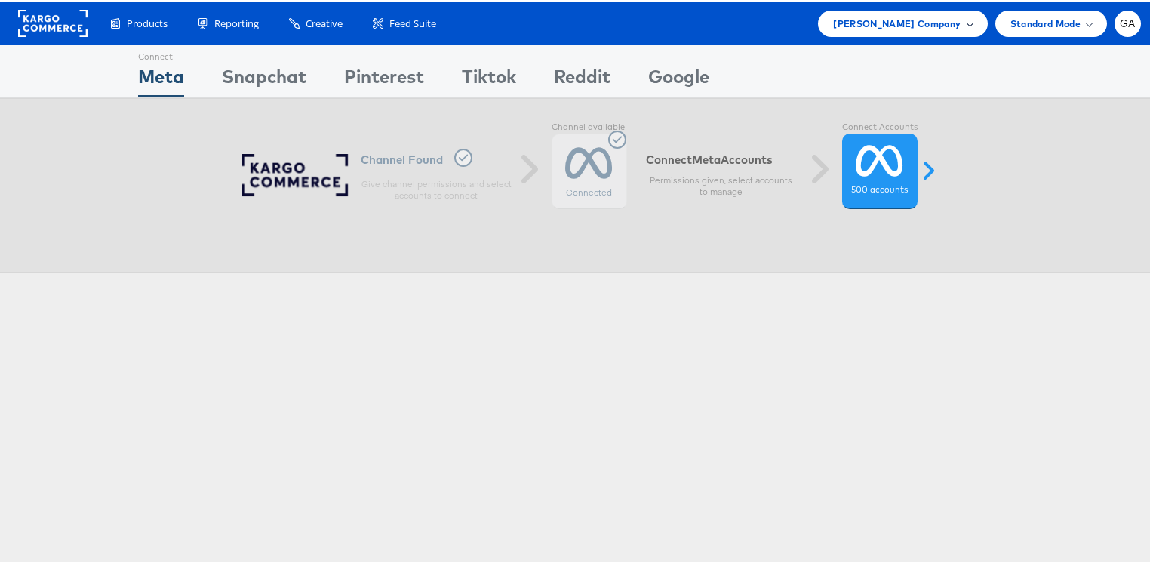
click at [935, 19] on span "Kraft Heinz Company" at bounding box center [897, 22] width 128 height 16
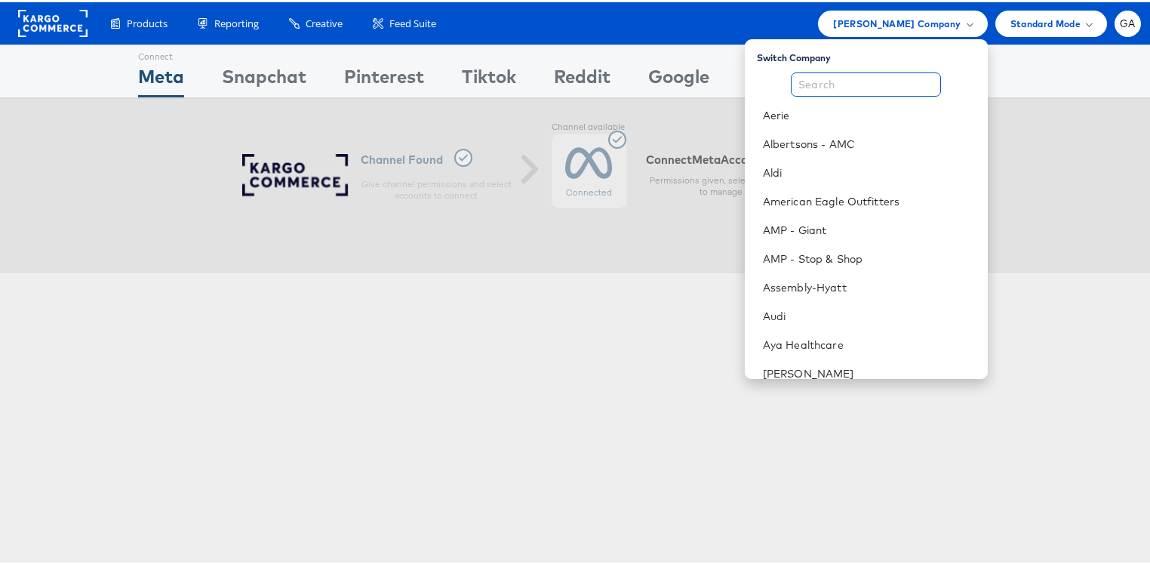
click at [858, 75] on input "text" at bounding box center [866, 82] width 150 height 24
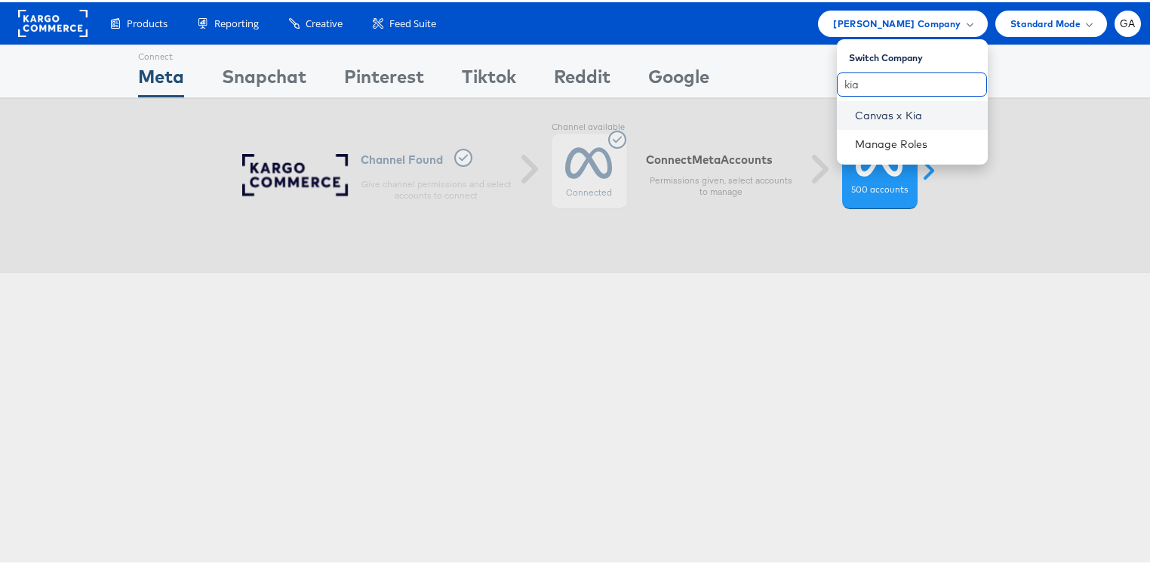
type input "kia"
click at [908, 109] on link "Canvas x Kia" at bounding box center [915, 113] width 121 height 15
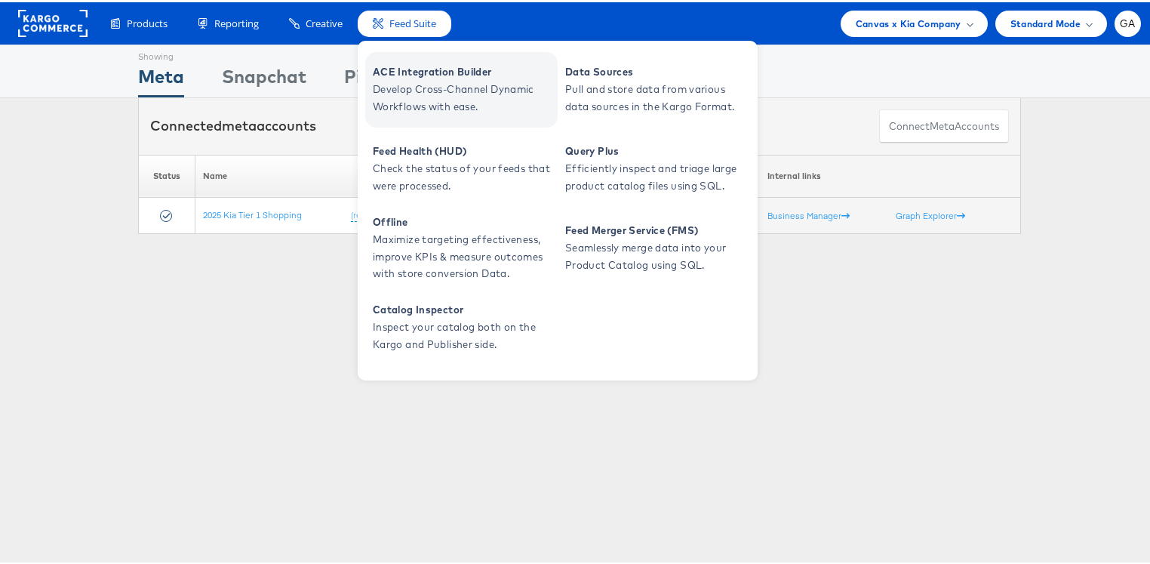
click at [445, 72] on span "ACE Integration Builder" at bounding box center [463, 69] width 181 height 17
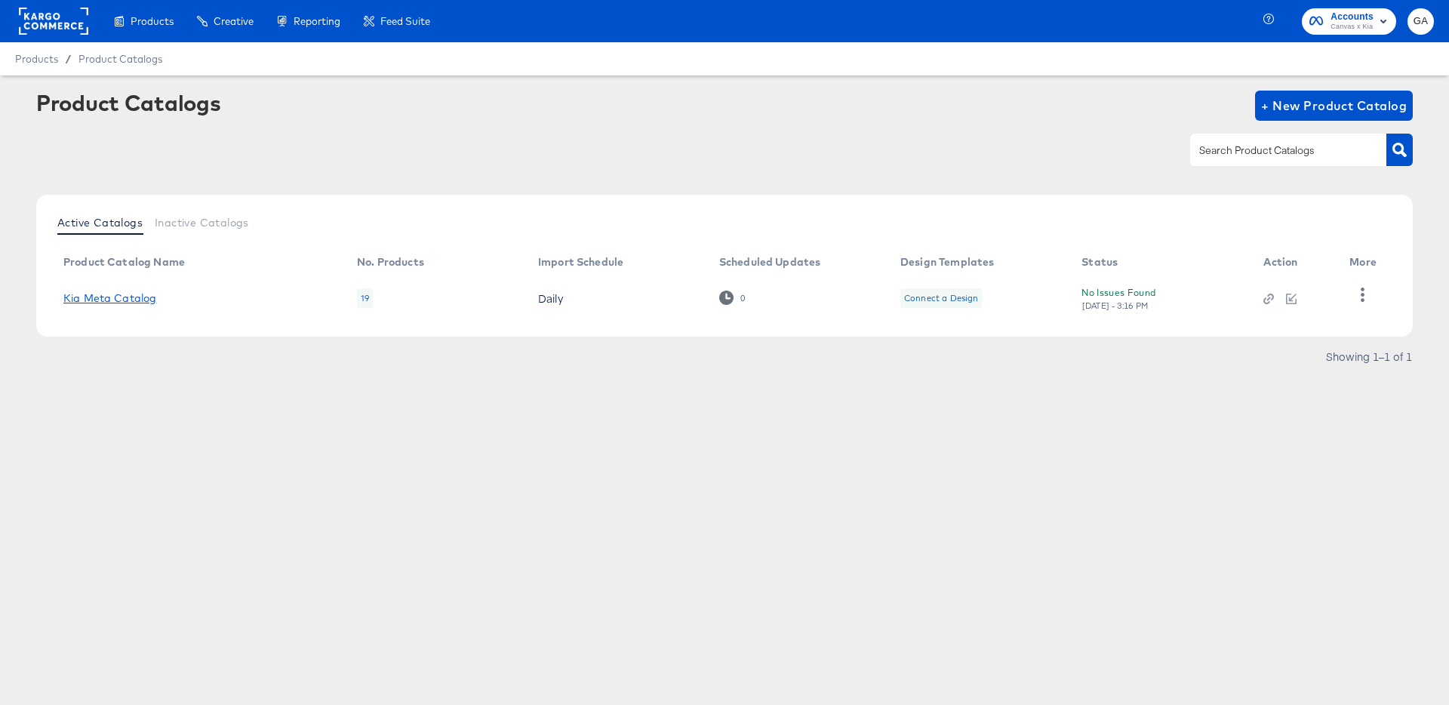
click at [123, 297] on link "Kia Meta Catalog" at bounding box center [109, 298] width 93 height 12
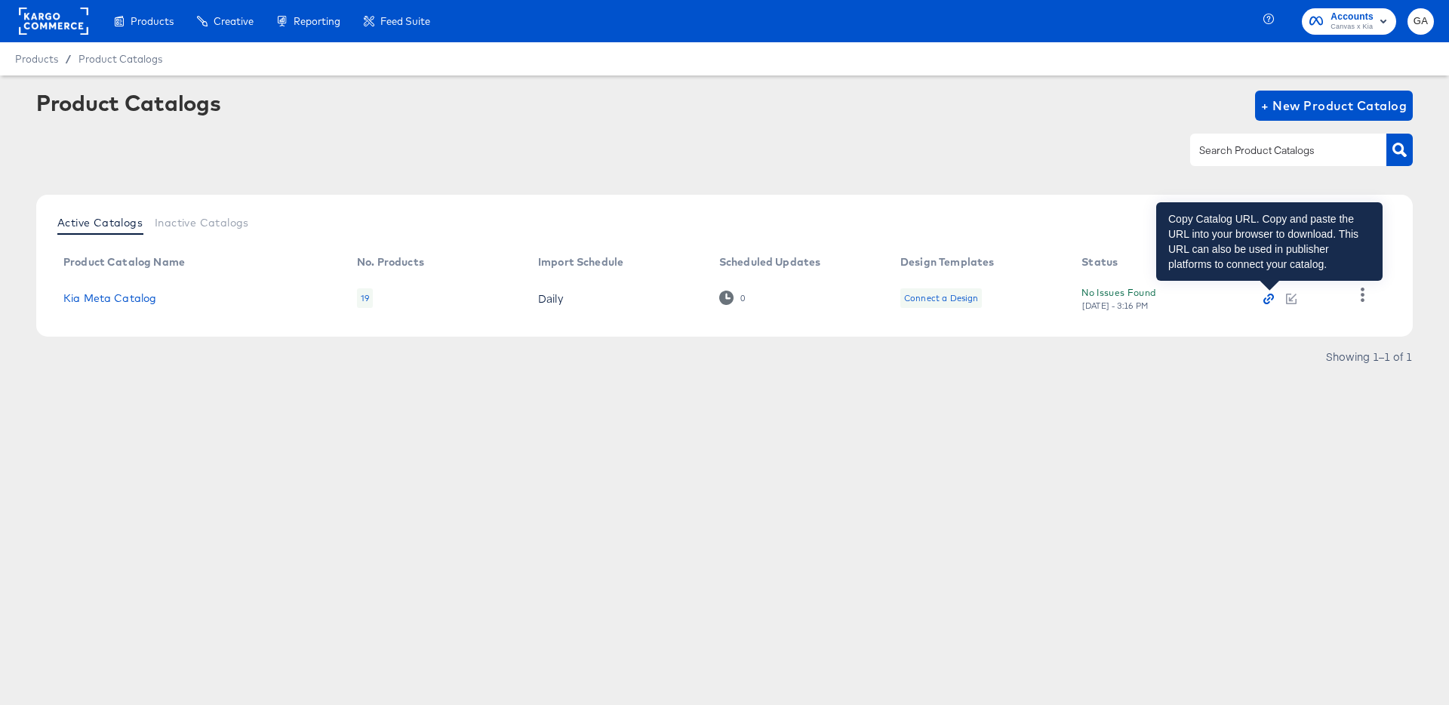
click at [1273, 298] on icon "button" at bounding box center [1271, 297] width 7 height 7
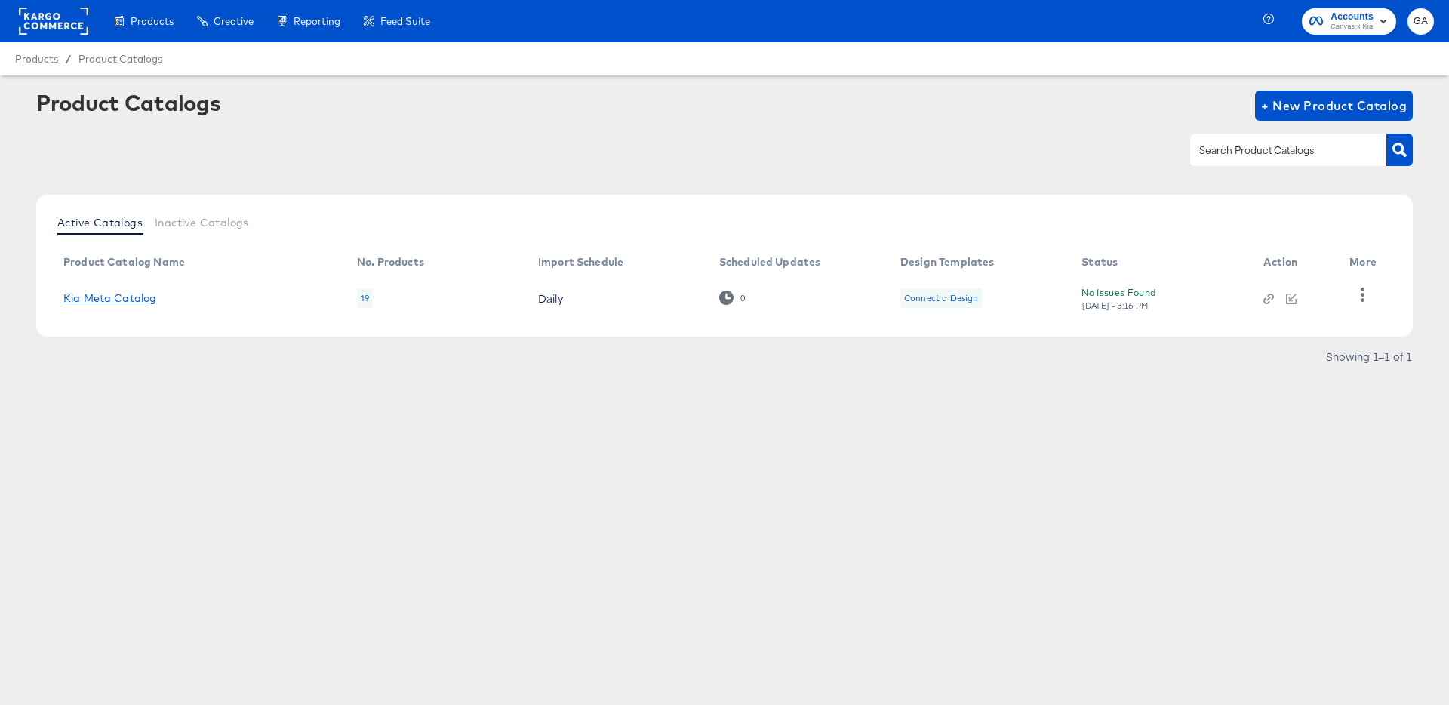
click at [149, 296] on link "Kia Meta Catalog" at bounding box center [109, 298] width 93 height 12
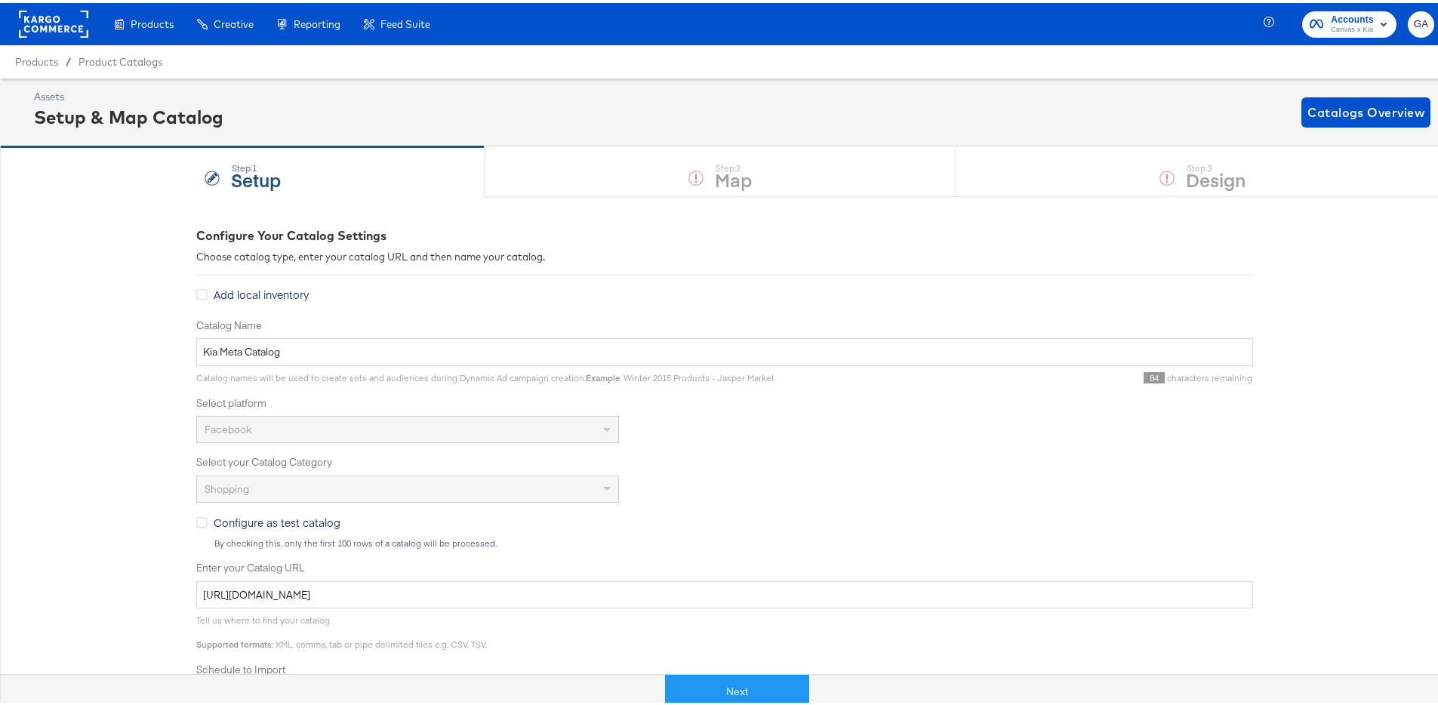
click at [47, 22] on rect at bounding box center [53, 21] width 69 height 27
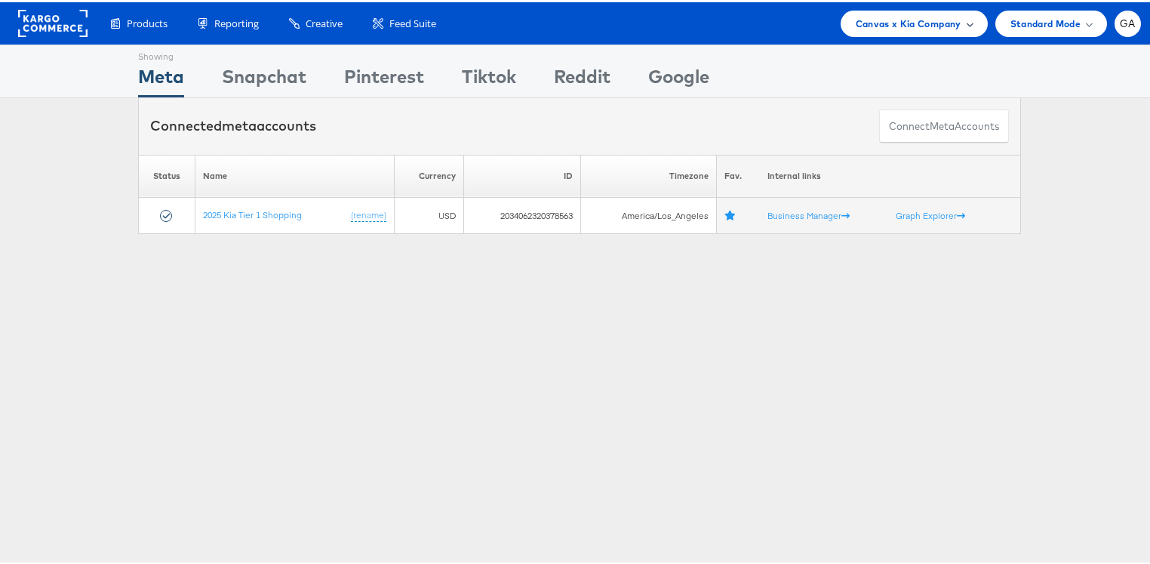
click at [912, 24] on span "Canvas x Kia Company" at bounding box center [909, 22] width 106 height 16
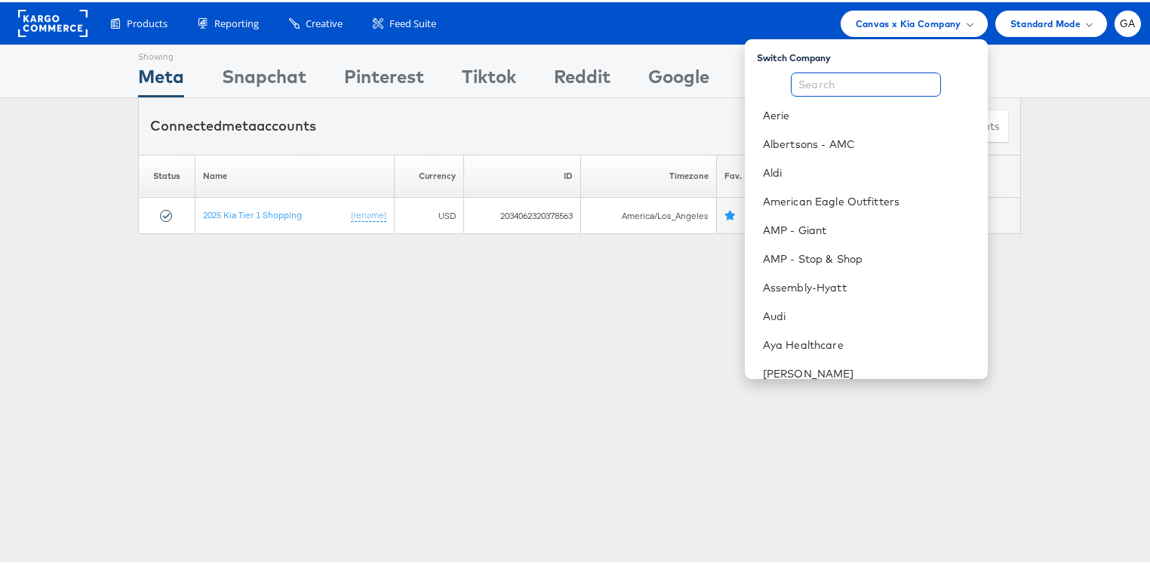
click at [861, 81] on input "text" at bounding box center [866, 82] width 150 height 24
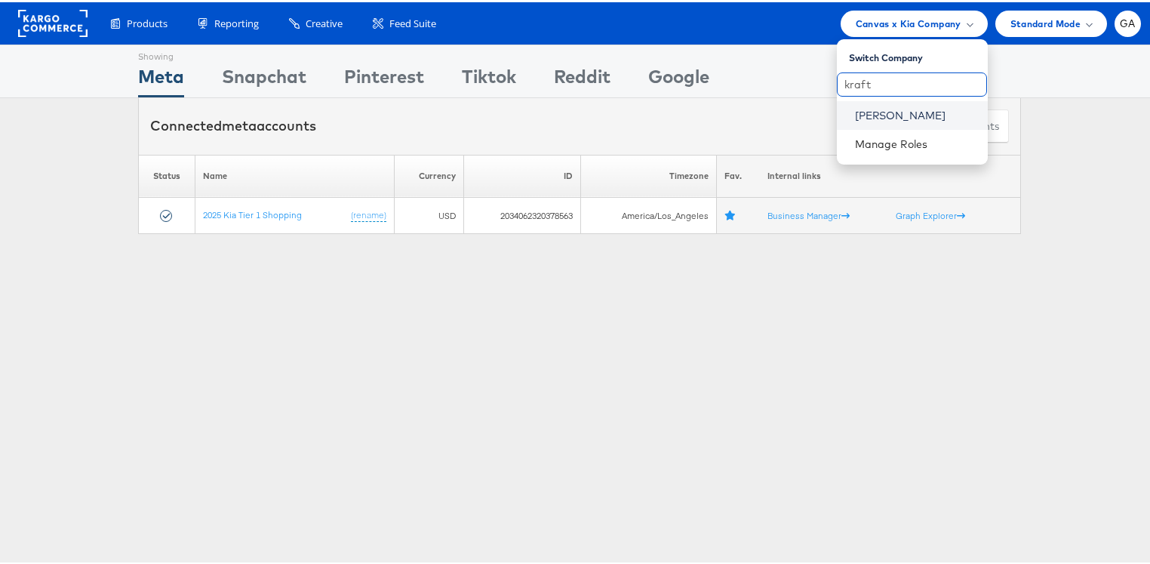
type input "kraft"
click at [871, 119] on li "[PERSON_NAME]" at bounding box center [912, 113] width 151 height 29
click at [867, 112] on link "[PERSON_NAME]" at bounding box center [915, 113] width 121 height 15
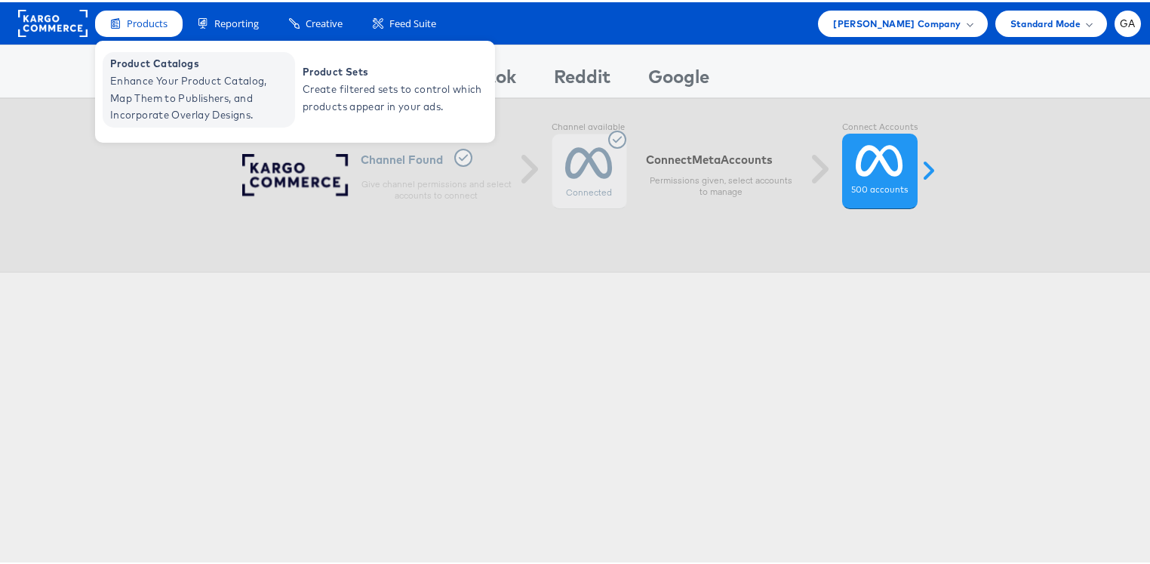
click at [165, 78] on span "Enhance Your Product Catalog, Map Them to Publishers, and Incorporate Overlay D…" at bounding box center [200, 95] width 181 height 51
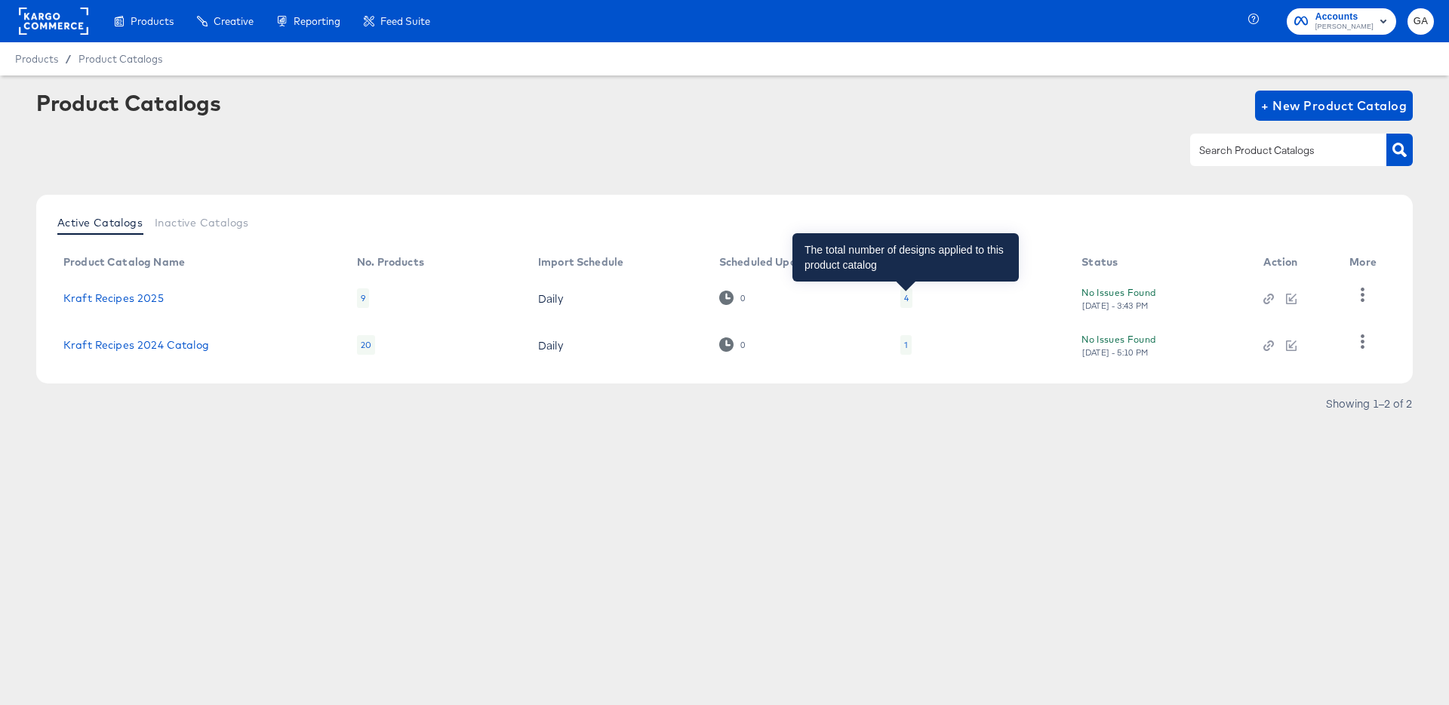
click at [904, 297] on div "4" at bounding box center [906, 298] width 5 height 12
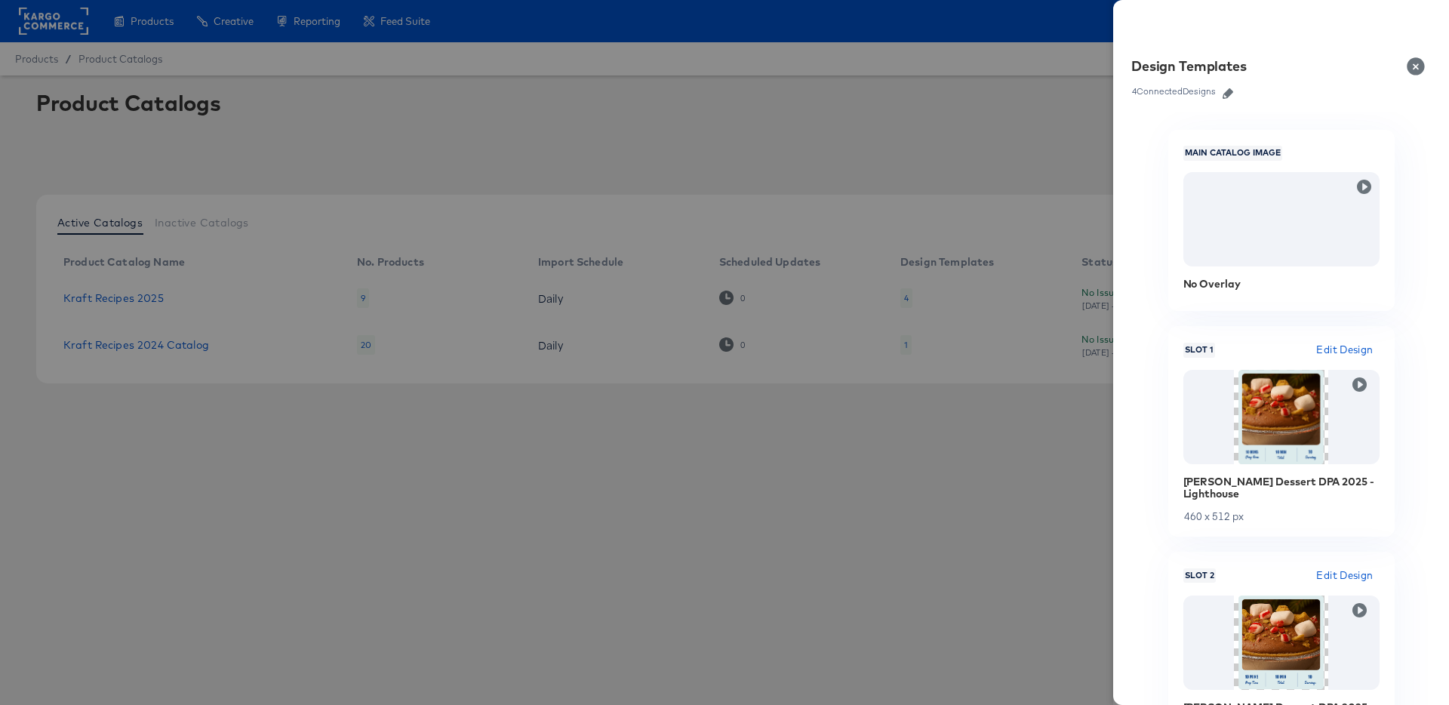
click at [1230, 96] on icon "button" at bounding box center [1228, 93] width 11 height 11
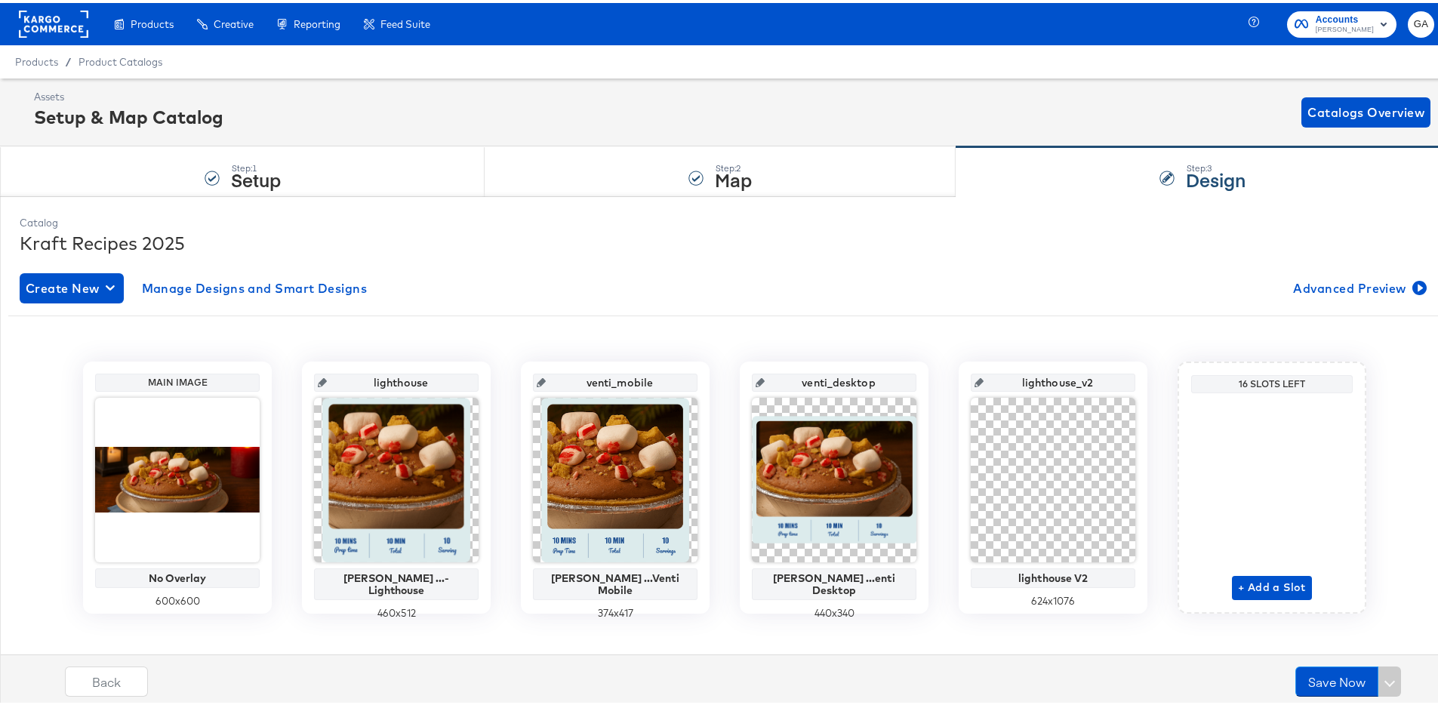
drag, startPoint x: 1094, startPoint y: 377, endPoint x: 999, endPoint y: 383, distance: 95.3
click at [997, 383] on input "lighthouse_v2" at bounding box center [1058, 373] width 148 height 41
click at [63, 24] on rect at bounding box center [53, 21] width 69 height 27
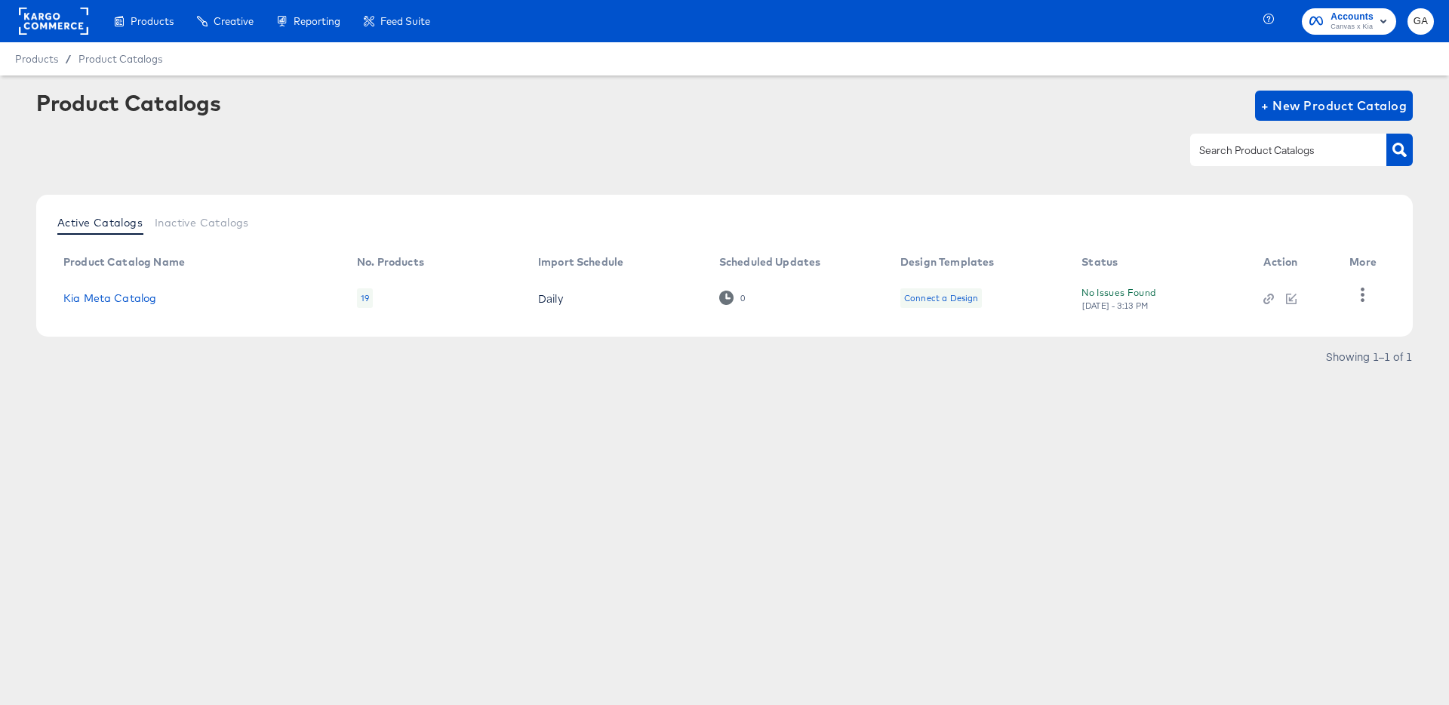
click at [44, 25] on rect at bounding box center [53, 21] width 69 height 27
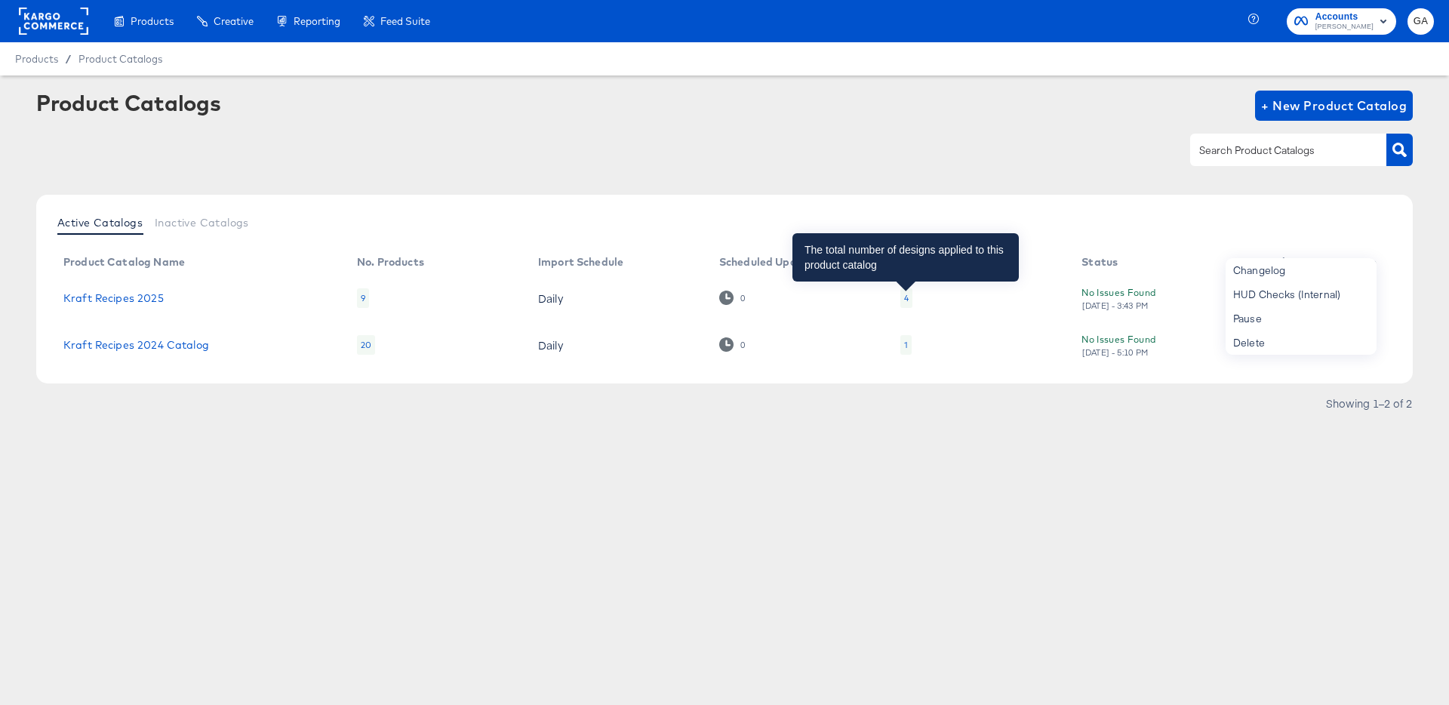
click at [905, 301] on div "4" at bounding box center [906, 298] width 5 height 12
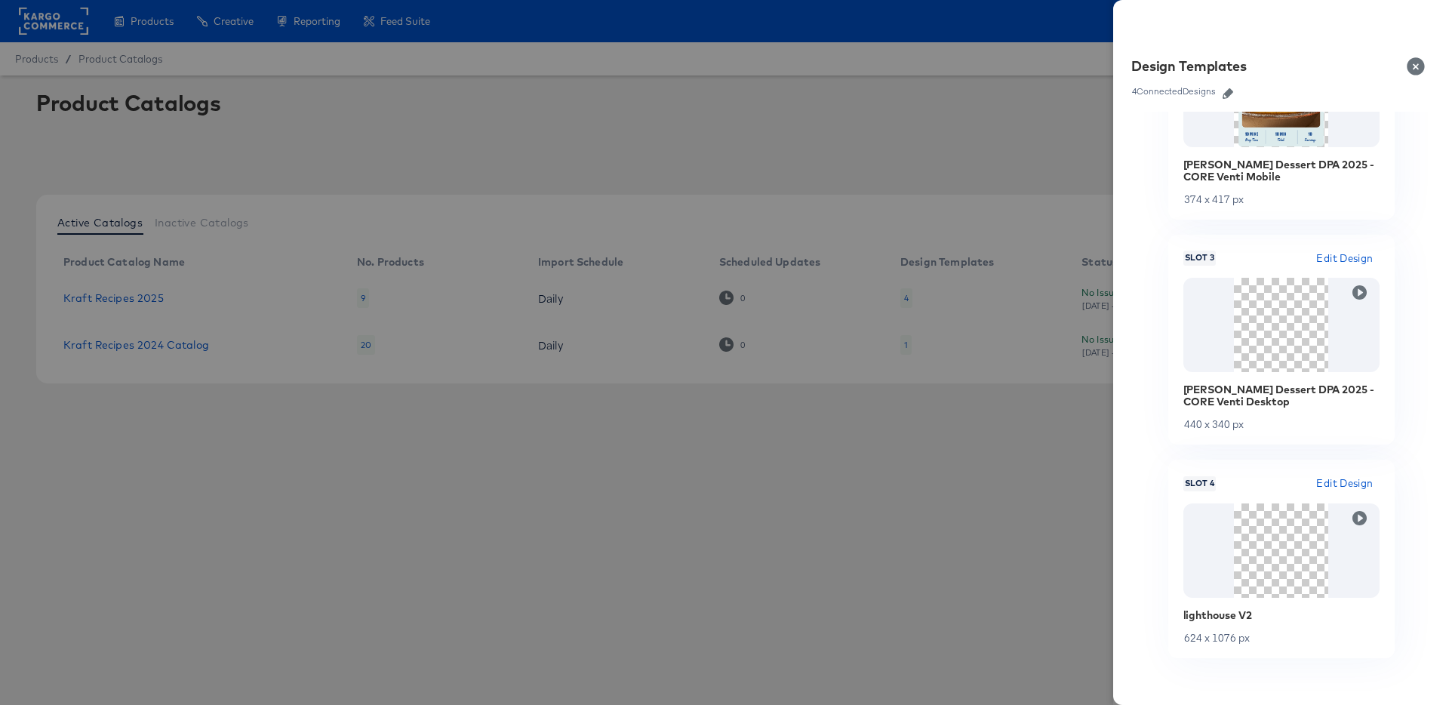
scroll to position [571, 0]
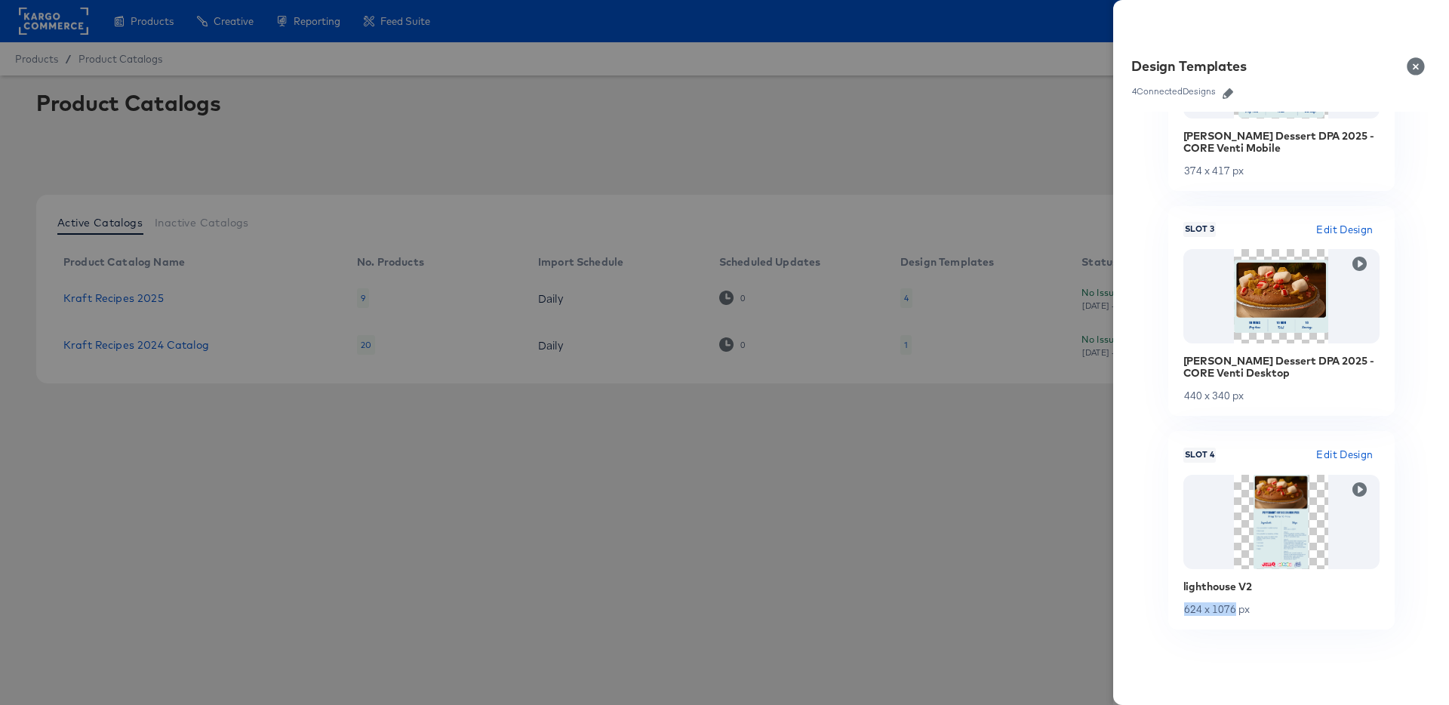
drag, startPoint x: 1229, startPoint y: 608, endPoint x: 1181, endPoint y: 613, distance: 48.6
click at [1184, 613] on div "624 x 1076 px" at bounding box center [1282, 609] width 196 height 11
copy div "624 x 1076"
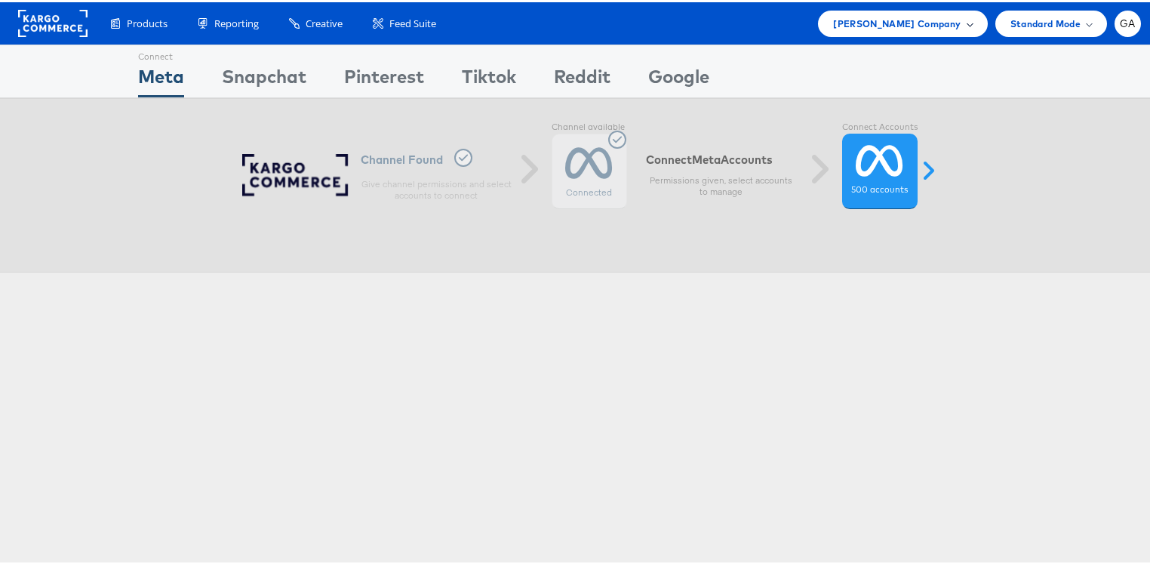
click at [898, 22] on span "[PERSON_NAME] Company" at bounding box center [897, 22] width 128 height 16
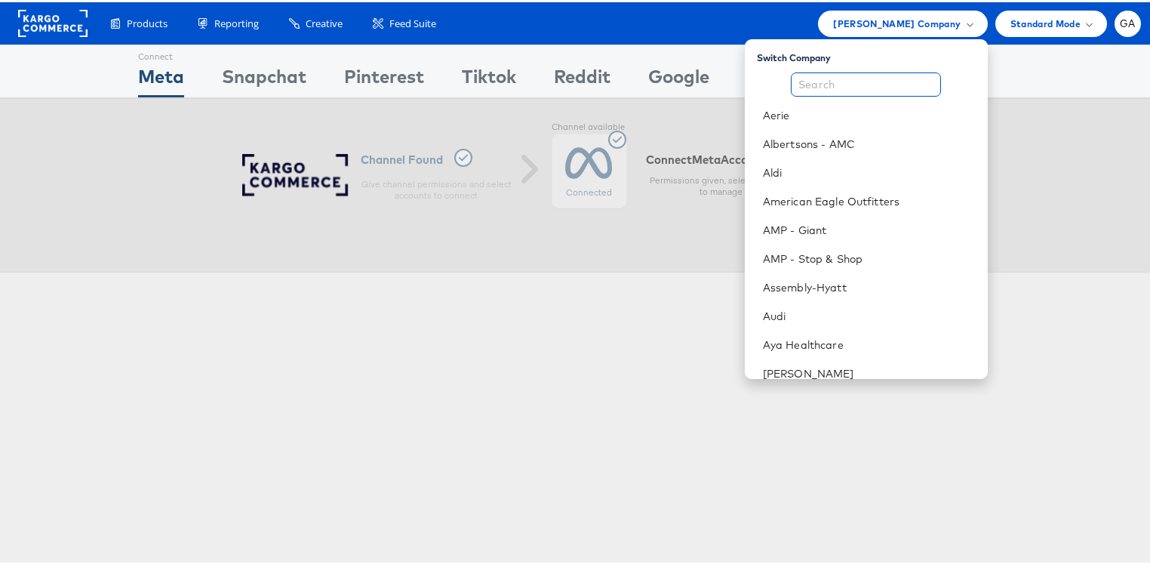
click at [842, 91] on input "text" at bounding box center [866, 82] width 150 height 24
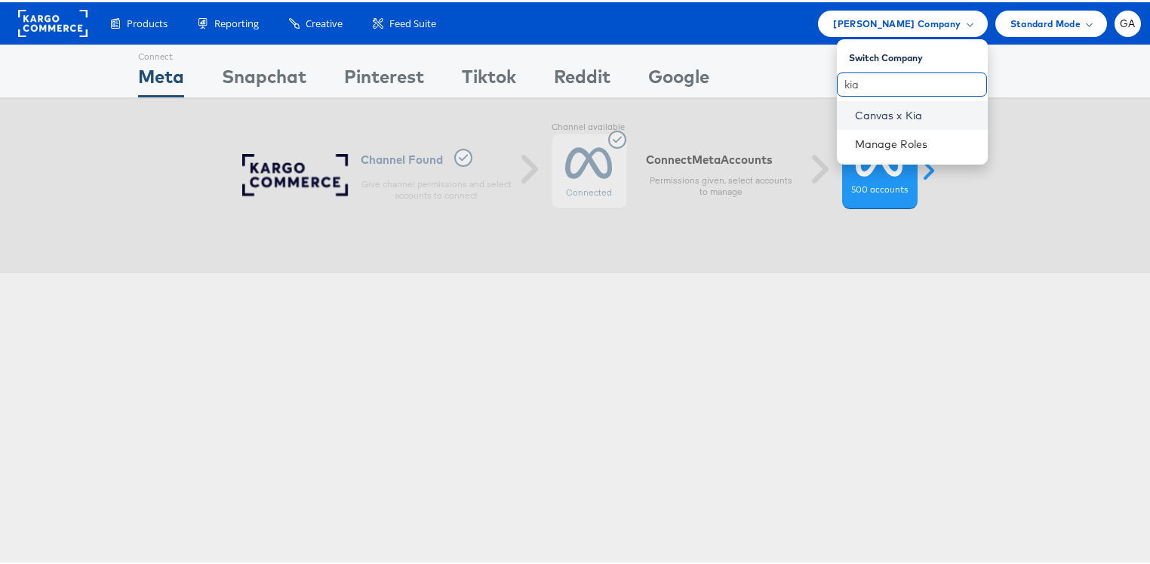
type input "kia"
click at [873, 112] on link "Canvas x Kia" at bounding box center [915, 113] width 121 height 15
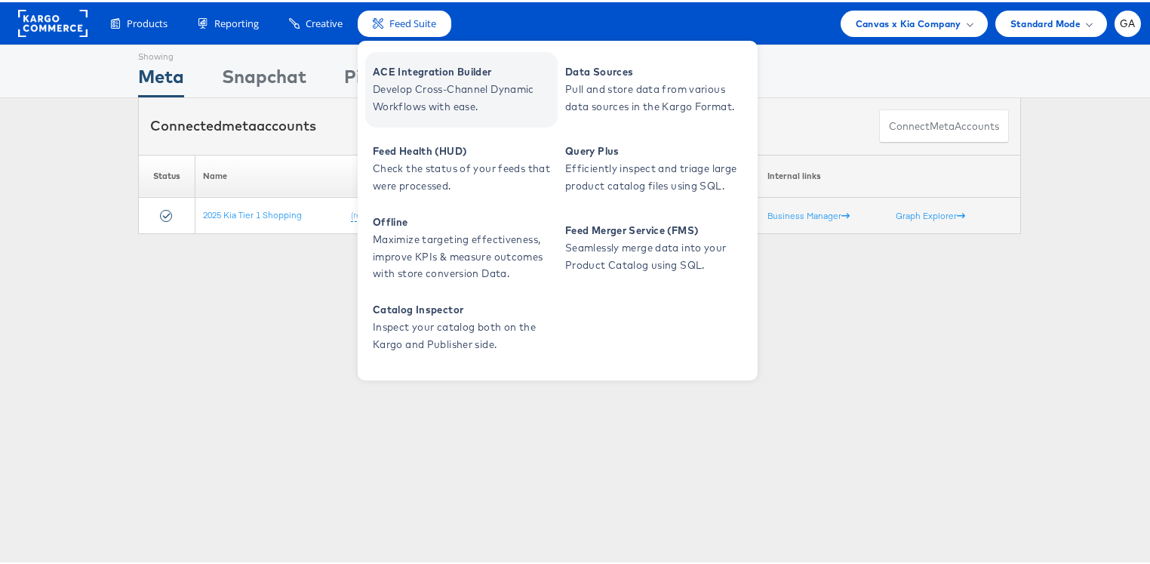
click at [417, 71] on span "ACE Integration Builder" at bounding box center [463, 69] width 181 height 17
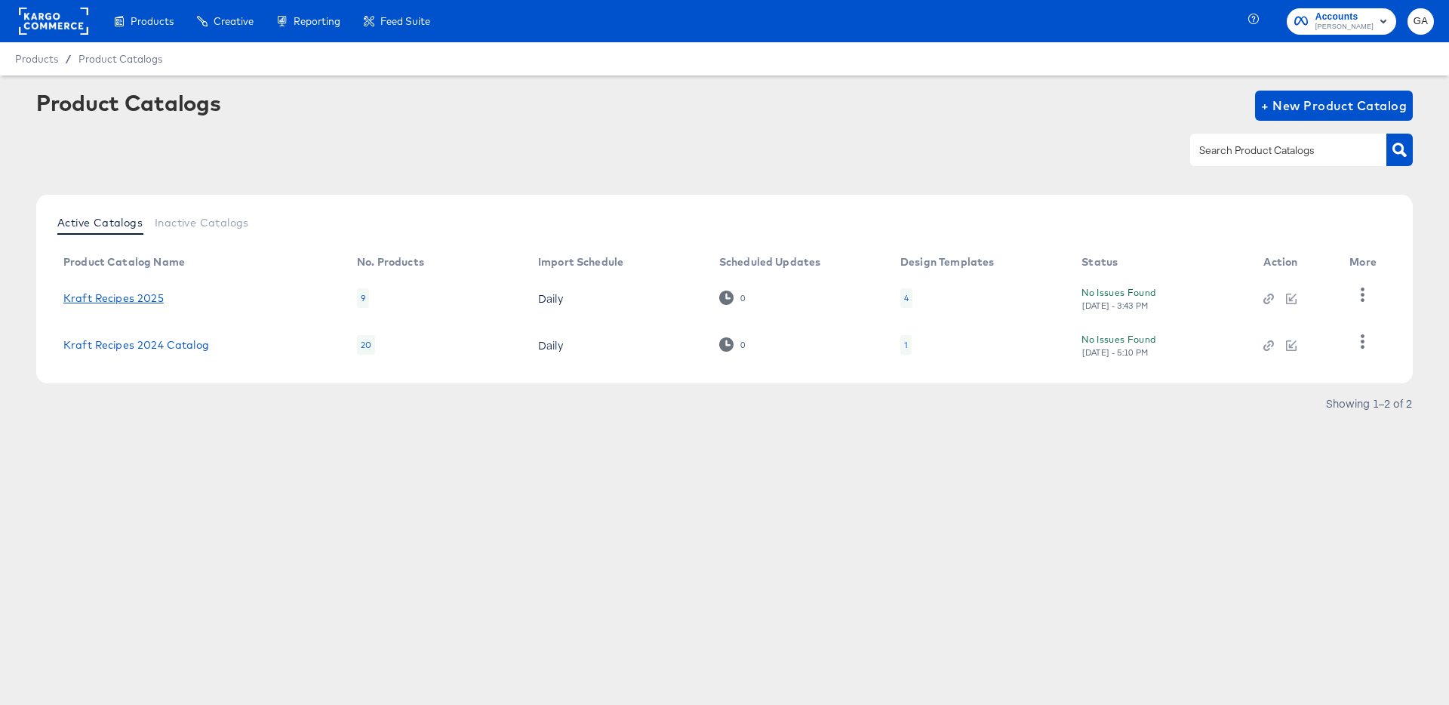
click at [130, 293] on link "Kraft Recipes 2025" at bounding box center [113, 298] width 100 height 12
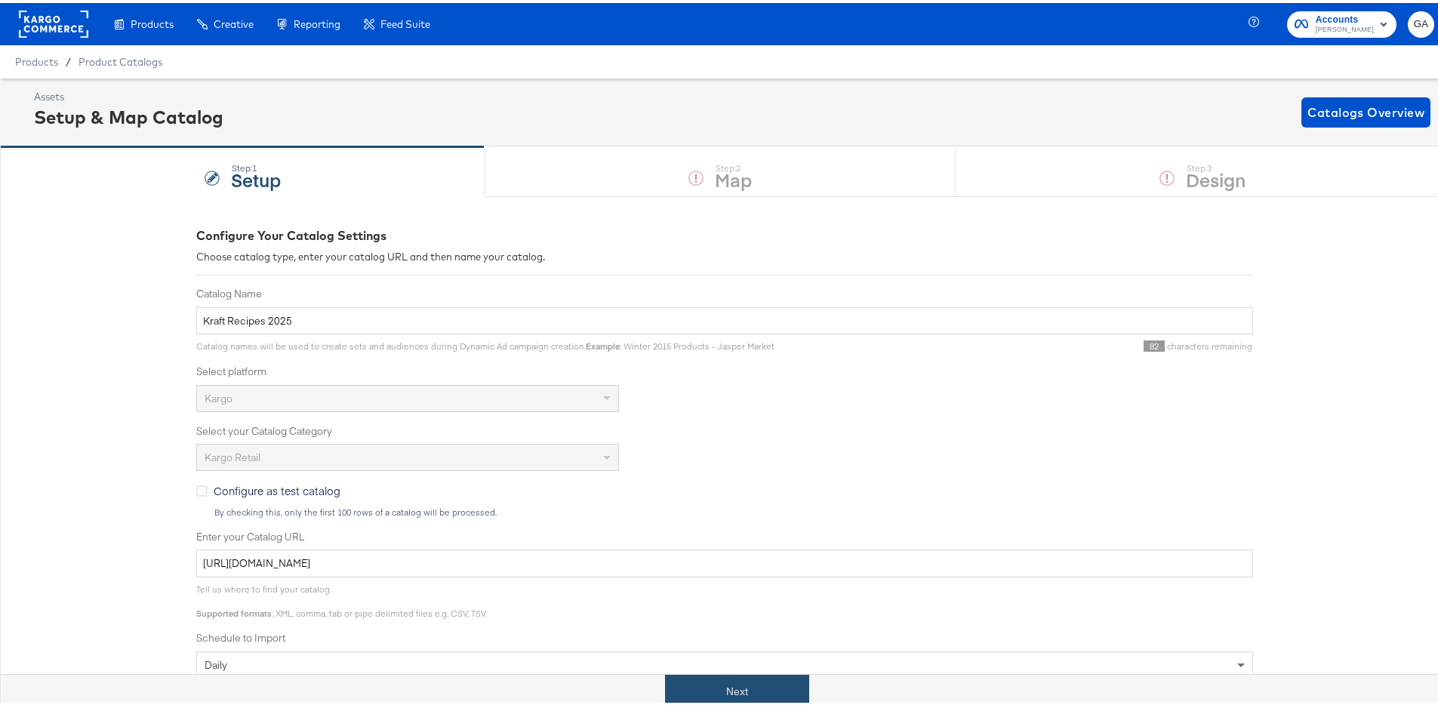
click at [725, 687] on button "Next" at bounding box center [737, 689] width 144 height 34
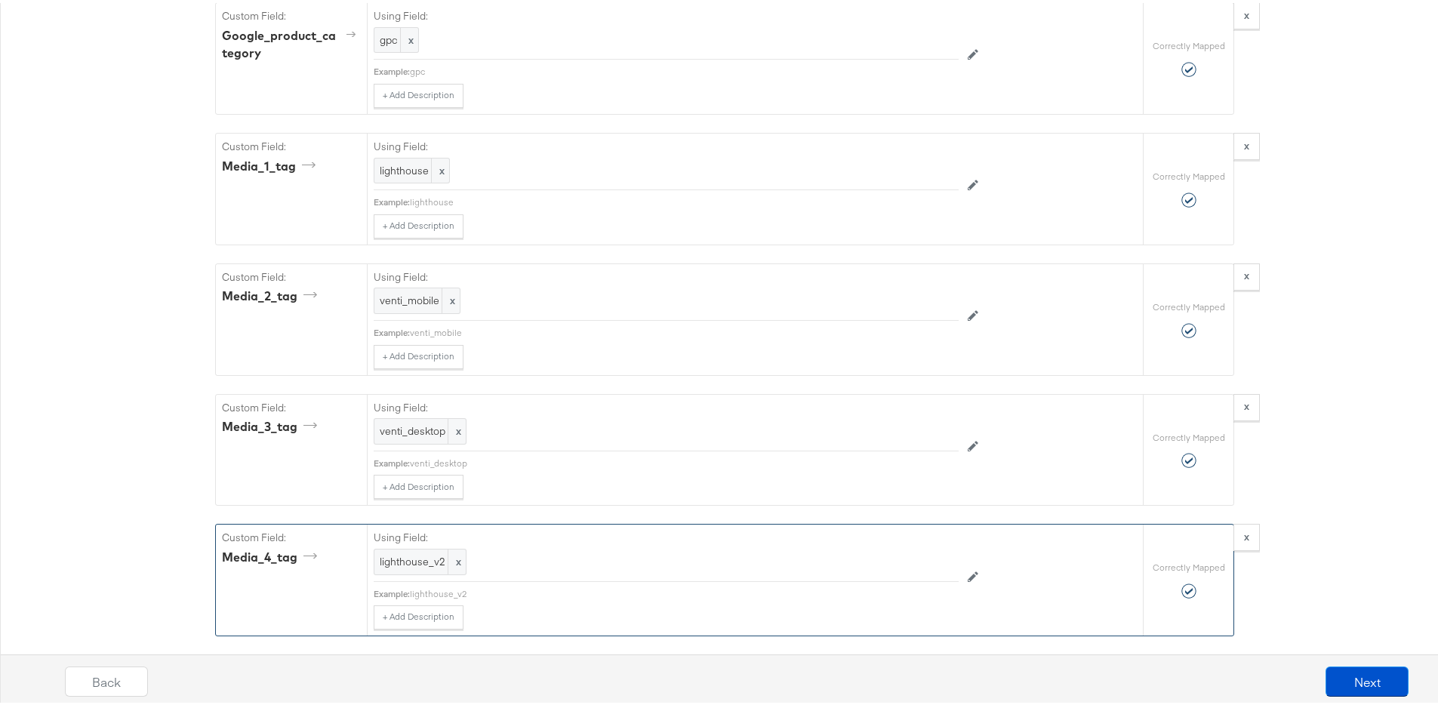
scroll to position [2852, 0]
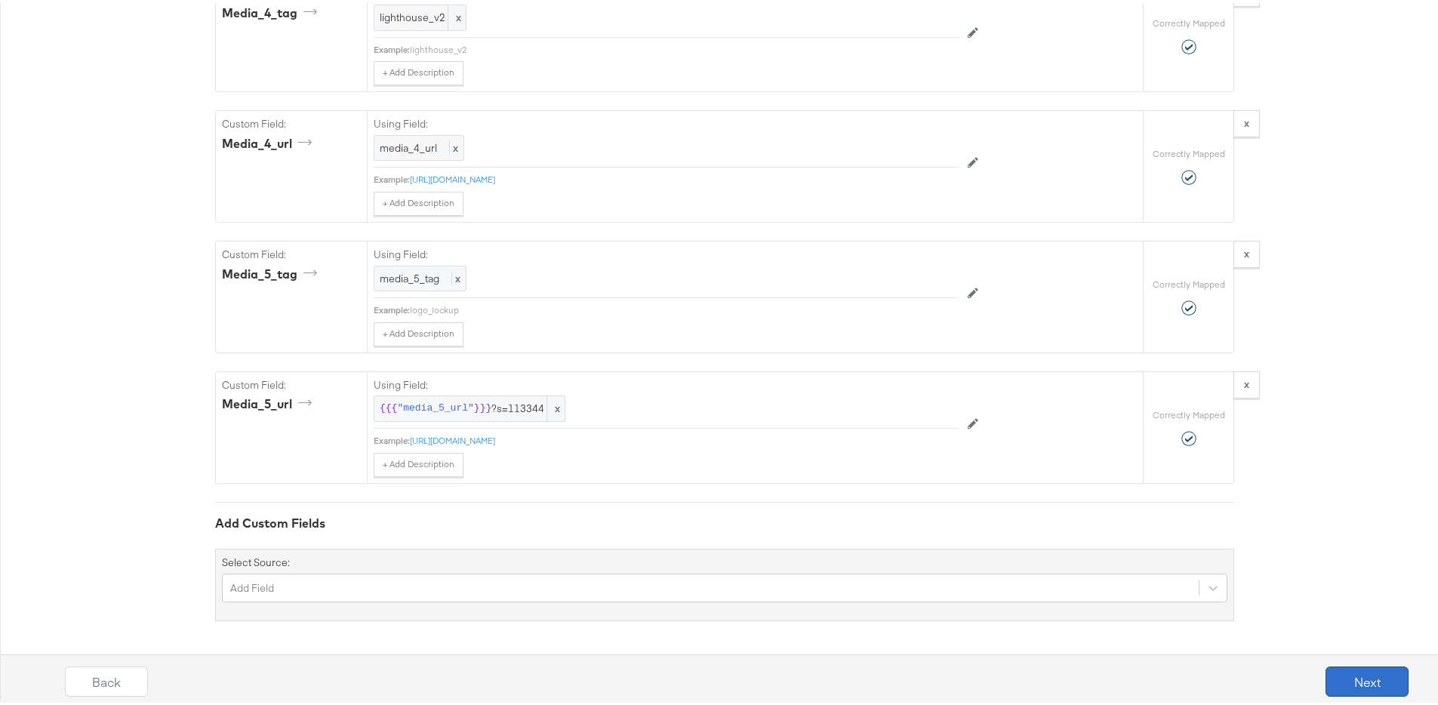
click at [1372, 680] on button "Next" at bounding box center [1367, 679] width 83 height 30
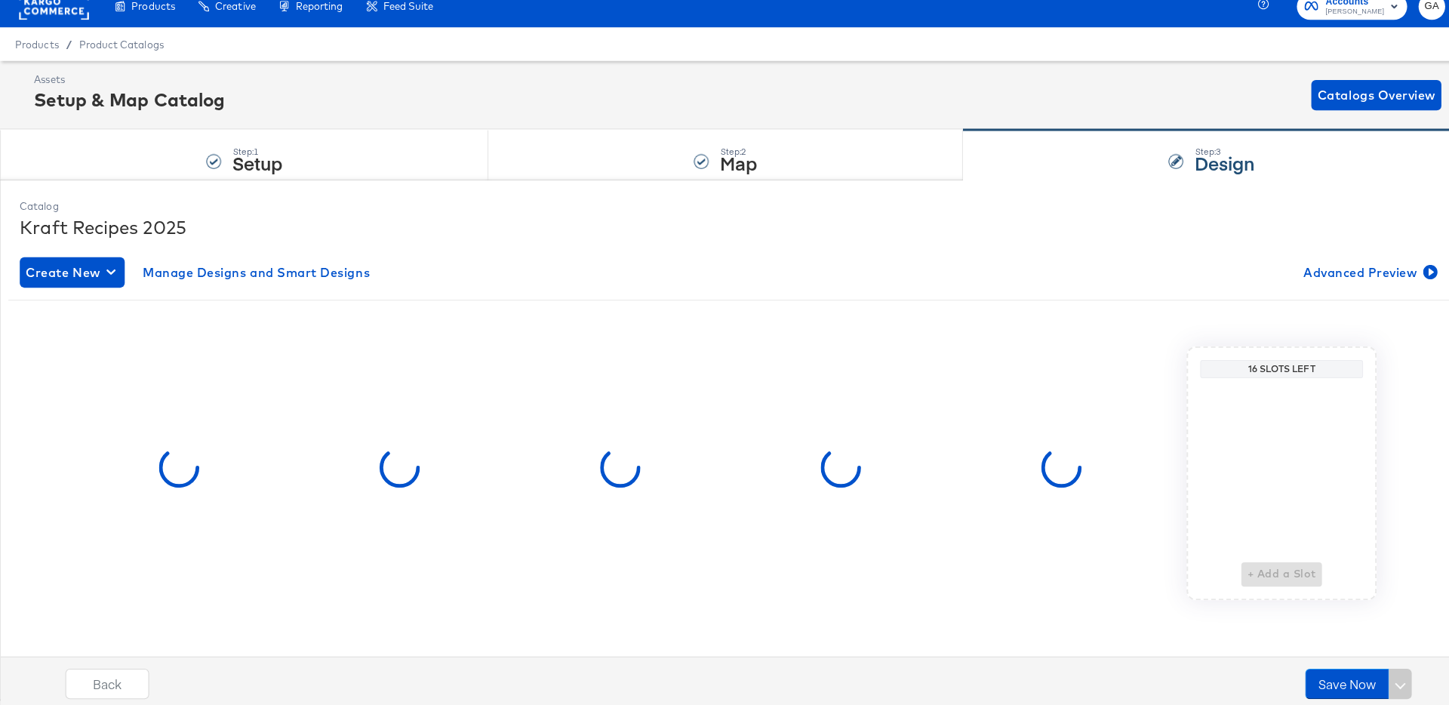
scroll to position [0, 0]
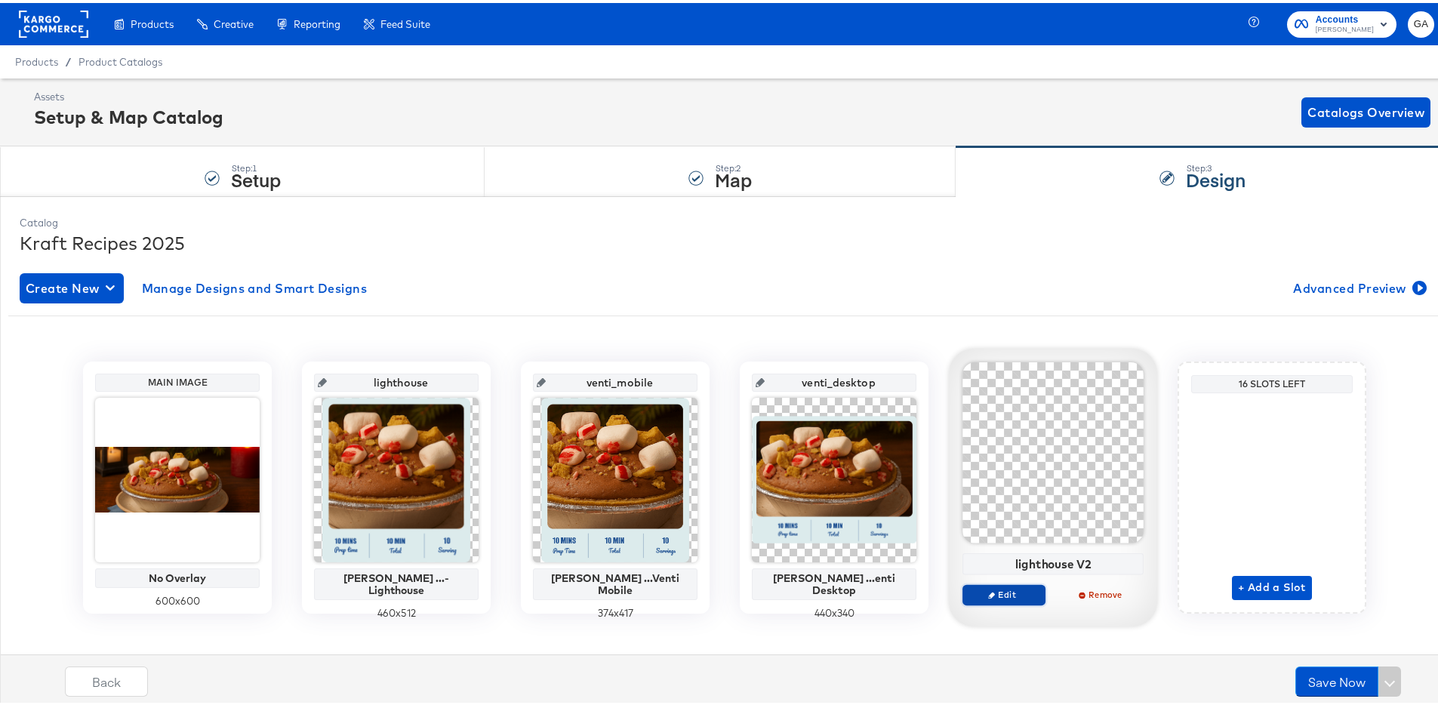
click at [989, 586] on span "Edit" at bounding box center [1003, 591] width 69 height 11
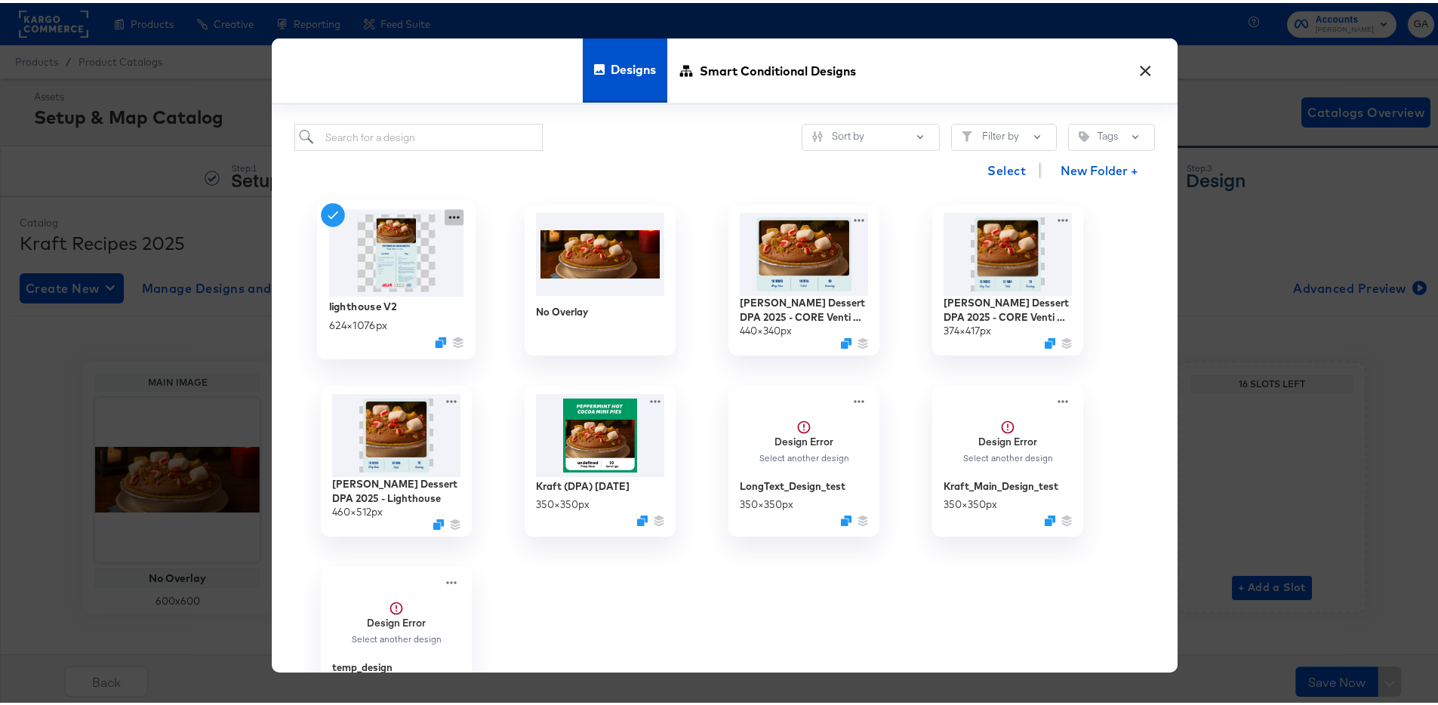
click at [449, 214] on icon at bounding box center [454, 214] width 11 height 3
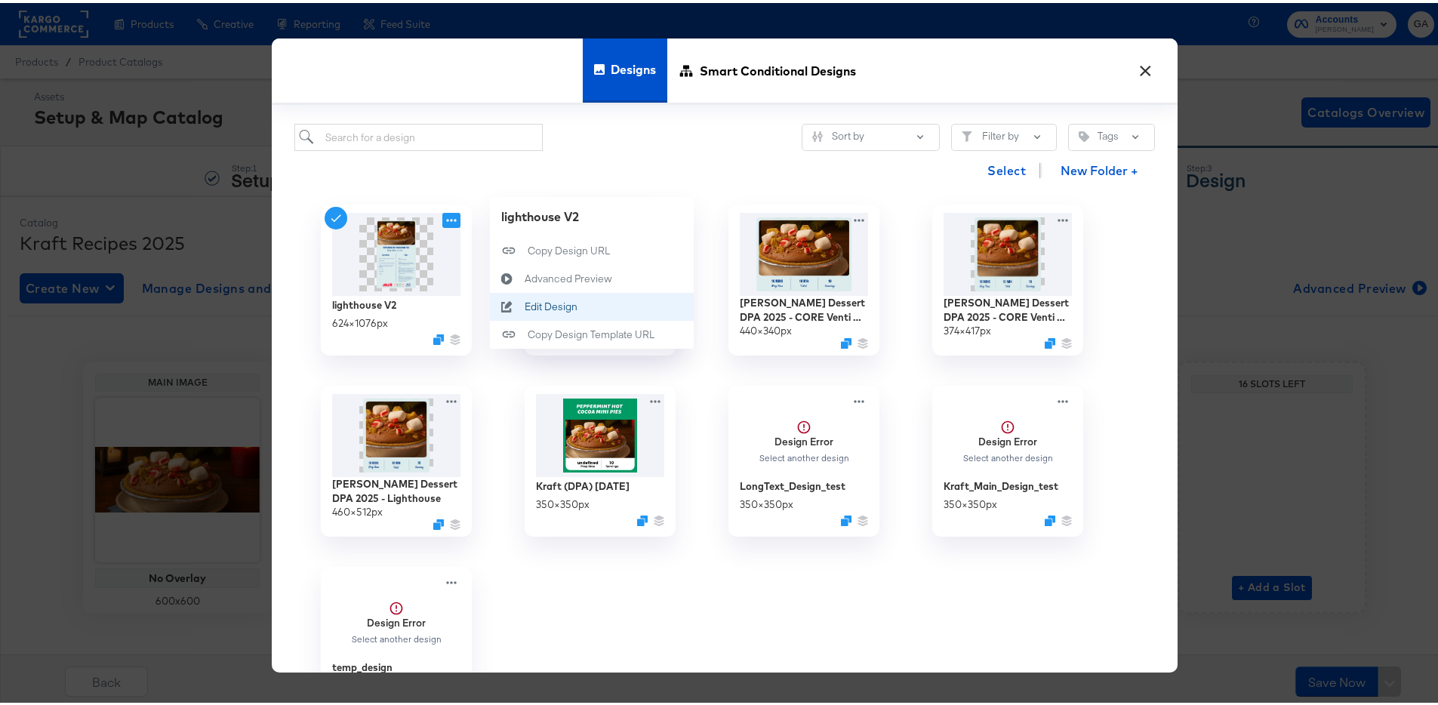
click at [525, 303] on div "Edit Design Edit Design" at bounding box center [525, 303] width 0 height 0
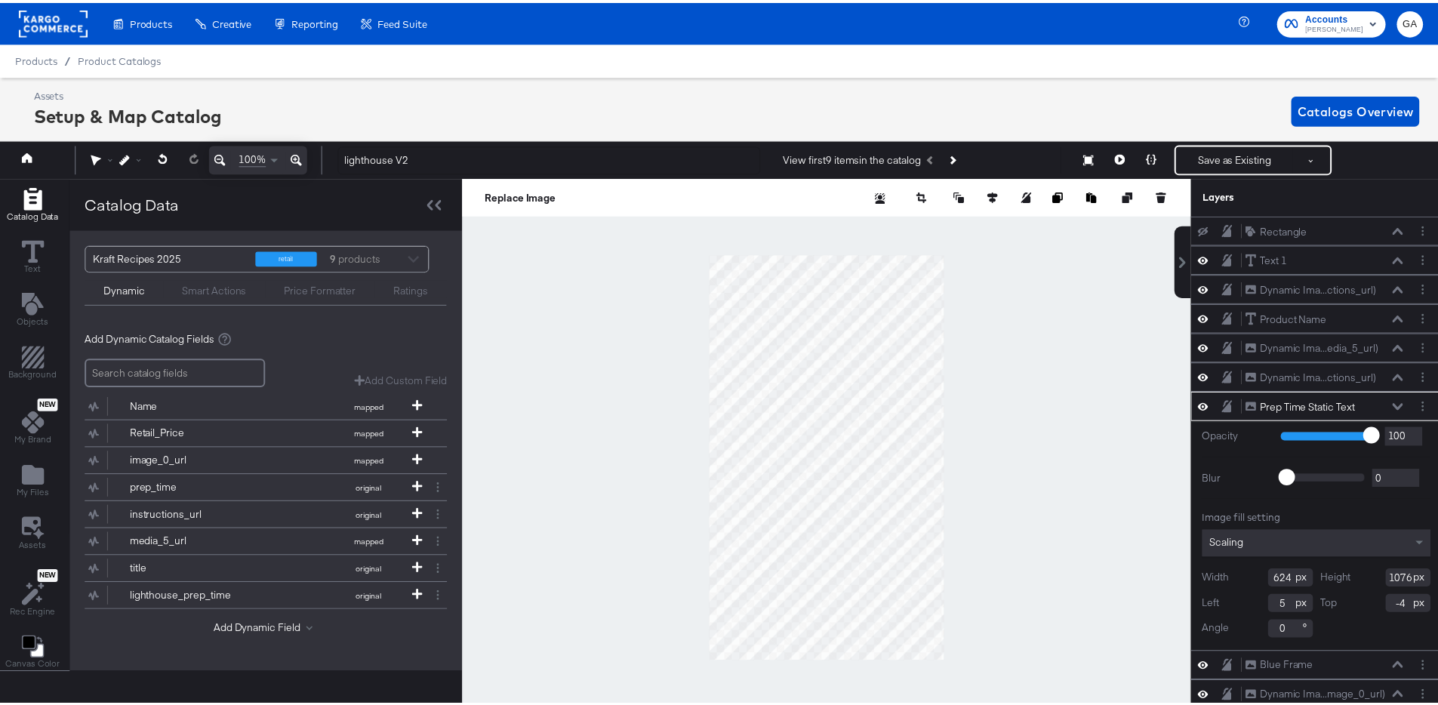
scroll to position [0, 4]
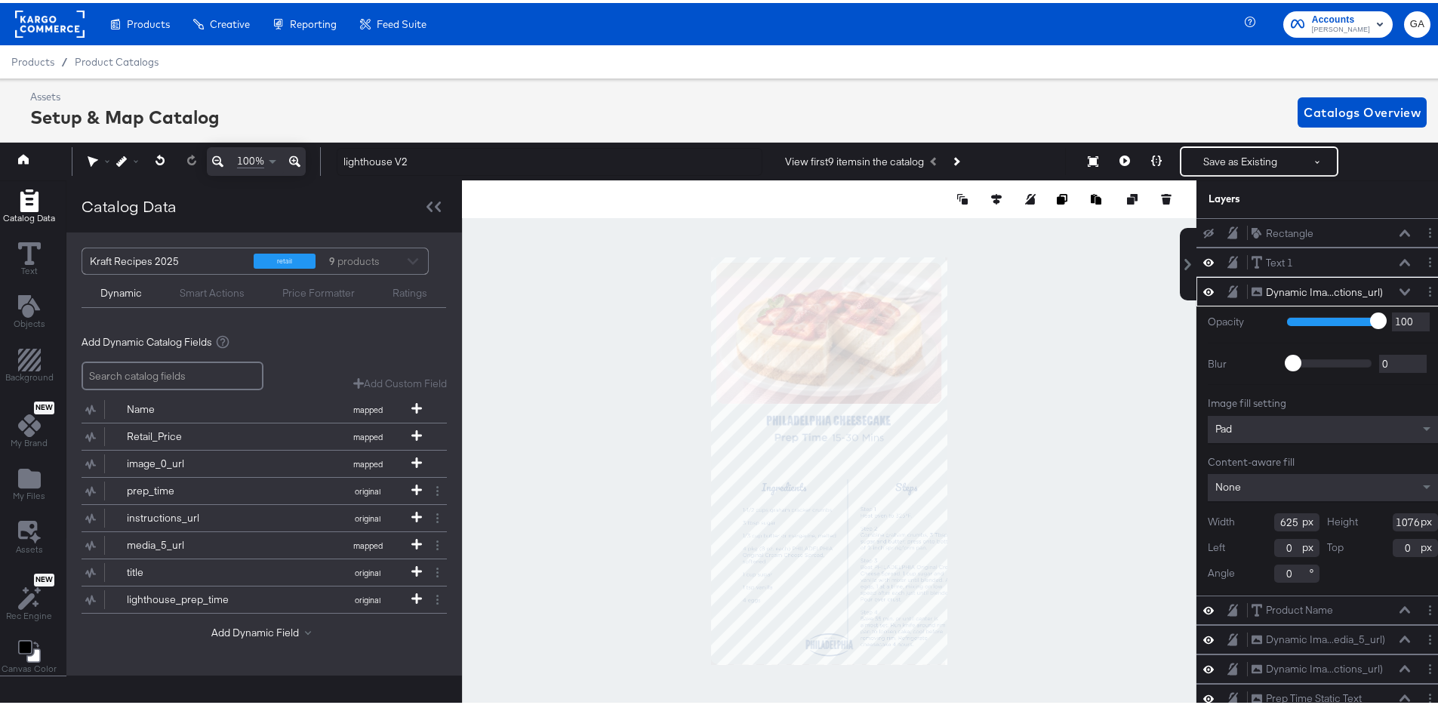
type input "50"
type input "62"
type input "-22"
type input "0"
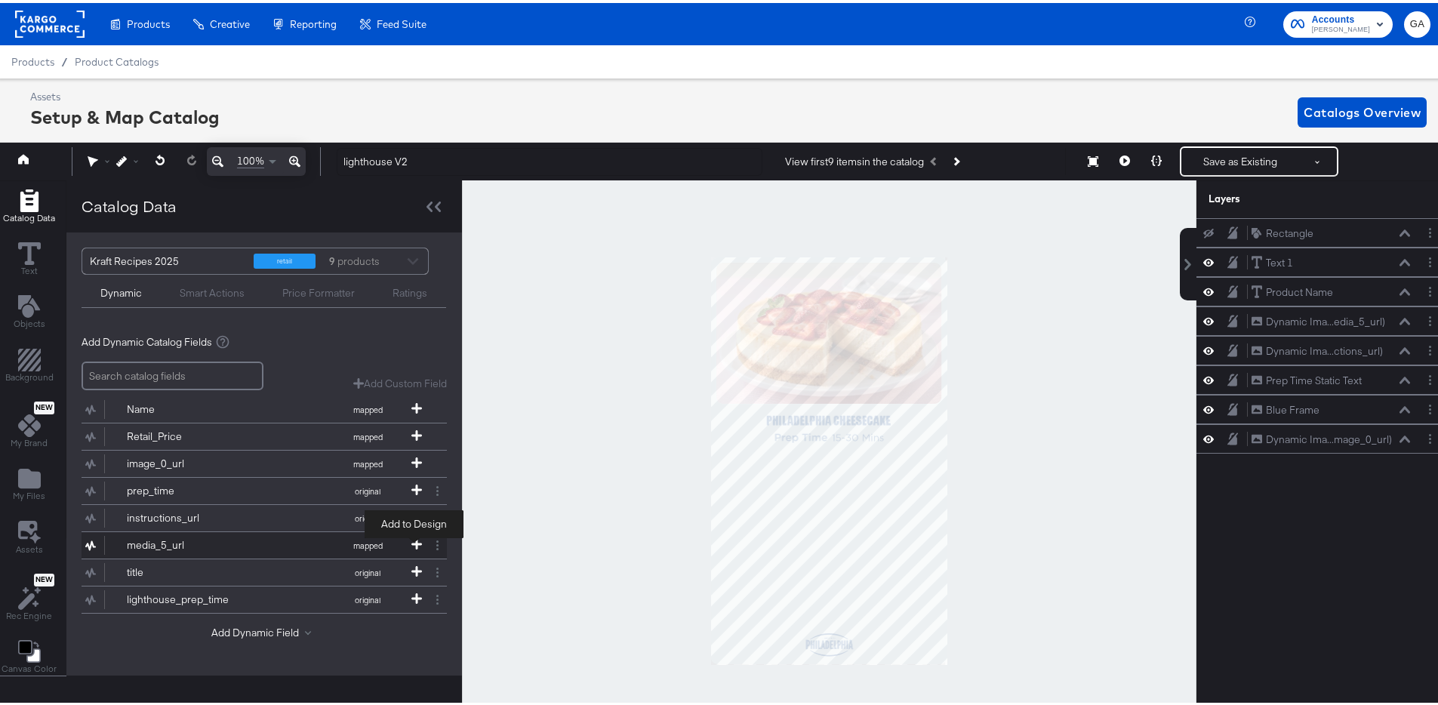
click at [411, 541] on icon at bounding box center [416, 541] width 11 height 11
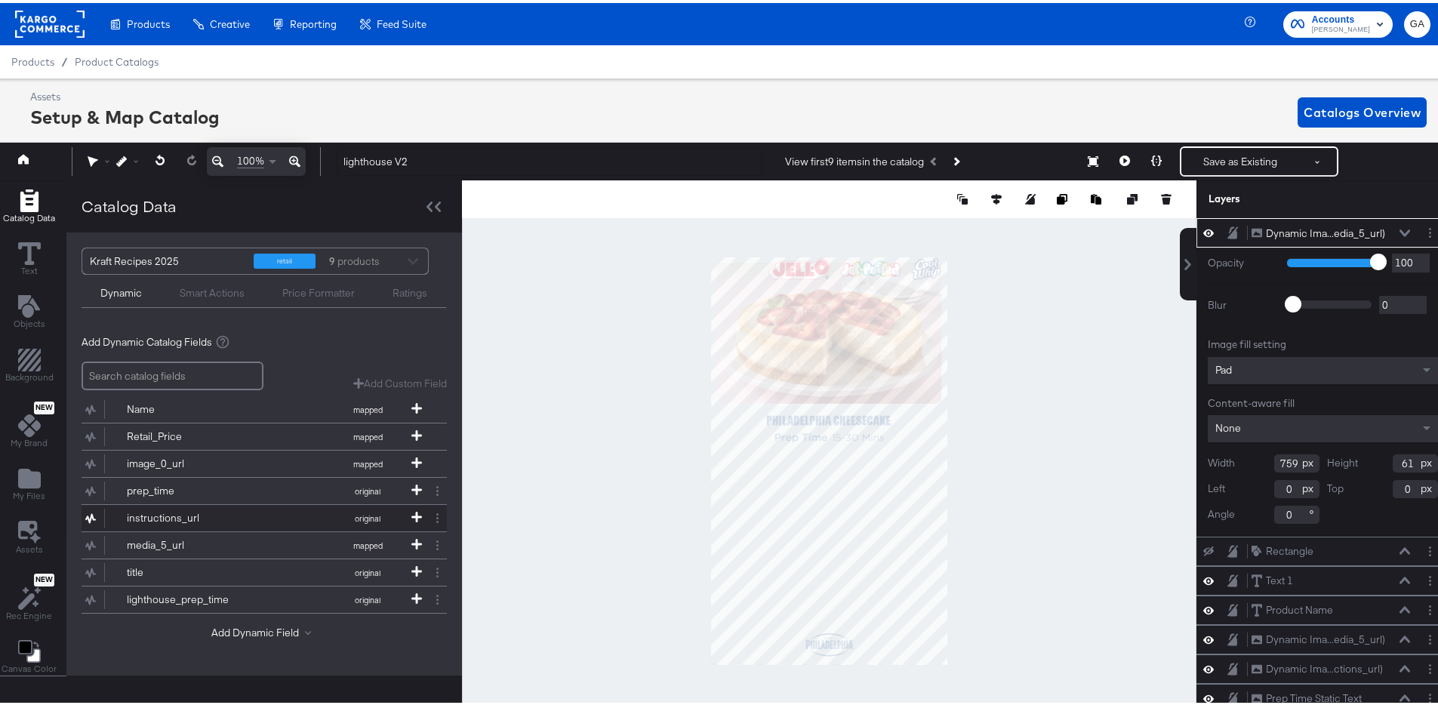
drag, startPoint x: 241, startPoint y: 513, endPoint x: 255, endPoint y: 516, distance: 14.7
click at [241, 513] on button "instructions_url original" at bounding box center [255, 515] width 346 height 26
click at [418, 514] on icon at bounding box center [416, 514] width 11 height 11
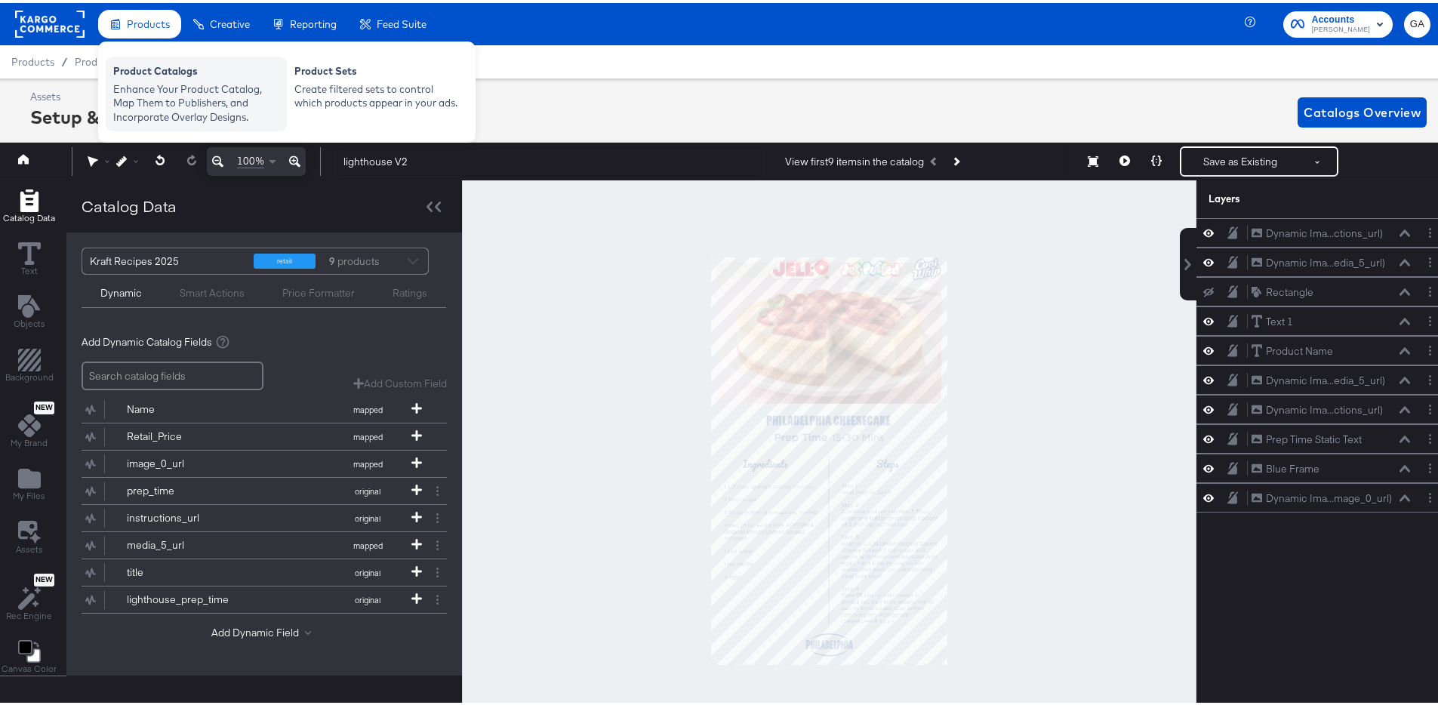
click at [131, 72] on div "Product Catalogs" at bounding box center [196, 70] width 166 height 18
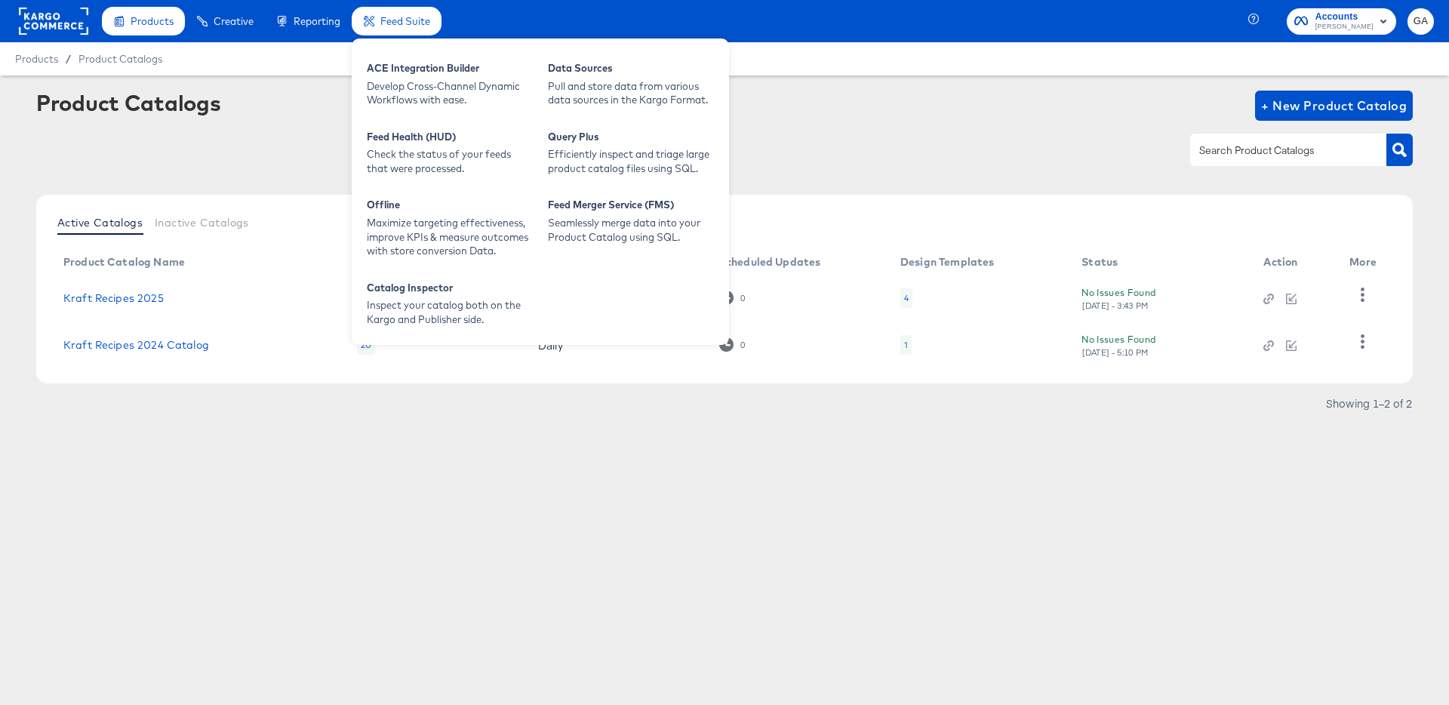
click at [390, 20] on span "Feed Suite" at bounding box center [405, 21] width 50 height 12
click at [405, 61] on div "ACE Integration Builder" at bounding box center [450, 70] width 166 height 18
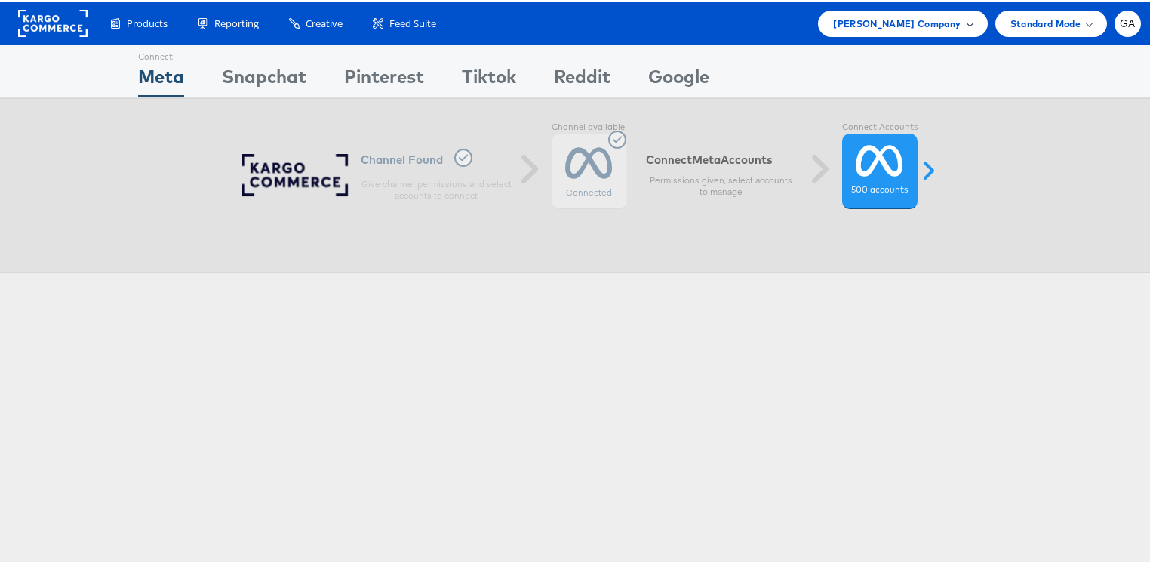
click at [941, 20] on span "Kraft Heinz Company" at bounding box center [897, 22] width 128 height 16
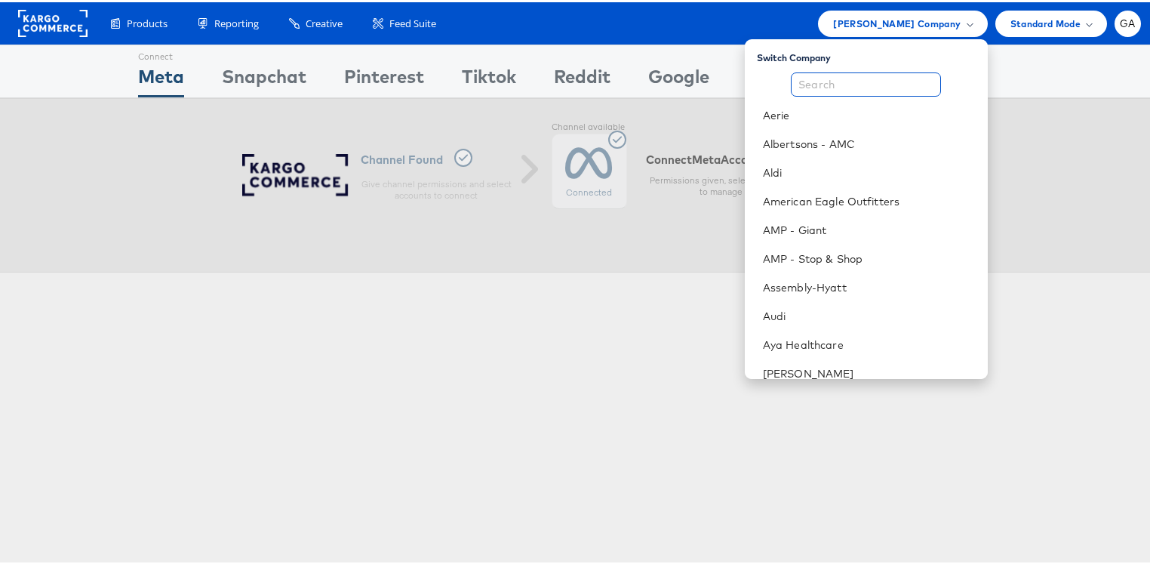
click at [858, 84] on input "text" at bounding box center [866, 82] width 150 height 24
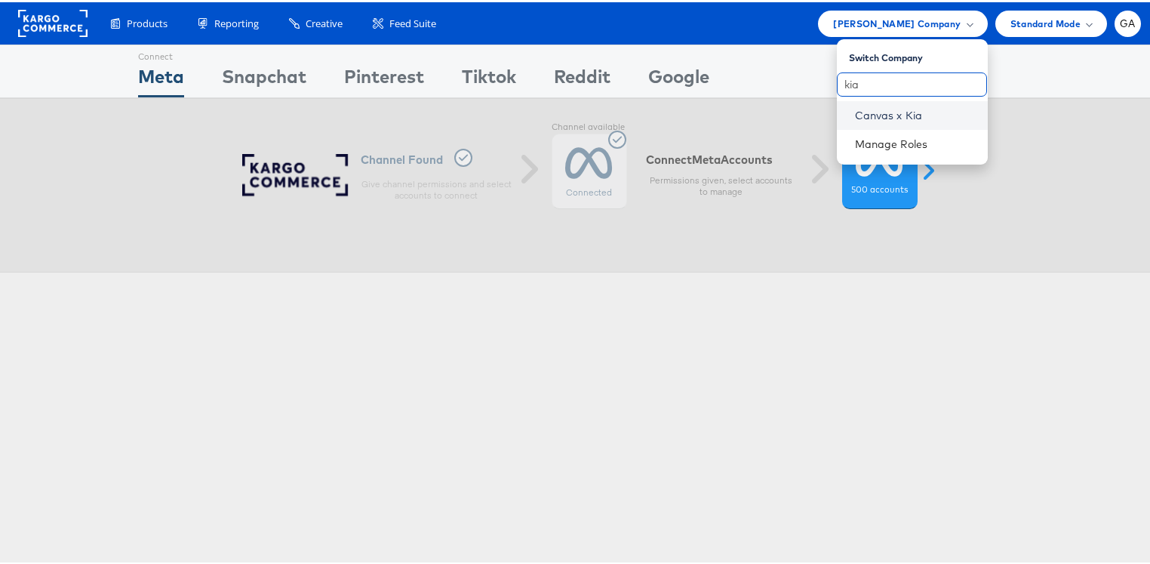
type input "kia"
click at [915, 112] on link "Canvas x Kia" at bounding box center [915, 113] width 121 height 15
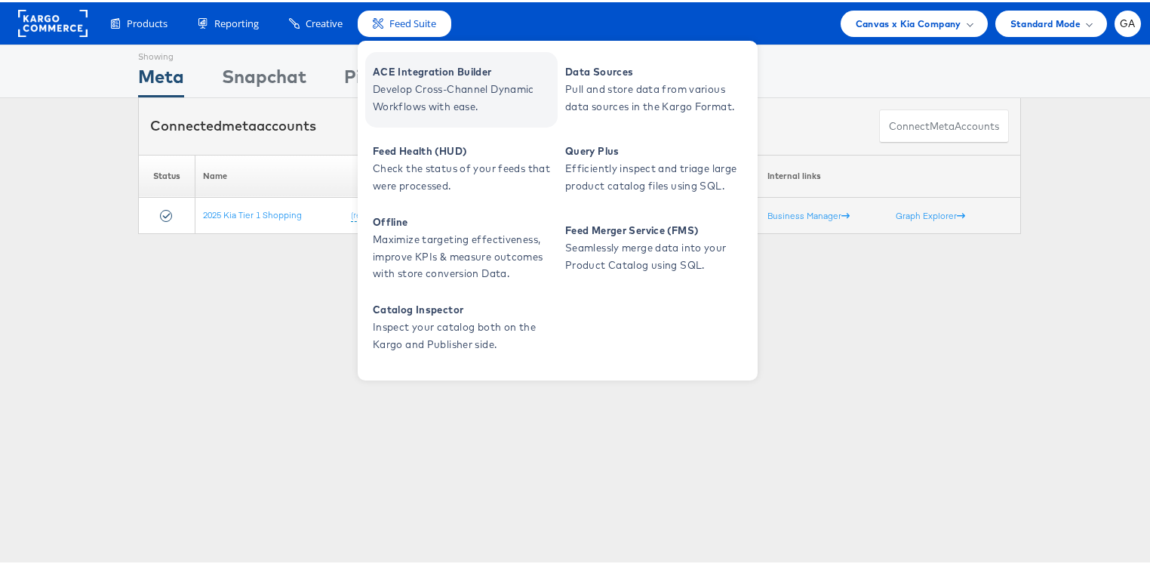
click at [422, 81] on span "Develop Cross-Channel Dynamic Workflows with ease." at bounding box center [463, 96] width 181 height 35
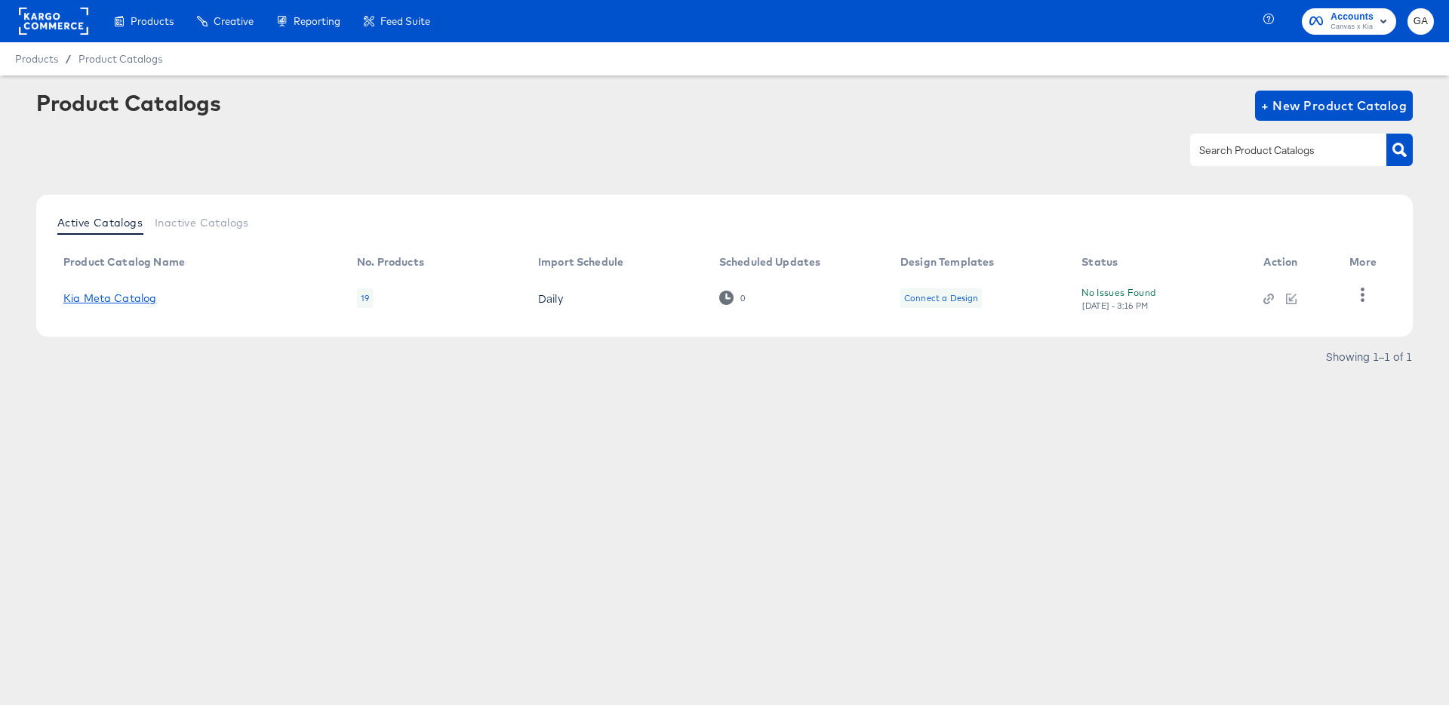
click at [122, 294] on link "Kia Meta Catalog" at bounding box center [109, 298] width 93 height 12
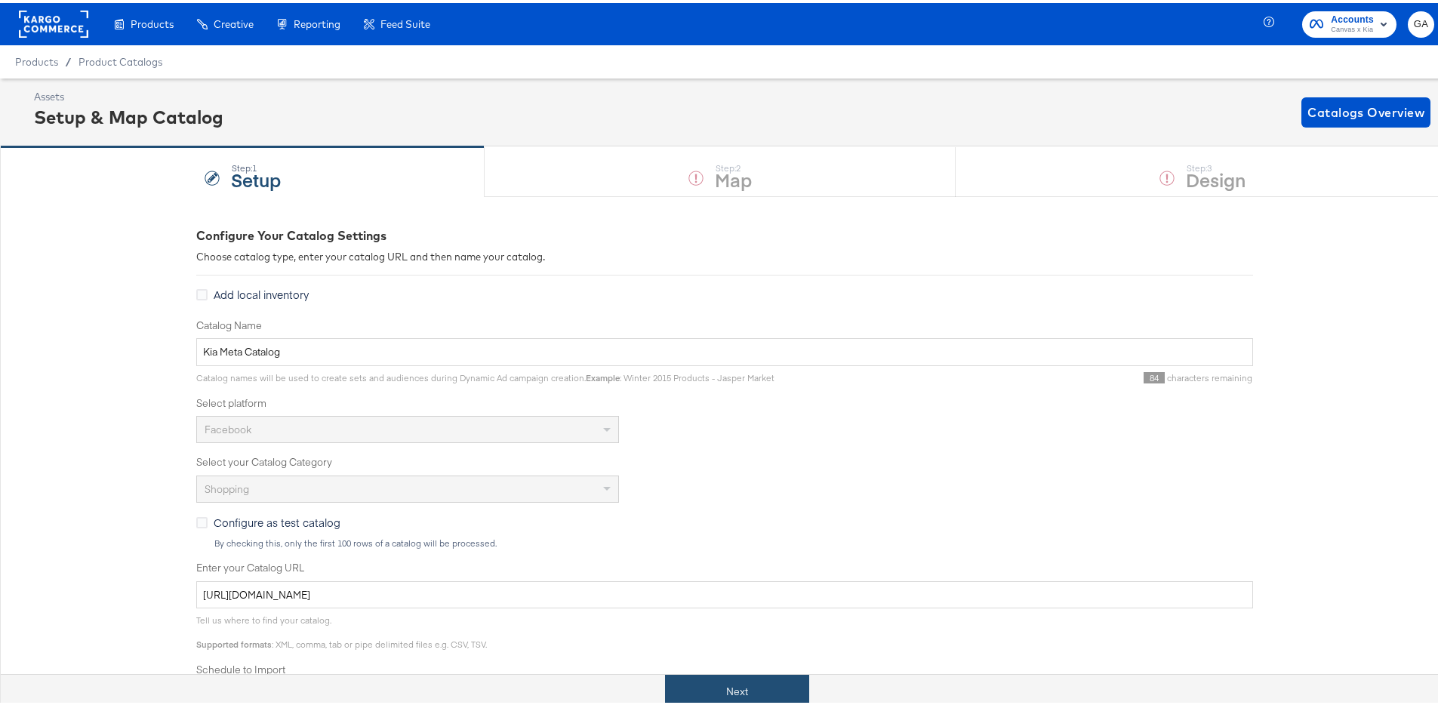
click at [729, 699] on button "Next" at bounding box center [737, 689] width 144 height 34
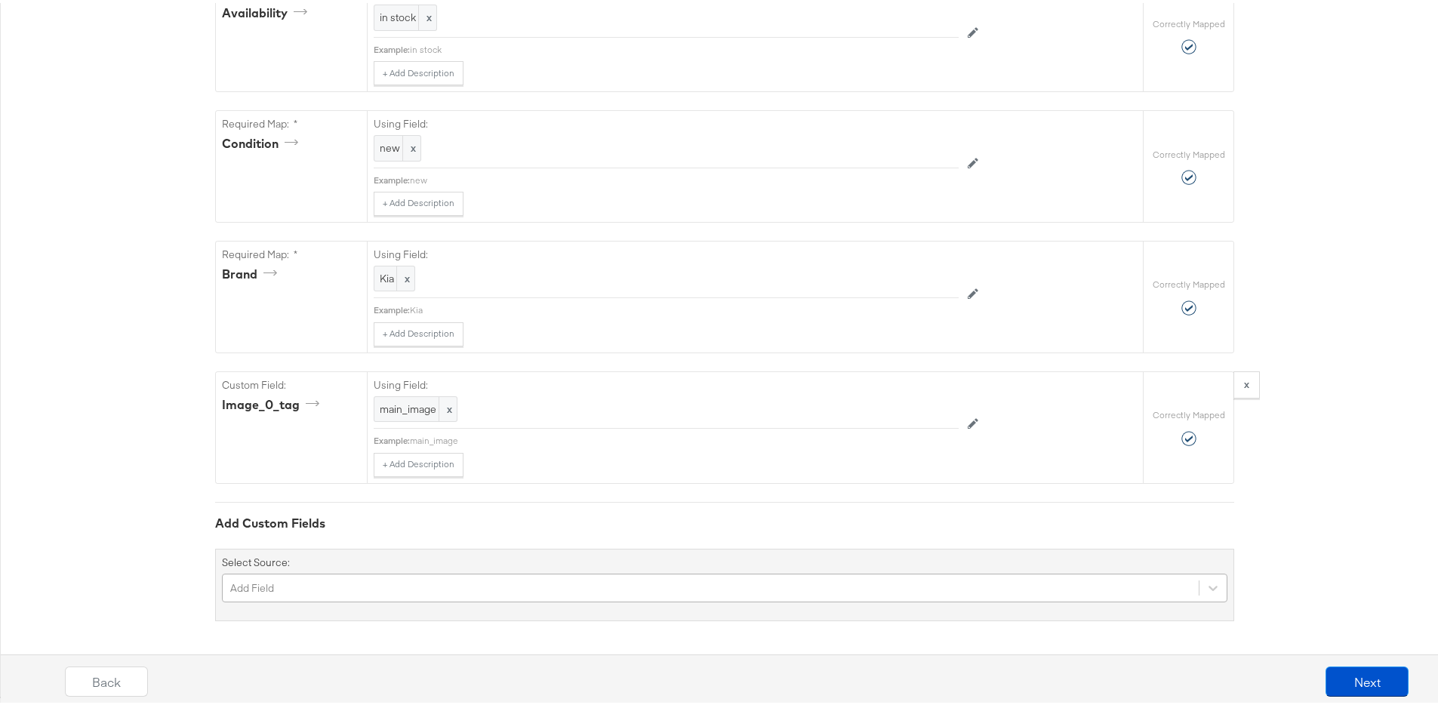
scroll to position [1294, 0]
click at [422, 579] on div "Add Field" at bounding box center [725, 585] width 1006 height 29
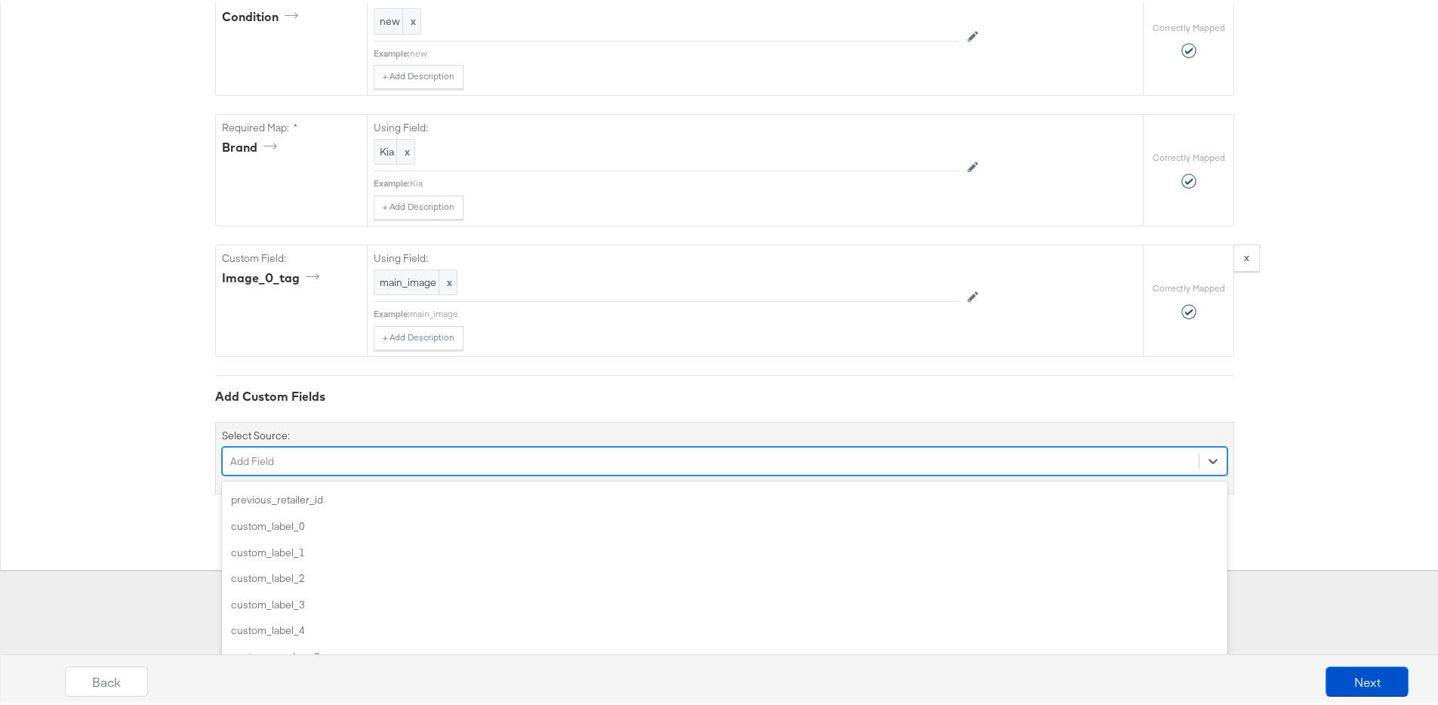
scroll to position [1046, 0]
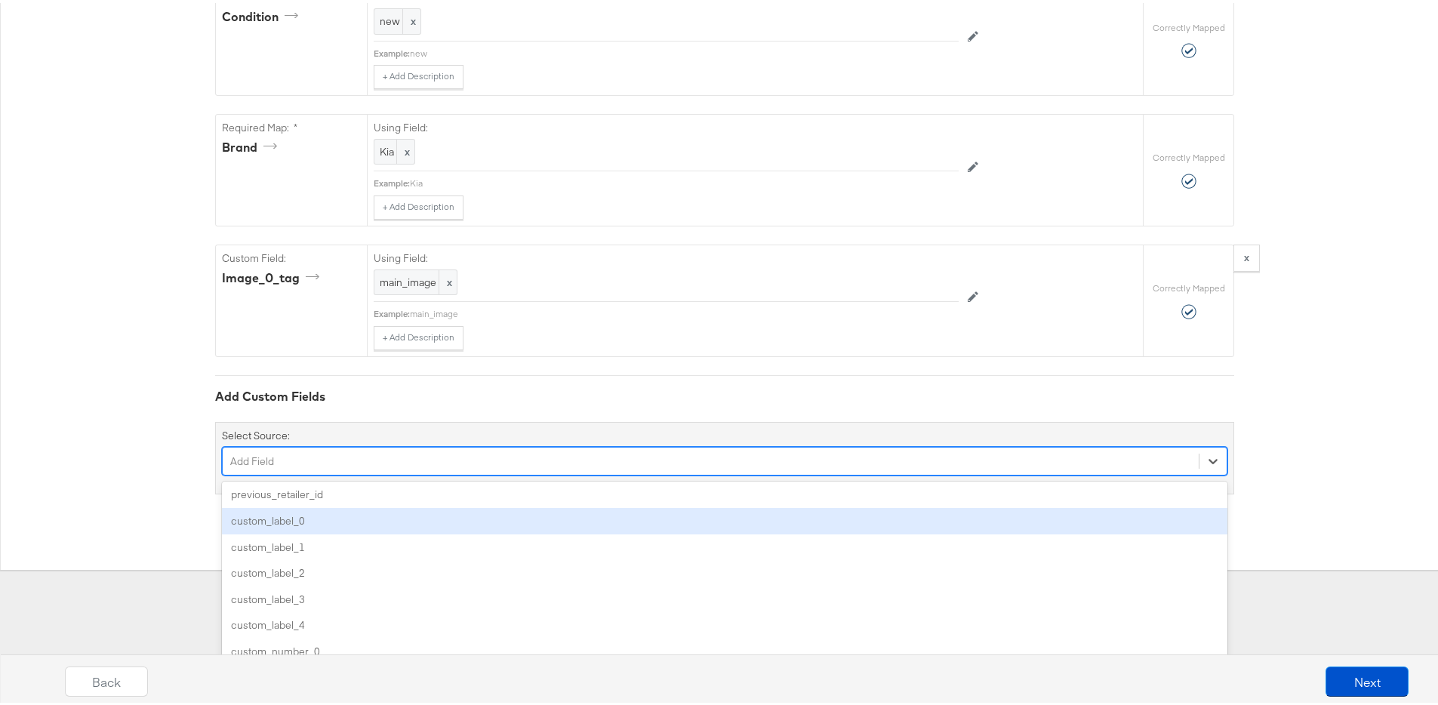
click at [370, 523] on div "custom_label_0" at bounding box center [725, 518] width 1006 height 26
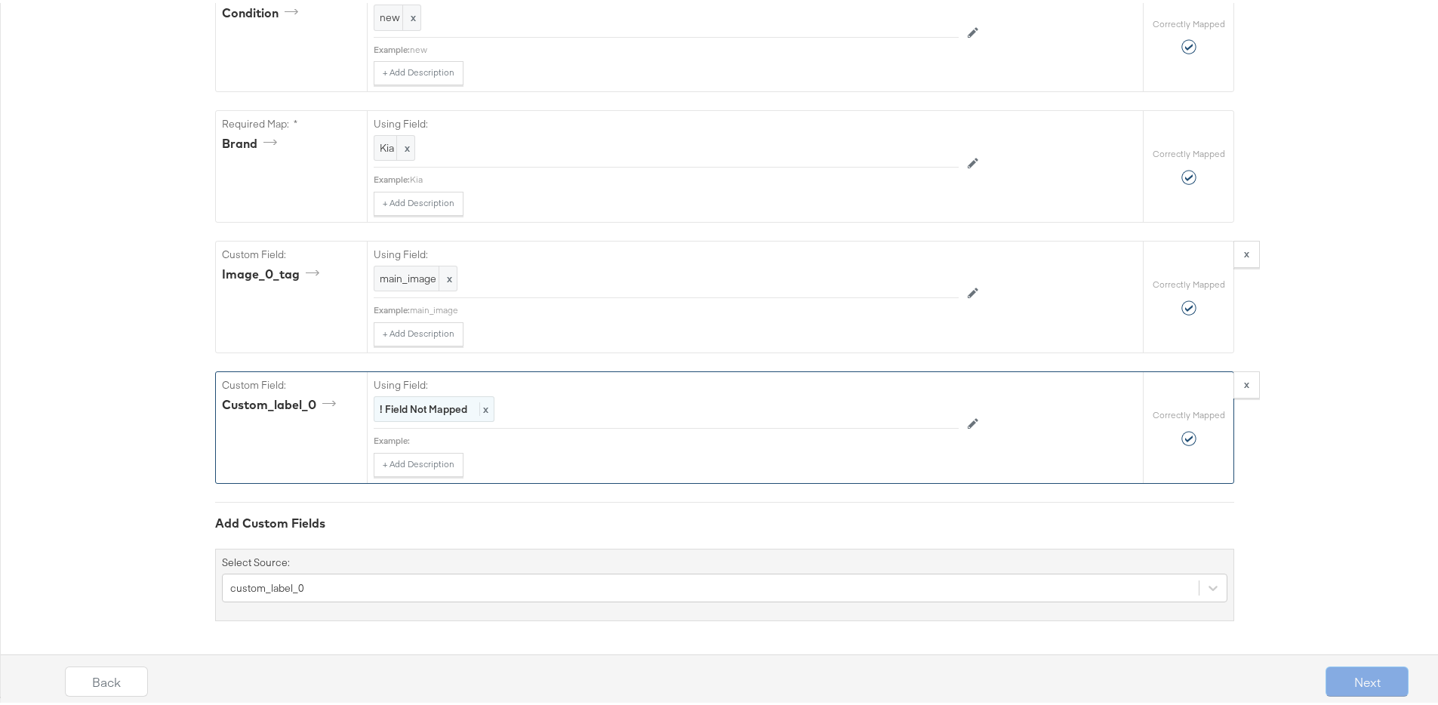
click at [454, 418] on div "! Field Not Mapped x" at bounding box center [434, 406] width 121 height 26
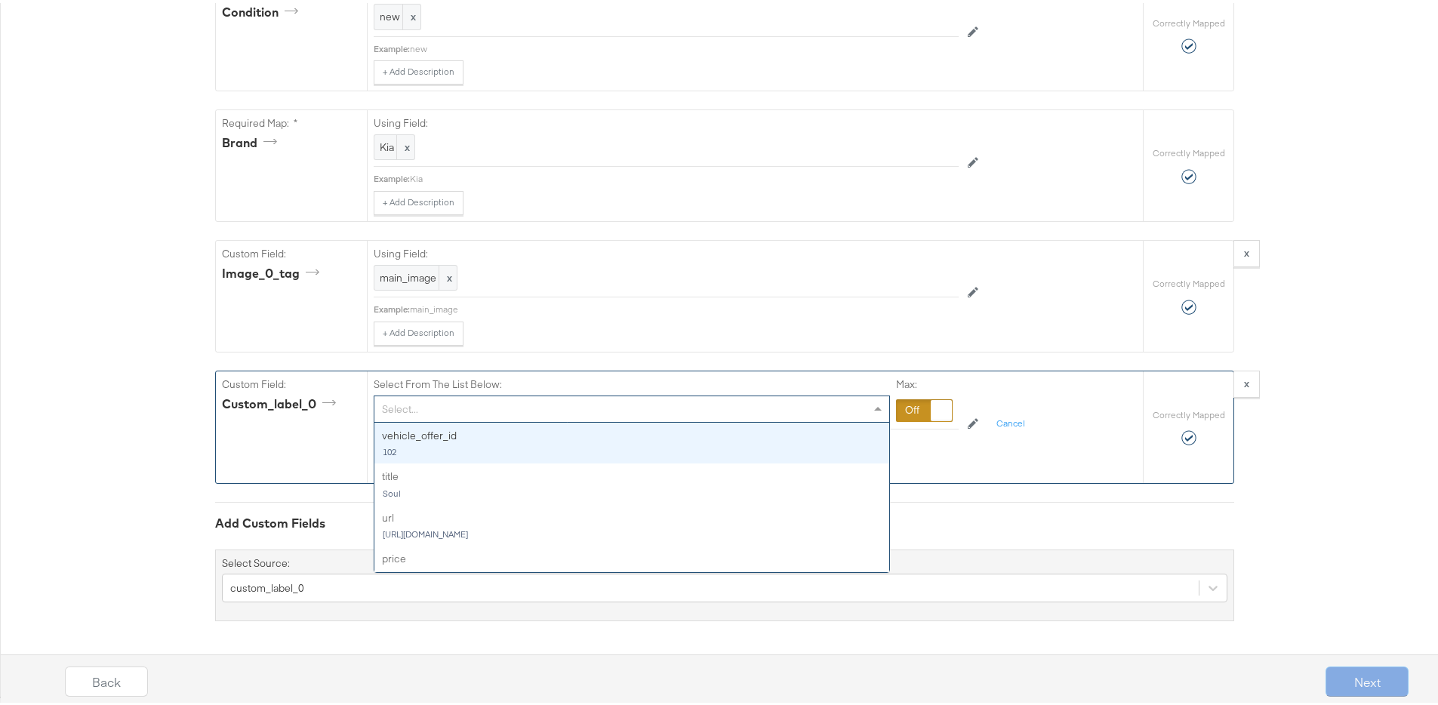
click at [451, 415] on div "Select..." at bounding box center [631, 406] width 515 height 26
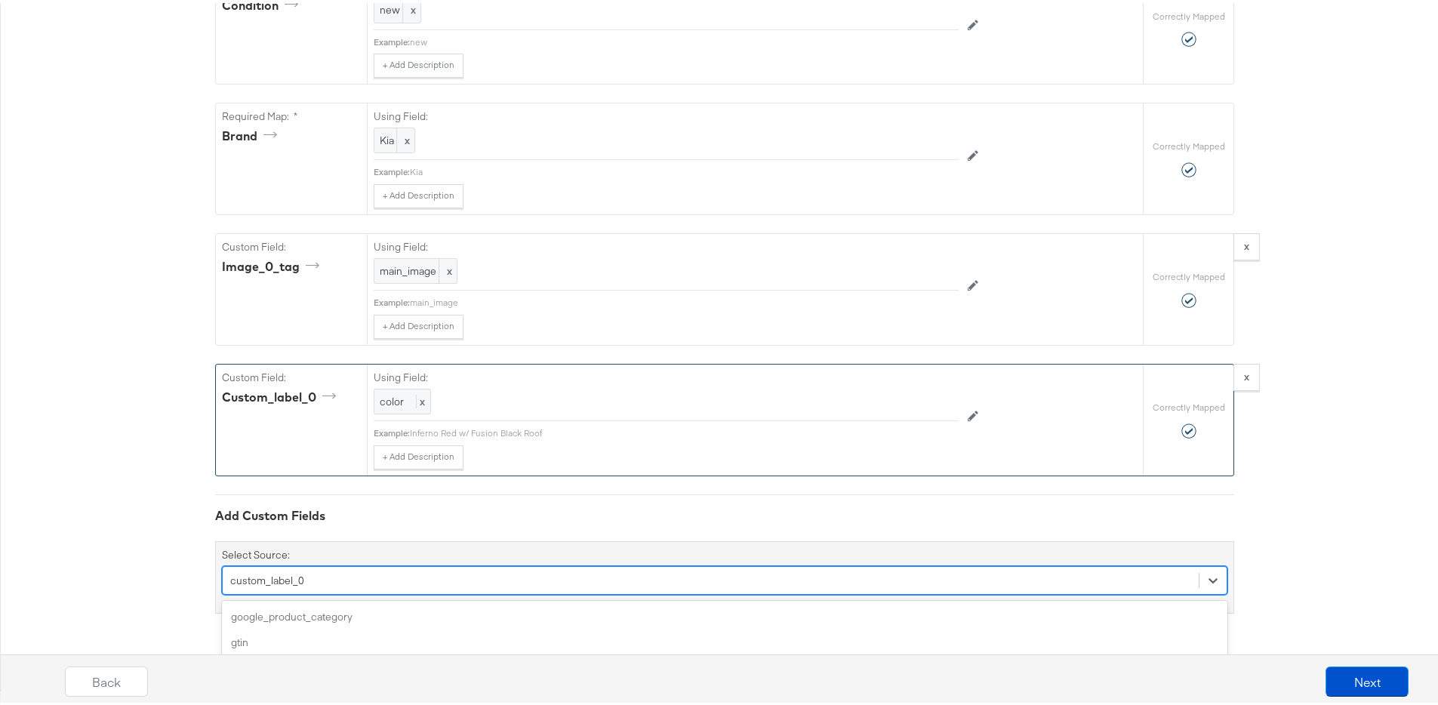
scroll to position [1424, 0]
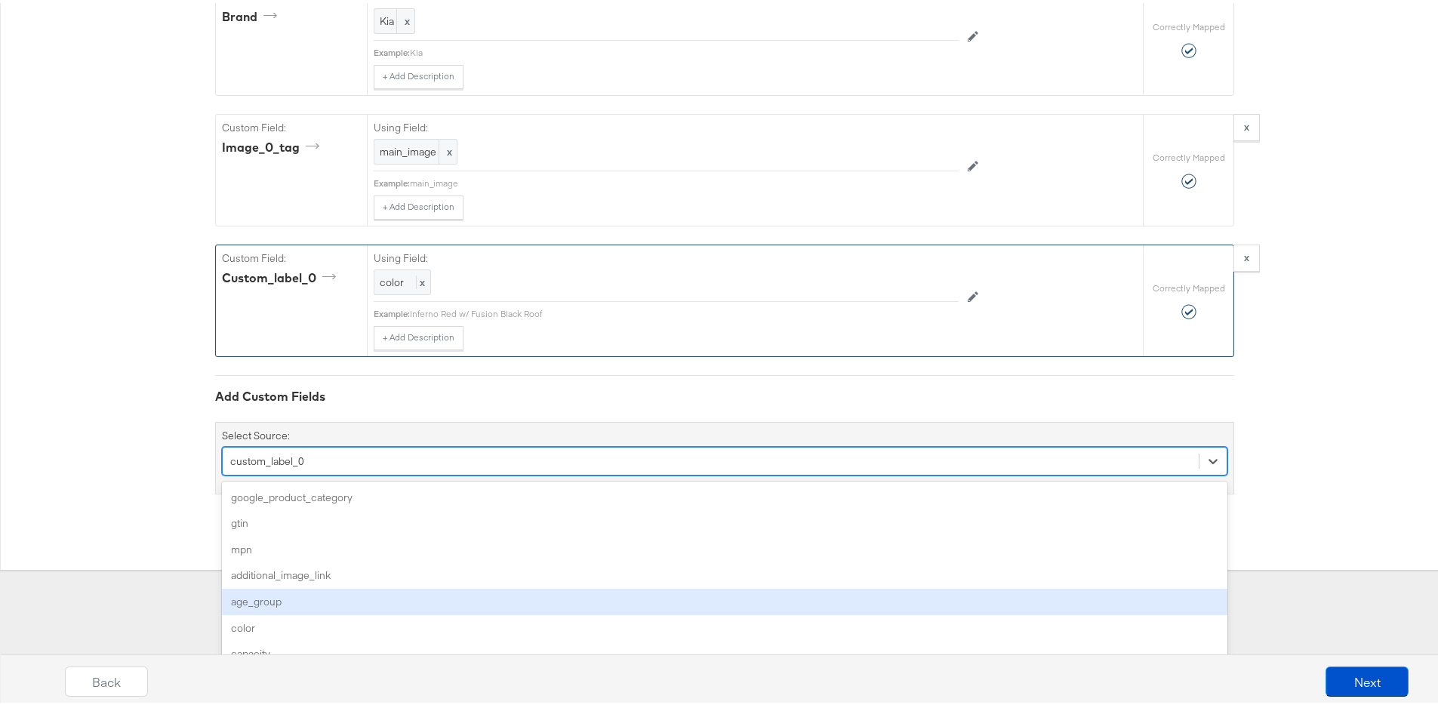
click at [401, 473] on div "option custom_label_0, selected. option age_group focused, 5 of 170. 170 result…" at bounding box center [725, 458] width 1006 height 29
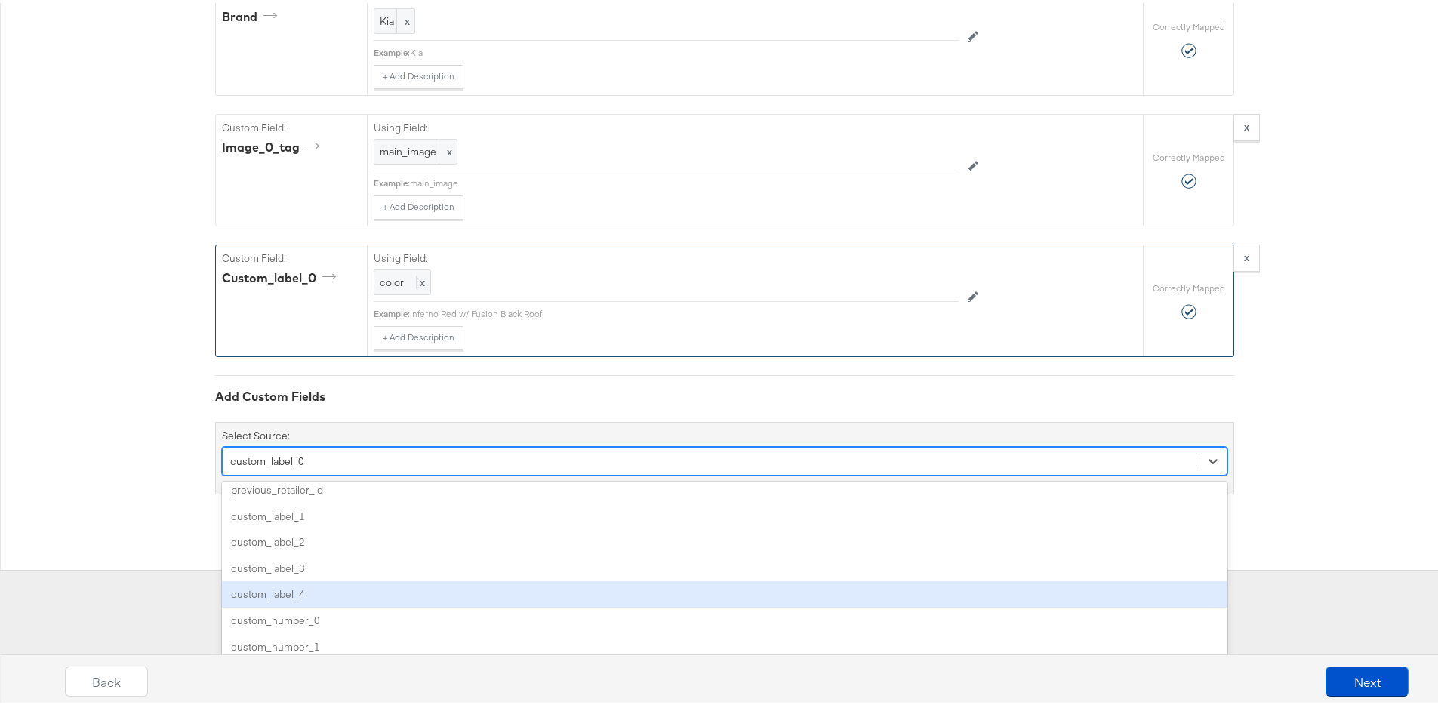
scroll to position [1052, 0]
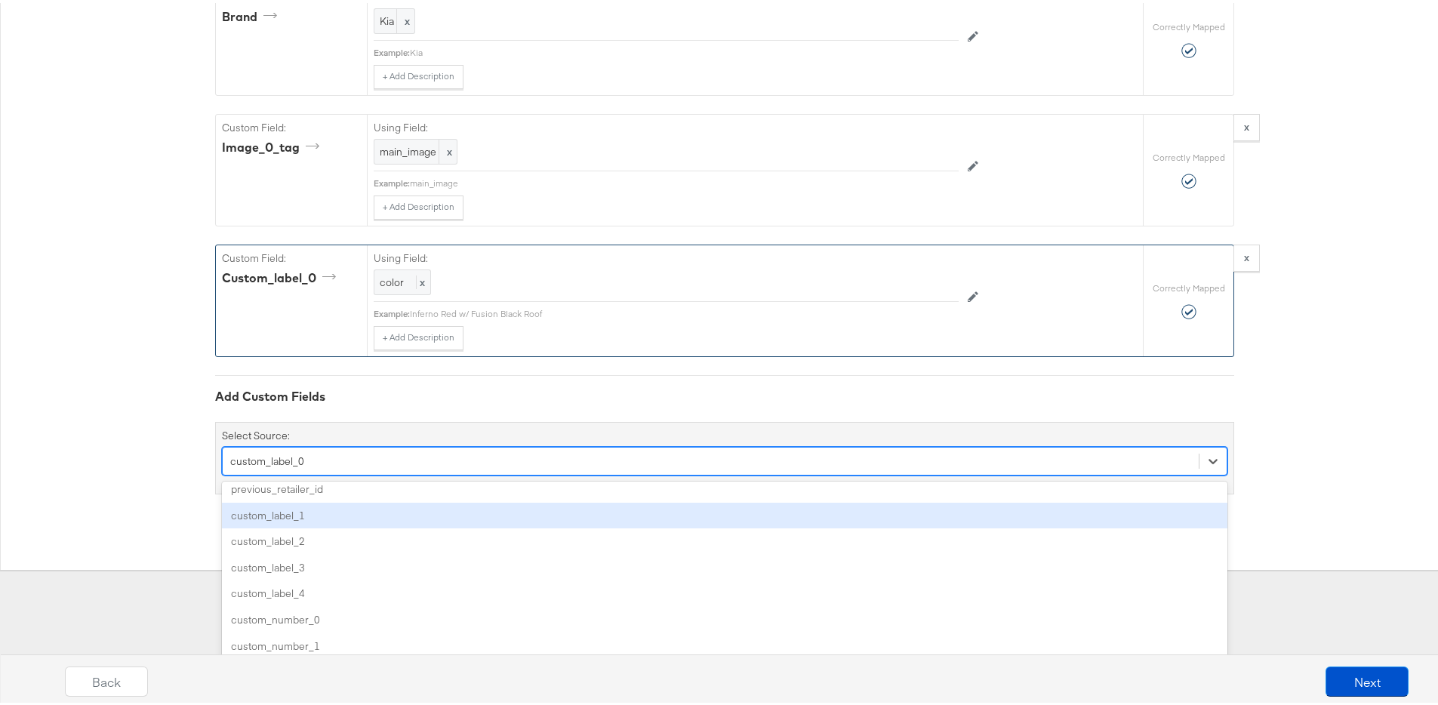
click at [299, 519] on div "custom_label_1" at bounding box center [725, 513] width 1006 height 26
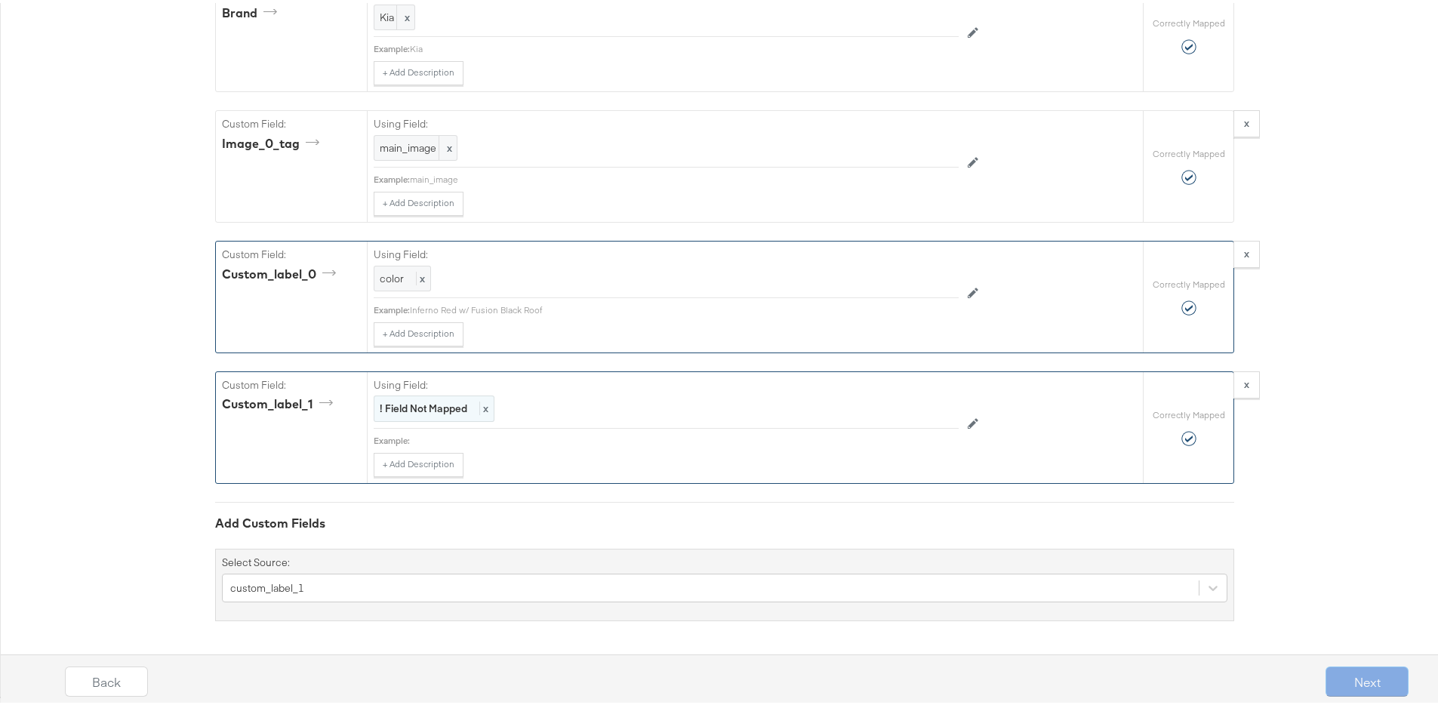
click at [449, 411] on strong "! Field Not Mapped" at bounding box center [424, 406] width 88 height 14
click at [449, 411] on div "Select..." at bounding box center [631, 406] width 515 height 26
click at [342, 590] on div "custom_label_1" at bounding box center [725, 585] width 1006 height 29
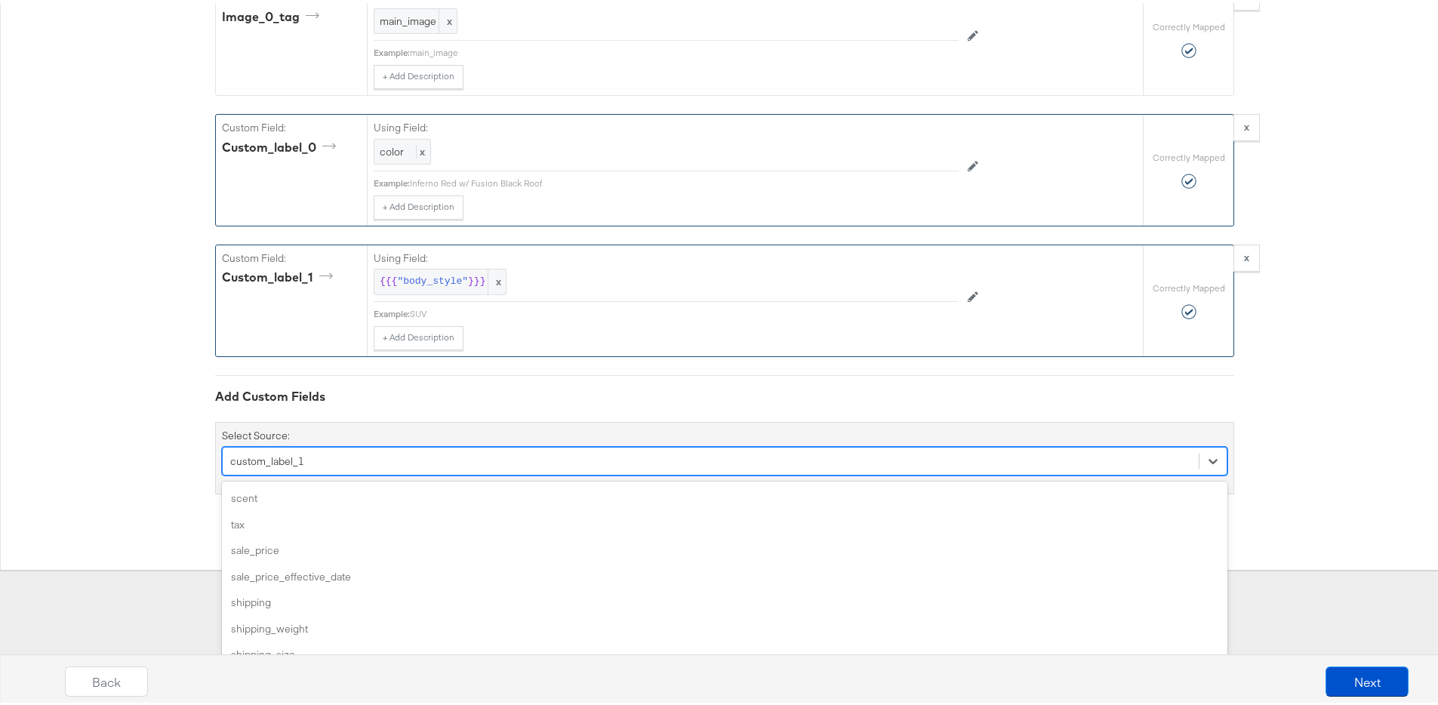
scroll to position [1047, 0]
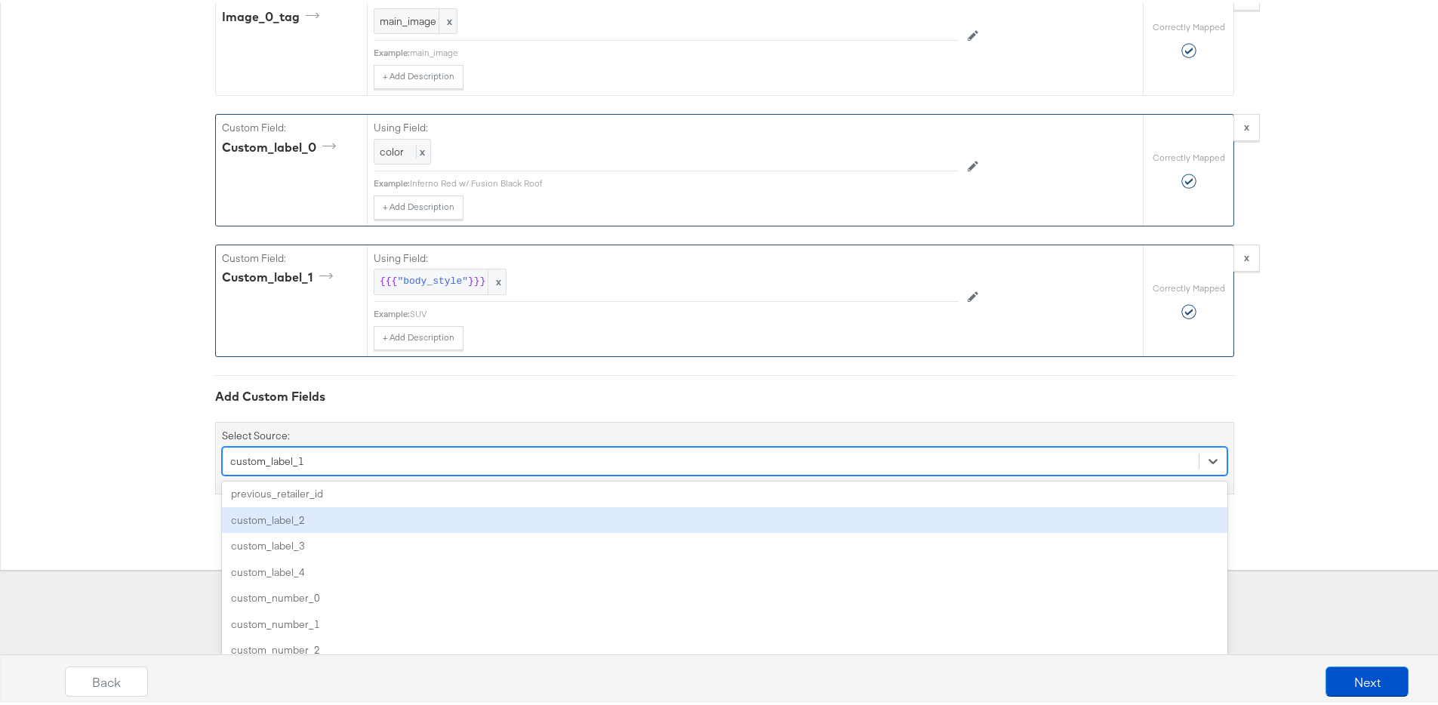
click at [287, 522] on div "custom_label_2" at bounding box center [725, 517] width 1006 height 26
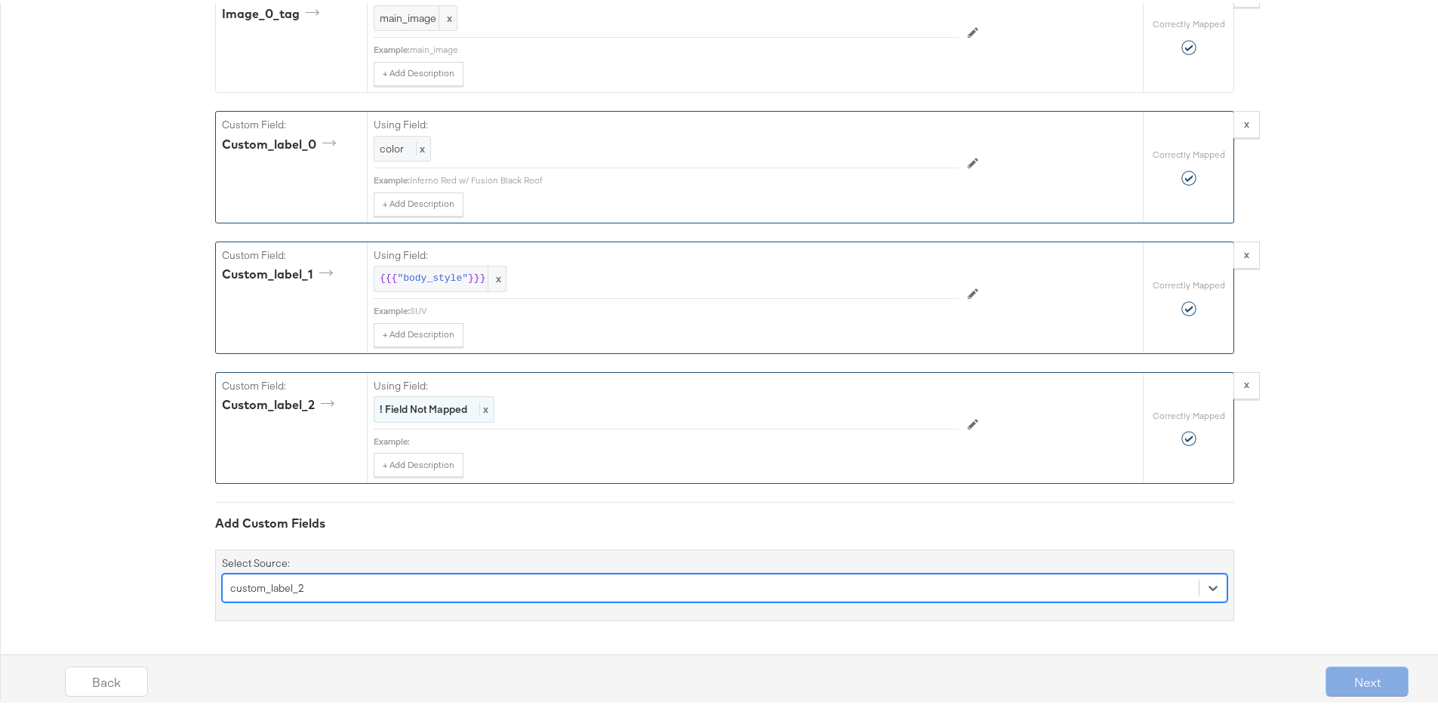
click at [425, 410] on strong "! Field Not Mapped" at bounding box center [424, 406] width 88 height 14
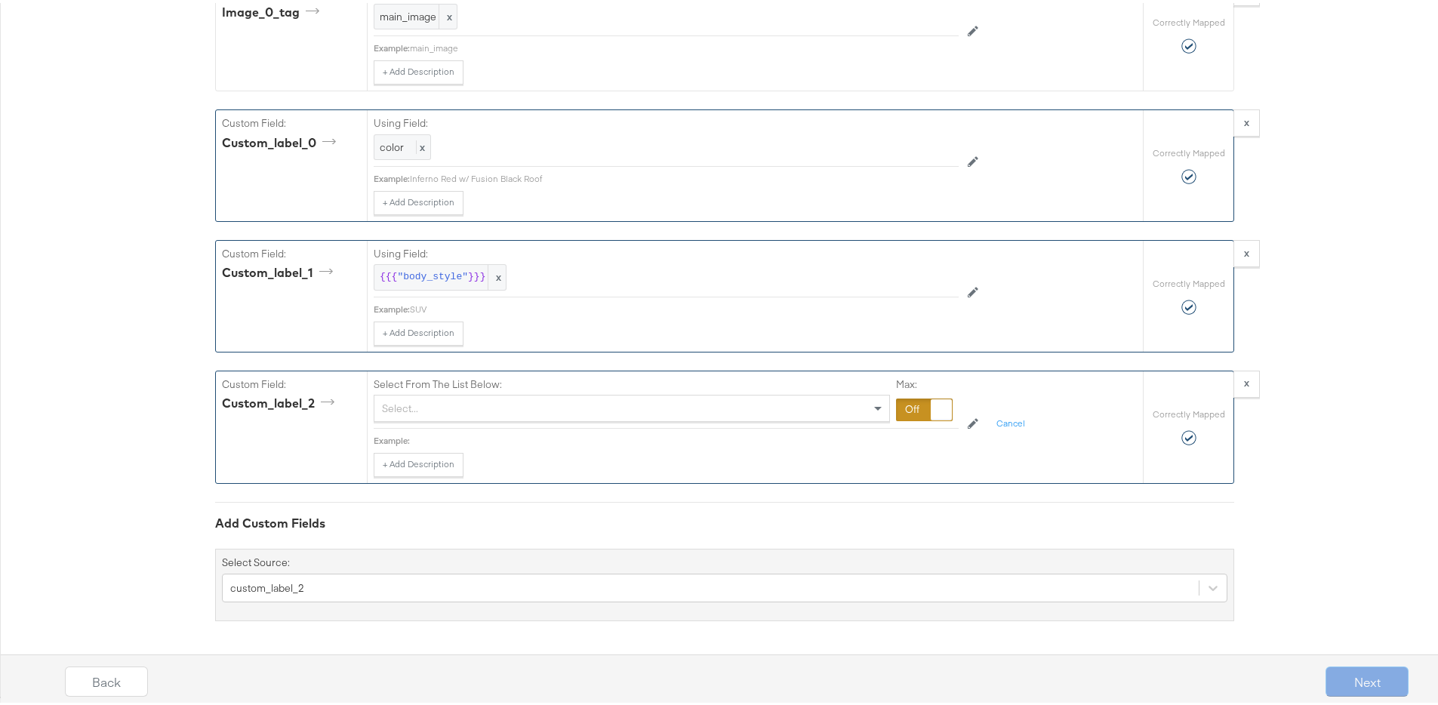
click at [429, 411] on div "Select..." at bounding box center [631, 406] width 515 height 26
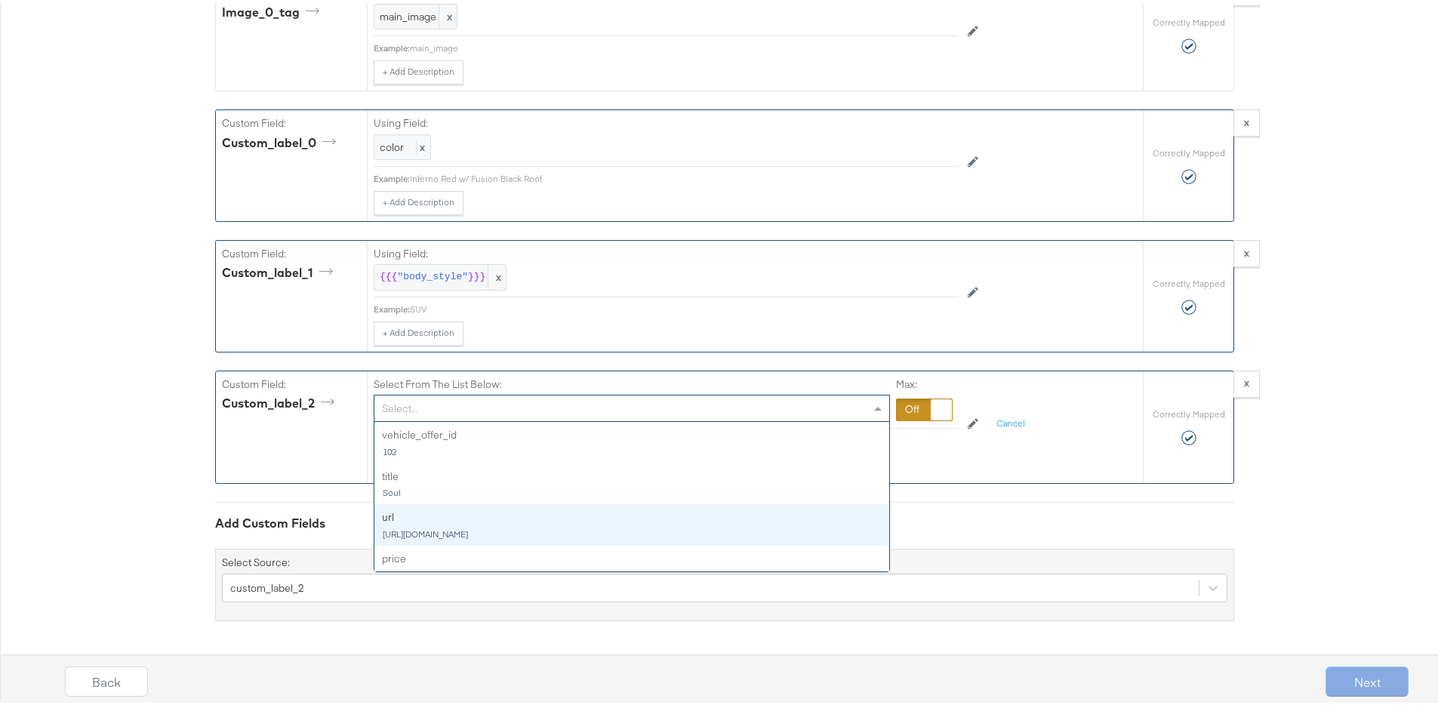
scroll to position [436, 0]
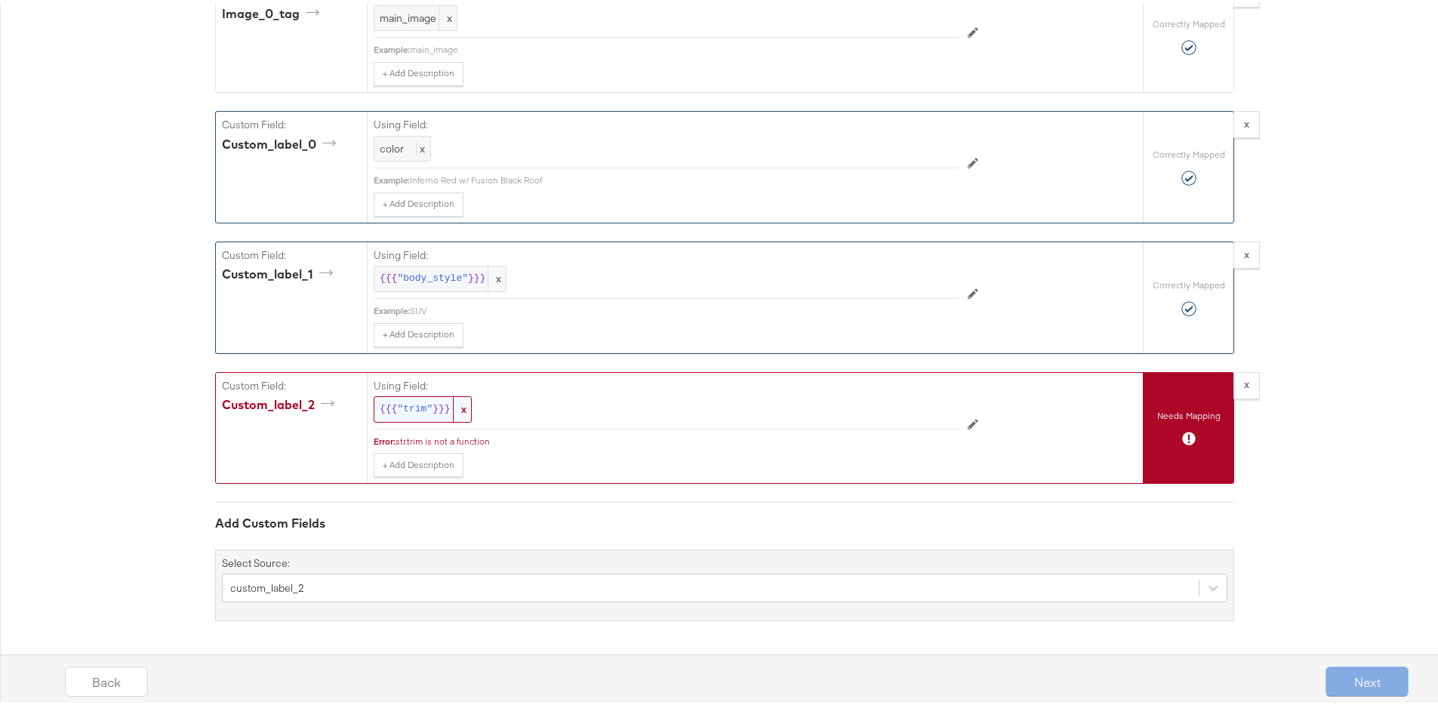
click at [458, 411] on span "x" at bounding box center [462, 406] width 18 height 25
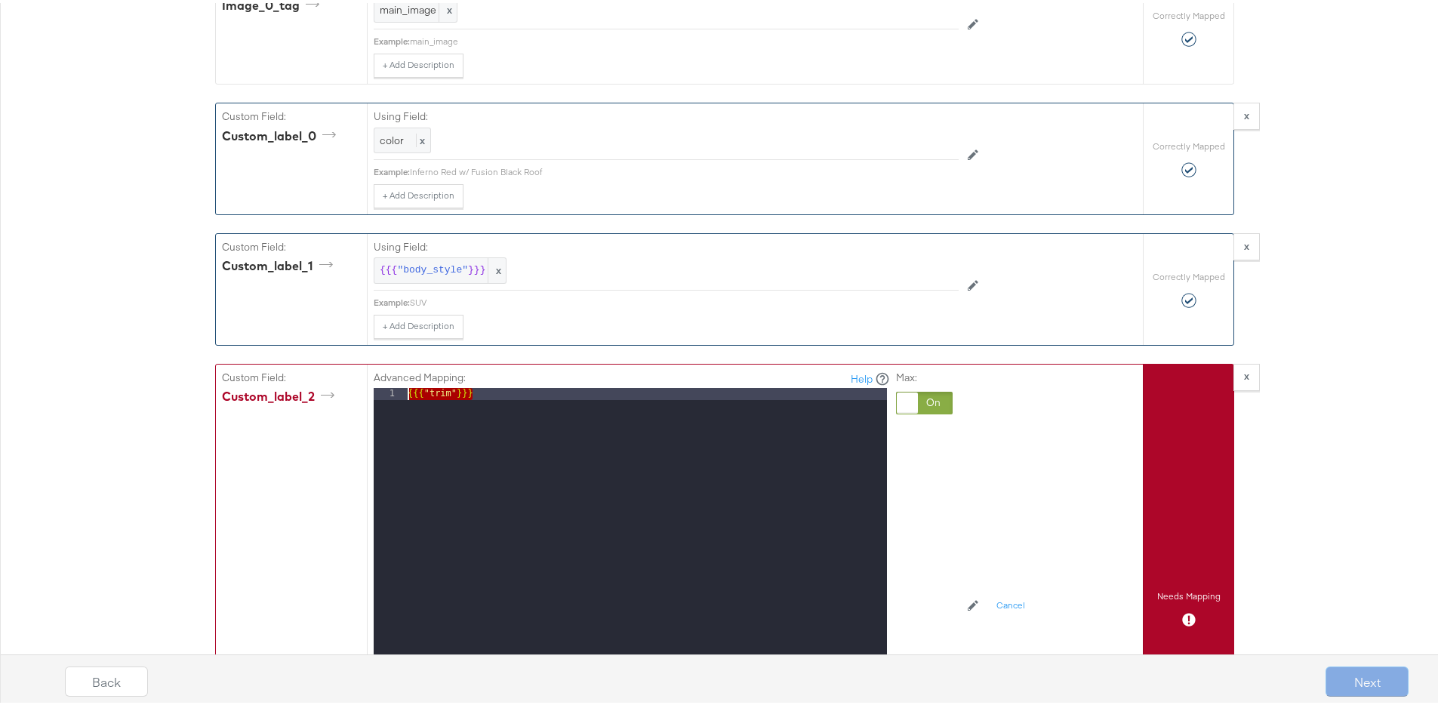
drag, startPoint x: 478, startPoint y: 408, endPoint x: 333, endPoint y: 404, distance: 145.0
click at [333, 404] on div "Custom Field: custom_label_2 Advanced Mapping: Help 1 {{{ "trim" }}} XXXXXXXXXX…" at bounding box center [679, 606] width 927 height 489
click at [903, 444] on div "Max:" at bounding box center [924, 579] width 57 height 423
click at [917, 404] on div at bounding box center [924, 400] width 57 height 23
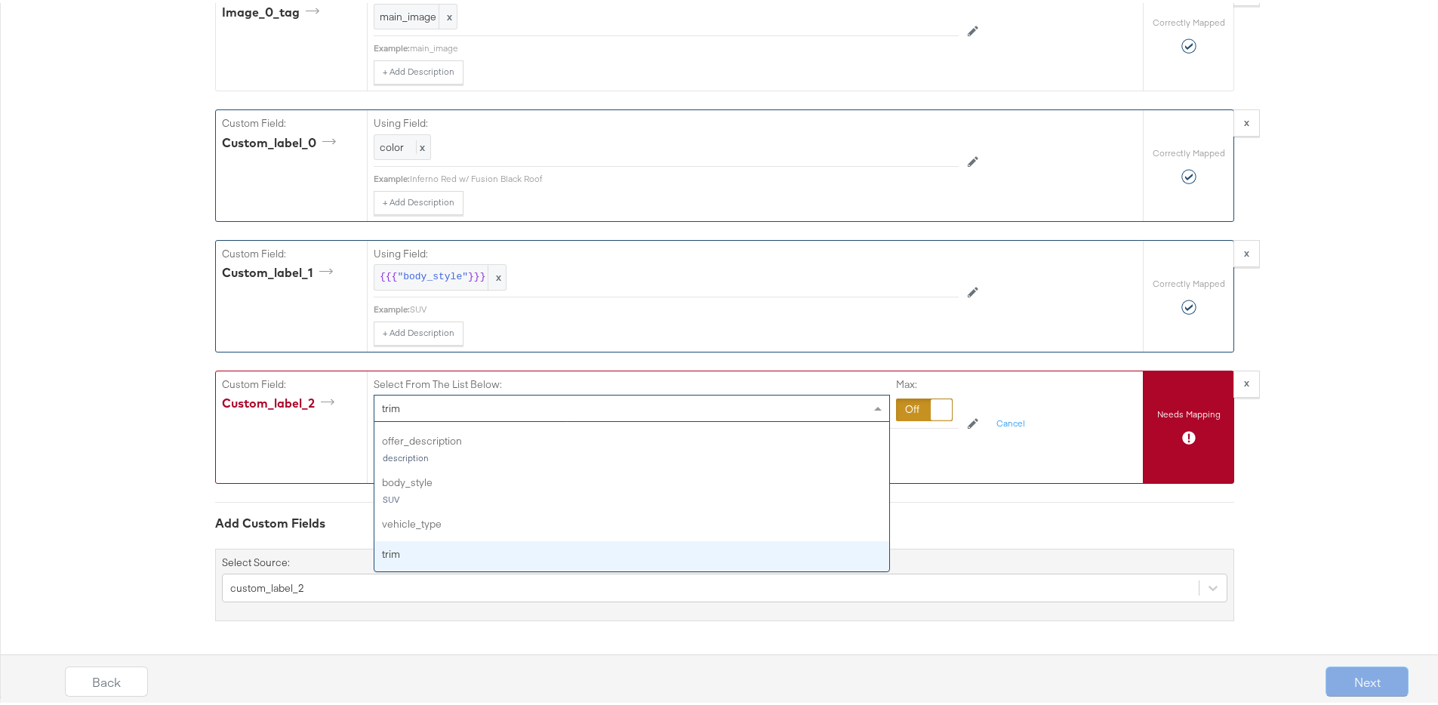
click at [728, 400] on div "trim" at bounding box center [631, 406] width 515 height 26
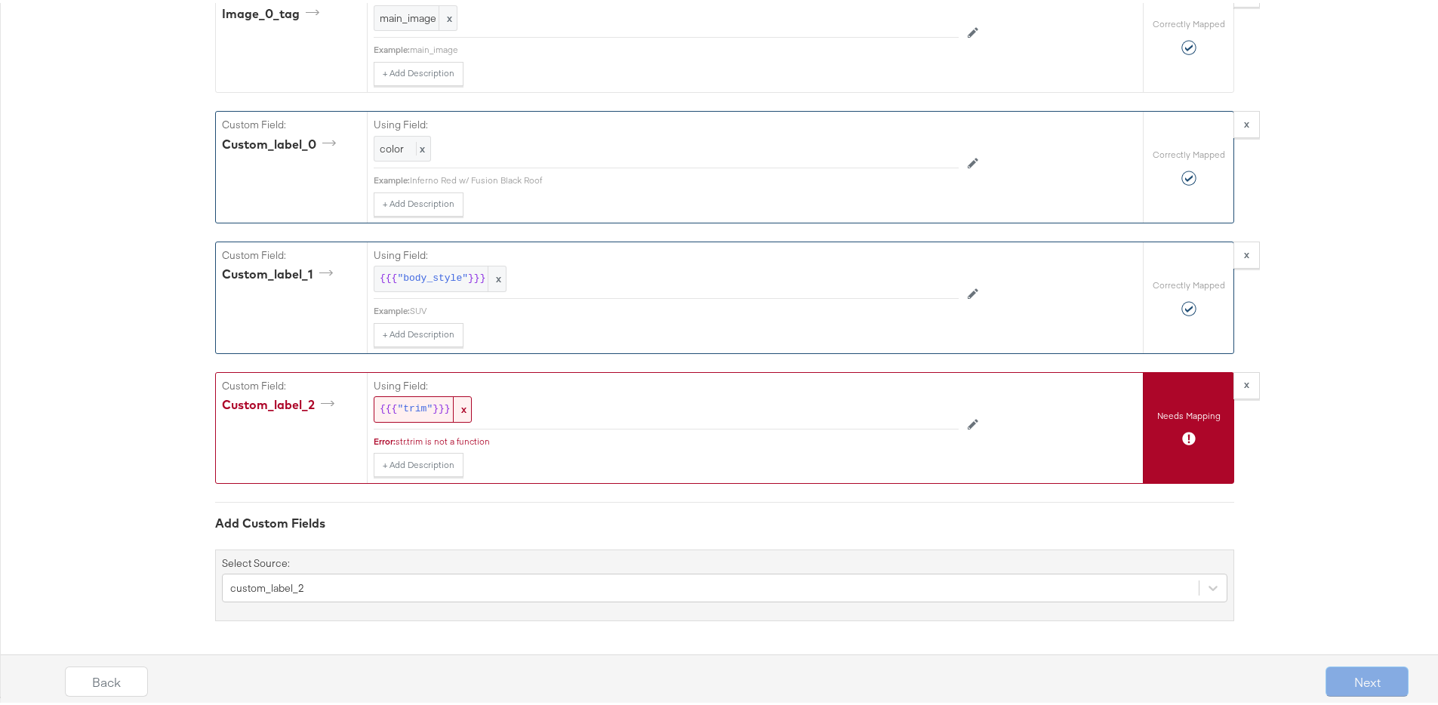
click at [639, 528] on div "Add Custom Fields" at bounding box center [724, 520] width 1019 height 17
click at [1244, 384] on strong "x" at bounding box center [1246, 381] width 5 height 14
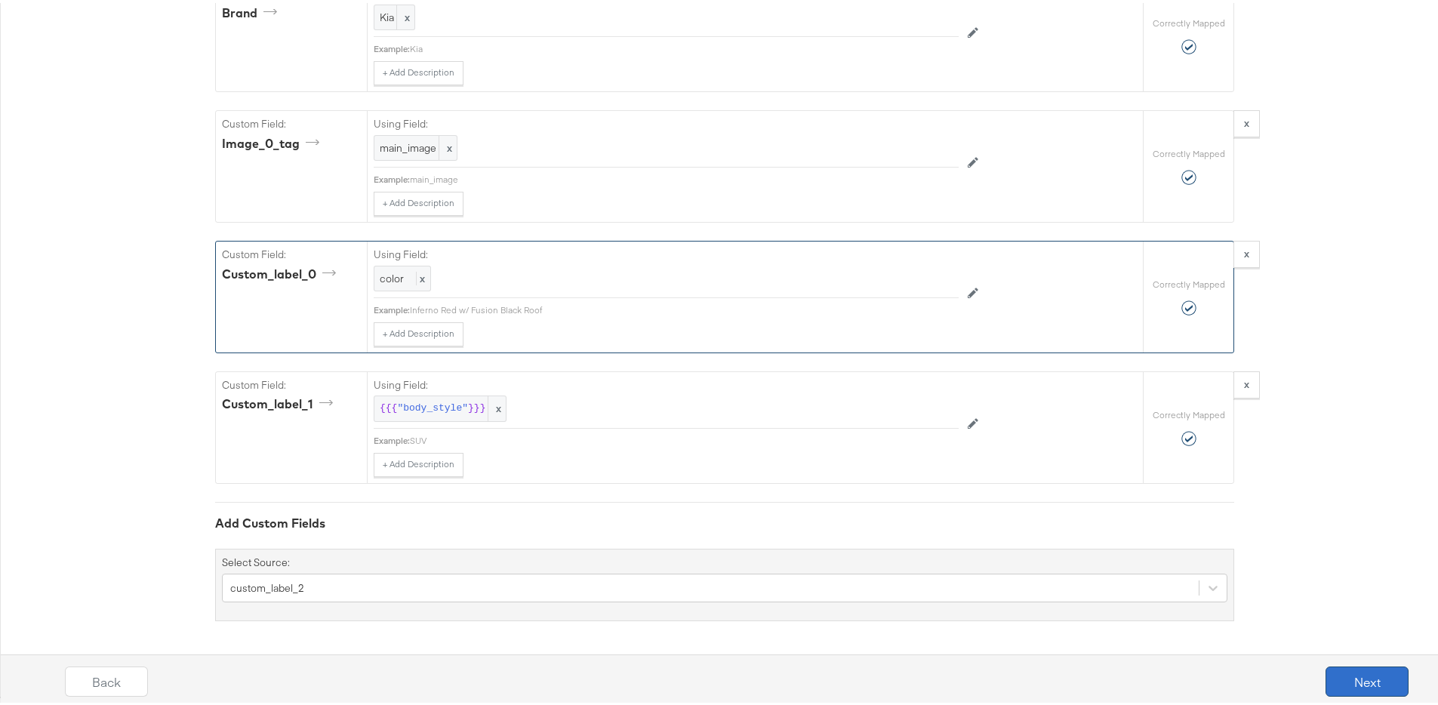
click at [1356, 681] on button "Next" at bounding box center [1367, 679] width 83 height 30
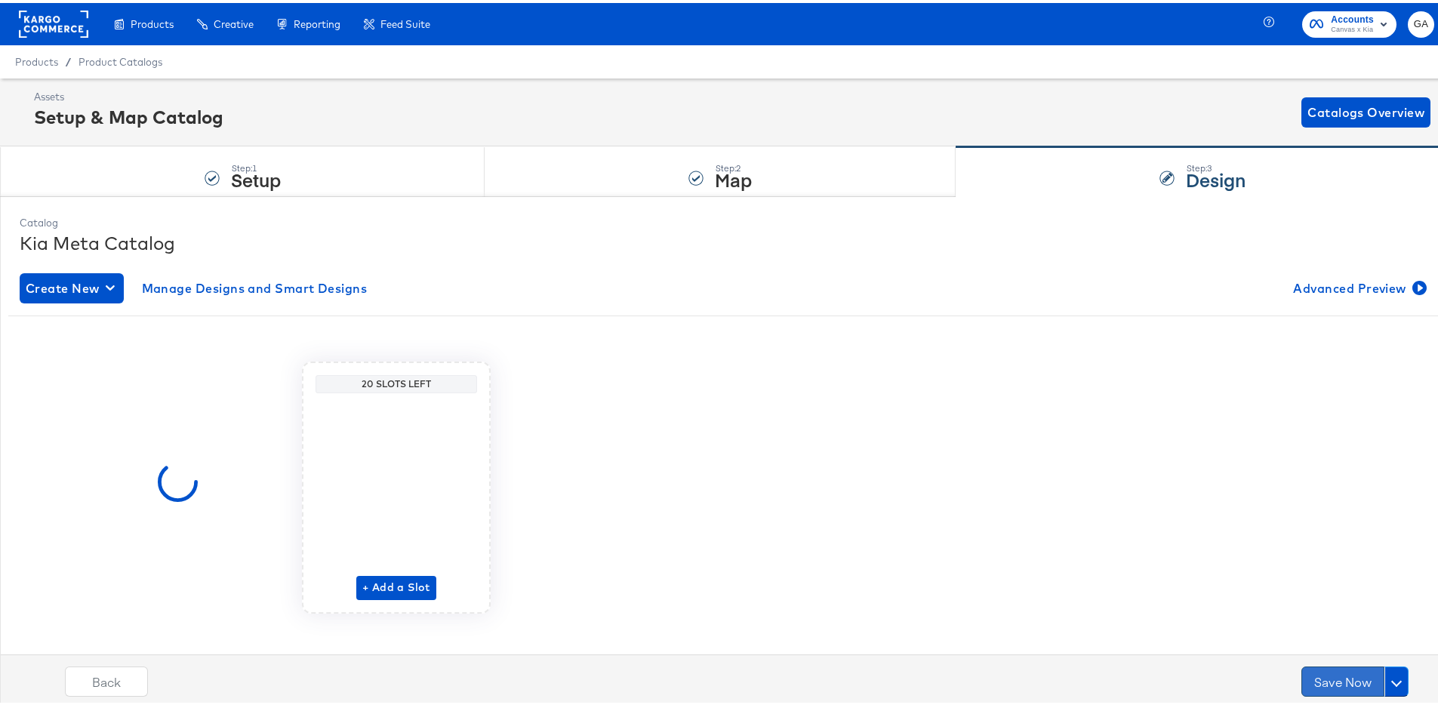
click at [1317, 682] on button "Save Now" at bounding box center [1342, 679] width 83 height 30
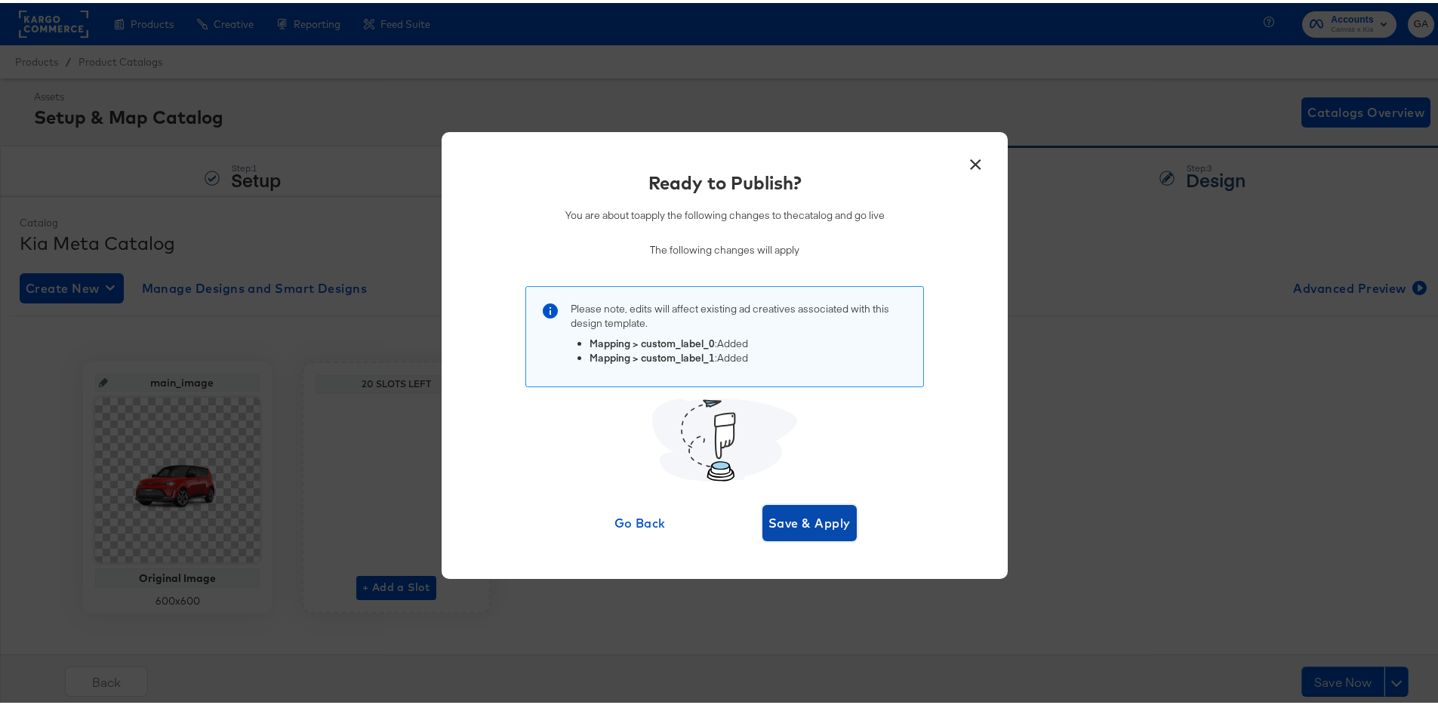
click at [768, 521] on span "Save & Apply" at bounding box center [809, 520] width 82 height 21
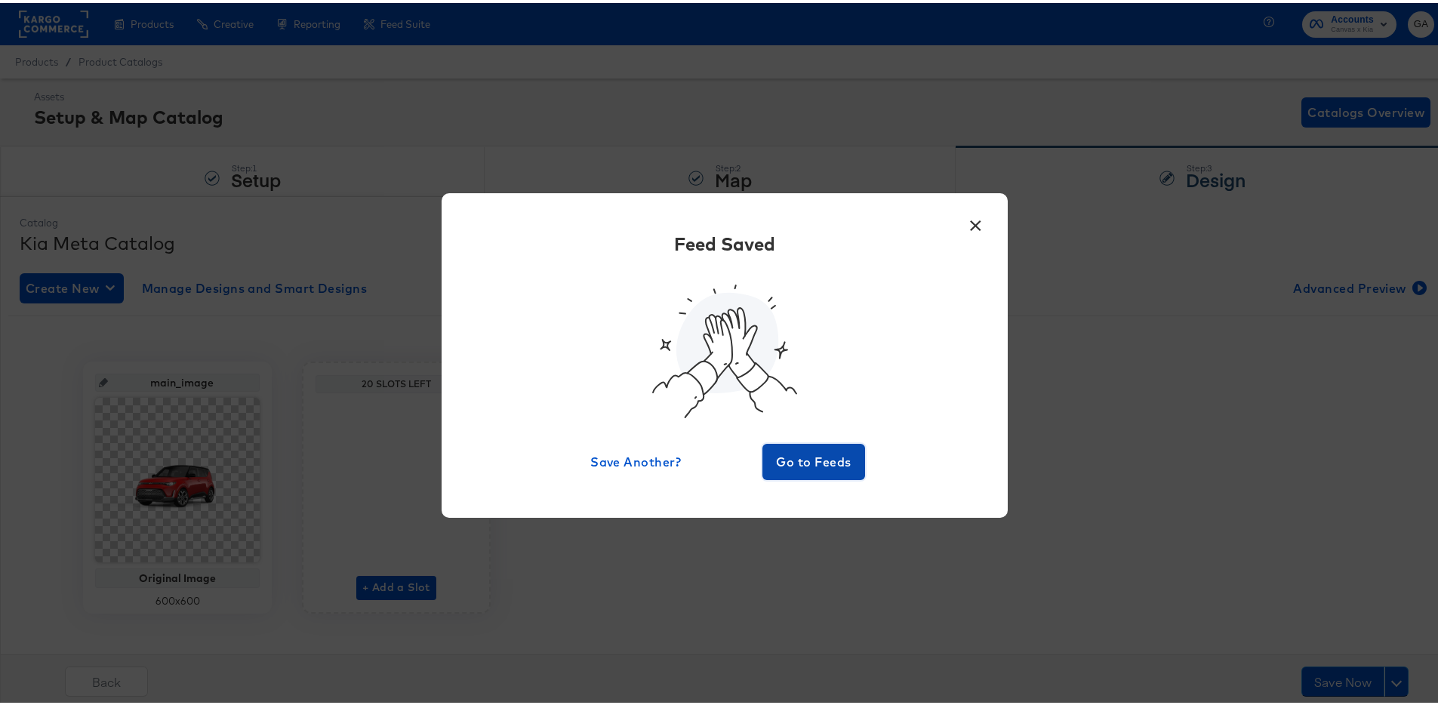
click at [824, 459] on span "Go to Feeds" at bounding box center [813, 458] width 91 height 21
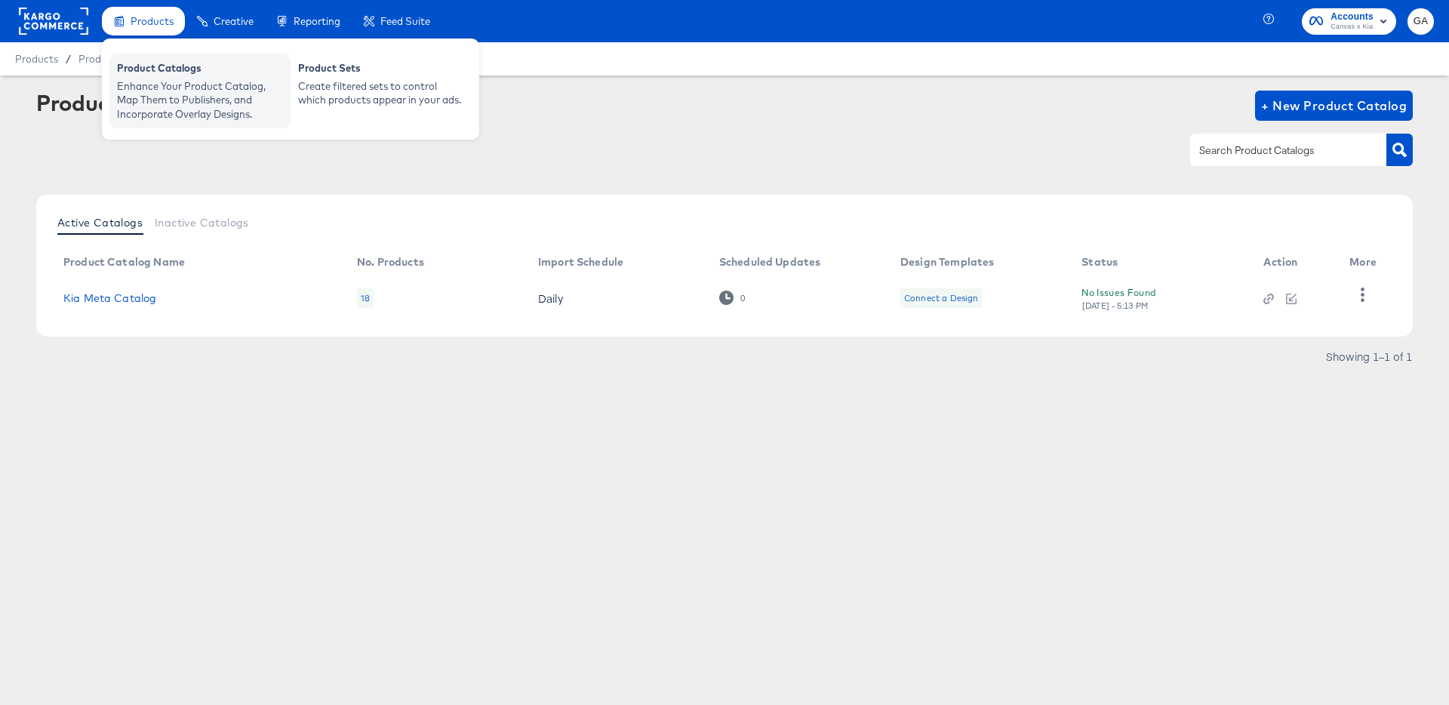
click at [121, 76] on div "Product Catalogs" at bounding box center [200, 70] width 166 height 18
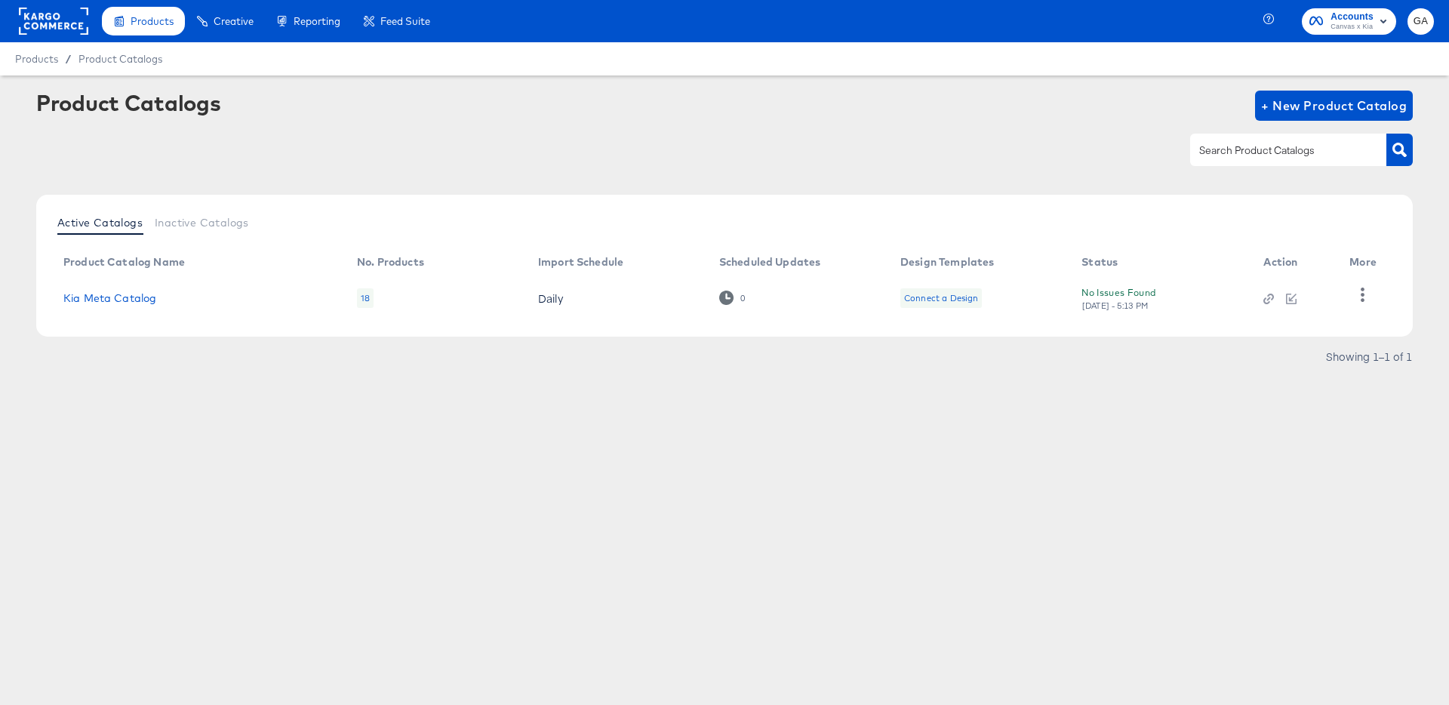
click at [72, 19] on rect at bounding box center [53, 21] width 69 height 27
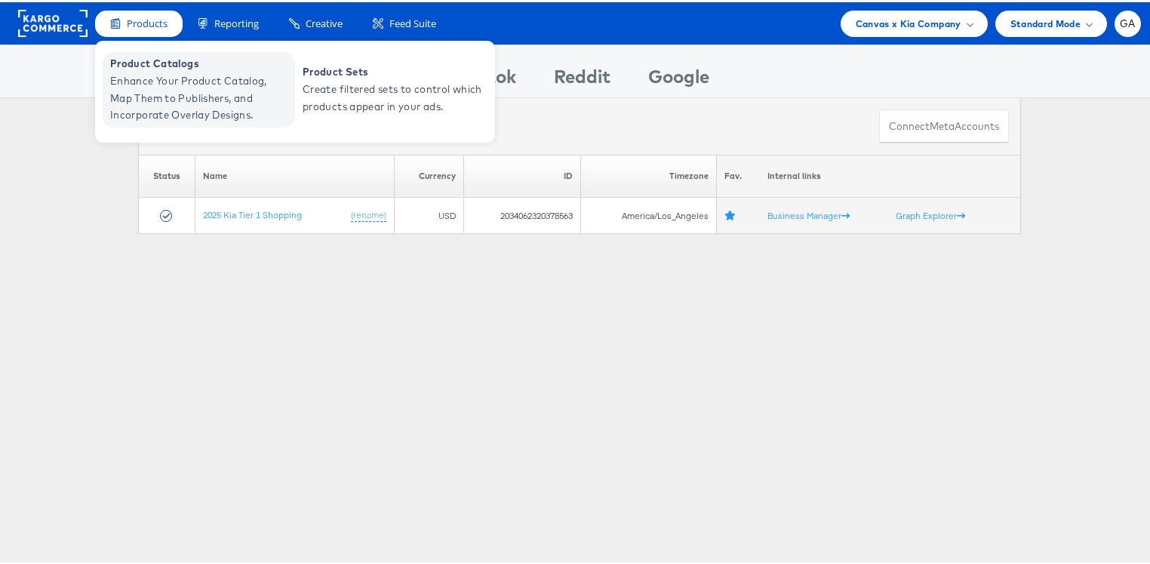
click at [159, 97] on span "Enhance Your Product Catalog, Map Them to Publishers, and Incorporate Overlay D…" at bounding box center [200, 95] width 181 height 51
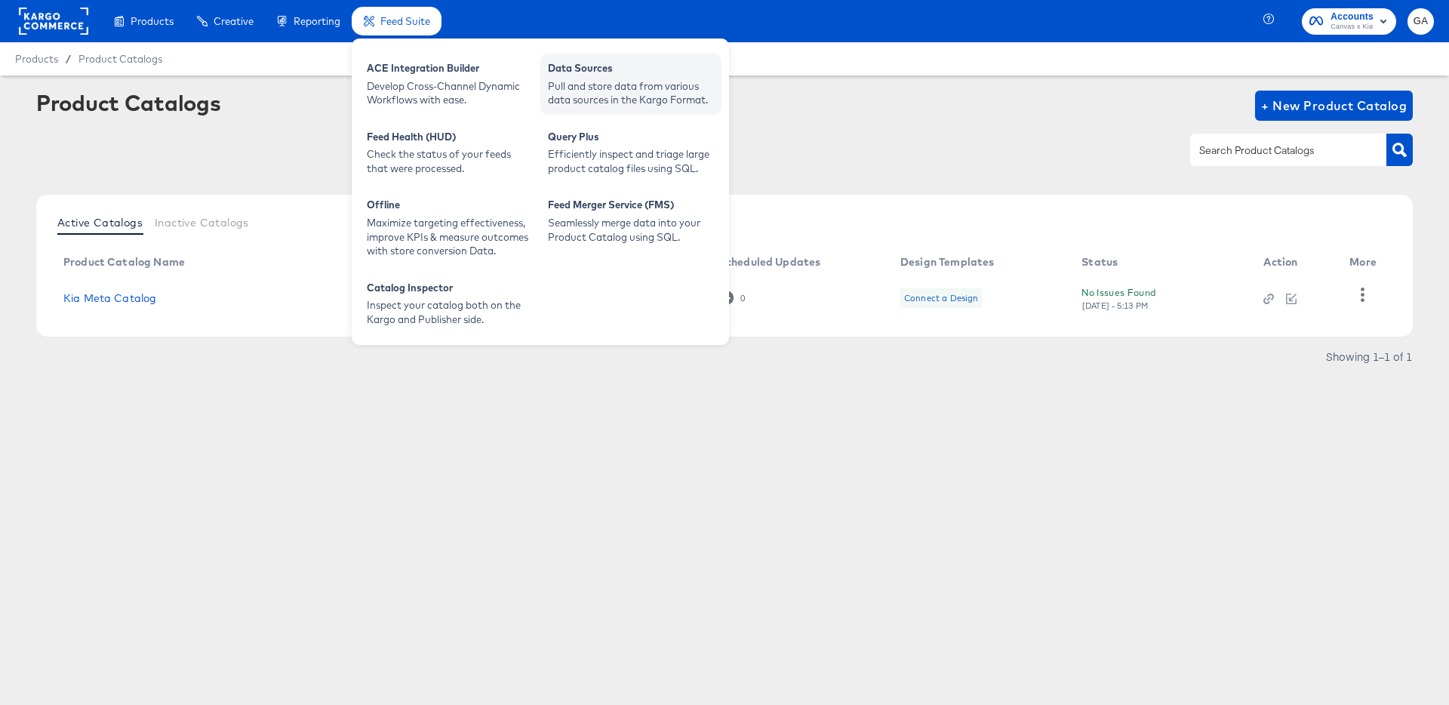
click at [575, 86] on div "Pull and store data from various data sources in the Kargo Format." at bounding box center [631, 93] width 166 height 28
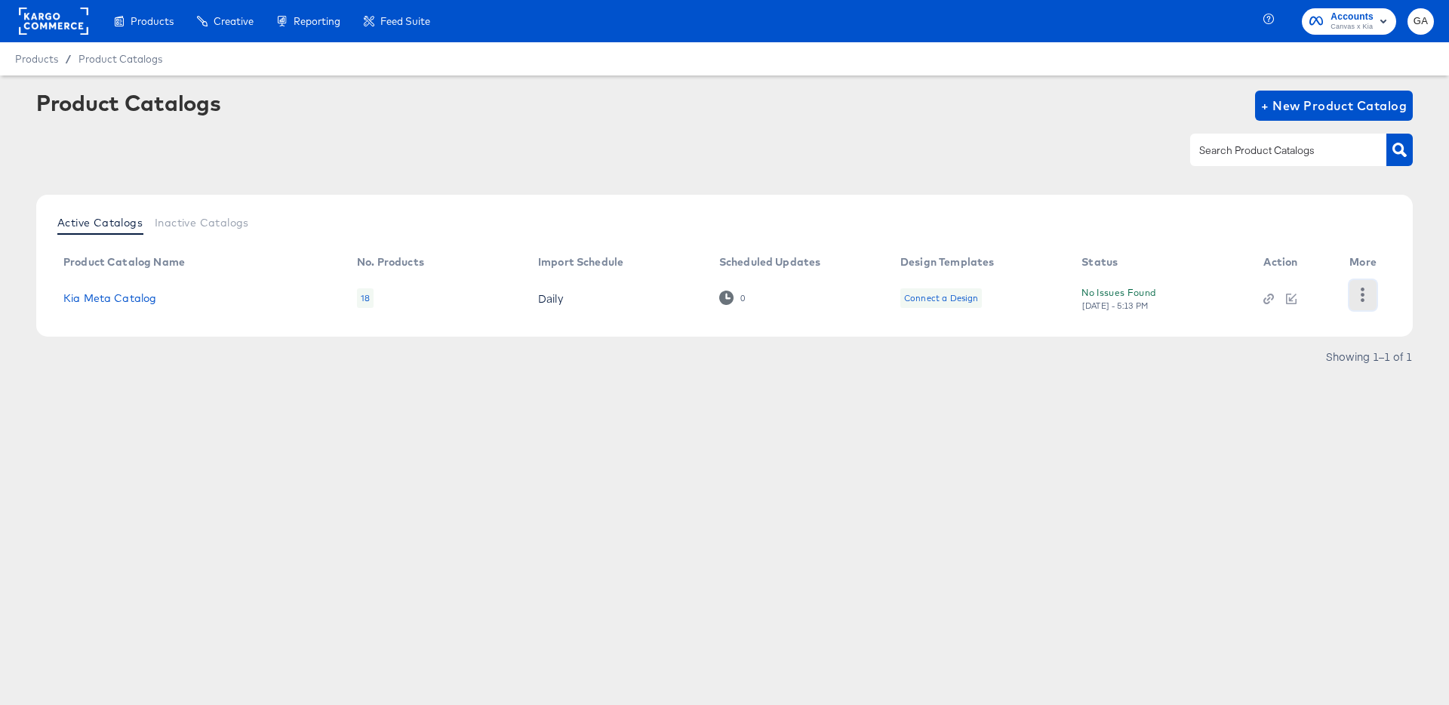
click at [1354, 293] on button "button" at bounding box center [1363, 295] width 26 height 30
click at [1301, 292] on div "HUD Checks (Internal)" at bounding box center [1301, 294] width 151 height 24
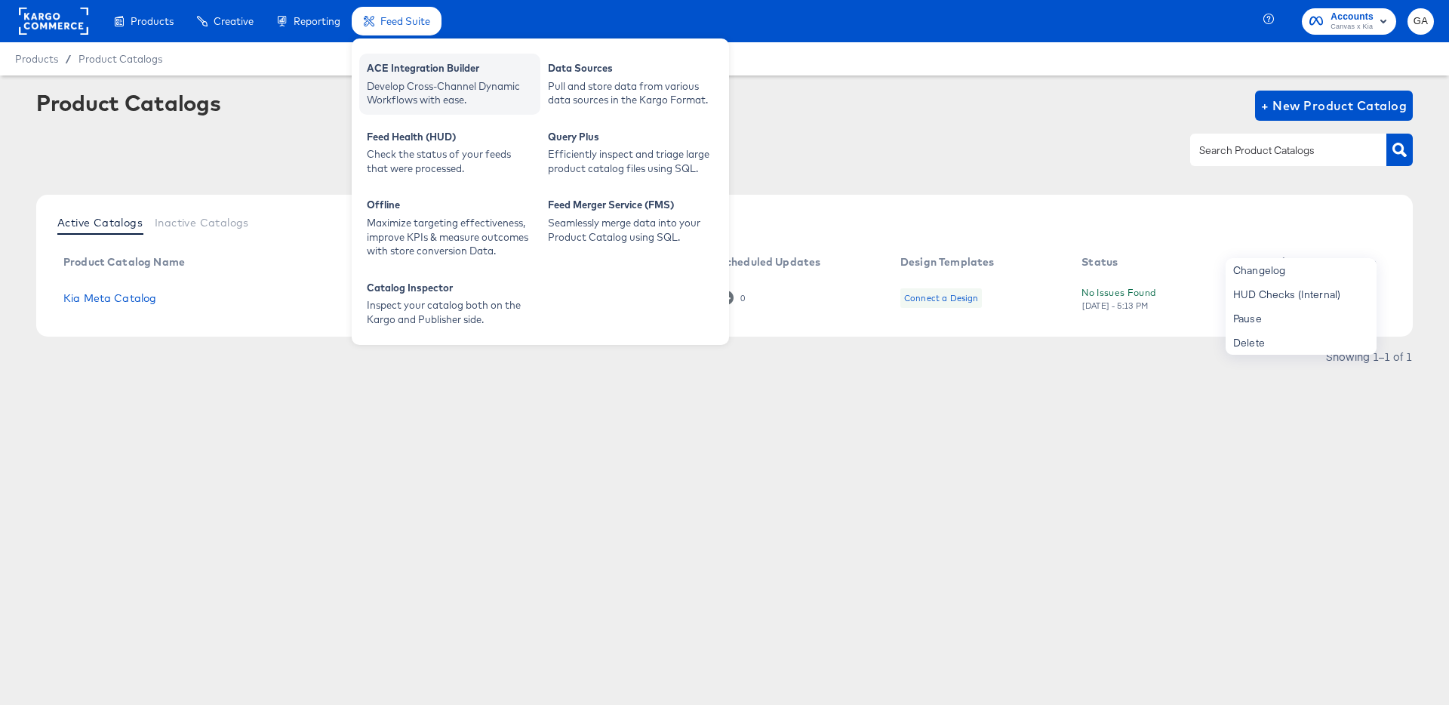
click at [421, 79] on div "Develop Cross-Channel Dynamic Workflows with ease." at bounding box center [450, 93] width 166 height 28
